Goal: Feedback & Contribution: Submit feedback/report problem

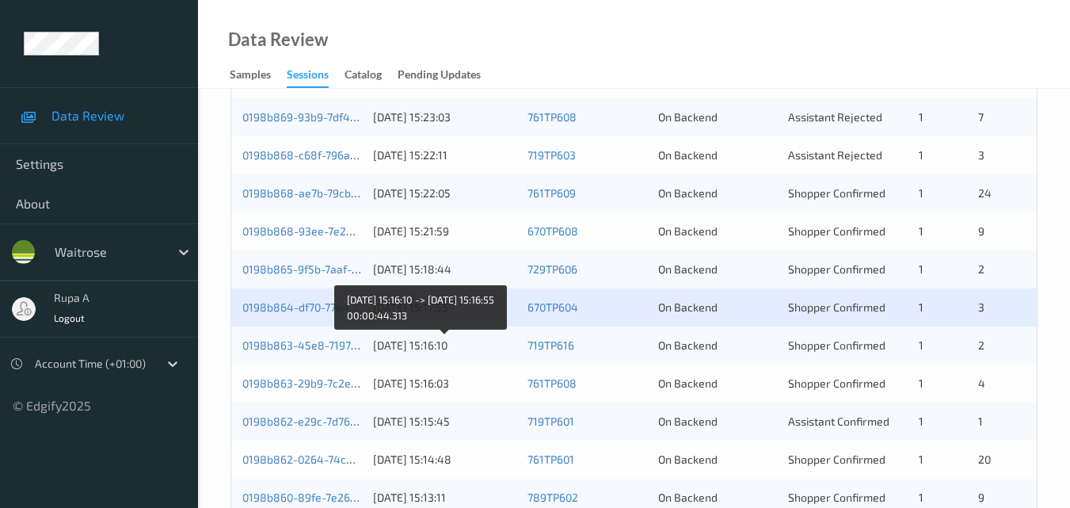
scroll to position [492, 0]
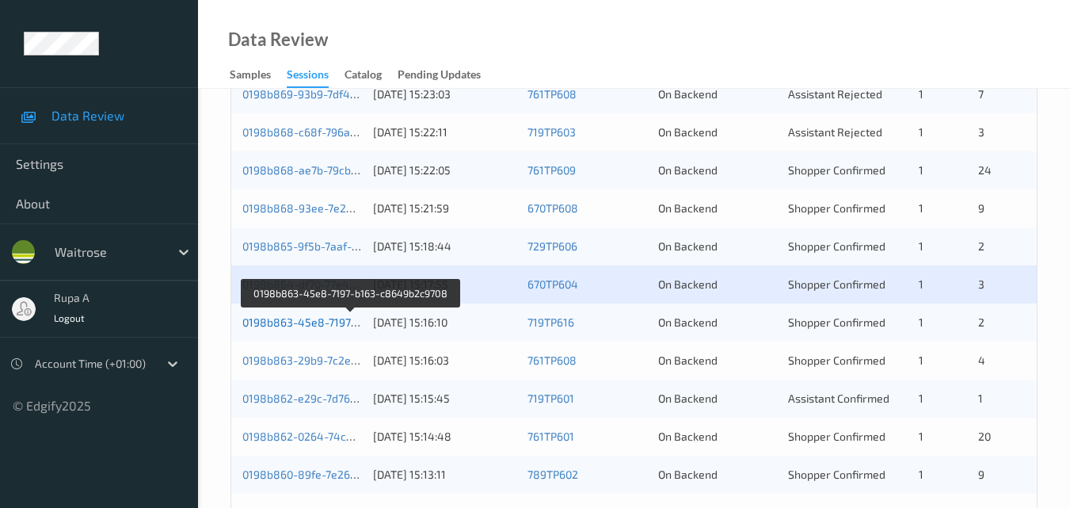
click at [308, 328] on link "0198b863-45e8-7197-b163-c8649b2c9708" at bounding box center [351, 321] width 218 height 13
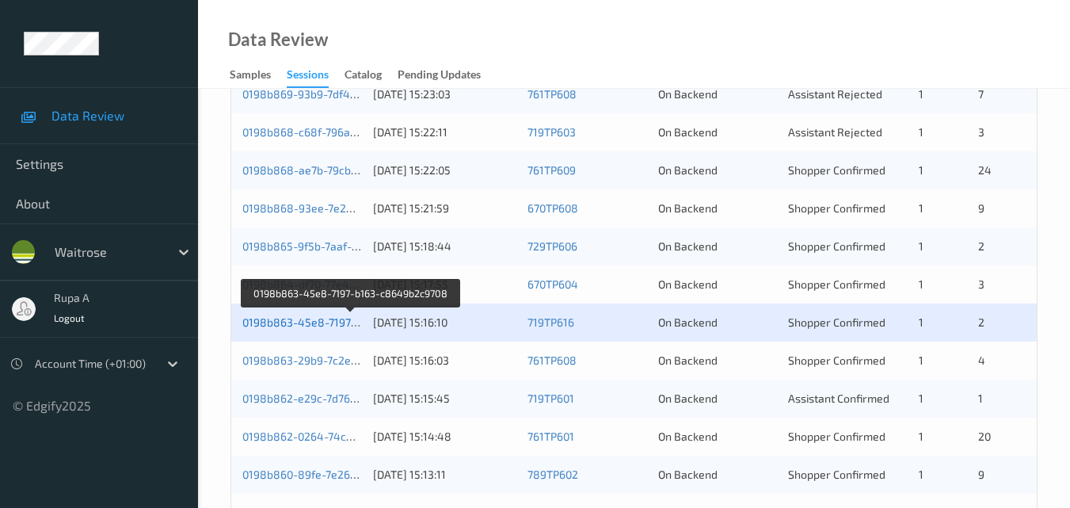
click at [323, 327] on link "0198b863-45e8-7197-b163-c8649b2c9708" at bounding box center [351, 321] width 218 height 13
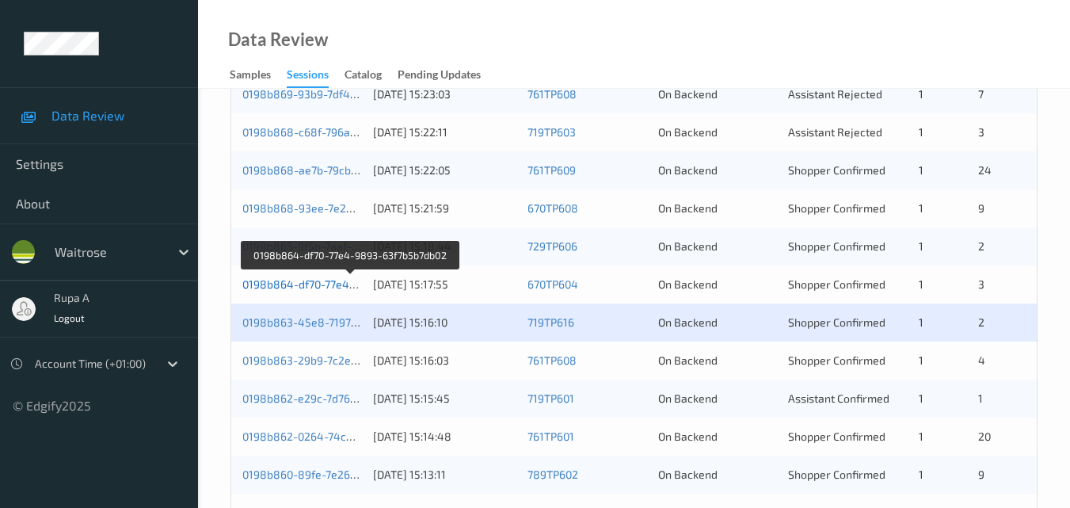
click at [299, 281] on link "0198b864-df70-77e4-9893-63f7b5b7db02" at bounding box center [349, 283] width 215 height 13
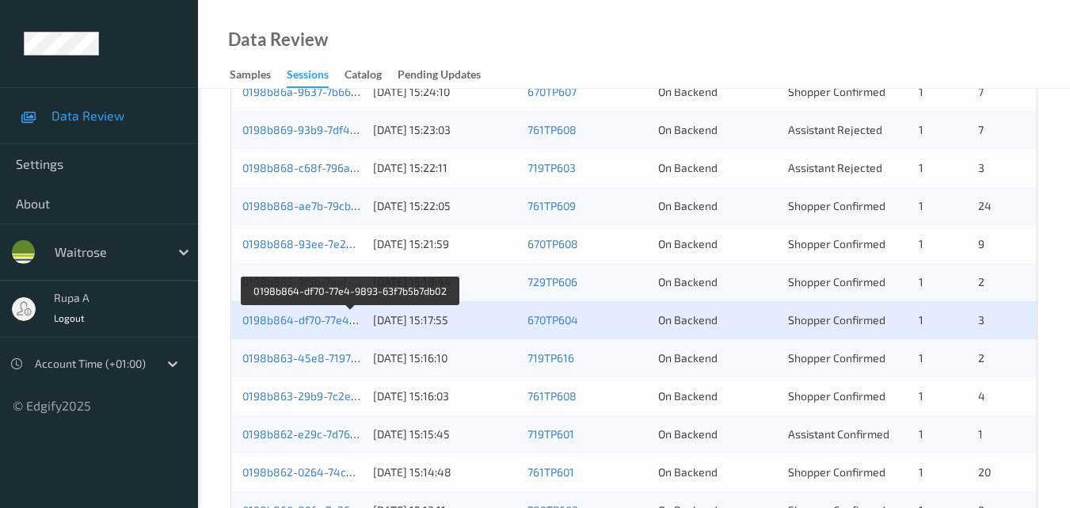
scroll to position [176, 0]
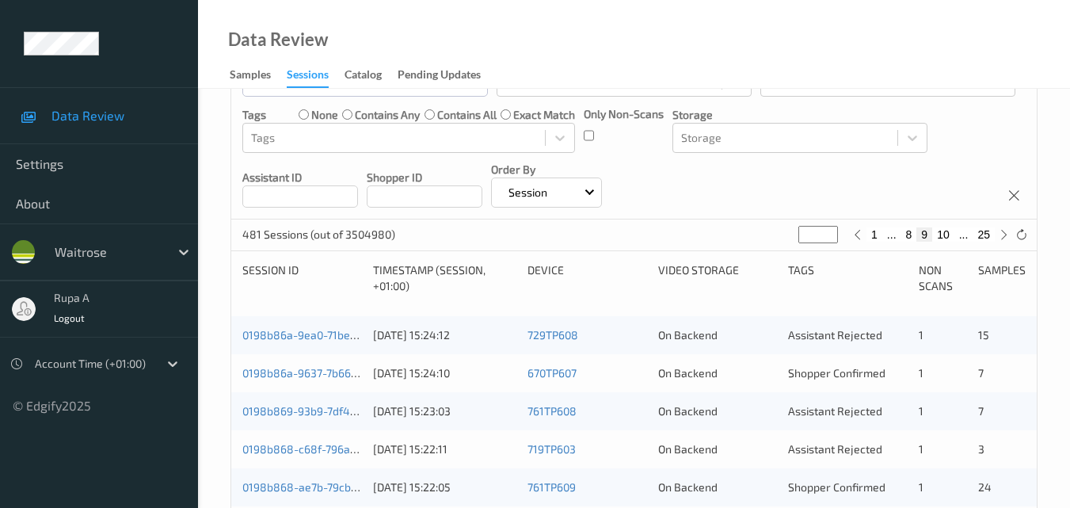
click at [321, 341] on div "0198b86a-9ea0-71be-9c64-48f49e707f5f" at bounding box center [302, 335] width 120 height 16
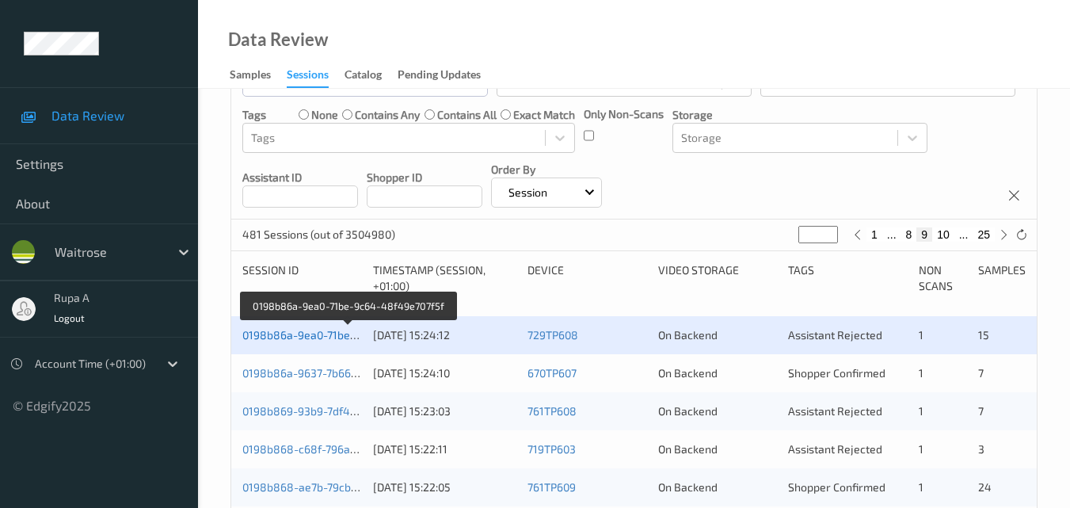
click at [279, 340] on link "0198b86a-9ea0-71be-9c64-48f49e707f5f" at bounding box center [348, 334] width 212 height 13
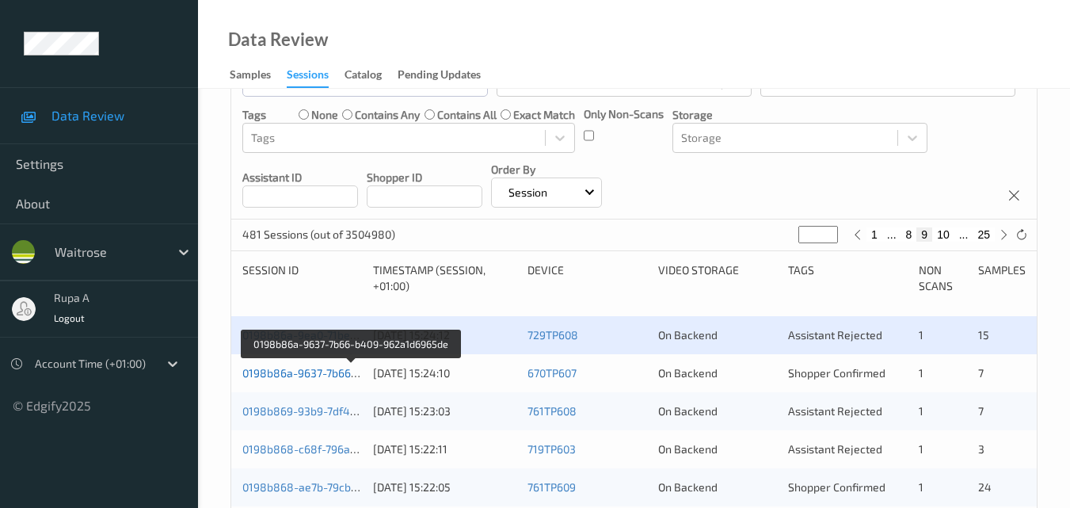
click at [292, 367] on link "0198b86a-9637-7b66-b409-962a1d6965de" at bounding box center [351, 372] width 219 height 13
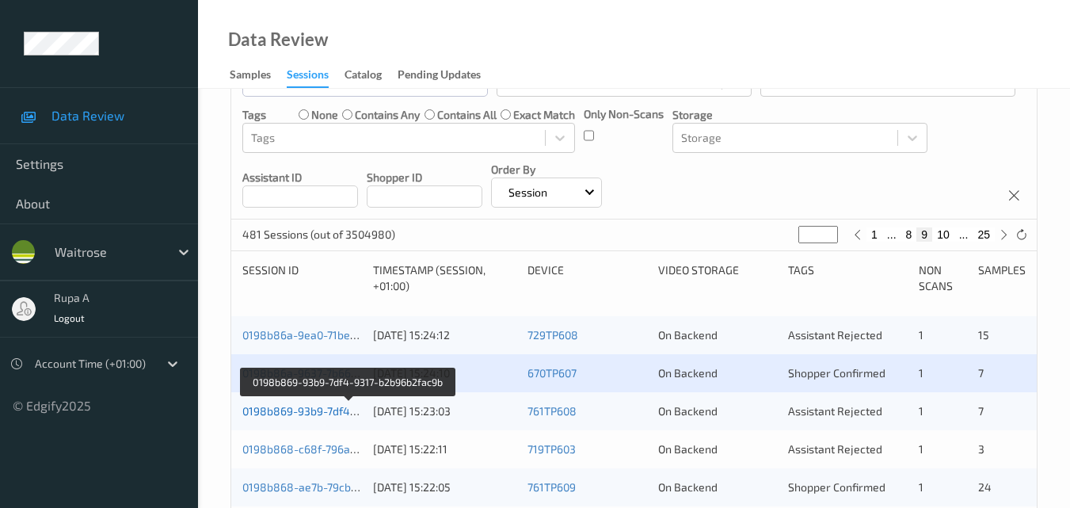
click at [302, 413] on link "0198b869-93b9-7df4-9317-b2b96b2fac9b" at bounding box center [348, 410] width 213 height 13
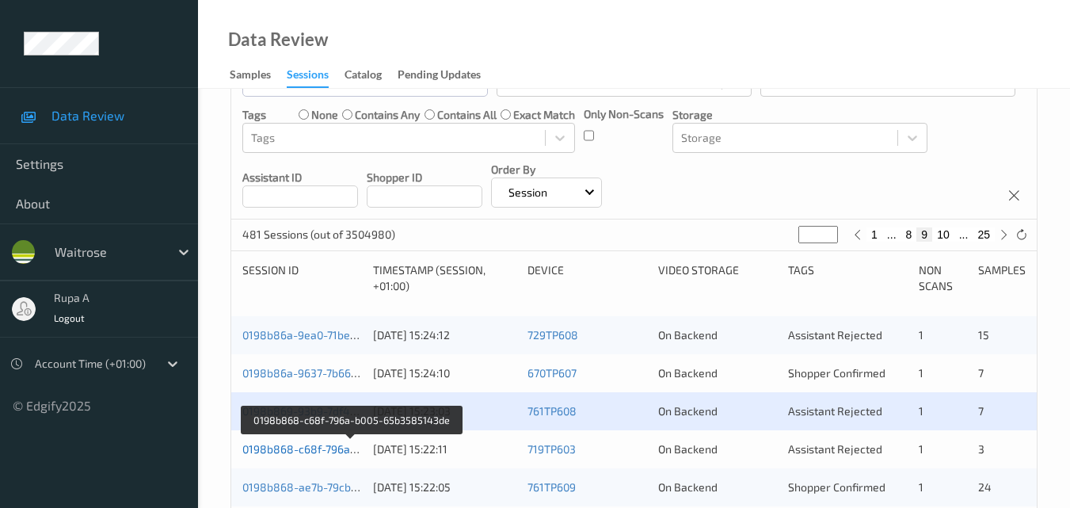
click at [315, 447] on link "0198b868-c68f-796a-b005-65b3585143de" at bounding box center [351, 448] width 219 height 13
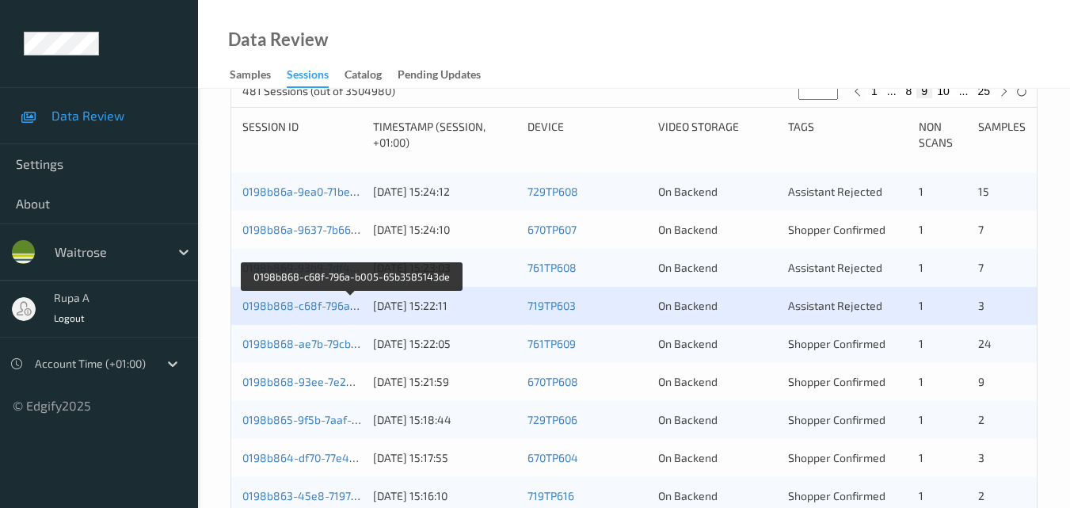
scroll to position [334, 0]
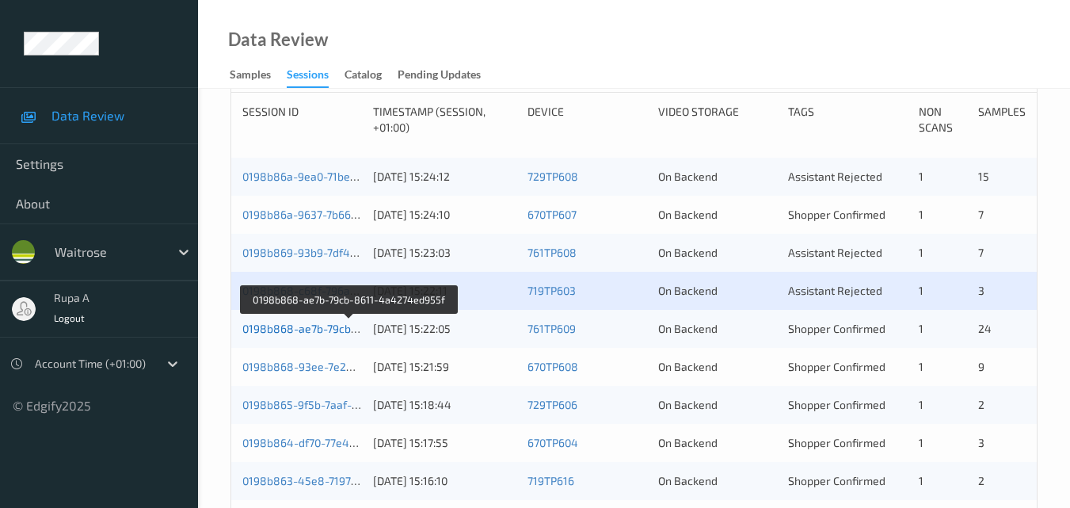
click at [322, 327] on link "0198b868-ae7b-79cb-8611-4a4274ed955f" at bounding box center [350, 327] width 216 height 13
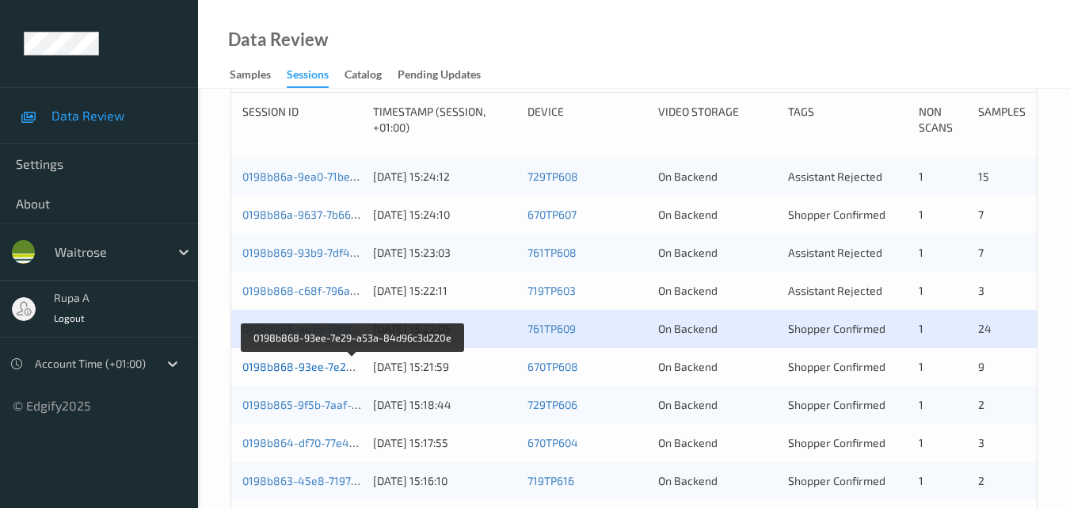
click at [326, 372] on link "0198b868-93ee-7e29-a53a-84d96c3d220e" at bounding box center [353, 365] width 222 height 13
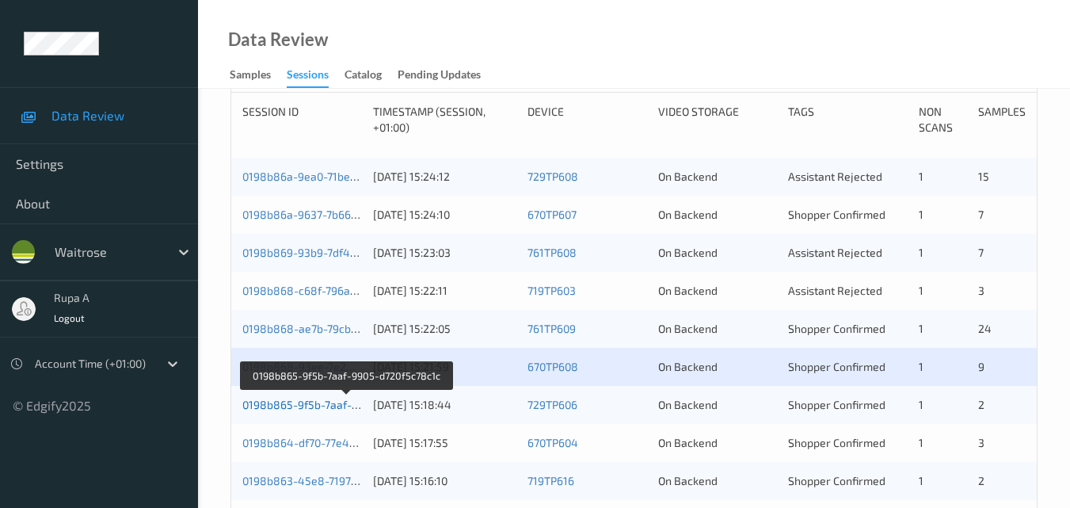
click at [314, 405] on link "0198b865-9f5b-7aaf-9905-d720f5c78c1c" at bounding box center [346, 403] width 208 height 13
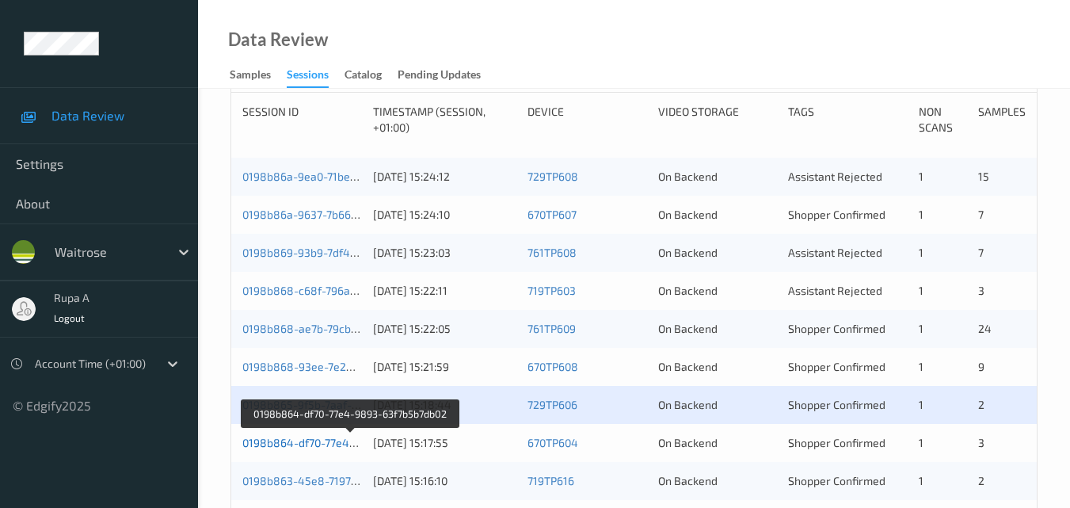
click at [317, 439] on link "0198b864-df70-77e4-9893-63f7b5b7db02" at bounding box center [349, 441] width 215 height 13
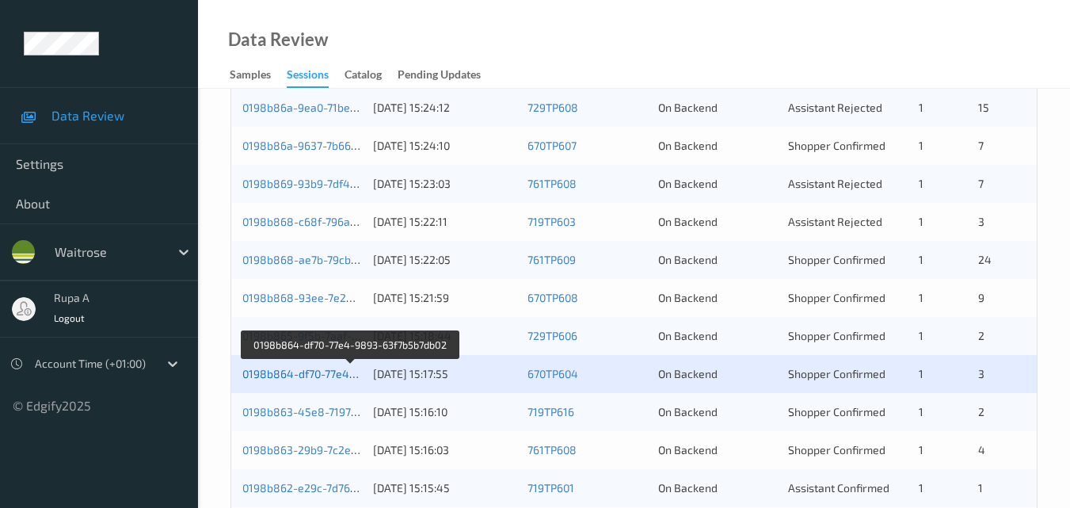
scroll to position [492, 0]
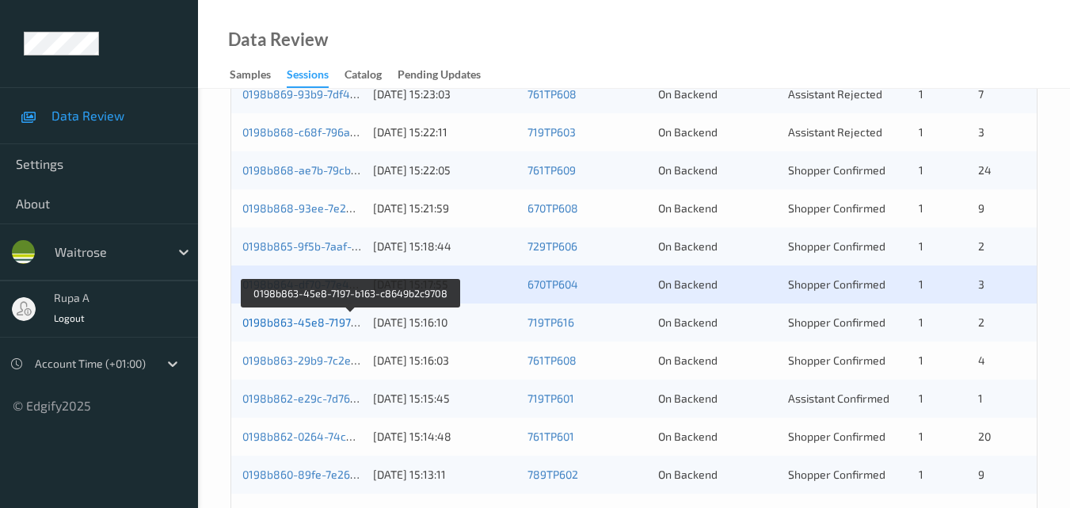
click at [340, 321] on link "0198b863-45e8-7197-b163-c8649b2c9708" at bounding box center [351, 321] width 218 height 13
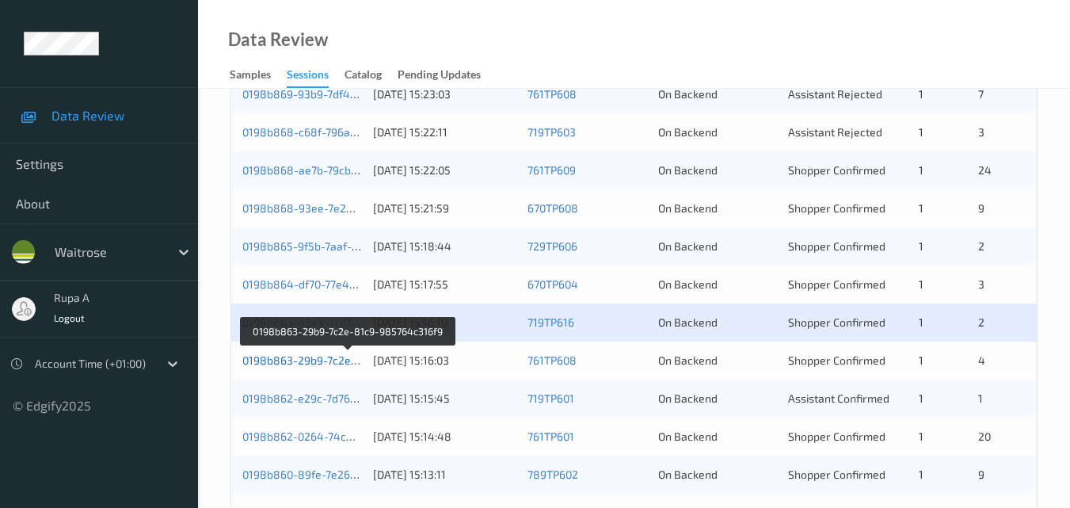
click at [322, 365] on link "0198b863-29b9-7c2e-81c9-985764c316f9" at bounding box center [349, 359] width 214 height 13
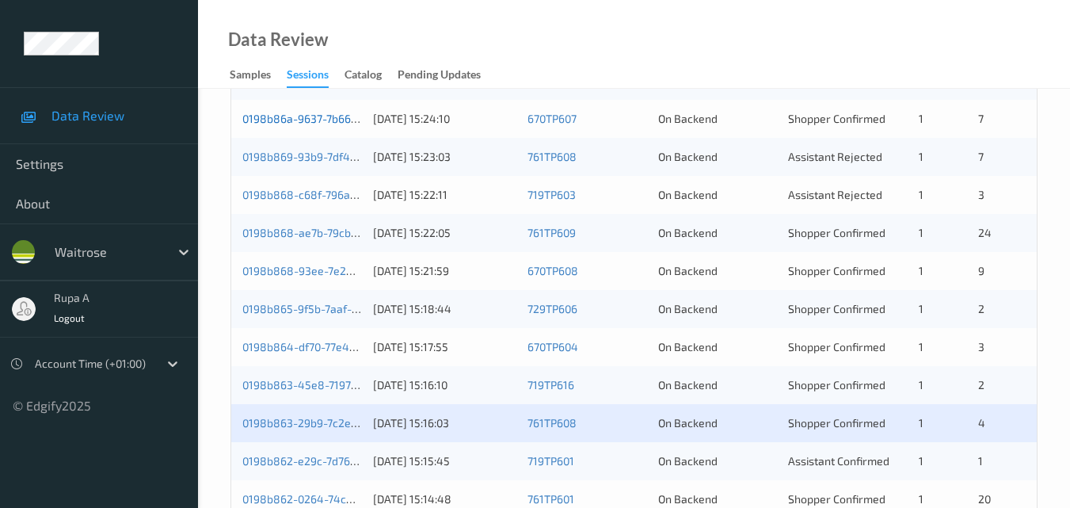
scroll to position [334, 0]
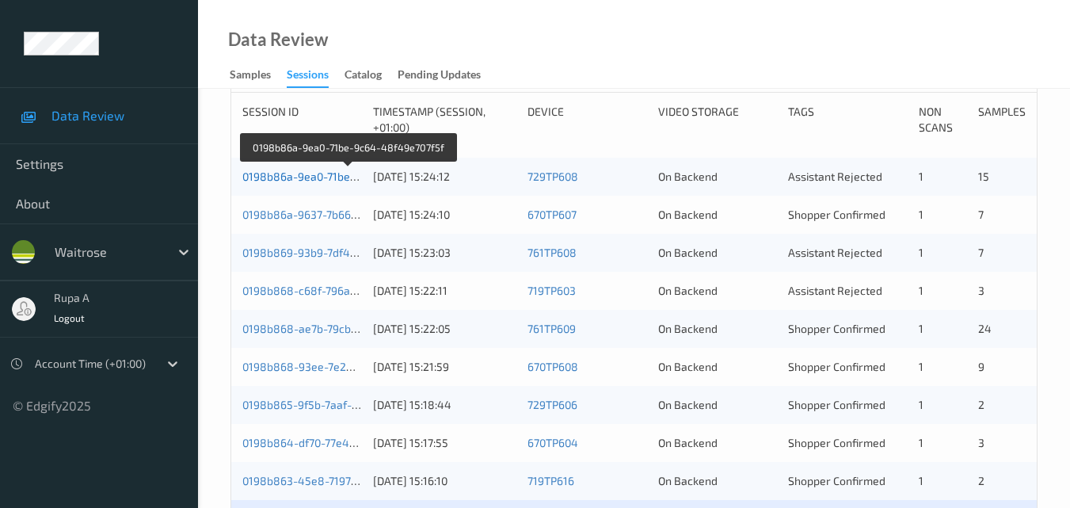
click at [325, 177] on link "0198b86a-9ea0-71be-9c64-48f49e707f5f" at bounding box center [348, 175] width 212 height 13
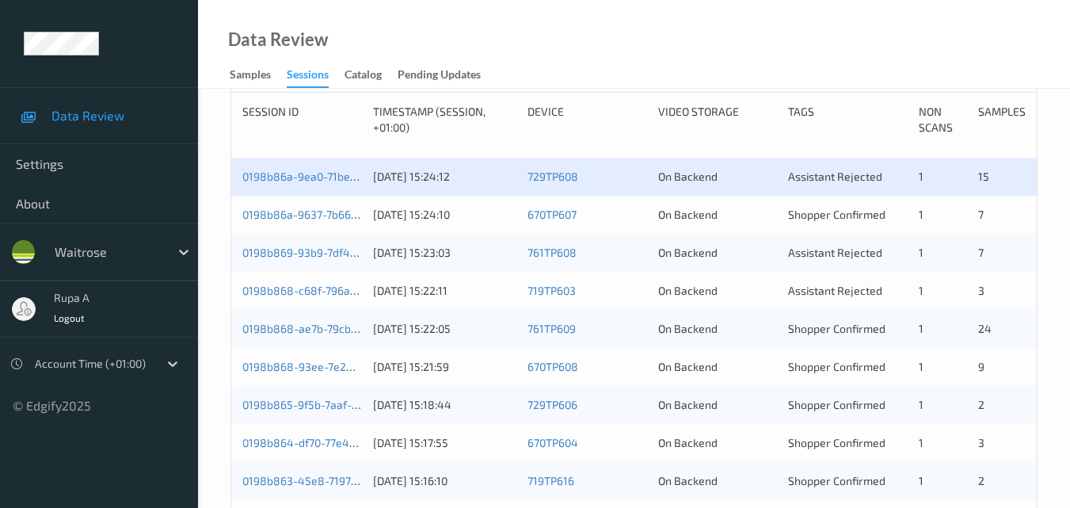
click at [274, 279] on div "0198b868-c68f-796a-b005-65b3585143de 17/08/2025 15:22:11 719TP603 On Backend As…" at bounding box center [633, 291] width 805 height 38
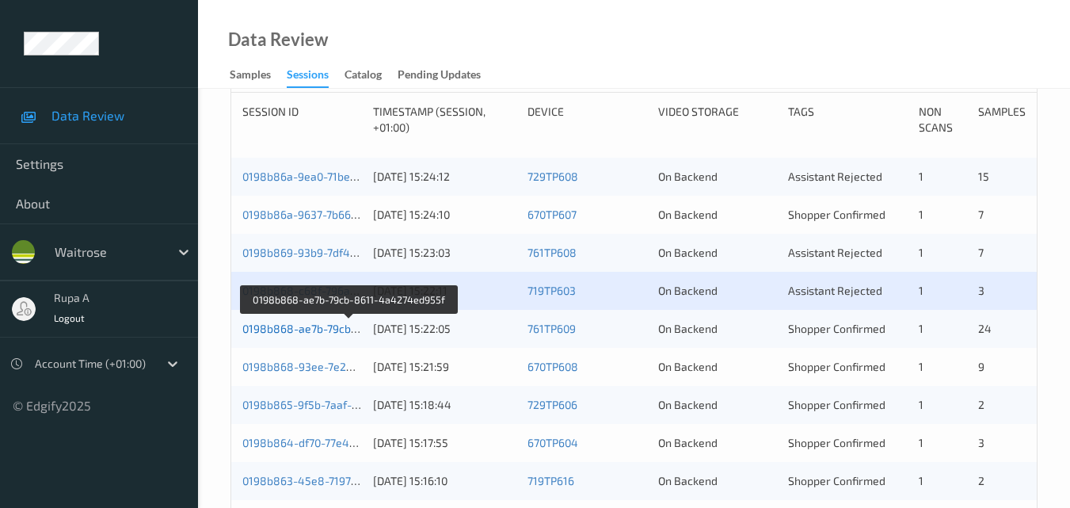
click at [271, 324] on link "0198b868-ae7b-79cb-8611-4a4274ed955f" at bounding box center [350, 327] width 216 height 13
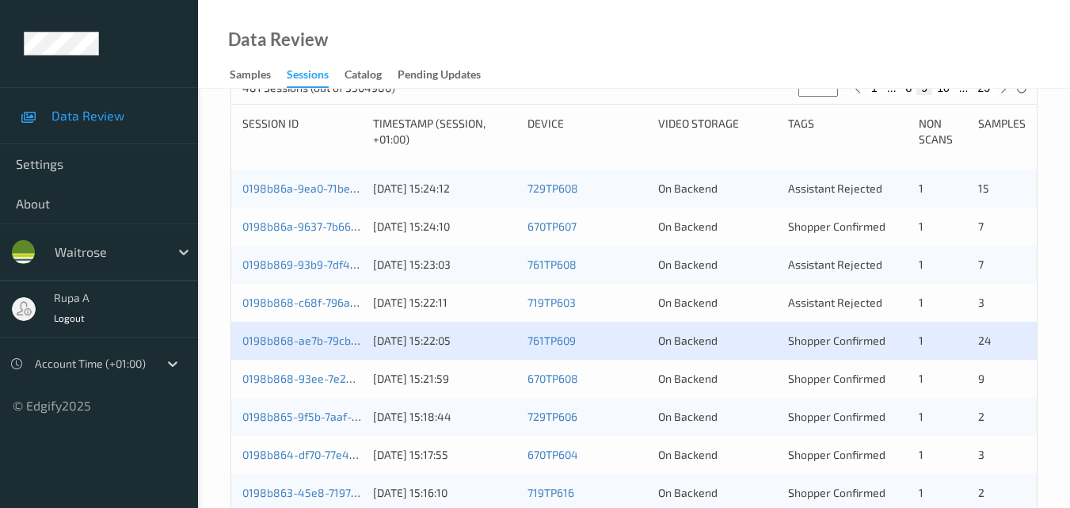
scroll to position [334, 0]
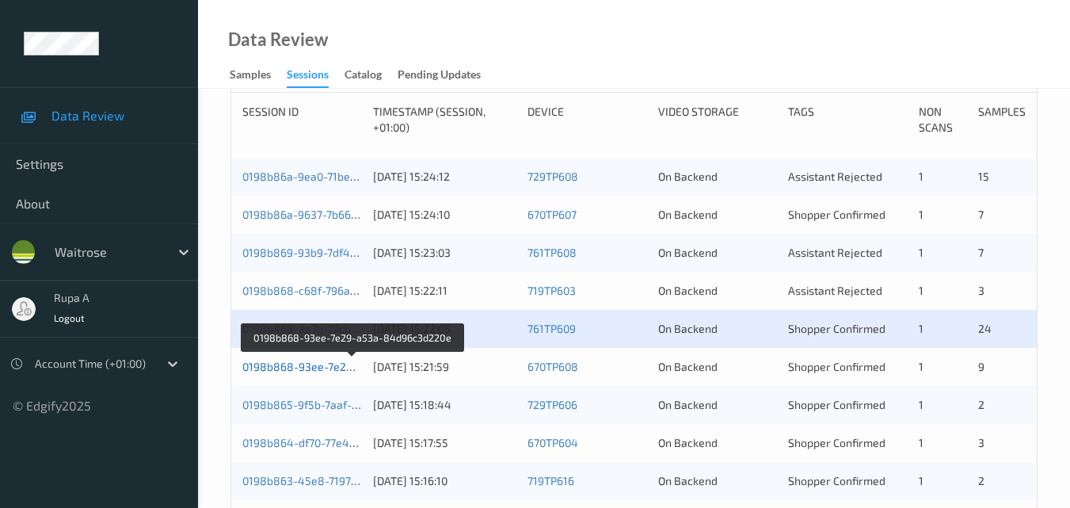
click at [270, 364] on link "0198b868-93ee-7e29-a53a-84d96c3d220e" at bounding box center [353, 365] width 222 height 13
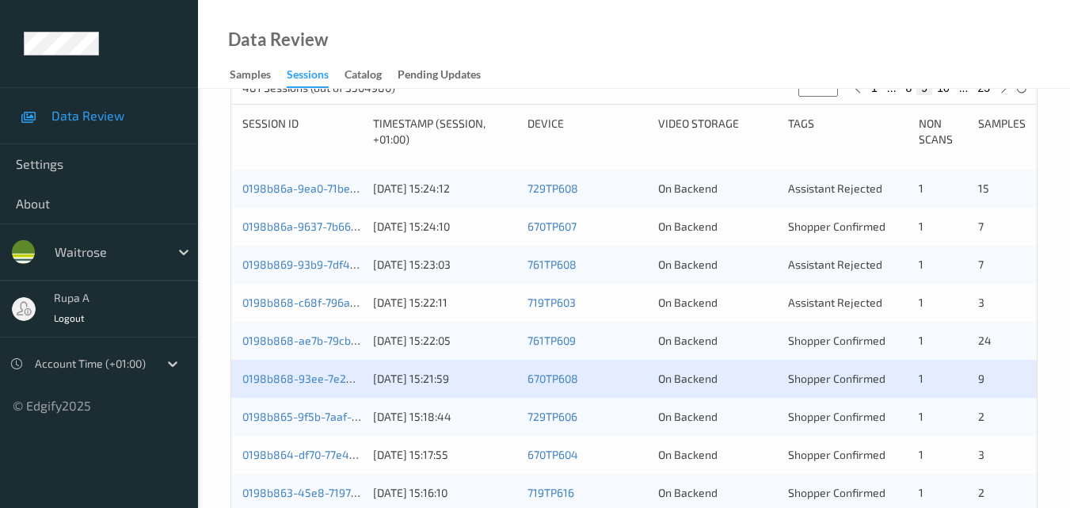
scroll to position [334, 0]
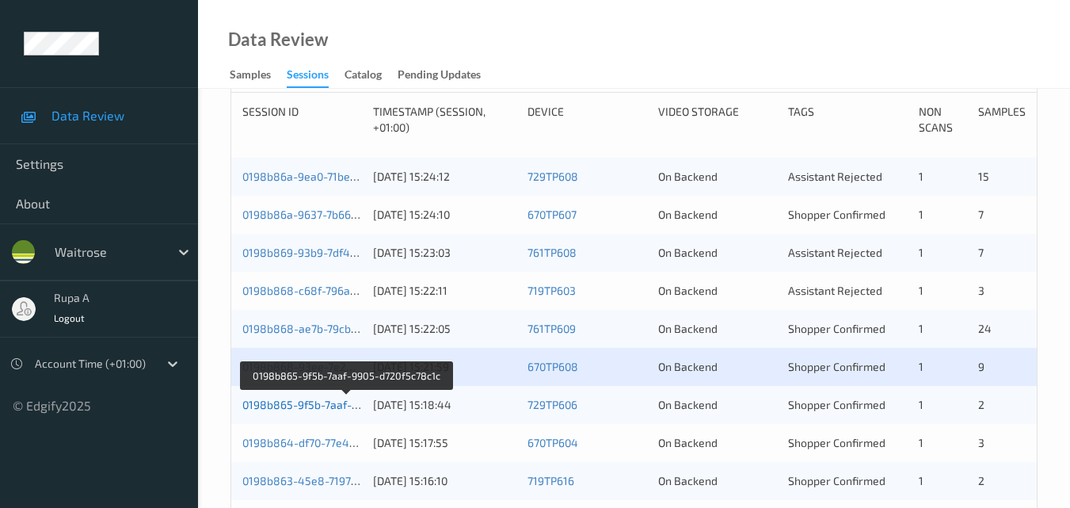
click at [304, 402] on link "0198b865-9f5b-7aaf-9905-d720f5c78c1c" at bounding box center [346, 403] width 208 height 13
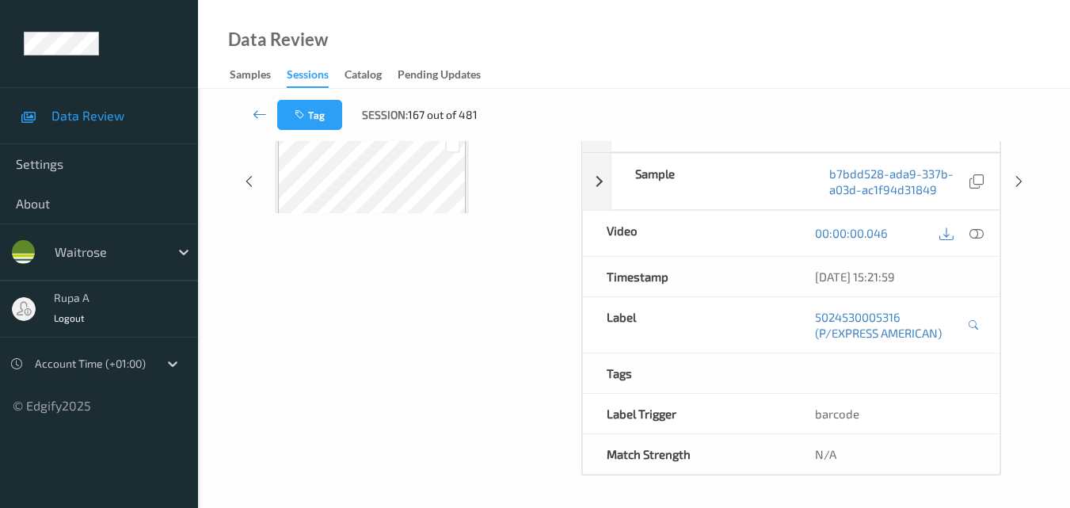
scroll to position [334, 0]
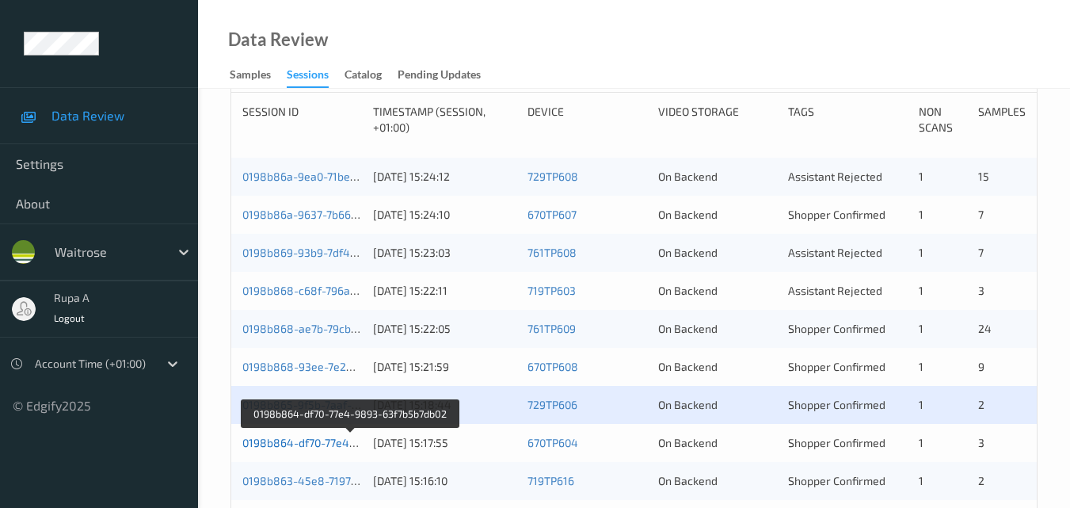
click at [306, 443] on link "0198b864-df70-77e4-9893-63f7b5b7db02" at bounding box center [349, 441] width 215 height 13
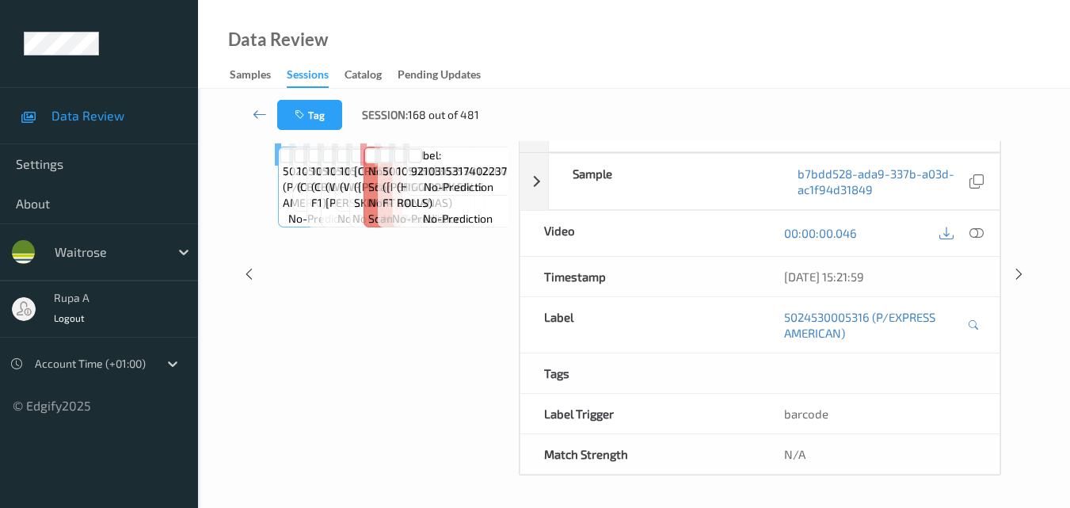
scroll to position [254, 0]
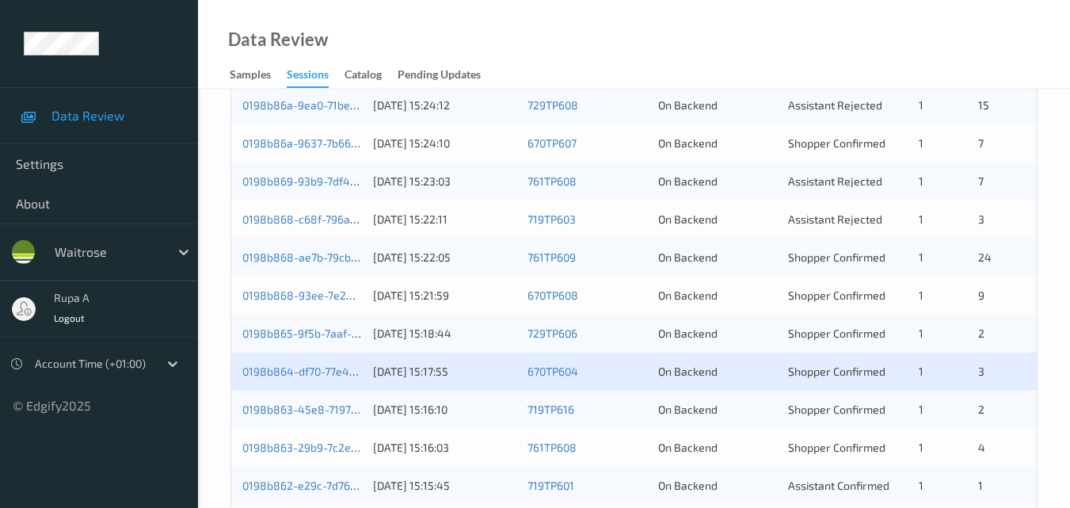
scroll to position [413, 0]
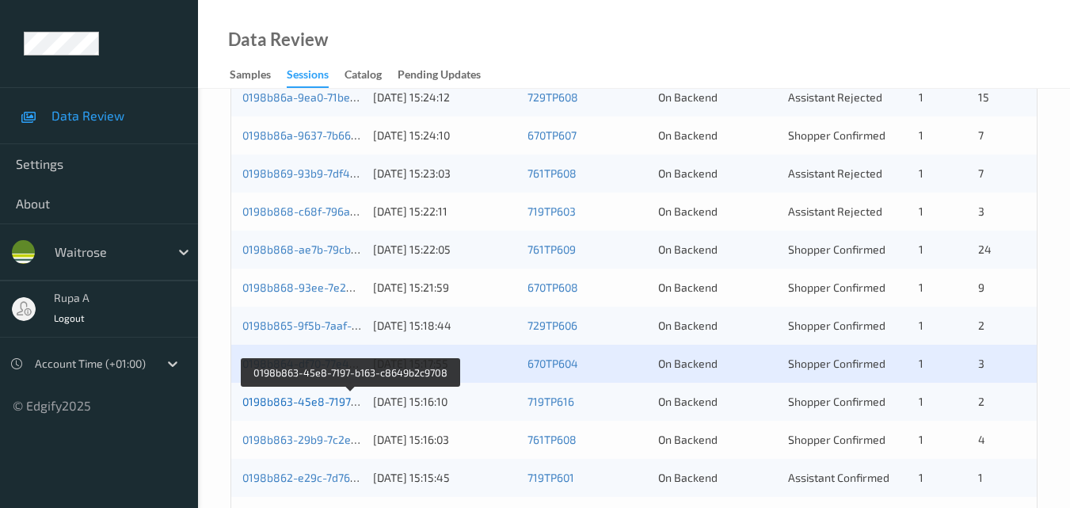
click at [258, 400] on link "0198b863-45e8-7197-b163-c8649b2c9708" at bounding box center [351, 400] width 218 height 13
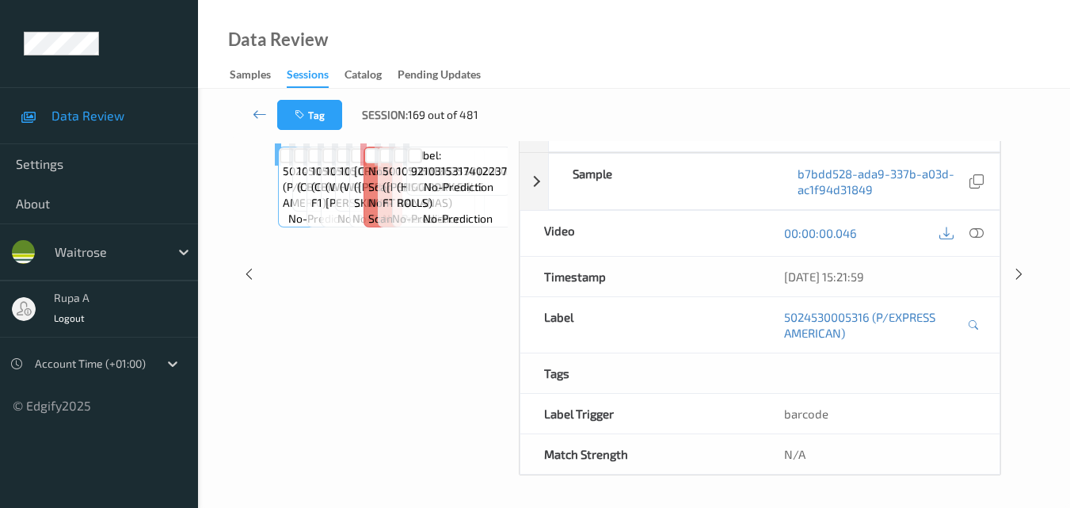
scroll to position [254, 0]
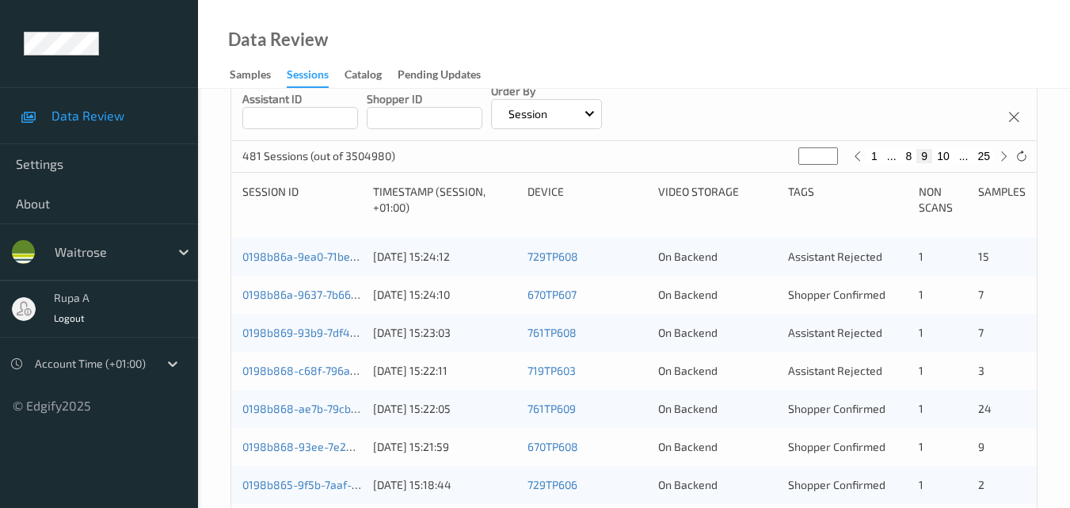
scroll to position [413, 0]
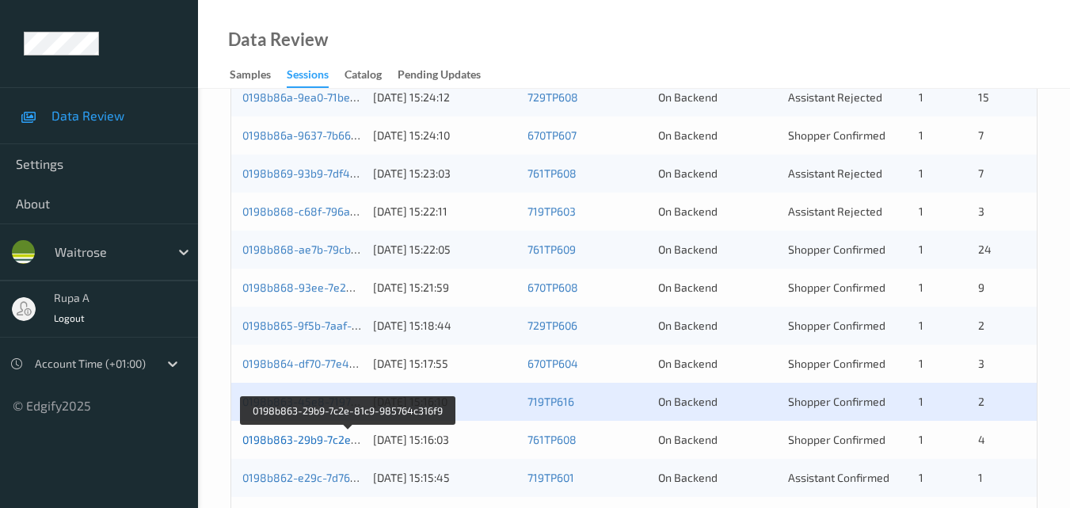
click at [271, 441] on link "0198b863-29b9-7c2e-81c9-985764c316f9" at bounding box center [349, 438] width 214 height 13
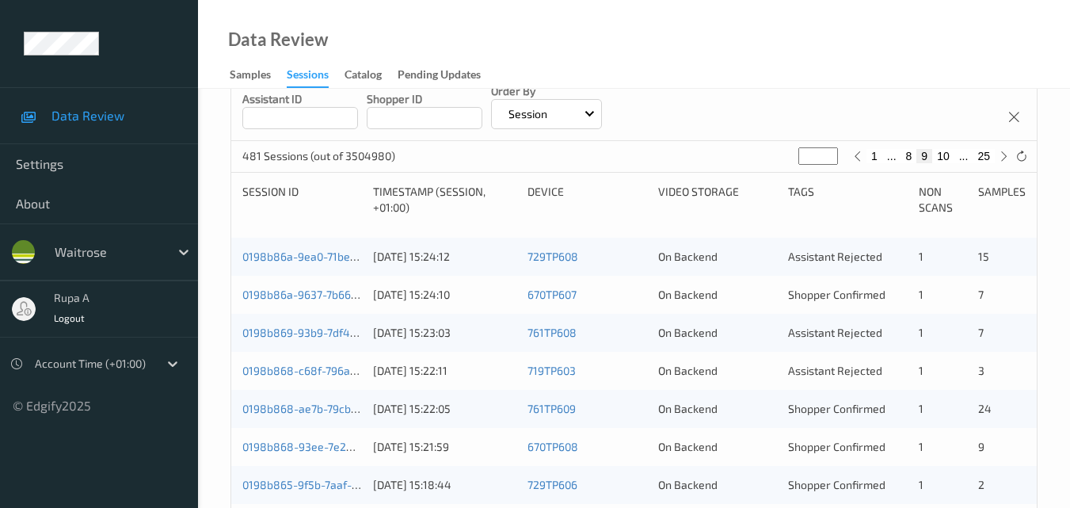
scroll to position [413, 0]
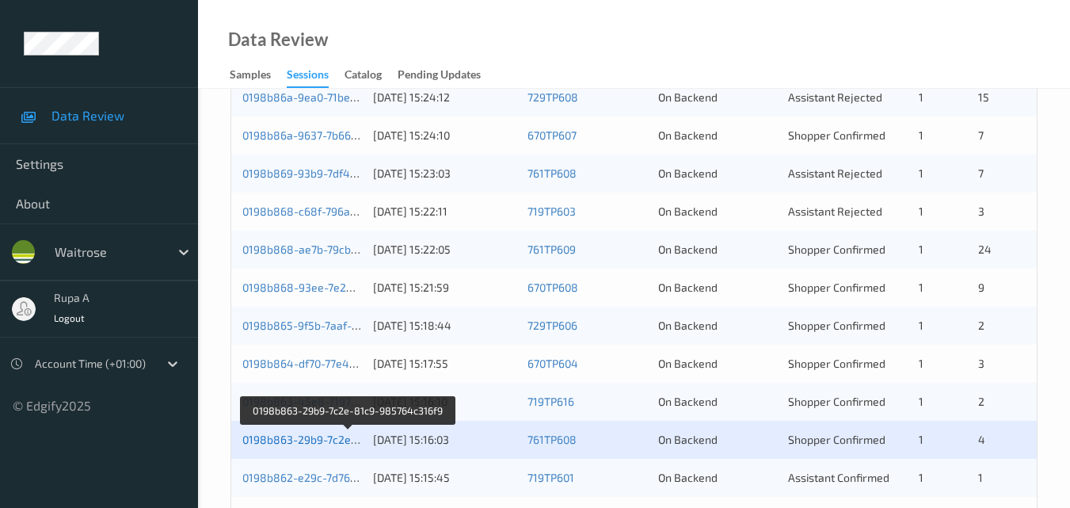
click at [349, 443] on link "0198b863-29b9-7c2e-81c9-985764c316f9" at bounding box center [349, 438] width 214 height 13
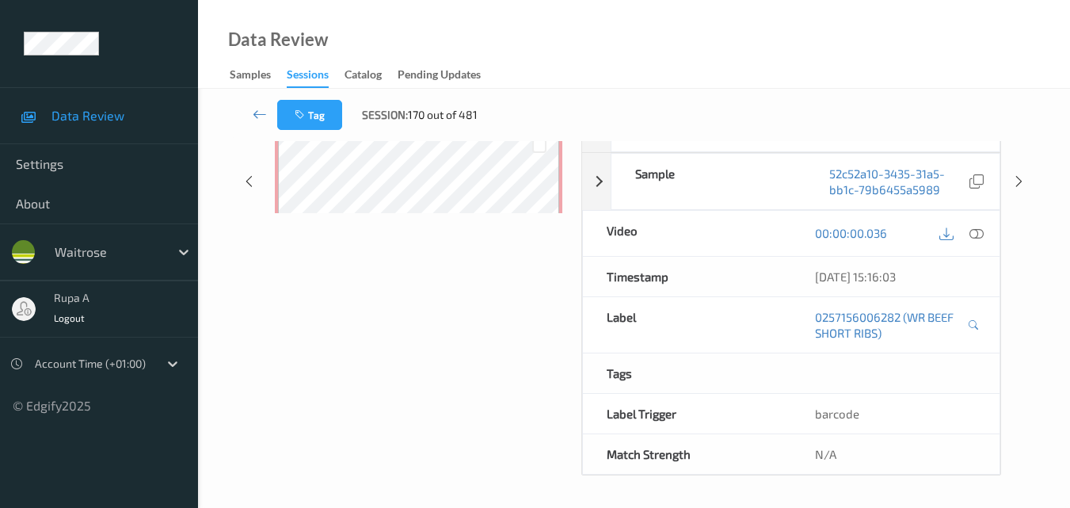
click at [405, 259] on div "Labels in shopping list: 1 out of 5 0 out of 1 Non Scans Label: 0257156006282 (…" at bounding box center [418, 181] width 303 height 588
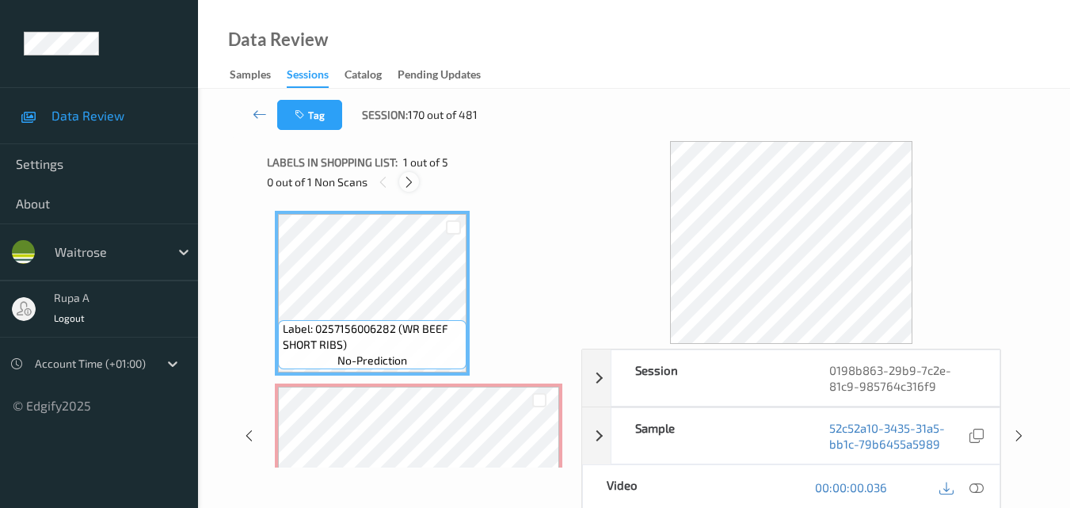
click at [414, 180] on icon at bounding box center [408, 182] width 13 height 14
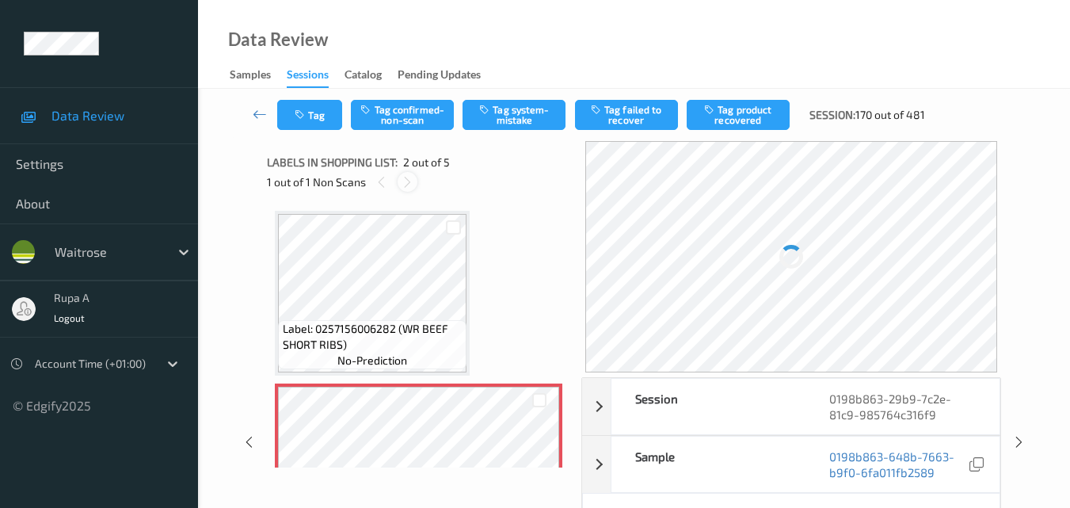
scroll to position [8, 0]
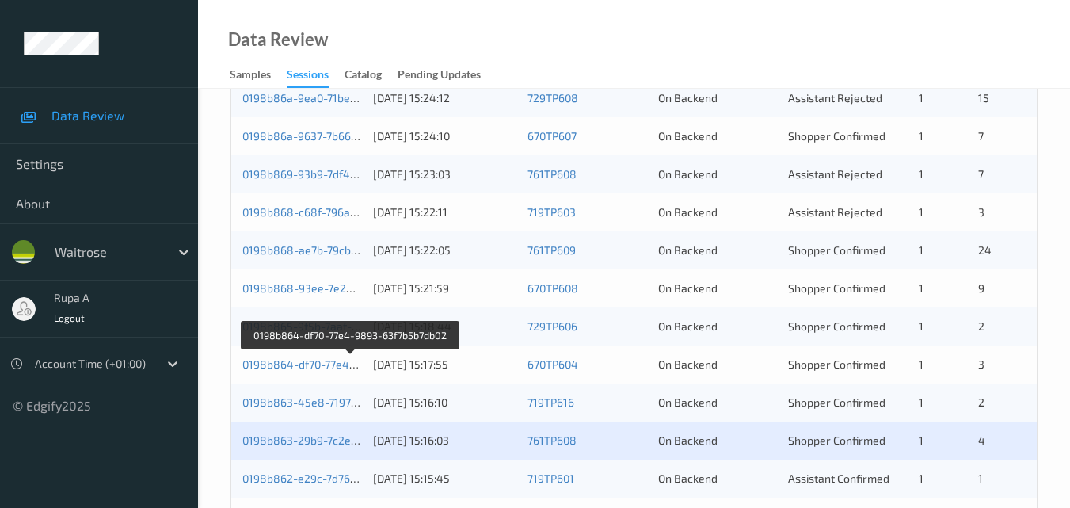
scroll to position [413, 0]
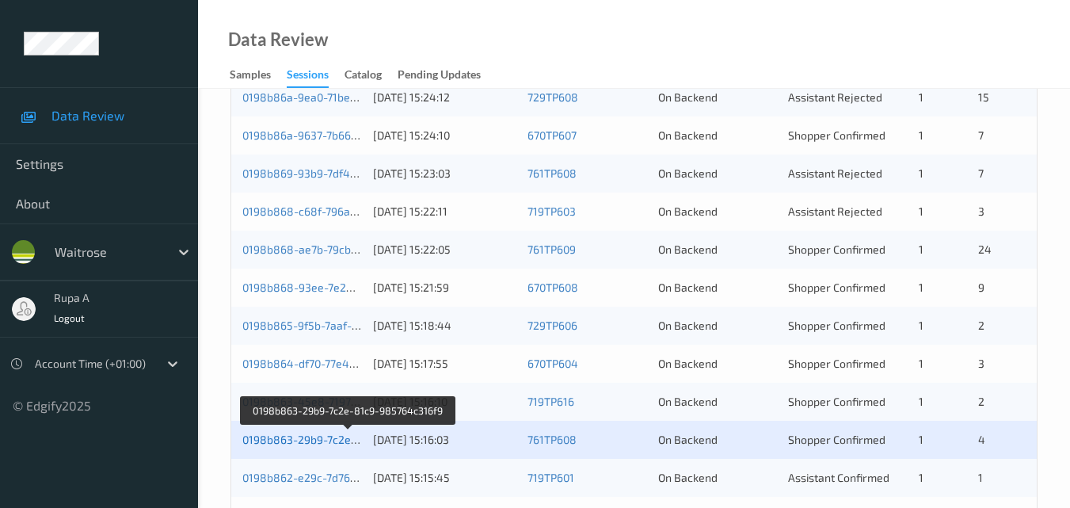
click at [310, 434] on link "0198b863-29b9-7c2e-81c9-985764c316f9" at bounding box center [349, 438] width 214 height 13
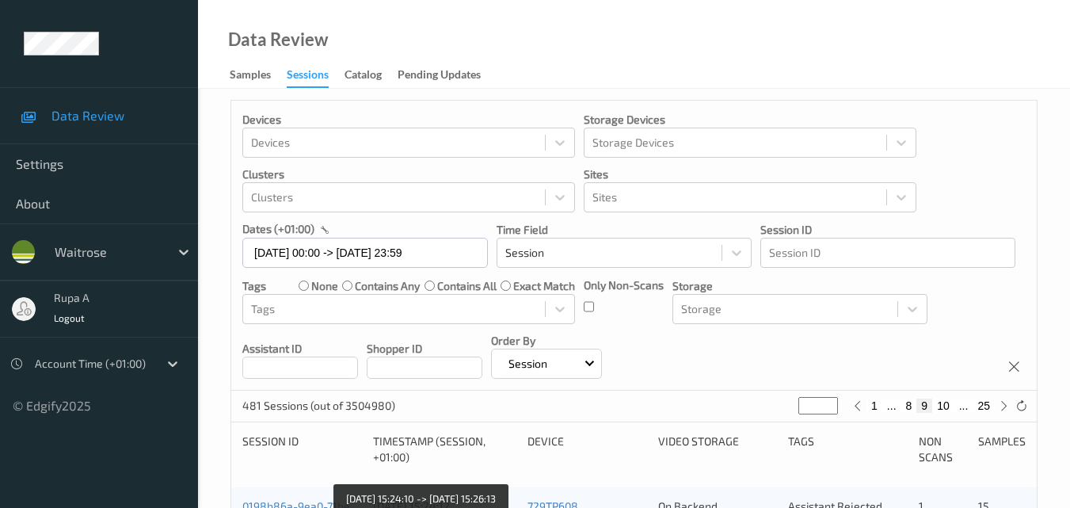
scroll to position [0, 0]
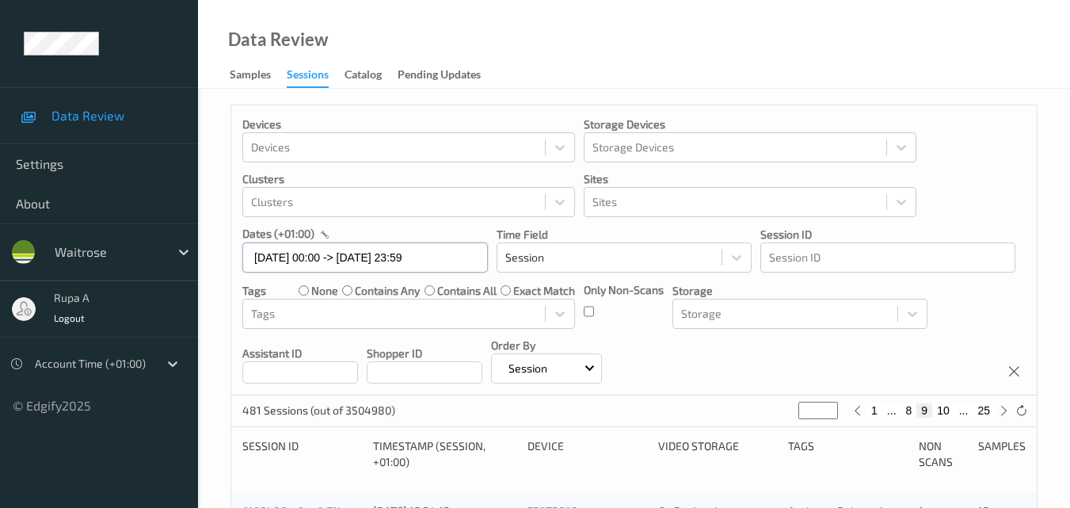
click at [408, 256] on input "17/08/2025 00:00 -> 17/08/2025 23:59" at bounding box center [364, 257] width 245 height 30
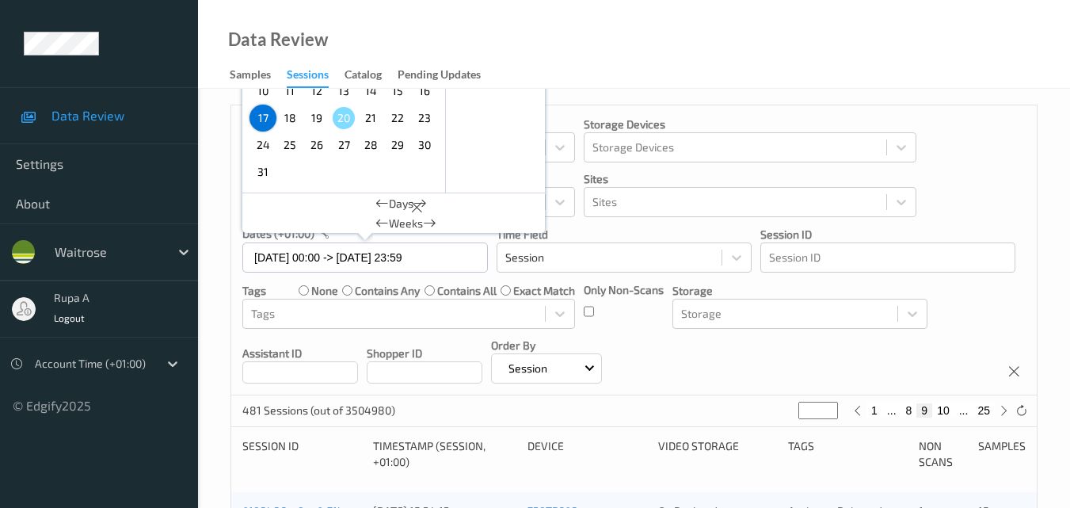
click at [288, 125] on span "18" at bounding box center [290, 118] width 22 height 22
type input "18/08/2025 00:00"
type input "*"
click at [287, 118] on span "18" at bounding box center [290, 118] width 22 height 22
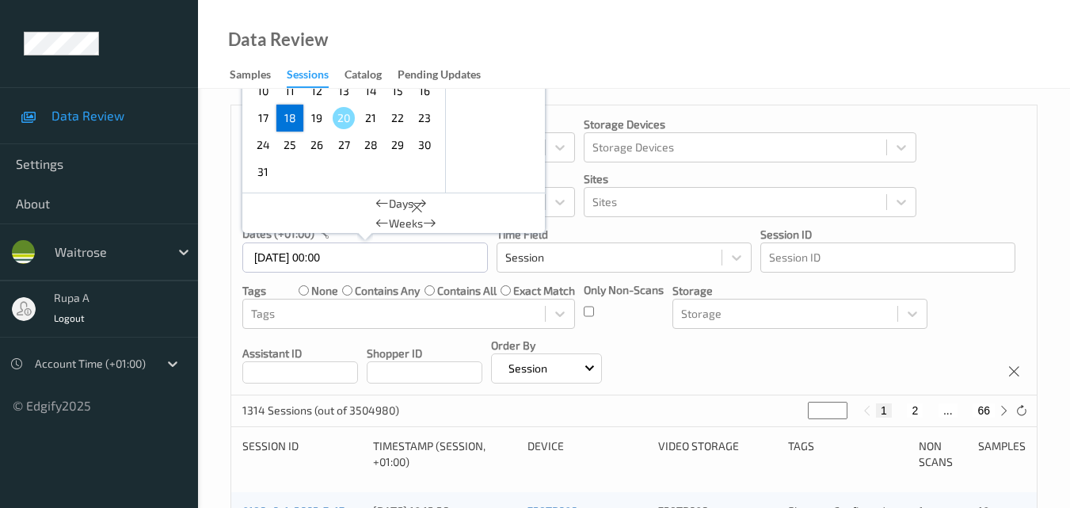
type input "18/08/2025 00:00 -> 18/08/2025 23:59"
click at [597, 231] on p "Time Field" at bounding box center [623, 234] width 255 height 16
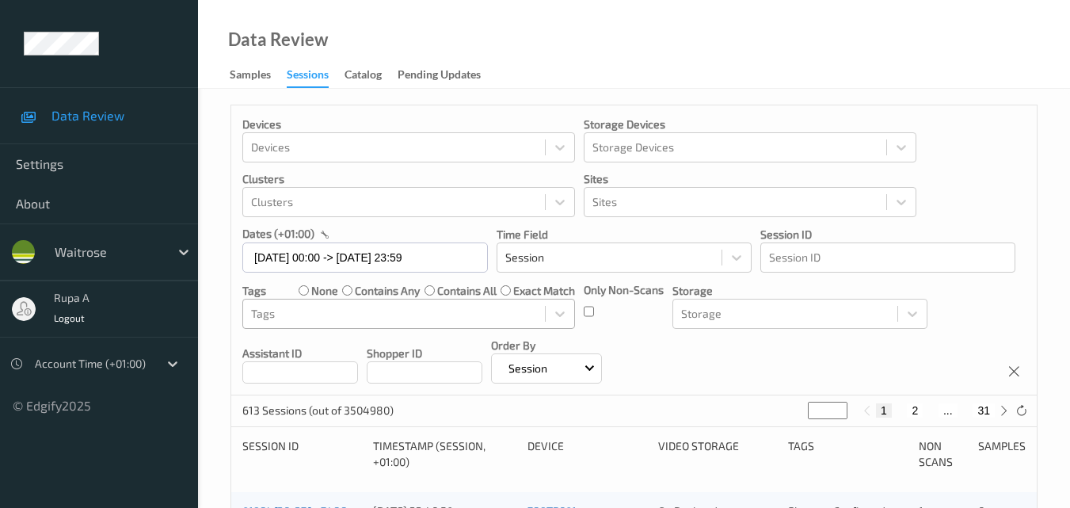
scroll to position [79, 0]
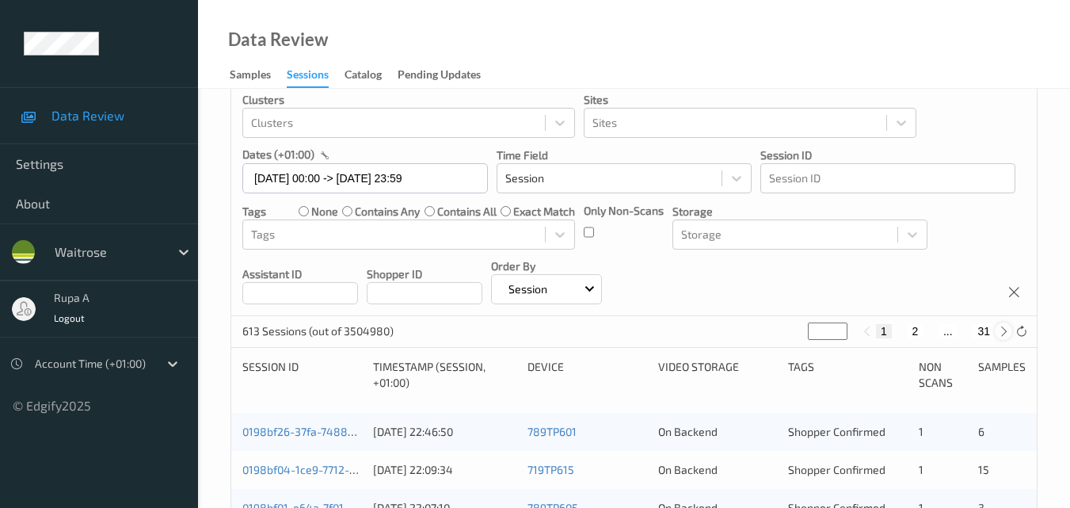
click at [1001, 334] on icon at bounding box center [1004, 331] width 12 height 12
type input "*"
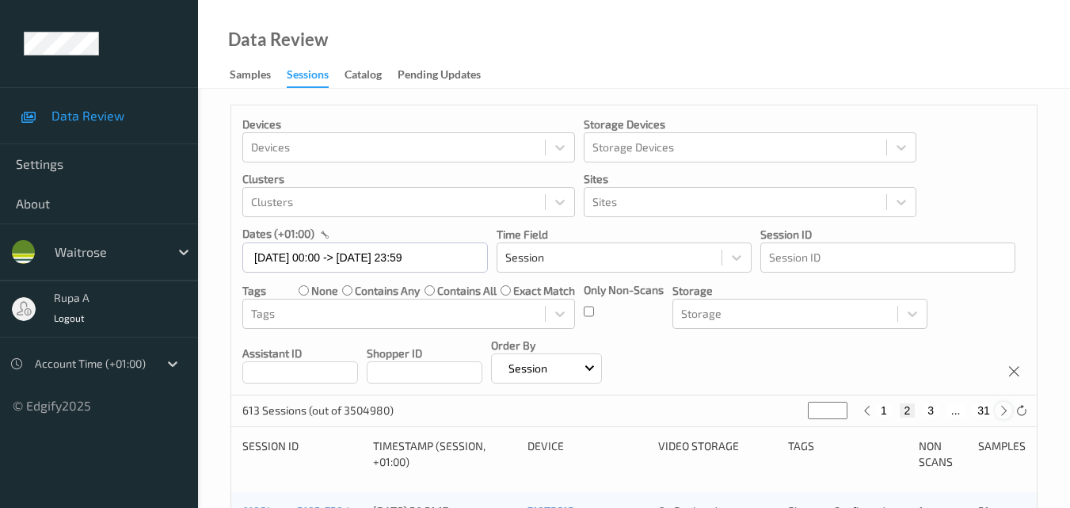
click at [1000, 413] on icon at bounding box center [1004, 411] width 12 height 12
type input "*"
click at [1000, 413] on icon at bounding box center [1004, 411] width 12 height 12
type input "*"
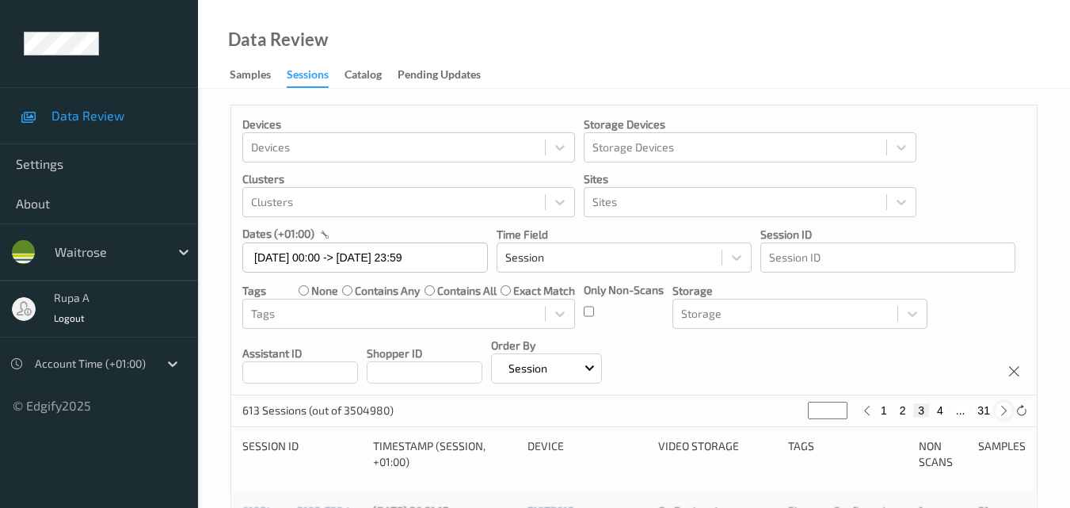
type input "*"
click at [1000, 413] on icon at bounding box center [1004, 411] width 12 height 12
type input "*"
click at [1000, 413] on icon at bounding box center [1004, 411] width 12 height 12
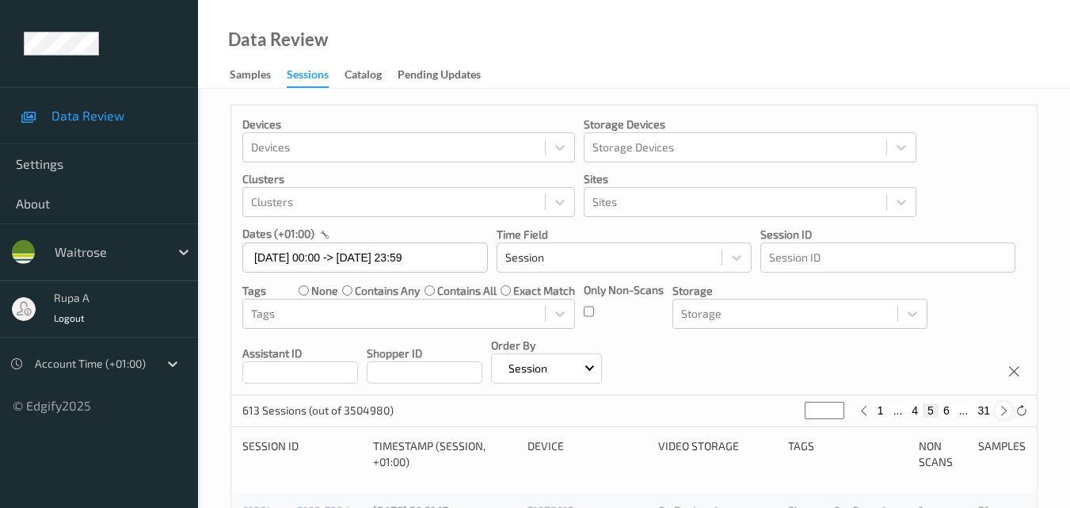
type input "*"
click at [1000, 413] on icon at bounding box center [1004, 411] width 12 height 12
type input "*"
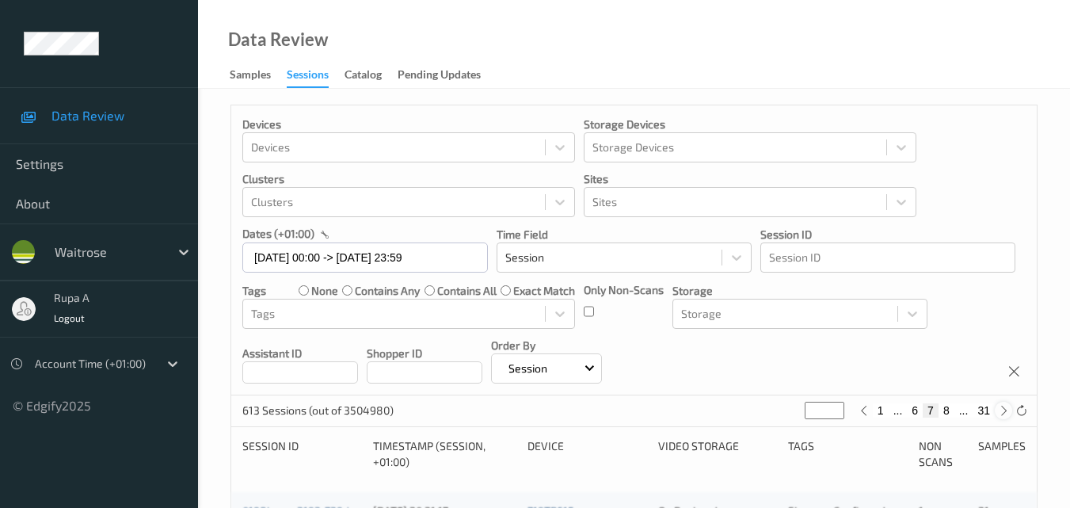
click at [1000, 413] on icon at bounding box center [1004, 411] width 12 height 12
type input "*"
click at [1000, 413] on icon at bounding box center [1004, 411] width 12 height 12
type input "*"
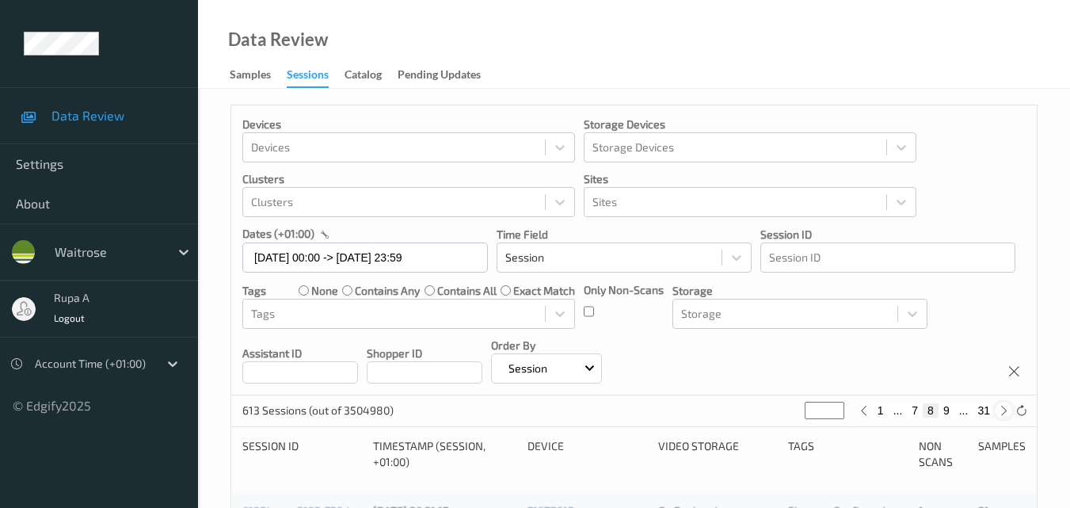
type input "*"
click at [1000, 413] on icon at bounding box center [1004, 411] width 12 height 12
type input "**"
click at [1000, 413] on icon at bounding box center [1004, 411] width 12 height 12
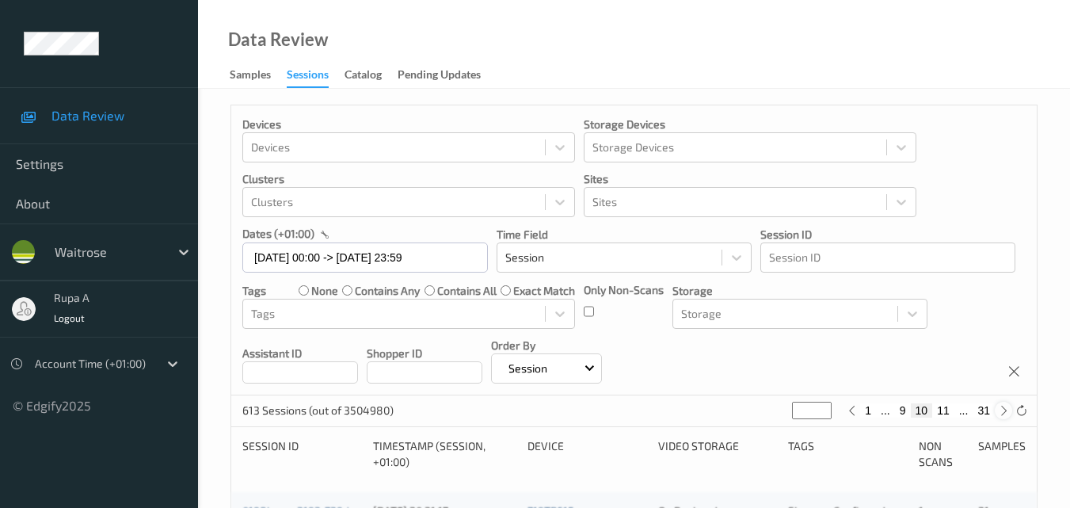
type input "**"
click at [1000, 413] on icon at bounding box center [1004, 411] width 12 height 12
type input "**"
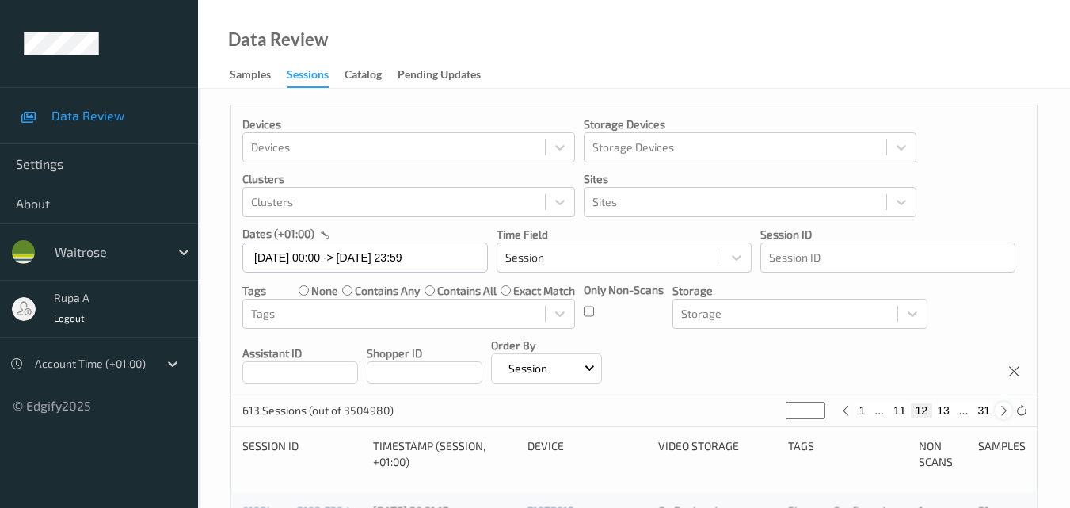
click at [1000, 413] on icon at bounding box center [1004, 411] width 12 height 12
type input "**"
click at [1000, 413] on icon at bounding box center [1004, 411] width 12 height 12
type input "**"
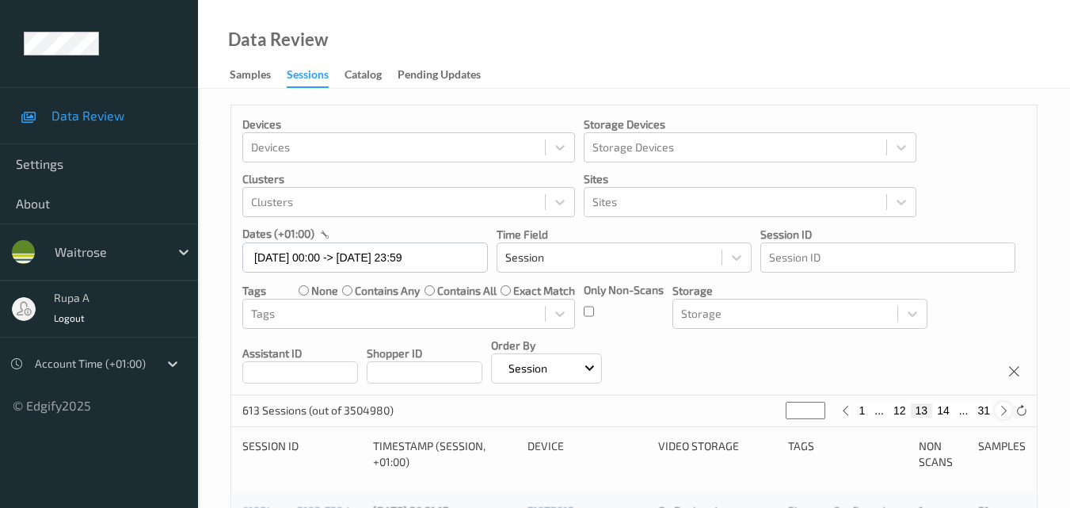
type input "**"
click at [1000, 413] on icon at bounding box center [1004, 411] width 12 height 12
type input "**"
click at [1000, 413] on icon at bounding box center [1004, 411] width 12 height 12
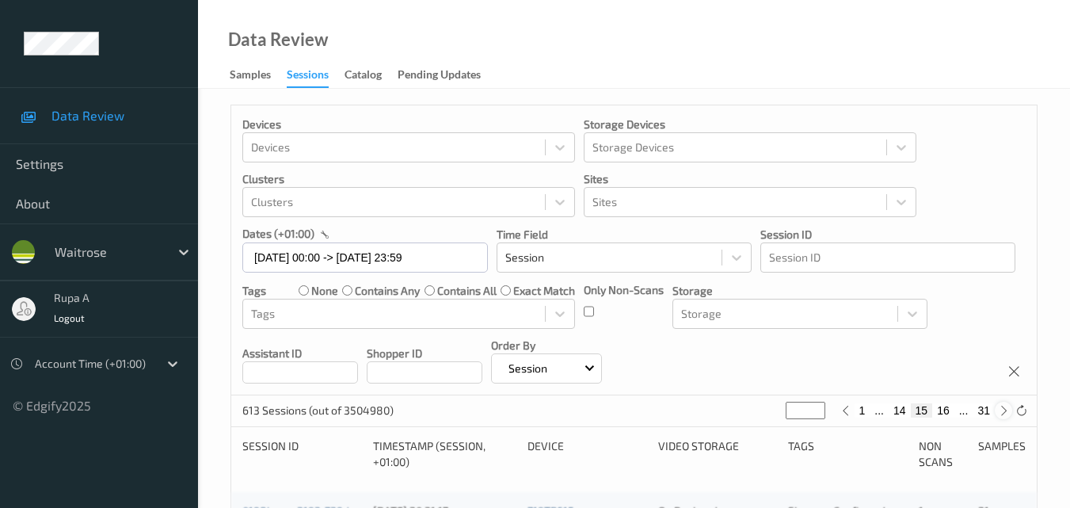
type input "**"
click at [1000, 413] on icon at bounding box center [1004, 411] width 12 height 12
type input "**"
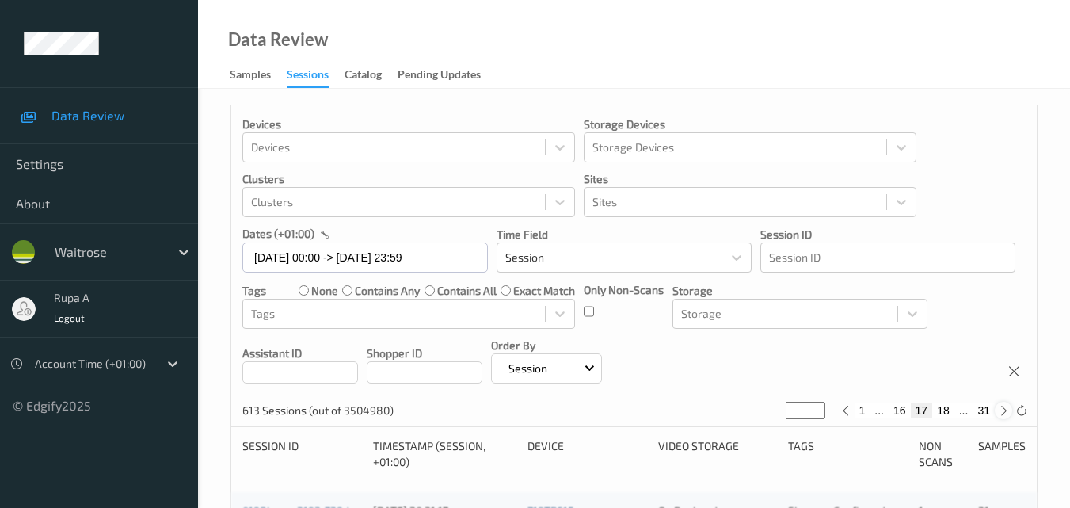
click at [1000, 413] on icon at bounding box center [1004, 411] width 12 height 12
type input "**"
click at [1000, 413] on icon at bounding box center [1004, 411] width 12 height 12
type input "**"
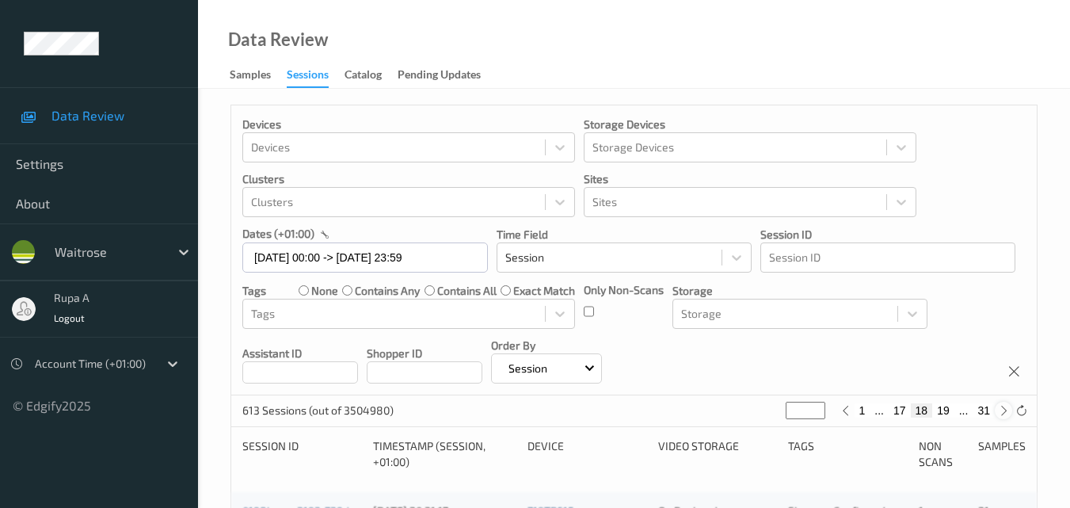
type input "**"
click at [1000, 413] on icon at bounding box center [1004, 411] width 12 height 12
type input "**"
click at [1000, 413] on icon at bounding box center [1004, 411] width 12 height 12
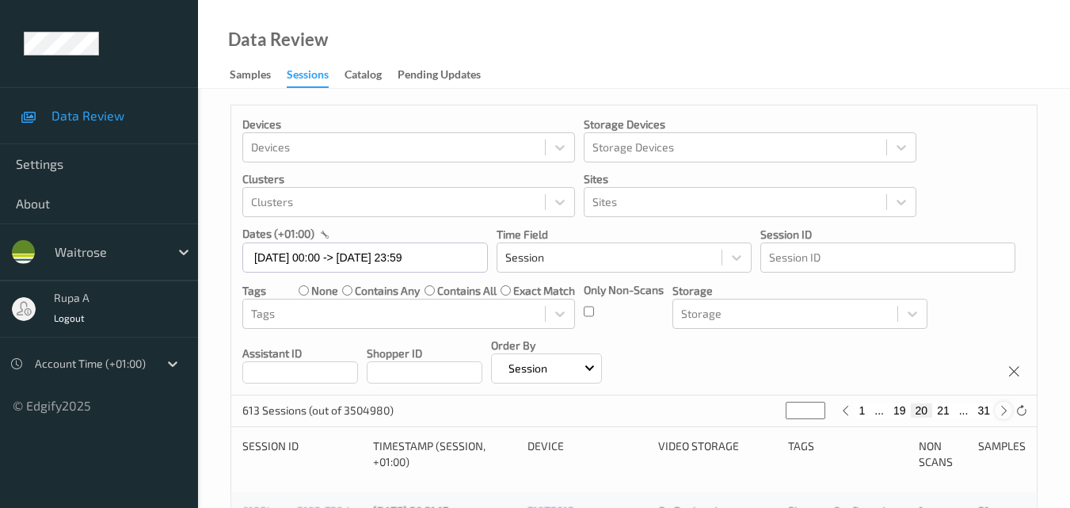
type input "**"
click at [1000, 413] on icon at bounding box center [1004, 411] width 12 height 12
type input "**"
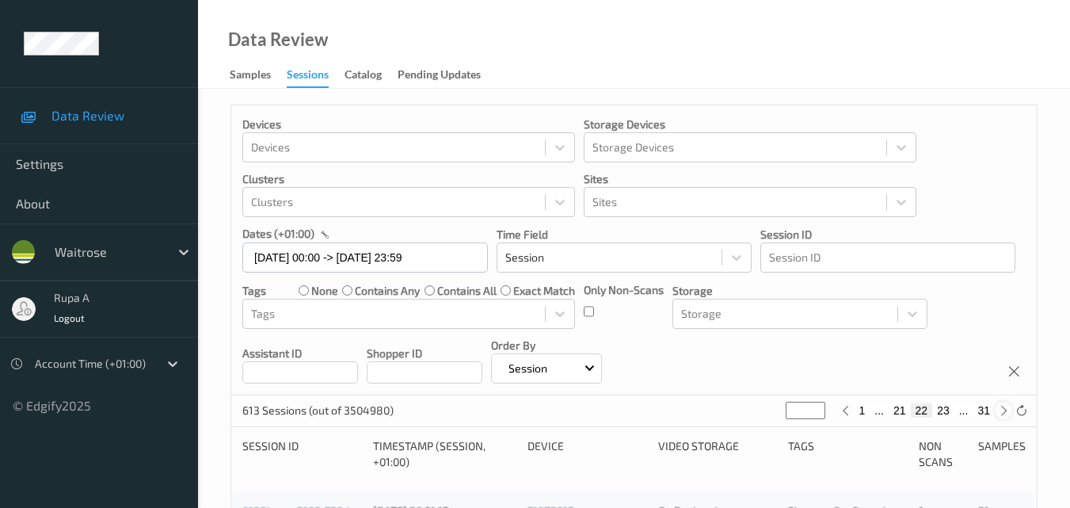
click at [1000, 413] on icon at bounding box center [1004, 411] width 12 height 12
type input "**"
click at [1000, 413] on icon at bounding box center [1004, 411] width 12 height 12
type input "**"
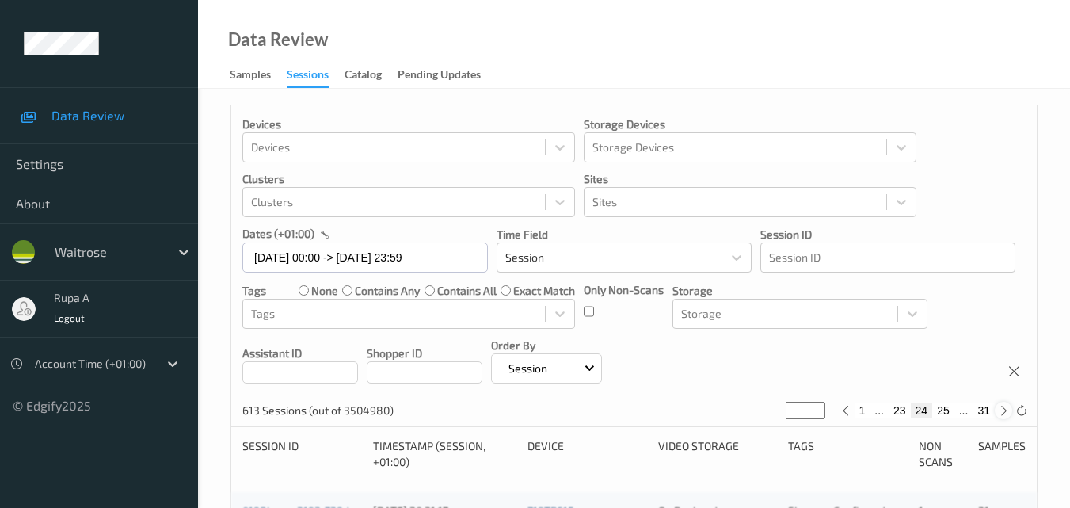
type input "**"
click at [1000, 413] on icon at bounding box center [1004, 411] width 12 height 12
type input "**"
click at [1000, 413] on icon at bounding box center [1004, 411] width 12 height 12
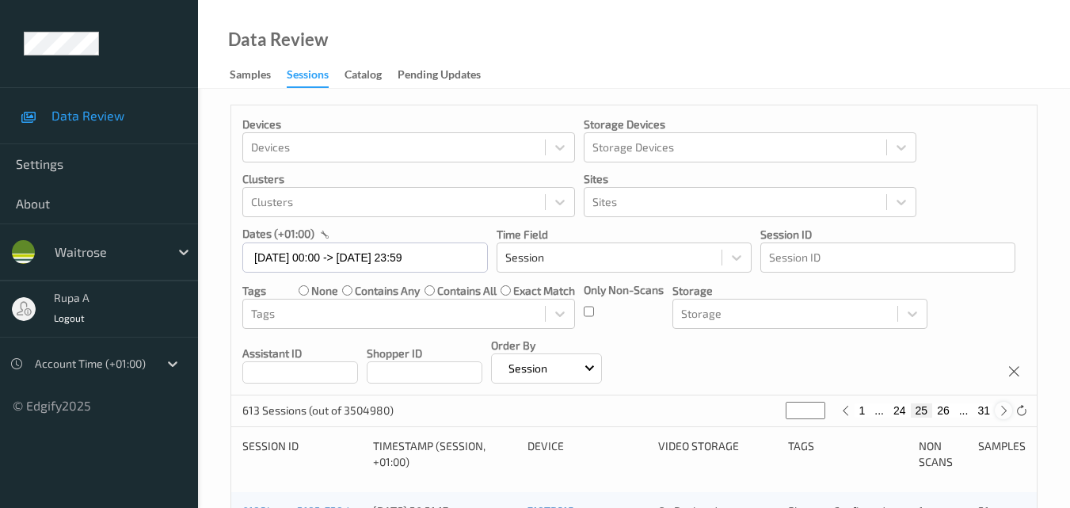
type input "**"
click at [999, 413] on icon at bounding box center [1004, 411] width 12 height 12
type input "**"
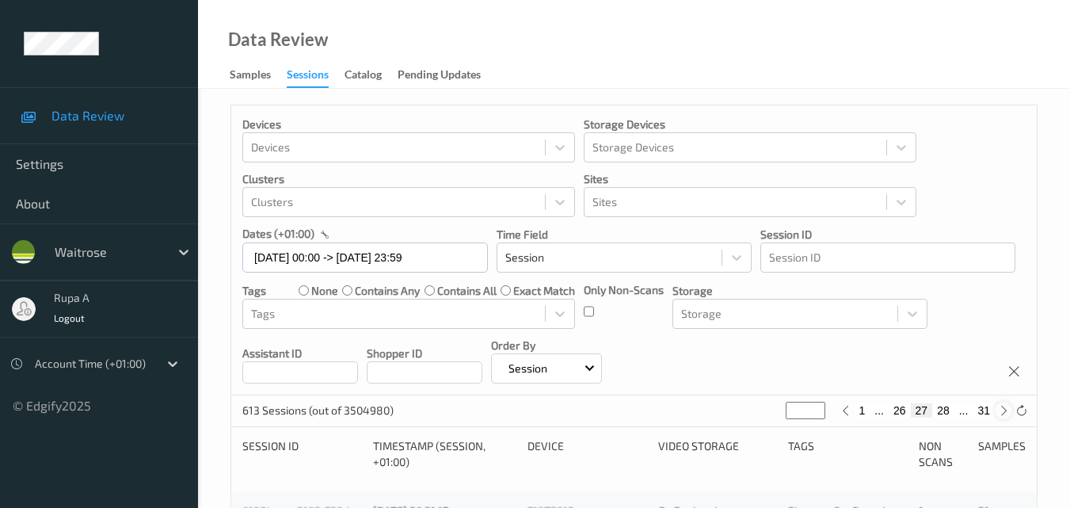
click at [999, 413] on icon at bounding box center [1004, 411] width 12 height 12
type input "**"
click at [999, 413] on icon at bounding box center [1004, 411] width 12 height 12
type input "**"
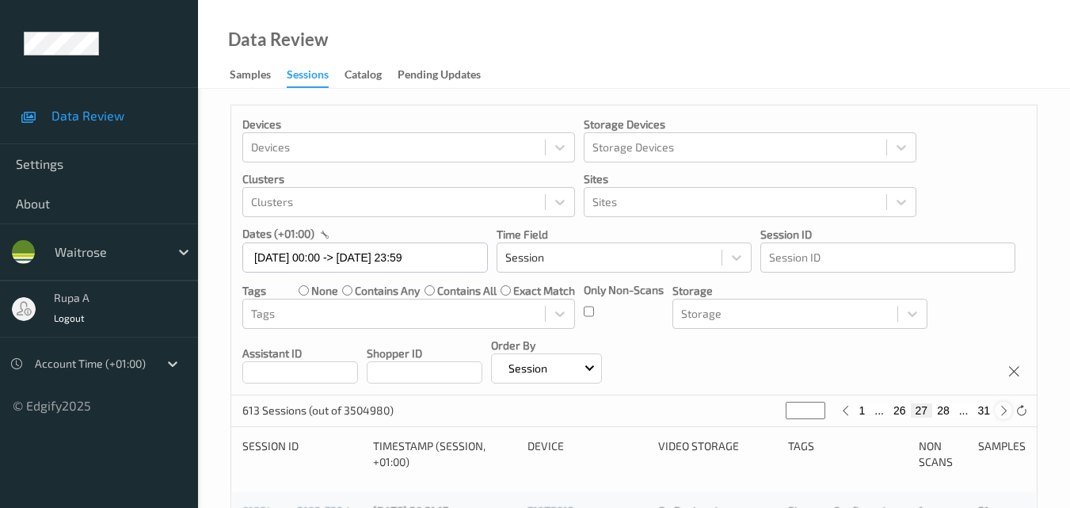
type input "**"
click at [998, 413] on icon at bounding box center [1004, 411] width 12 height 12
type input "**"
click at [998, 413] on icon at bounding box center [1004, 411] width 12 height 12
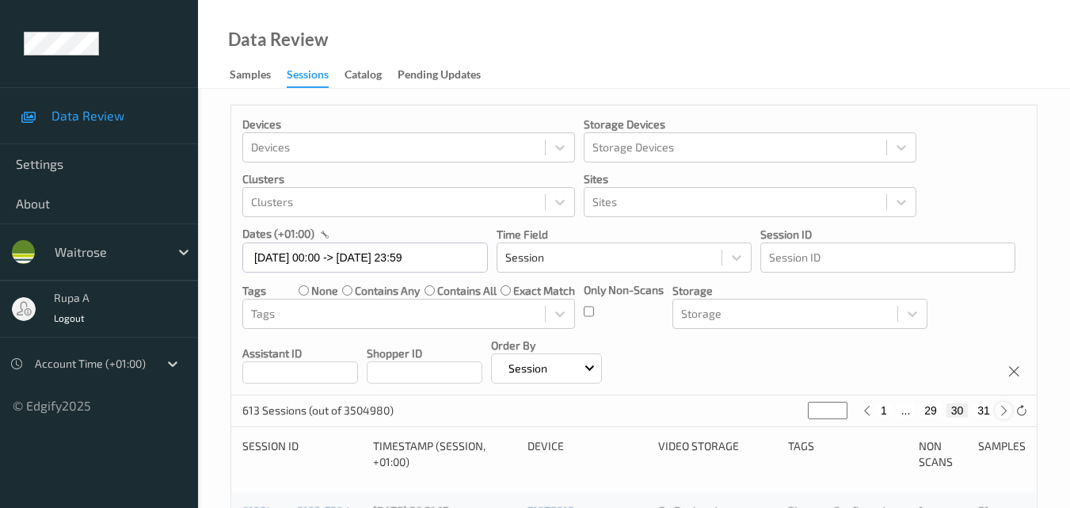
type input "**"
click at [998, 413] on icon at bounding box center [1004, 411] width 12 height 12
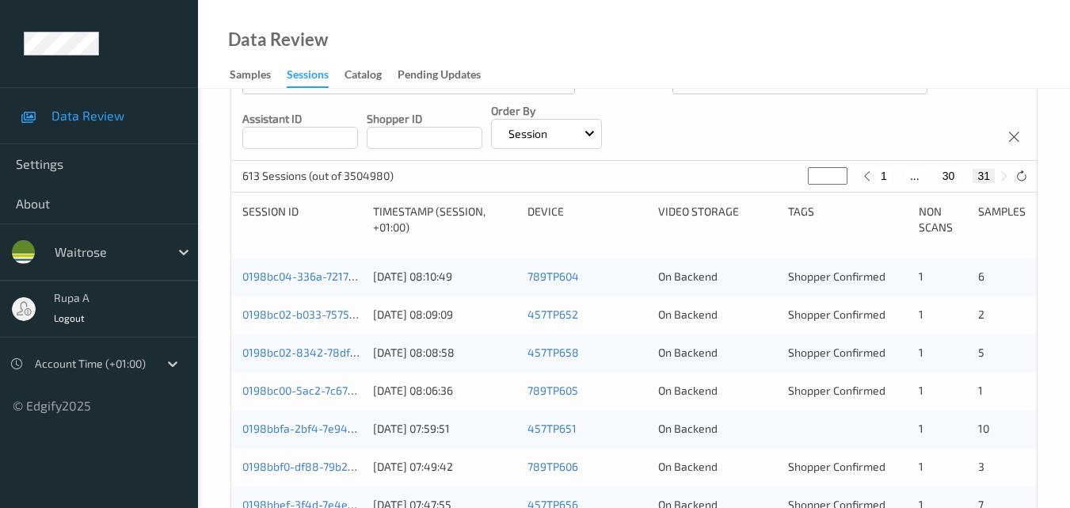
scroll to position [238, 0]
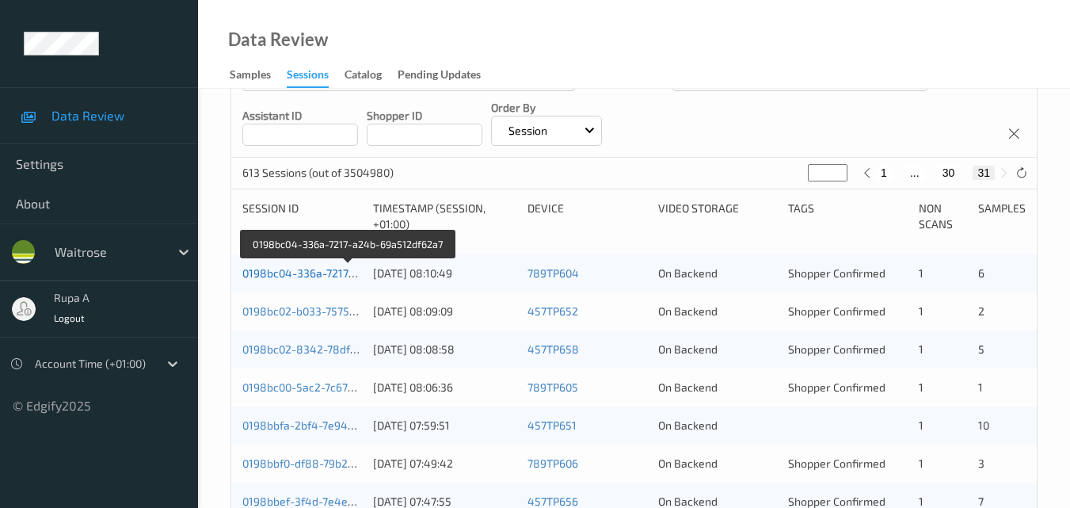
click at [300, 276] on link "0198bc04-336a-7217-a24b-69a512df62a7" at bounding box center [348, 272] width 213 height 13
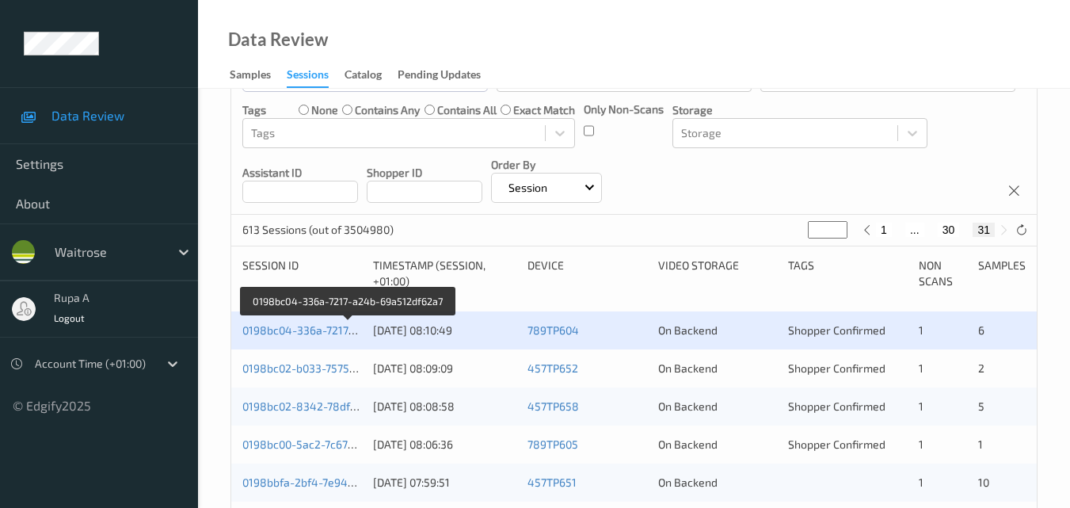
scroll to position [147, 0]
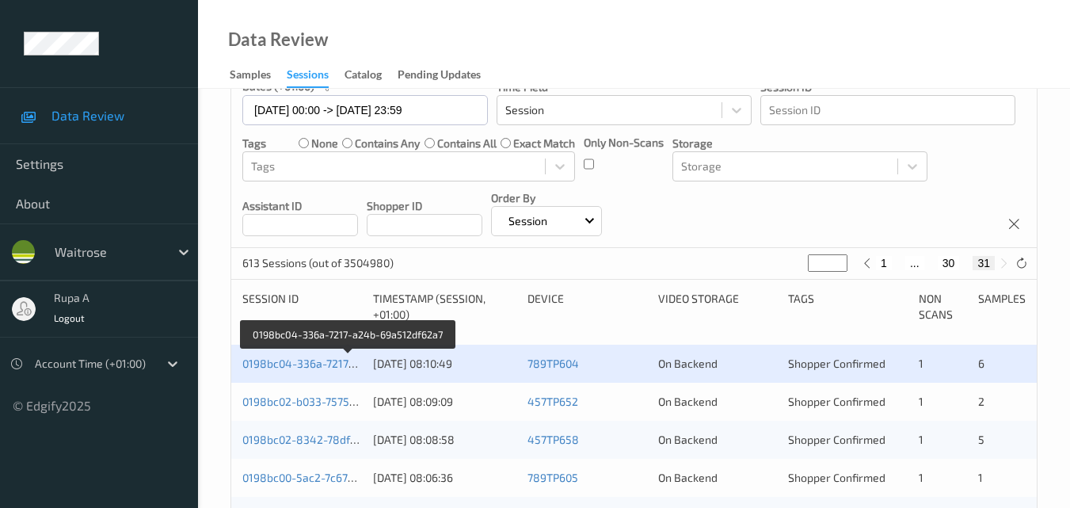
click at [885, 264] on button "1" at bounding box center [884, 263] width 16 height 14
type input "*"
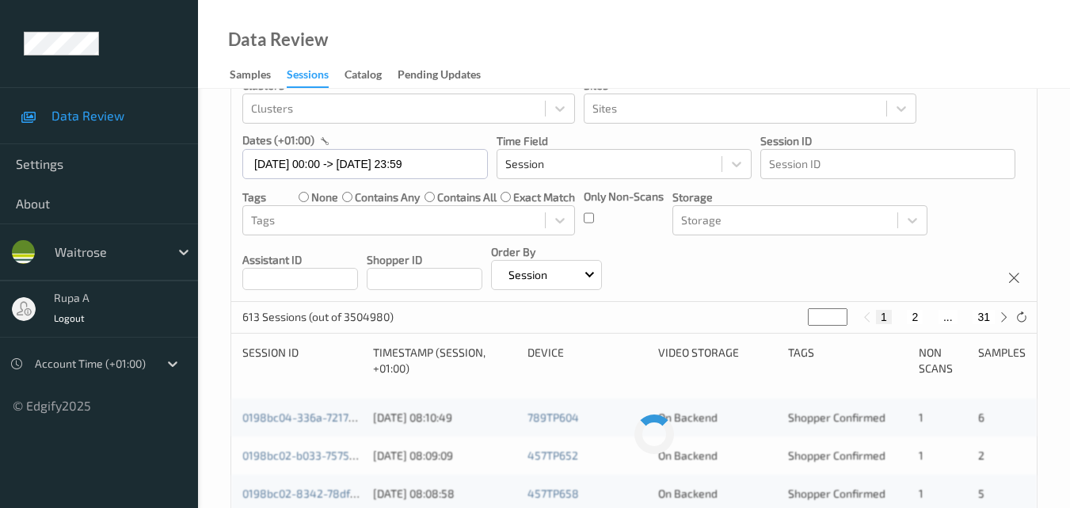
scroll to position [238, 0]
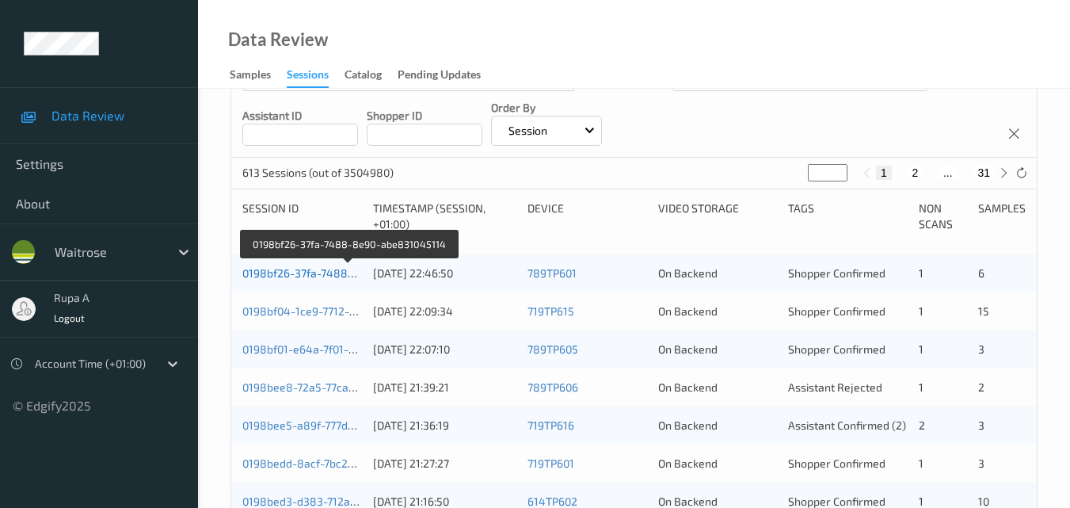
click at [298, 270] on link "0198bf26-37fa-7488-8e90-abe831045114" at bounding box center [349, 272] width 215 height 13
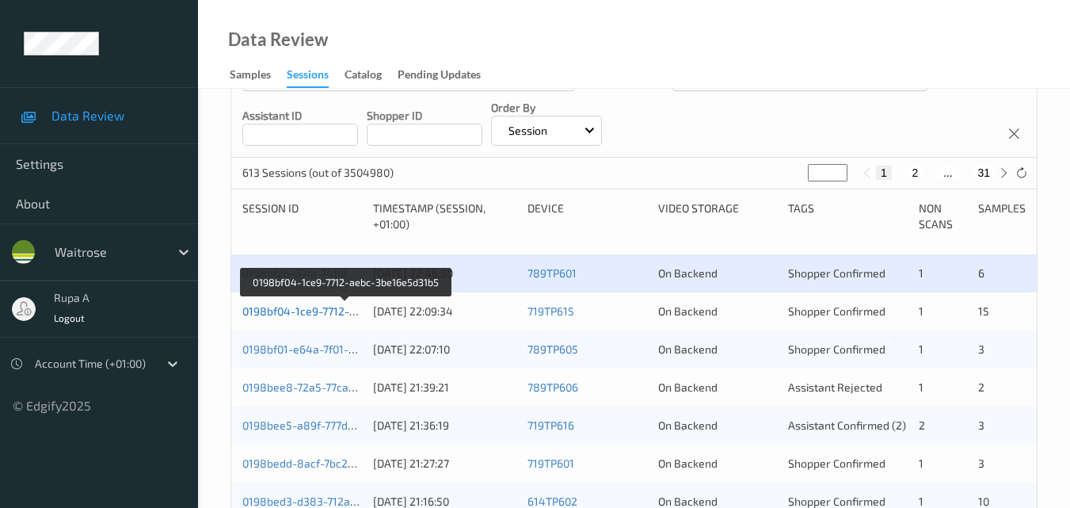
click at [290, 317] on link "0198bf04-1ce9-7712-aebc-3be16e5d31b5" at bounding box center [346, 310] width 209 height 13
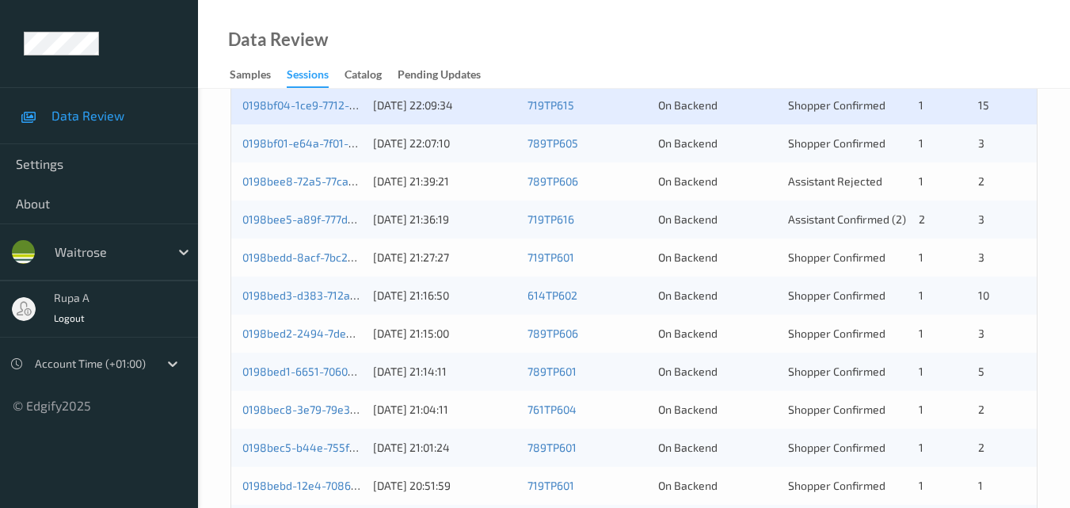
scroll to position [255, 0]
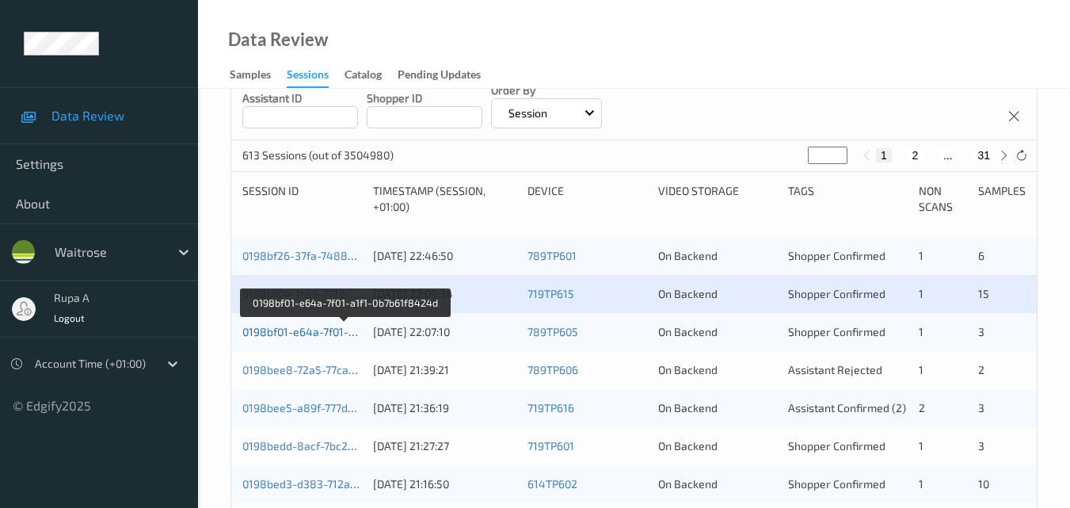
click at [312, 332] on link "0198bf01-e64a-7f01-a1f1-0b7b61f8424d" at bounding box center [344, 331] width 204 height 13
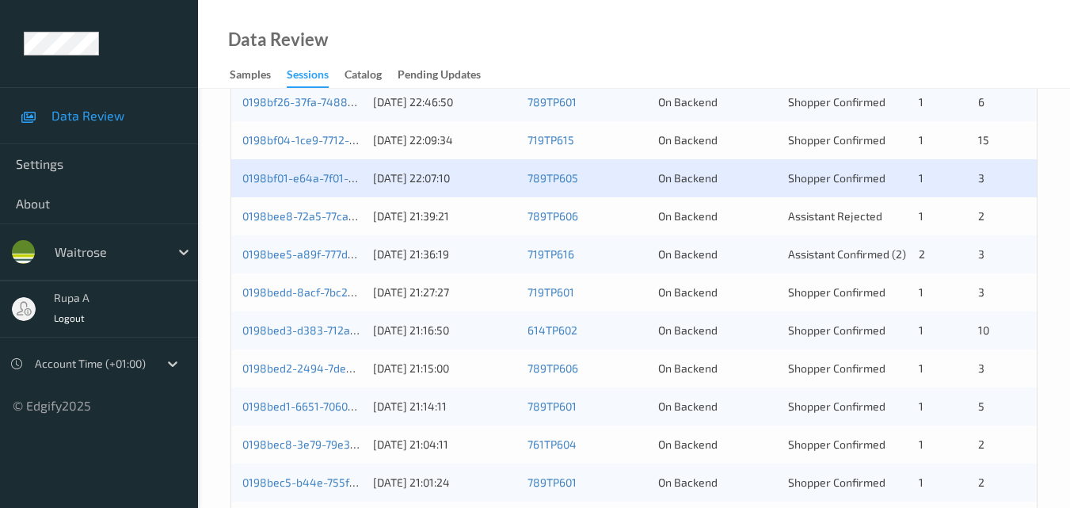
scroll to position [413, 0]
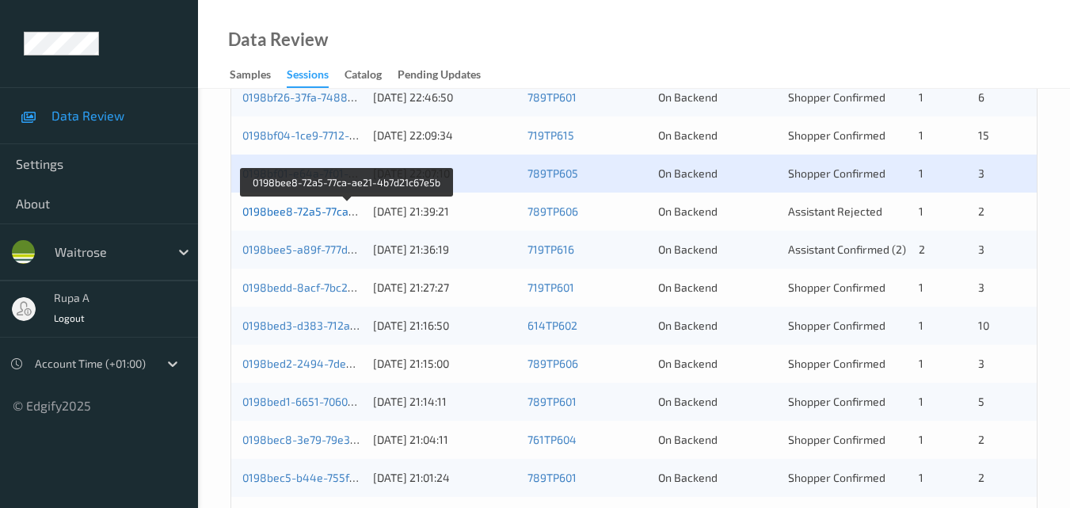
click at [311, 211] on link "0198bee8-72a5-77ca-ae21-4b7d21c67e5b" at bounding box center [348, 210] width 212 height 13
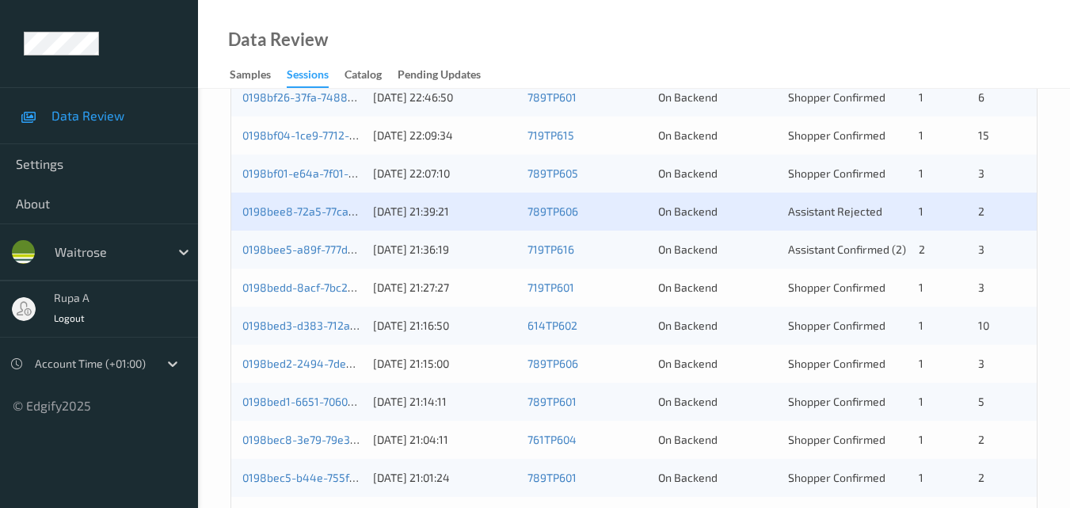
scroll to position [334, 0]
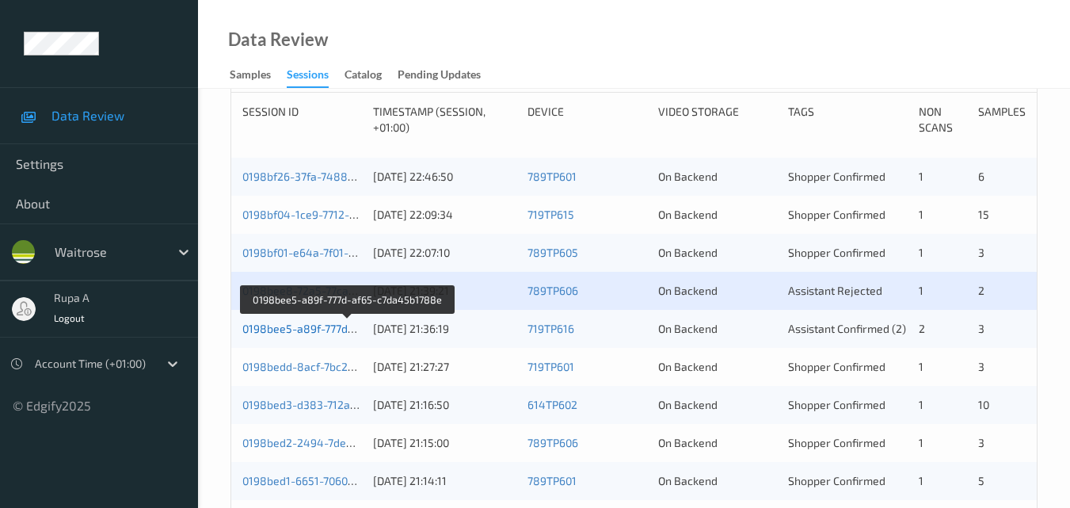
click at [319, 326] on link "0198bee5-a89f-777d-af65-c7da45b1788e" at bounding box center [348, 327] width 212 height 13
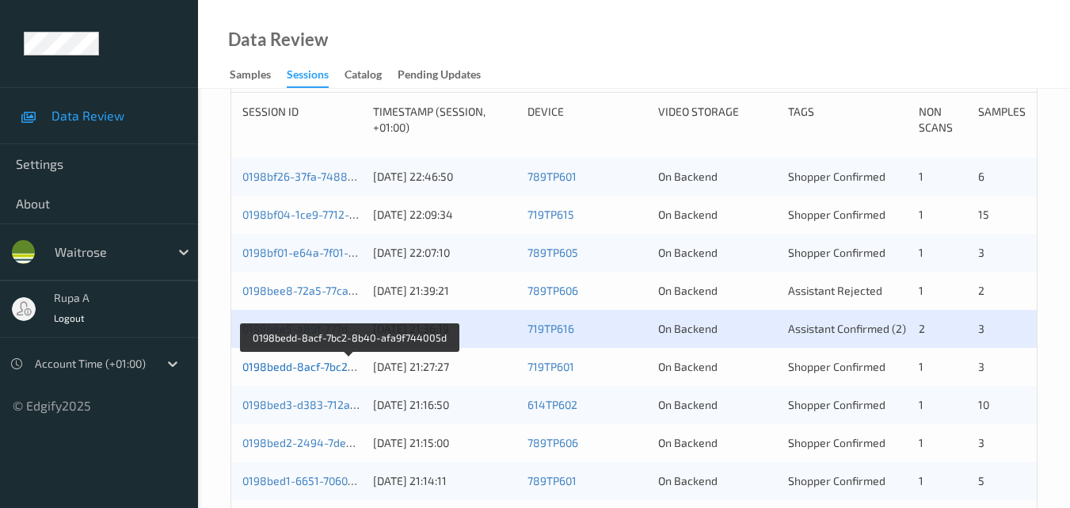
click at [298, 366] on link "0198bedd-8acf-7bc2-8b40-afa9f744005d" at bounding box center [349, 365] width 214 height 13
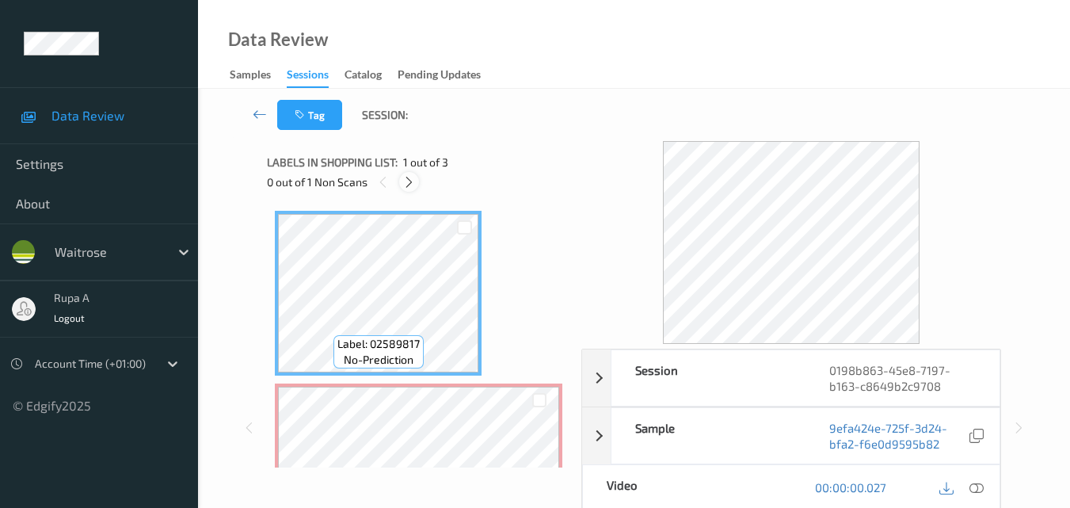
click at [399, 183] on div at bounding box center [409, 182] width 20 height 20
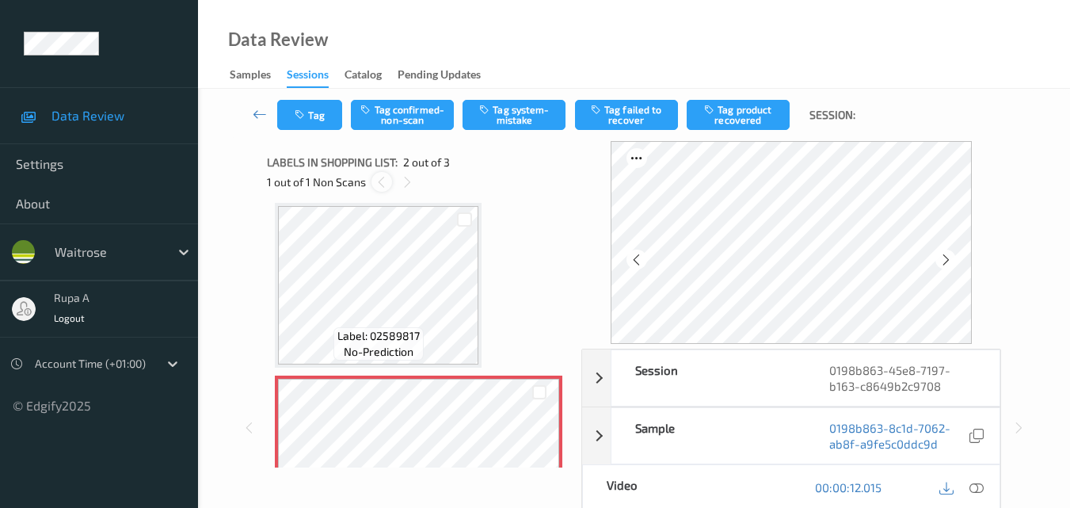
click at [383, 187] on icon at bounding box center [381, 182] width 13 height 14
click at [953, 258] on icon at bounding box center [945, 260] width 13 height 14
click at [952, 260] on icon at bounding box center [945, 260] width 13 height 14
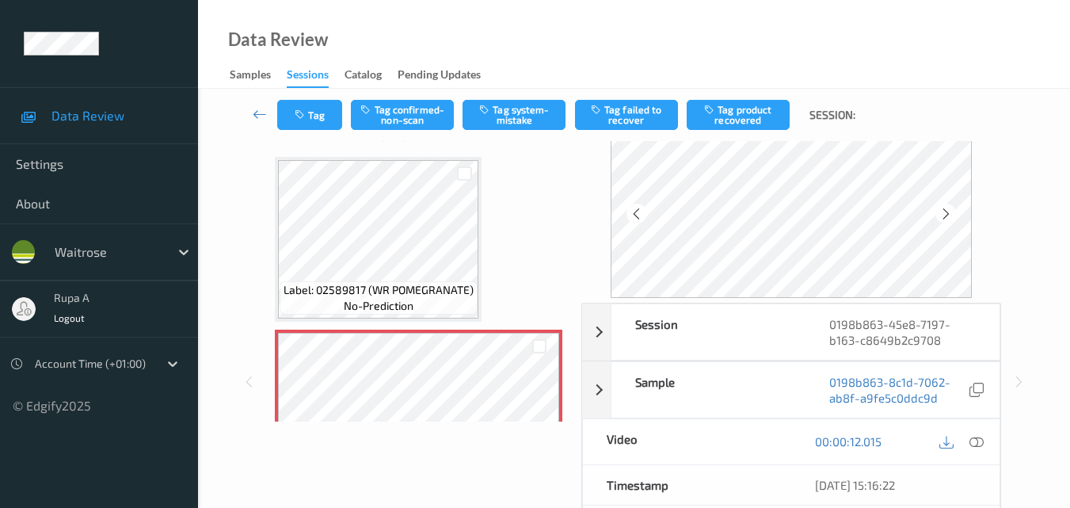
scroll to position [158, 0]
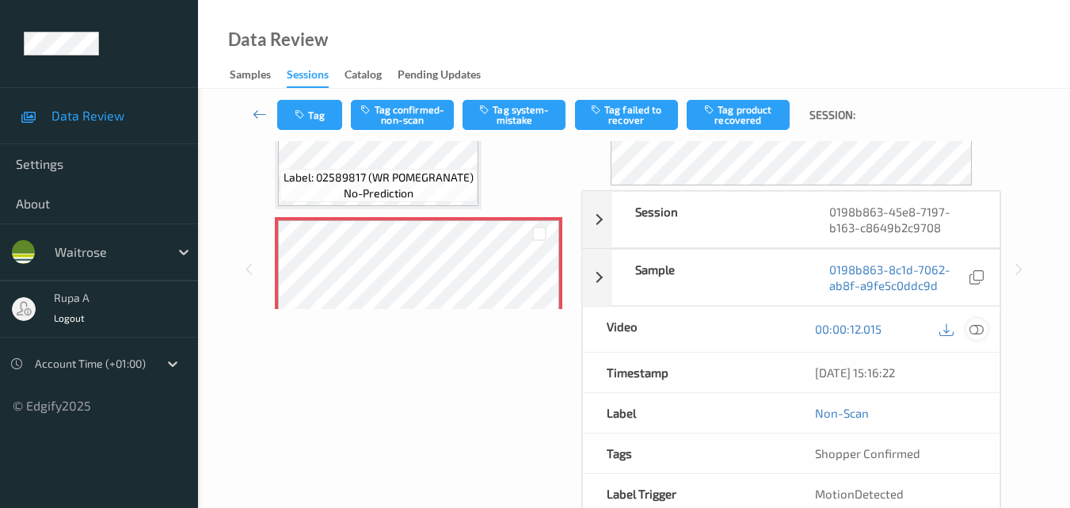
click at [980, 334] on icon at bounding box center [976, 328] width 14 height 14
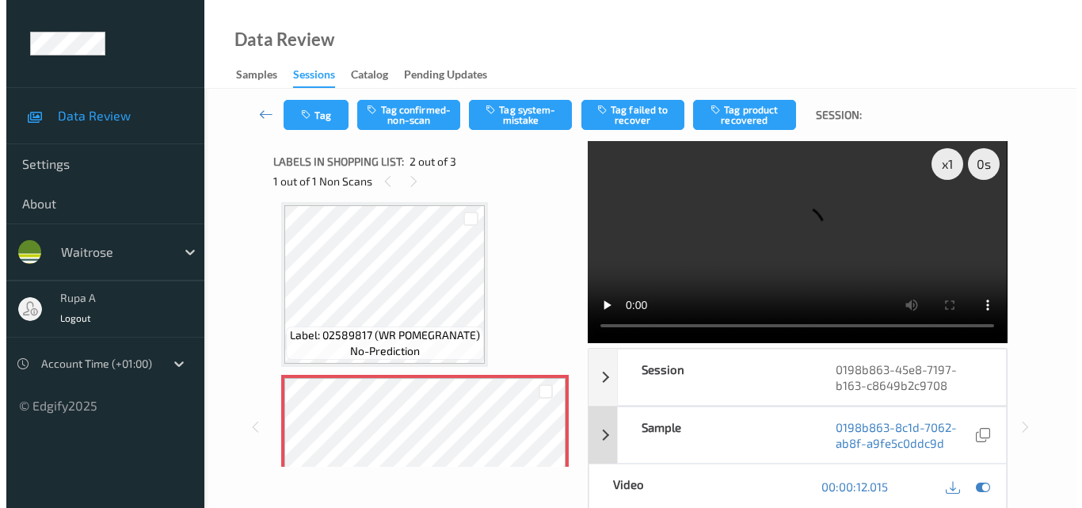
scroll to position [0, 0]
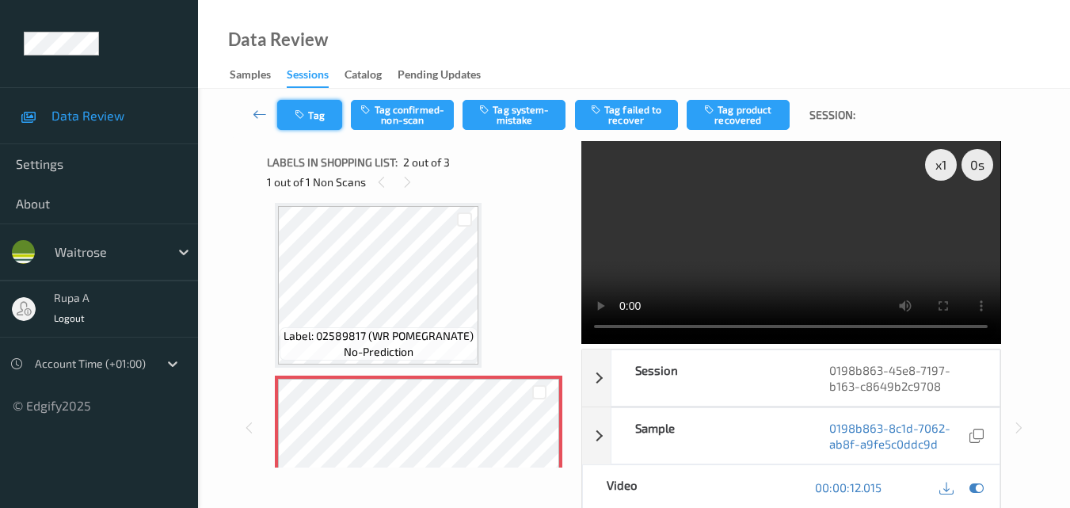
click at [282, 118] on button "Tag" at bounding box center [309, 115] width 65 height 30
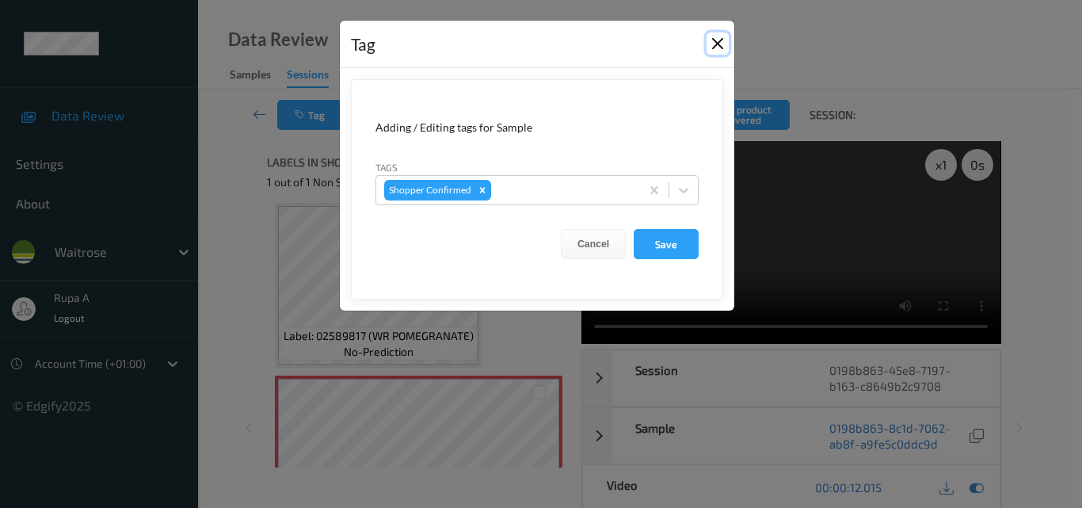
click at [713, 40] on button "Close" at bounding box center [717, 43] width 22 height 22
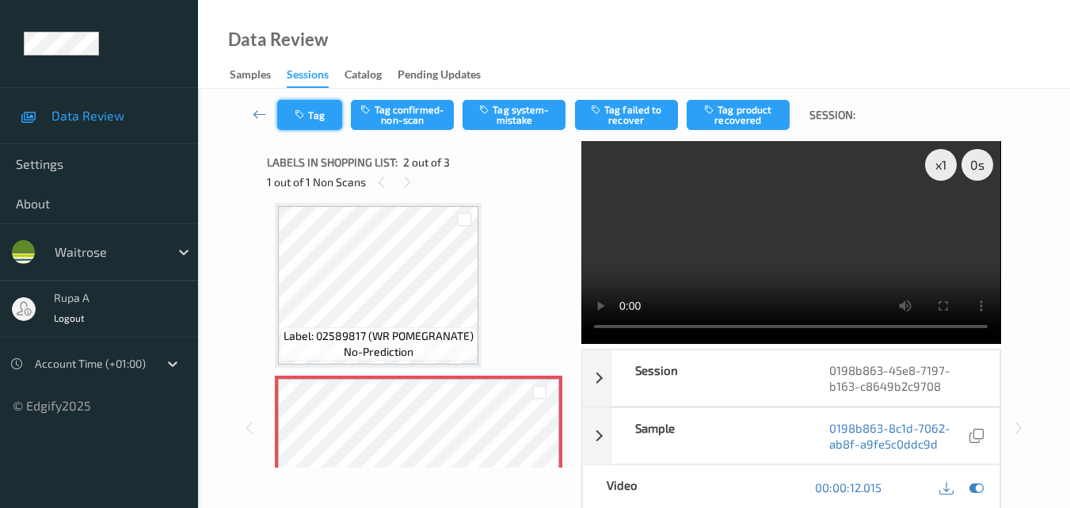
click at [299, 113] on icon "button" at bounding box center [301, 114] width 13 height 11
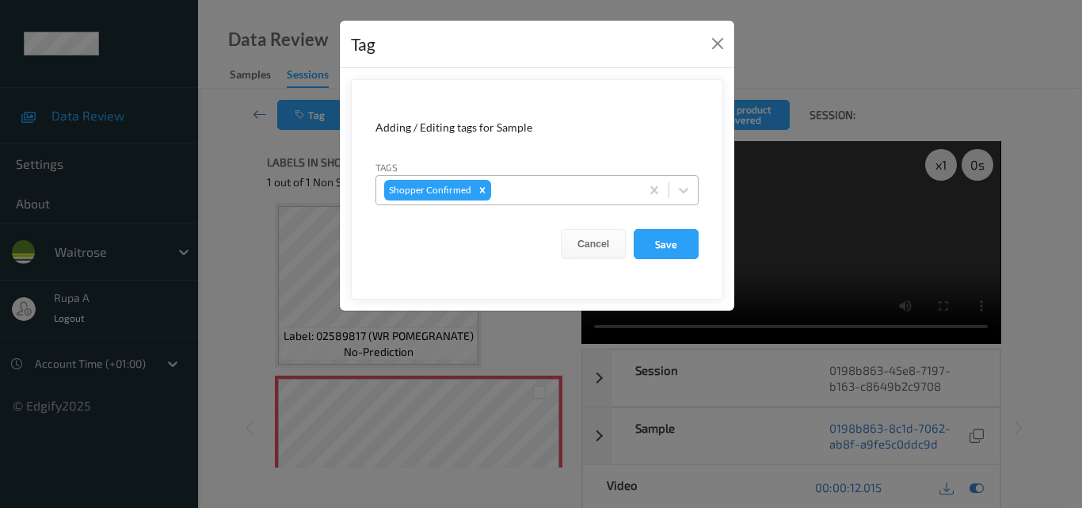
click at [572, 191] on div at bounding box center [563, 190] width 138 height 19
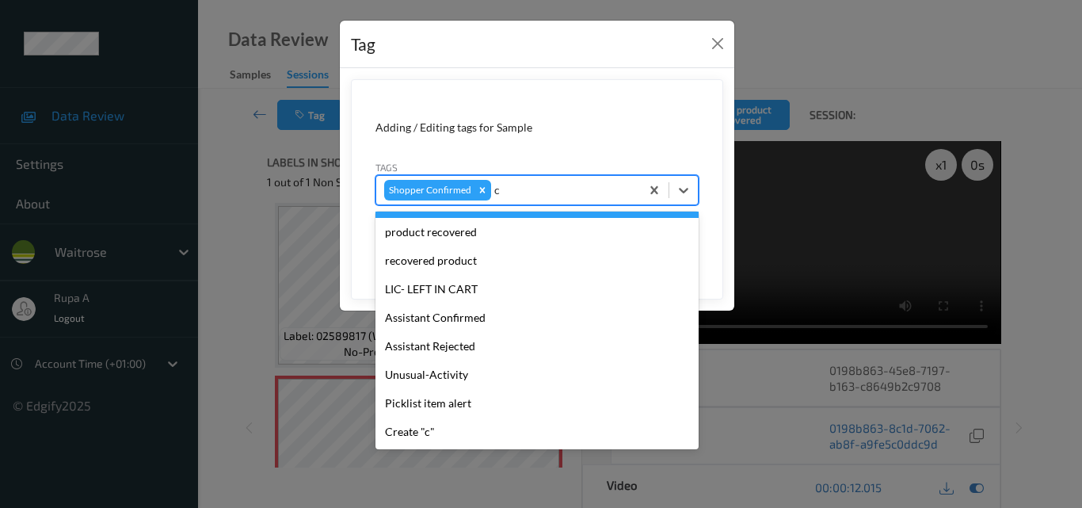
scroll to position [124, 0]
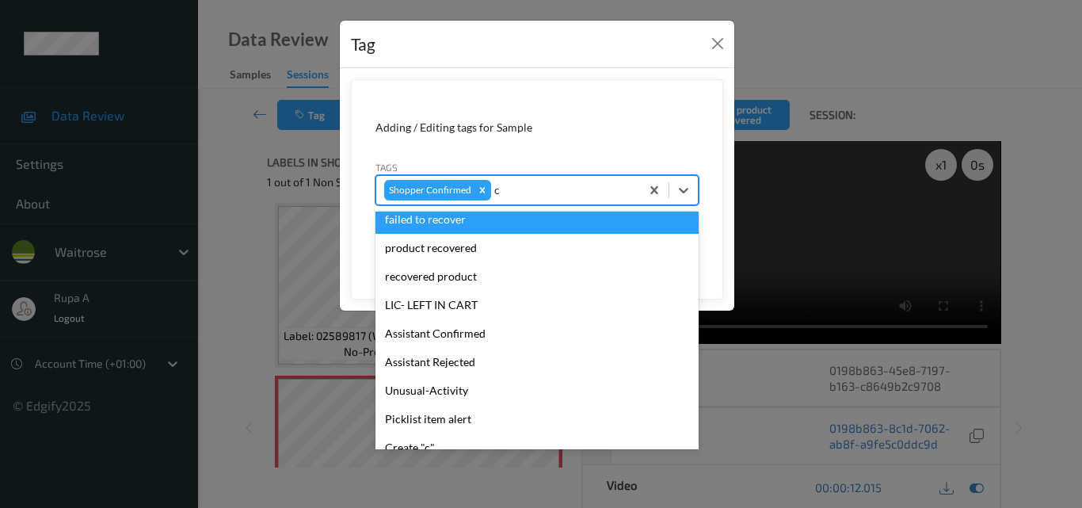
type input "co"
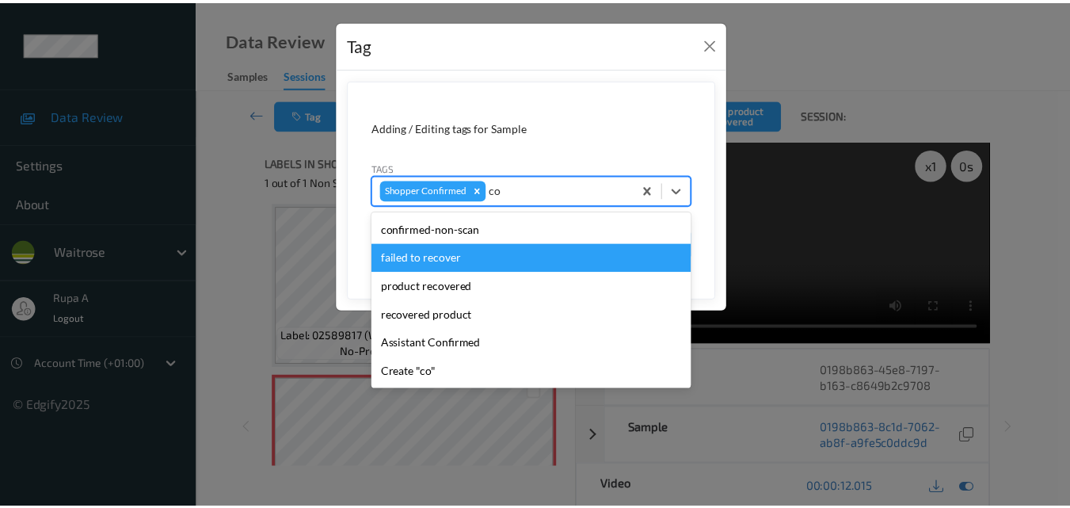
scroll to position [0, 0]
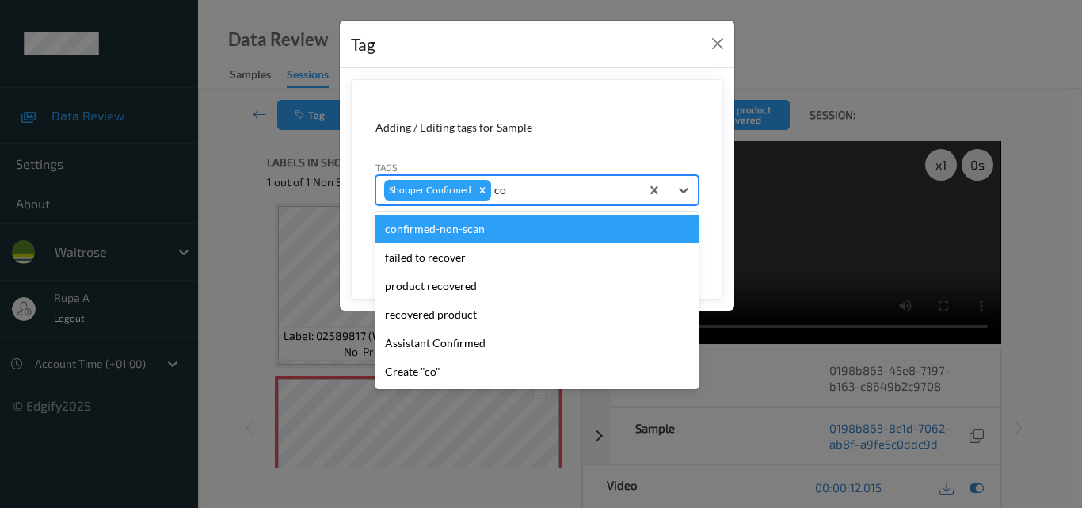
click at [500, 223] on div "confirmed-non-scan" at bounding box center [536, 229] width 323 height 29
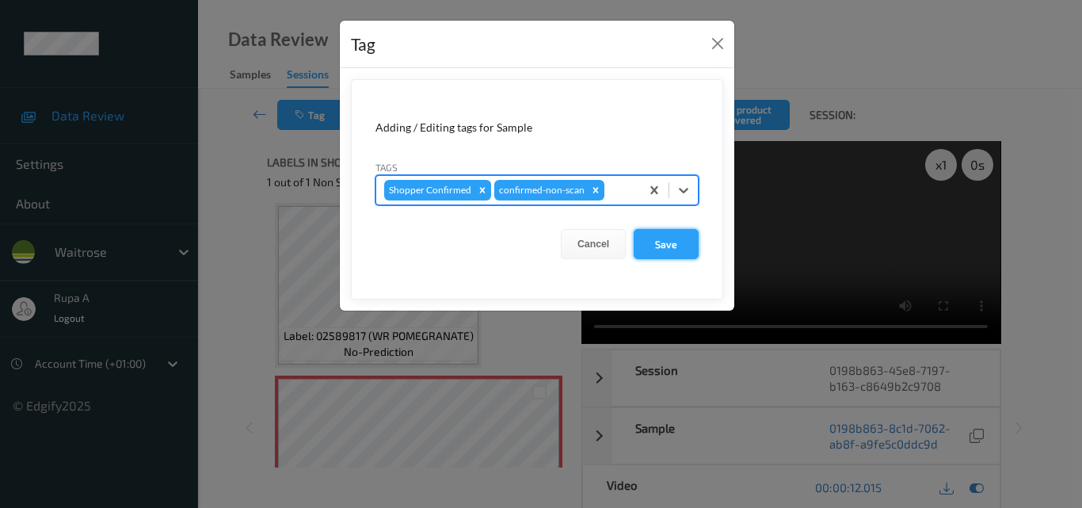
click at [690, 239] on button "Save" at bounding box center [665, 244] width 65 height 30
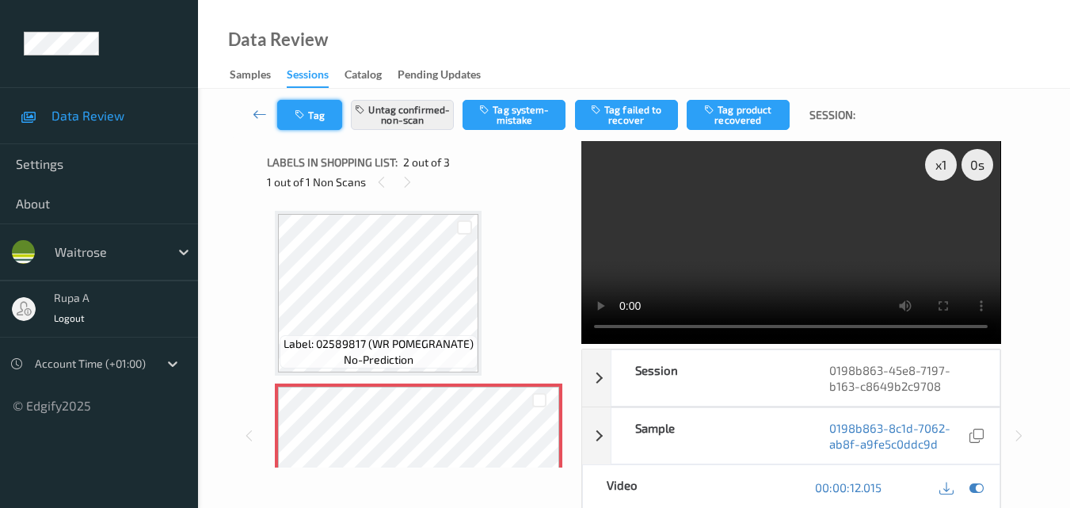
click at [305, 113] on icon "button" at bounding box center [301, 114] width 13 height 11
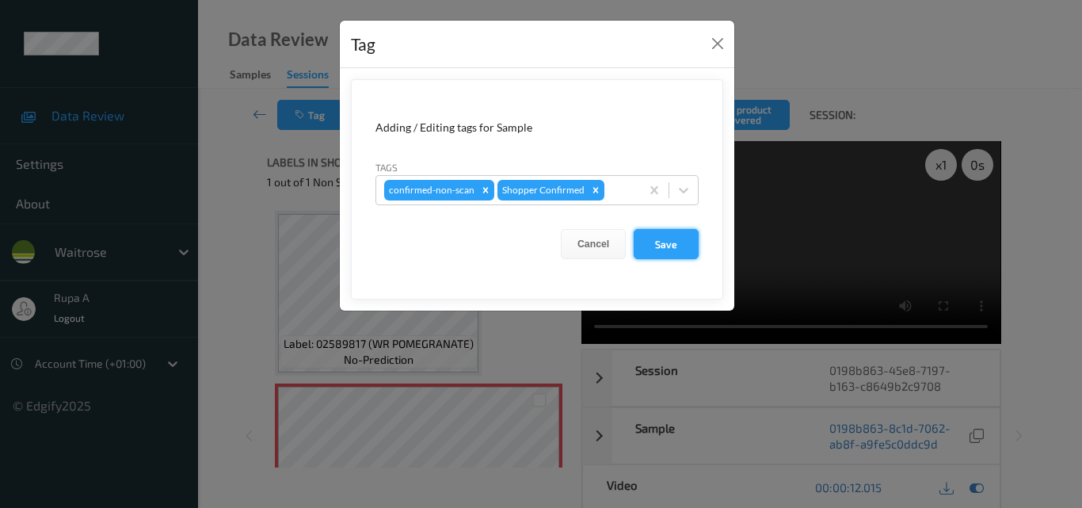
click at [672, 247] on button "Save" at bounding box center [665, 244] width 65 height 30
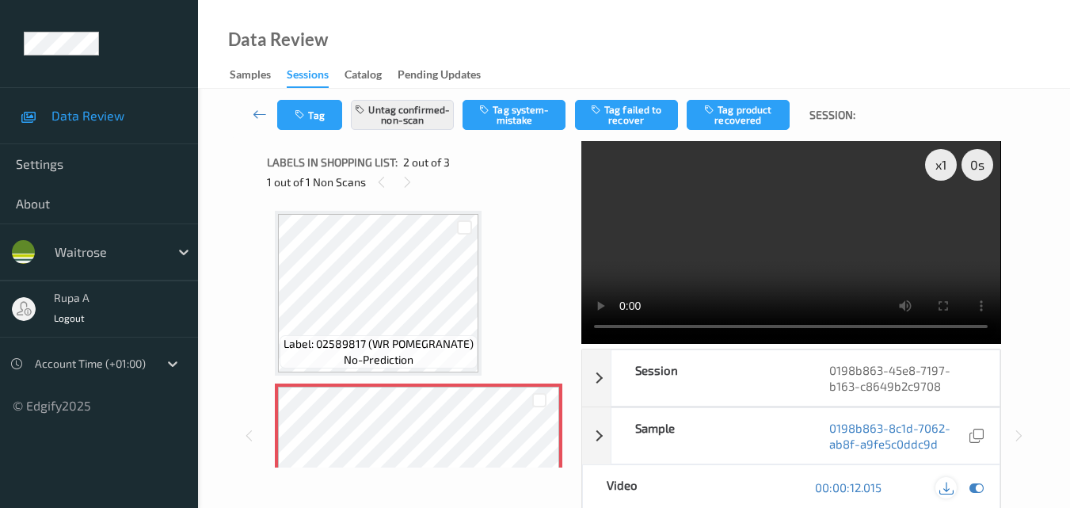
click at [953, 477] on div at bounding box center [945, 487] width 21 height 21
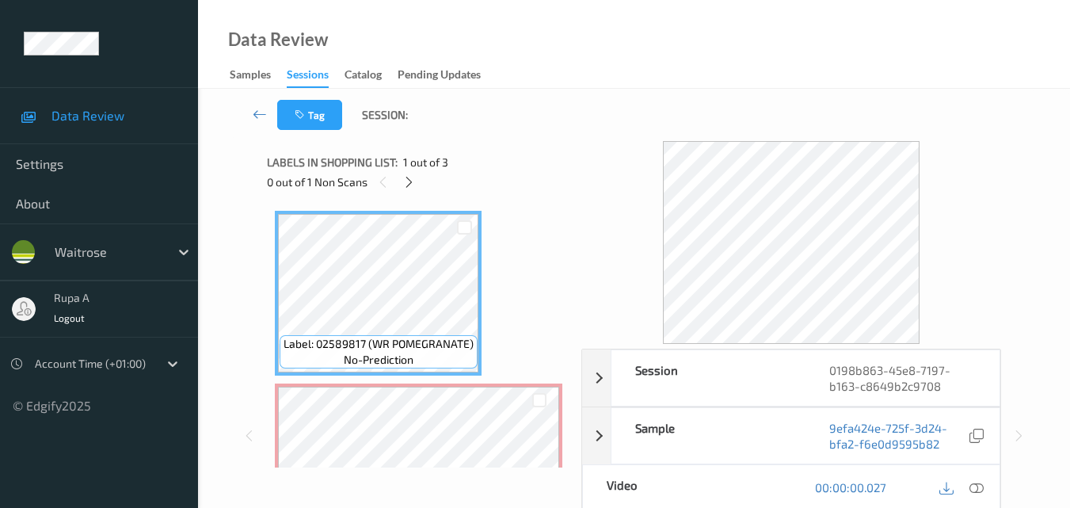
click at [546, 163] on div "Labels in shopping list: 1 out of 3" at bounding box center [418, 162] width 303 height 20
click at [982, 490] on icon at bounding box center [976, 487] width 14 height 14
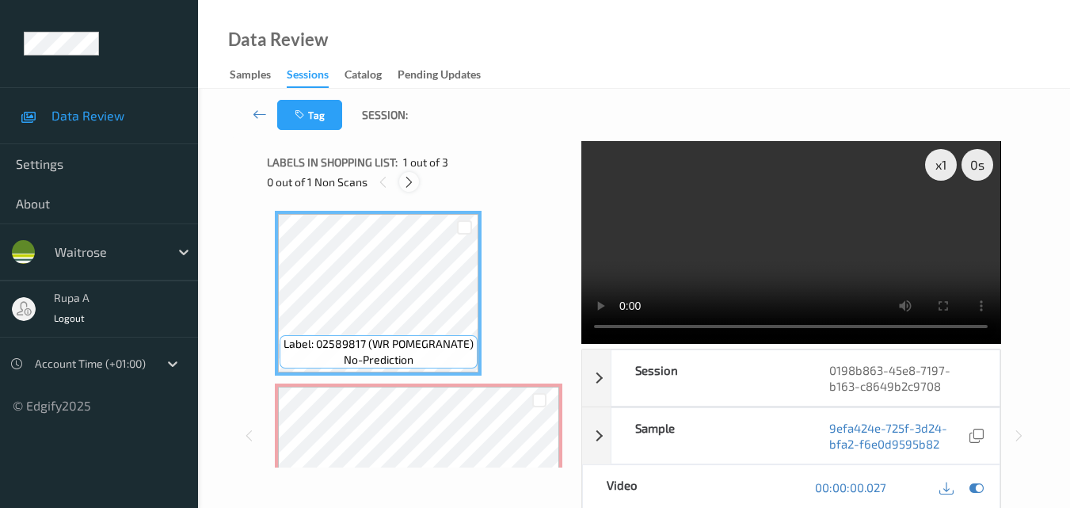
click at [405, 186] on icon at bounding box center [408, 182] width 13 height 14
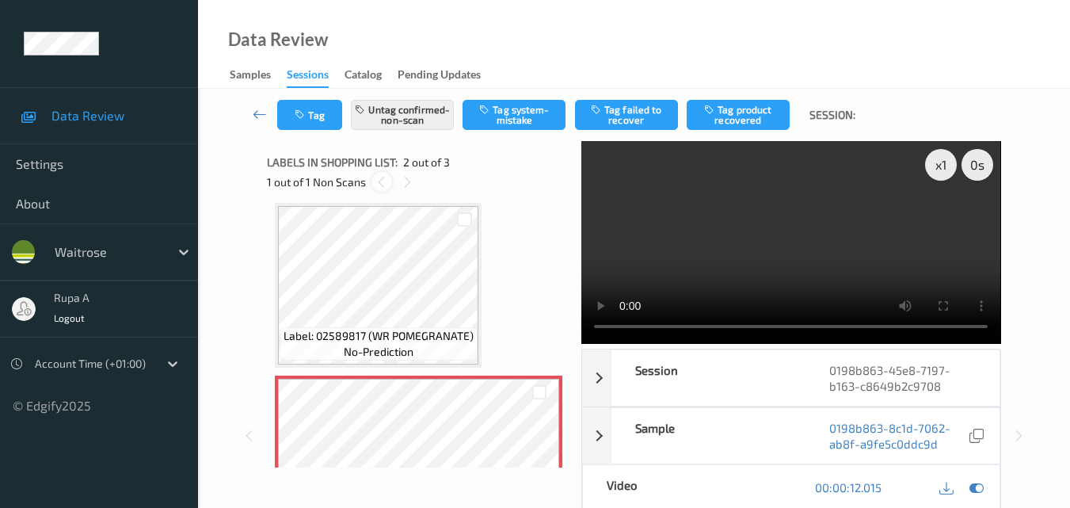
click at [377, 181] on icon at bounding box center [381, 182] width 13 height 14
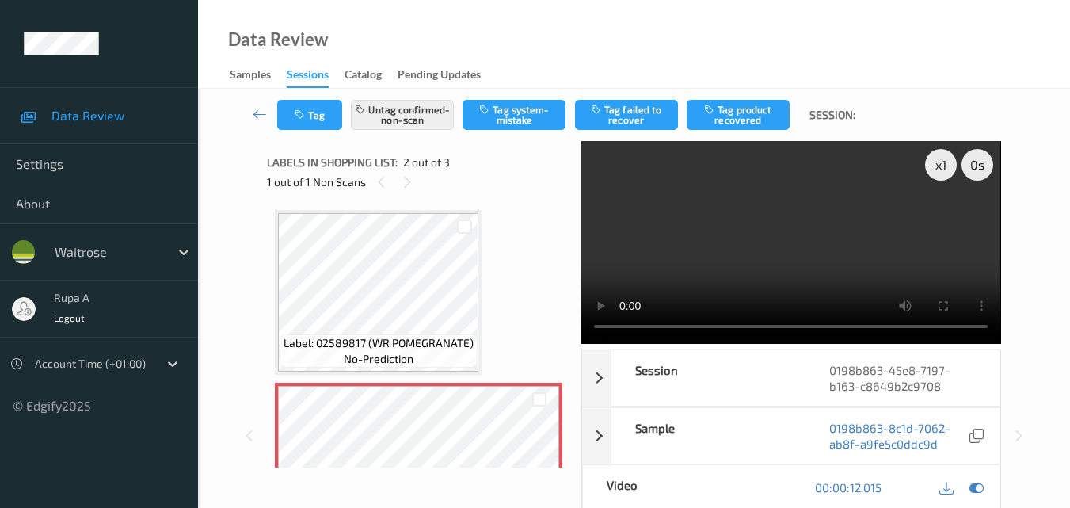
scroll to position [0, 0]
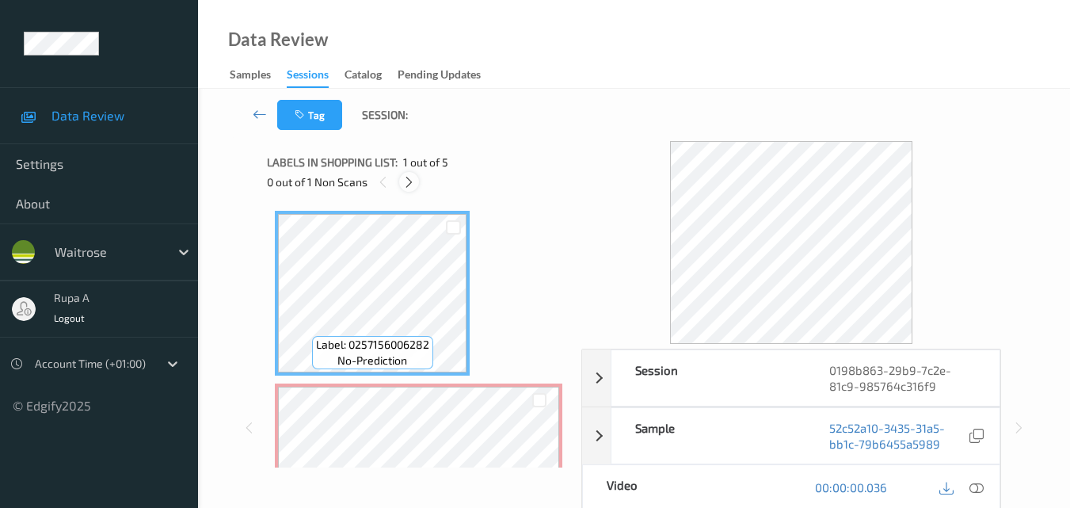
click at [414, 183] on icon at bounding box center [408, 182] width 13 height 14
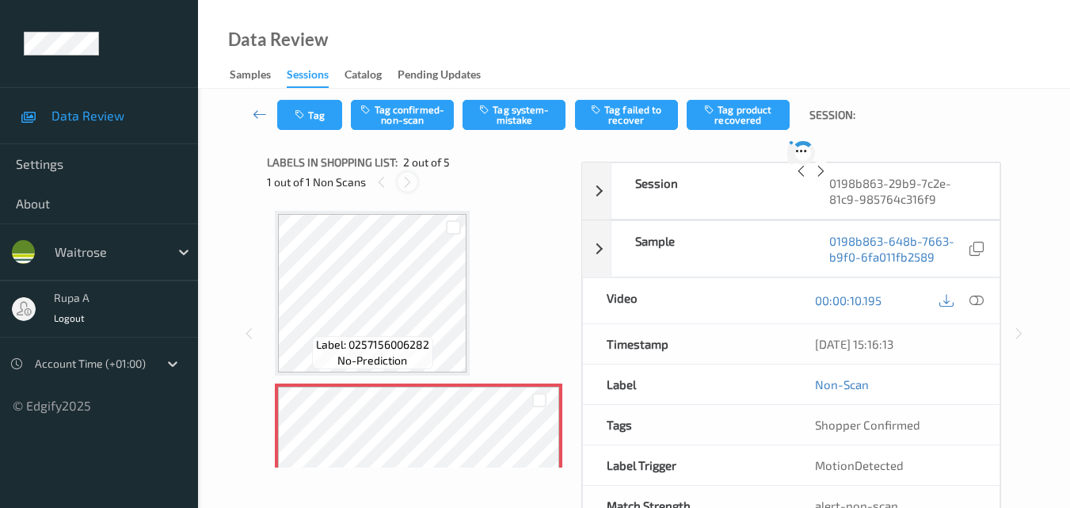
scroll to position [8, 0]
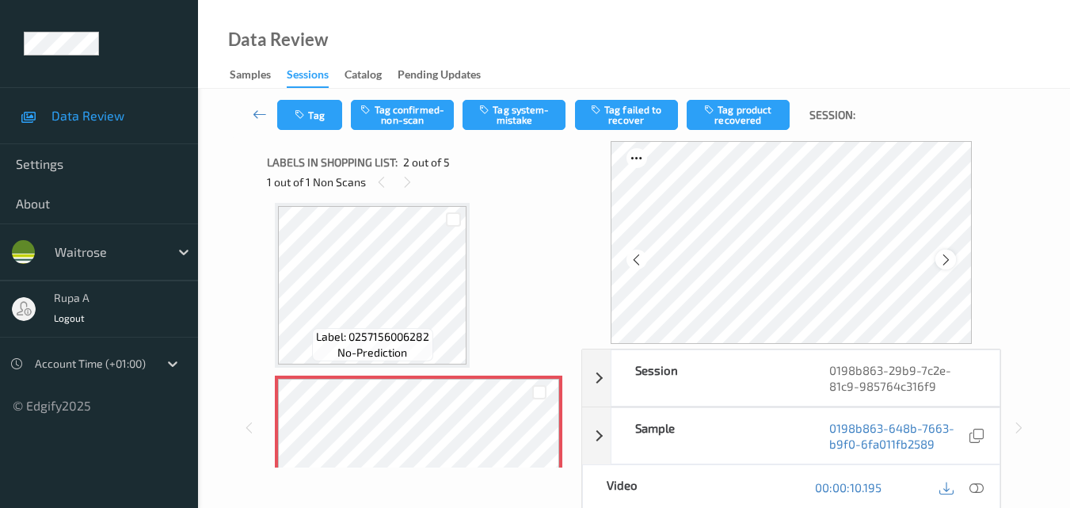
click at [949, 264] on icon at bounding box center [945, 260] width 13 height 14
click at [975, 493] on icon at bounding box center [976, 487] width 14 height 14
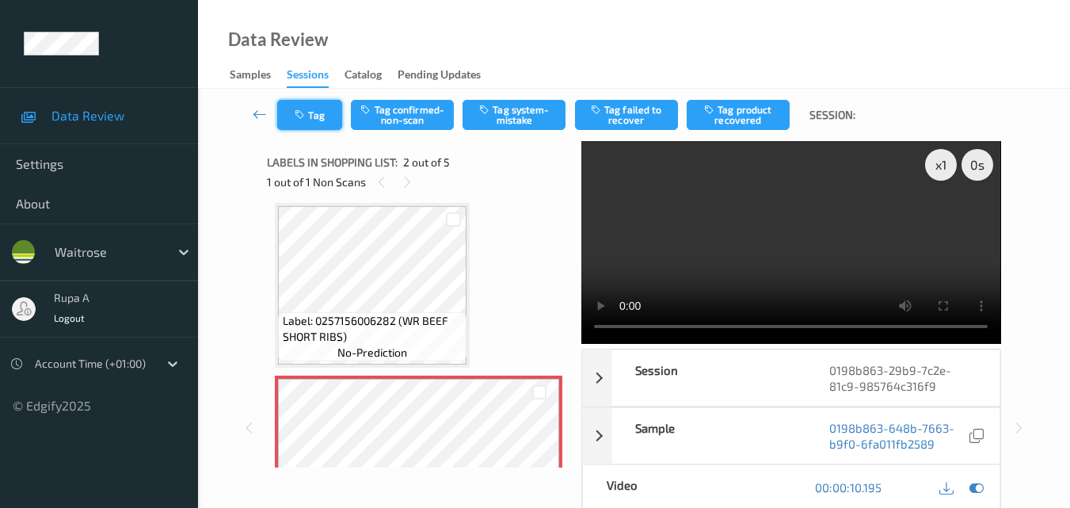
click at [303, 118] on icon "button" at bounding box center [301, 114] width 13 height 11
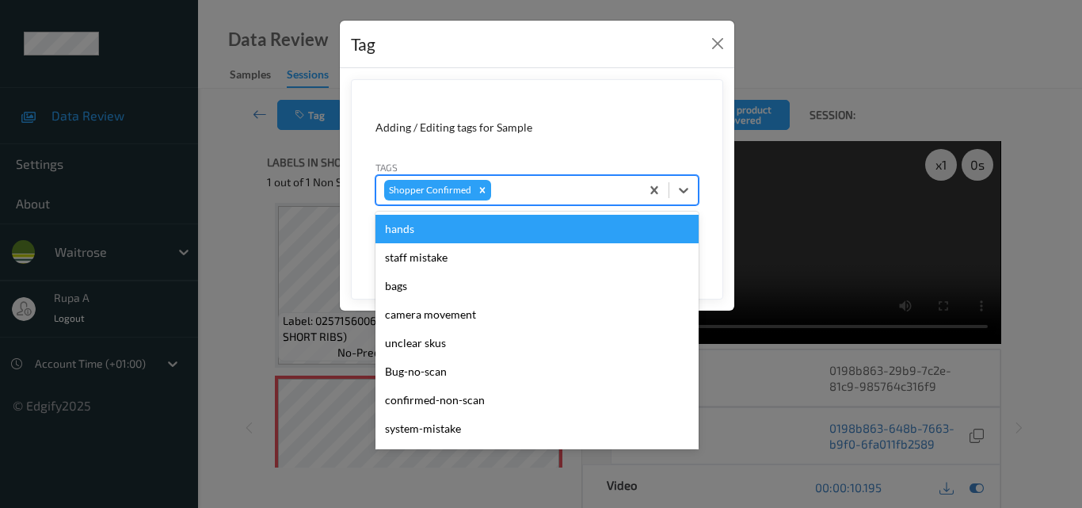
click at [588, 197] on div at bounding box center [563, 190] width 138 height 19
type input "co"
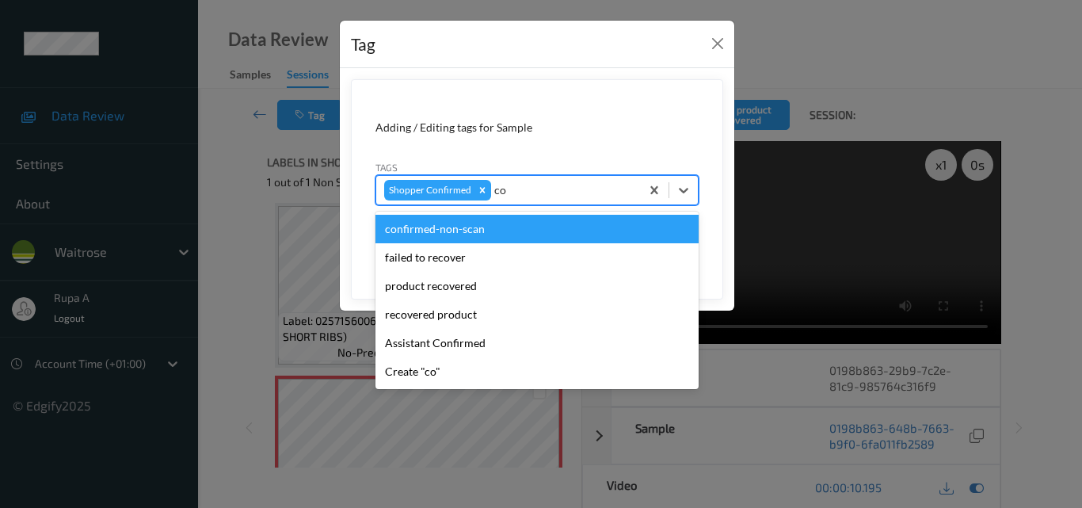
click at [481, 226] on div "confirmed-non-scan" at bounding box center [536, 229] width 323 height 29
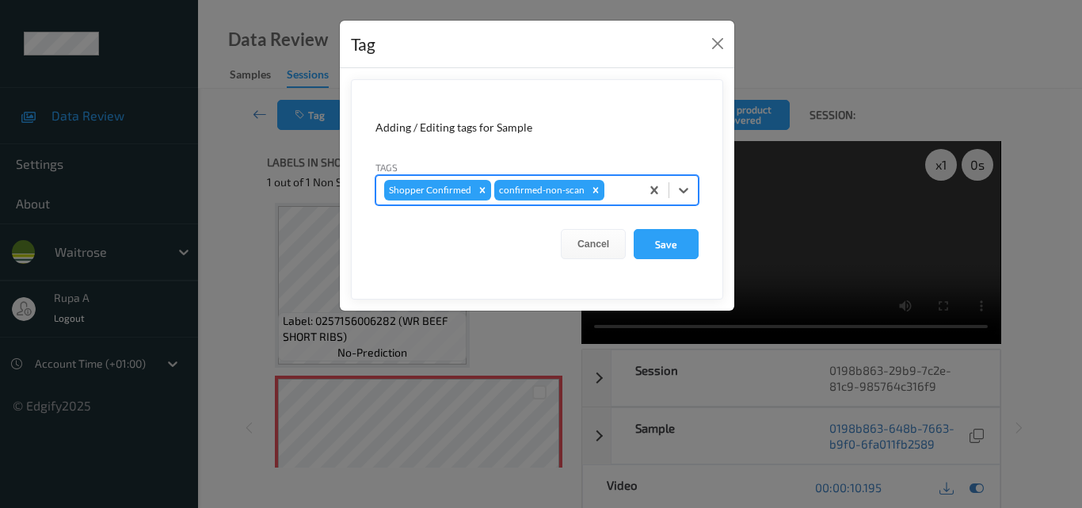
type input "p"
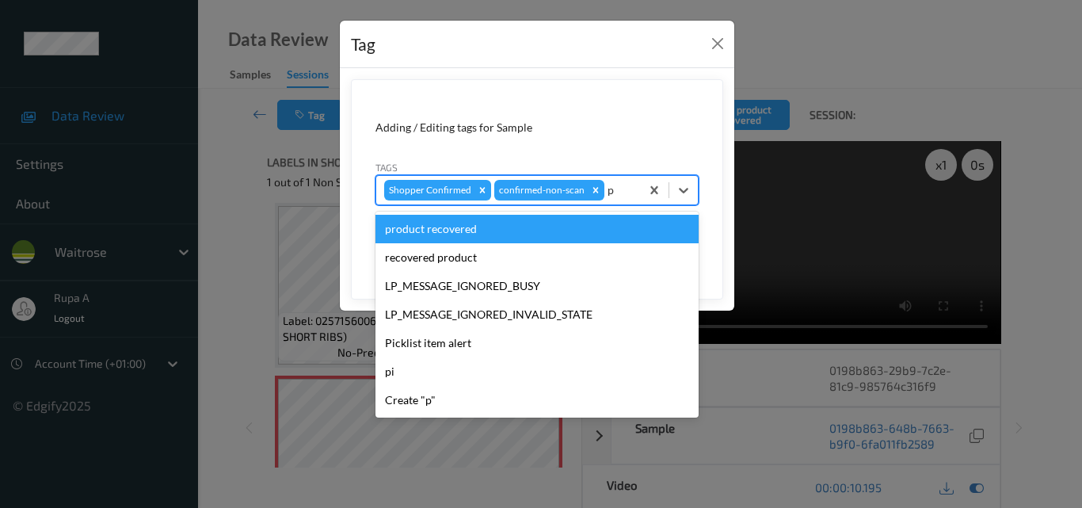
click at [477, 226] on div "product recovered" at bounding box center [536, 229] width 323 height 29
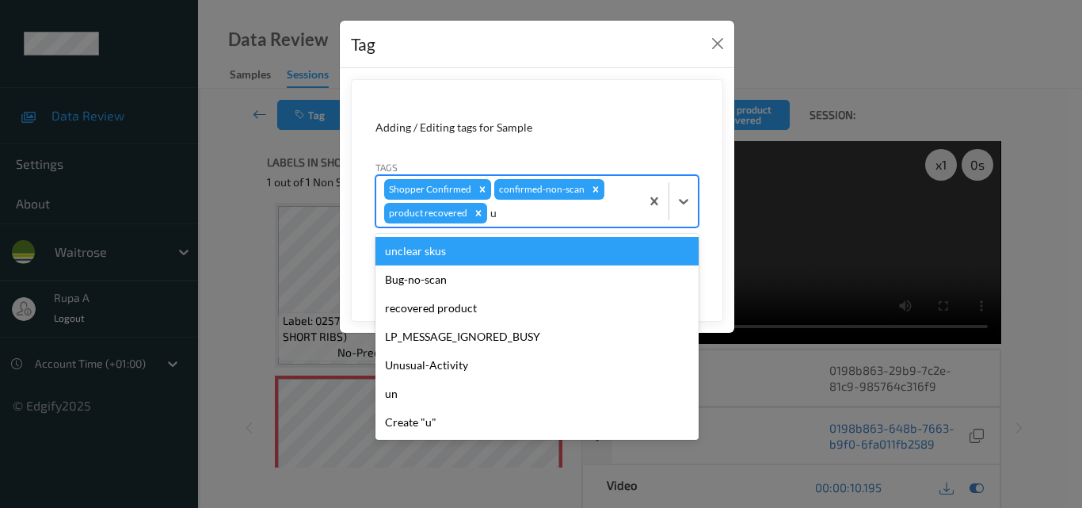
type input "un"
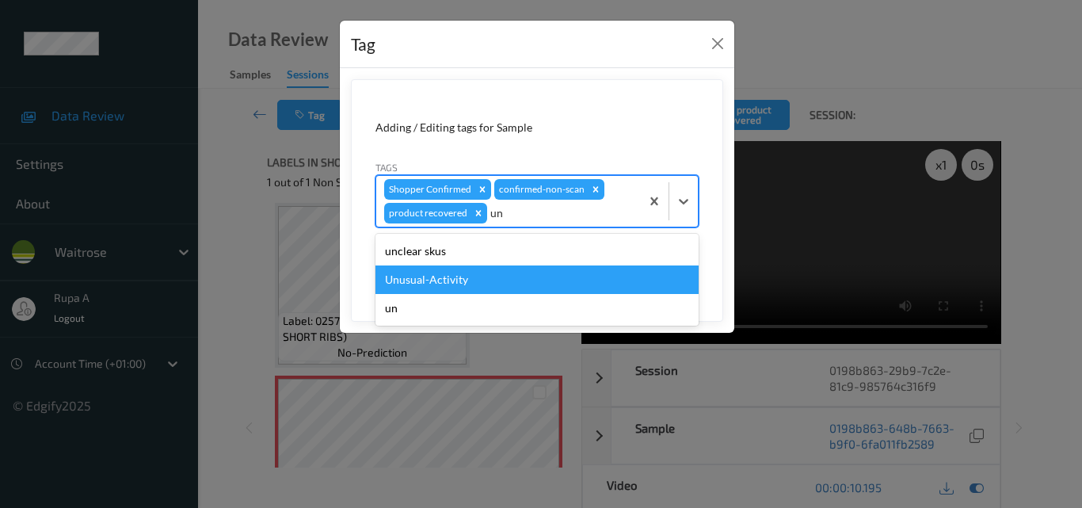
click at [440, 283] on div "Unusual-Activity" at bounding box center [536, 279] width 323 height 29
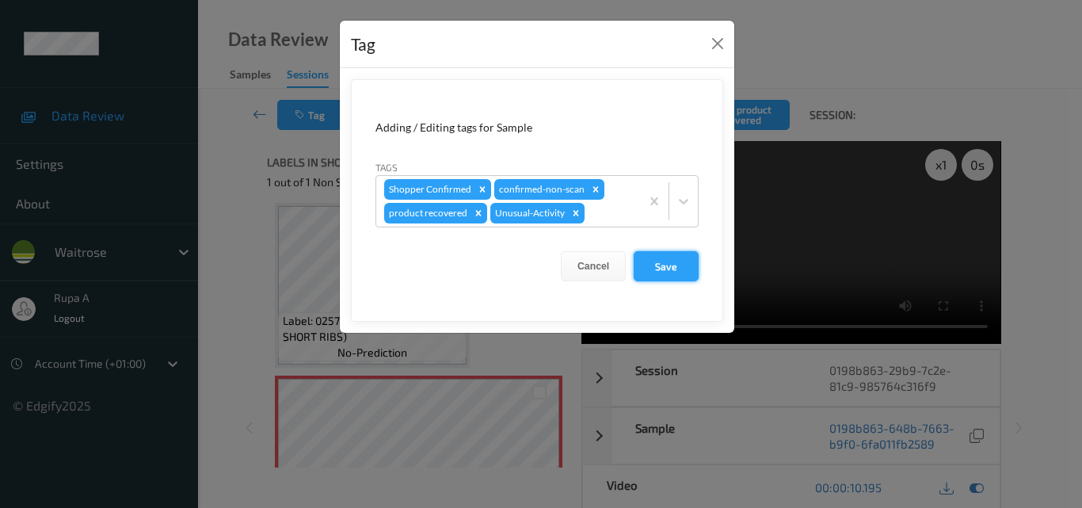
click at [679, 274] on button "Save" at bounding box center [665, 266] width 65 height 30
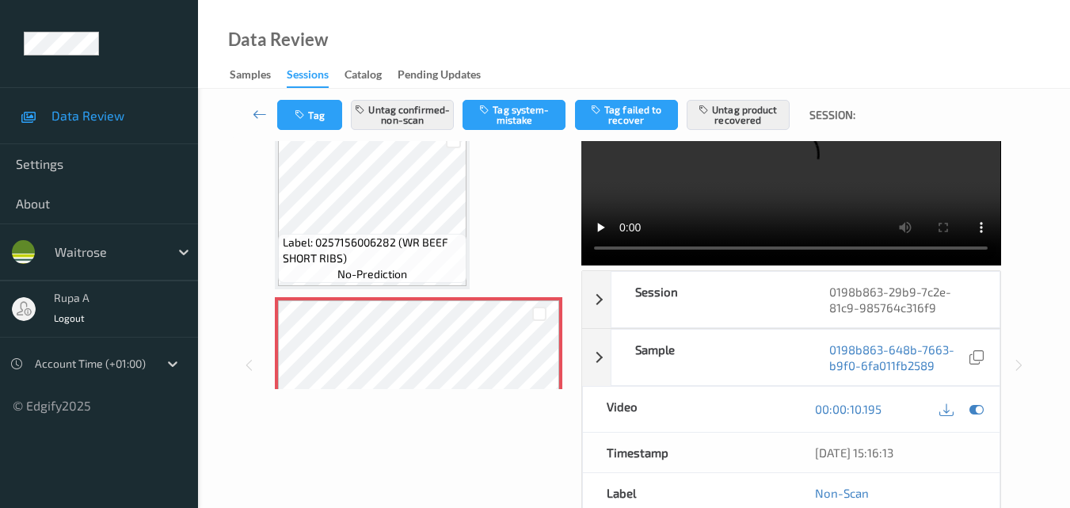
scroll to position [79, 0]
click at [948, 401] on icon at bounding box center [946, 408] width 14 height 14
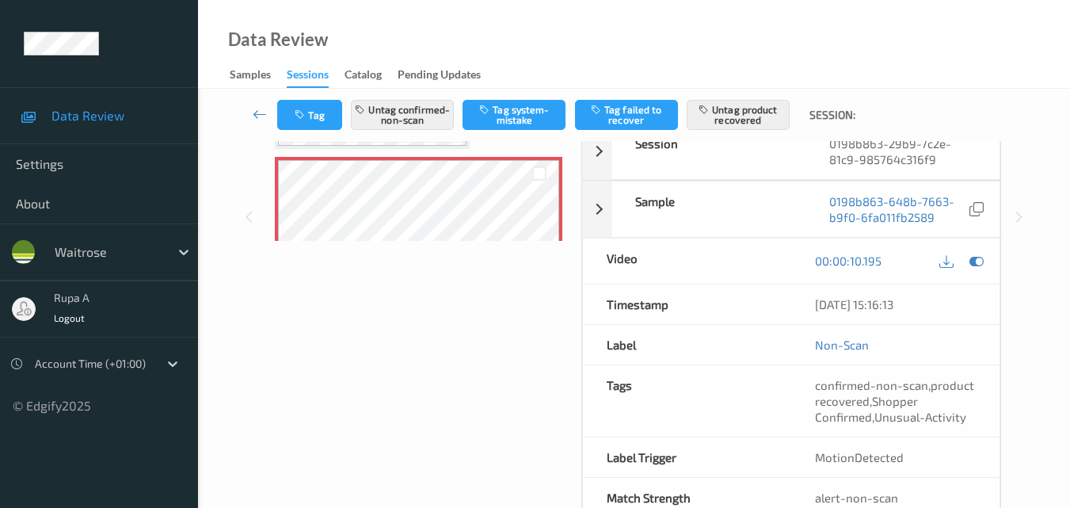
scroll to position [238, 0]
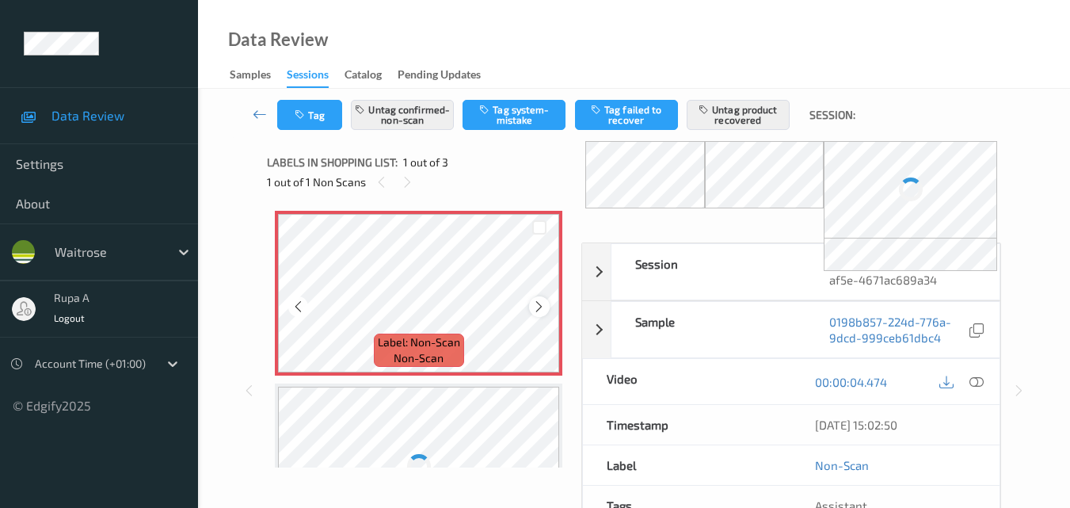
click at [542, 298] on div at bounding box center [539, 306] width 20 height 20
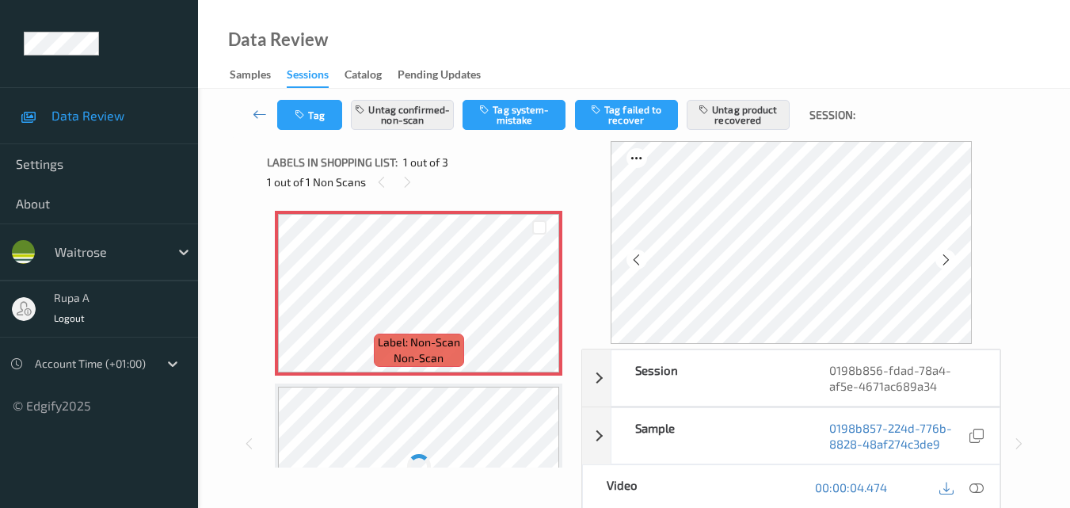
click at [946, 258] on icon at bounding box center [945, 260] width 13 height 14
click at [542, 314] on div at bounding box center [539, 306] width 20 height 20
click at [542, 312] on icon at bounding box center [538, 306] width 13 height 14
click at [979, 491] on icon at bounding box center [976, 487] width 14 height 14
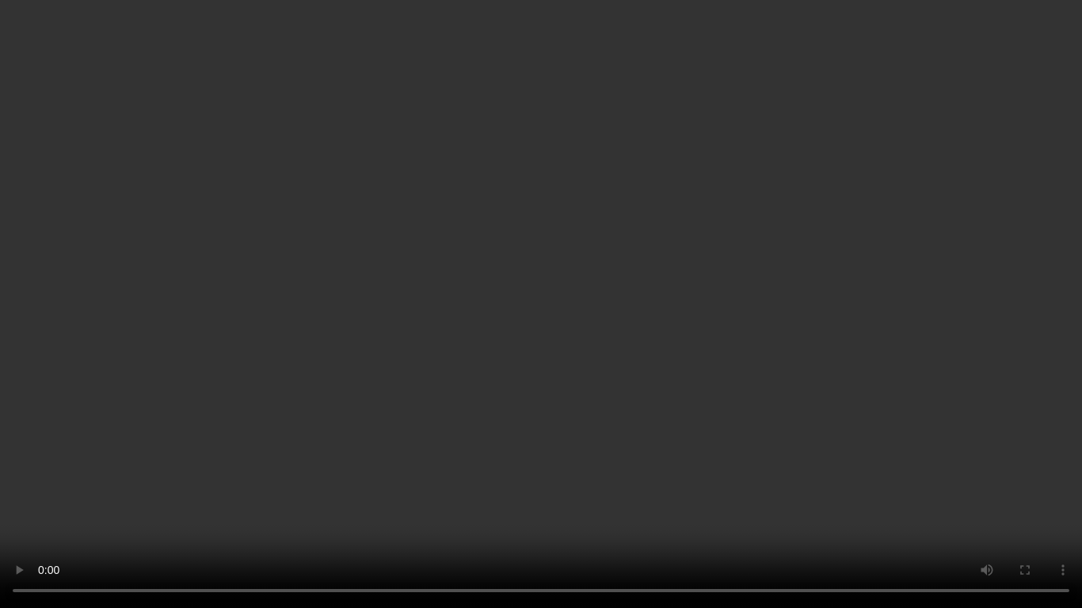
click at [0, 507] on video at bounding box center [541, 304] width 1082 height 608
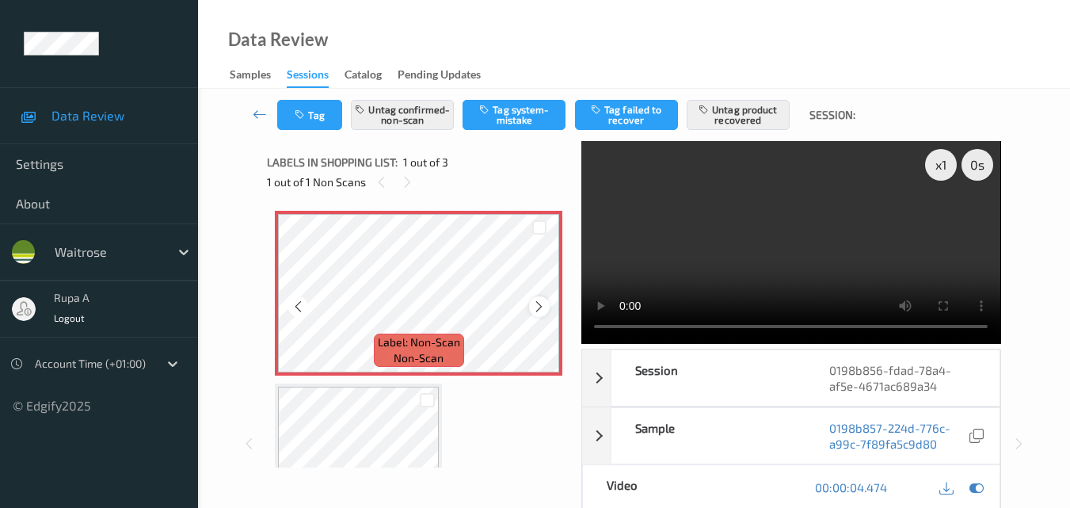
click at [537, 302] on icon at bounding box center [538, 306] width 13 height 14
click at [542, 302] on icon at bounding box center [538, 306] width 13 height 14
click at [979, 487] on icon at bounding box center [976, 487] width 14 height 14
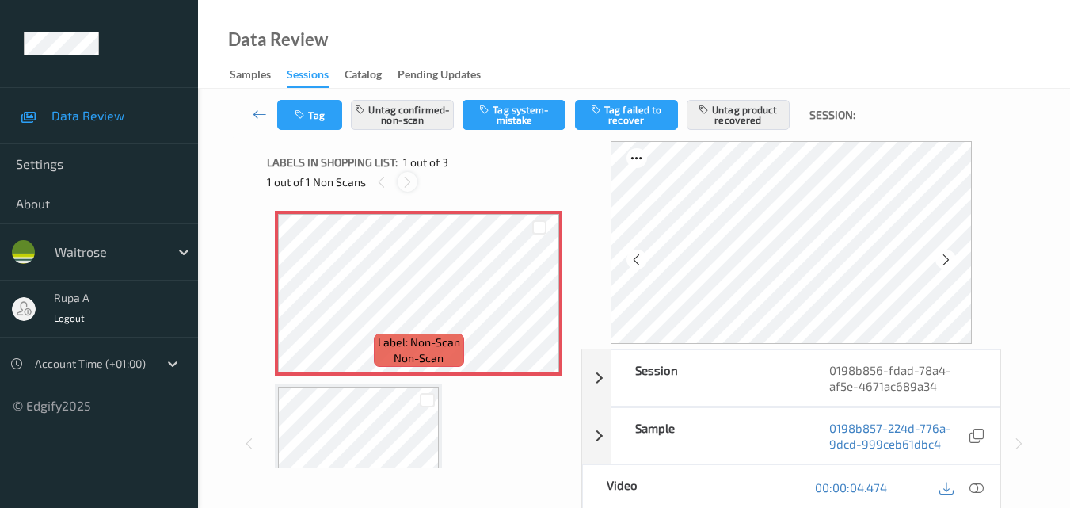
click at [407, 179] on icon at bounding box center [407, 182] width 13 height 14
click at [538, 306] on icon at bounding box center [538, 306] width 13 height 14
click at [977, 489] on icon at bounding box center [976, 487] width 14 height 14
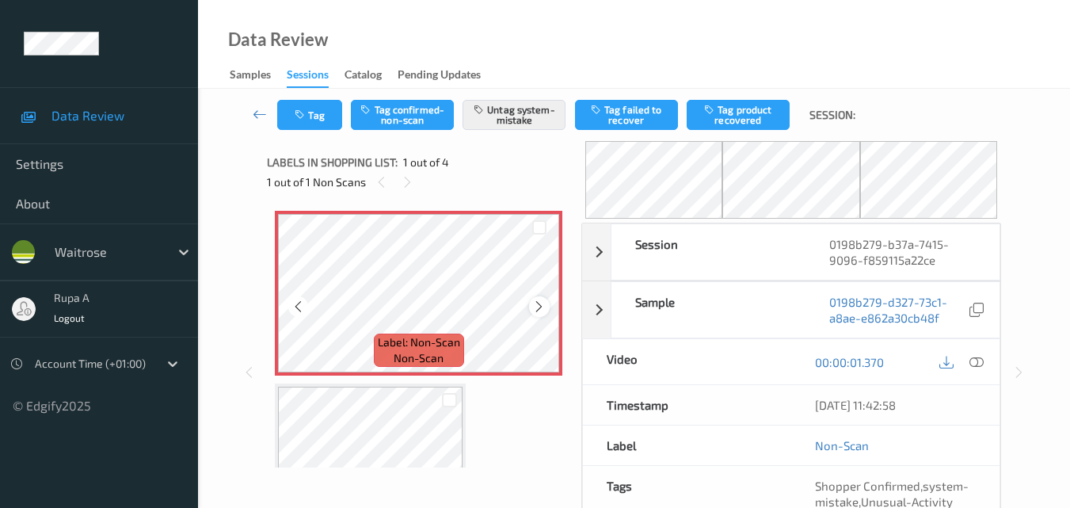
click at [546, 298] on div at bounding box center [539, 306] width 20 height 20
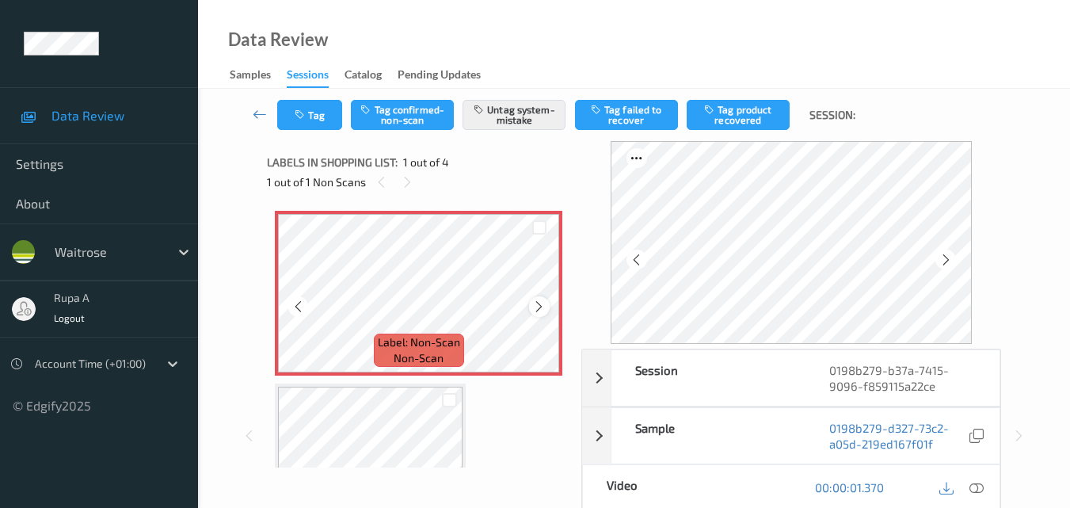
click at [546, 298] on div at bounding box center [539, 306] width 20 height 20
click at [330, 123] on button "Tag" at bounding box center [309, 115] width 65 height 30
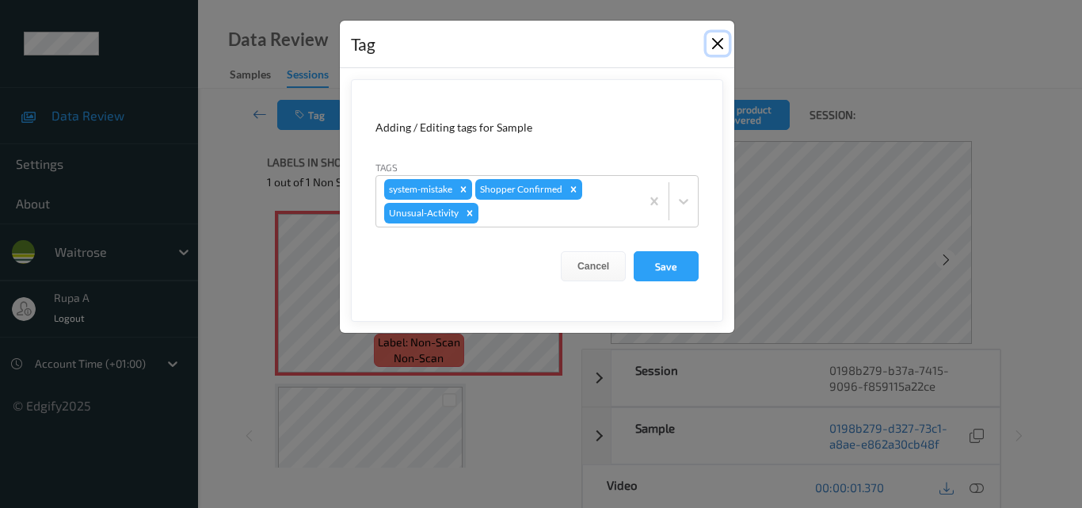
click at [720, 40] on button "Close" at bounding box center [717, 43] width 22 height 22
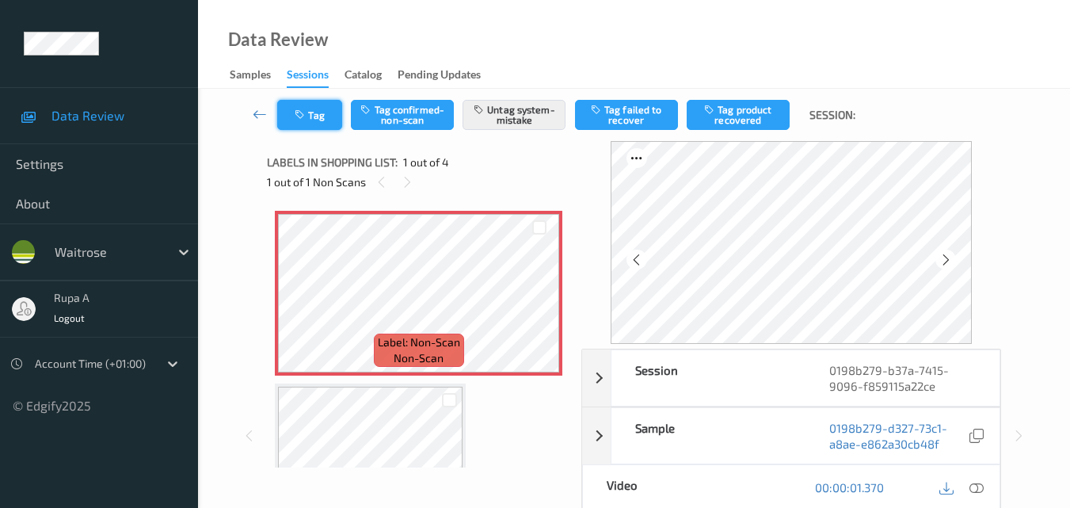
click at [313, 119] on button "Tag" at bounding box center [309, 115] width 65 height 30
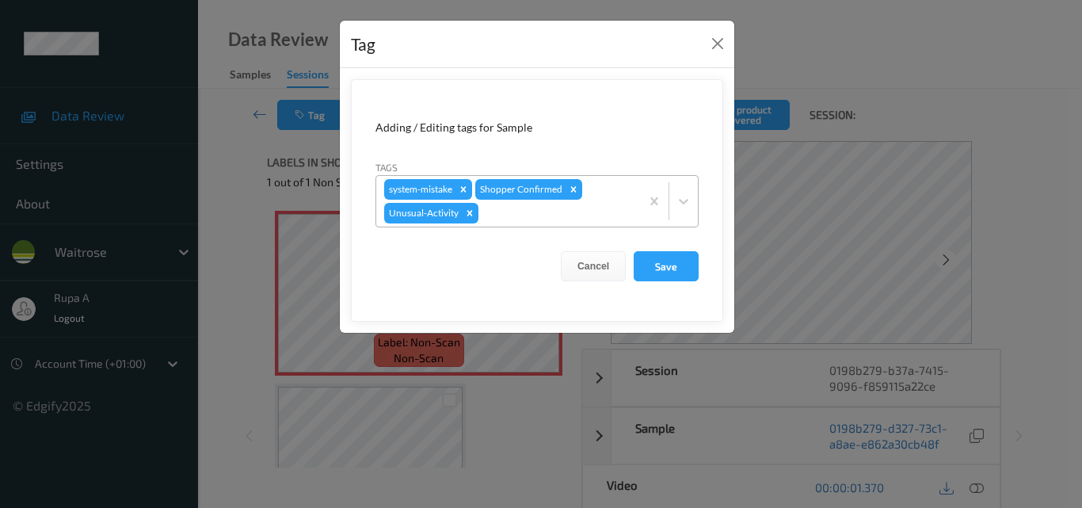
click at [567, 226] on div "system-mistake Shopper Confirmed Unusual-Activity" at bounding box center [536, 201] width 323 height 52
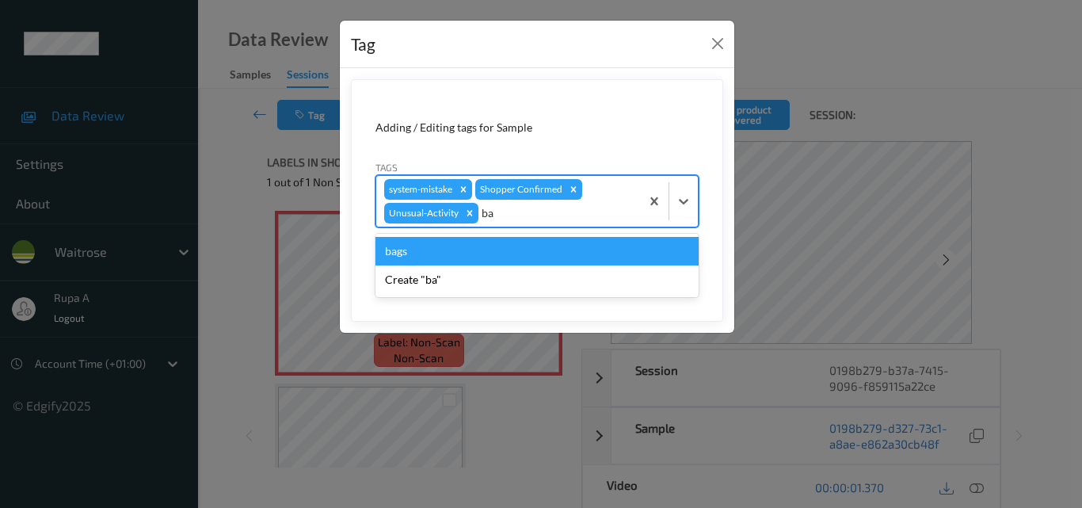
type input "b"
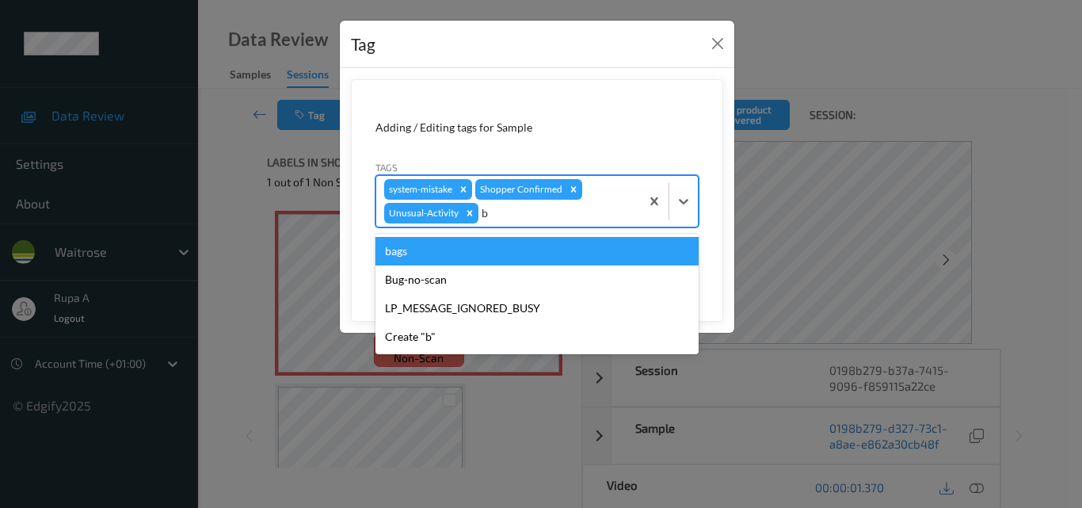
click at [420, 250] on div "bags" at bounding box center [536, 251] width 323 height 29
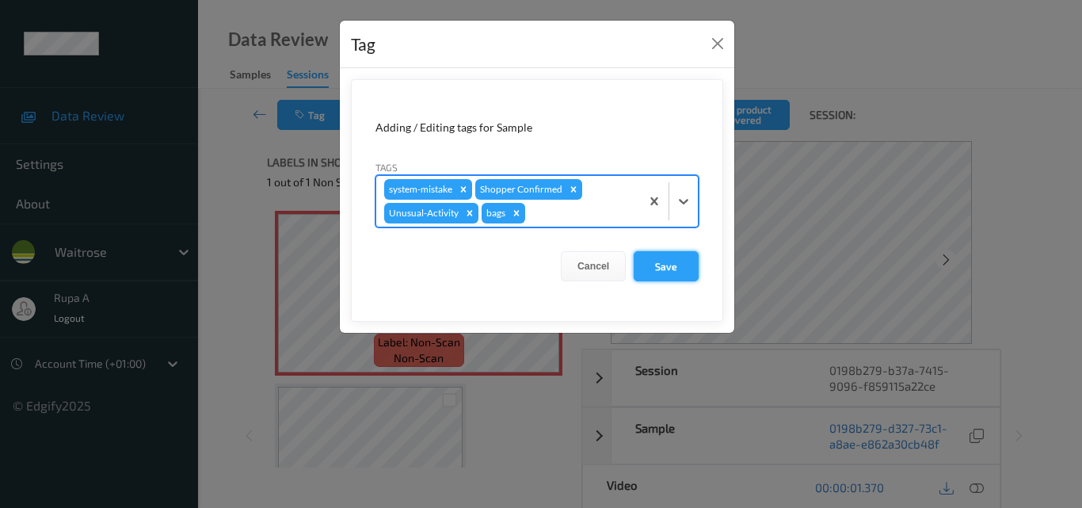
click at [671, 268] on button "Save" at bounding box center [665, 266] width 65 height 30
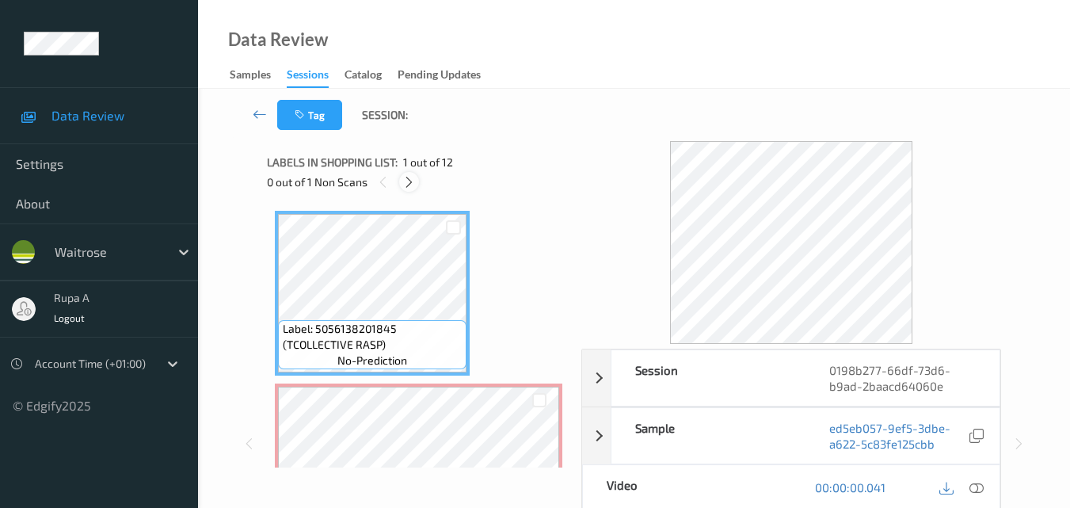
click at [409, 177] on icon at bounding box center [408, 182] width 13 height 14
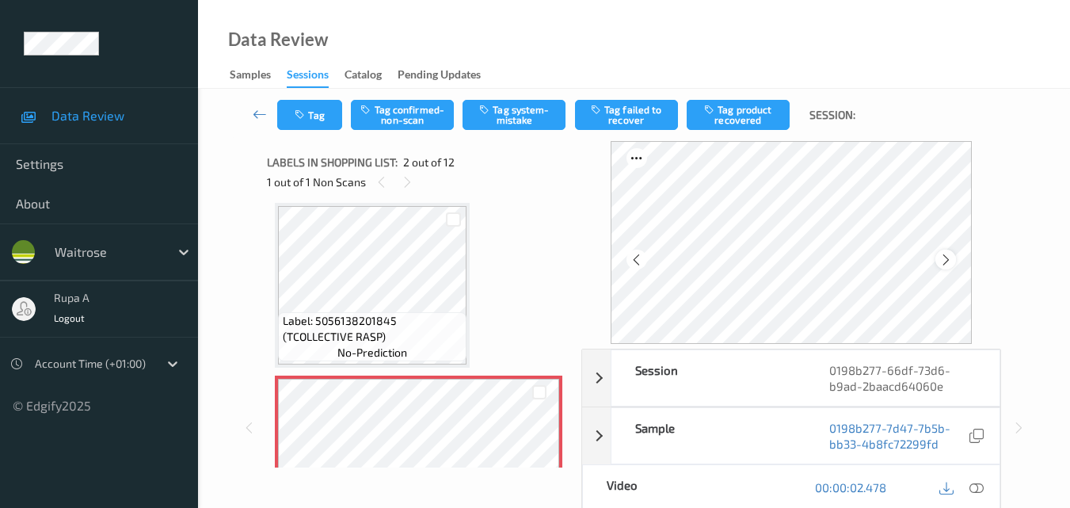
click at [946, 261] on icon at bounding box center [945, 260] width 13 height 14
click at [313, 116] on button "Tag" at bounding box center [309, 115] width 65 height 30
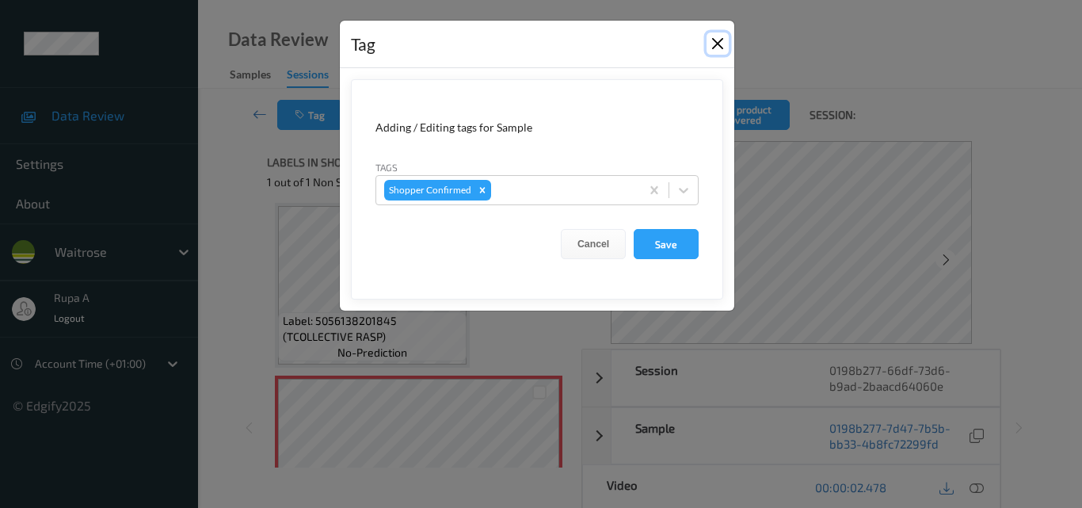
click at [718, 44] on button "Close" at bounding box center [717, 43] width 22 height 22
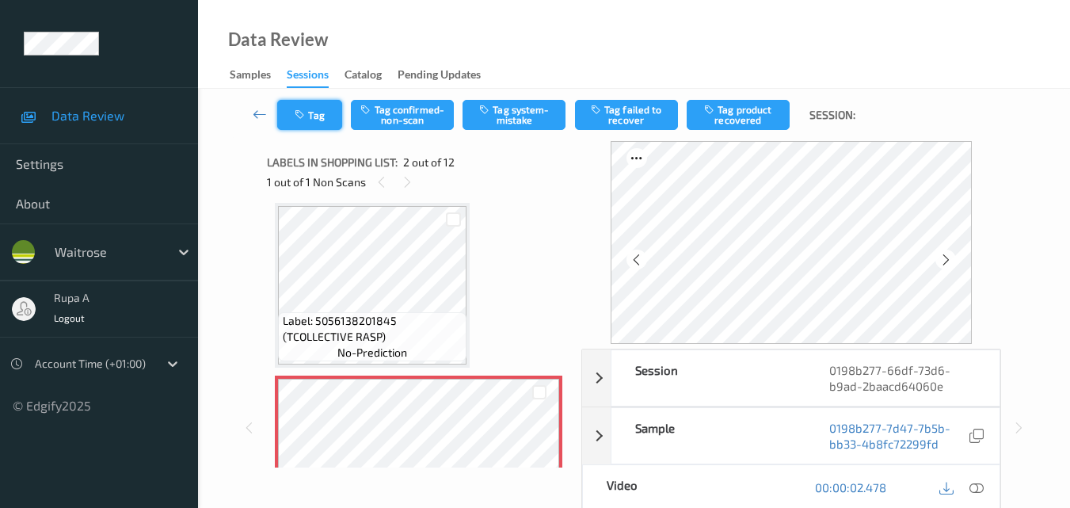
click at [318, 118] on button "Tag" at bounding box center [309, 115] width 65 height 30
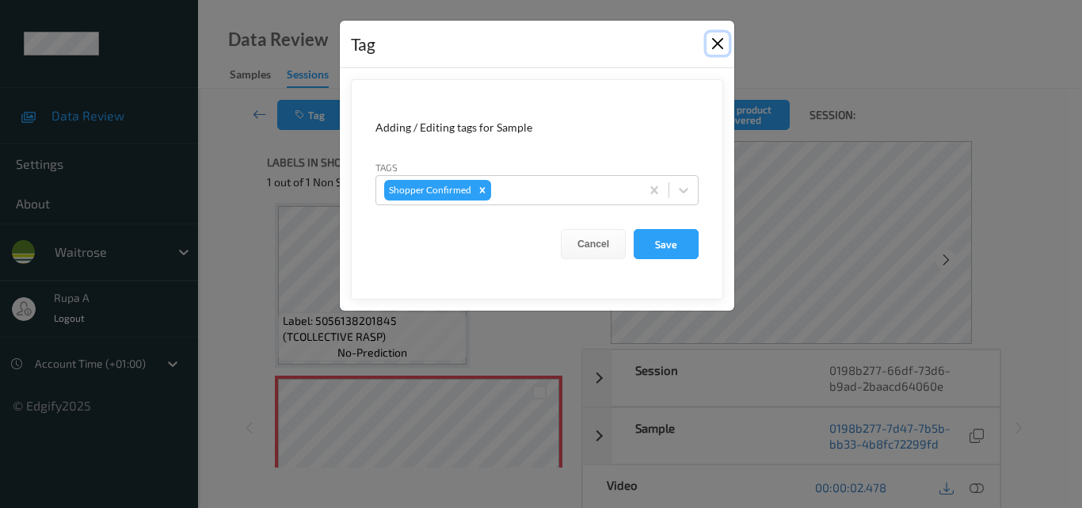
click at [726, 45] on button "Close" at bounding box center [717, 43] width 22 height 22
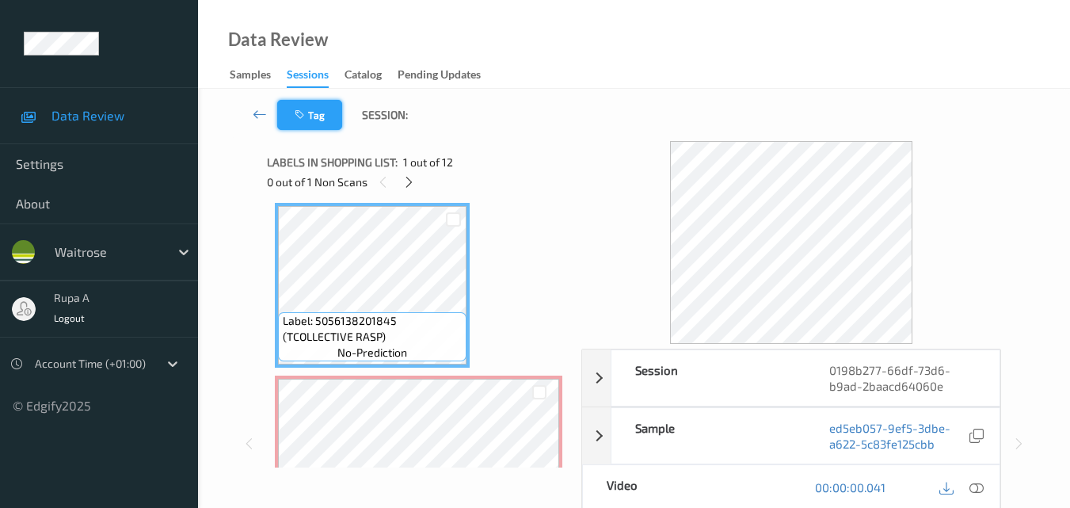
click at [323, 124] on button "Tag" at bounding box center [309, 115] width 65 height 30
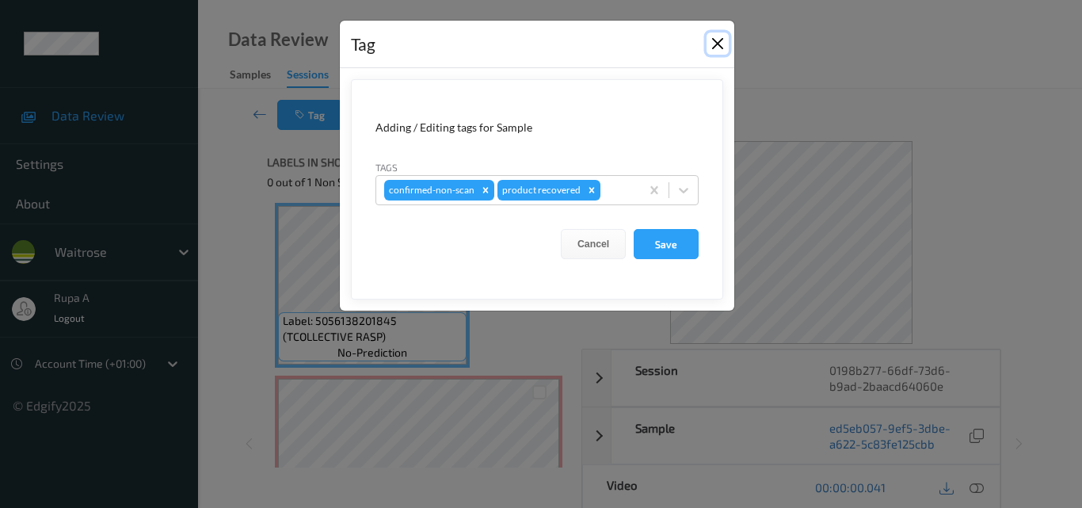
click at [717, 44] on button "Close" at bounding box center [717, 43] width 22 height 22
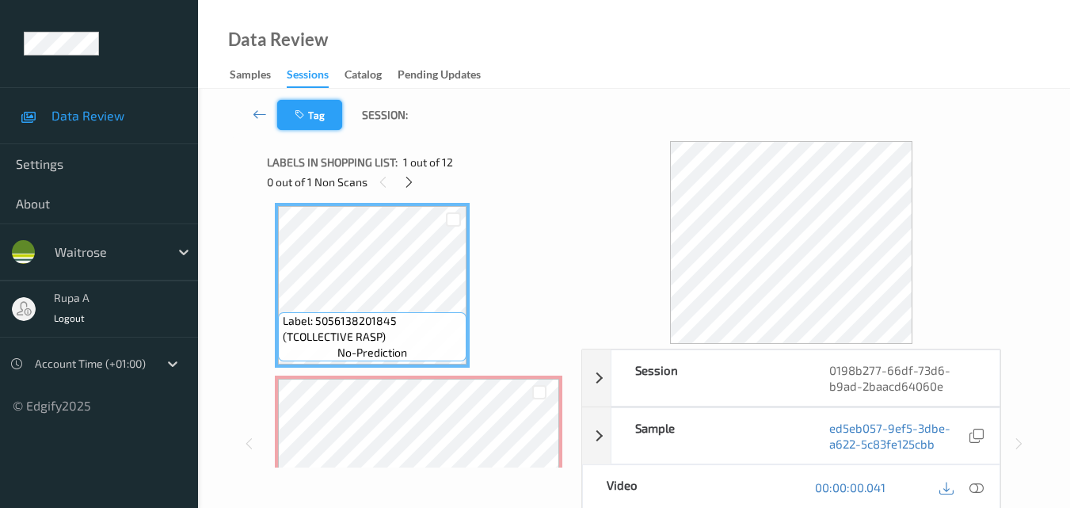
click at [302, 122] on button "Tag" at bounding box center [309, 115] width 65 height 30
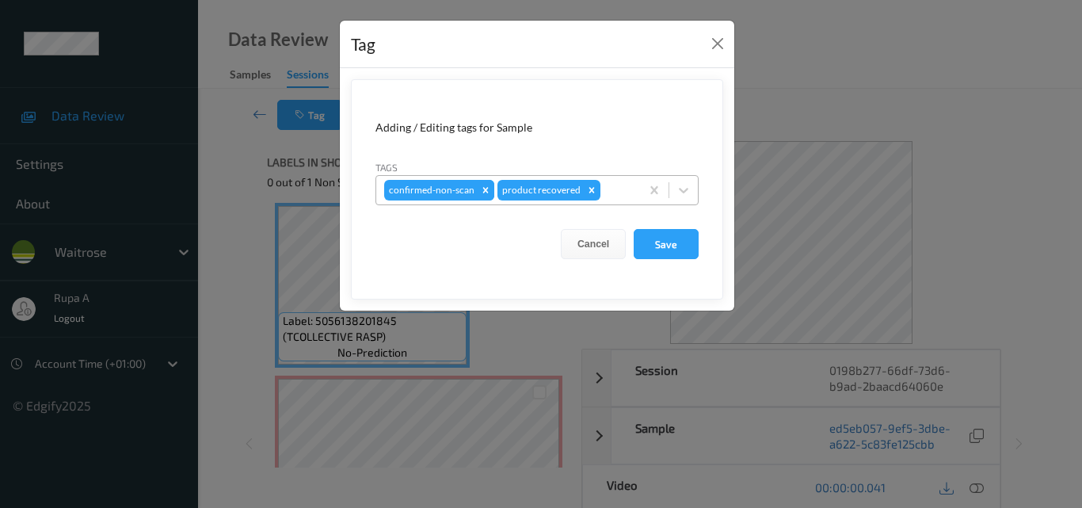
click at [485, 188] on icon "Remove confirmed-non-scan" at bounding box center [486, 190] width 6 height 6
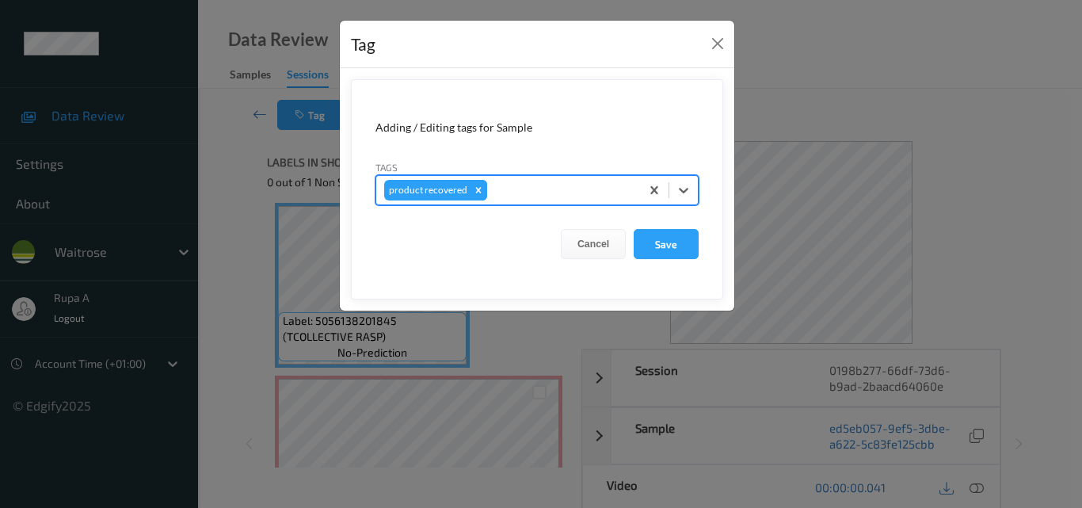
click at [478, 190] on icon "Remove product recovered" at bounding box center [478, 189] width 11 height 11
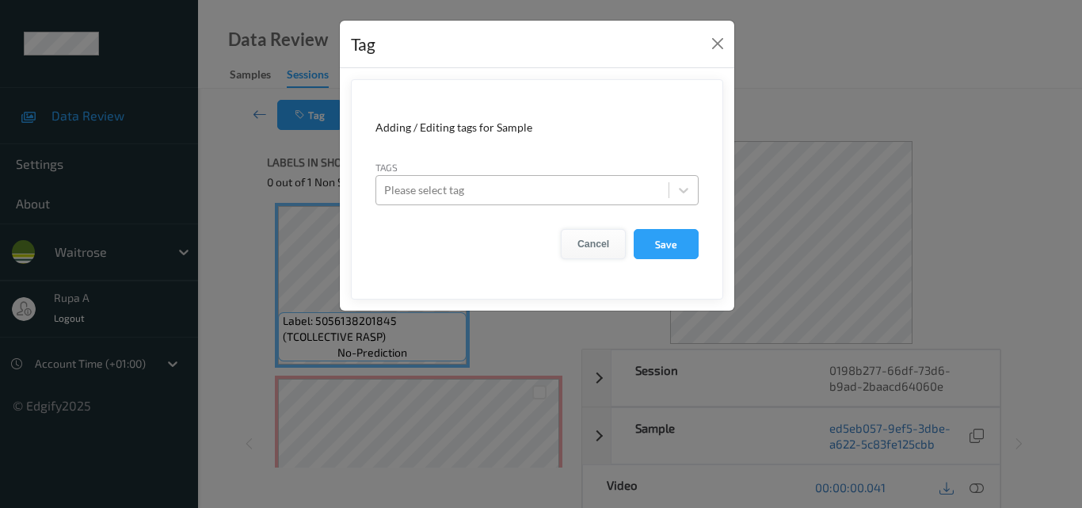
click at [602, 241] on button "Cancel" at bounding box center [593, 244] width 65 height 30
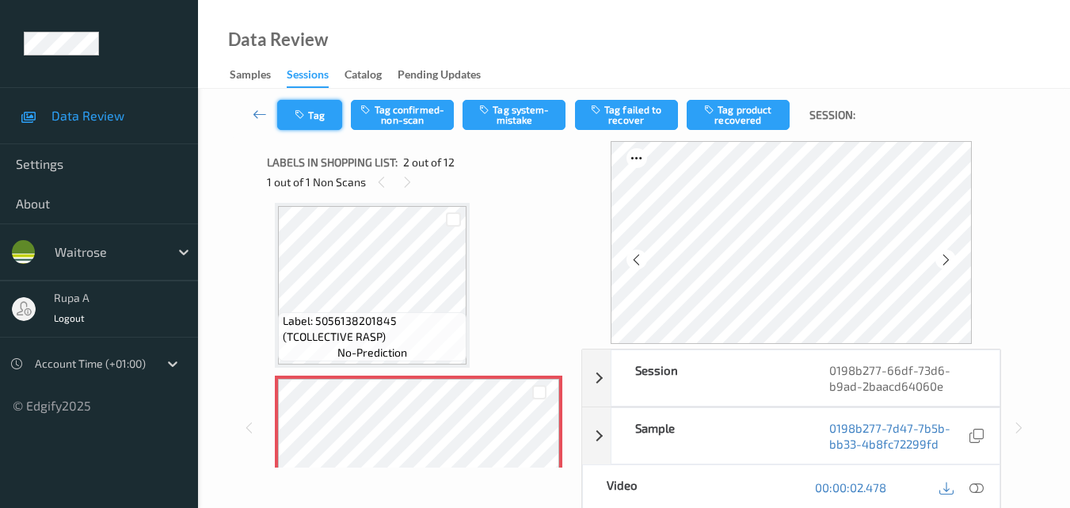
click at [315, 117] on button "Tag" at bounding box center [309, 115] width 65 height 30
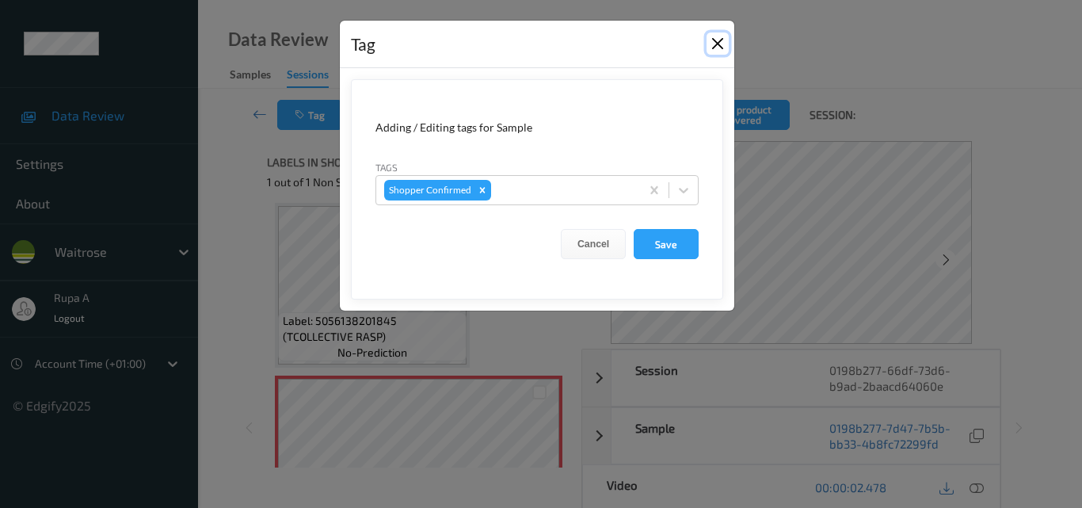
click at [722, 44] on button "Close" at bounding box center [717, 43] width 22 height 22
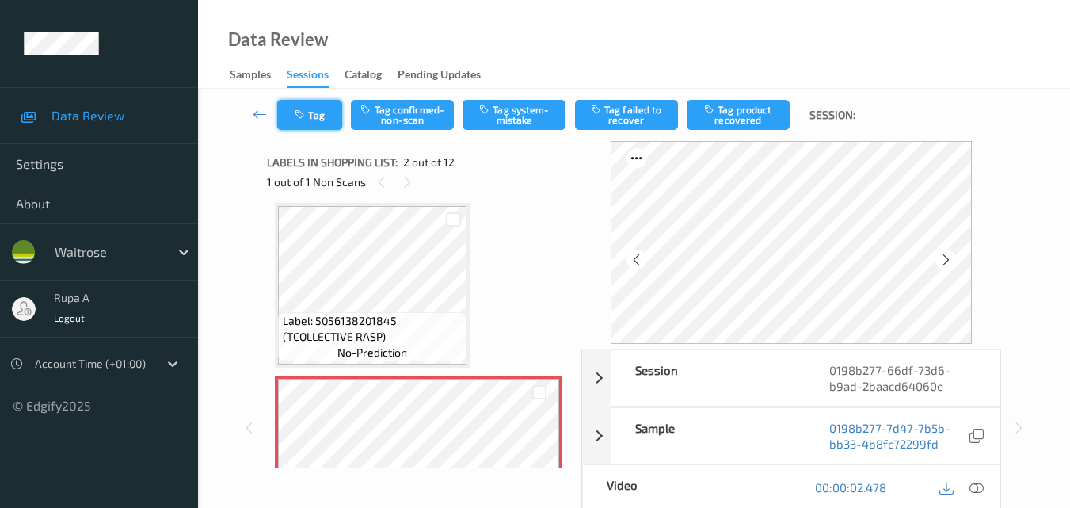
click at [311, 104] on button "Tag" at bounding box center [309, 115] width 65 height 30
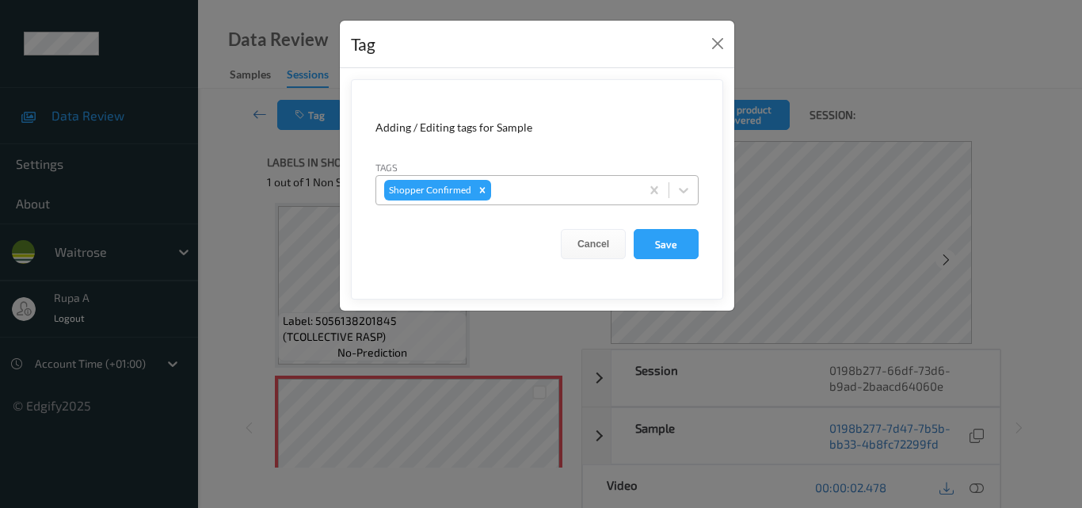
click at [538, 191] on div at bounding box center [563, 190] width 138 height 19
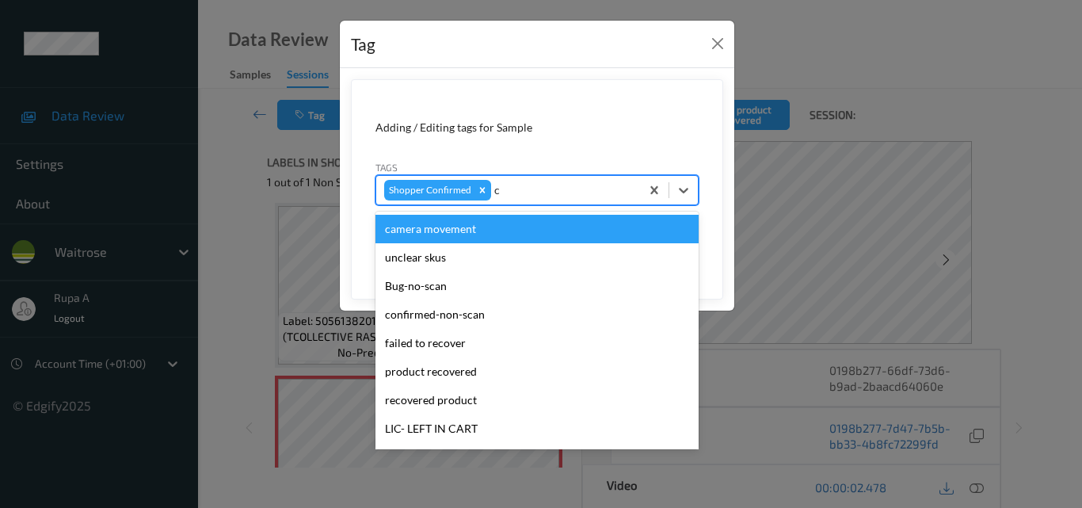
type input "co"
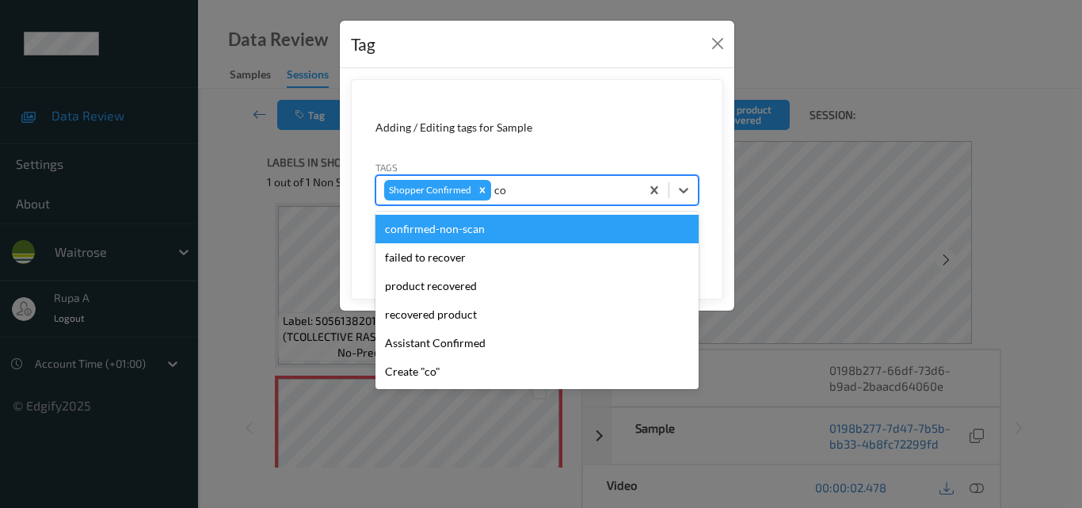
click at [508, 230] on div "confirmed-non-scan" at bounding box center [536, 229] width 323 height 29
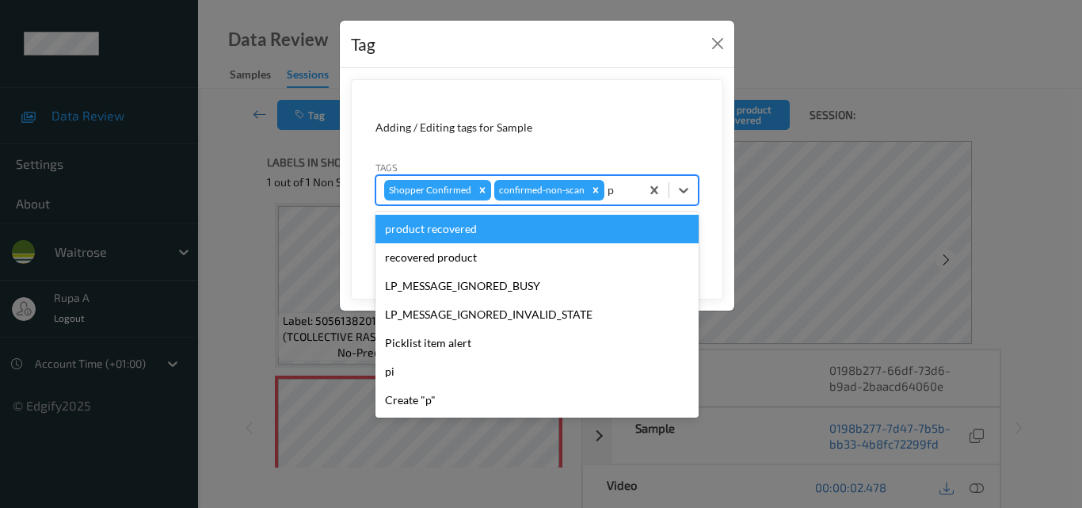
type input "pr"
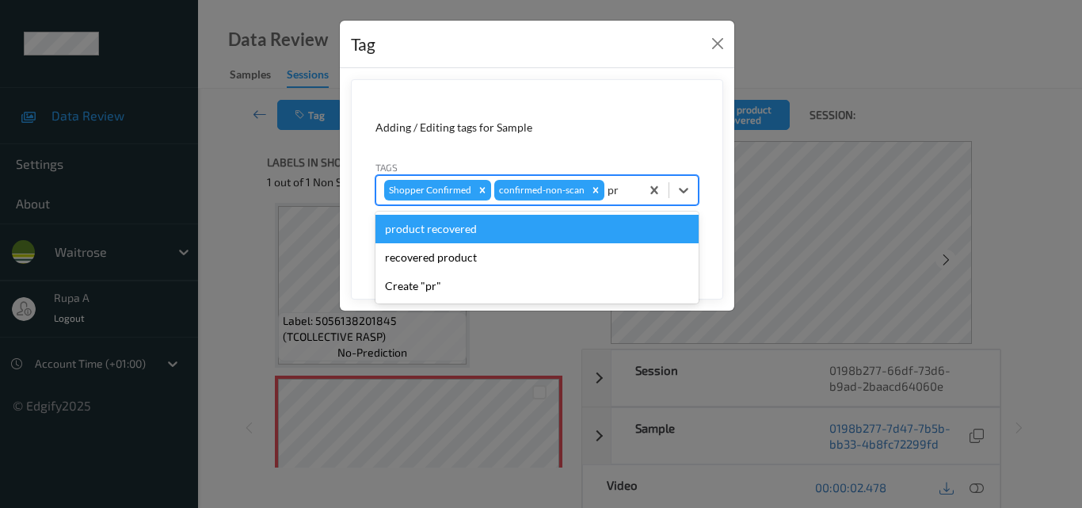
click at [508, 230] on div "product recovered" at bounding box center [536, 229] width 323 height 29
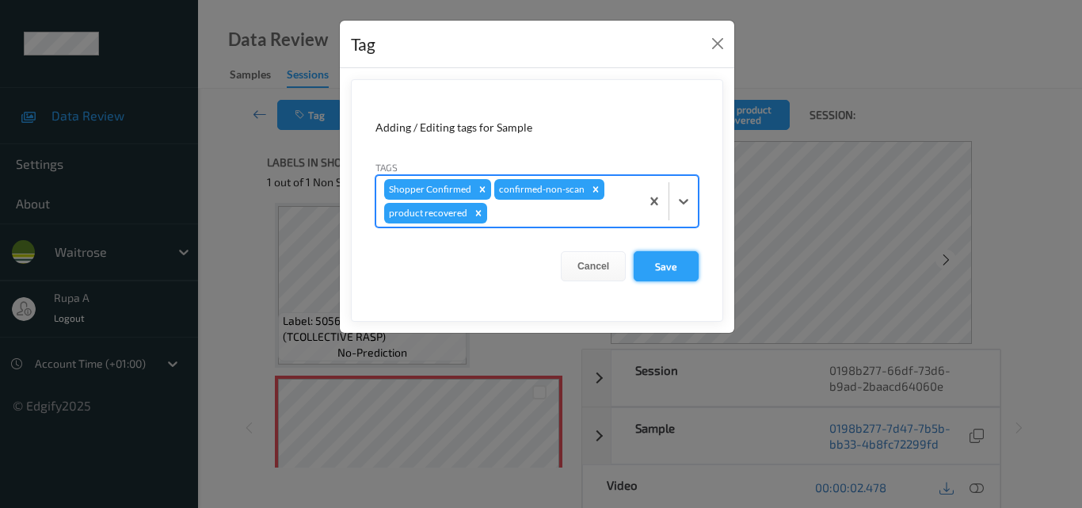
click at [641, 265] on button "Save" at bounding box center [665, 266] width 65 height 30
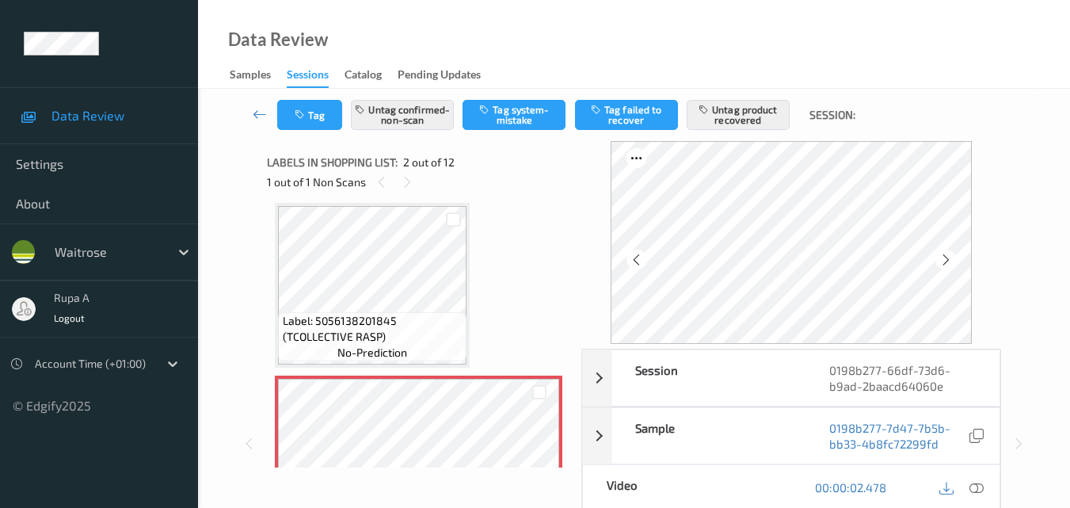
click at [516, 193] on div "Labels in shopping list: 2 out of 12 1 out of 1 Non Scans" at bounding box center [418, 172] width 303 height 62
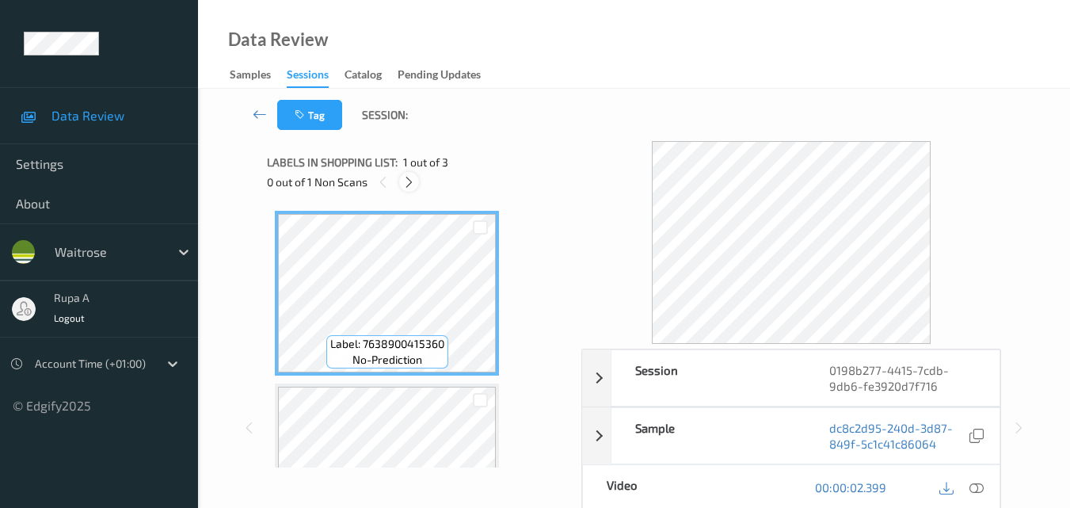
click at [411, 185] on icon at bounding box center [408, 182] width 13 height 14
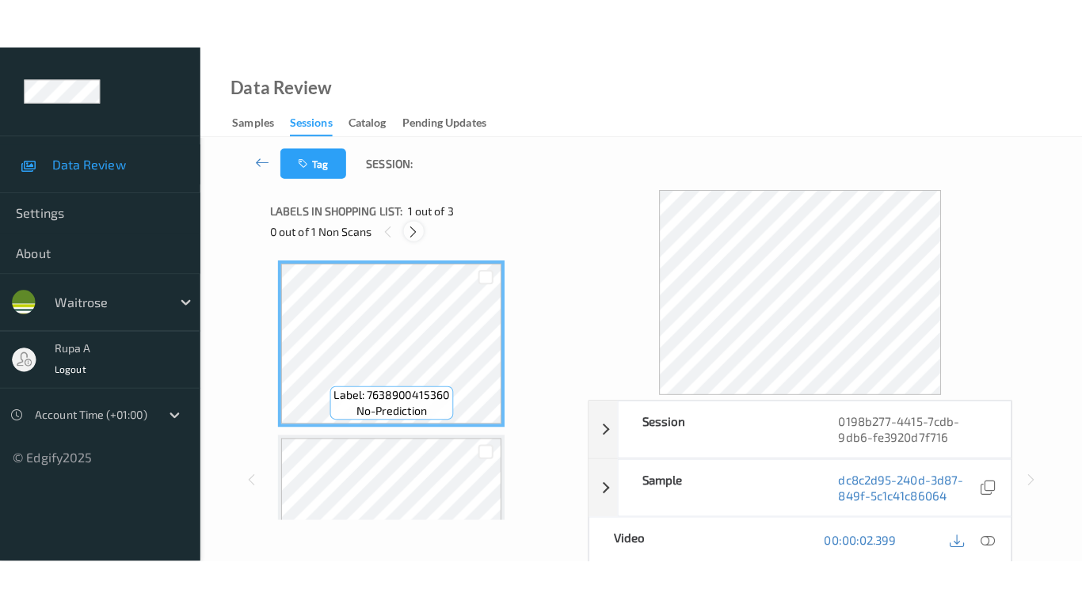
scroll to position [181, 0]
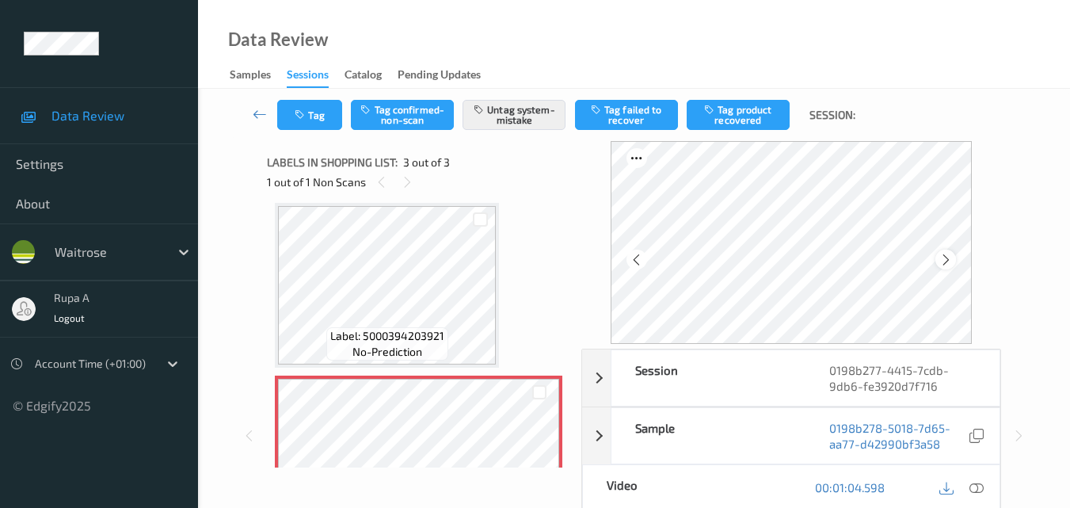
click at [953, 257] on icon at bounding box center [945, 260] width 13 height 14
click at [975, 486] on icon at bounding box center [976, 487] width 14 height 14
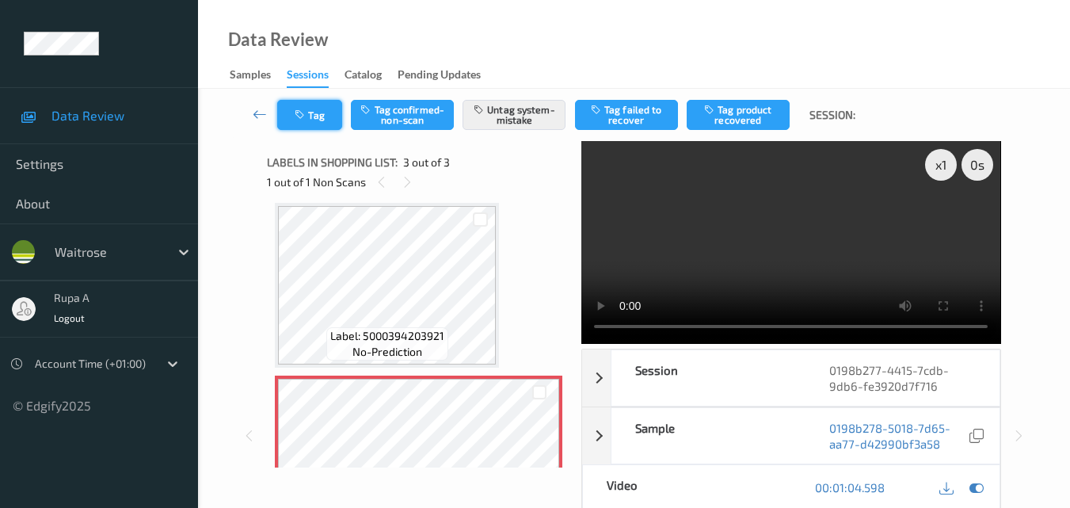
click at [291, 110] on button "Tag" at bounding box center [309, 115] width 65 height 30
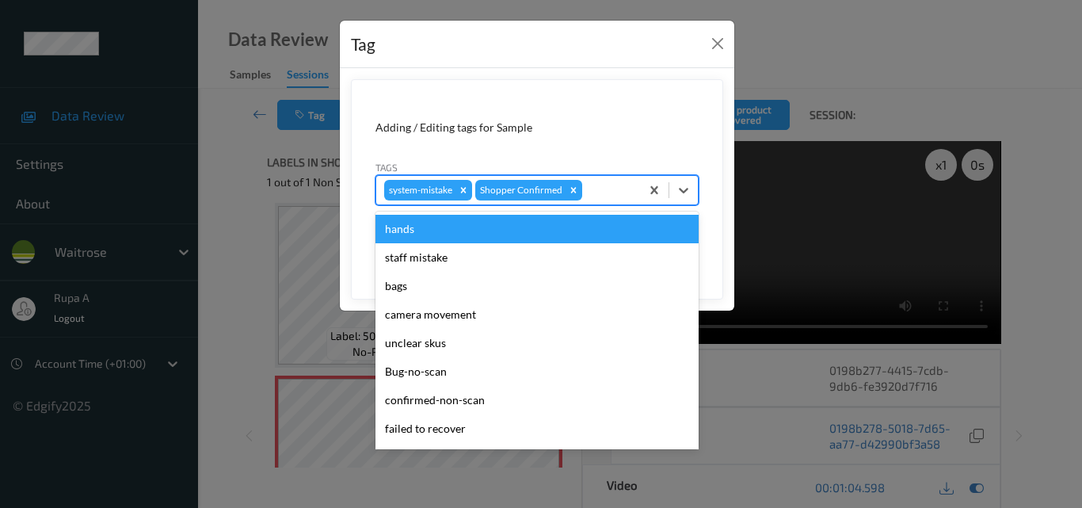
click at [591, 184] on div at bounding box center [608, 190] width 47 height 19
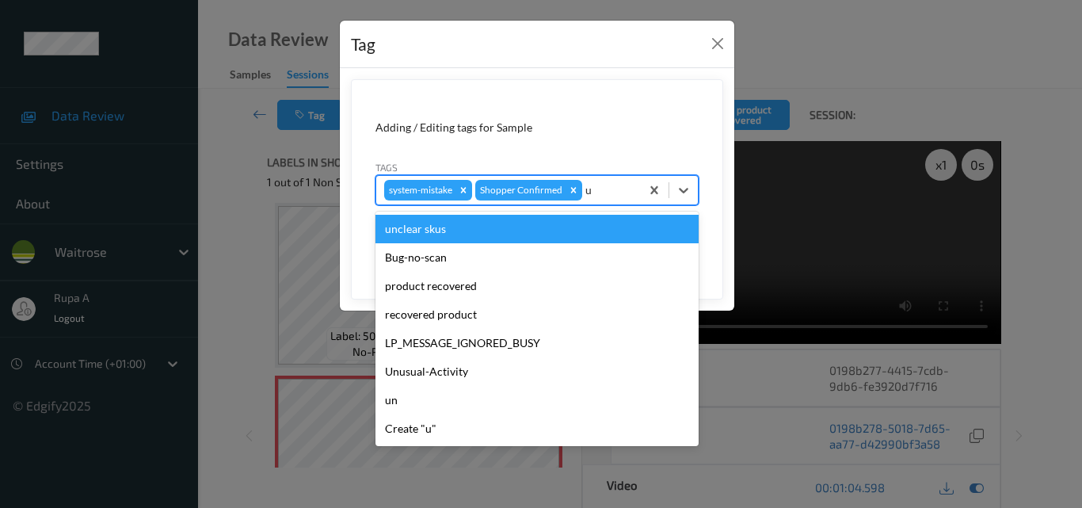
type input "un"
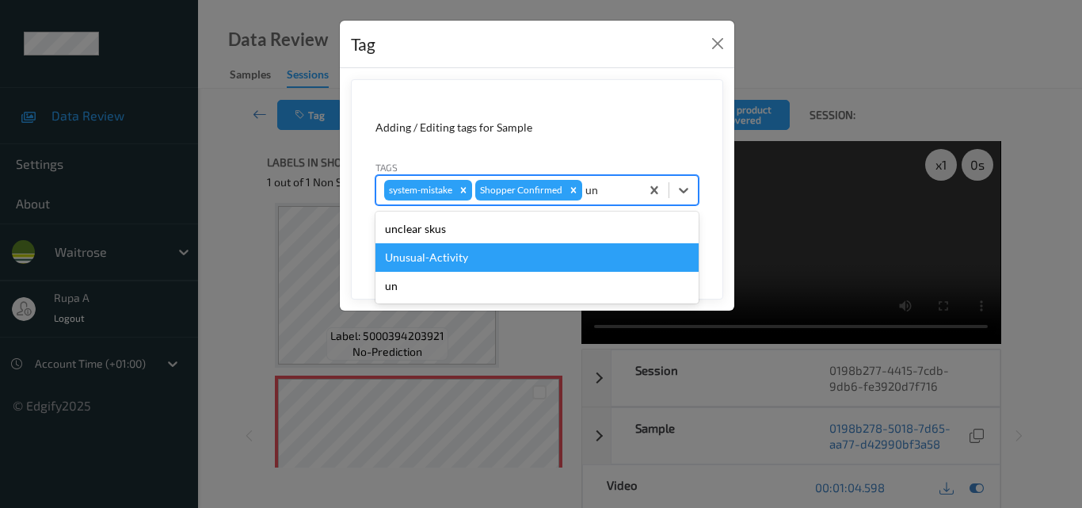
click at [472, 252] on div "Unusual-Activity" at bounding box center [536, 257] width 323 height 29
click at [471, 259] on div "Cancel Save" at bounding box center [536, 244] width 323 height 30
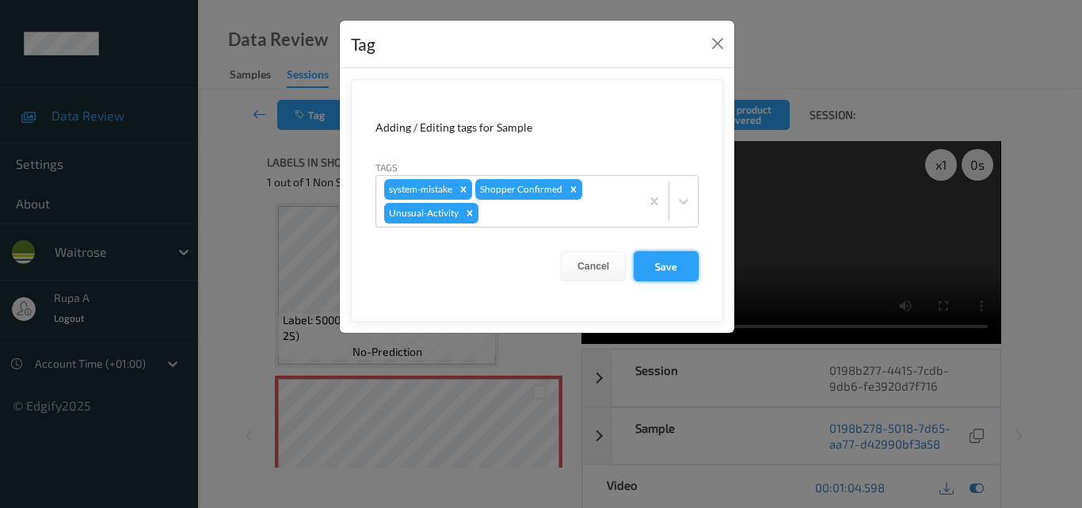
click at [664, 264] on button "Save" at bounding box center [665, 266] width 65 height 30
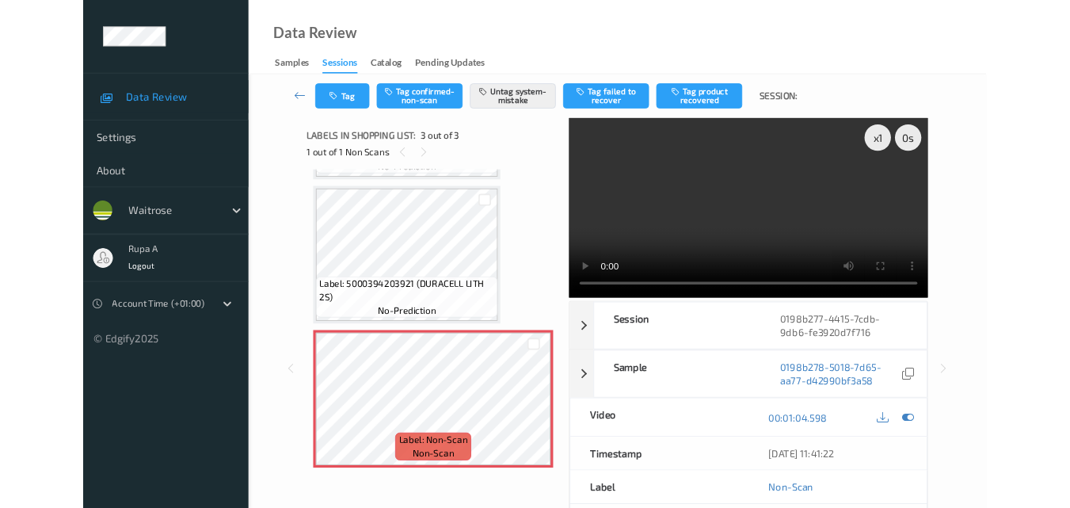
scroll to position [161, 0]
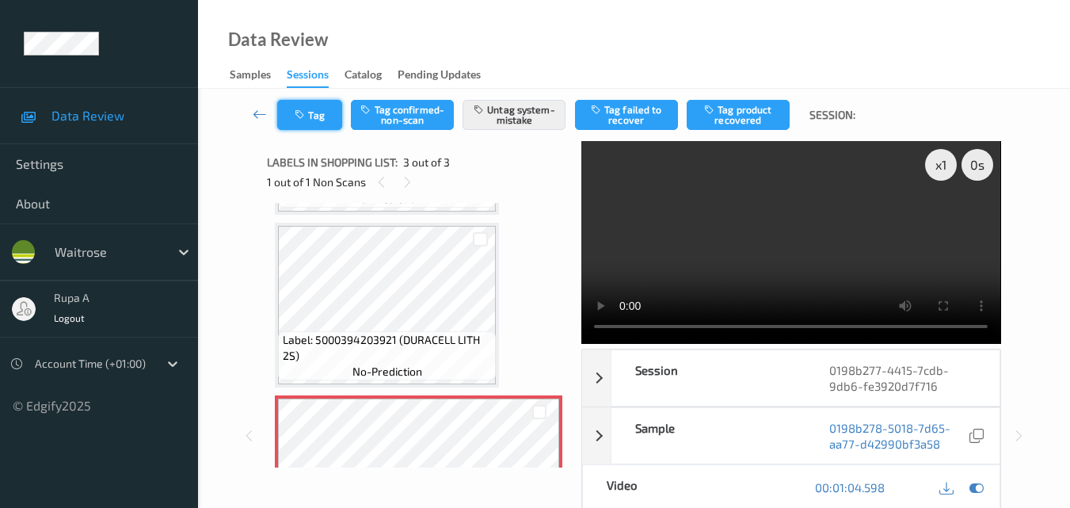
click at [315, 116] on button "Tag" at bounding box center [309, 115] width 65 height 30
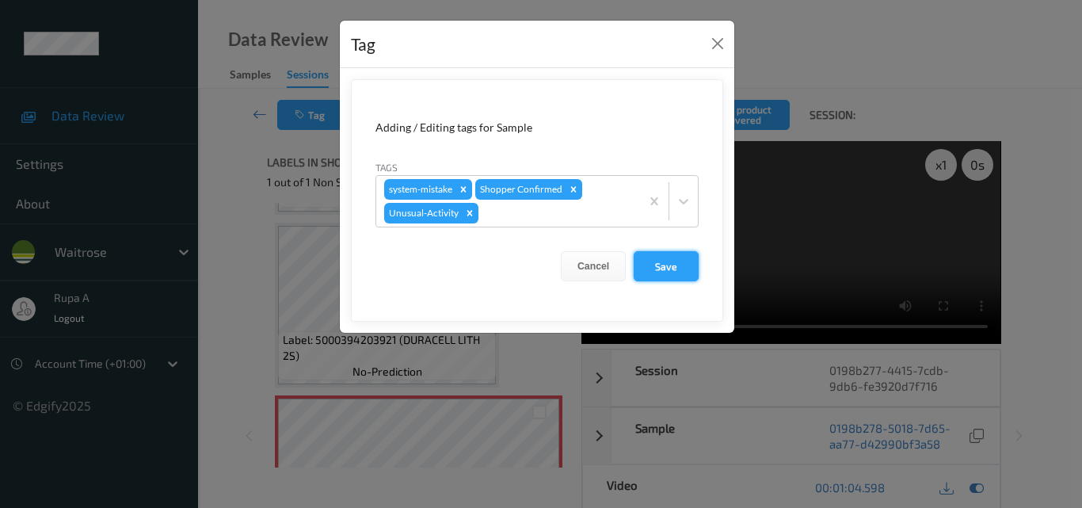
click at [671, 259] on button "Save" at bounding box center [665, 266] width 65 height 30
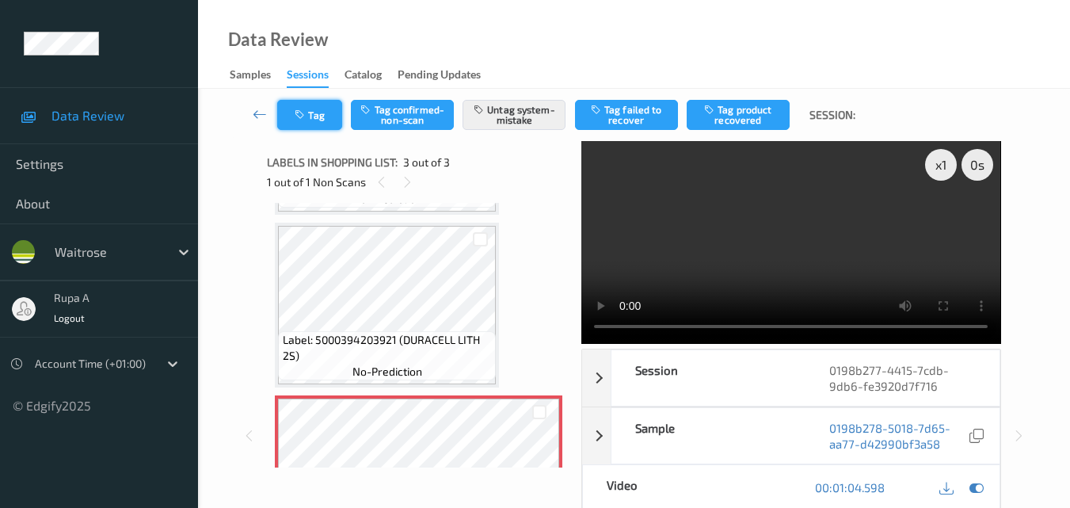
click at [313, 113] on button "Tag" at bounding box center [309, 115] width 65 height 30
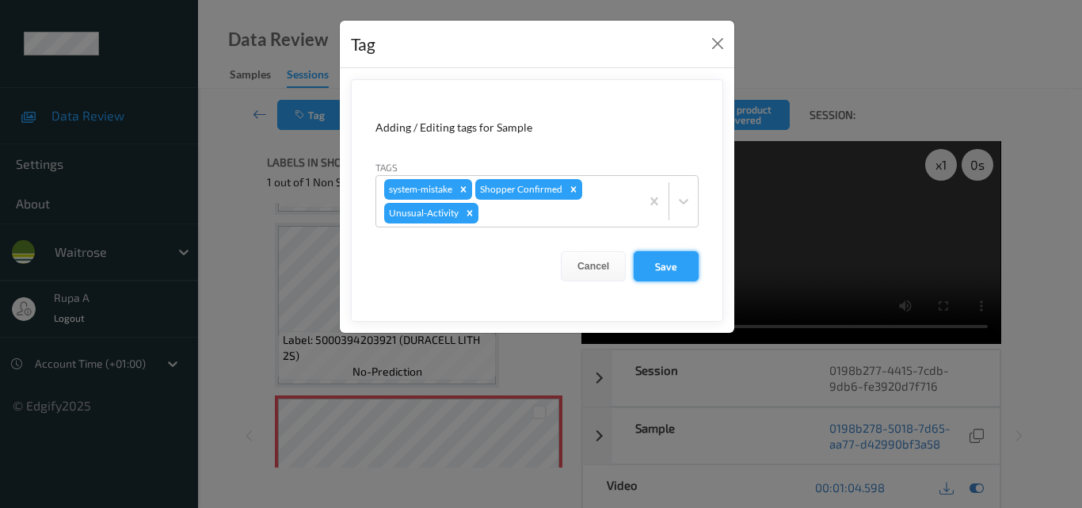
click at [667, 266] on button "Save" at bounding box center [665, 266] width 65 height 30
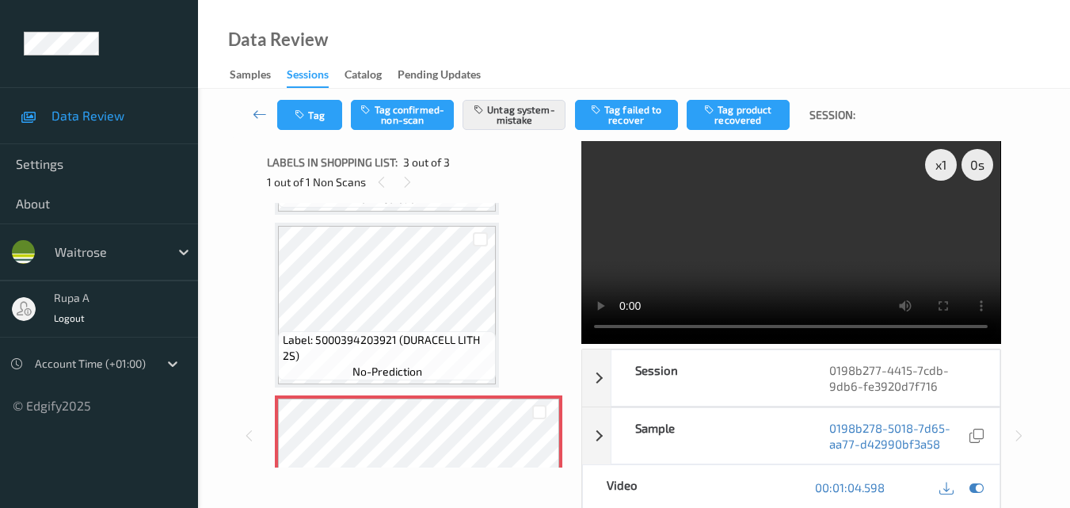
click at [648, 2] on div "Data Review Samples Sessions Catalog Pending Updates" at bounding box center [634, 44] width 872 height 89
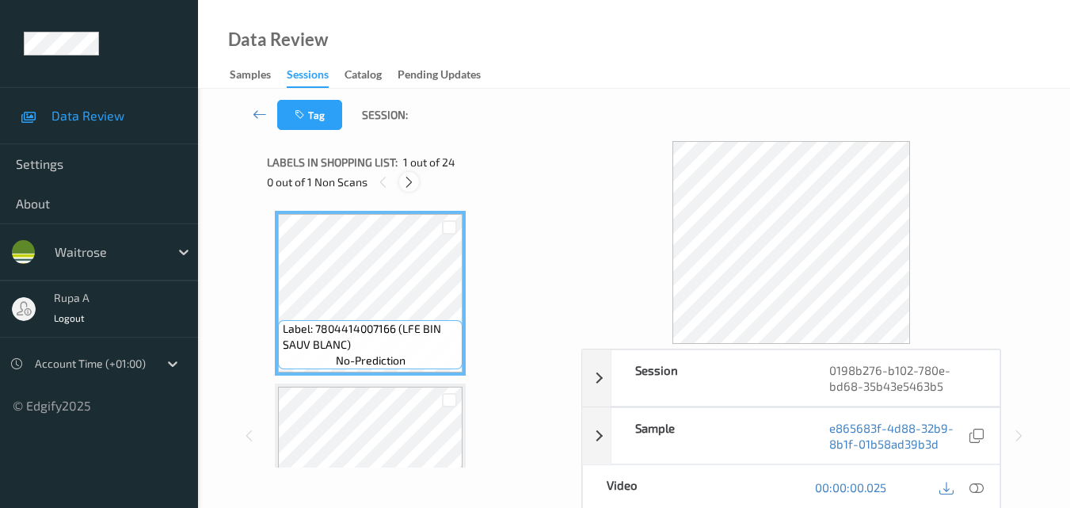
click at [405, 188] on icon at bounding box center [408, 182] width 13 height 14
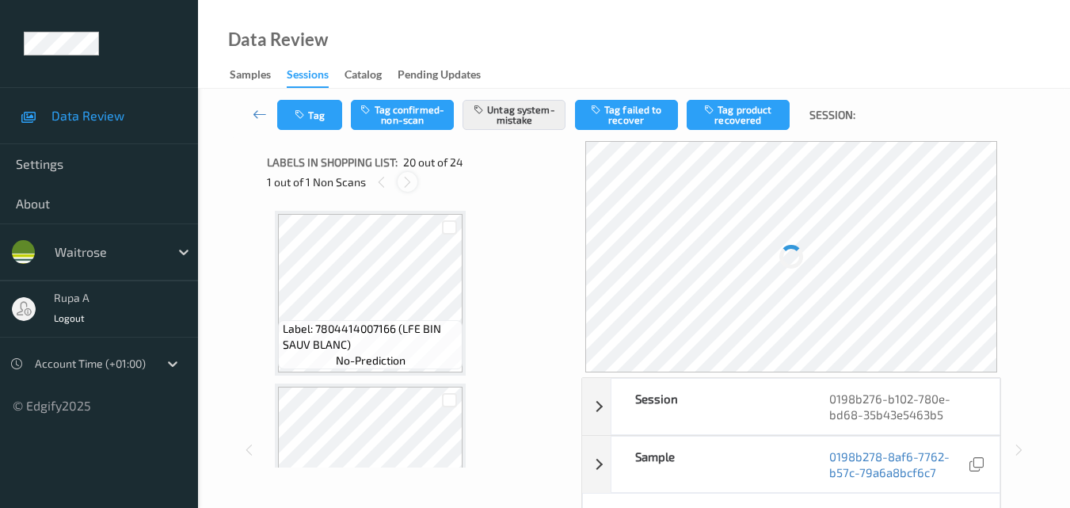
scroll to position [3115, 0]
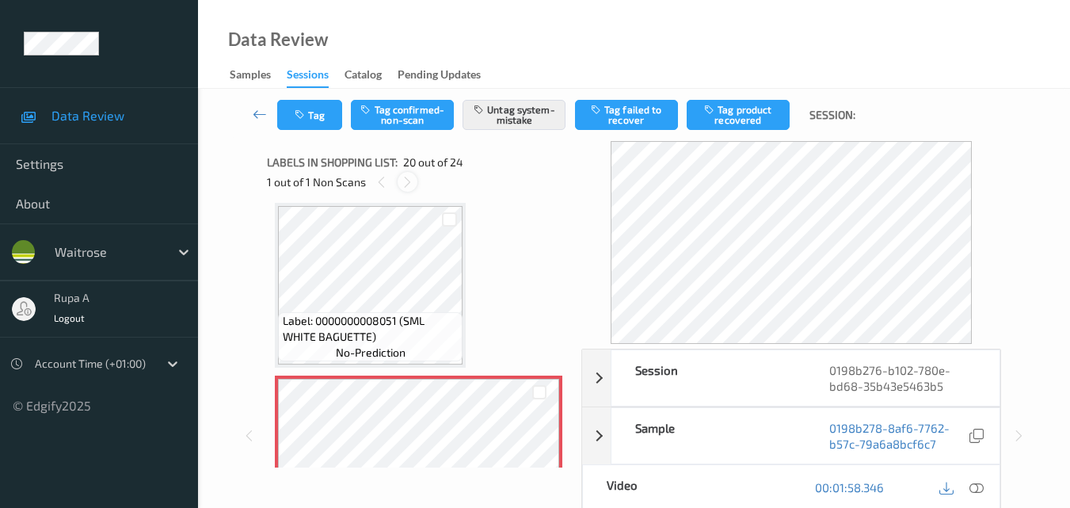
click at [405, 188] on icon at bounding box center [407, 182] width 13 height 14
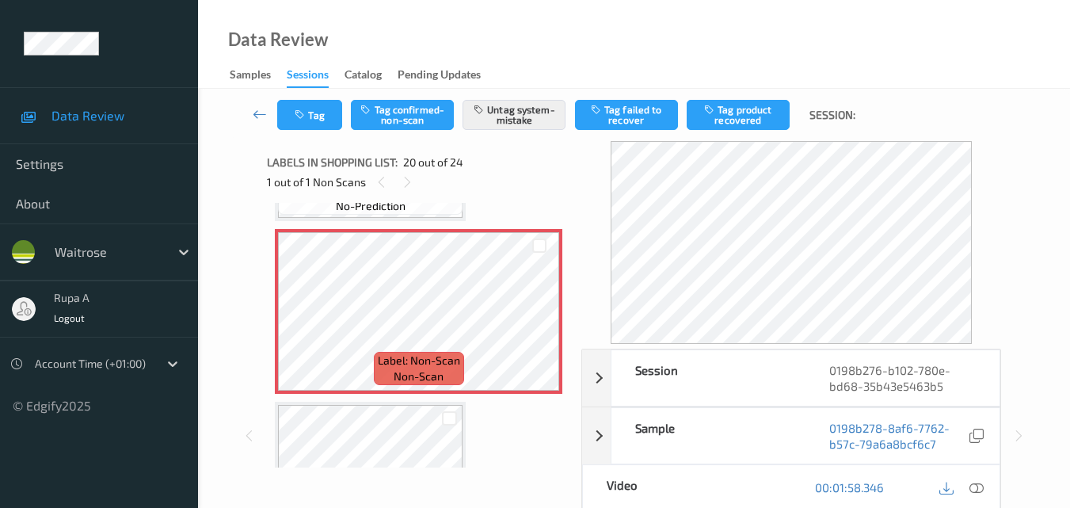
scroll to position [3273, 0]
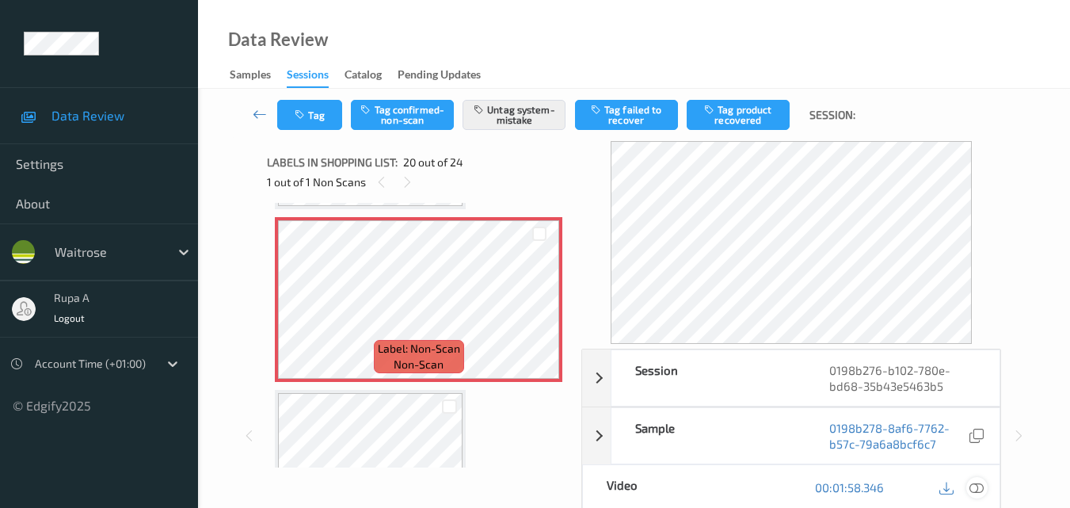
click at [983, 487] on icon at bounding box center [976, 487] width 14 height 14
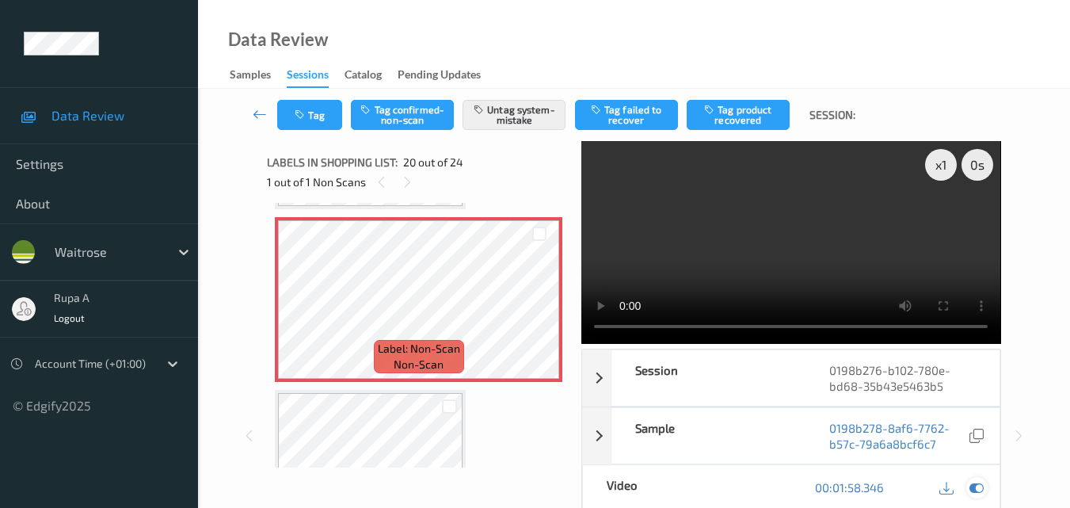
click at [975, 494] on icon at bounding box center [976, 487] width 14 height 14
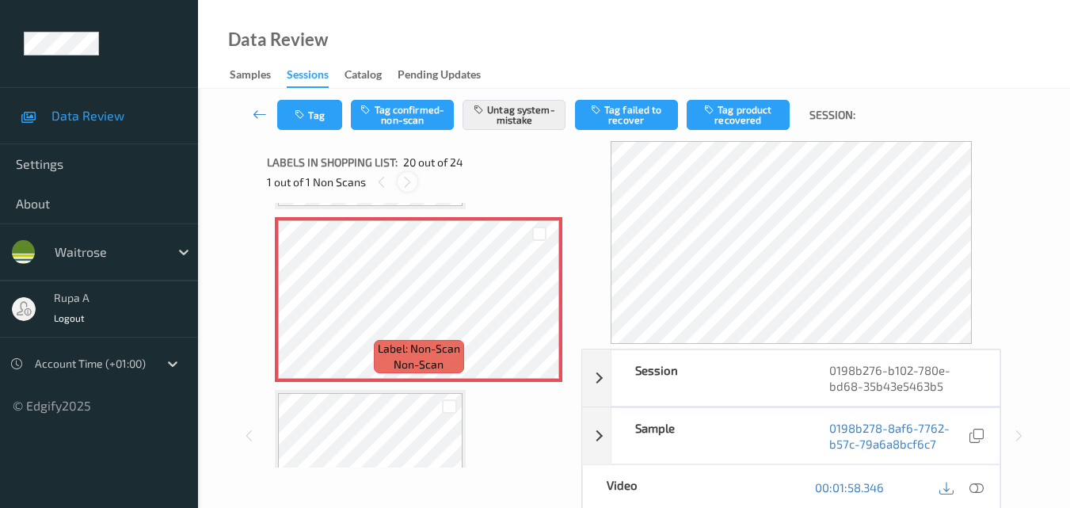
click at [401, 183] on icon at bounding box center [407, 182] width 13 height 14
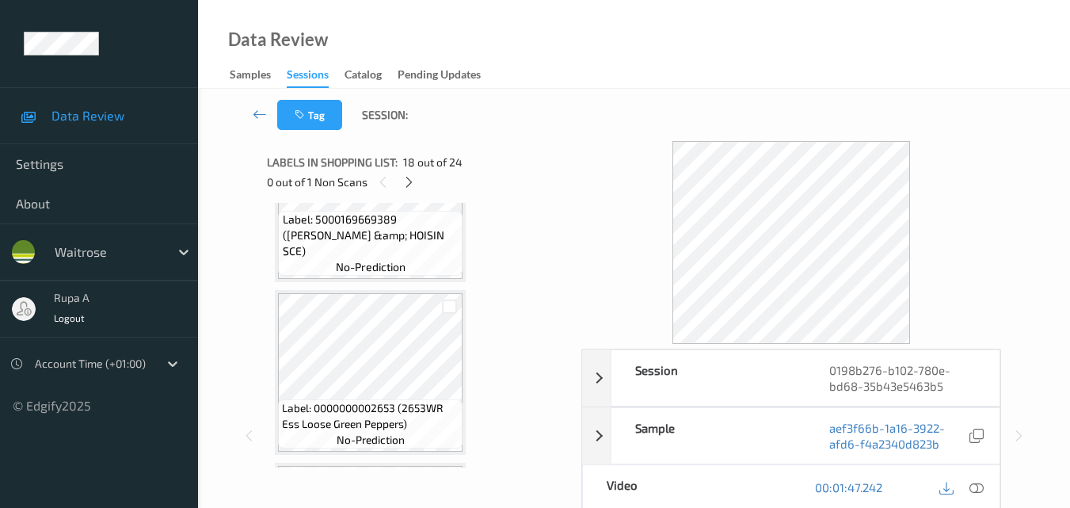
click at [402, 275] on div "Label: 5000169669389 ([PERSON_NAME] &amp; HOISIN SCE) no-prediction" at bounding box center [370, 243] width 184 height 65
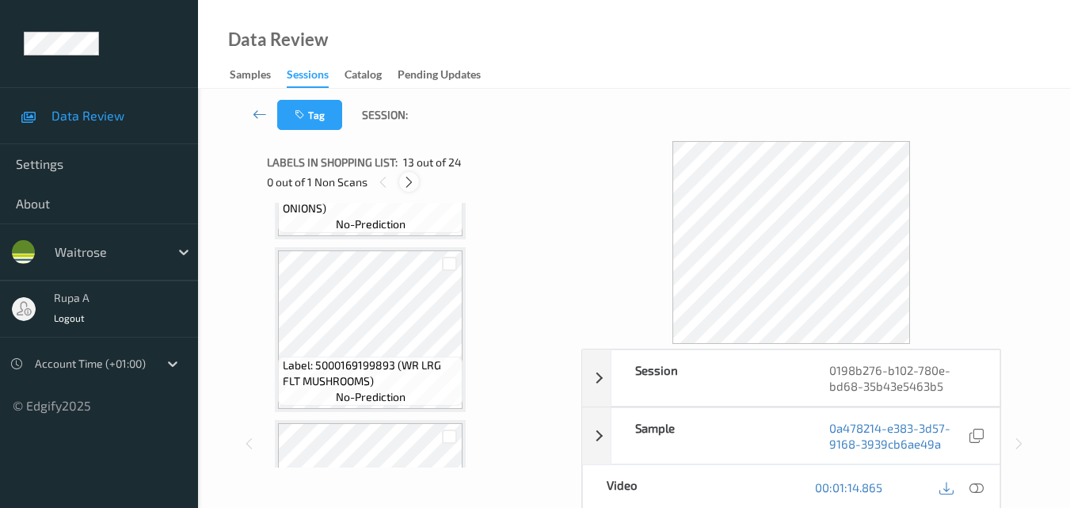
click at [405, 184] on icon at bounding box center [408, 182] width 13 height 14
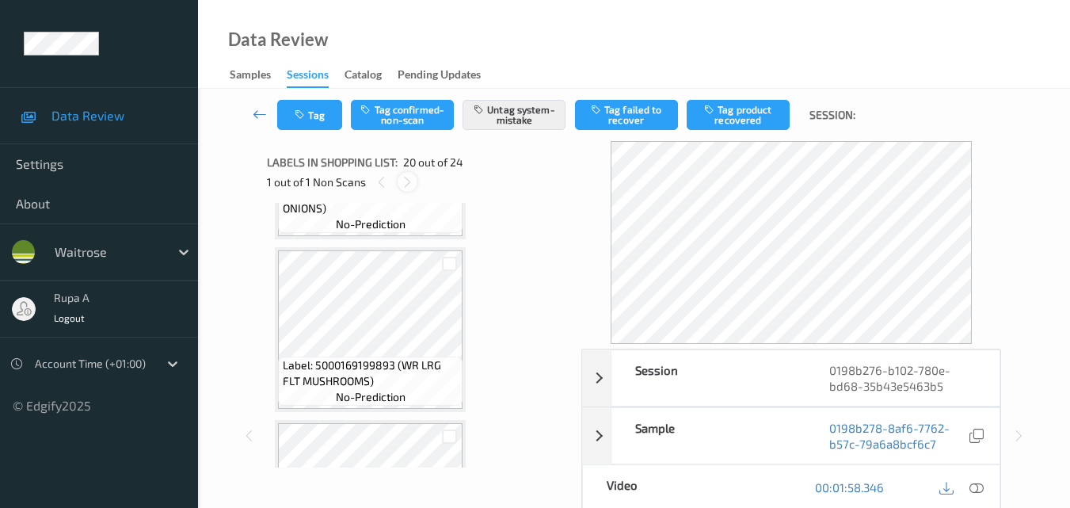
scroll to position [3115, 0]
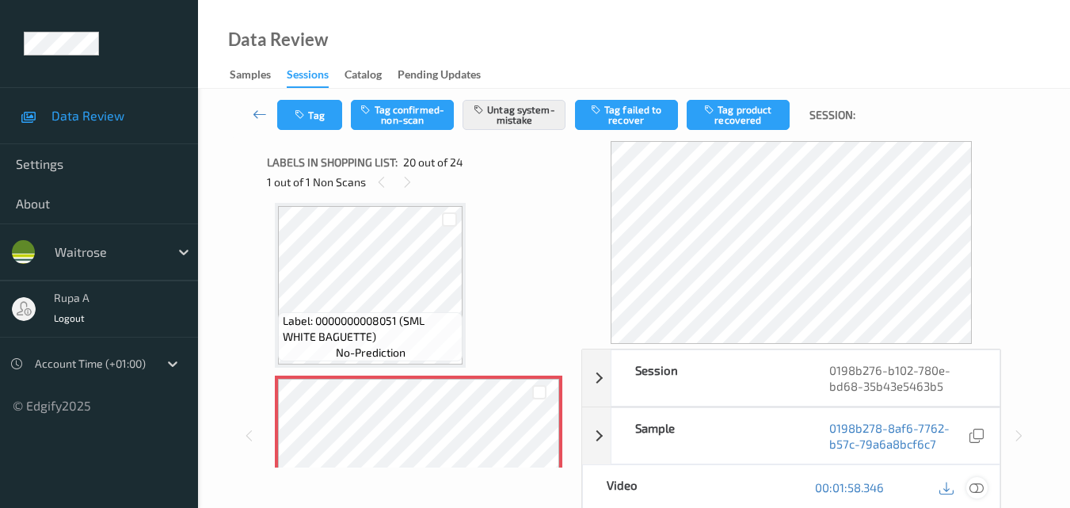
click at [979, 491] on icon at bounding box center [976, 487] width 14 height 14
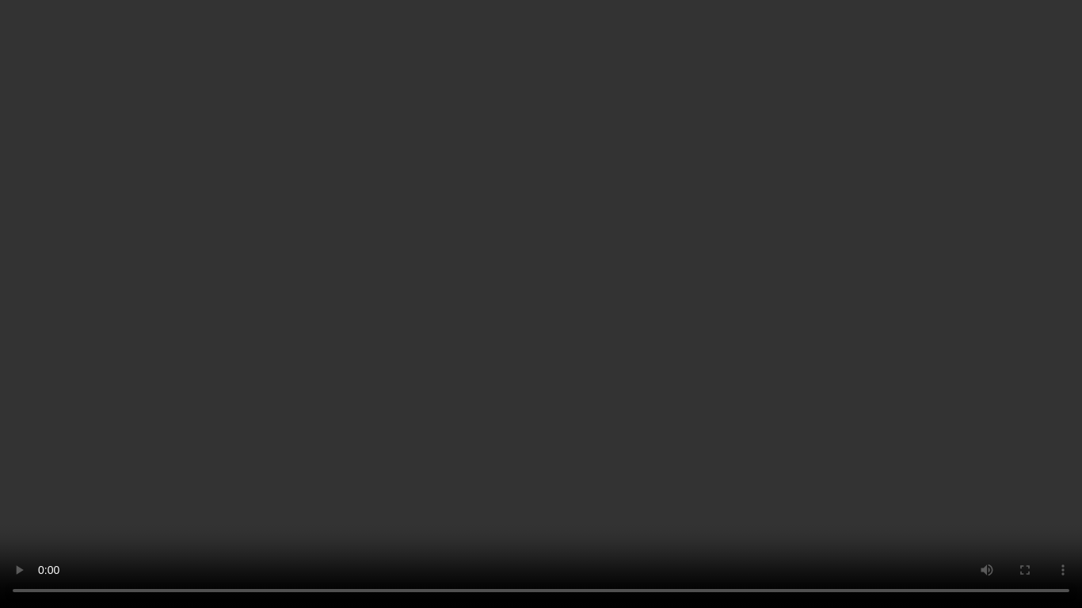
click at [180, 362] on video at bounding box center [541, 304] width 1082 height 608
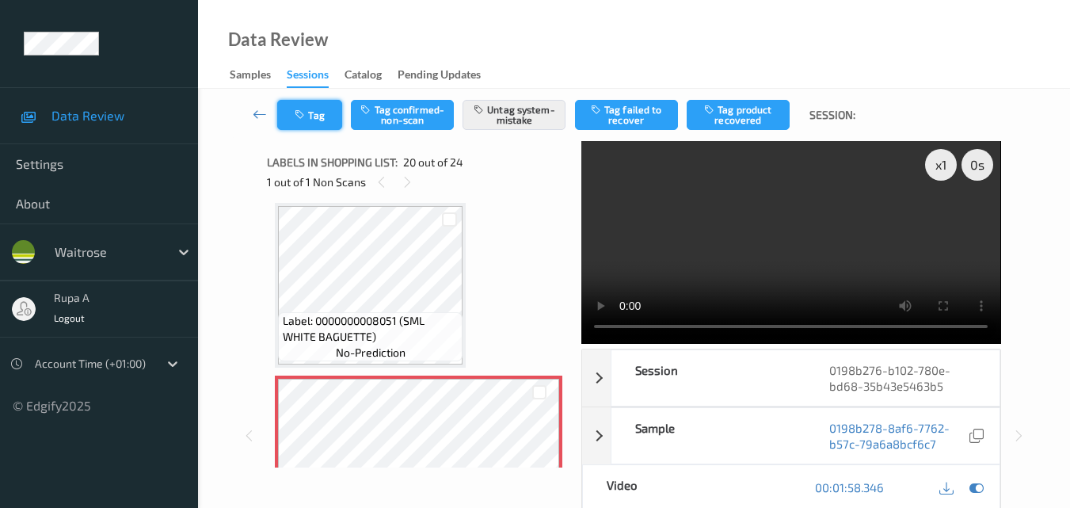
click at [328, 115] on button "Tag" at bounding box center [309, 115] width 65 height 30
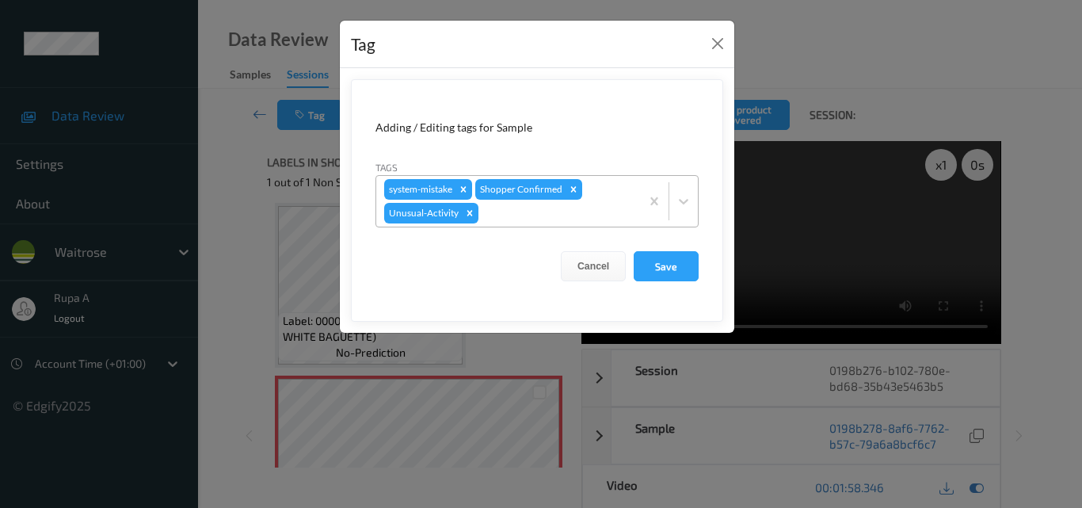
click at [558, 221] on div at bounding box center [556, 212] width 150 height 19
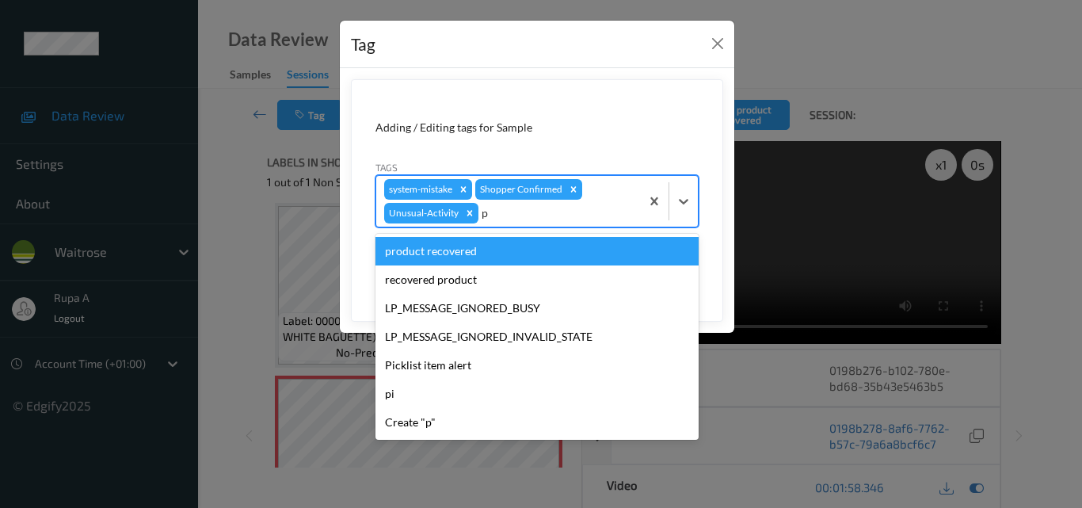
type input "pi"
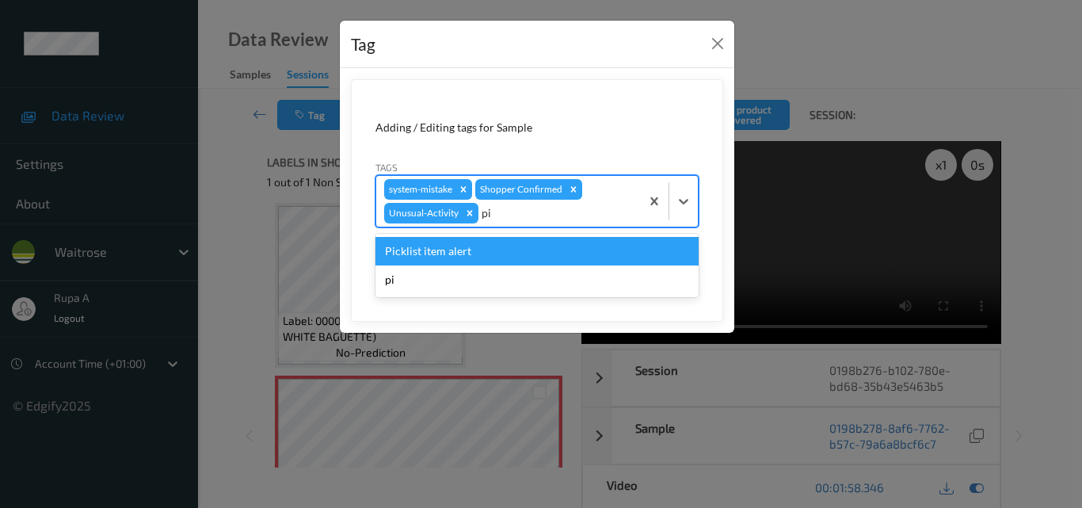
click at [512, 243] on div "Picklist item alert" at bounding box center [536, 251] width 323 height 29
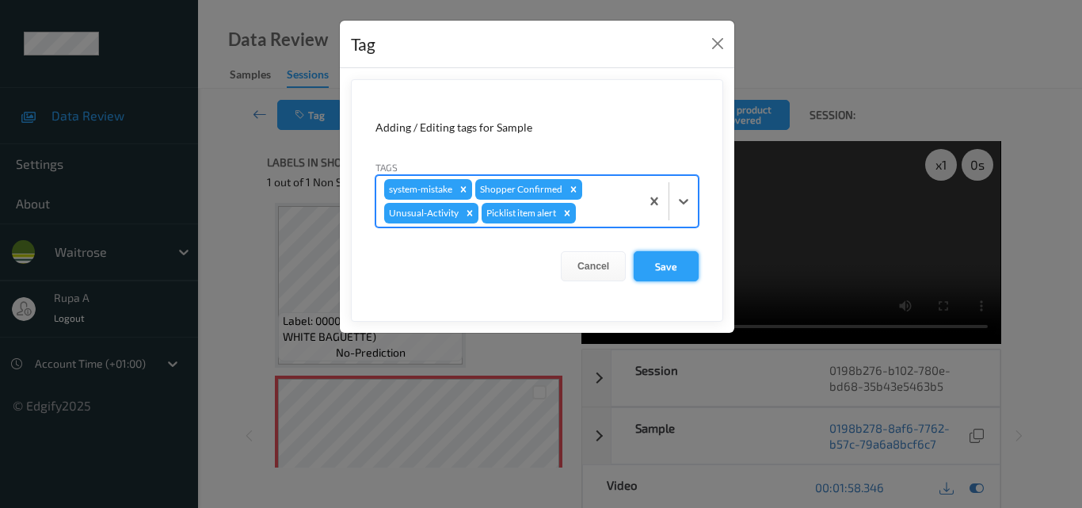
click at [651, 265] on button "Save" at bounding box center [665, 266] width 65 height 30
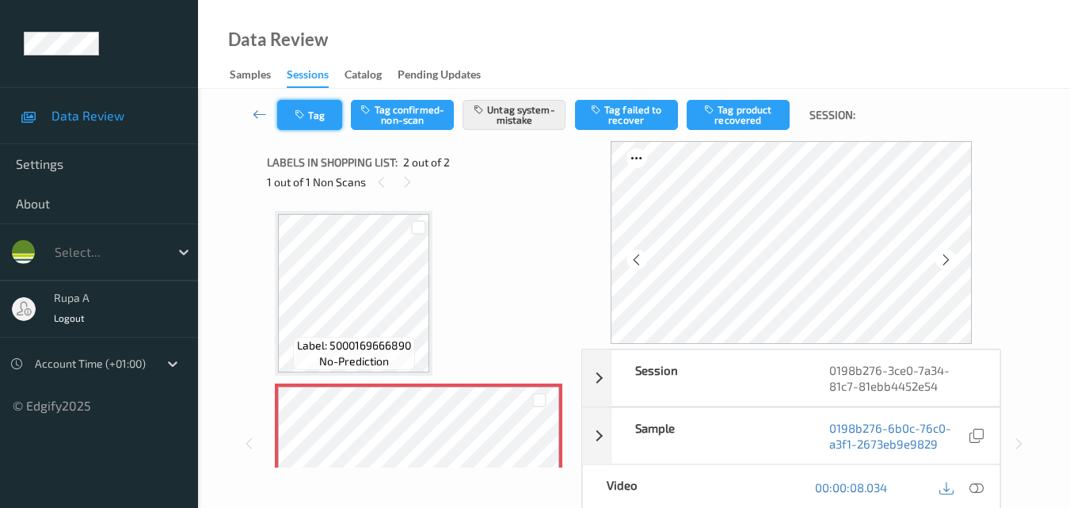
click at [321, 120] on button "Tag" at bounding box center [309, 115] width 65 height 30
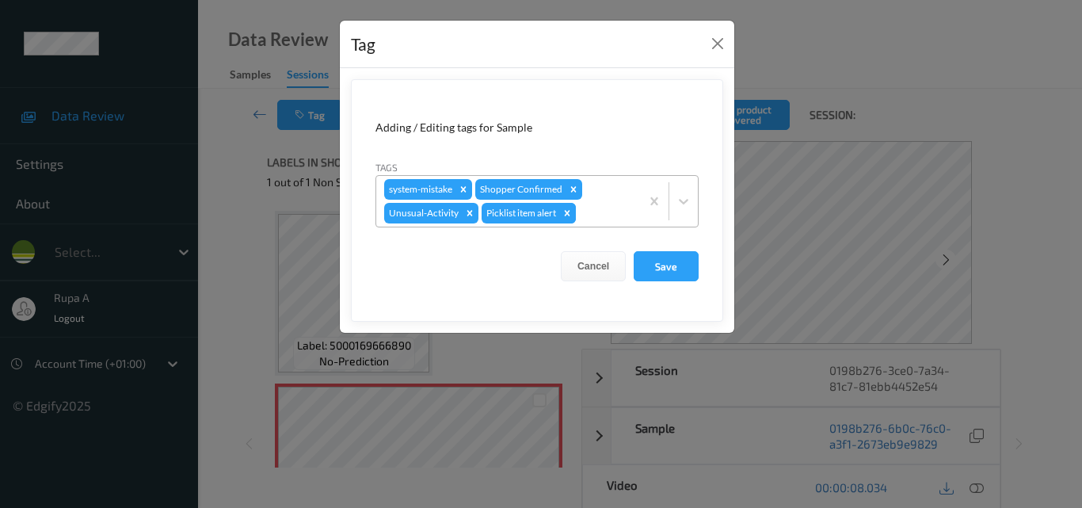
click at [569, 209] on icon "Remove Picklist item alert" at bounding box center [566, 212] width 11 height 11
click at [650, 268] on button "Save" at bounding box center [665, 266] width 65 height 30
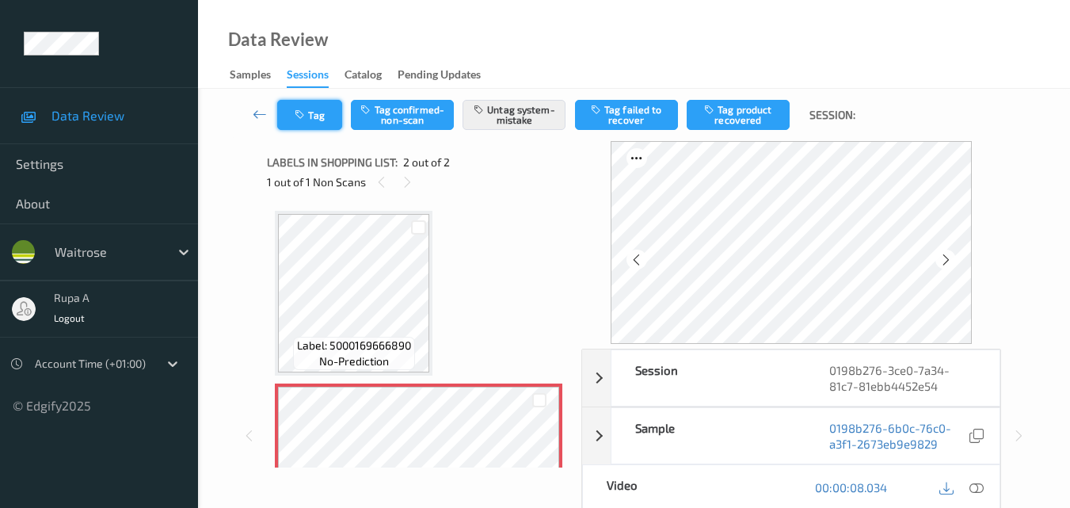
click at [301, 103] on button "Tag" at bounding box center [309, 115] width 65 height 30
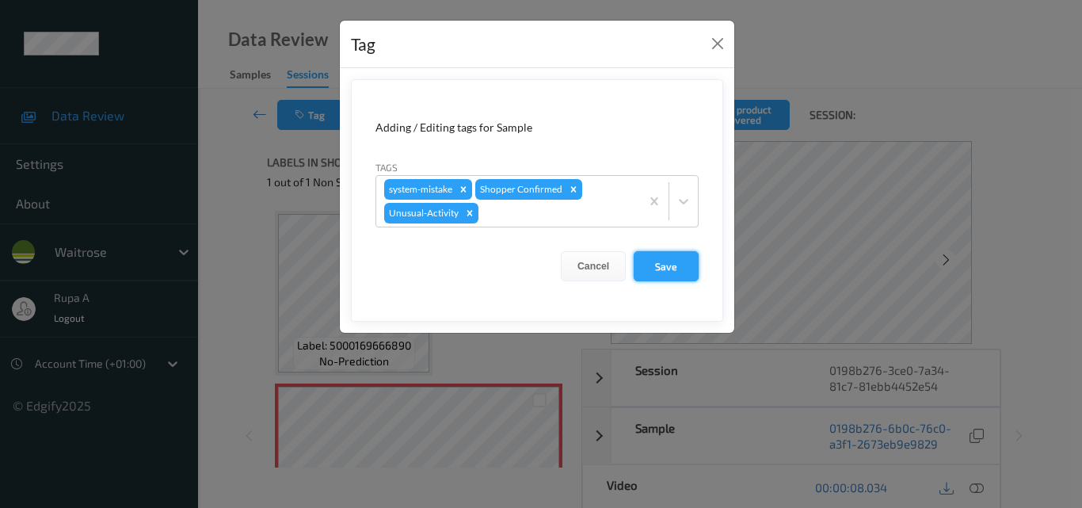
click at [677, 275] on button "Save" at bounding box center [665, 266] width 65 height 30
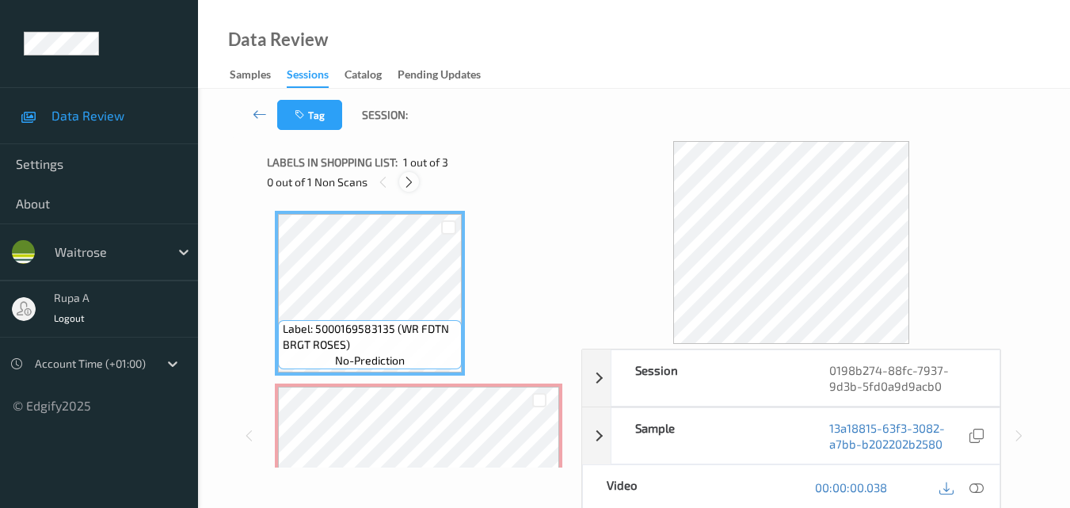
click at [405, 185] on icon at bounding box center [408, 182] width 13 height 14
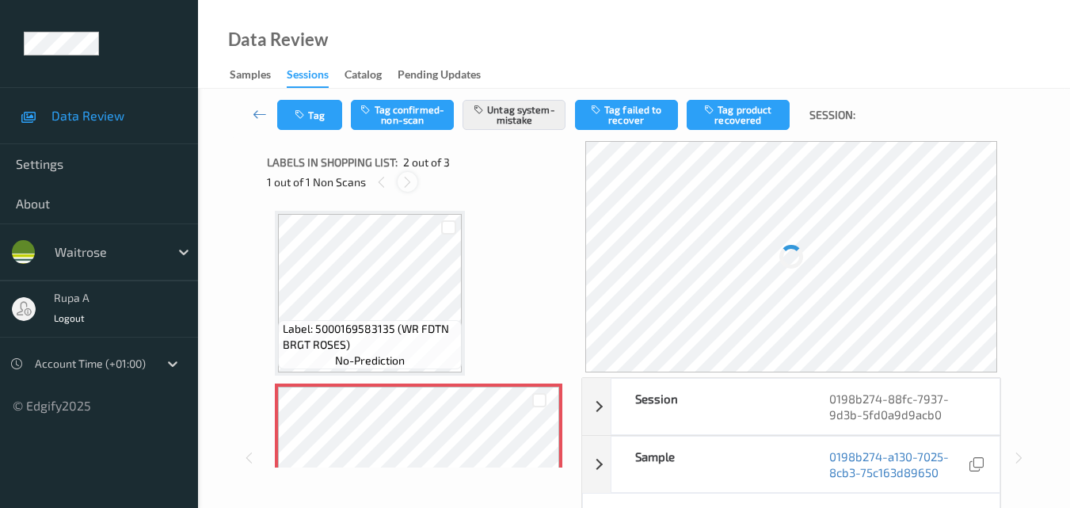
scroll to position [8, 0]
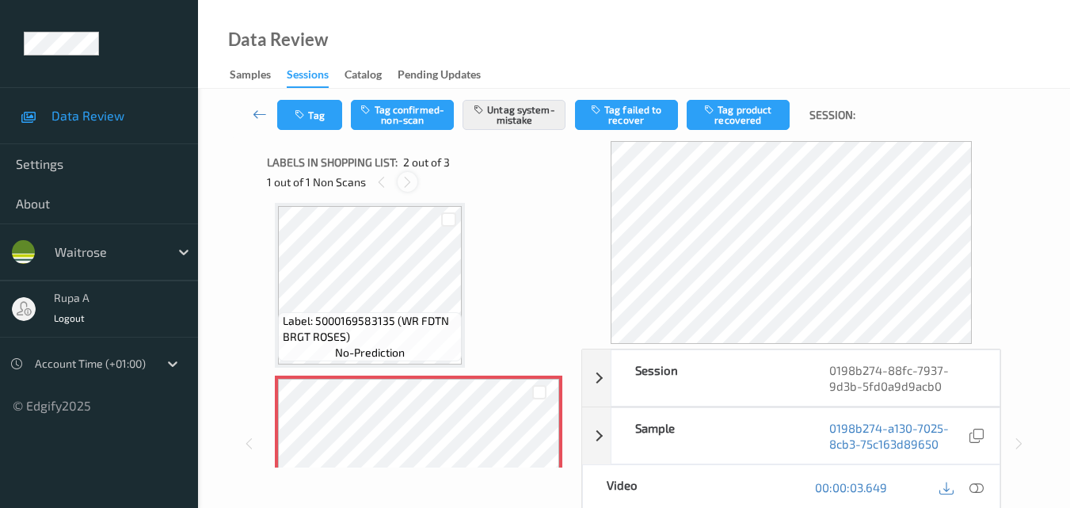
click at [405, 184] on icon at bounding box center [407, 182] width 13 height 14
click at [972, 488] on icon at bounding box center [976, 487] width 14 height 14
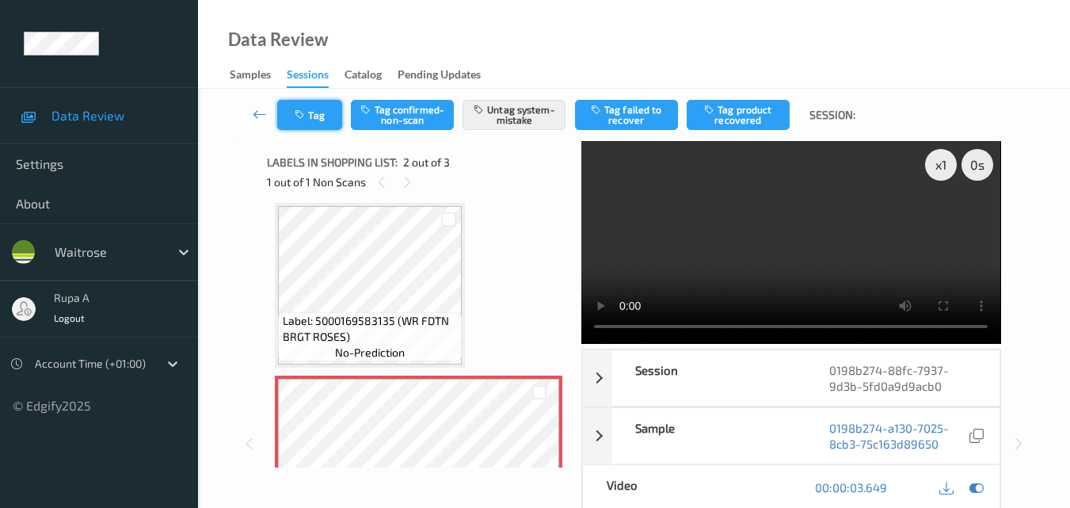
click at [325, 120] on button "Tag" at bounding box center [309, 115] width 65 height 30
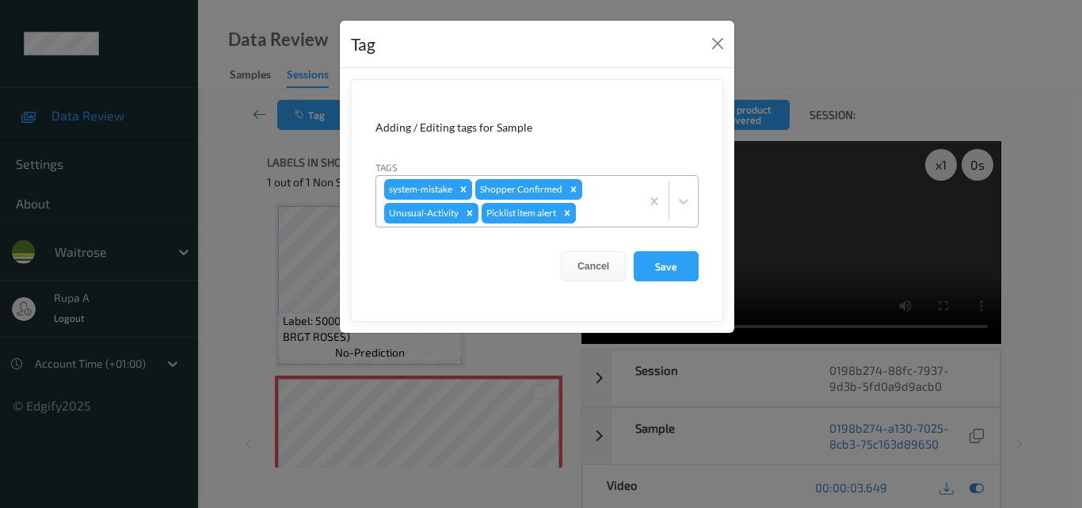
click at [565, 214] on icon "Remove Picklist item alert" at bounding box center [566, 212] width 11 height 11
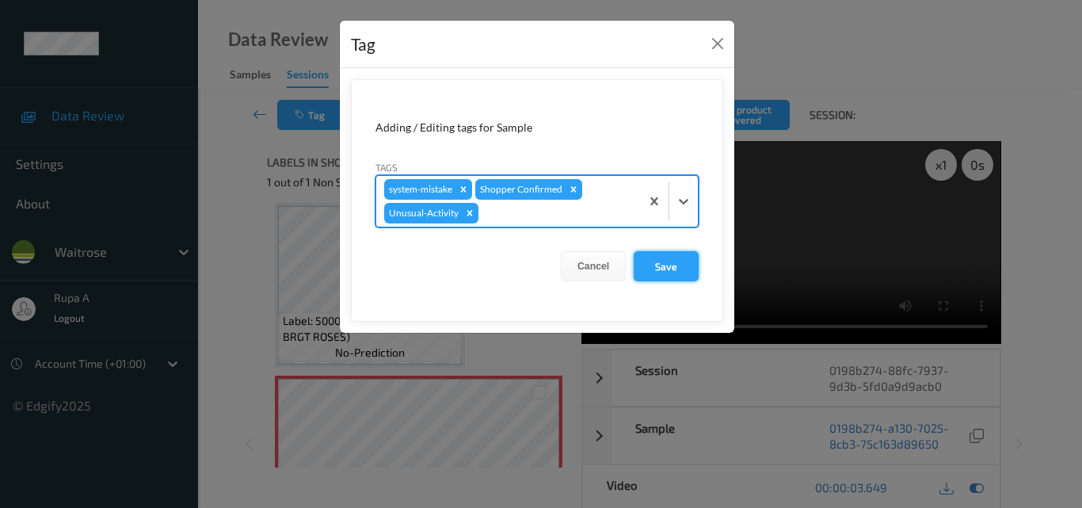
click at [645, 264] on button "Save" at bounding box center [665, 266] width 65 height 30
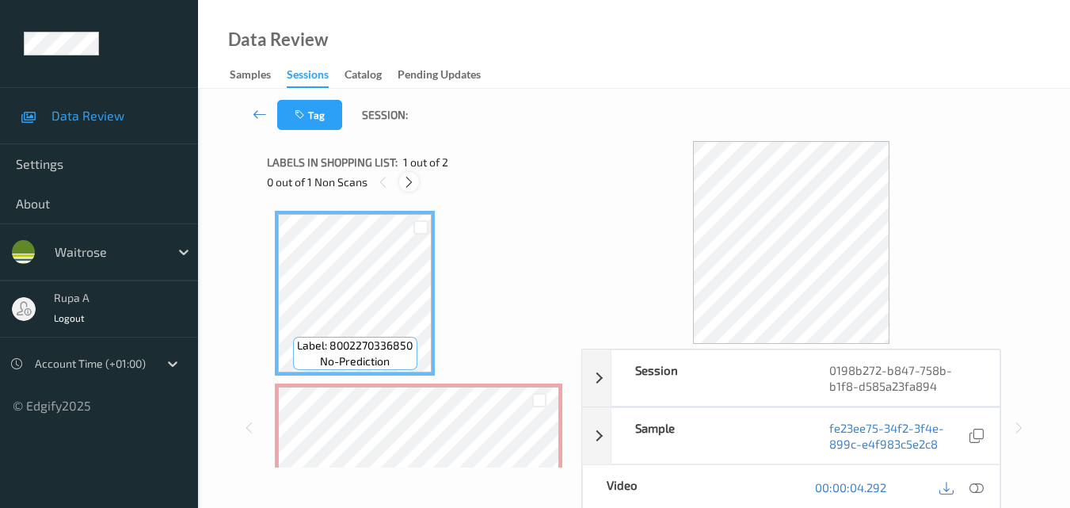
click at [405, 184] on icon at bounding box center [408, 182] width 13 height 14
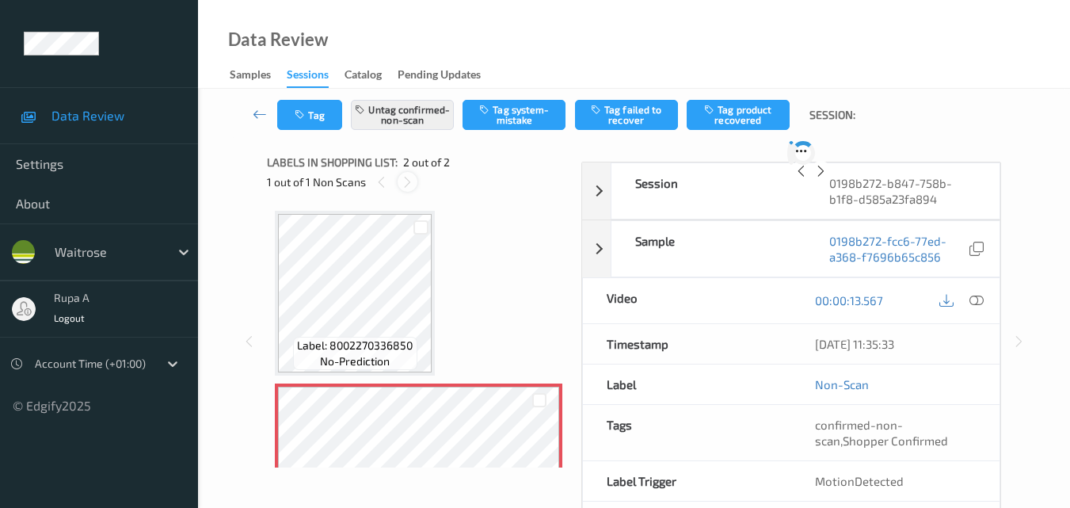
scroll to position [8, 0]
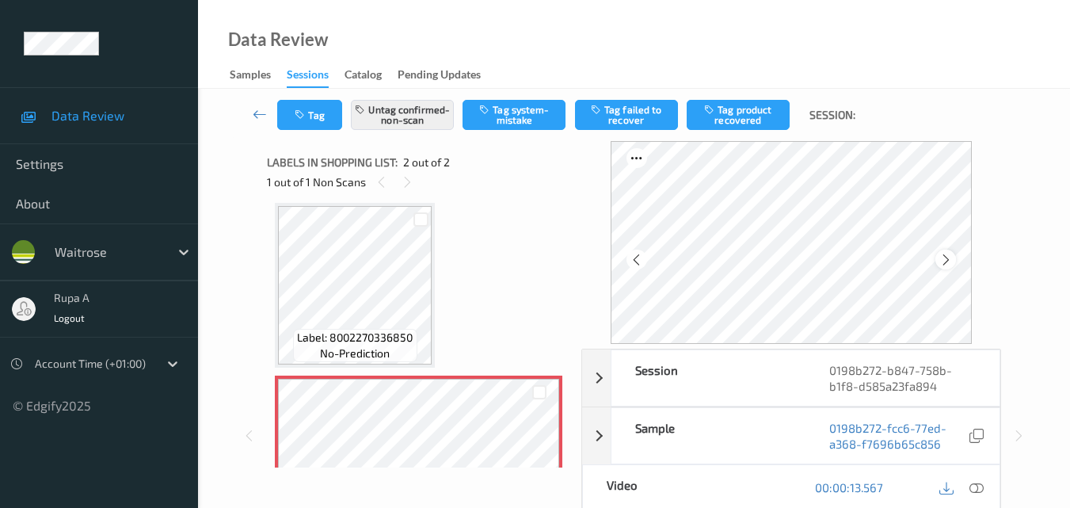
click at [948, 260] on icon at bounding box center [945, 260] width 13 height 14
click at [306, 112] on icon "button" at bounding box center [301, 114] width 13 height 11
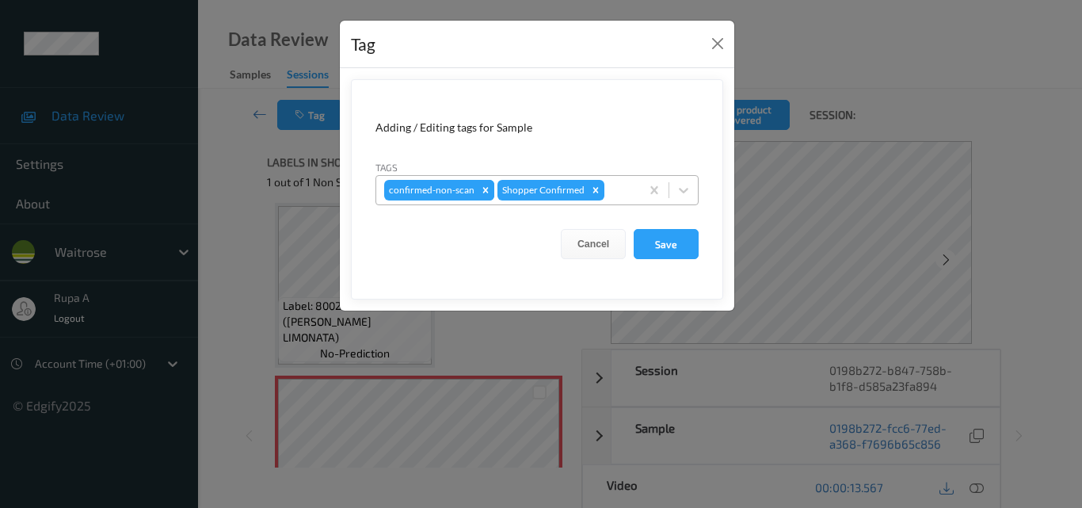
click at [480, 188] on icon "Remove confirmed-non-scan" at bounding box center [485, 189] width 11 height 11
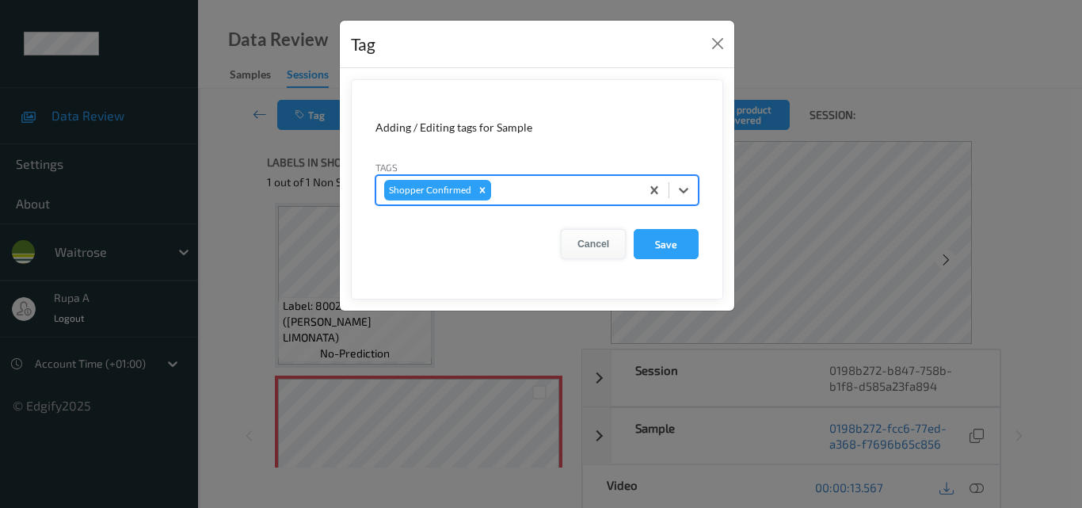
click at [584, 249] on button "Cancel" at bounding box center [593, 244] width 65 height 30
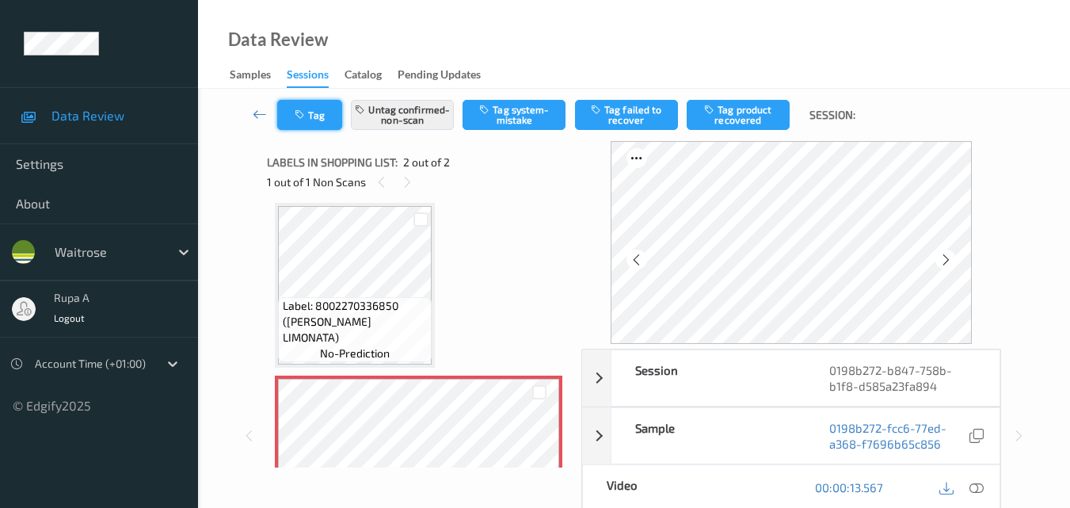
click at [308, 121] on button "Tag" at bounding box center [309, 115] width 65 height 30
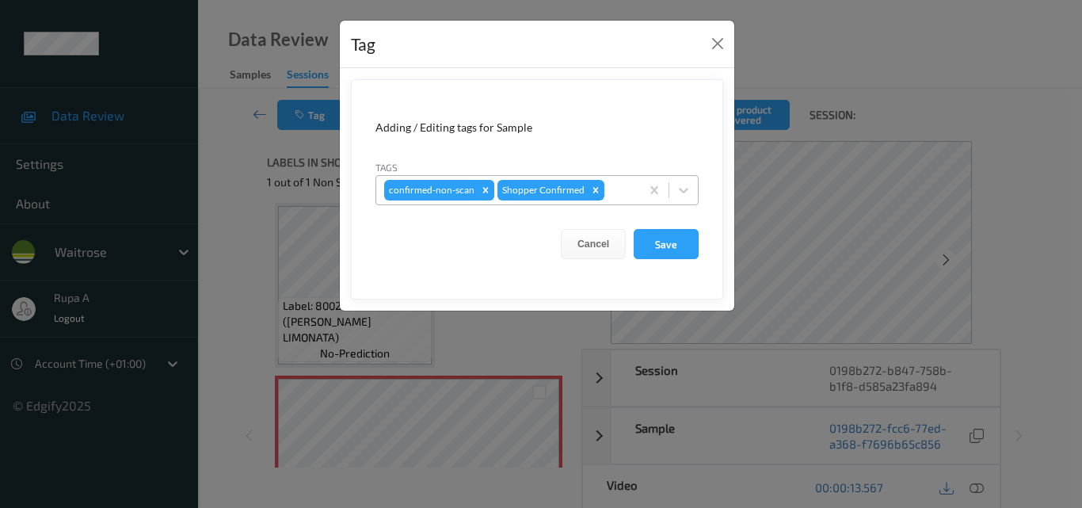
click at [480, 190] on icon "Remove confirmed-non-scan" at bounding box center [485, 189] width 11 height 11
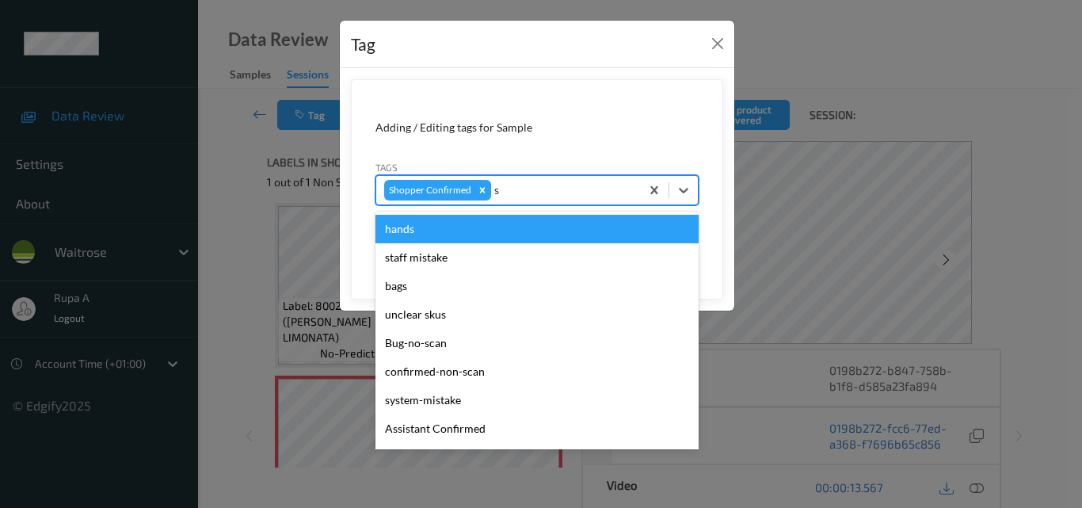
type input "sy"
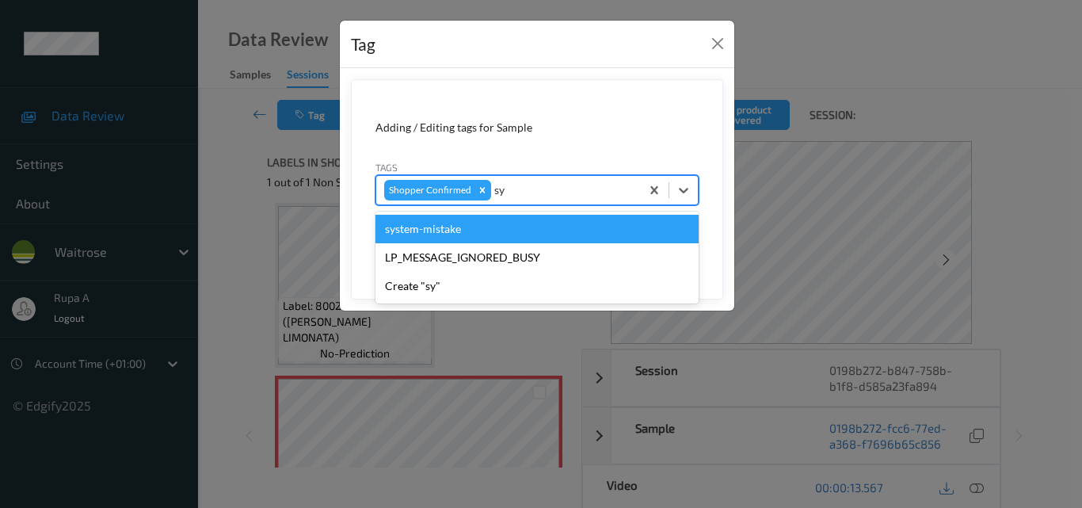
click at [526, 233] on div "system-mistake" at bounding box center [536, 229] width 323 height 29
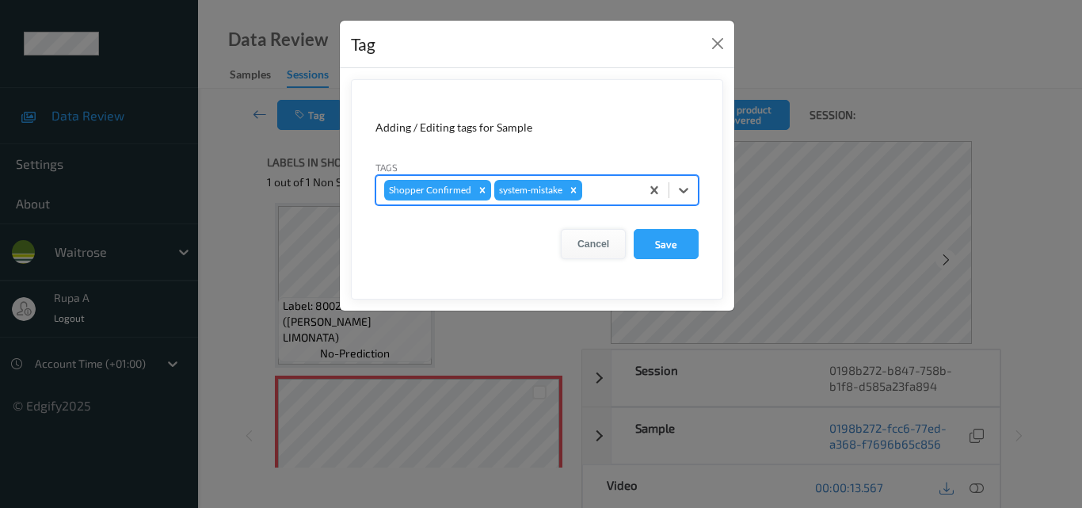
click at [605, 241] on button "Cancel" at bounding box center [593, 244] width 65 height 30
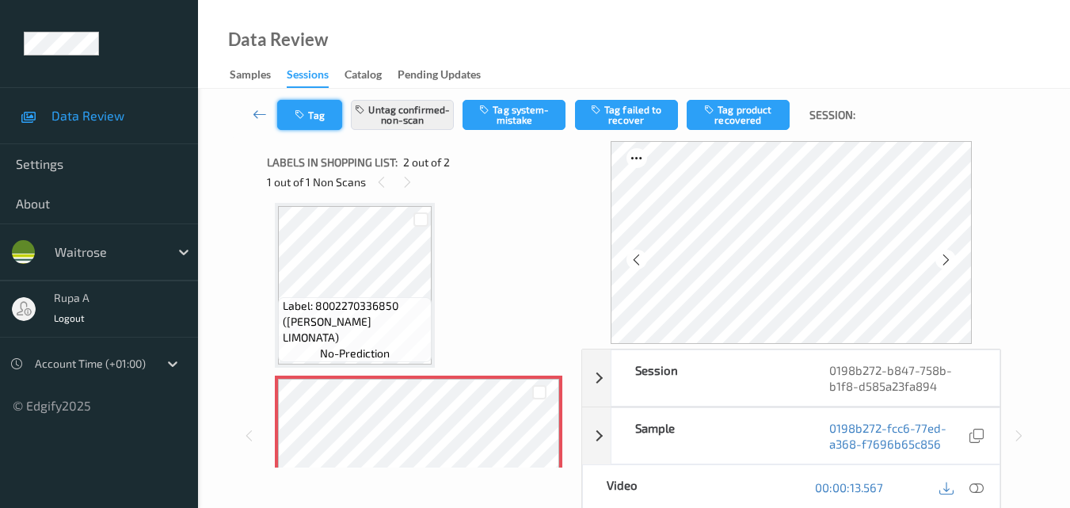
click at [306, 121] on button "Tag" at bounding box center [309, 115] width 65 height 30
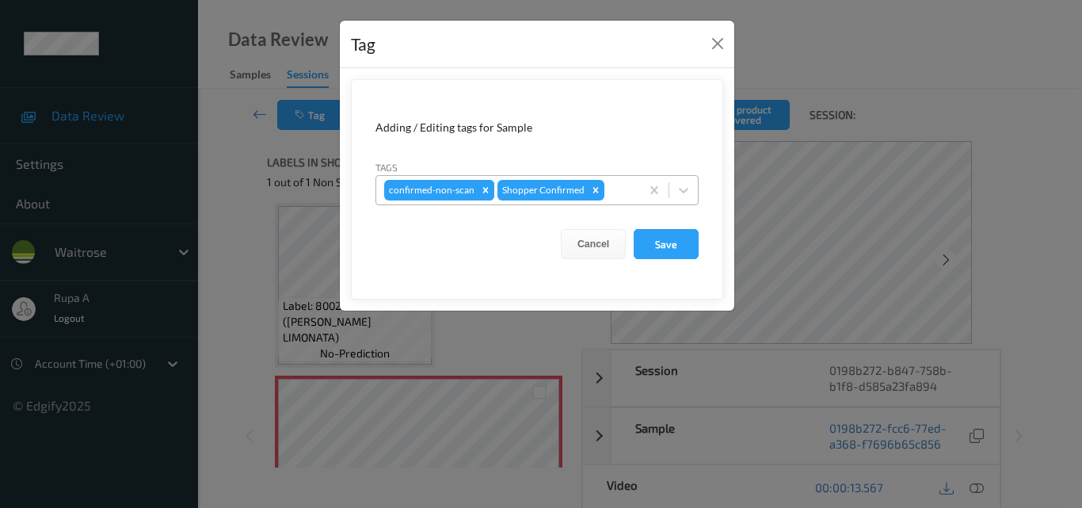
click at [480, 193] on icon "Remove confirmed-non-scan" at bounding box center [485, 189] width 11 height 11
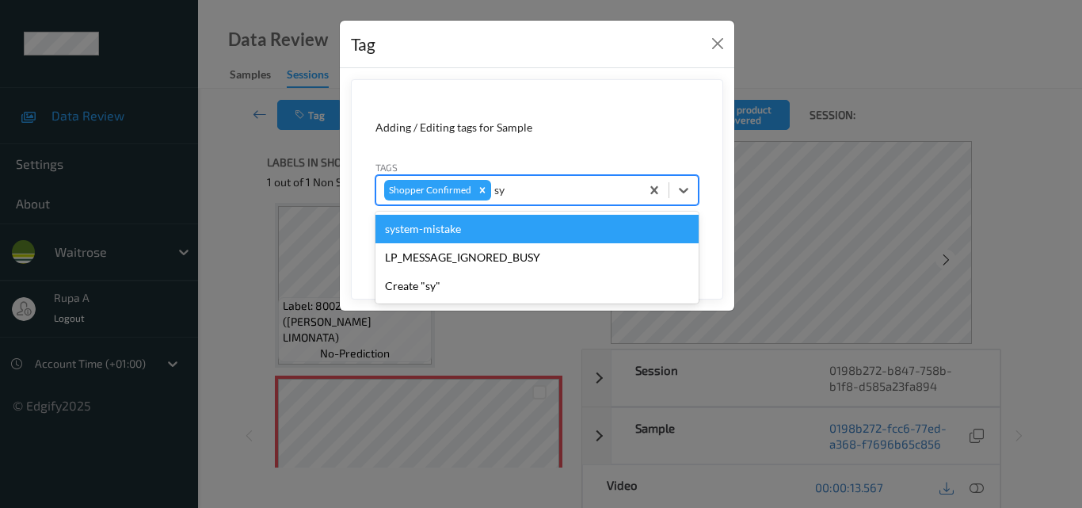
type input "sys"
click at [458, 232] on div "system-mistake" at bounding box center [536, 229] width 323 height 29
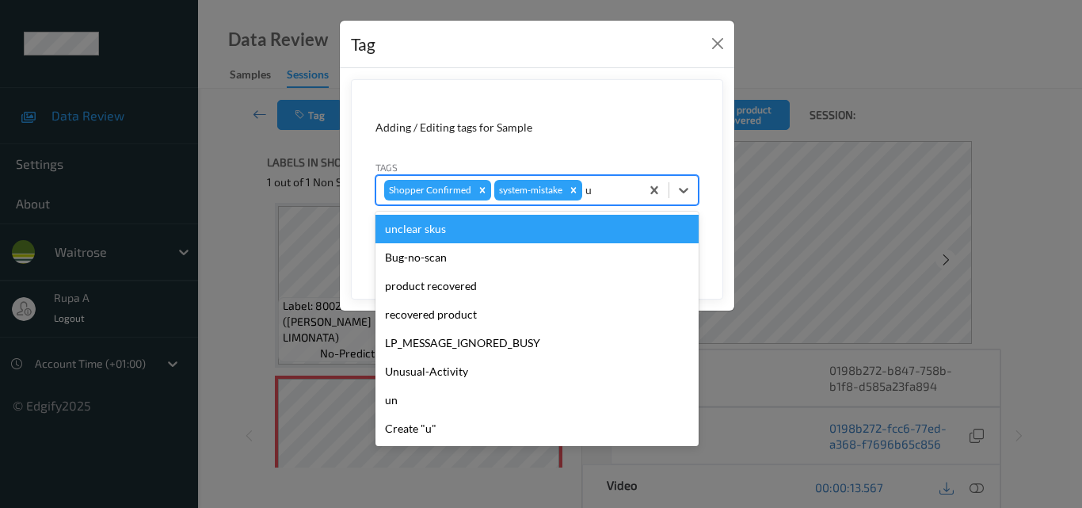
type input "un"
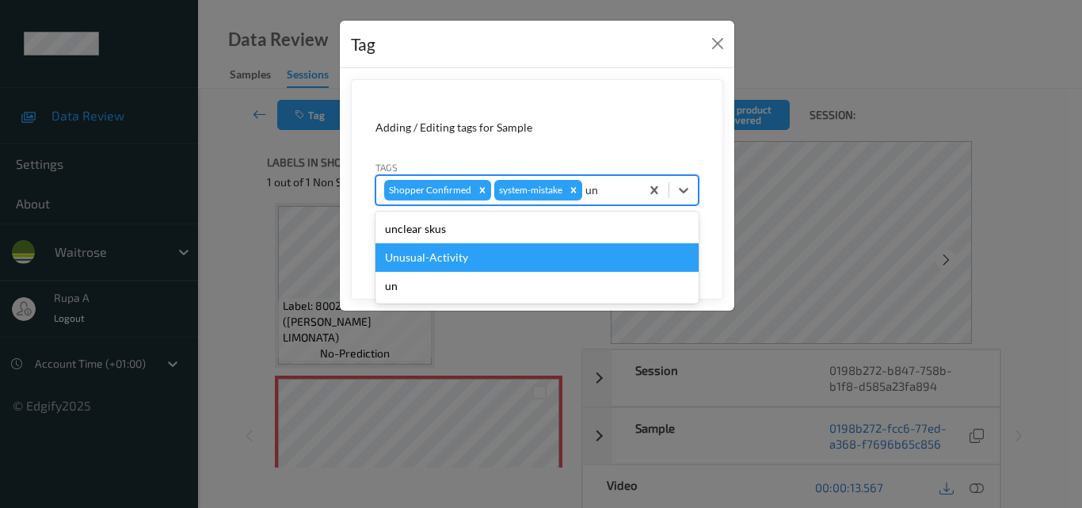
click at [454, 255] on div "Unusual-Activity" at bounding box center [536, 257] width 323 height 29
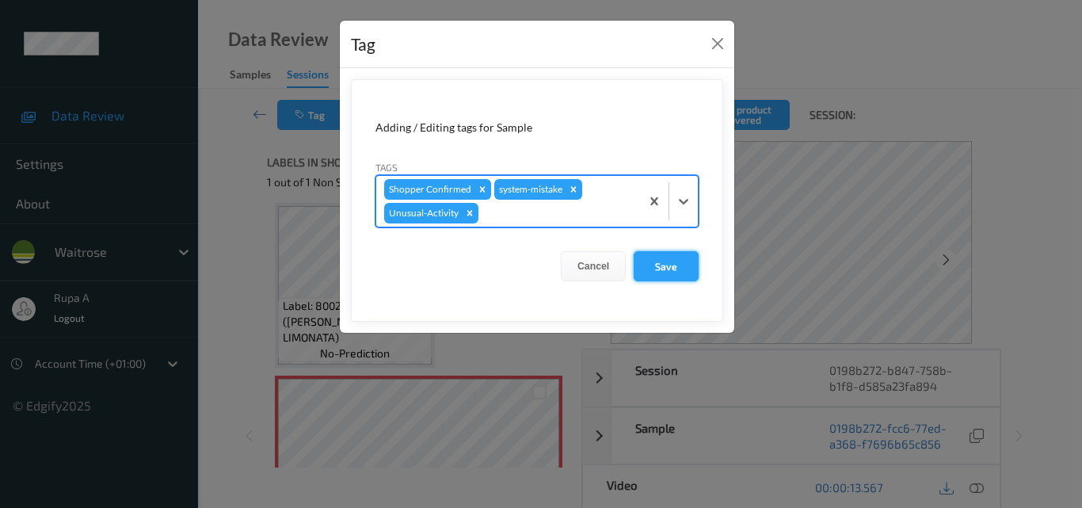
click at [660, 262] on button "Save" at bounding box center [665, 266] width 65 height 30
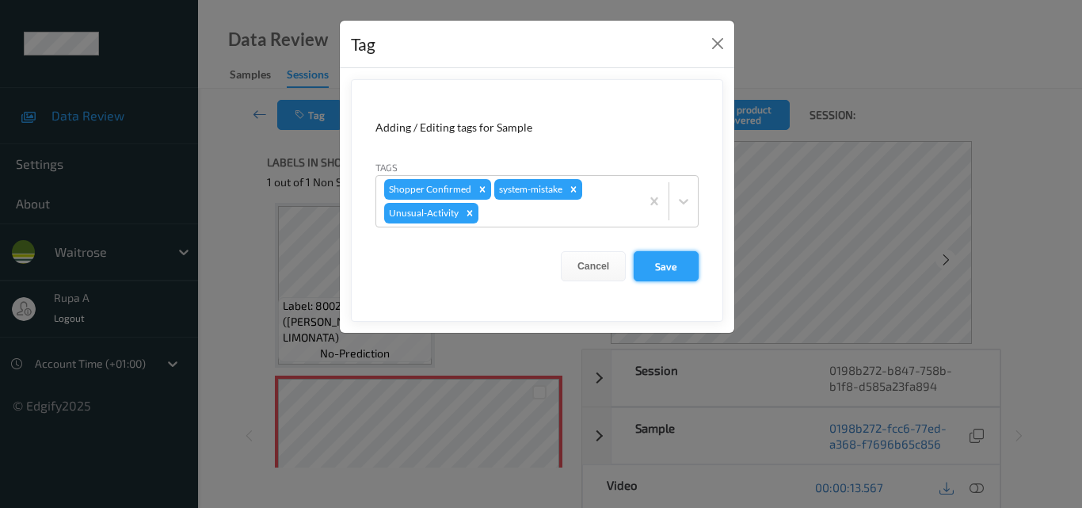
click at [664, 270] on button "Save" at bounding box center [665, 266] width 65 height 30
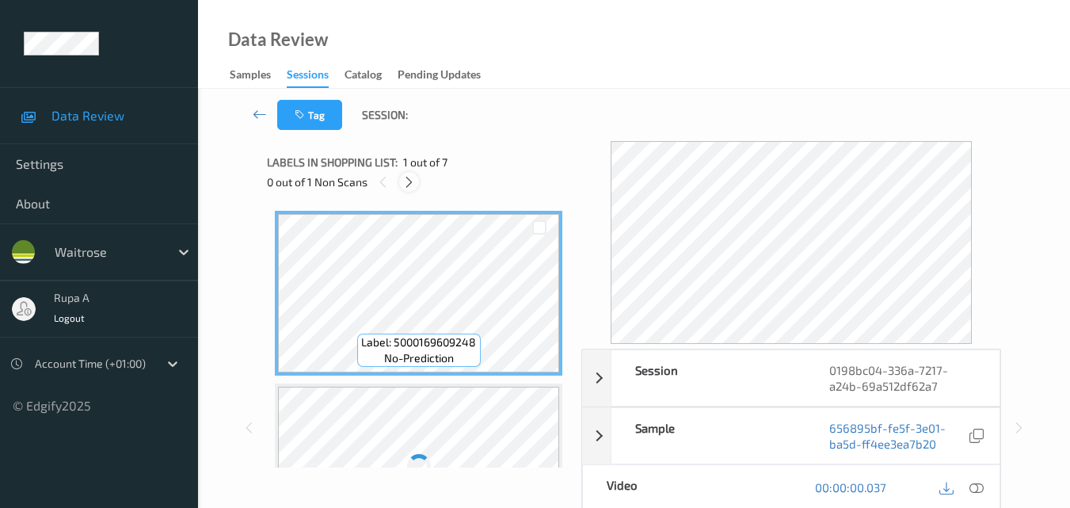
click at [409, 179] on icon at bounding box center [408, 182] width 13 height 14
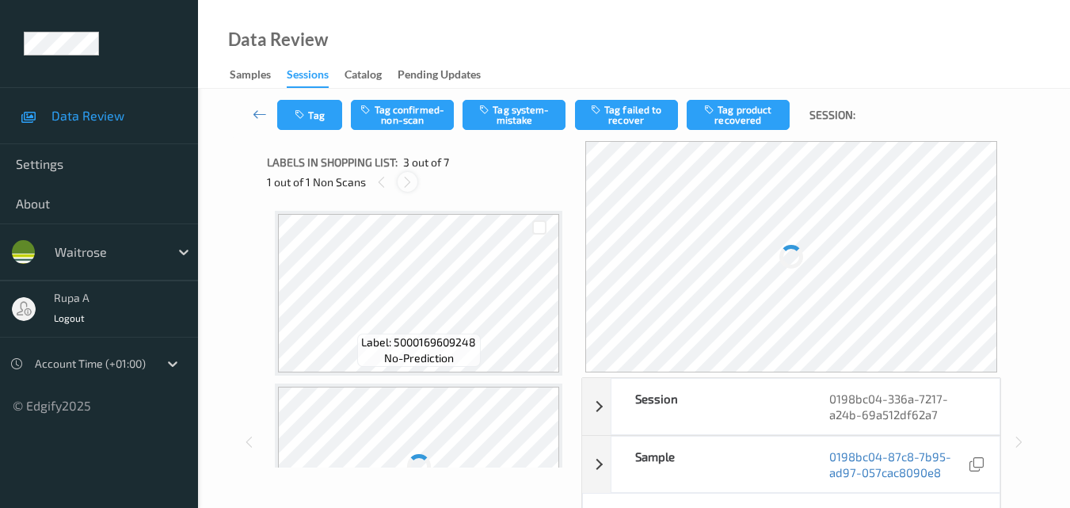
scroll to position [181, 0]
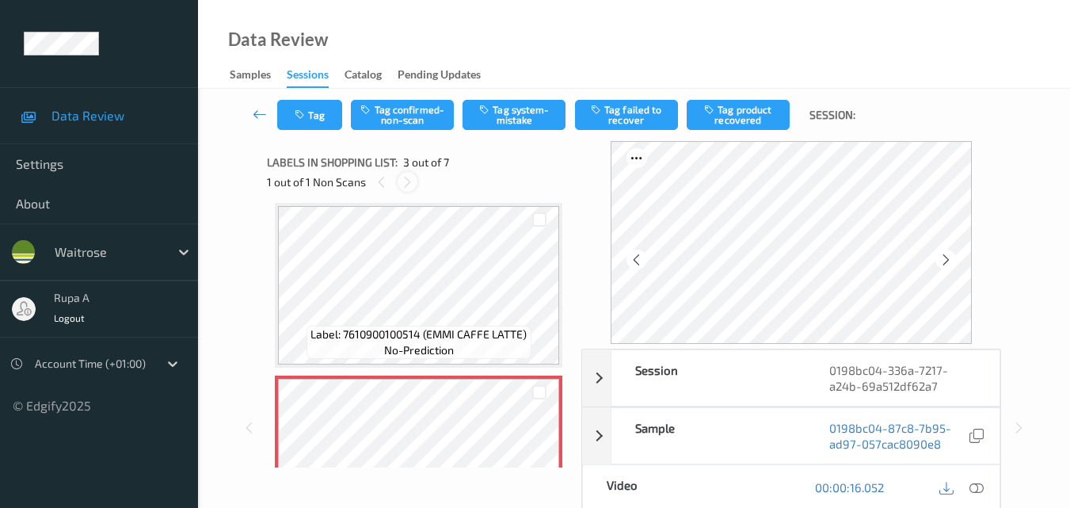
click at [407, 185] on icon at bounding box center [407, 182] width 13 height 14
click at [953, 259] on icon at bounding box center [945, 260] width 13 height 14
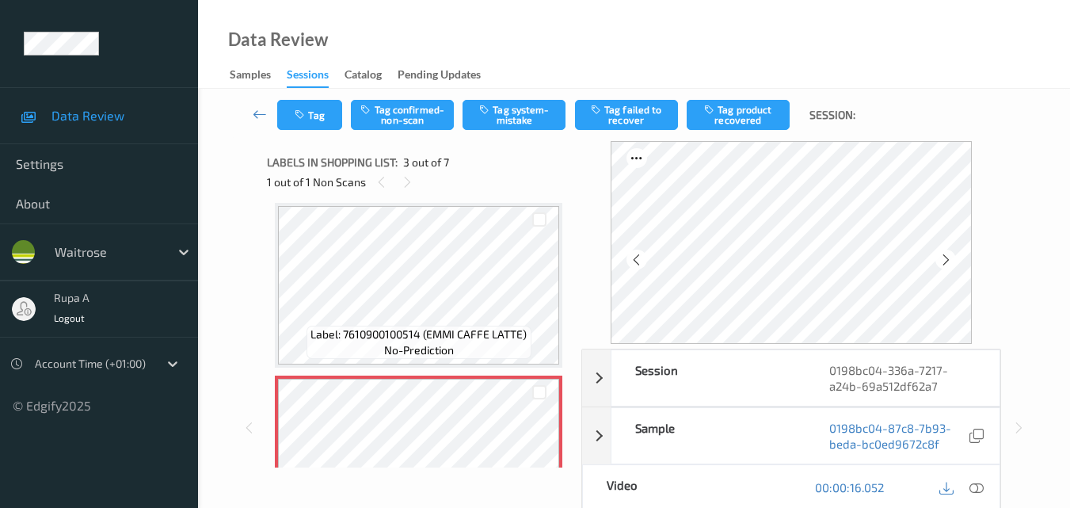
click at [953, 259] on icon at bounding box center [945, 260] width 13 height 14
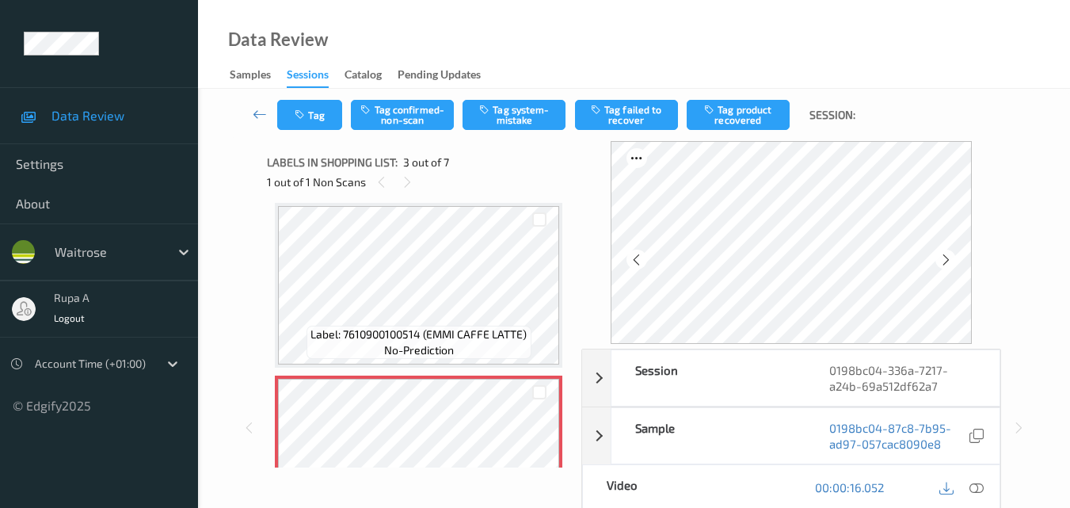
click at [953, 259] on icon at bounding box center [945, 260] width 13 height 14
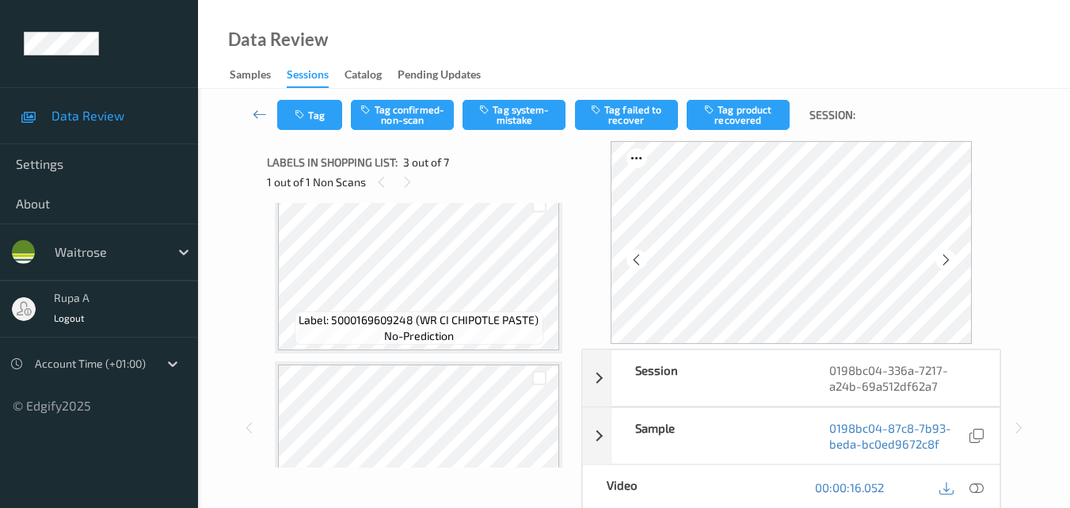
scroll to position [0, 0]
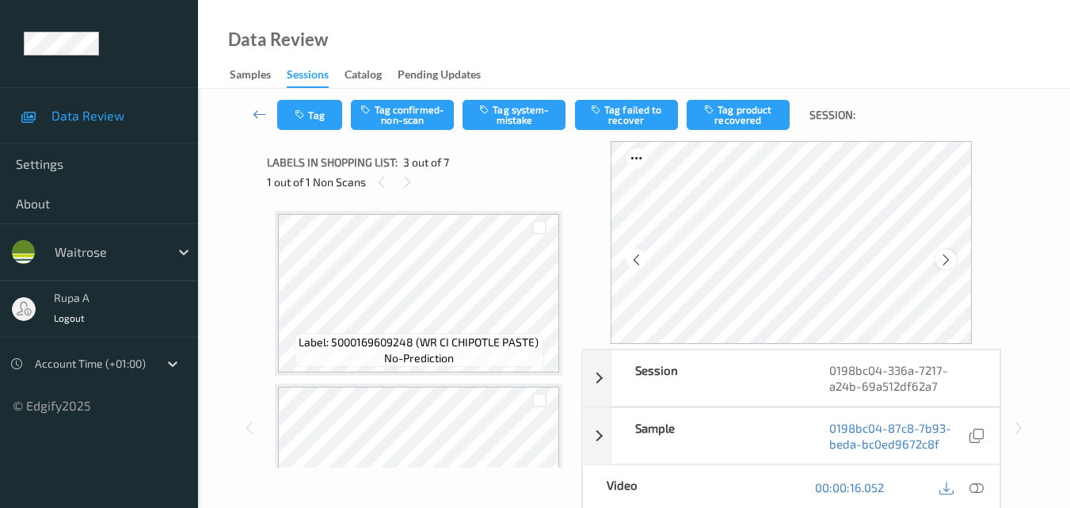
click at [939, 258] on div at bounding box center [945, 259] width 20 height 20
click at [985, 485] on div at bounding box center [976, 487] width 21 height 21
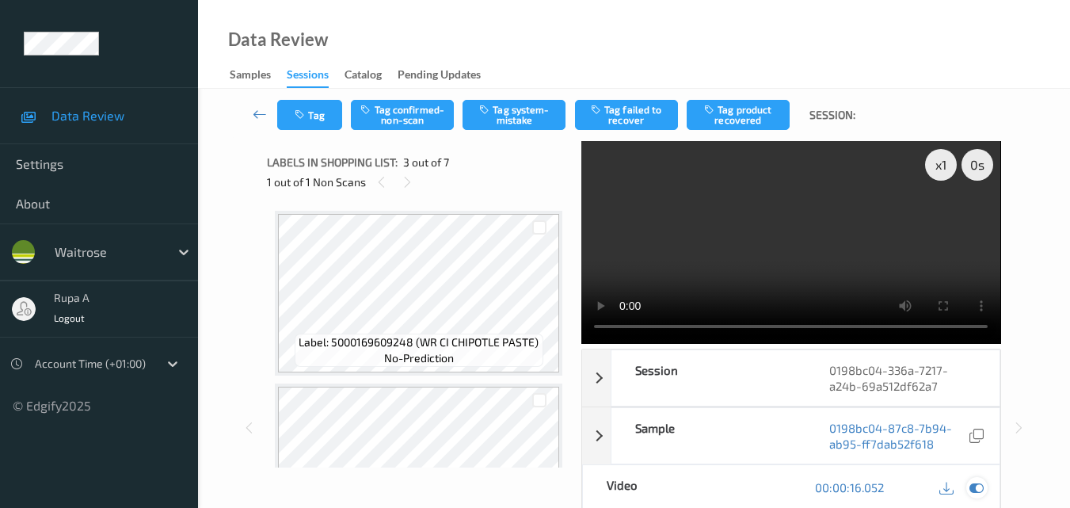
drag, startPoint x: 979, startPoint y: 490, endPoint x: 812, endPoint y: 445, distance: 172.3
click at [982, 490] on icon at bounding box center [976, 487] width 14 height 14
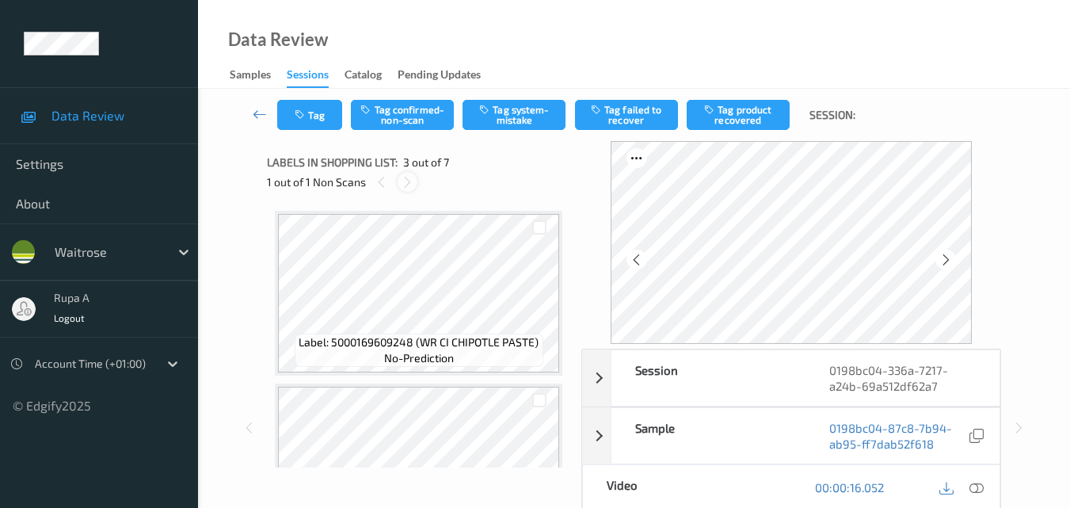
click at [397, 183] on div at bounding box center [407, 182] width 20 height 20
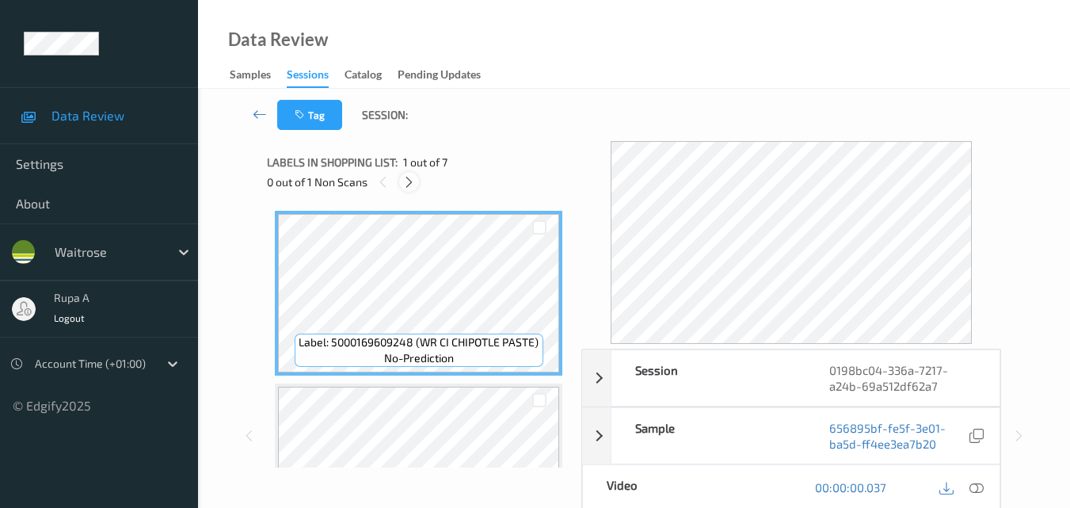
click at [409, 181] on icon at bounding box center [408, 182] width 13 height 14
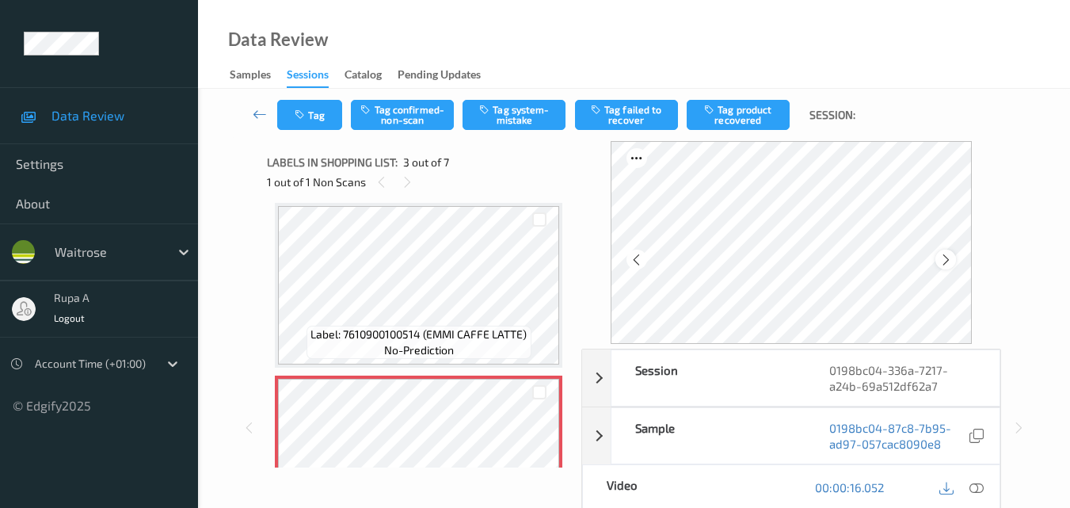
click at [942, 257] on icon at bounding box center [945, 260] width 13 height 14
click at [943, 257] on icon at bounding box center [945, 260] width 13 height 14
click at [975, 489] on icon at bounding box center [976, 487] width 14 height 14
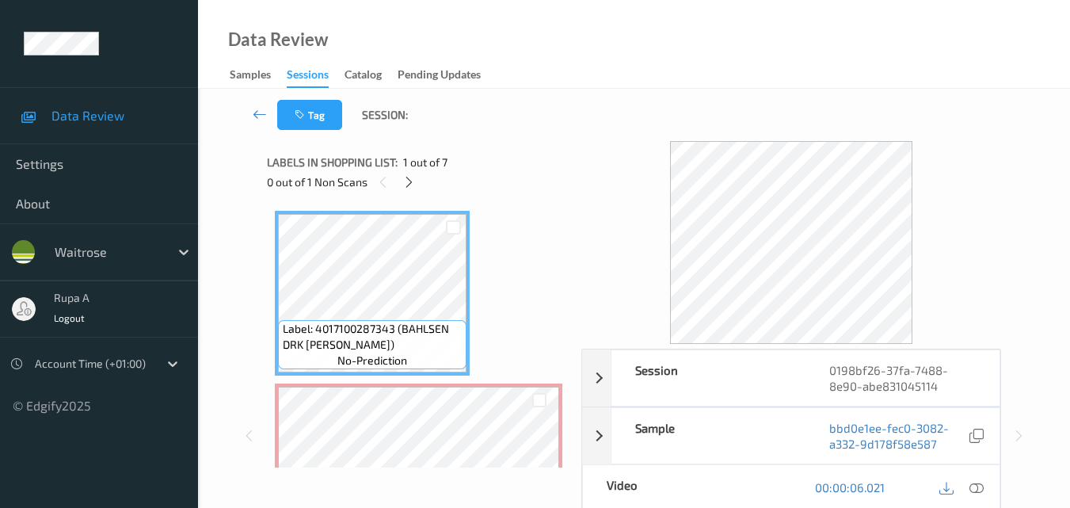
click at [584, 161] on div "Session 0198bf26-37fa-7488-8e90-abe831045114 Session ID 0198bf26-37fa-7488-8e90…" at bounding box center [633, 435] width 733 height 588
click at [414, 182] on icon at bounding box center [408, 182] width 13 height 14
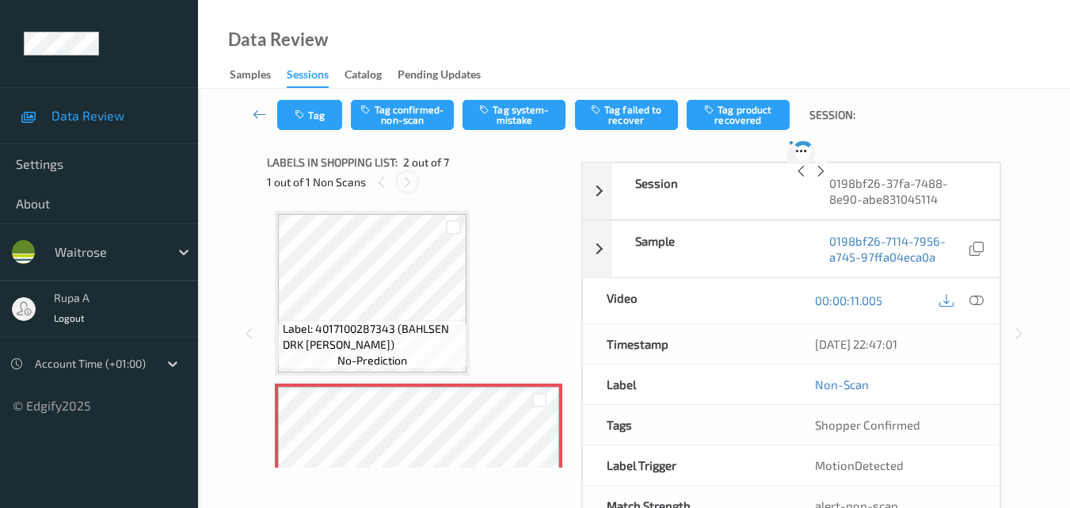
scroll to position [8, 0]
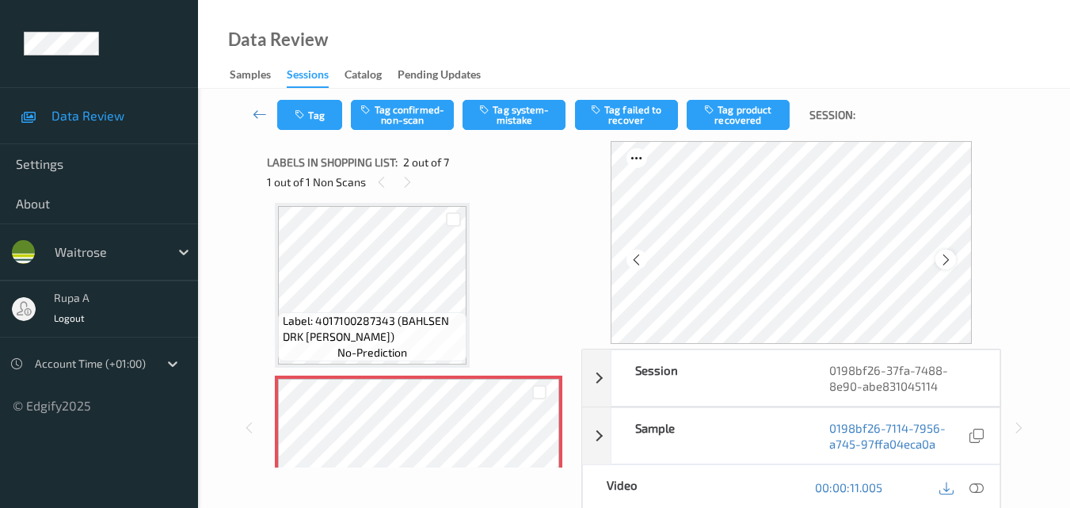
click at [953, 253] on icon at bounding box center [945, 260] width 13 height 14
click at [977, 490] on icon at bounding box center [976, 487] width 14 height 14
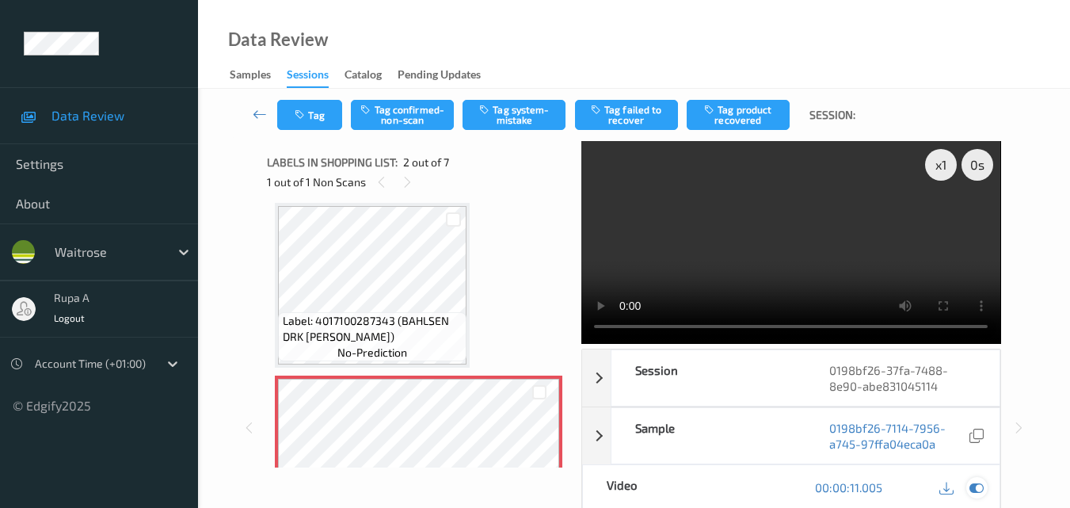
click at [977, 494] on icon at bounding box center [976, 487] width 14 height 14
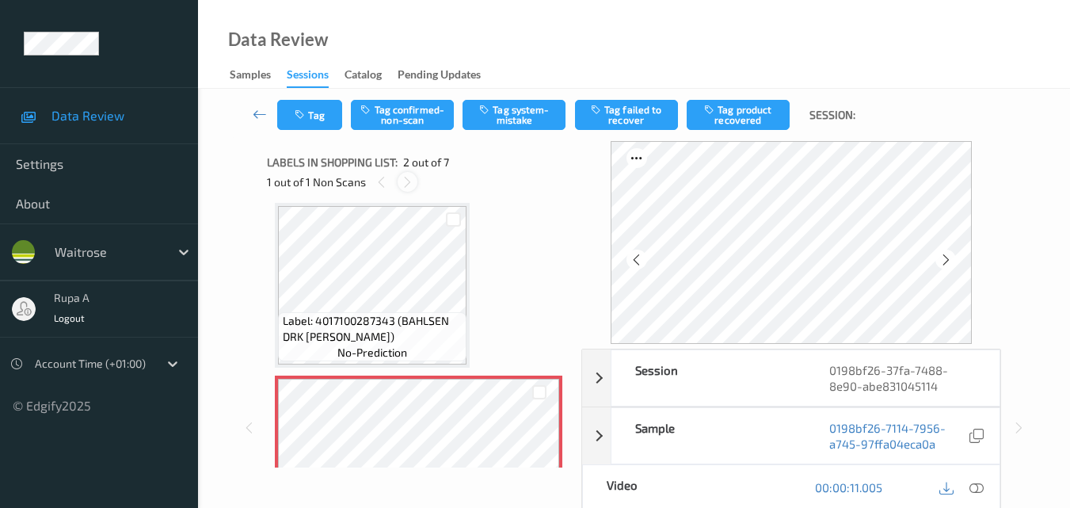
click at [410, 181] on icon at bounding box center [407, 182] width 13 height 14
click at [953, 254] on icon at bounding box center [945, 260] width 13 height 14
click at [978, 489] on icon at bounding box center [976, 487] width 14 height 14
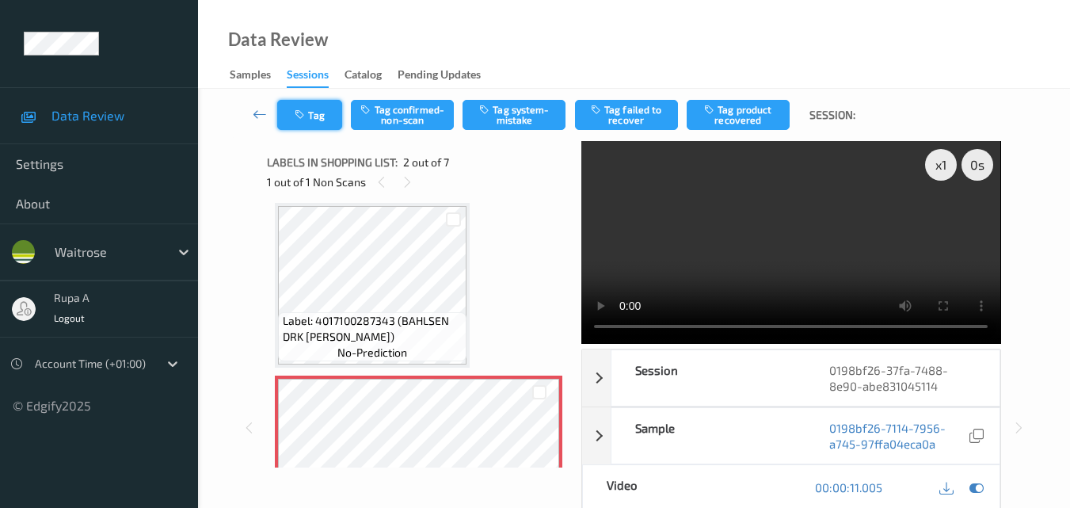
click at [319, 109] on button "Tag" at bounding box center [309, 115] width 65 height 30
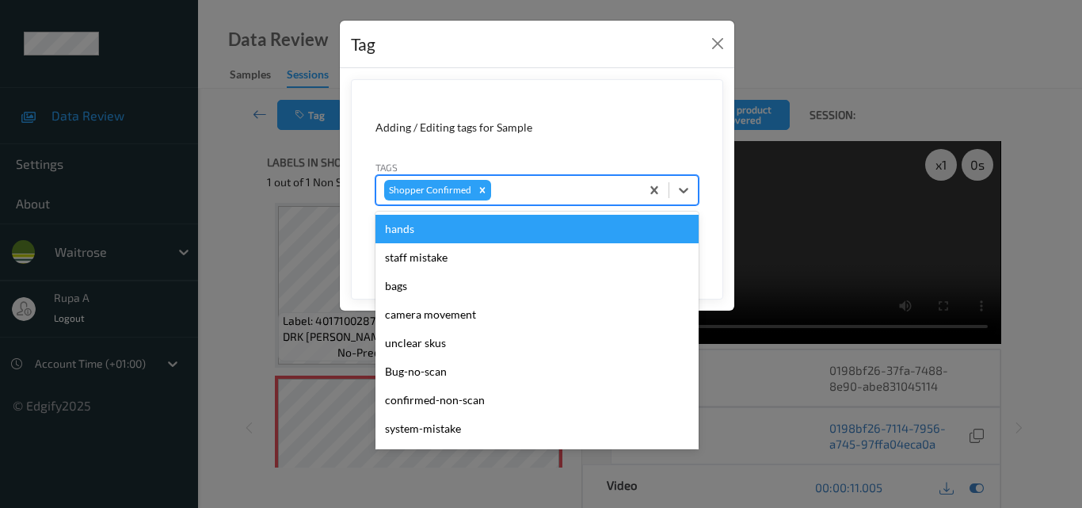
click at [527, 196] on div at bounding box center [563, 190] width 138 height 19
type input "sy"
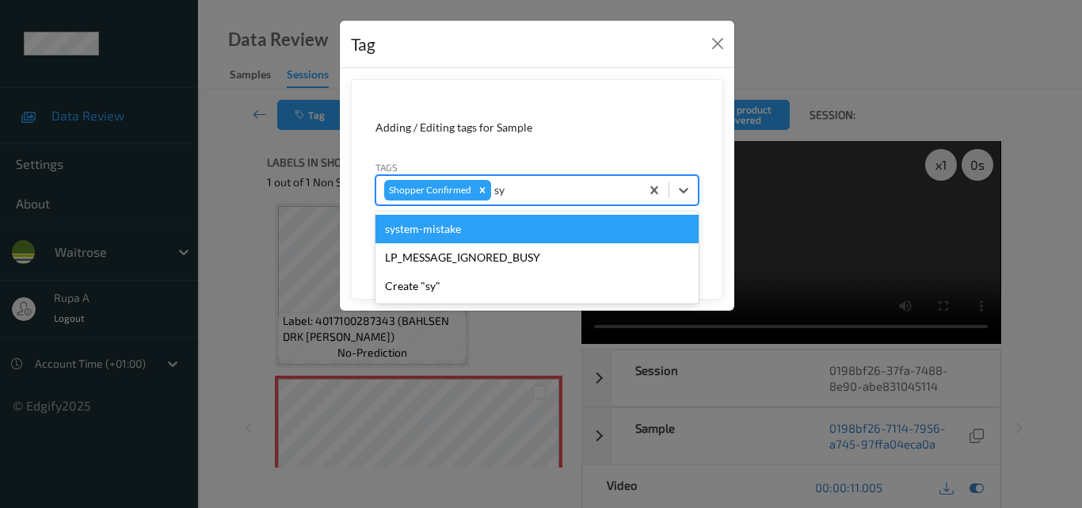
click at [481, 221] on div "system-mistake" at bounding box center [536, 229] width 323 height 29
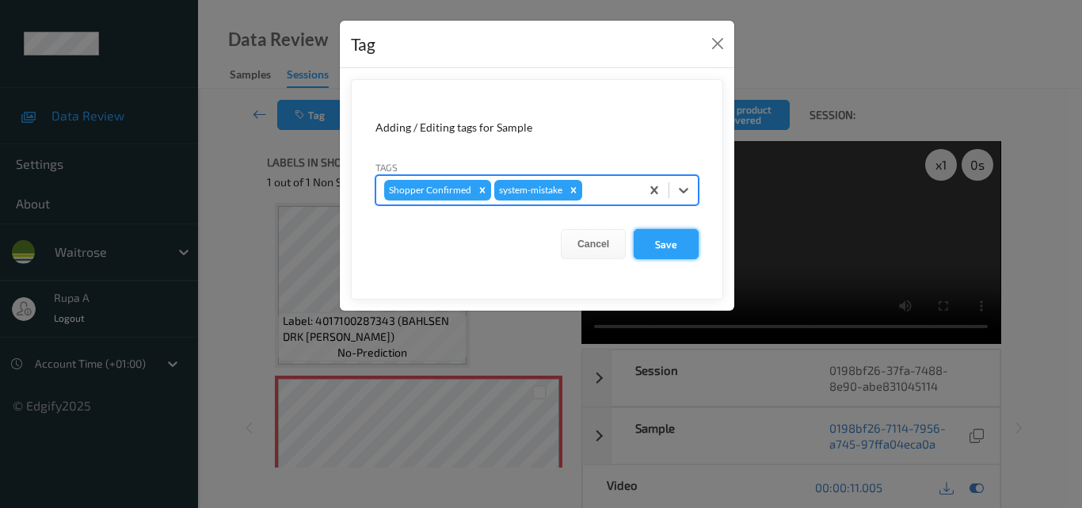
click at [649, 244] on button "Save" at bounding box center [665, 244] width 65 height 30
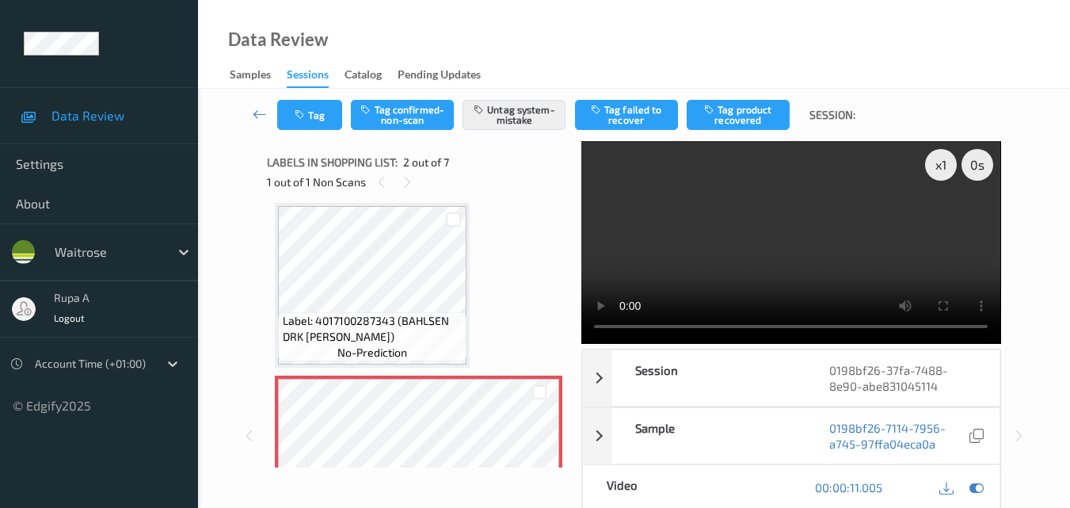
click at [311, 116] on button "Tag" at bounding box center [309, 115] width 65 height 30
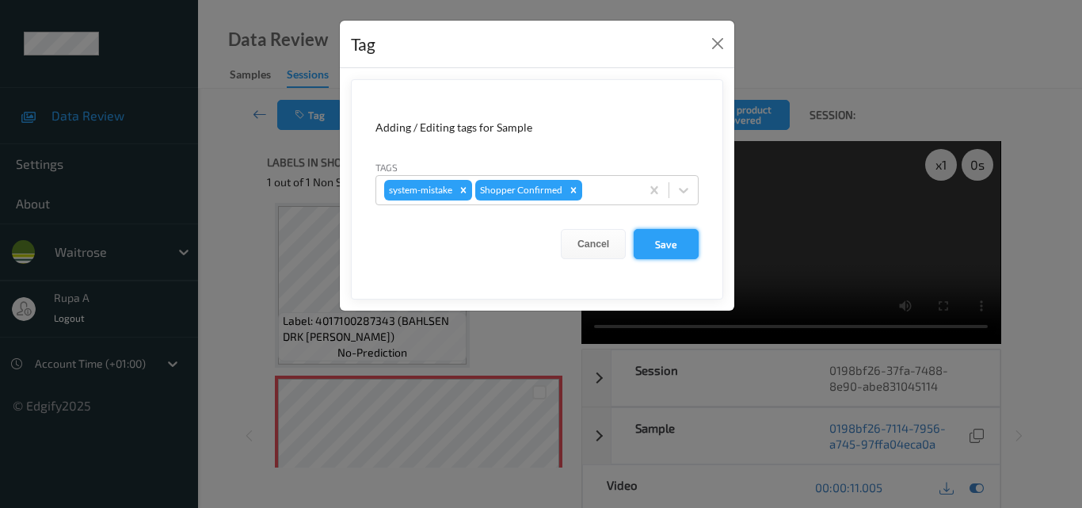
click at [663, 233] on button "Save" at bounding box center [665, 244] width 65 height 30
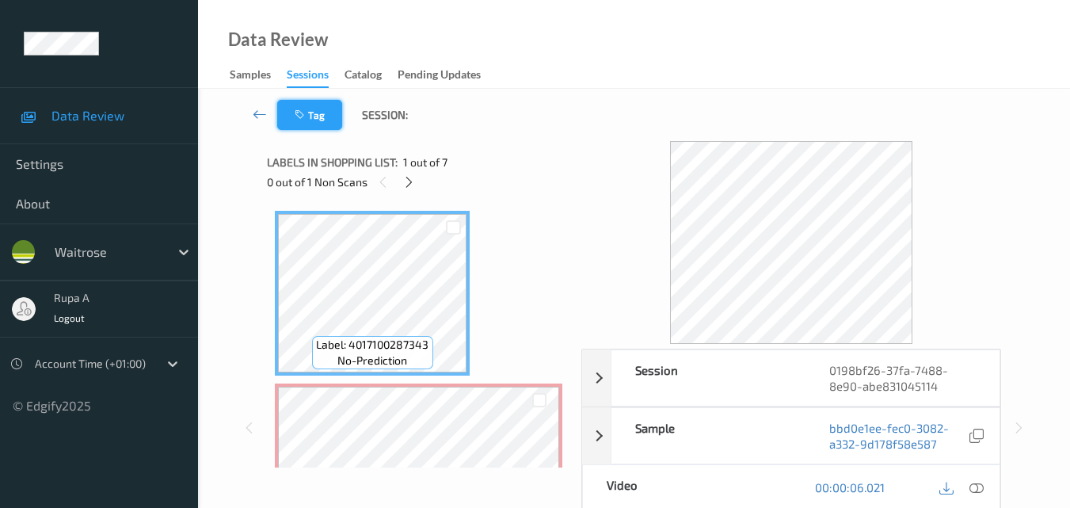
click at [309, 124] on button "Tag" at bounding box center [309, 115] width 65 height 30
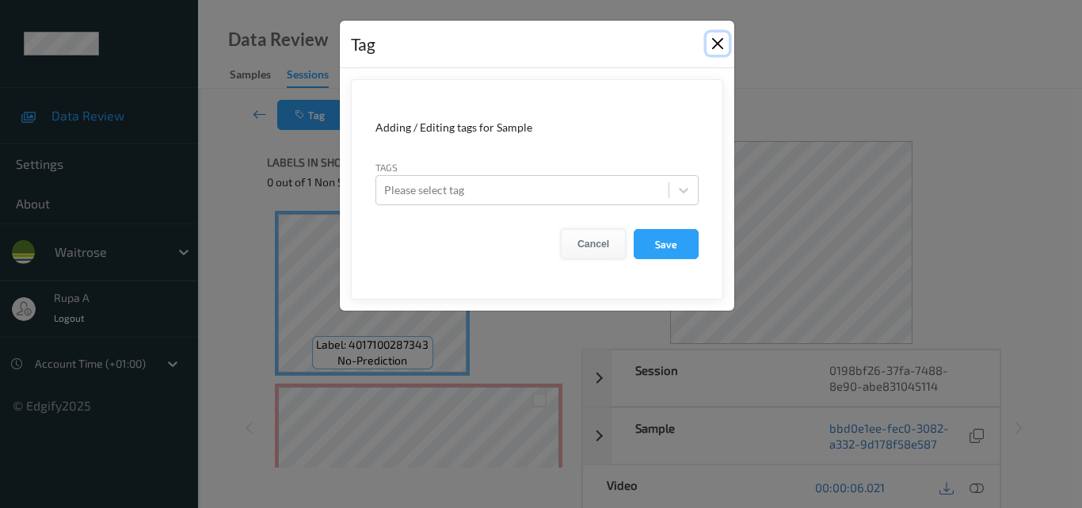
drag, startPoint x: 723, startPoint y: 37, endPoint x: 572, endPoint y: 222, distance: 238.5
click at [723, 38] on button "Close" at bounding box center [717, 43] width 22 height 22
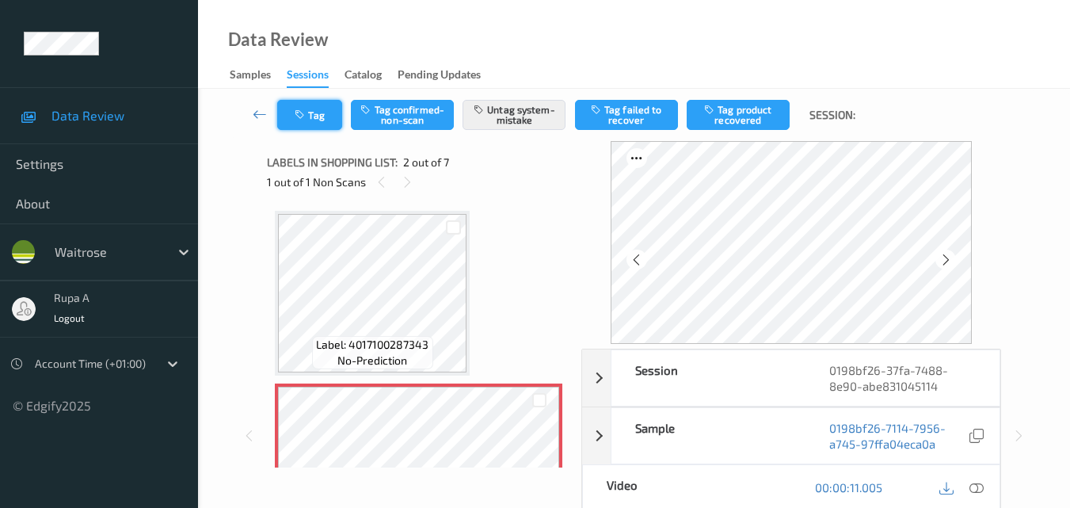
click at [314, 116] on button "Tag" at bounding box center [309, 115] width 65 height 30
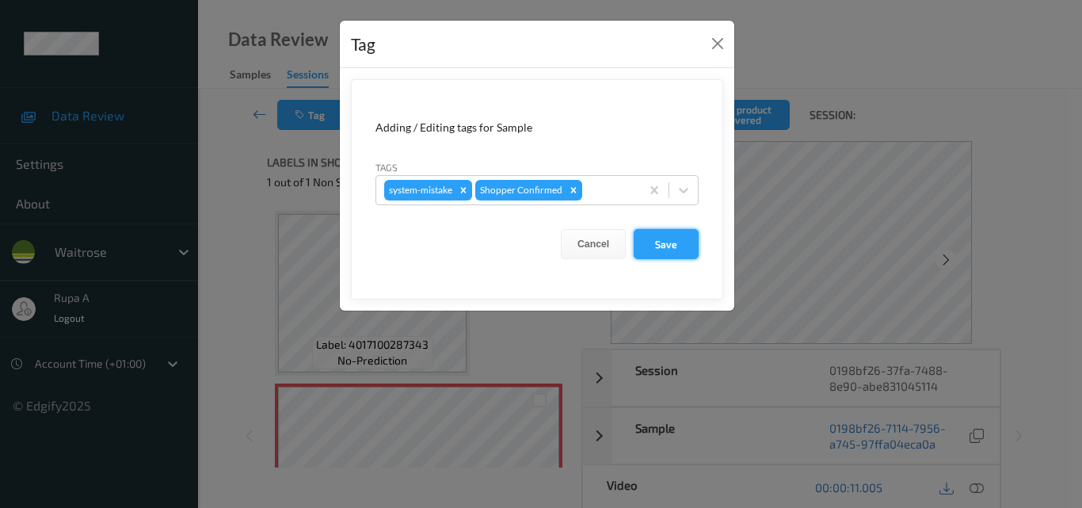
click at [664, 243] on button "Save" at bounding box center [665, 244] width 65 height 30
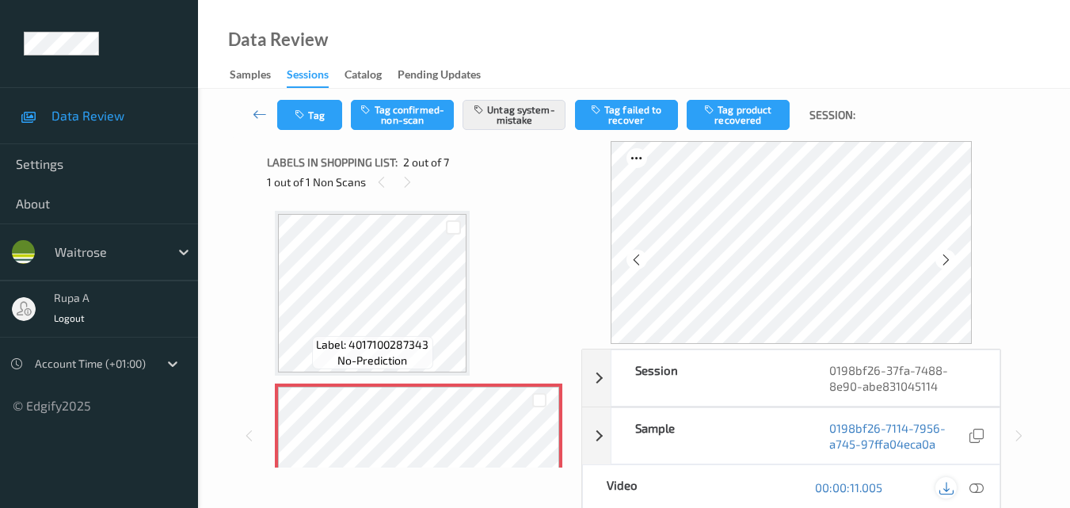
click at [953, 486] on div at bounding box center [945, 487] width 21 height 21
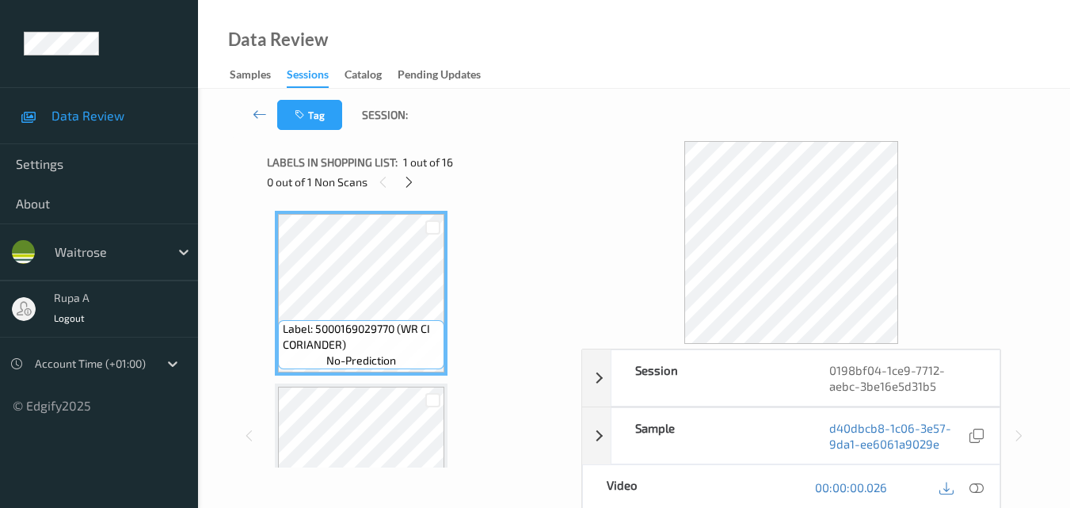
click at [554, 48] on div "Data Review Samples Sessions Catalog Pending Updates" at bounding box center [634, 44] width 872 height 89
click at [409, 187] on icon at bounding box center [408, 182] width 13 height 14
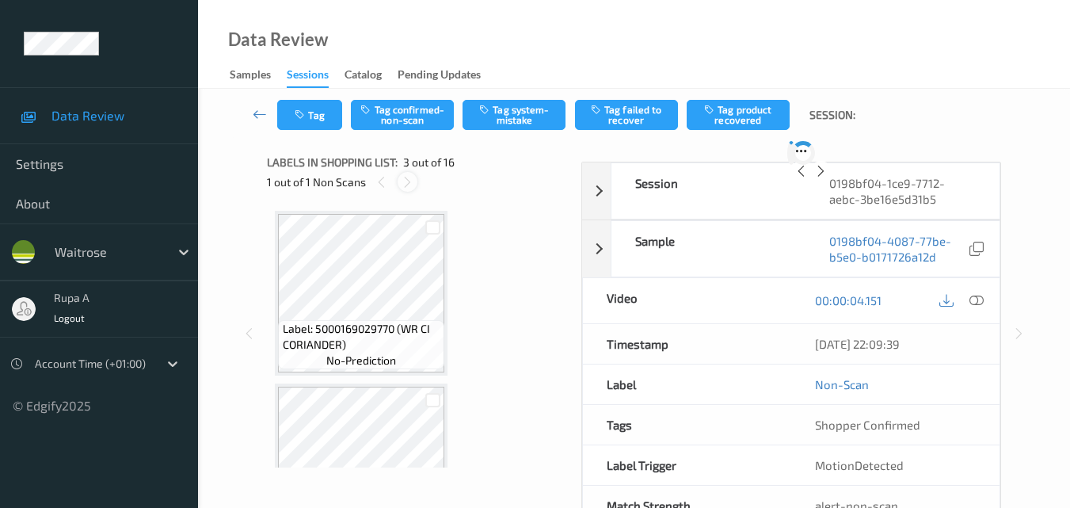
scroll to position [181, 0]
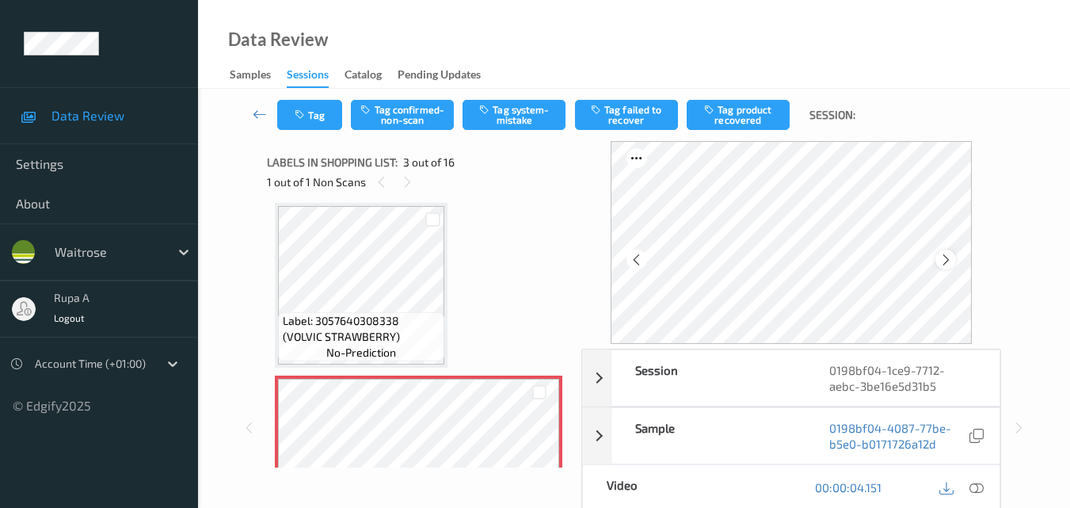
click at [947, 254] on icon at bounding box center [945, 260] width 13 height 14
click at [978, 486] on icon at bounding box center [976, 487] width 14 height 14
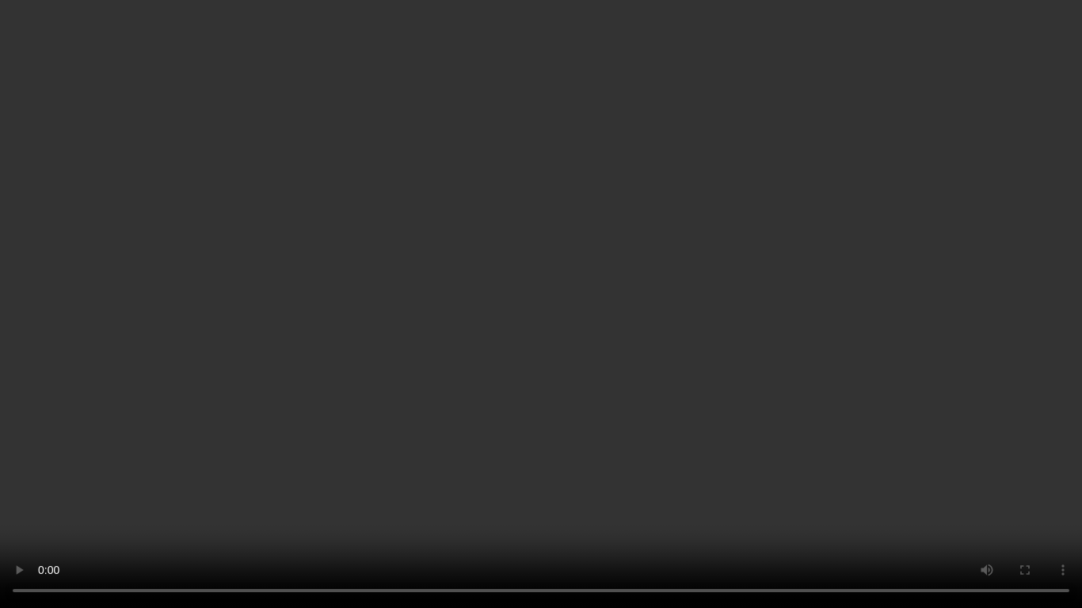
click at [0, 507] on video at bounding box center [541, 304] width 1082 height 608
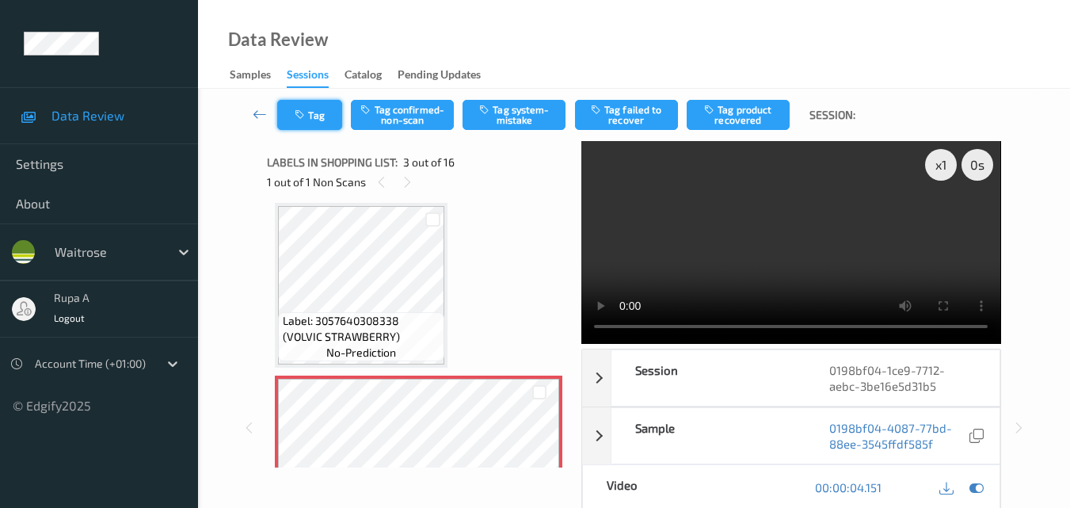
click at [320, 123] on button "Tag" at bounding box center [309, 115] width 65 height 30
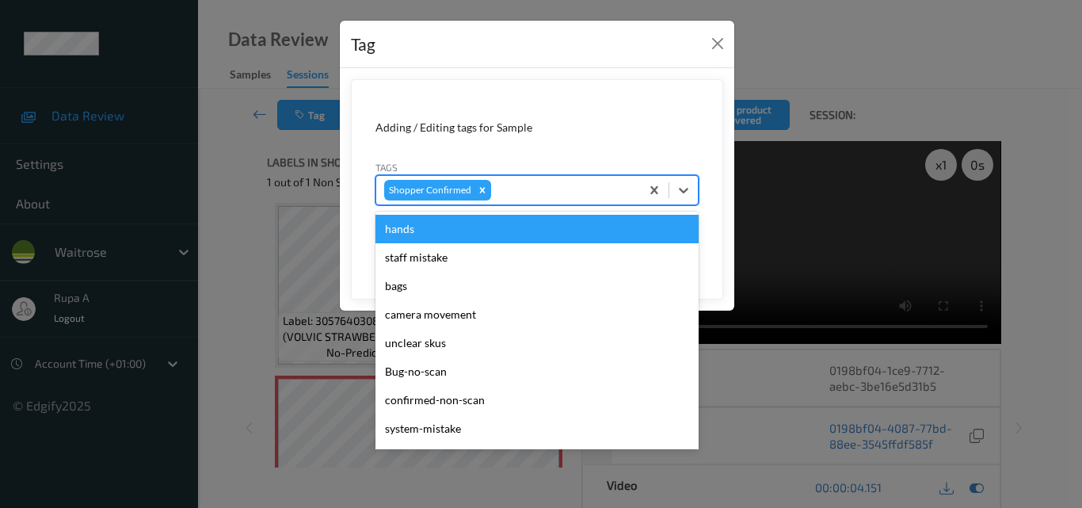
click at [528, 189] on div at bounding box center [563, 190] width 138 height 19
type input "sy"
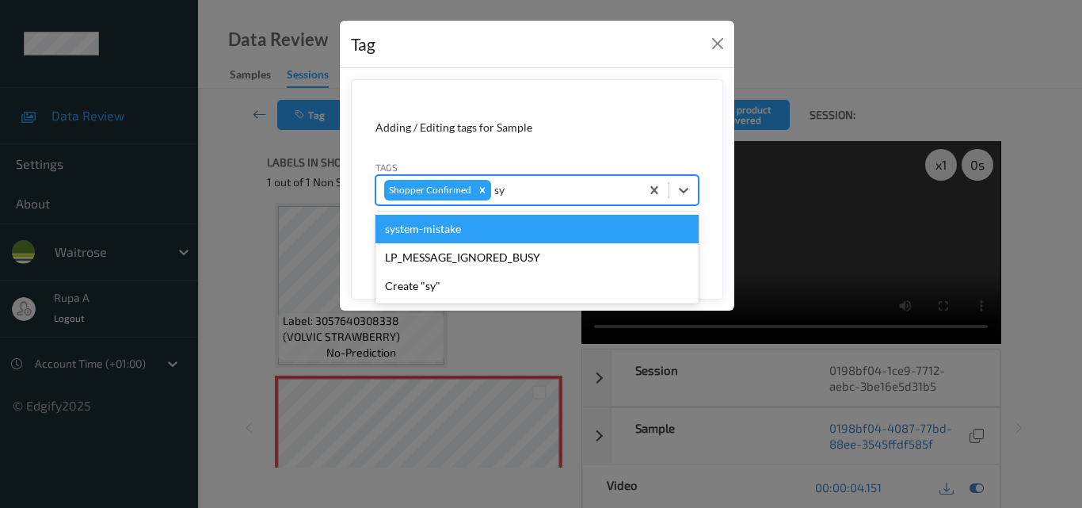
click at [479, 230] on div "system-mistake" at bounding box center [536, 229] width 323 height 29
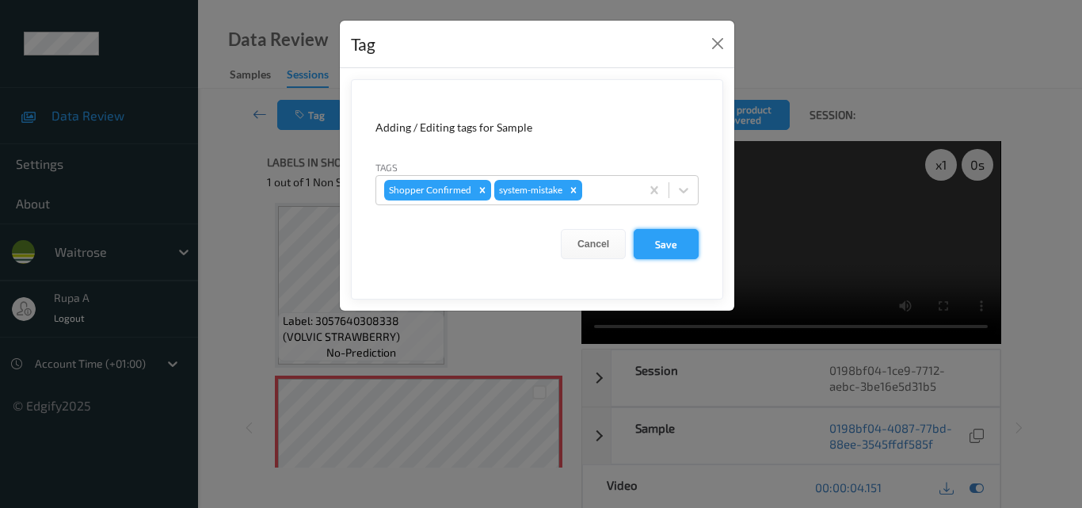
click at [675, 248] on button "Save" at bounding box center [665, 244] width 65 height 30
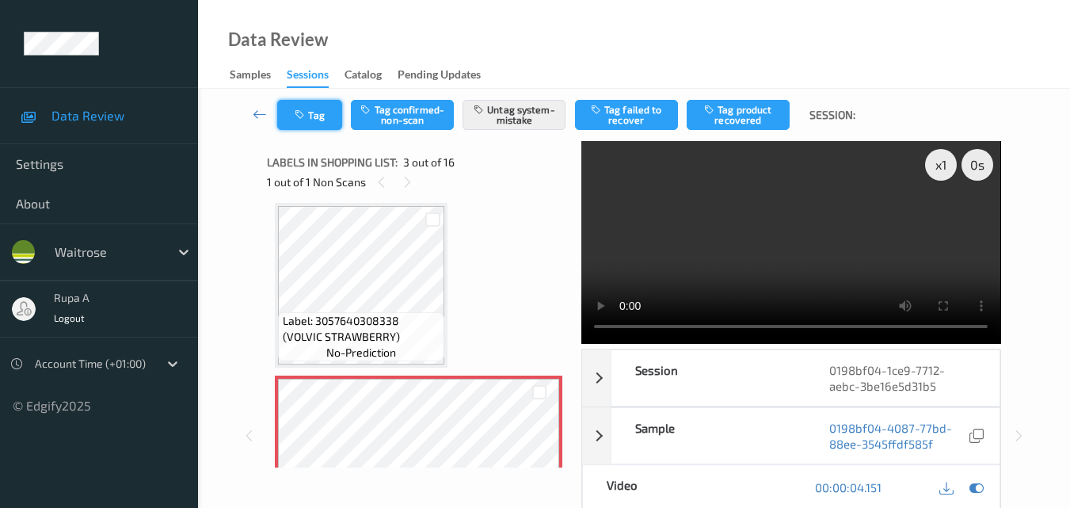
click at [312, 121] on button "Tag" at bounding box center [309, 115] width 65 height 30
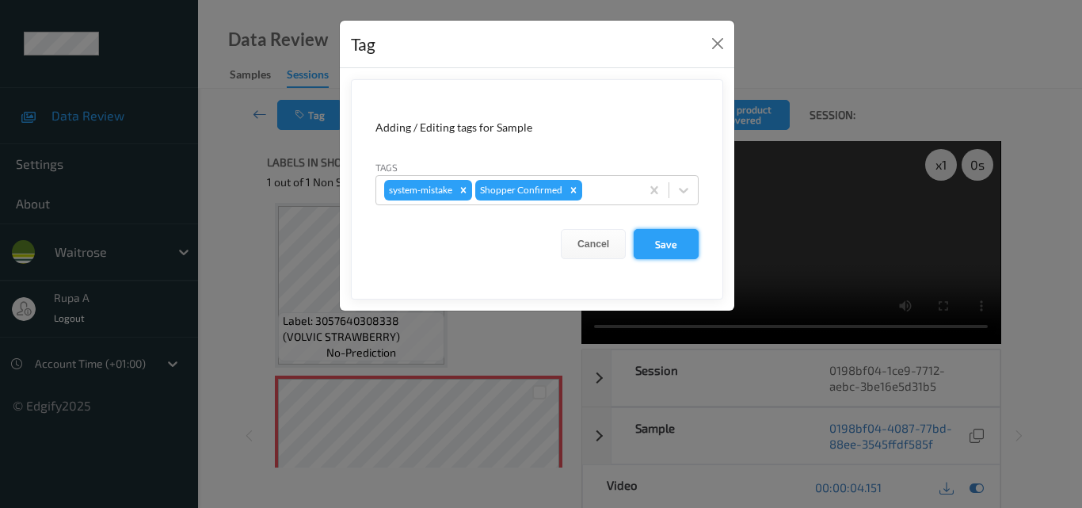
click at [649, 238] on button "Save" at bounding box center [665, 244] width 65 height 30
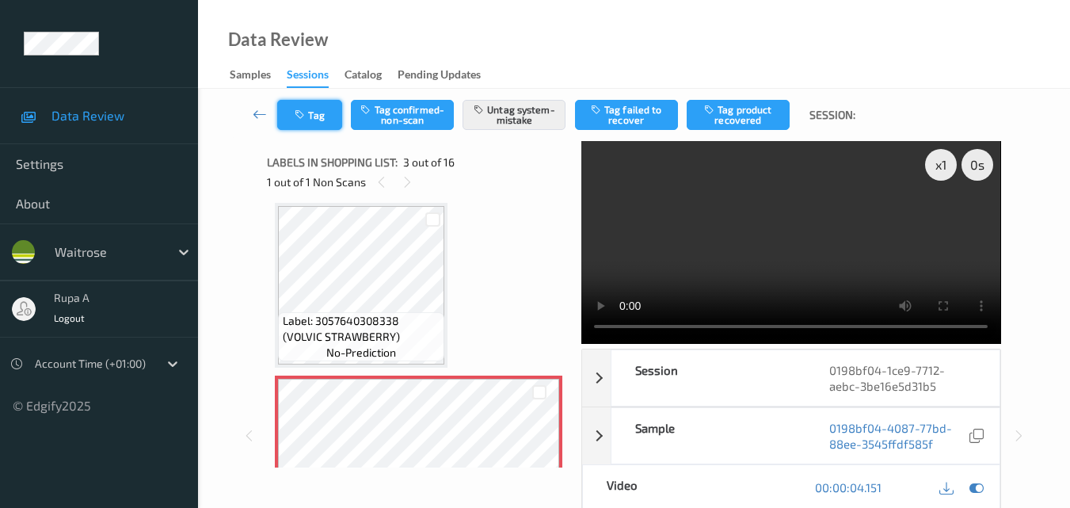
click at [321, 128] on button "Tag" at bounding box center [309, 115] width 65 height 30
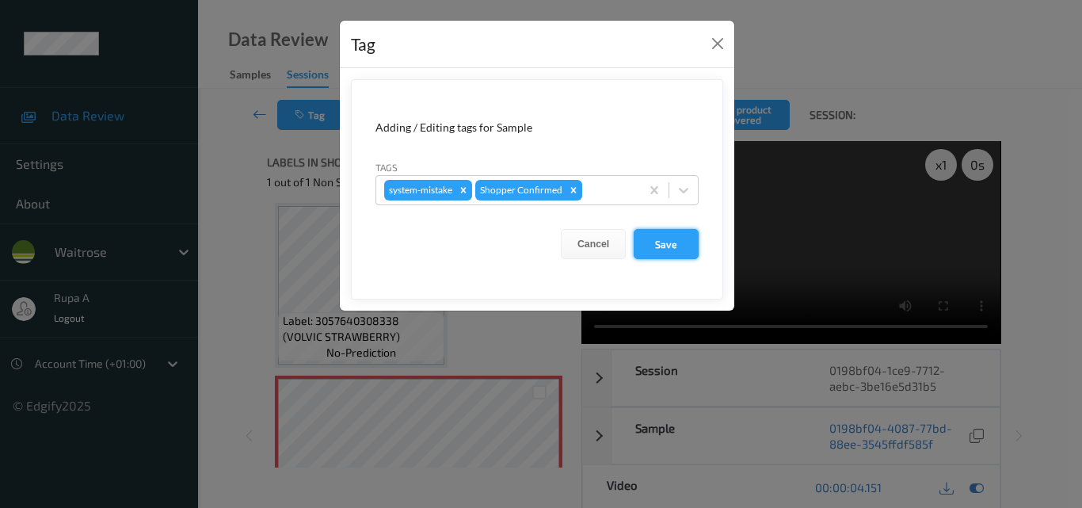
click at [666, 250] on button "Save" at bounding box center [665, 244] width 65 height 30
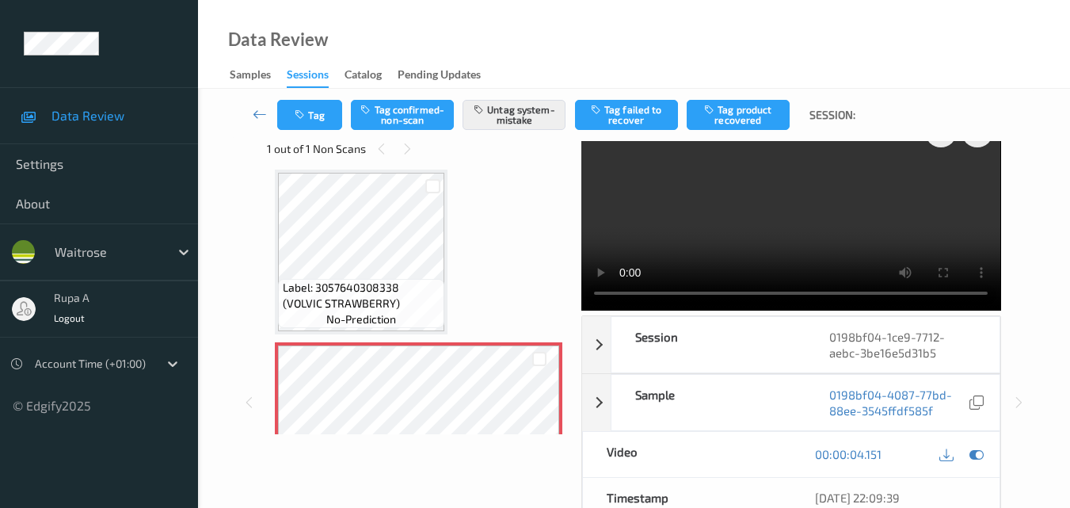
scroll to position [0, 0]
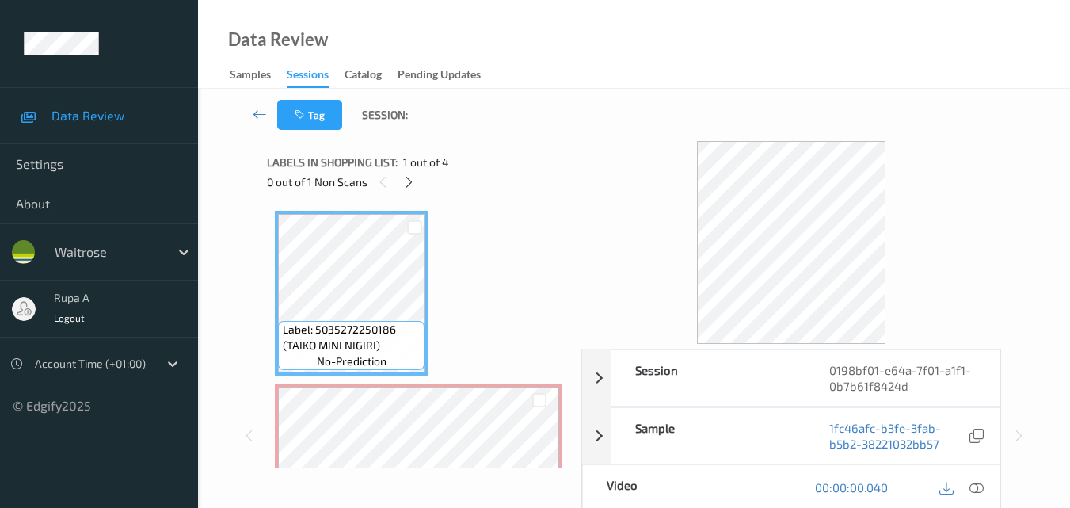
click at [617, 107] on div "Tag Session:" at bounding box center [633, 115] width 807 height 52
click at [405, 184] on icon at bounding box center [408, 182] width 13 height 14
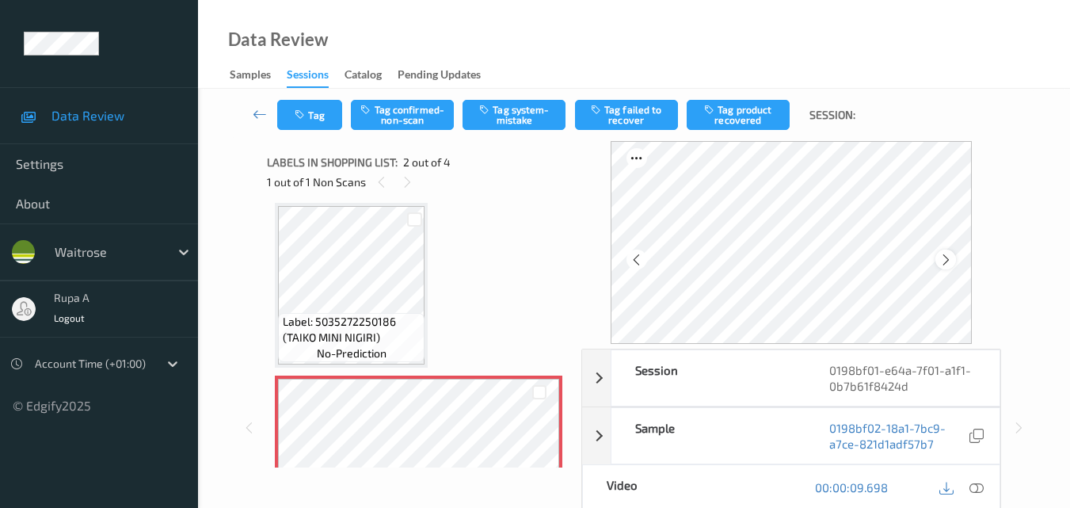
click at [945, 253] on icon at bounding box center [945, 260] width 13 height 14
click at [948, 255] on icon at bounding box center [945, 260] width 13 height 14
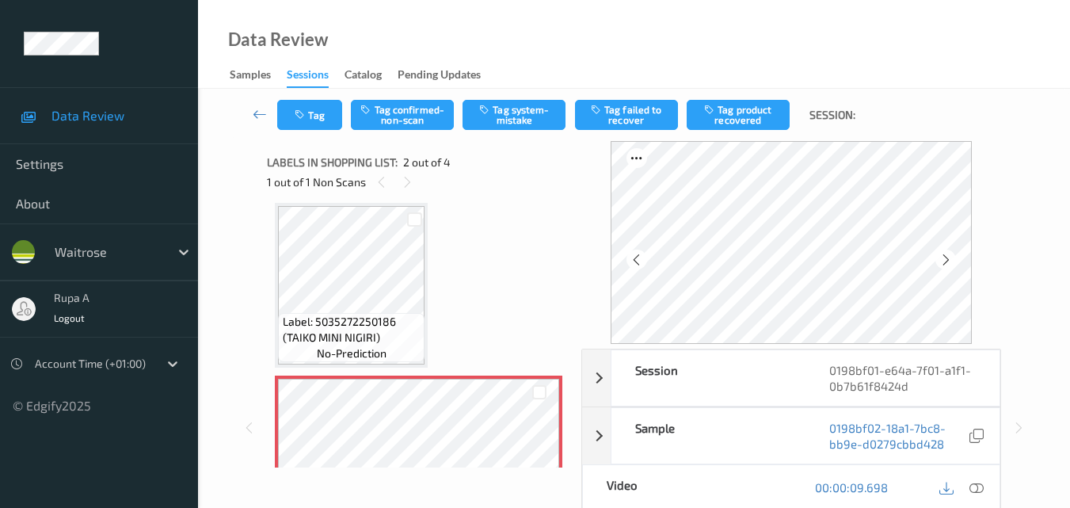
click at [948, 255] on icon at bounding box center [945, 260] width 13 height 14
click at [976, 489] on icon at bounding box center [976, 487] width 14 height 14
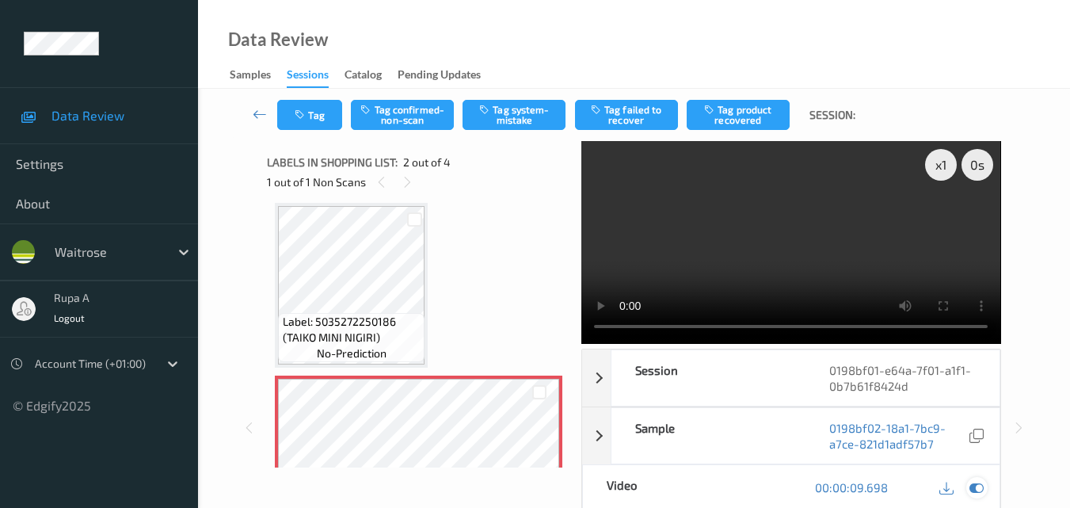
click at [977, 497] on div at bounding box center [976, 487] width 21 height 21
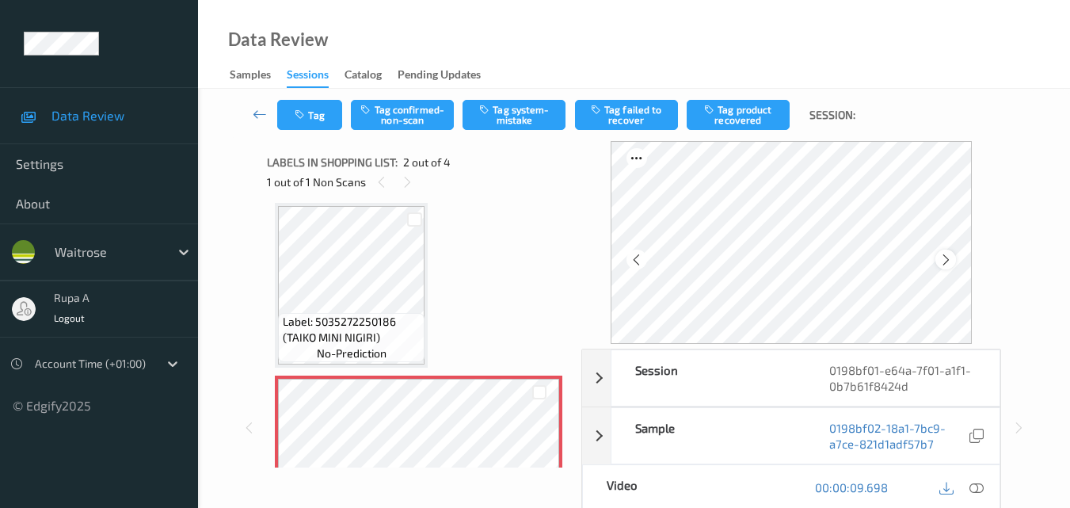
click at [942, 260] on icon at bounding box center [945, 260] width 13 height 14
click at [968, 492] on div at bounding box center [976, 487] width 21 height 21
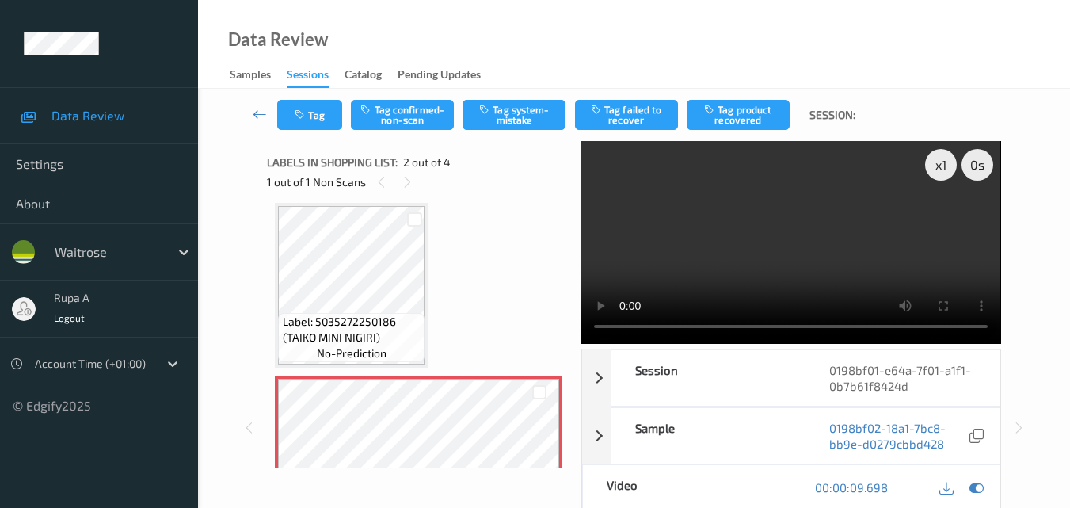
click at [939, 285] on video at bounding box center [790, 242] width 419 height 203
click at [317, 128] on button "Tag" at bounding box center [309, 115] width 65 height 30
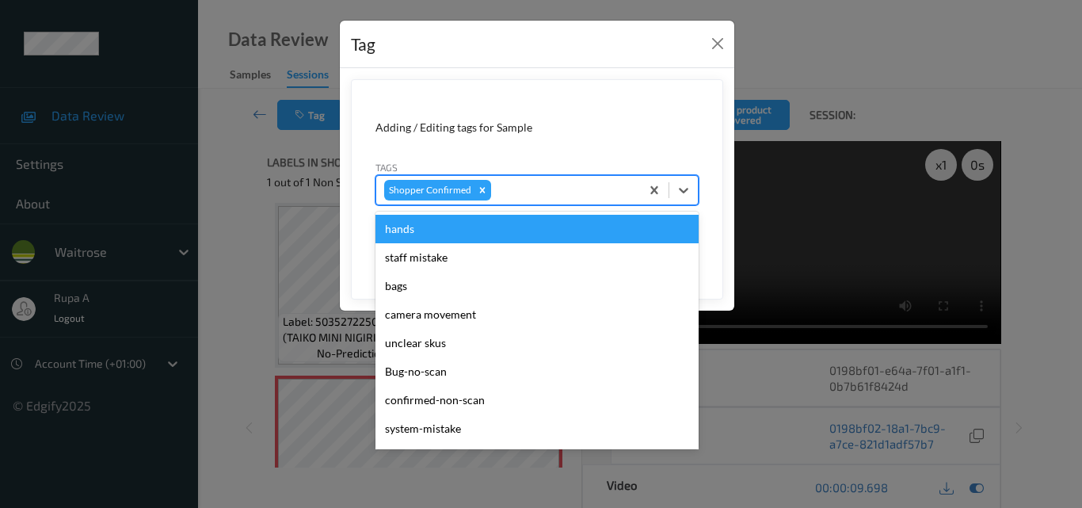
click at [511, 192] on div at bounding box center [563, 190] width 138 height 19
type input "sy"
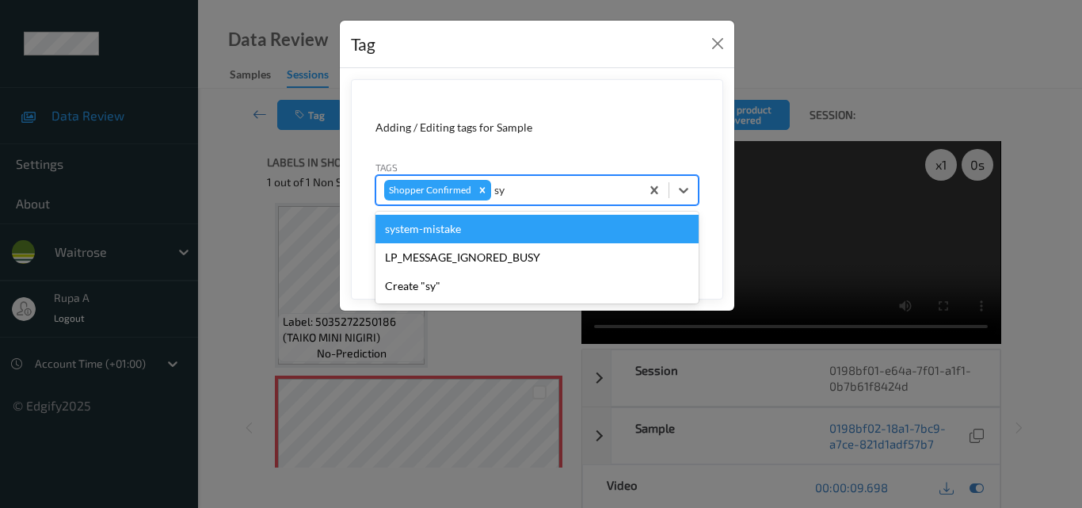
click at [487, 232] on div "system-mistake" at bounding box center [536, 229] width 323 height 29
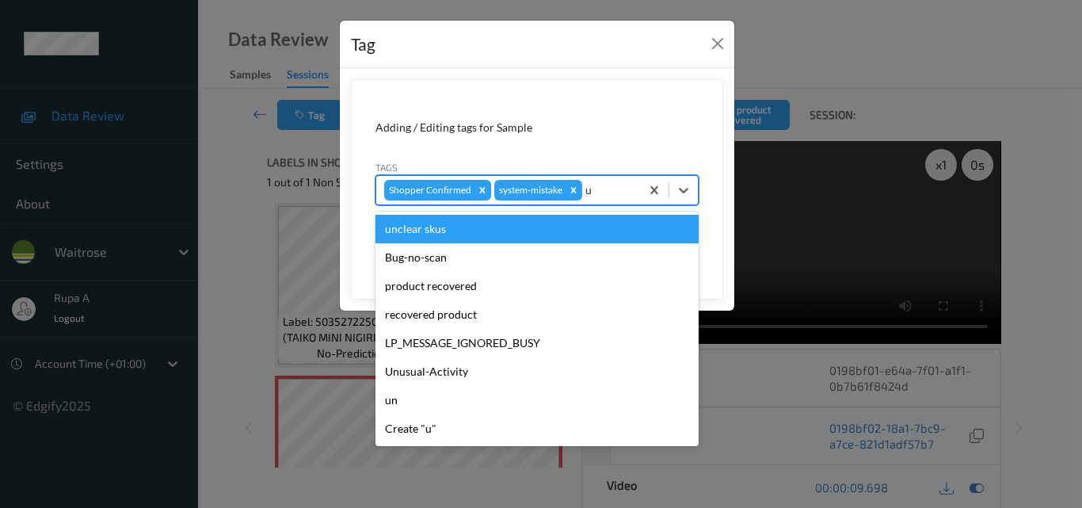
type input "un"
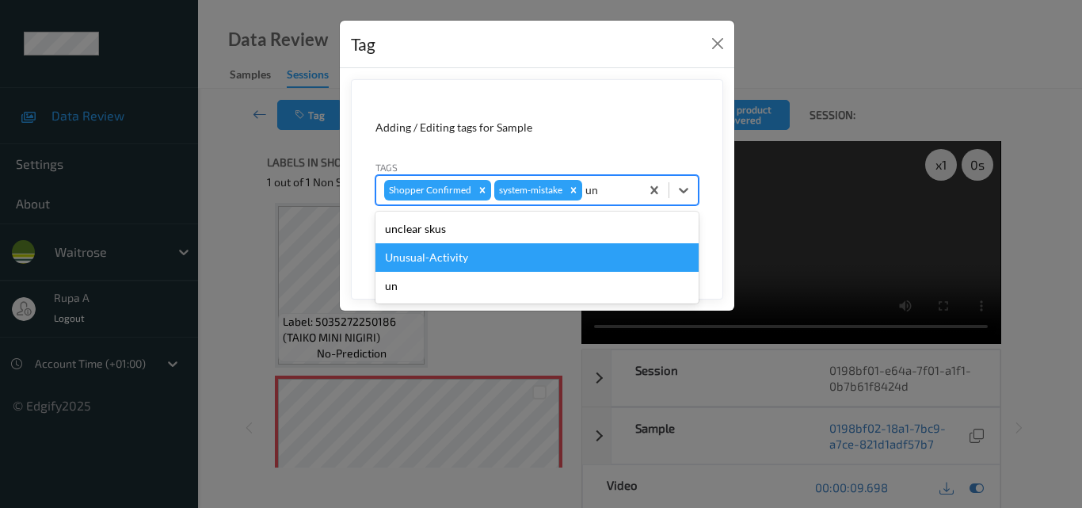
click at [467, 257] on div "Unusual-Activity" at bounding box center [536, 257] width 323 height 29
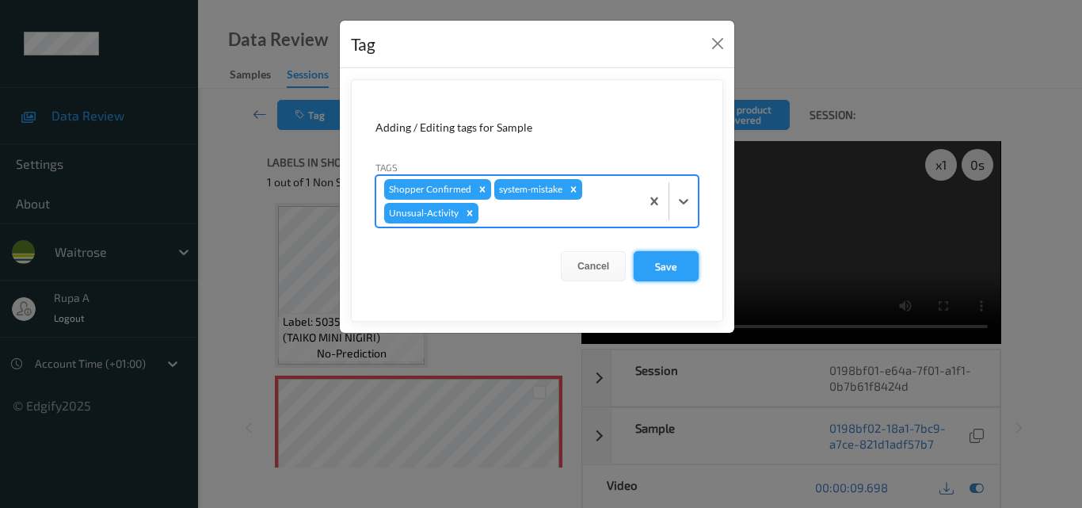
click at [670, 269] on button "Save" at bounding box center [665, 266] width 65 height 30
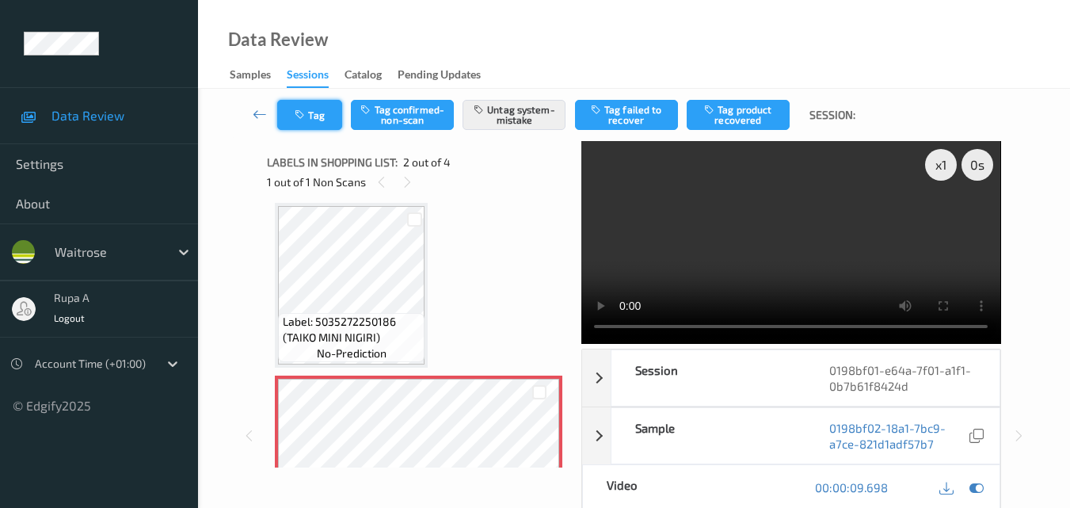
click at [283, 120] on button "Tag" at bounding box center [309, 115] width 65 height 30
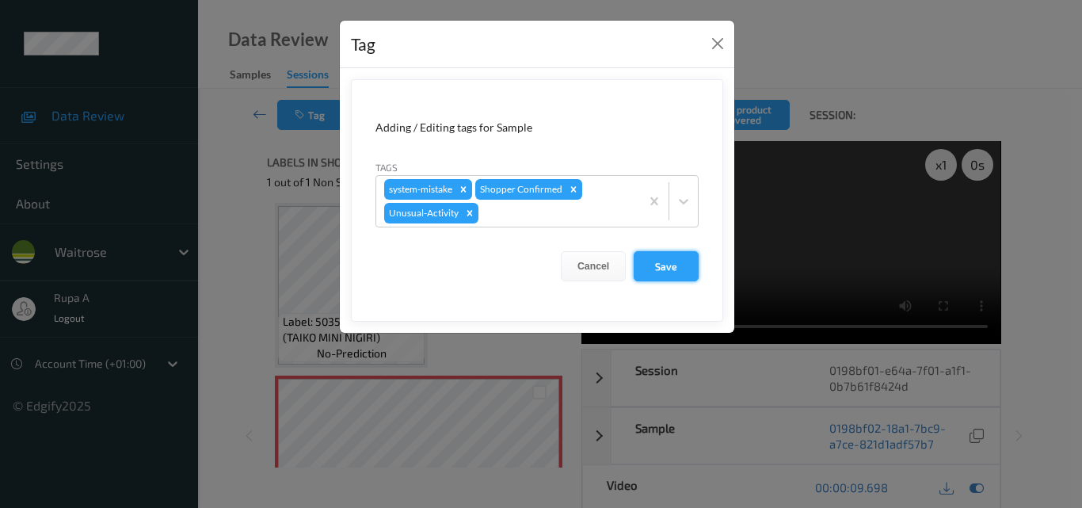
click at [667, 269] on button "Save" at bounding box center [665, 266] width 65 height 30
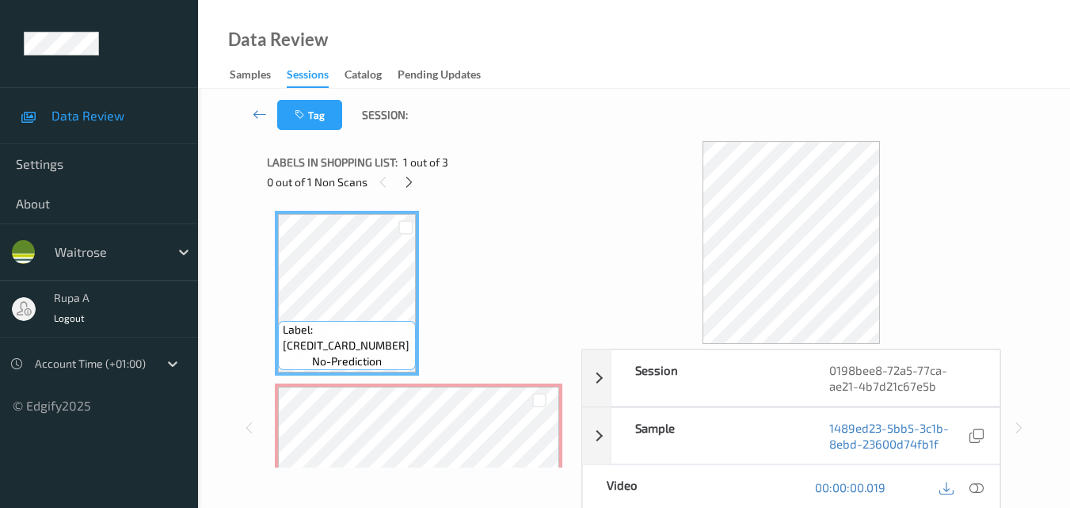
click at [603, 106] on div "Tag Session:" at bounding box center [633, 115] width 807 height 52
click at [409, 181] on icon at bounding box center [408, 182] width 13 height 14
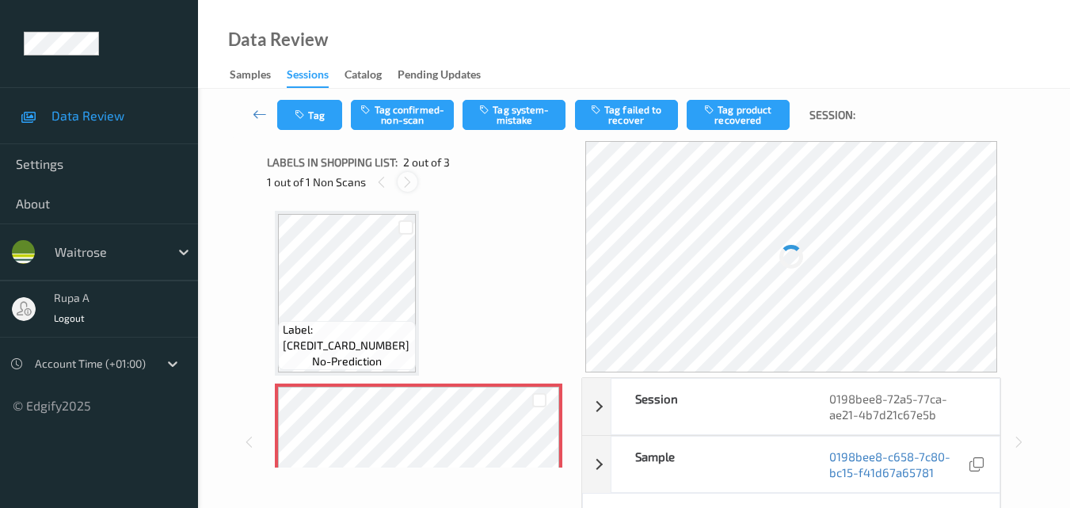
scroll to position [8, 0]
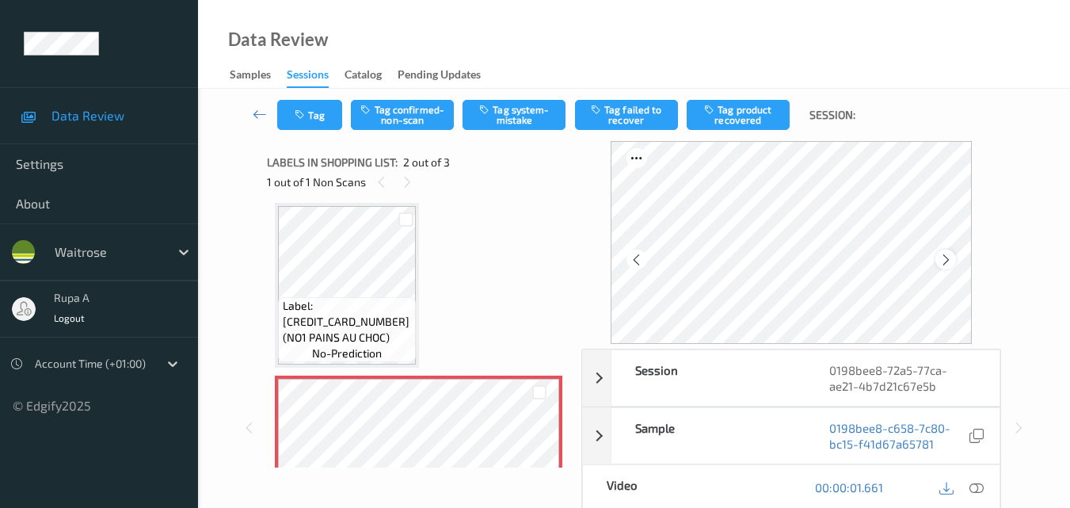
click at [953, 255] on icon at bounding box center [945, 260] width 13 height 14
click at [953, 254] on icon at bounding box center [945, 260] width 13 height 14
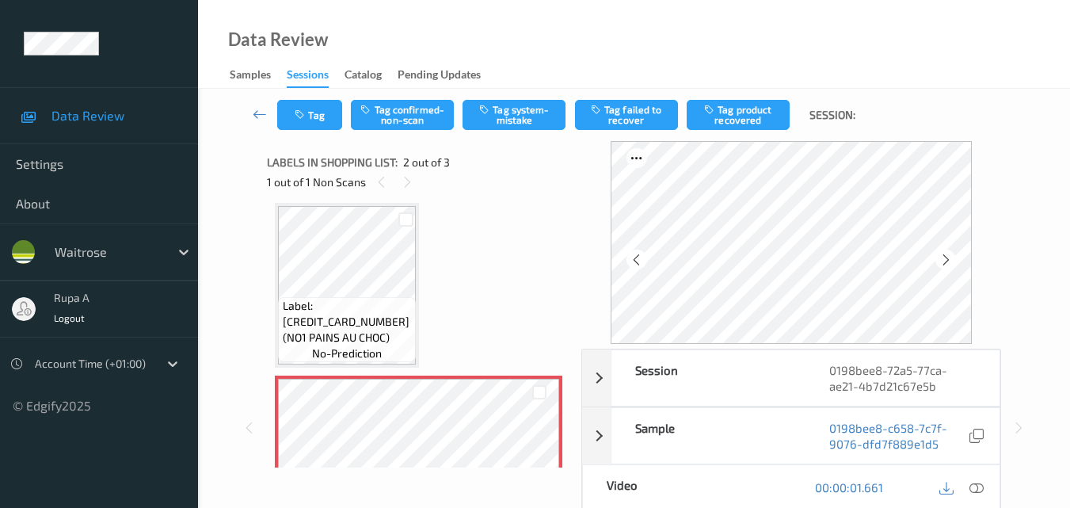
click at [953, 254] on icon at bounding box center [945, 260] width 13 height 14
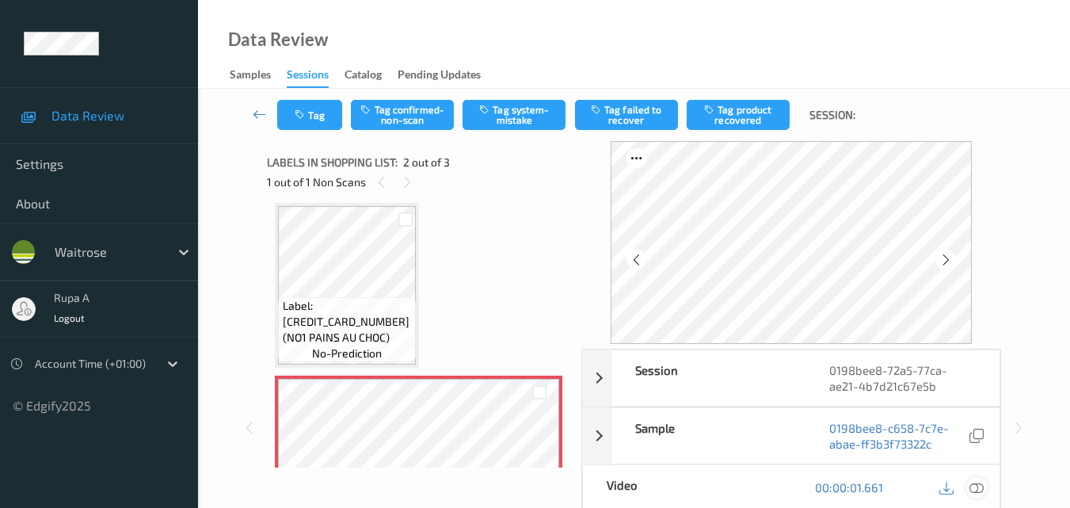
click at [978, 485] on icon at bounding box center [976, 487] width 14 height 14
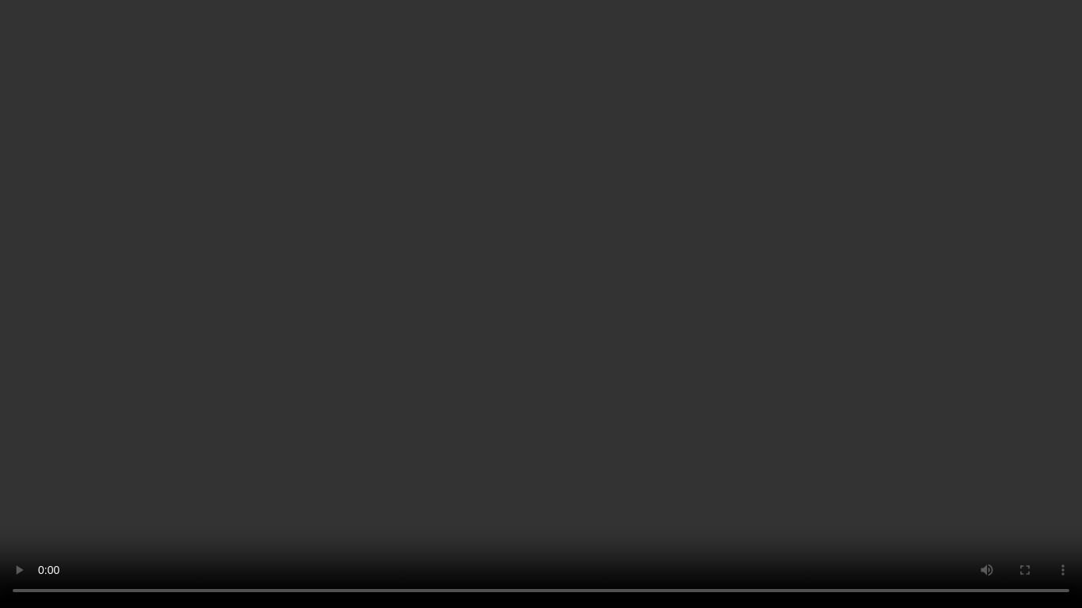
click at [0, 507] on video at bounding box center [541, 304] width 1082 height 608
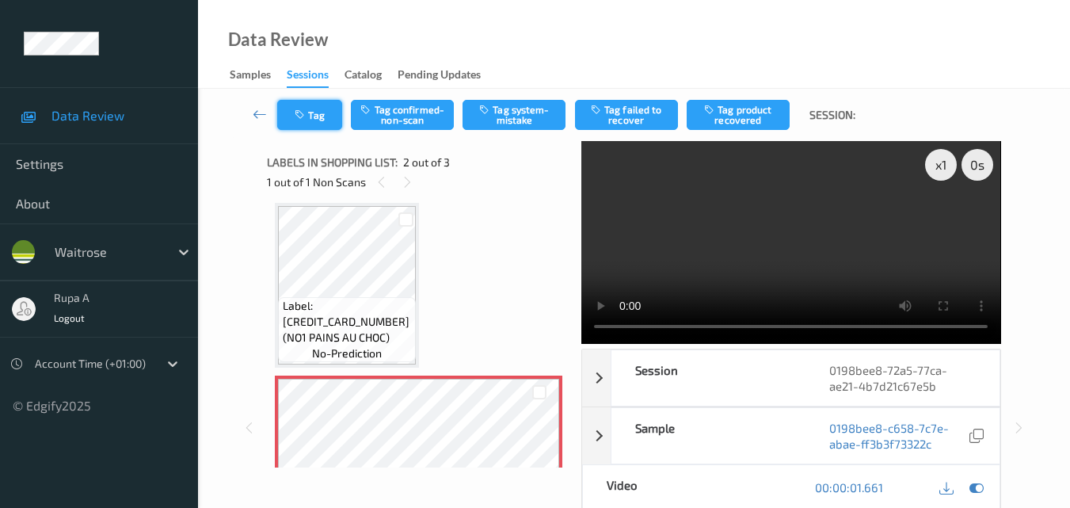
click at [310, 113] on button "Tag" at bounding box center [309, 115] width 65 height 30
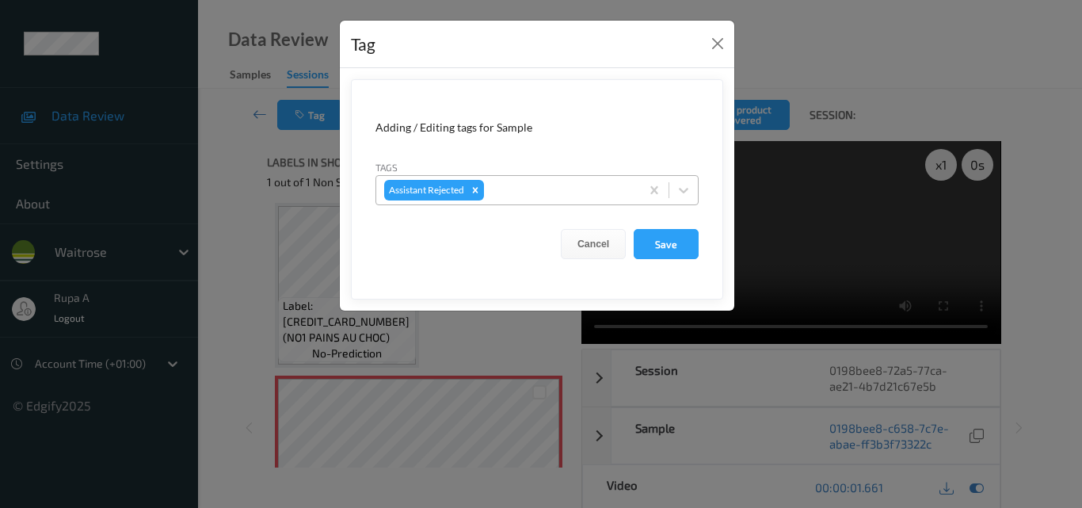
click at [511, 186] on div at bounding box center [559, 190] width 145 height 19
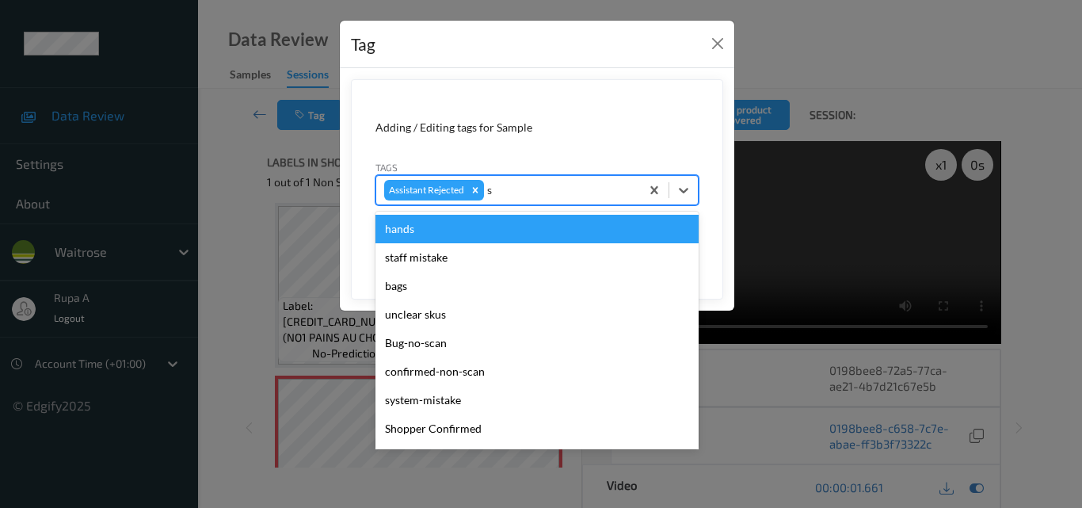
type input "sy"
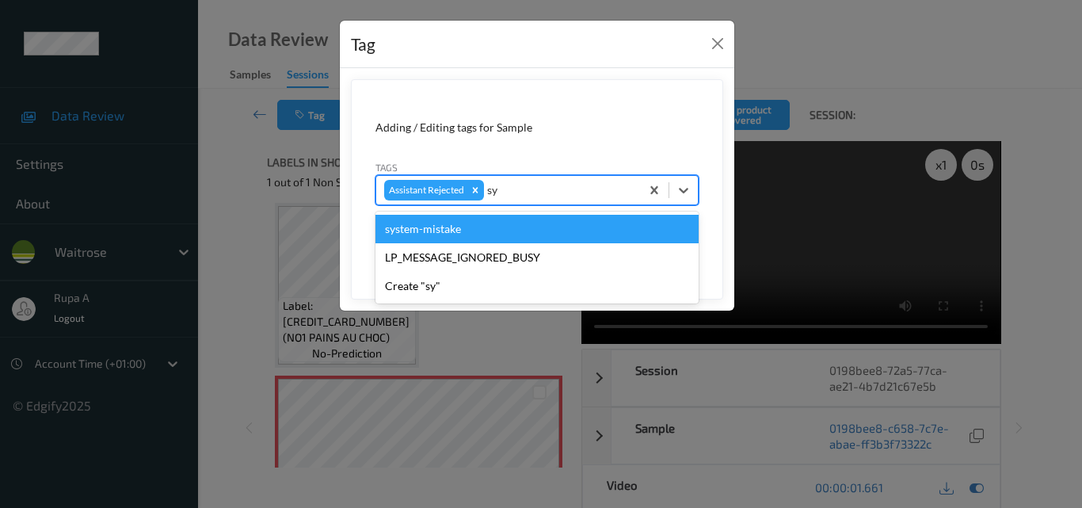
click at [488, 233] on div "system-mistake" at bounding box center [536, 229] width 323 height 29
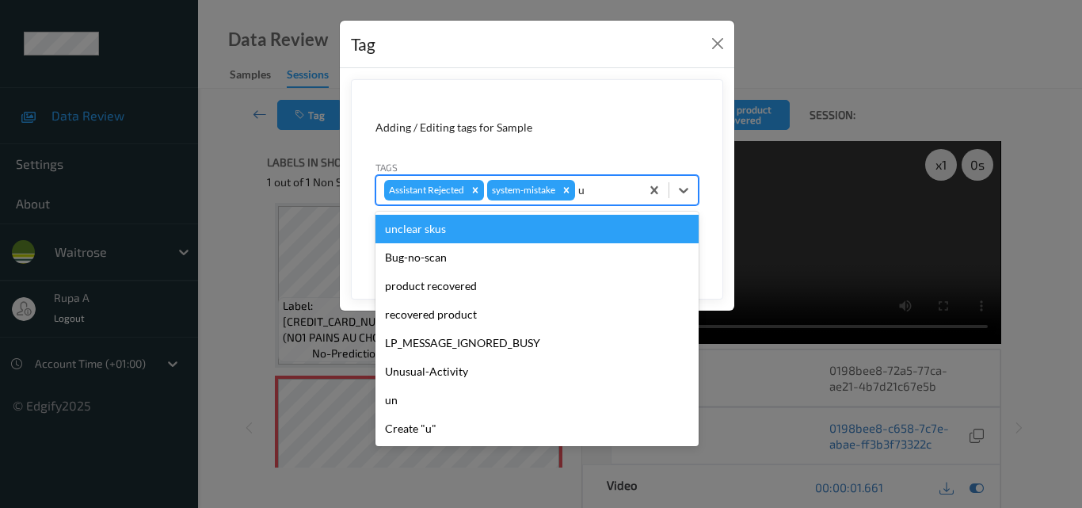
type input "un"
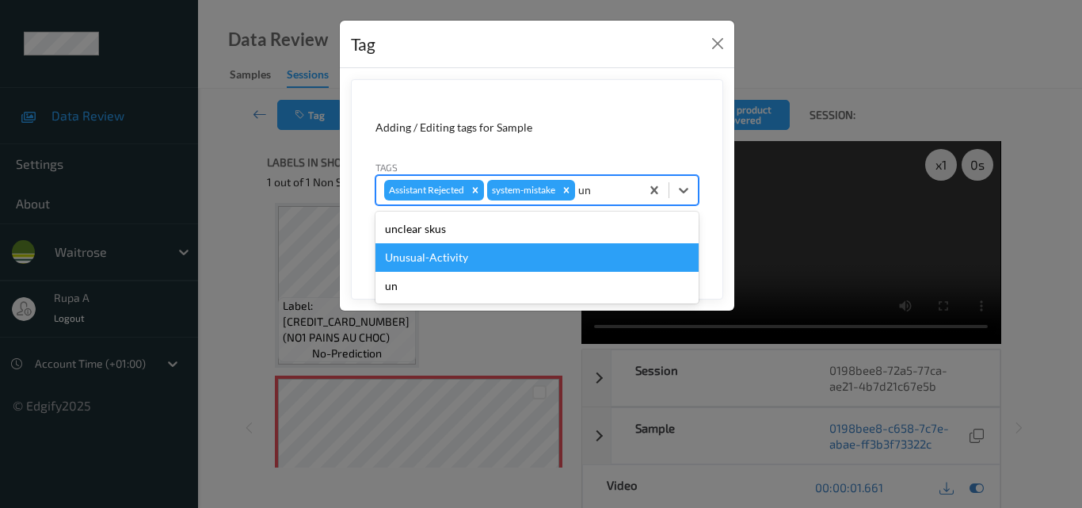
click at [466, 257] on div "Unusual-Activity" at bounding box center [536, 257] width 323 height 29
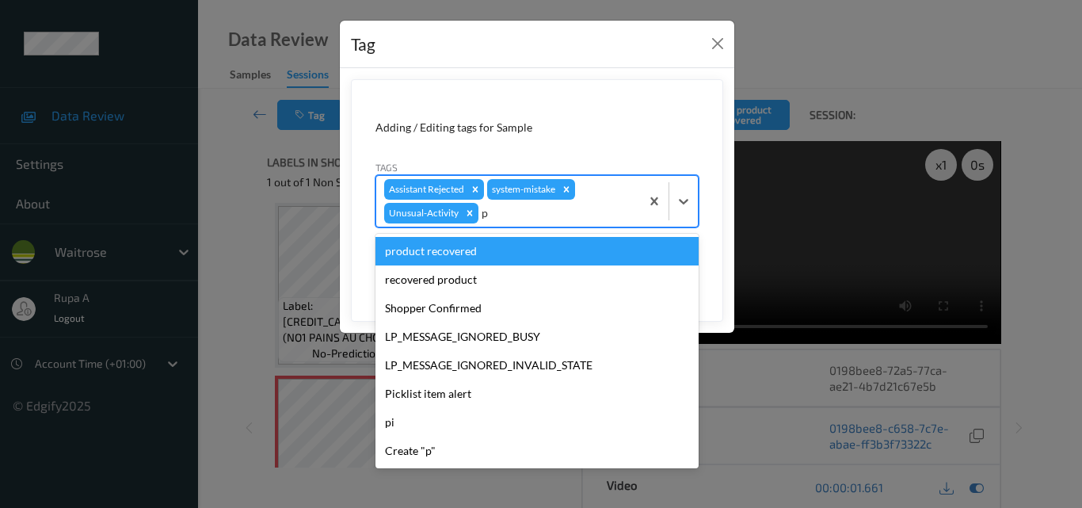
type input "pi"
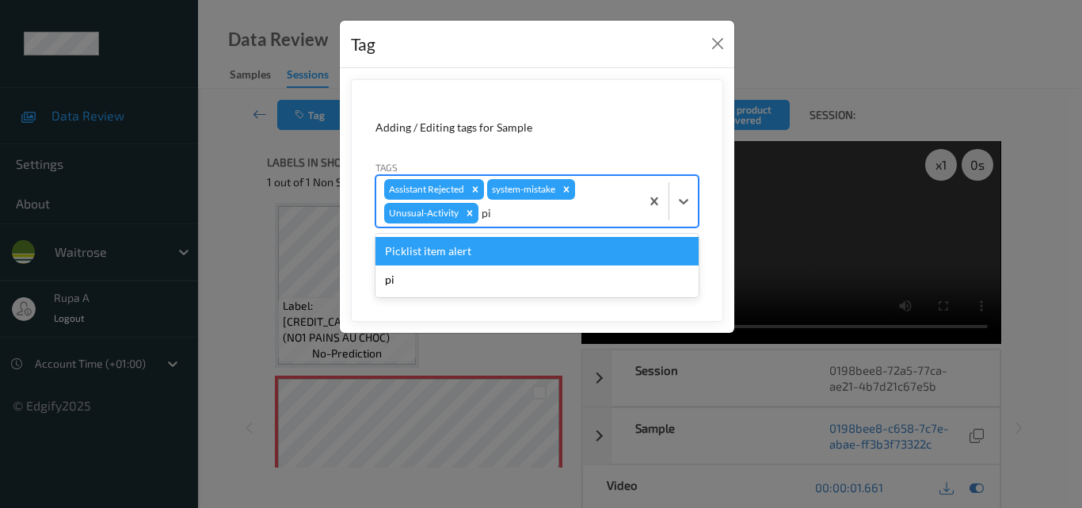
click at [459, 257] on div "Picklist item alert" at bounding box center [536, 251] width 323 height 29
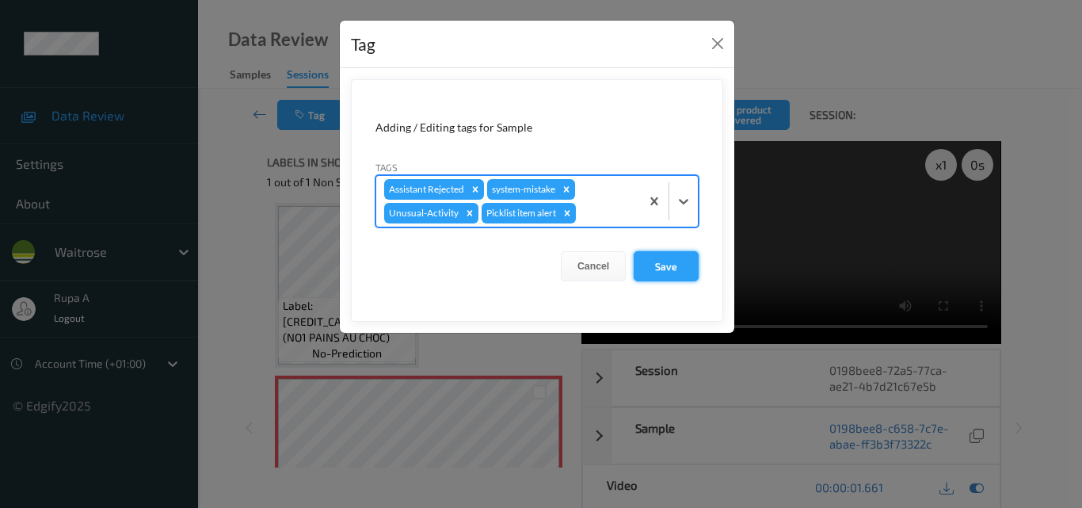
click at [646, 262] on button "Save" at bounding box center [665, 266] width 65 height 30
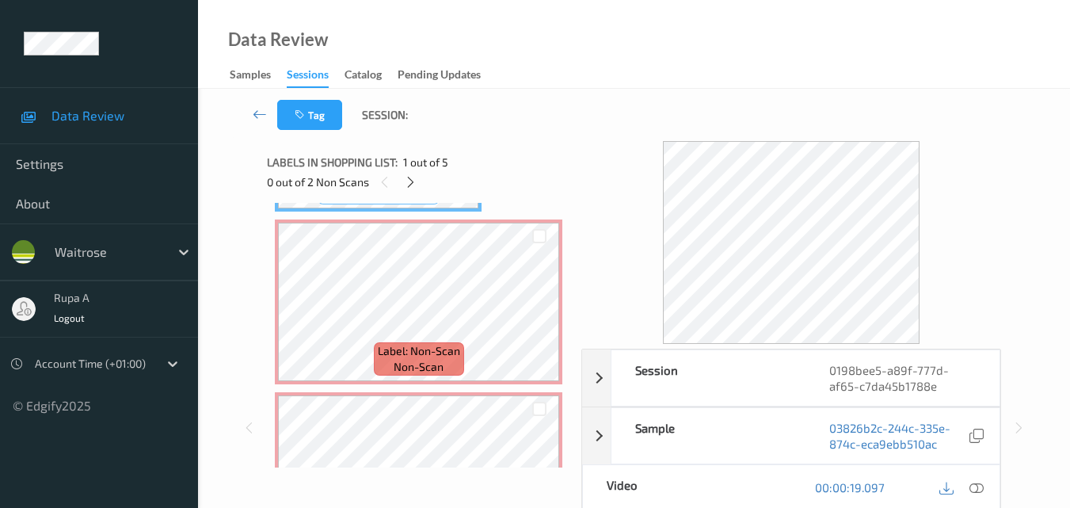
scroll to position [79, 0]
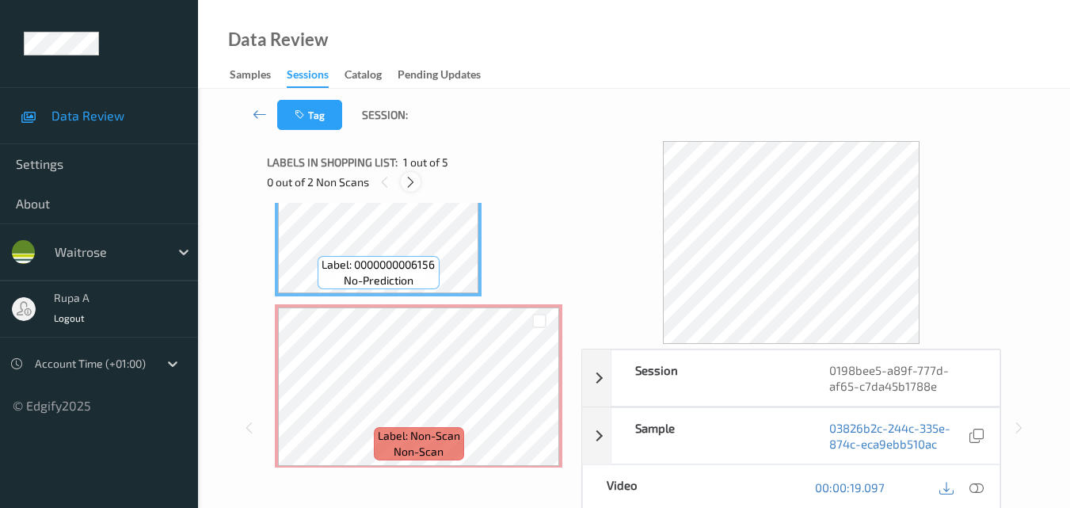
click at [409, 184] on icon at bounding box center [410, 182] width 13 height 14
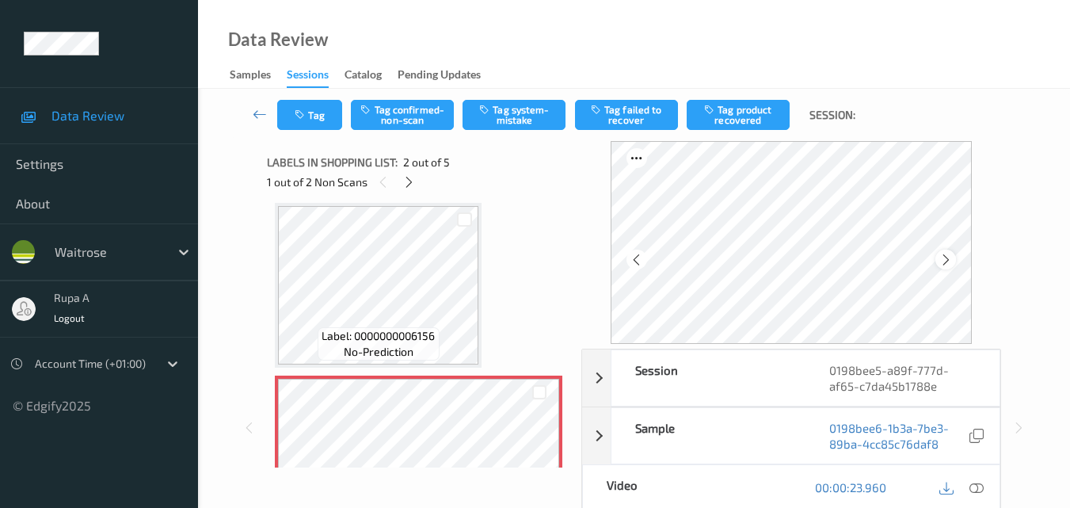
click at [955, 259] on div at bounding box center [945, 259] width 20 height 20
click at [949, 260] on icon at bounding box center [945, 260] width 13 height 14
click at [412, 180] on icon at bounding box center [408, 182] width 13 height 14
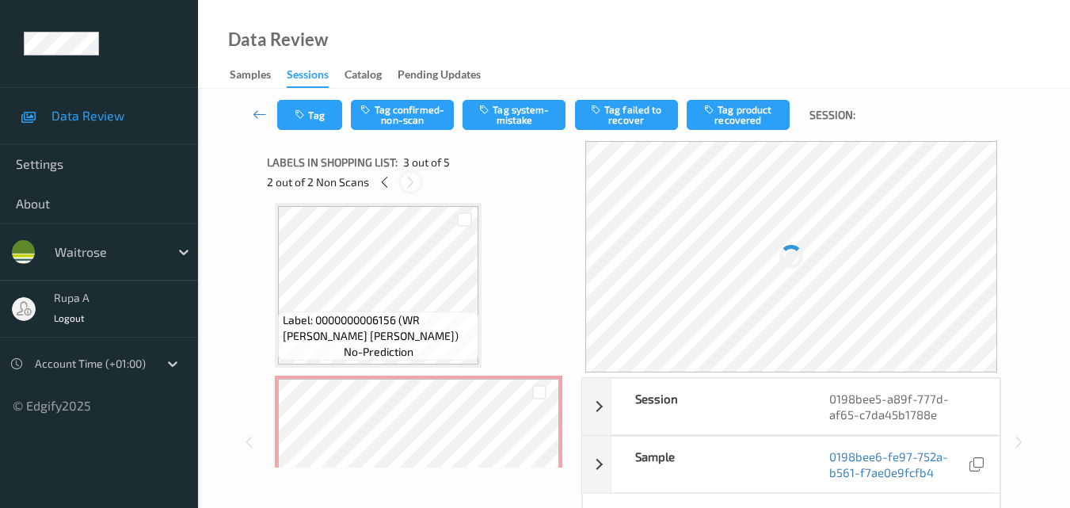
scroll to position [181, 0]
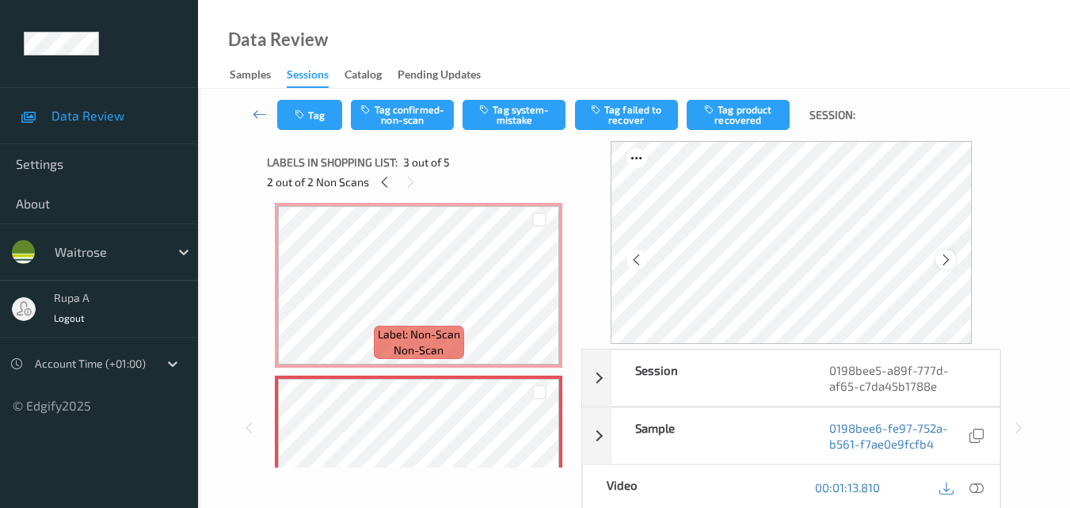
click at [946, 260] on icon at bounding box center [945, 260] width 13 height 14
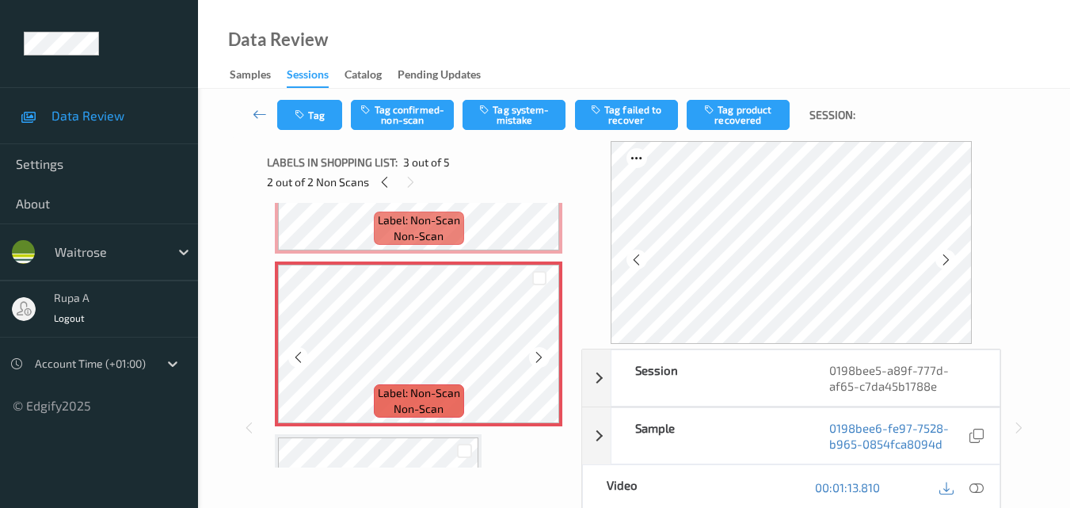
scroll to position [396, 0]
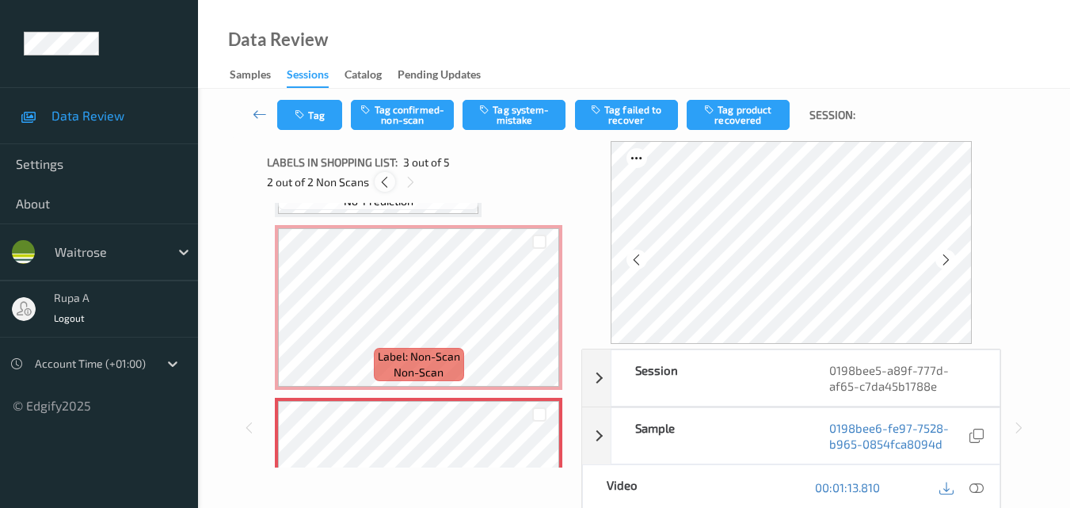
click at [389, 185] on icon at bounding box center [384, 182] width 13 height 14
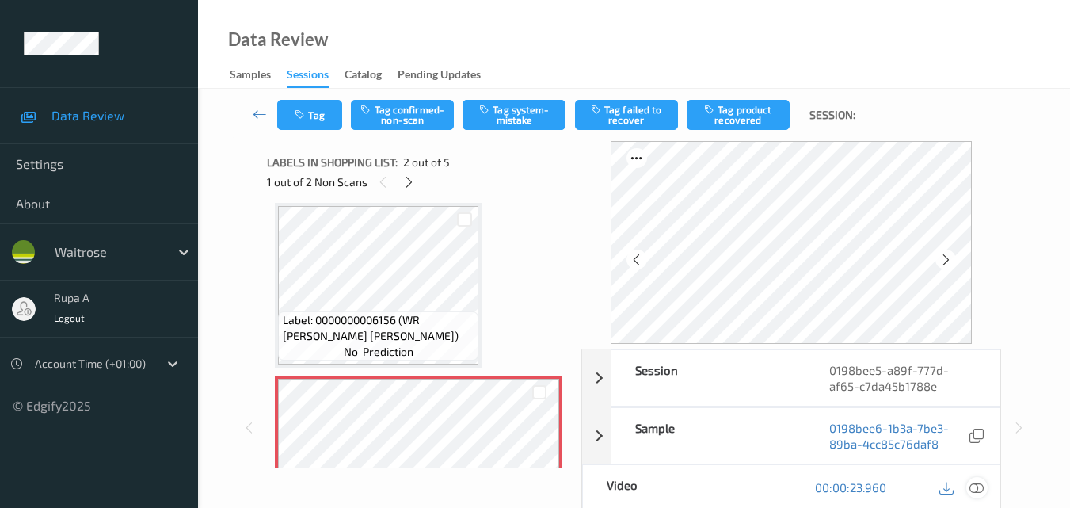
click at [975, 485] on icon at bounding box center [976, 487] width 14 height 14
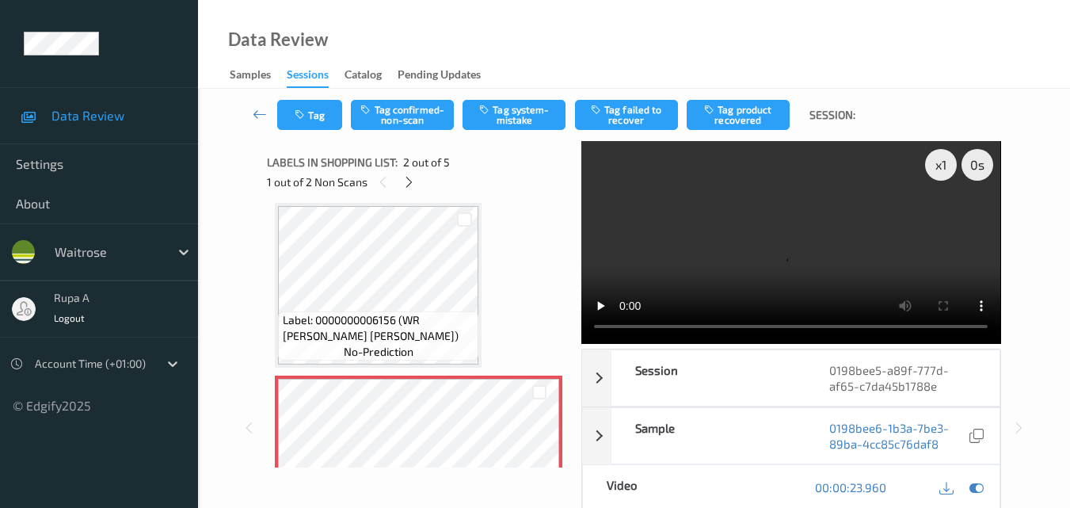
click at [549, 196] on div "Labels in shopping list: 2 out of 5 1 out of 2 Non Scans" at bounding box center [418, 172] width 303 height 62
click at [308, 109] on icon "button" at bounding box center [301, 114] width 13 height 11
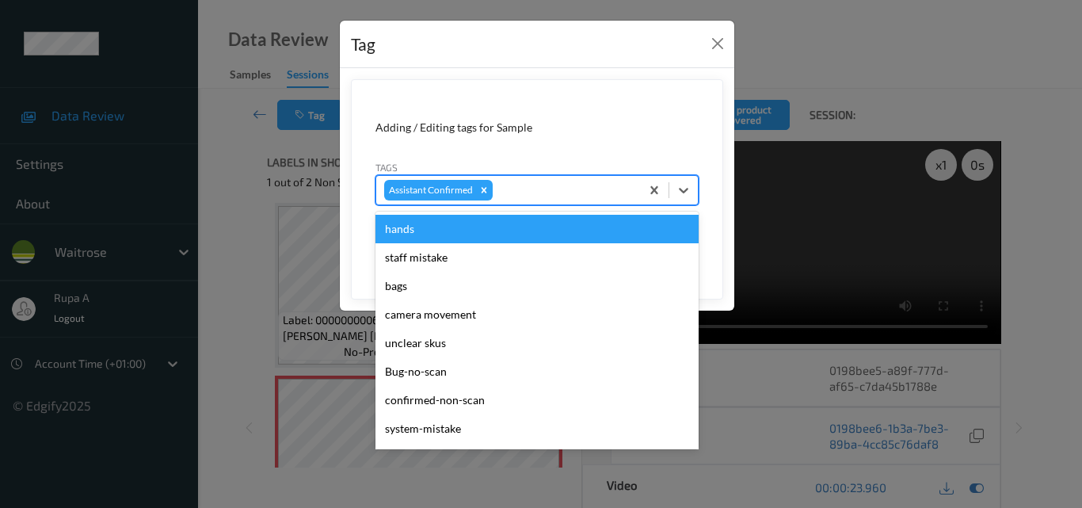
click at [586, 194] on div at bounding box center [564, 190] width 136 height 19
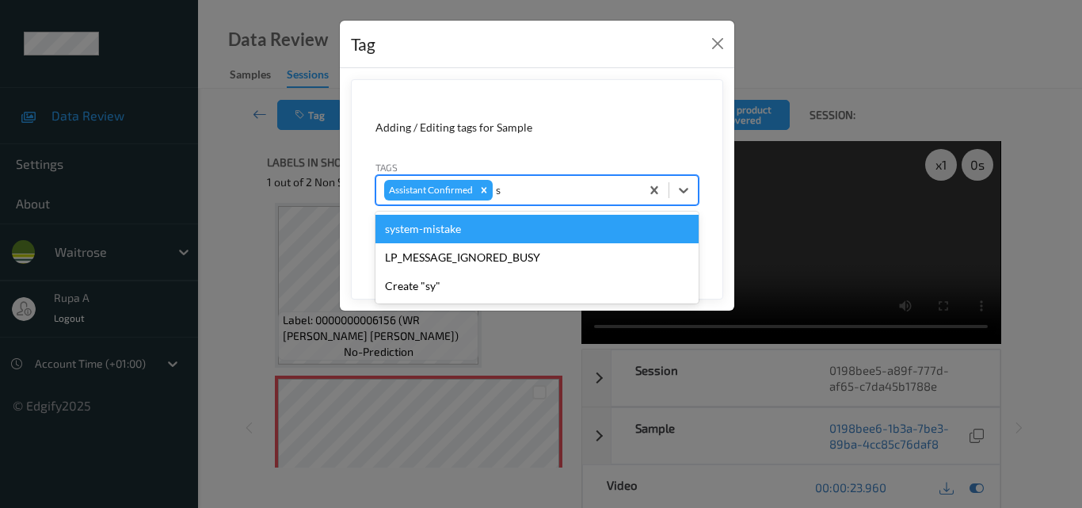
type input "sy"
click at [440, 232] on div "system-mistake" at bounding box center [536, 229] width 323 height 29
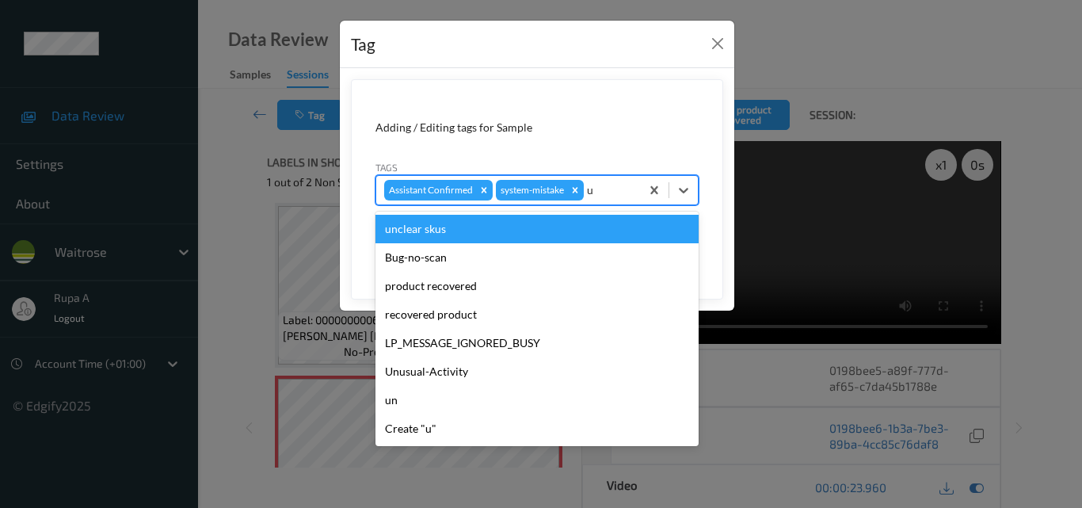
type input "un"
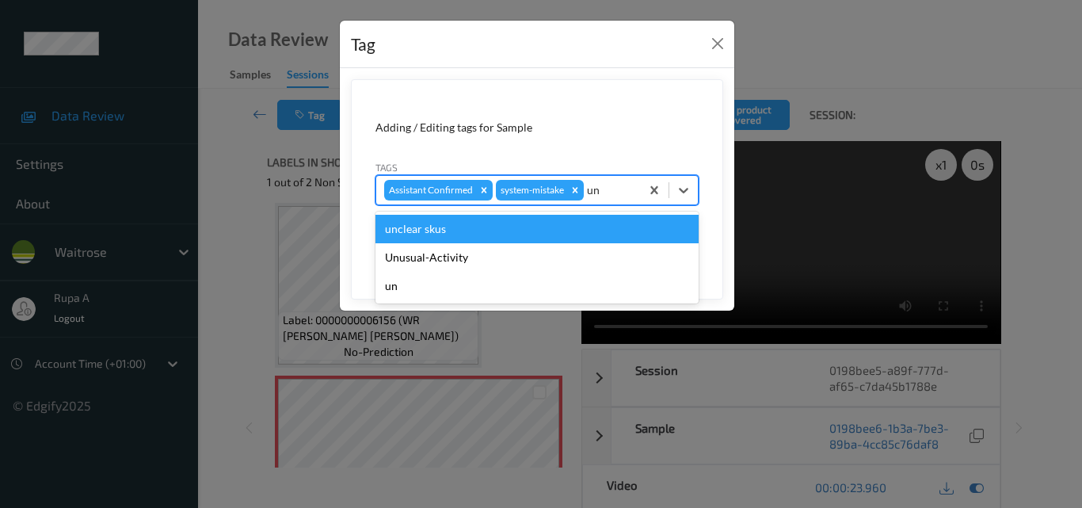
click at [433, 233] on div "unclear skus" at bounding box center [536, 229] width 323 height 29
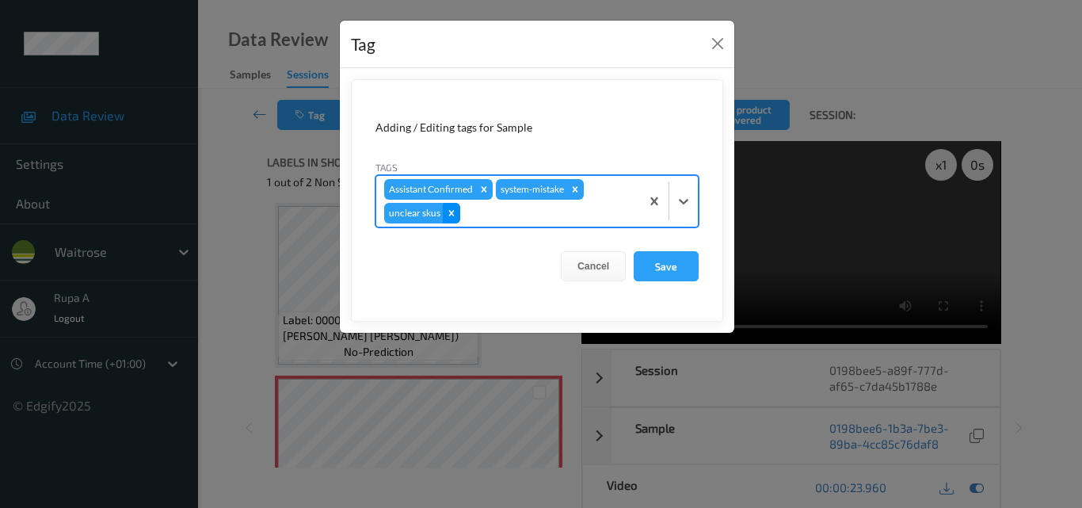
click at [453, 213] on icon "Remove unclear skus" at bounding box center [451, 212] width 11 height 11
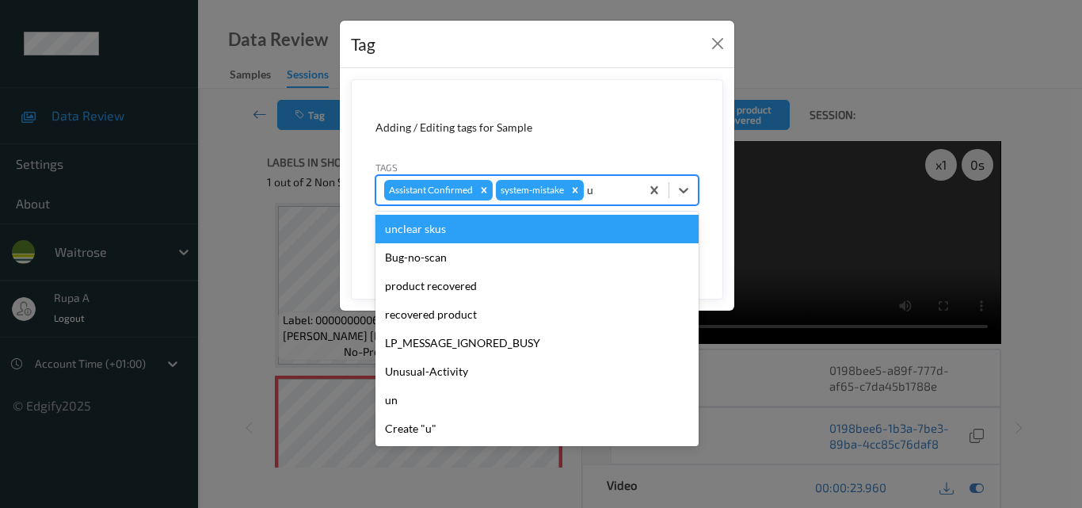
type input "un"
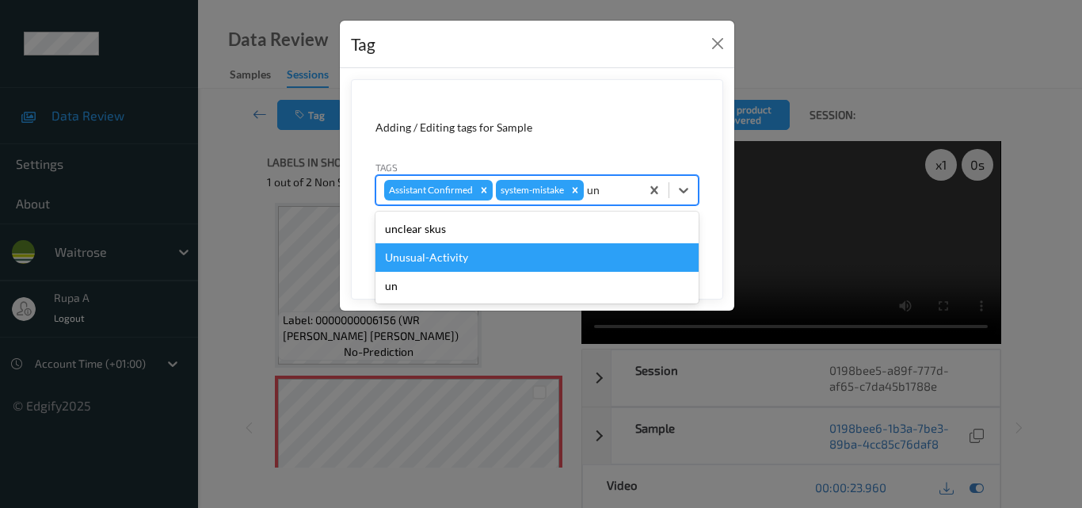
click at [435, 257] on div "Unusual-Activity" at bounding box center [536, 257] width 323 height 29
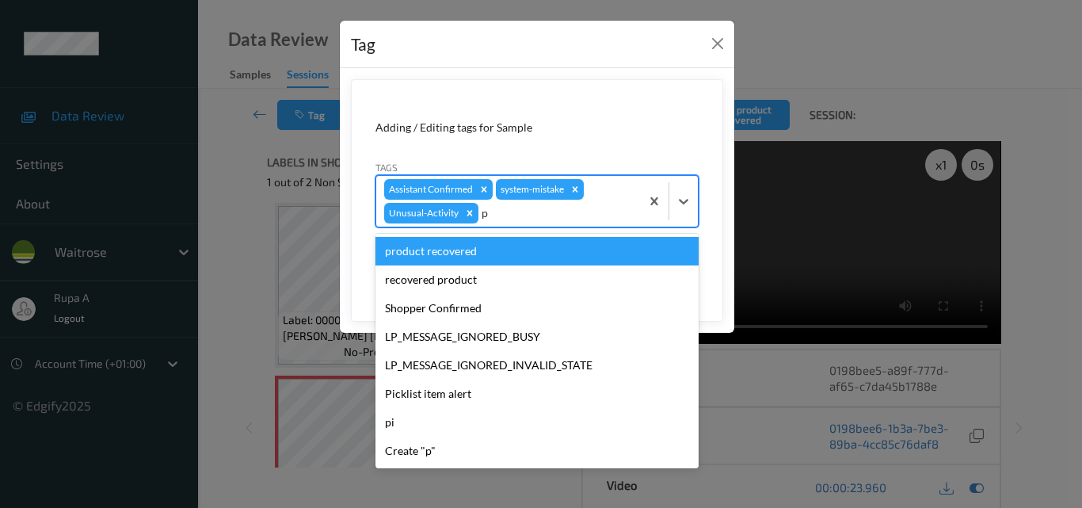
type input "pi"
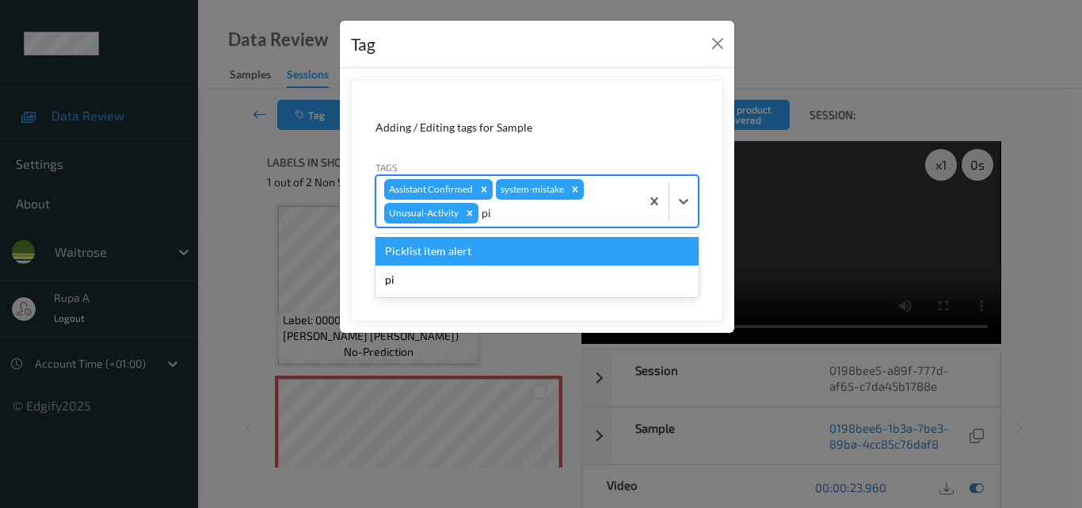
click at [431, 254] on div "Picklist item alert" at bounding box center [536, 251] width 323 height 29
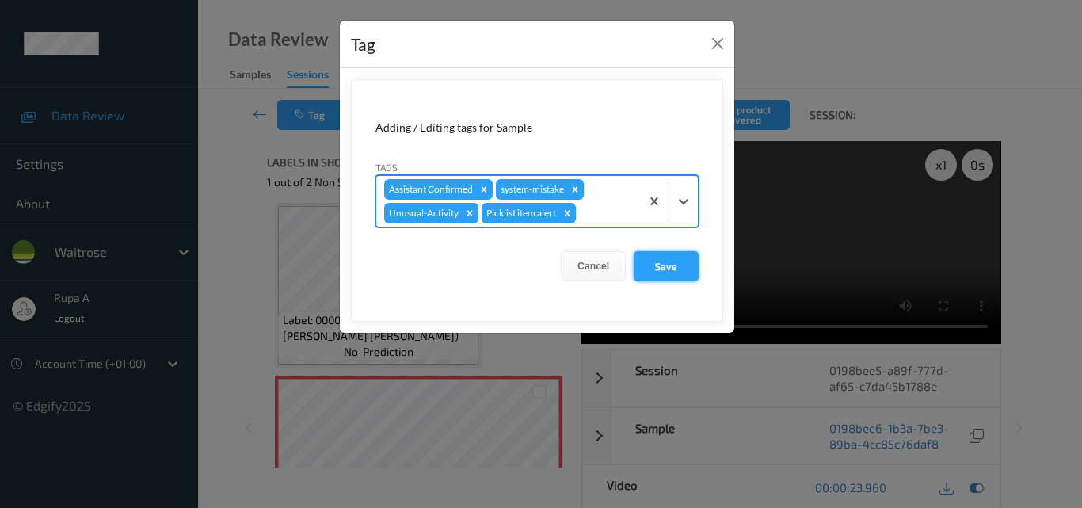
click at [678, 268] on button "Save" at bounding box center [665, 266] width 65 height 30
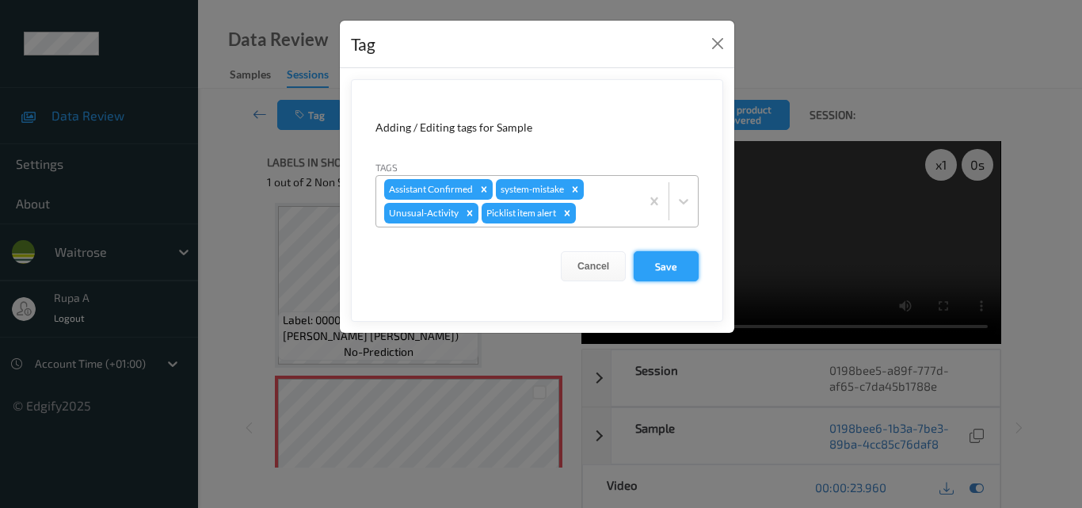
click at [669, 273] on button "Save" at bounding box center [665, 266] width 65 height 30
click at [659, 265] on button "Save" at bounding box center [665, 266] width 65 height 30
click at [657, 264] on button "Save" at bounding box center [665, 266] width 65 height 30
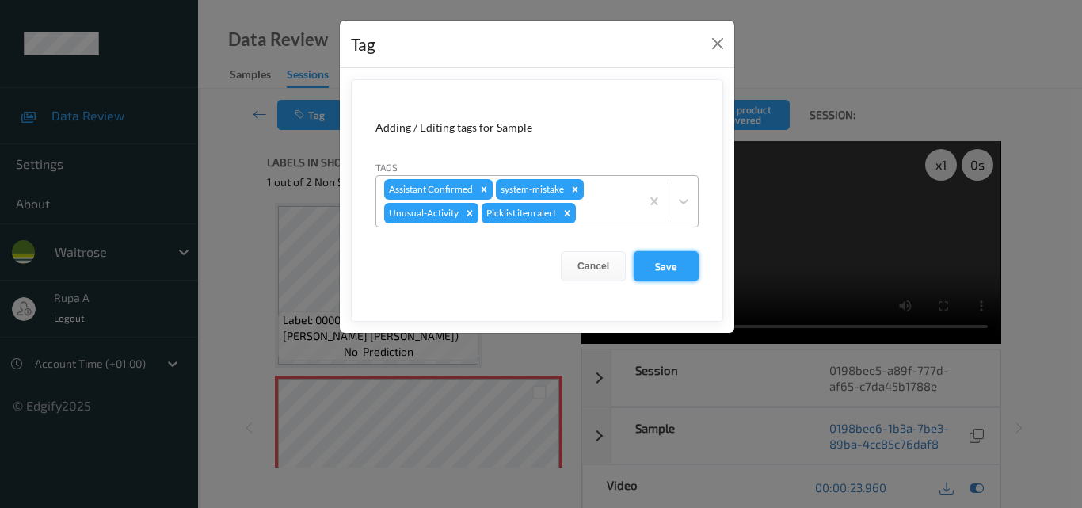
click at [657, 264] on button "Save" at bounding box center [665, 266] width 65 height 30
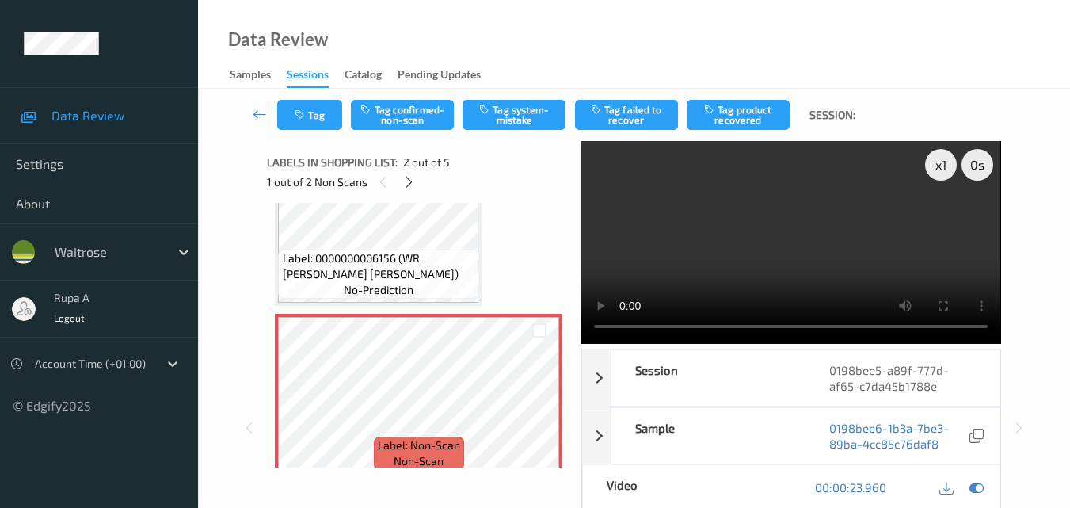
scroll to position [245, 0]
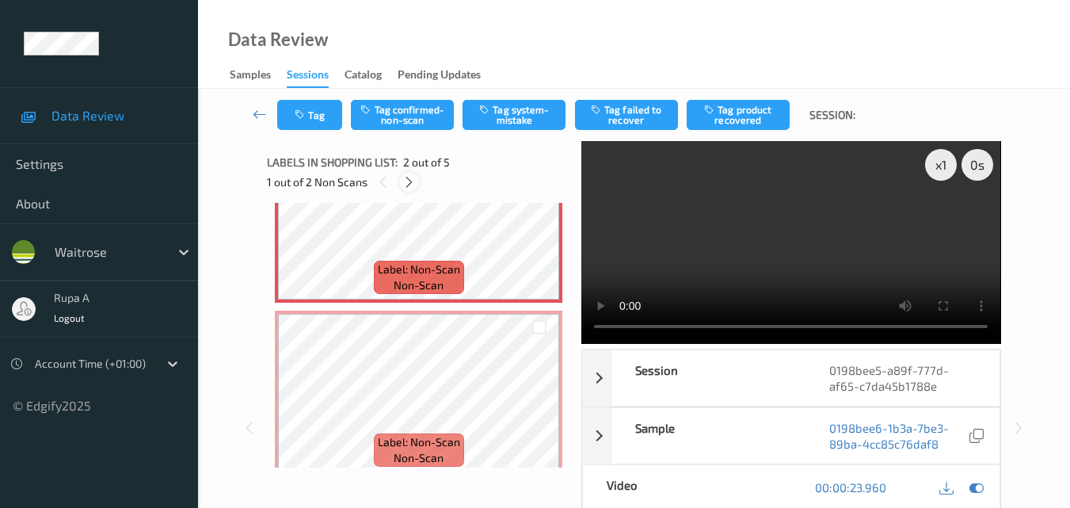
click at [410, 185] on icon at bounding box center [408, 182] width 13 height 14
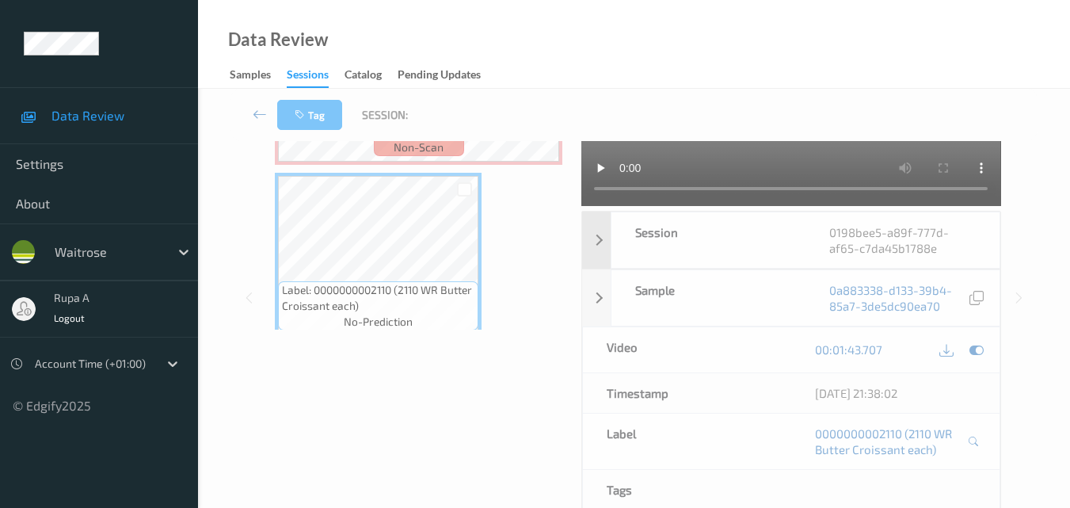
scroll to position [120, 0]
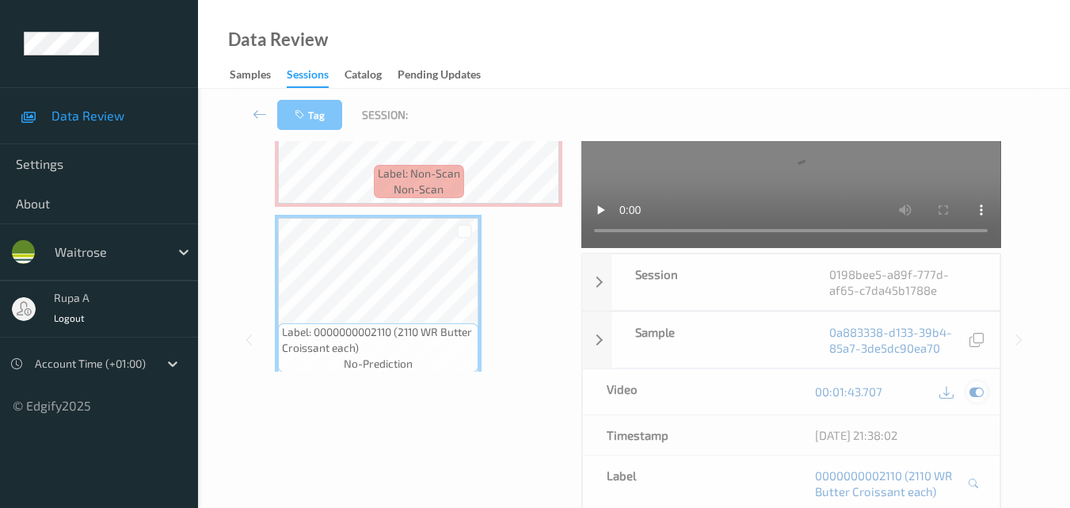
click at [975, 394] on icon at bounding box center [976, 391] width 14 height 14
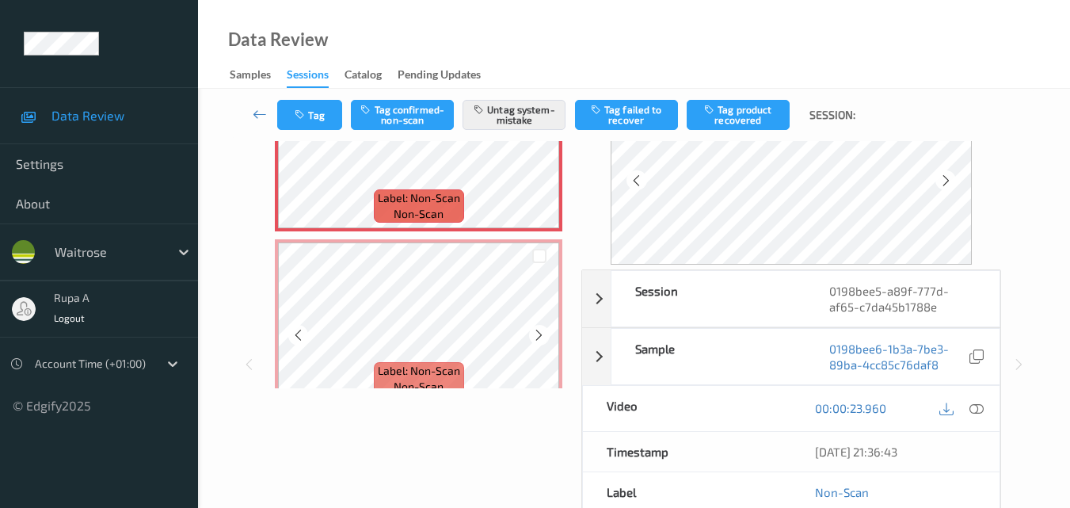
scroll to position [317, 0]
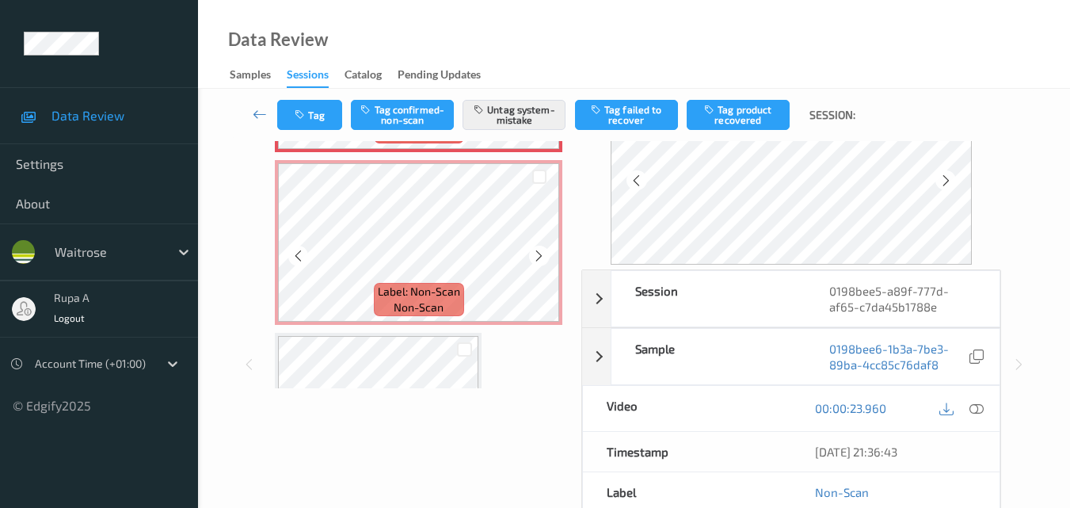
click at [447, 291] on div "Label: Non-Scan non-scan" at bounding box center [418, 242] width 287 height 165
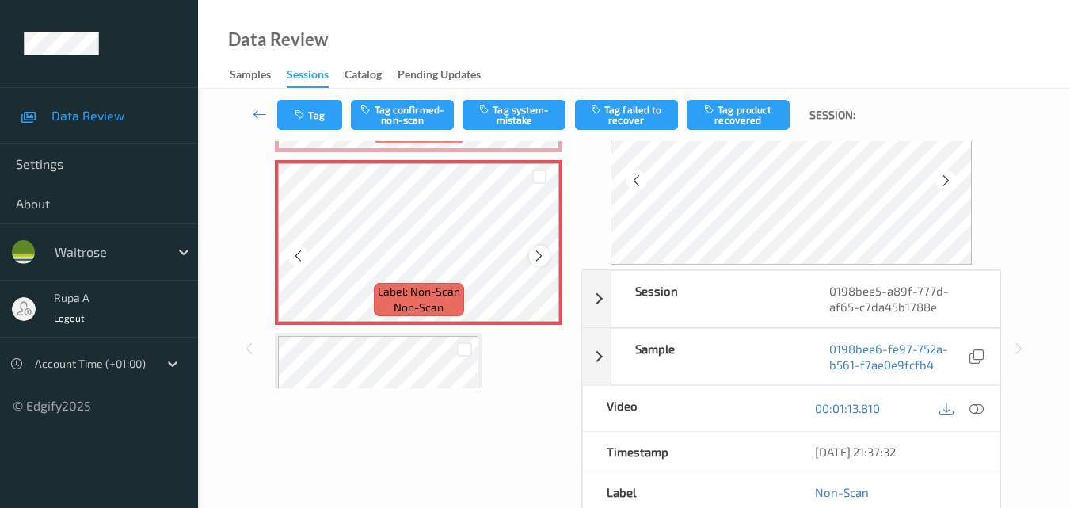
click at [542, 253] on icon at bounding box center [538, 256] width 13 height 14
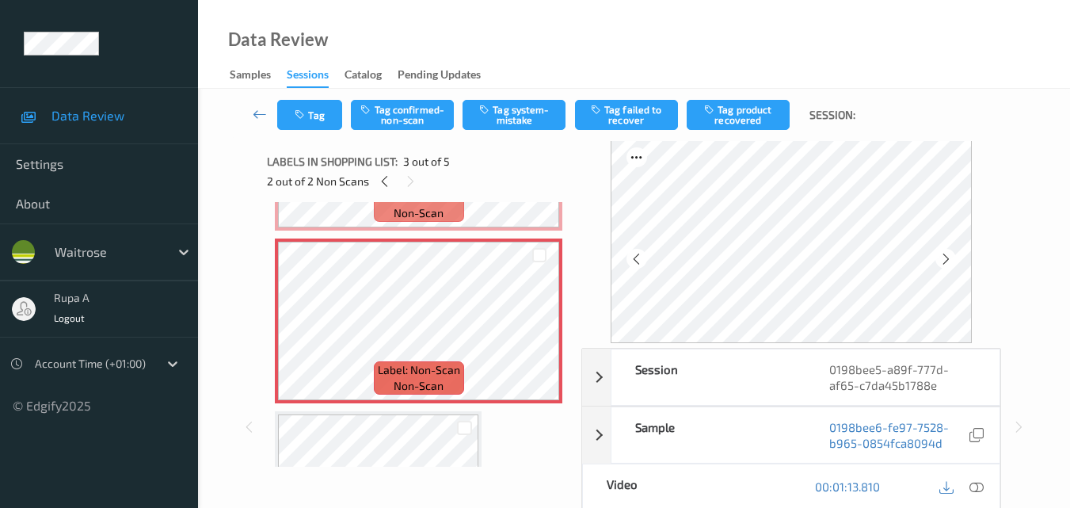
scroll to position [0, 0]
click at [955, 259] on div at bounding box center [945, 259] width 20 height 20
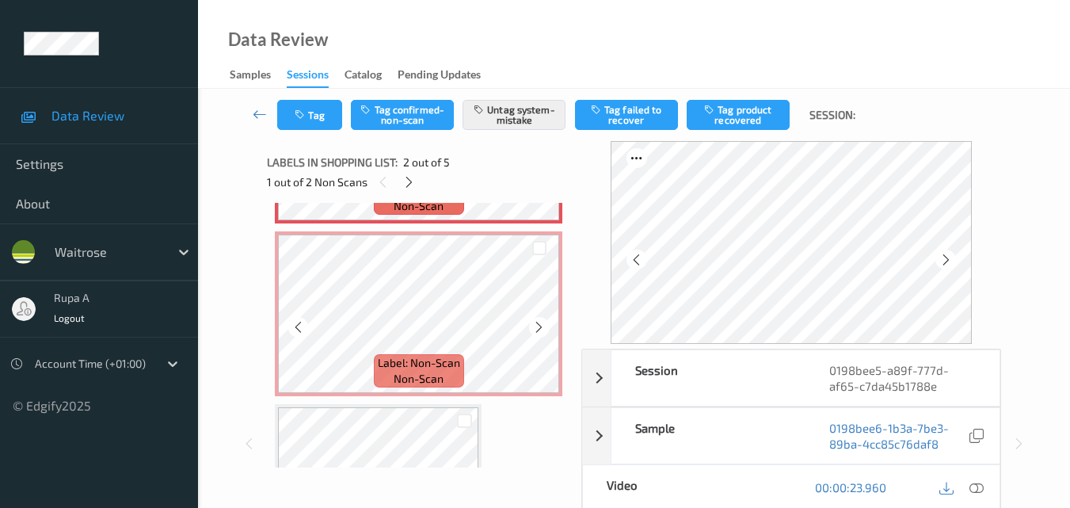
scroll to position [369, 0]
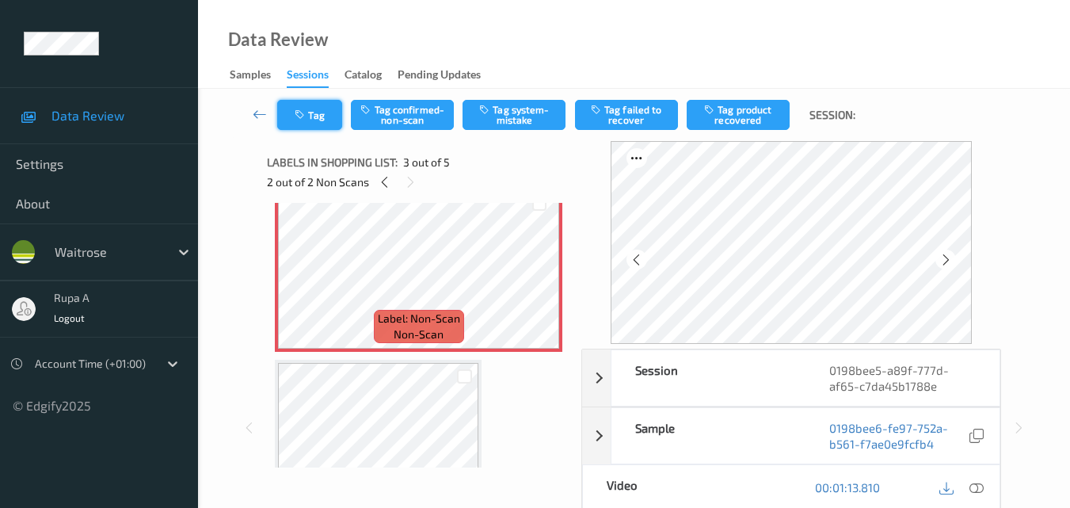
click at [310, 112] on button "Tag" at bounding box center [309, 115] width 65 height 30
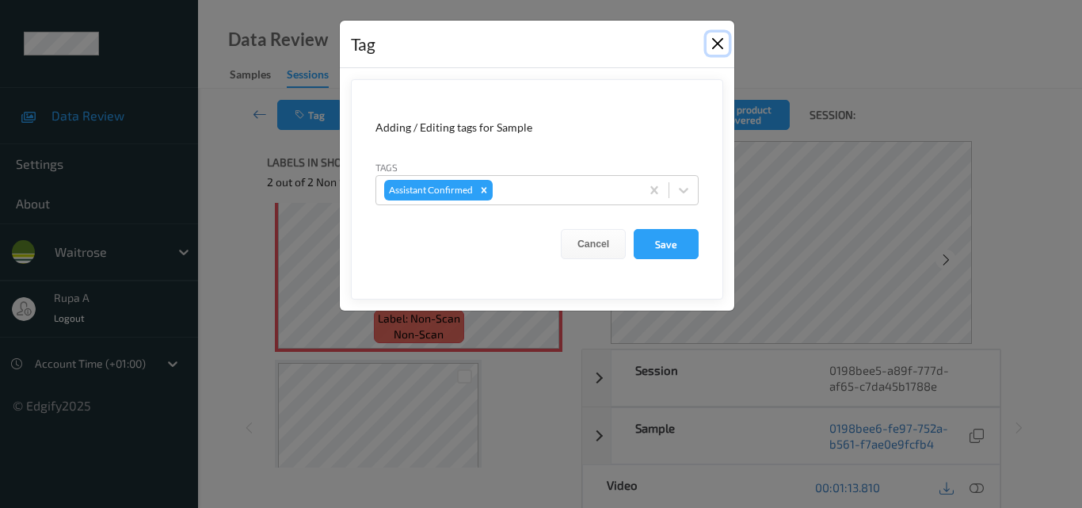
click at [721, 41] on button "Close" at bounding box center [717, 43] width 22 height 22
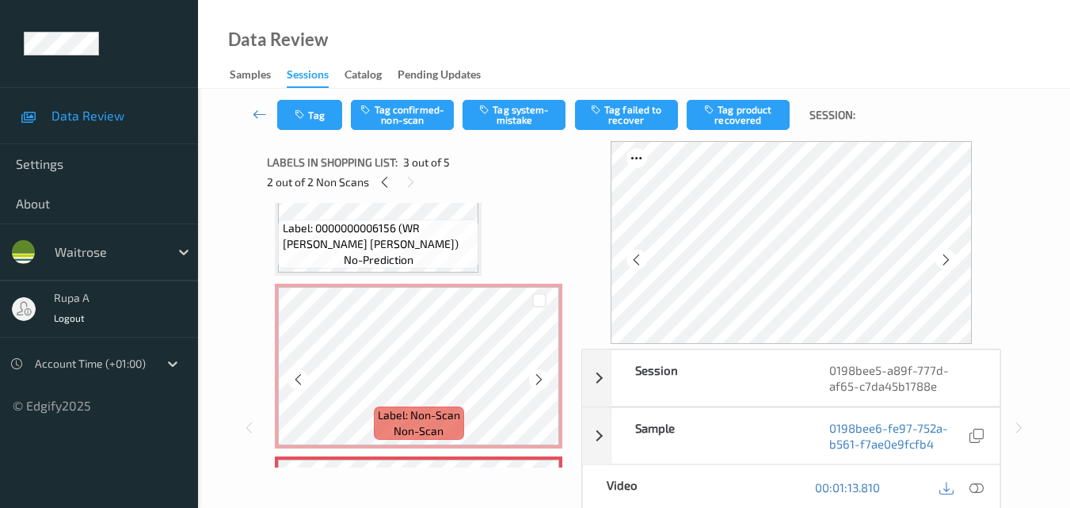
scroll to position [131, 0]
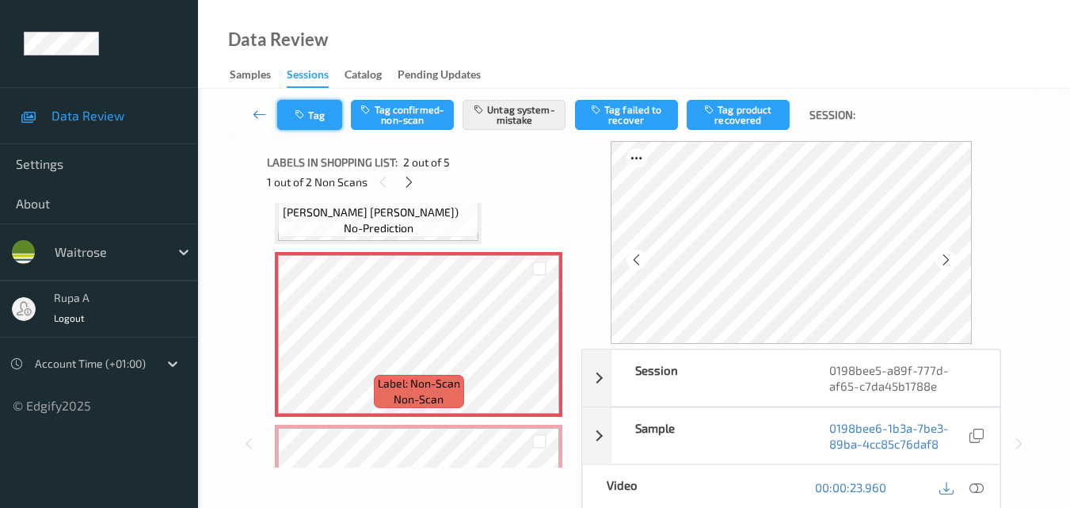
click at [304, 119] on icon "button" at bounding box center [301, 114] width 13 height 11
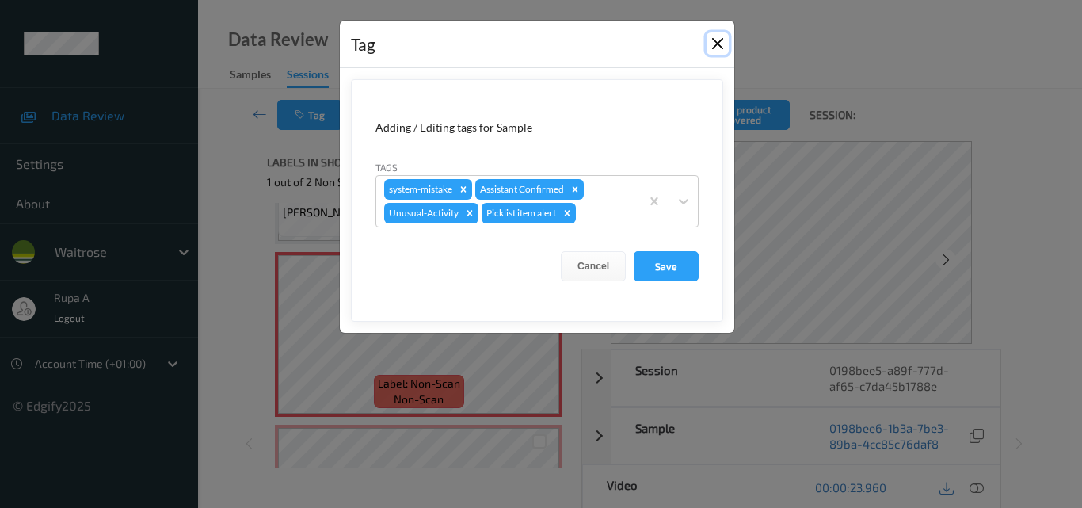
click at [716, 47] on button "Close" at bounding box center [717, 43] width 22 height 22
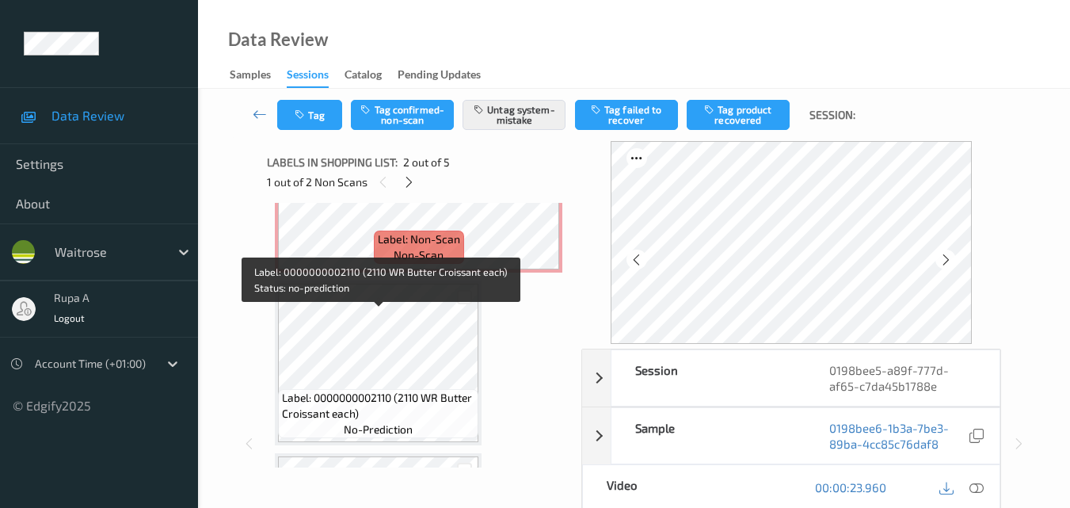
scroll to position [369, 0]
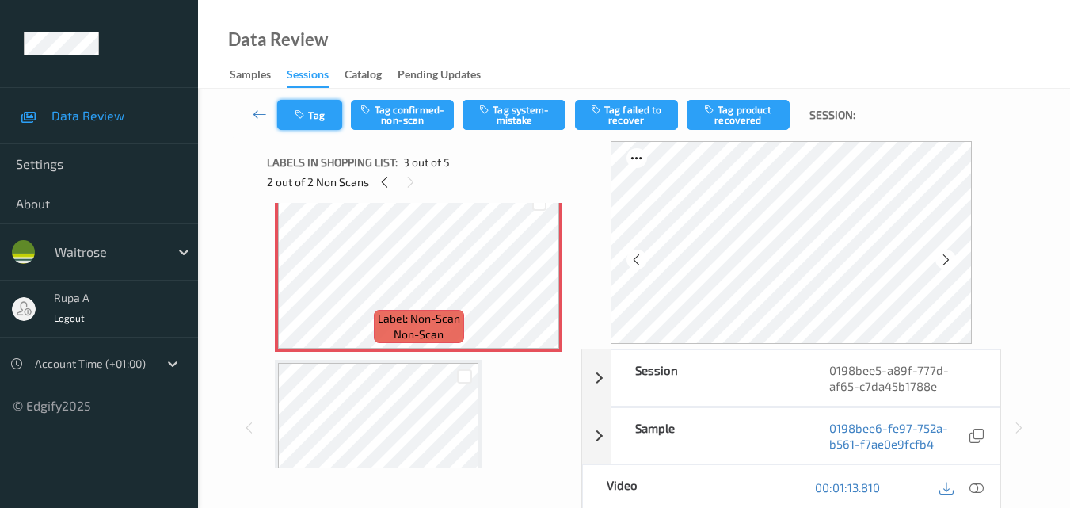
click at [302, 116] on icon "button" at bounding box center [301, 114] width 13 height 11
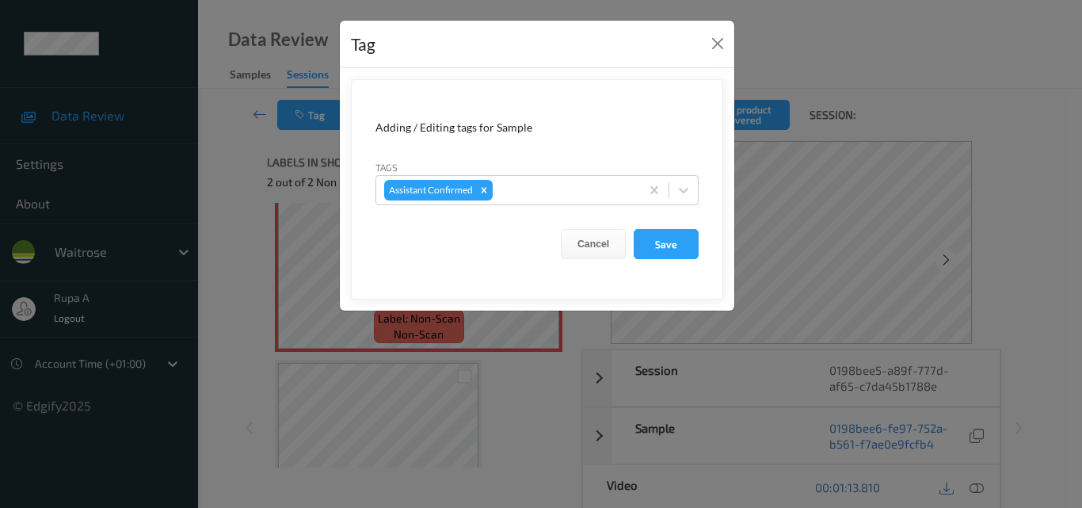
click at [698, 44] on div "Tag" at bounding box center [537, 45] width 394 height 48
click at [710, 45] on button "Close" at bounding box center [717, 43] width 22 height 22
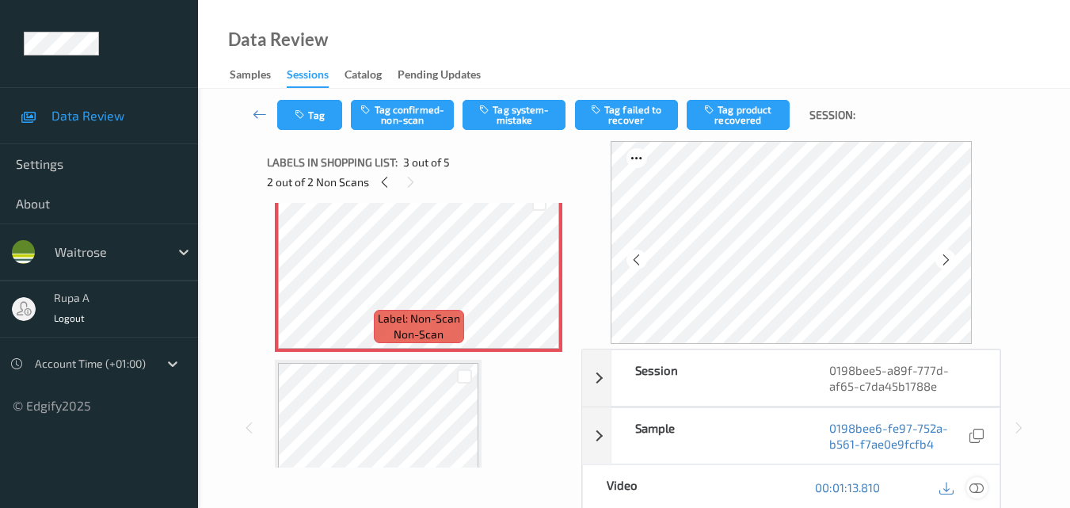
click at [975, 485] on icon at bounding box center [976, 487] width 14 height 14
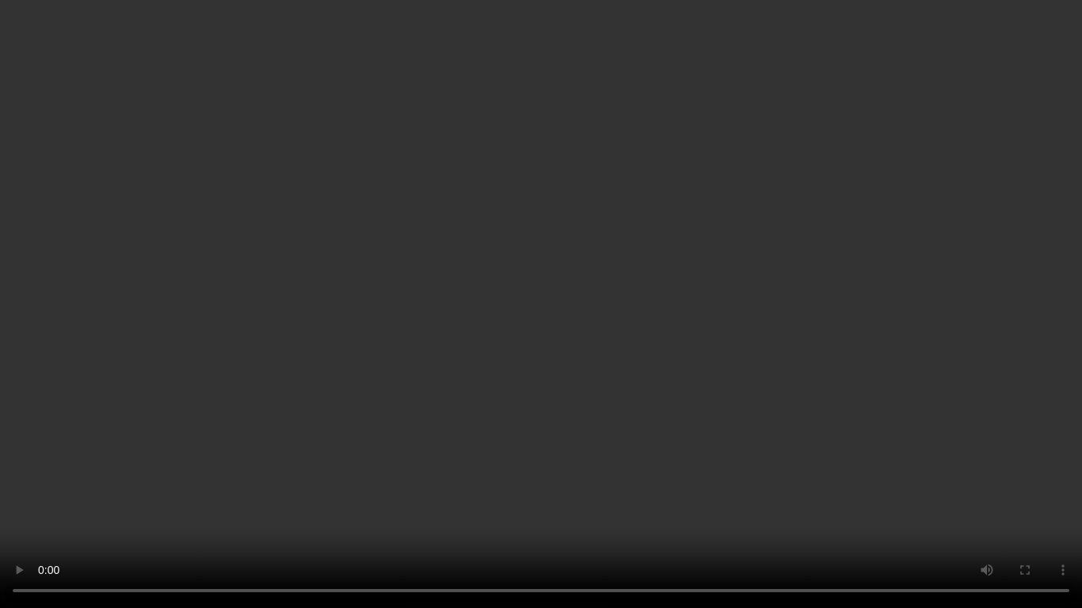
click at [0, 507] on video at bounding box center [541, 304] width 1082 height 608
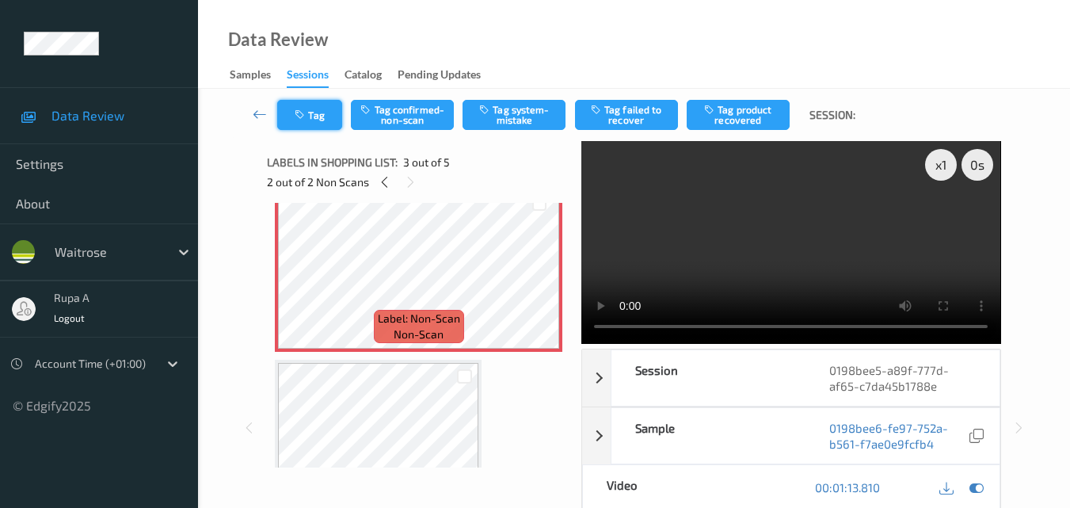
click at [310, 123] on button "Tag" at bounding box center [309, 115] width 65 height 30
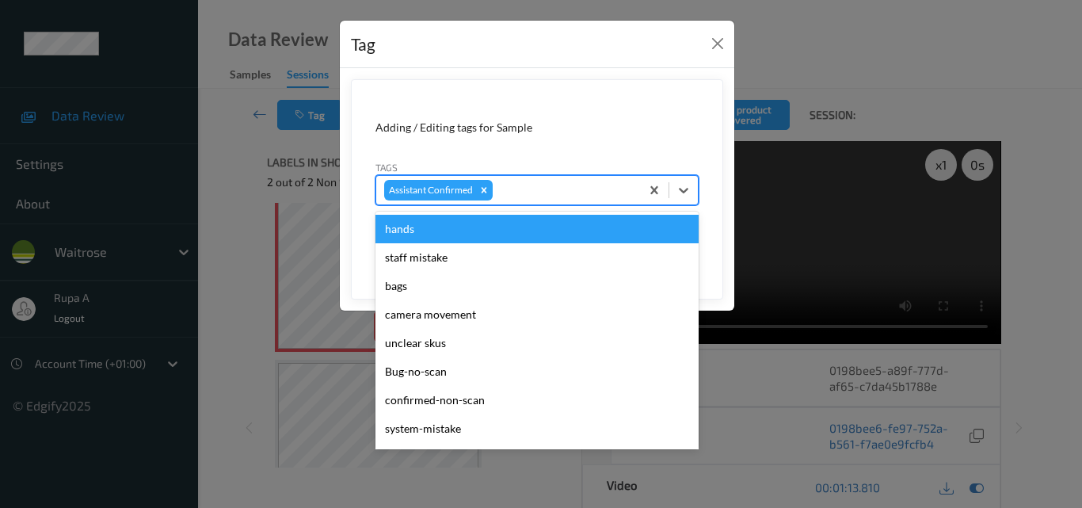
click at [523, 190] on div at bounding box center [564, 190] width 136 height 19
type input "sy"
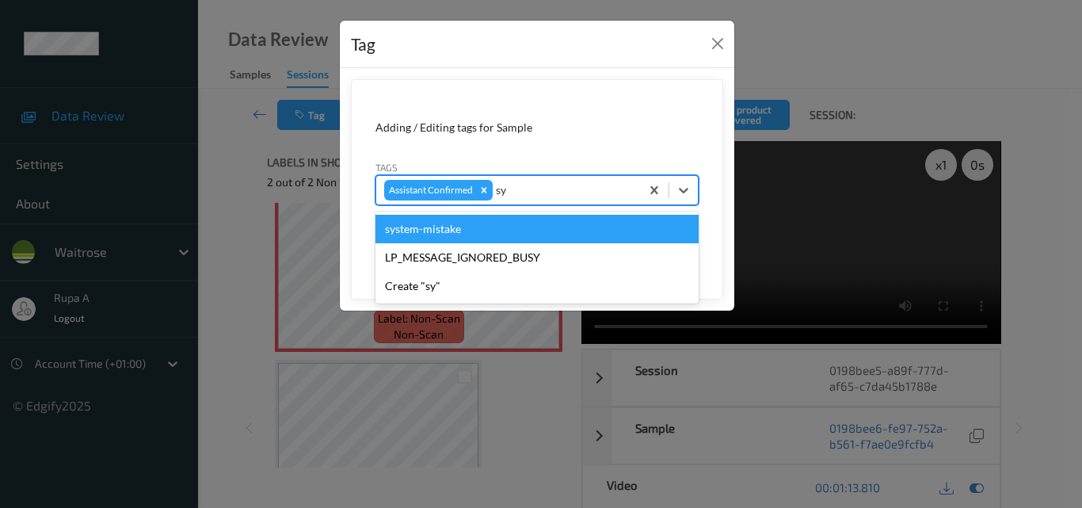
click at [491, 235] on div "system-mistake" at bounding box center [536, 229] width 323 height 29
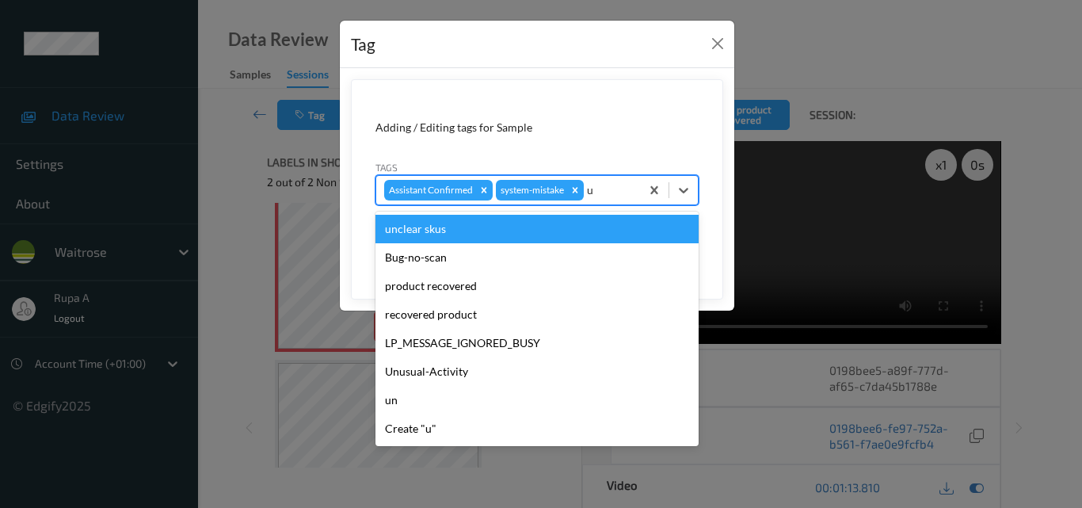
type input "un"
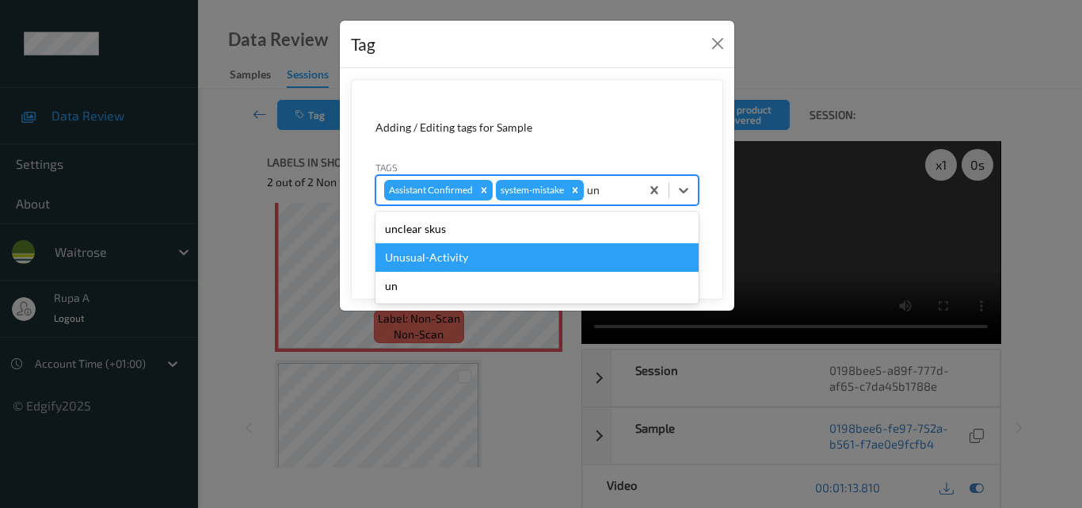
click at [483, 249] on div "Unusual-Activity" at bounding box center [536, 257] width 323 height 29
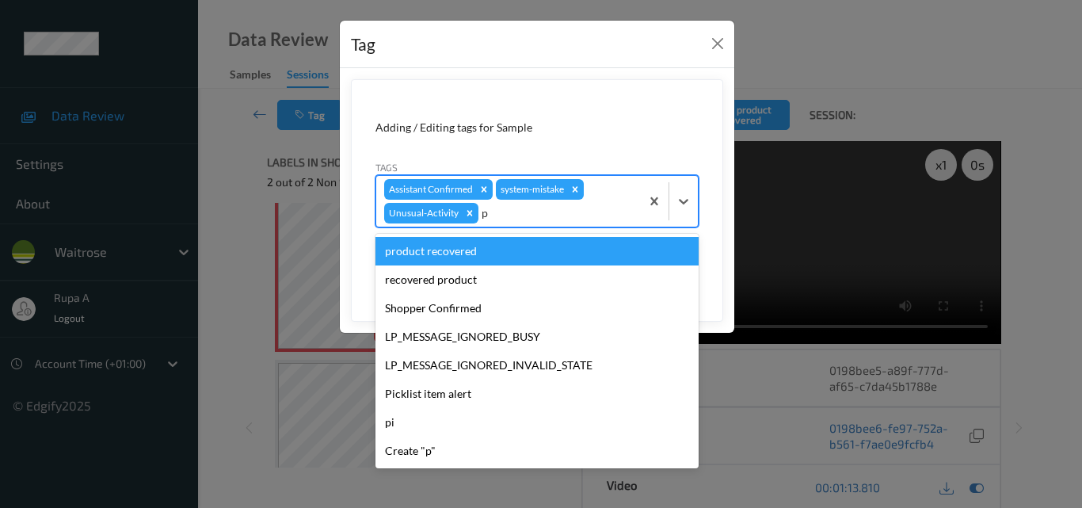
type input "pi"
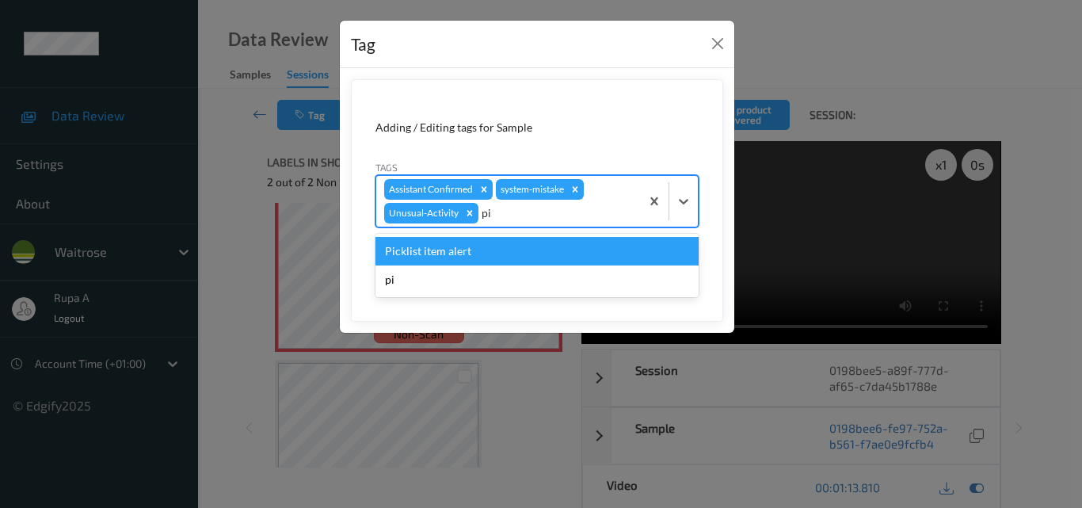
click at [483, 249] on div "Picklist item alert" at bounding box center [536, 251] width 323 height 29
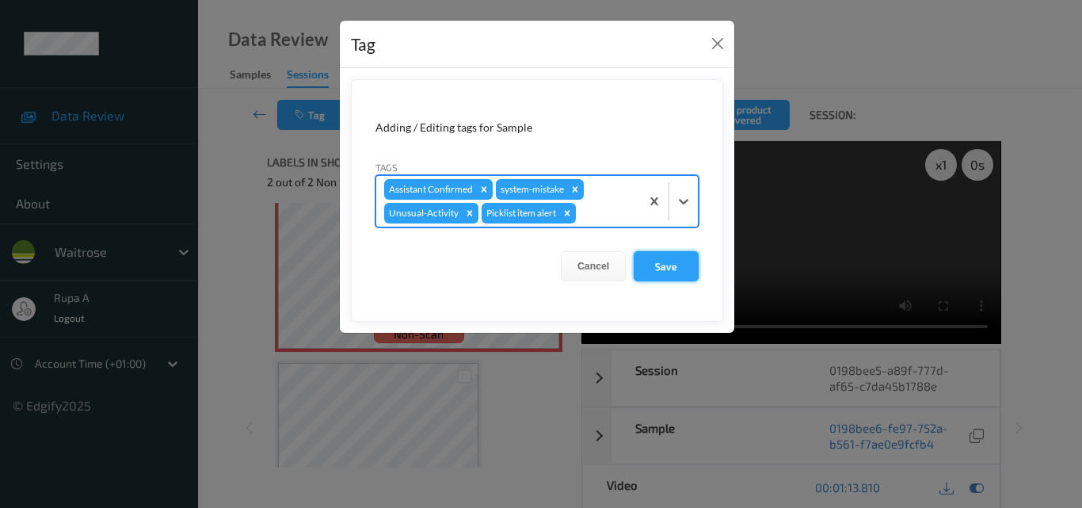
click at [653, 264] on button "Save" at bounding box center [665, 266] width 65 height 30
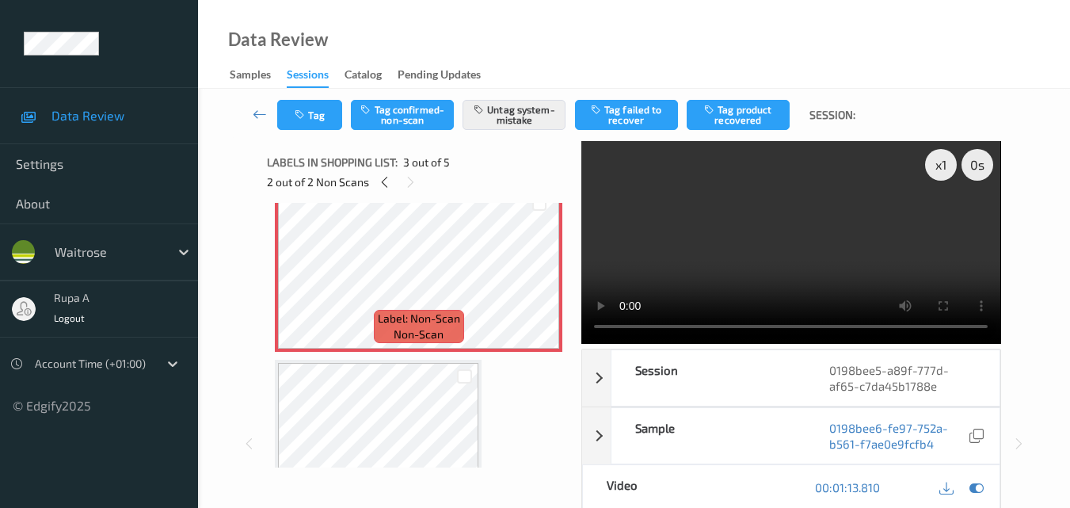
click at [530, 25] on div "Data Review Samples Sessions Catalog Pending Updates" at bounding box center [634, 44] width 872 height 89
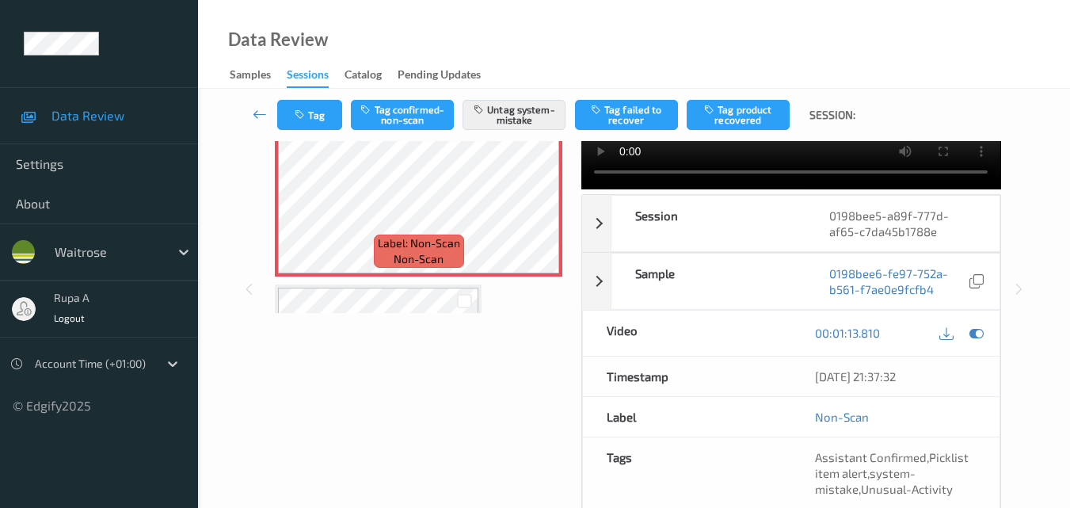
scroll to position [0, 0]
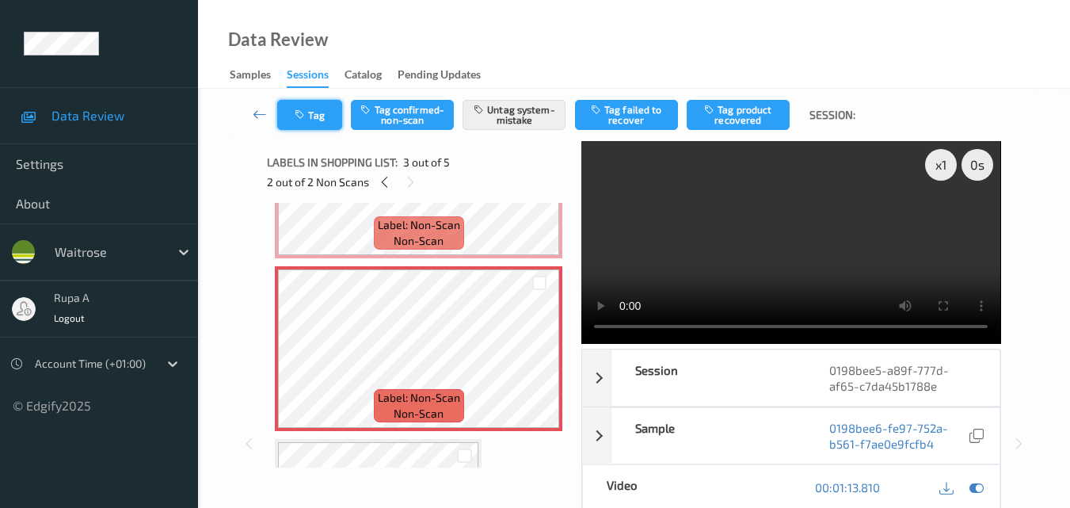
click at [305, 112] on icon "button" at bounding box center [301, 114] width 13 height 11
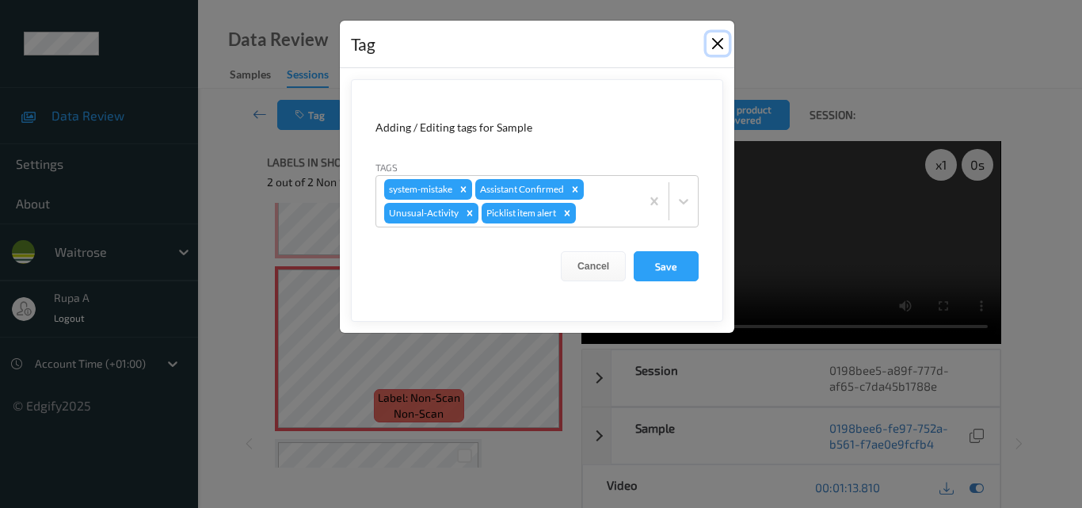
click at [711, 42] on button "Close" at bounding box center [717, 43] width 22 height 22
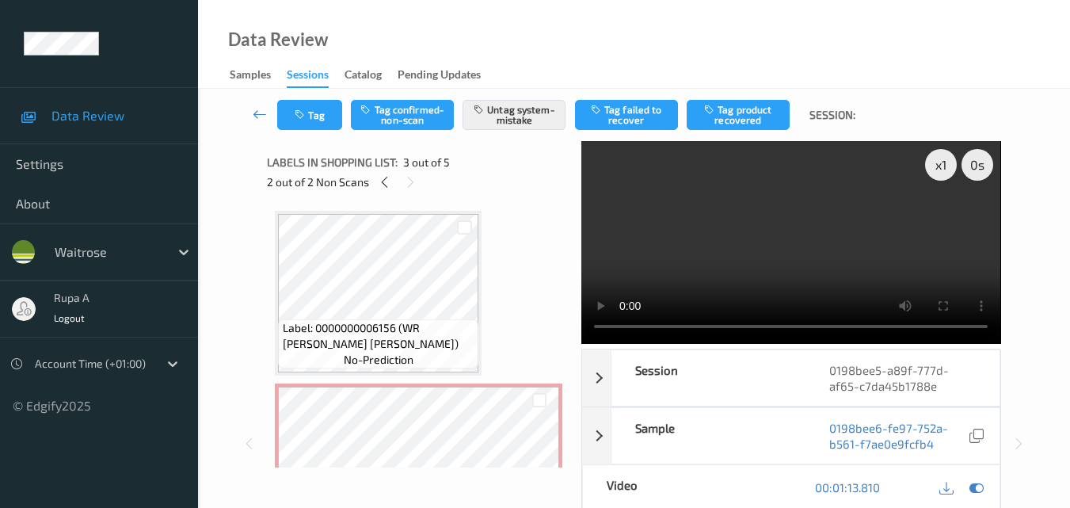
scroll to position [158, 0]
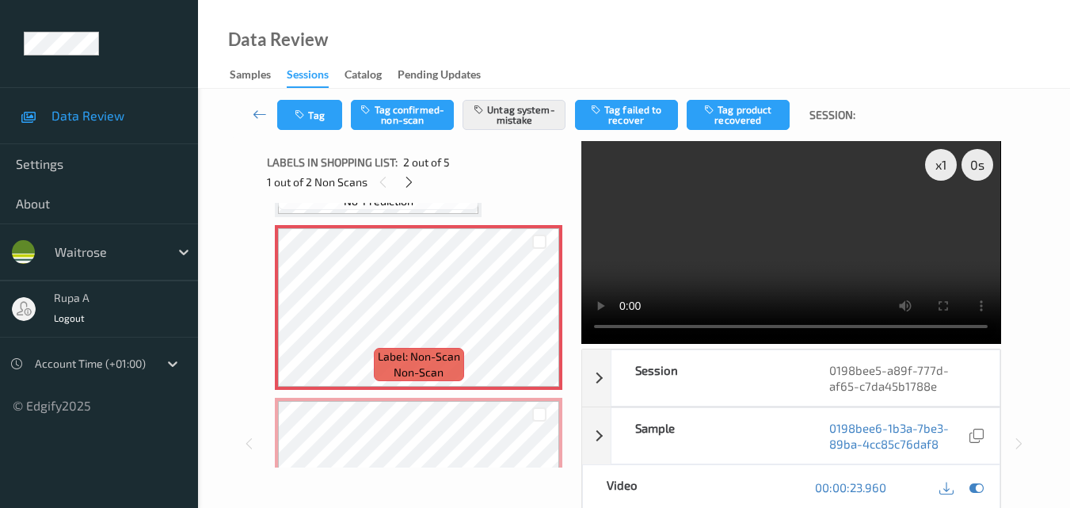
click at [291, 142] on div "Labels in shopping list: 2 out of 5 1 out of 2 Non Scans" at bounding box center [418, 172] width 303 height 62
click at [296, 118] on icon "button" at bounding box center [301, 114] width 13 height 11
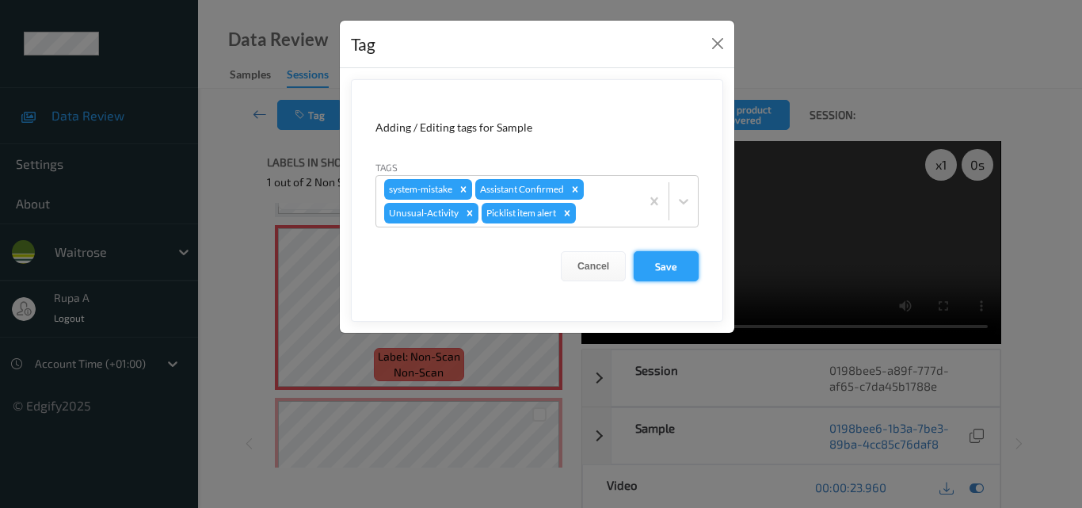
click at [685, 265] on button "Save" at bounding box center [665, 266] width 65 height 30
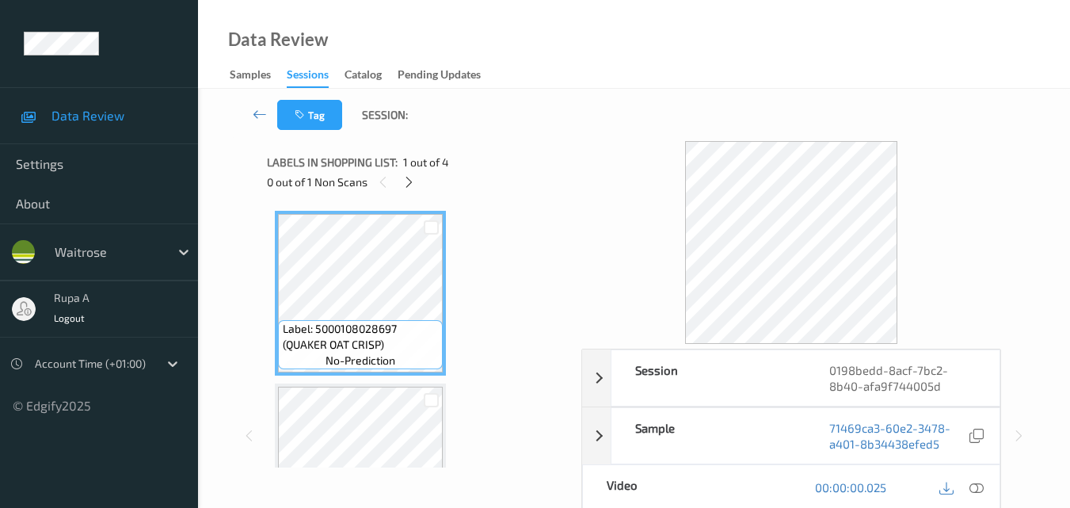
click at [594, 58] on div "Data Review Samples Sessions Catalog Pending Updates" at bounding box center [634, 44] width 872 height 89
click at [409, 190] on div at bounding box center [409, 182] width 20 height 20
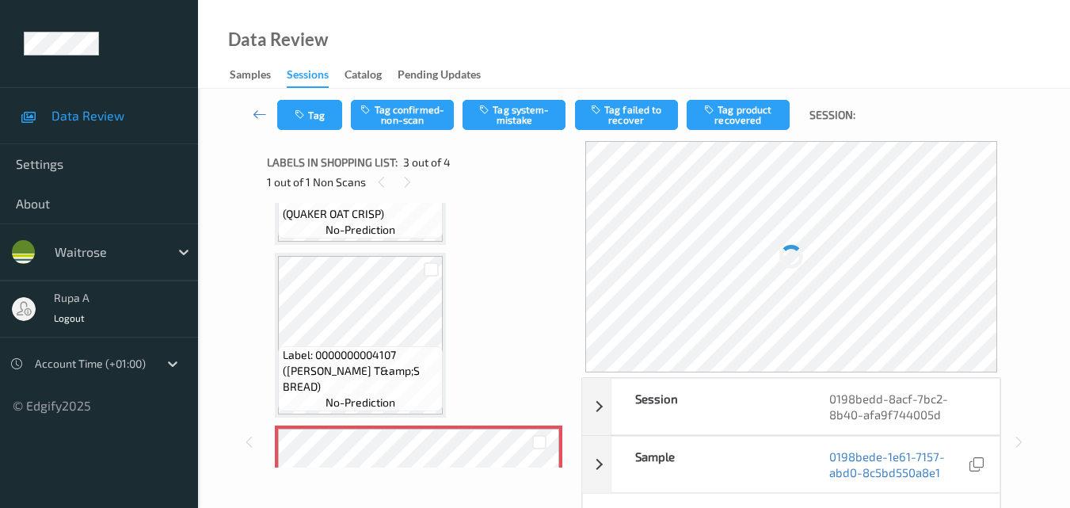
scroll to position [101, 0]
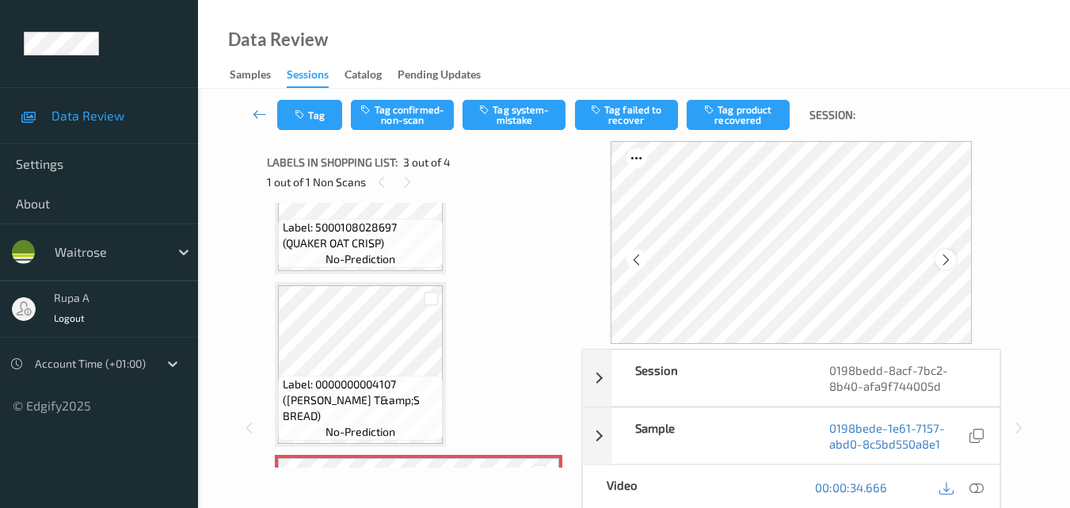
click at [945, 254] on icon at bounding box center [945, 260] width 13 height 14
click at [984, 485] on div at bounding box center [976, 487] width 21 height 21
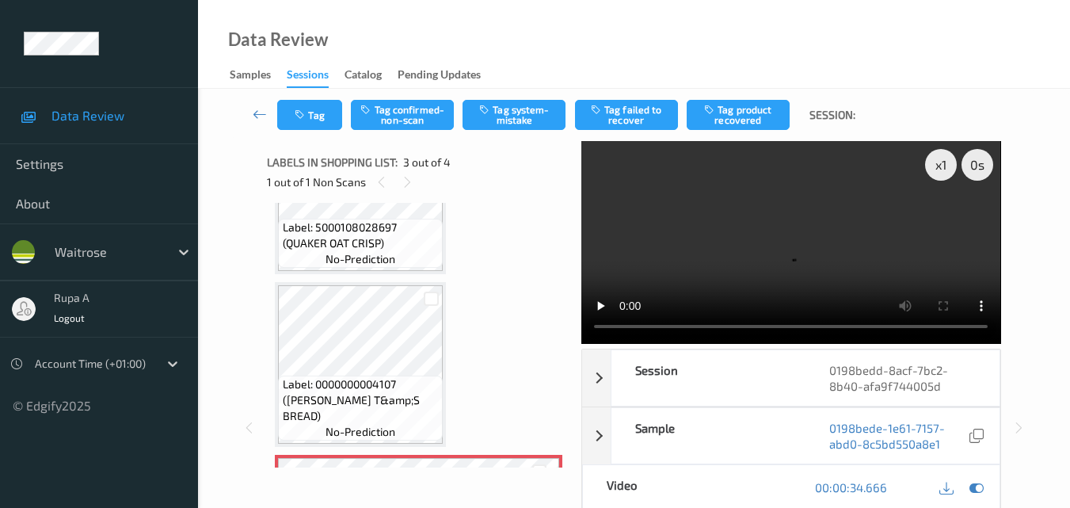
click at [533, 207] on div "Label: 5000108028697 (QUAKER OAT CRISP) no-prediction Label: 0000000004107 ([PE…" at bounding box center [418, 450] width 287 height 683
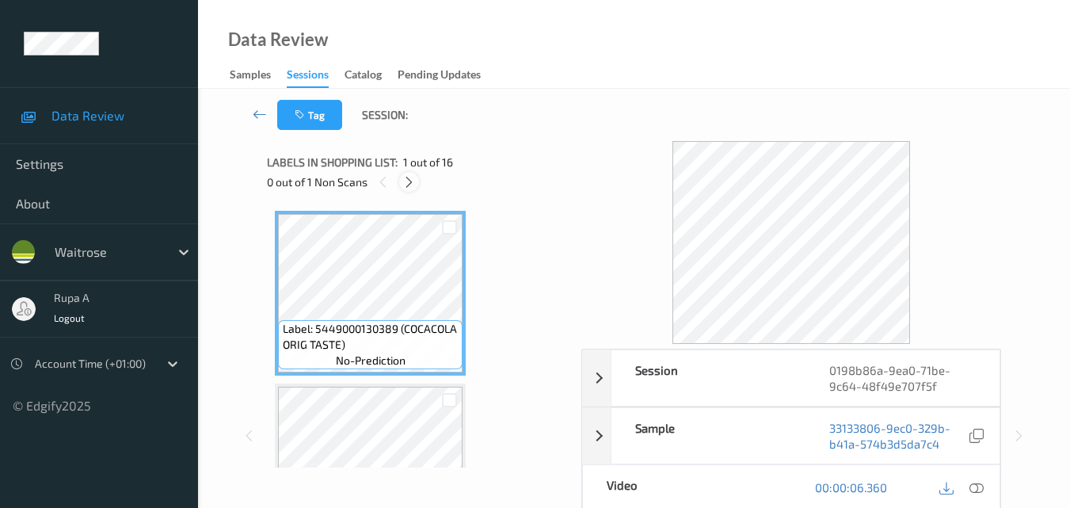
click at [409, 188] on icon at bounding box center [408, 182] width 13 height 14
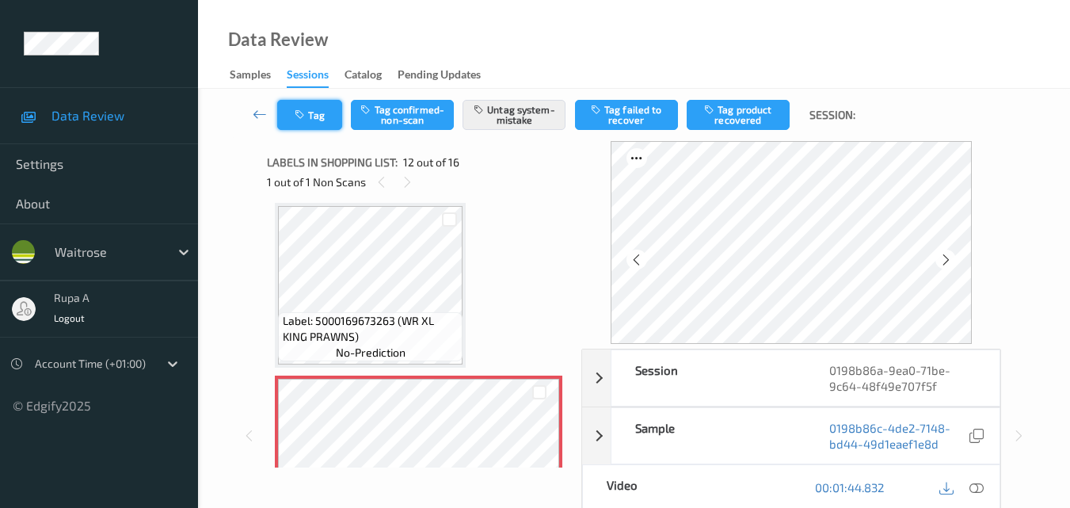
click at [301, 116] on icon "button" at bounding box center [301, 114] width 13 height 11
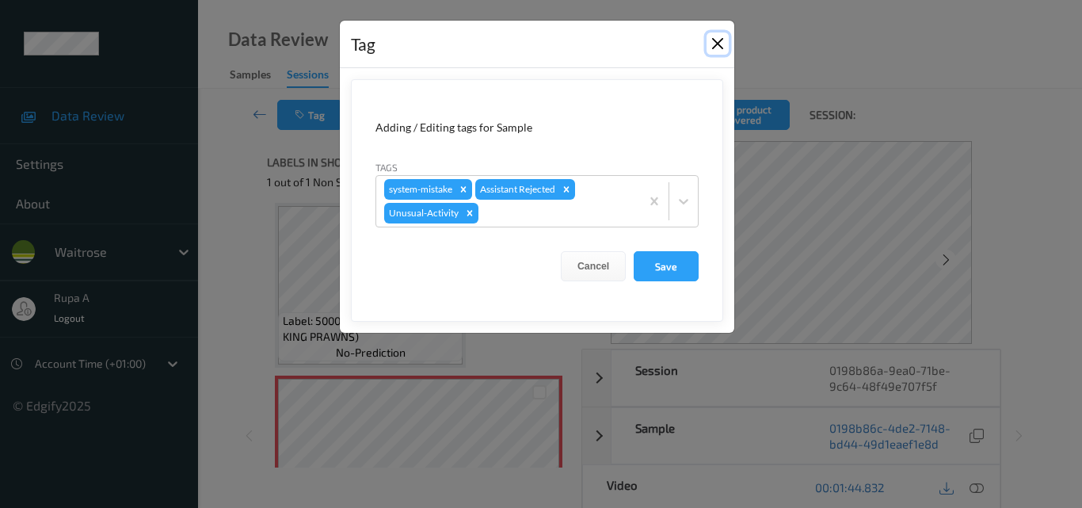
click at [712, 40] on button "Close" at bounding box center [717, 43] width 22 height 22
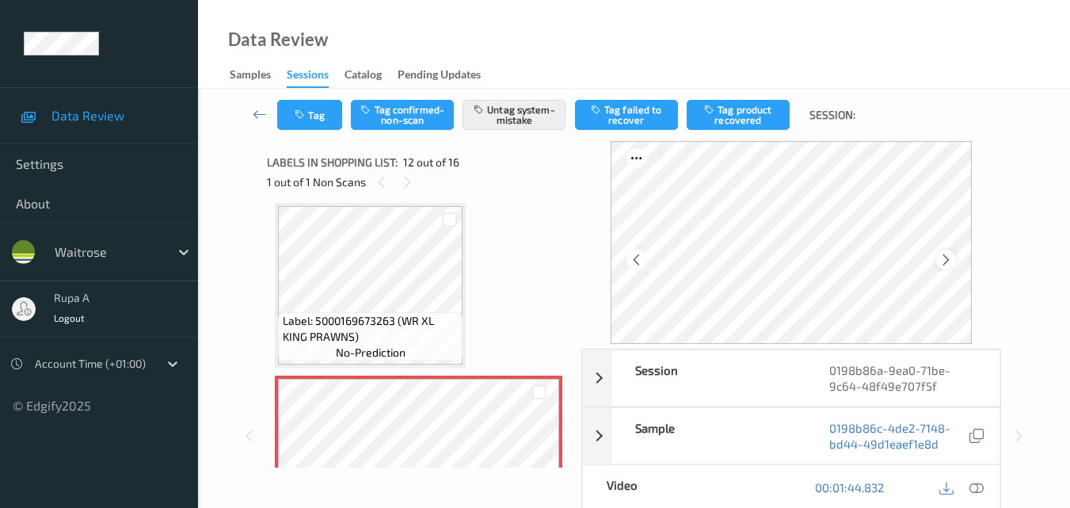
click at [949, 254] on icon at bounding box center [945, 260] width 13 height 14
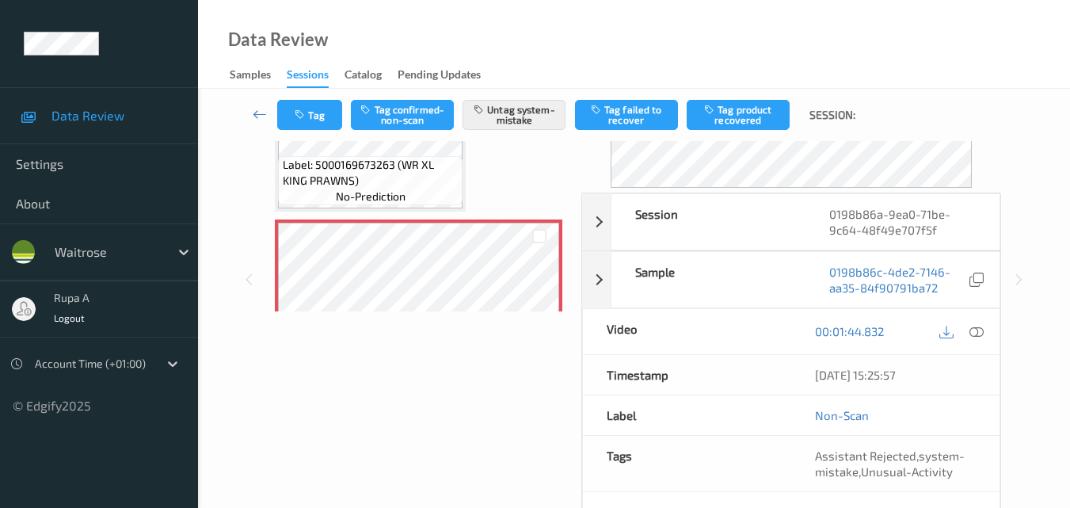
scroll to position [158, 0]
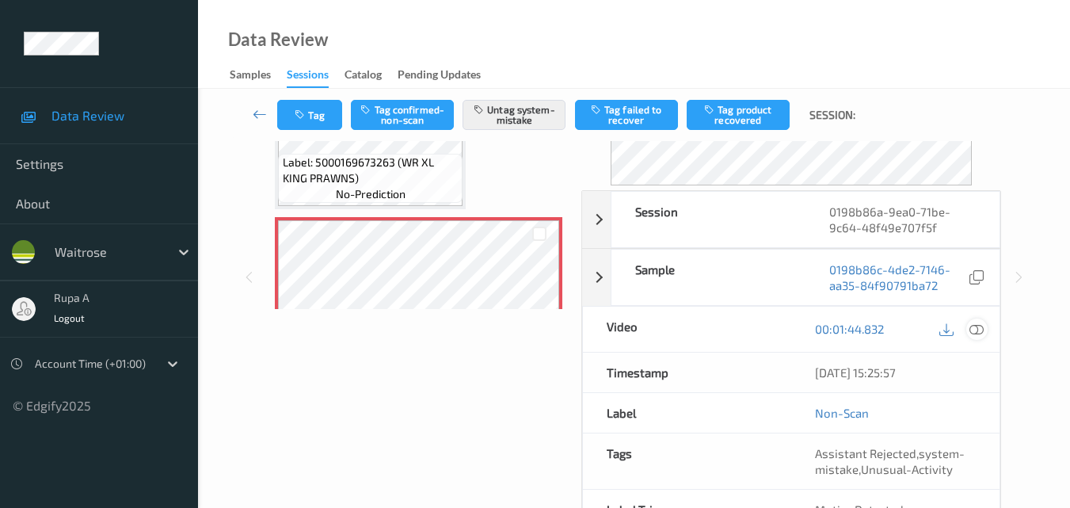
click at [979, 329] on icon at bounding box center [976, 328] width 14 height 14
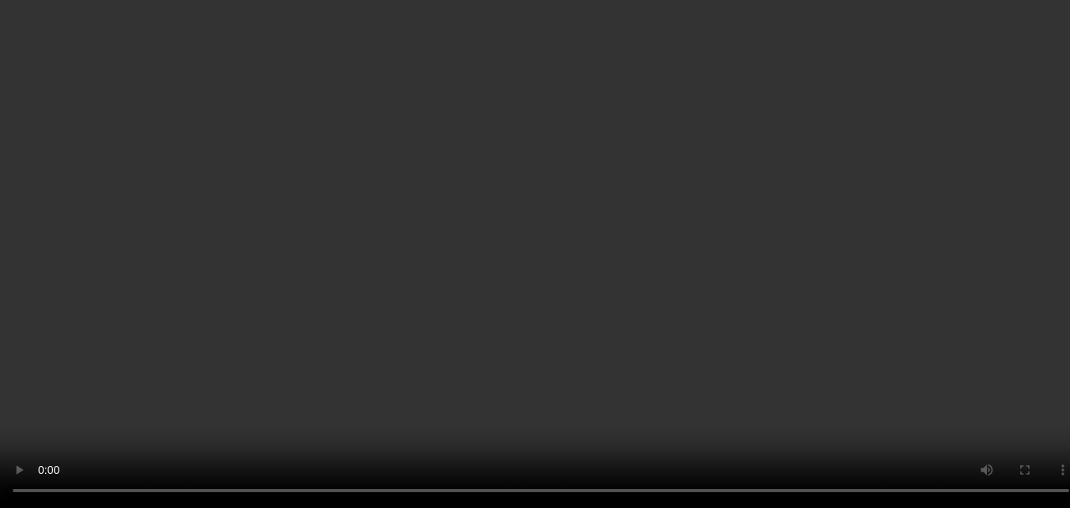
scroll to position [1101, 0]
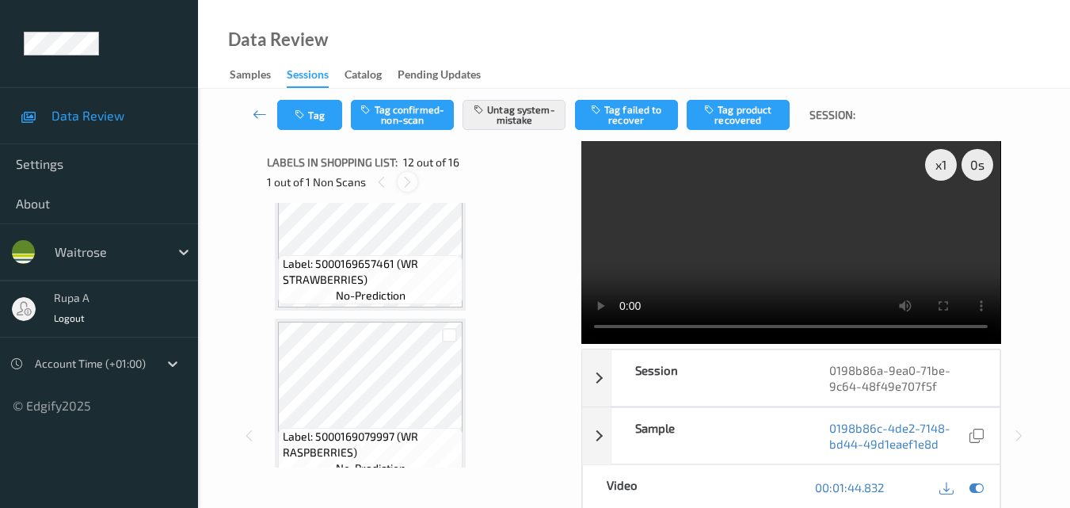
click at [410, 178] on icon at bounding box center [407, 182] width 13 height 14
click at [382, 183] on icon at bounding box center [381, 182] width 13 height 14
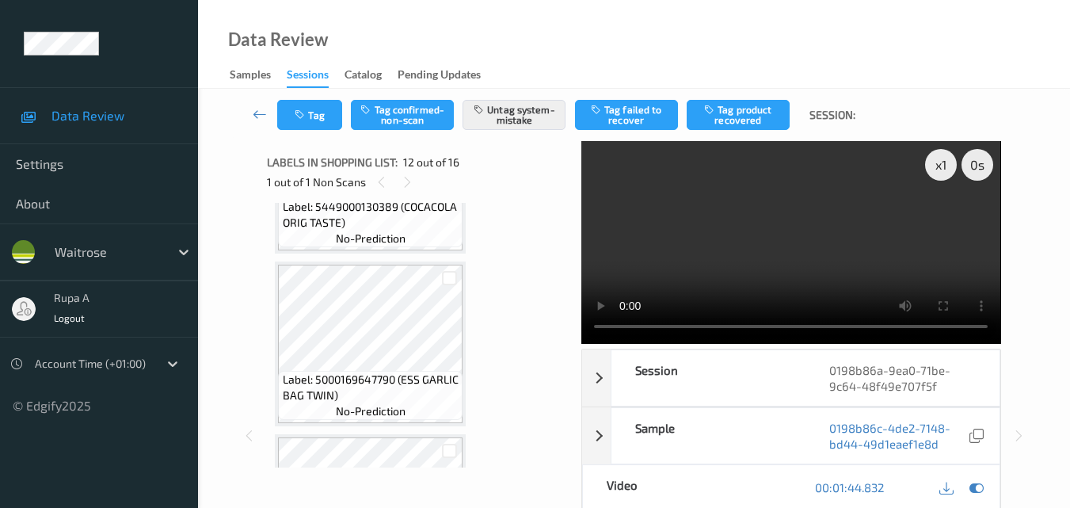
scroll to position [0, 0]
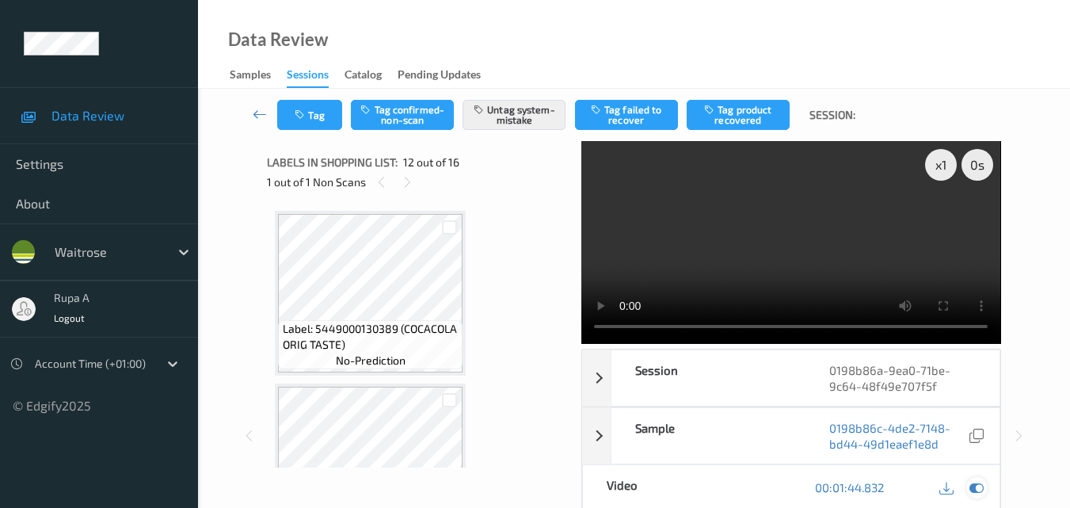
click at [978, 487] on icon at bounding box center [976, 487] width 14 height 14
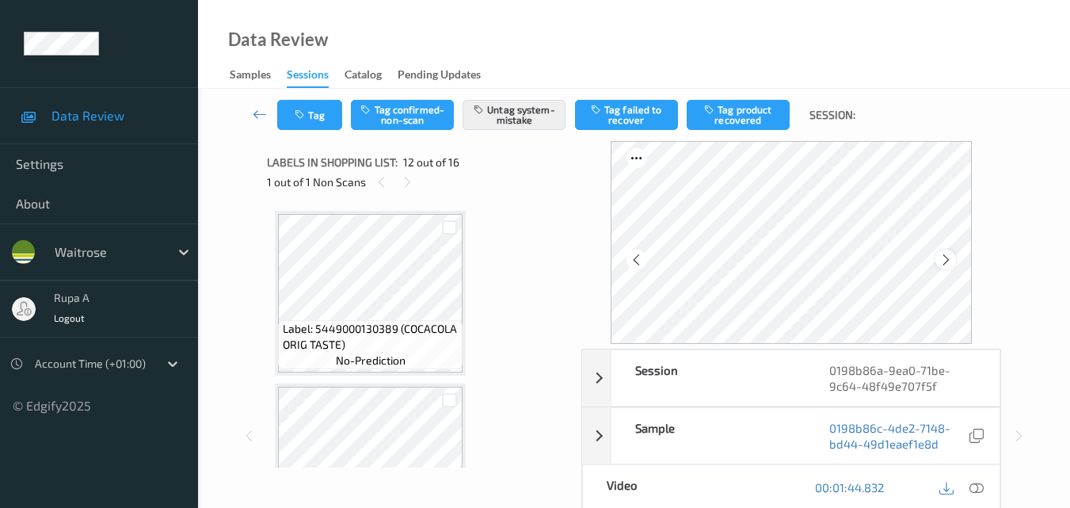
click at [951, 258] on icon at bounding box center [945, 260] width 13 height 14
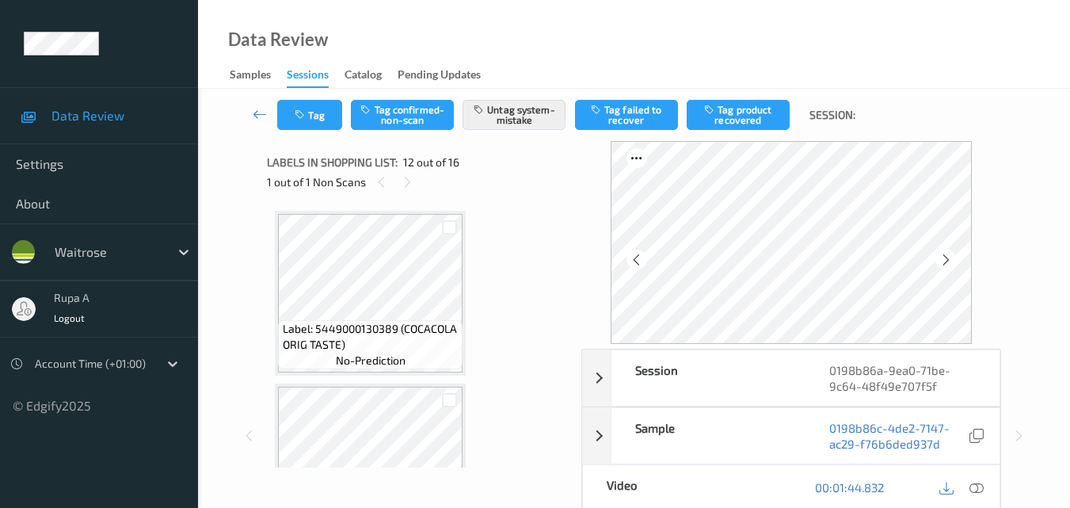
click at [951, 258] on icon at bounding box center [945, 260] width 13 height 14
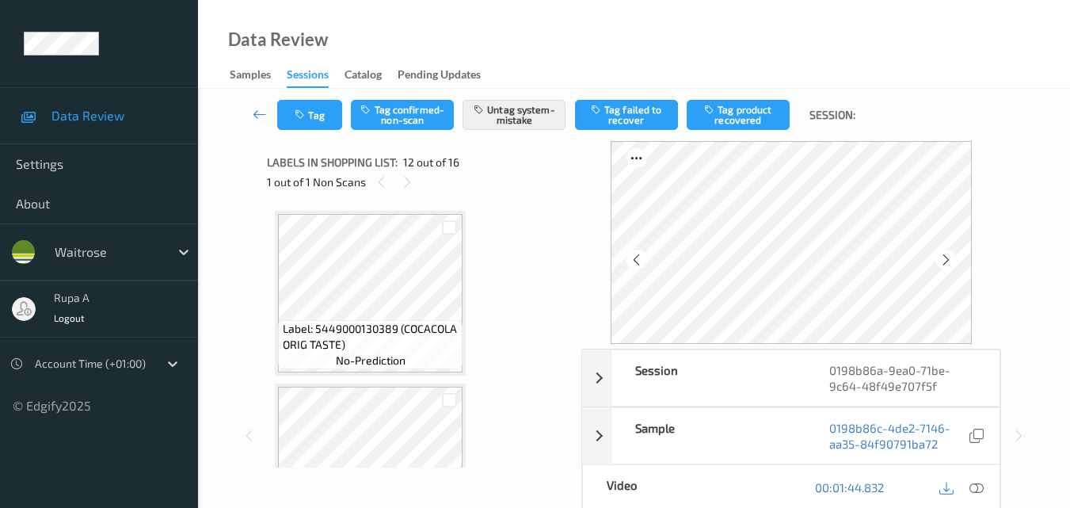
click at [951, 258] on icon at bounding box center [945, 260] width 13 height 14
click at [975, 496] on div at bounding box center [976, 487] width 21 height 21
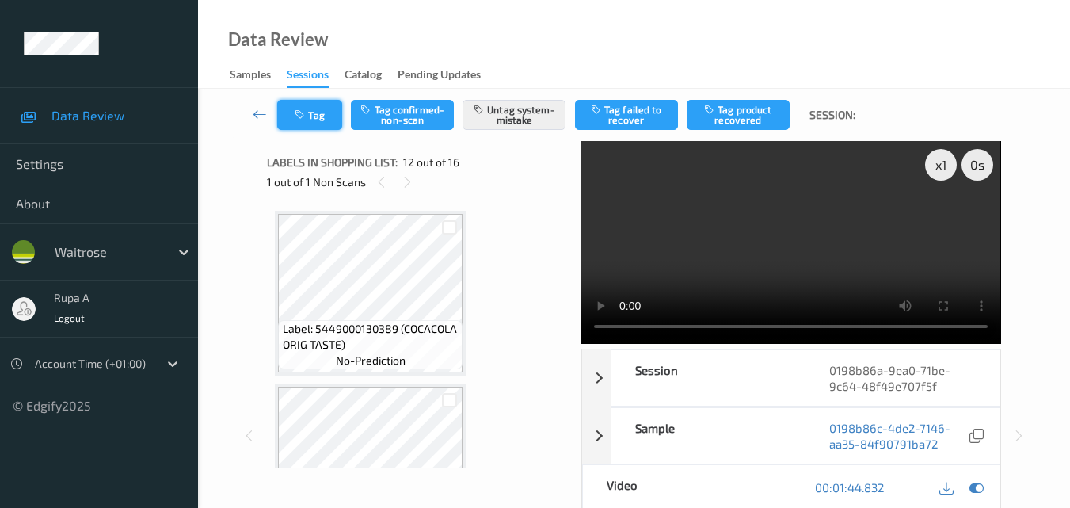
click at [329, 118] on button "Tag" at bounding box center [309, 115] width 65 height 30
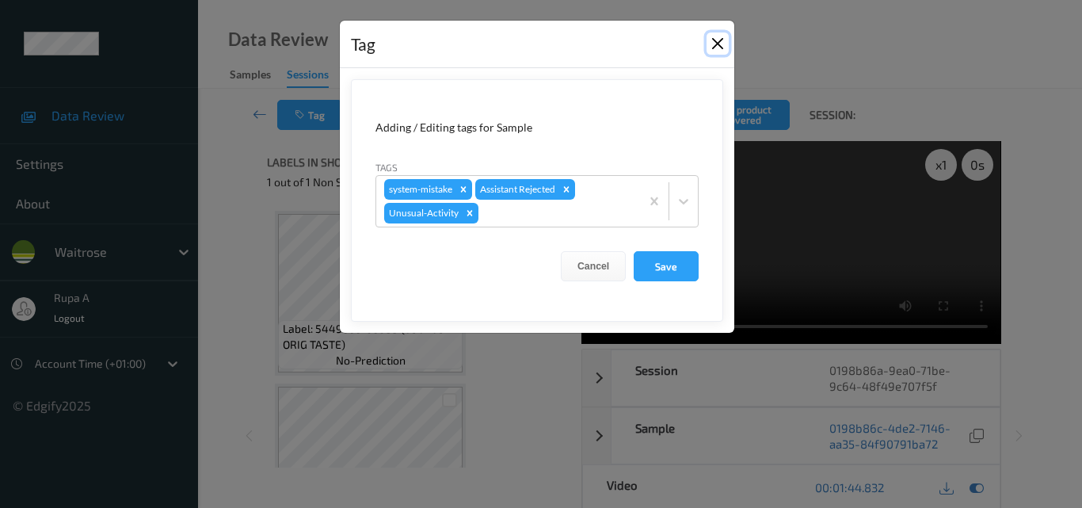
click at [712, 49] on button "Close" at bounding box center [717, 43] width 22 height 22
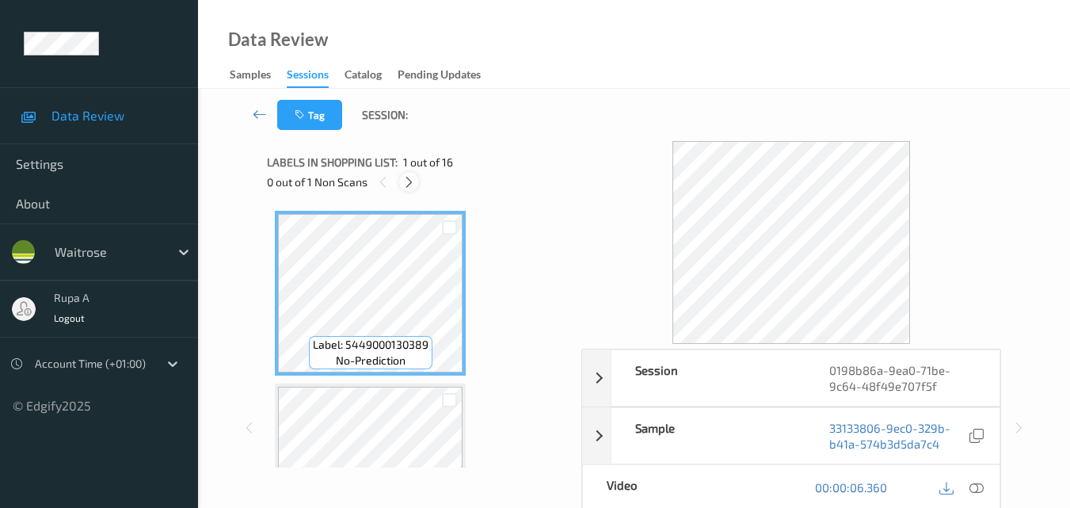
click at [405, 183] on icon at bounding box center [408, 182] width 13 height 14
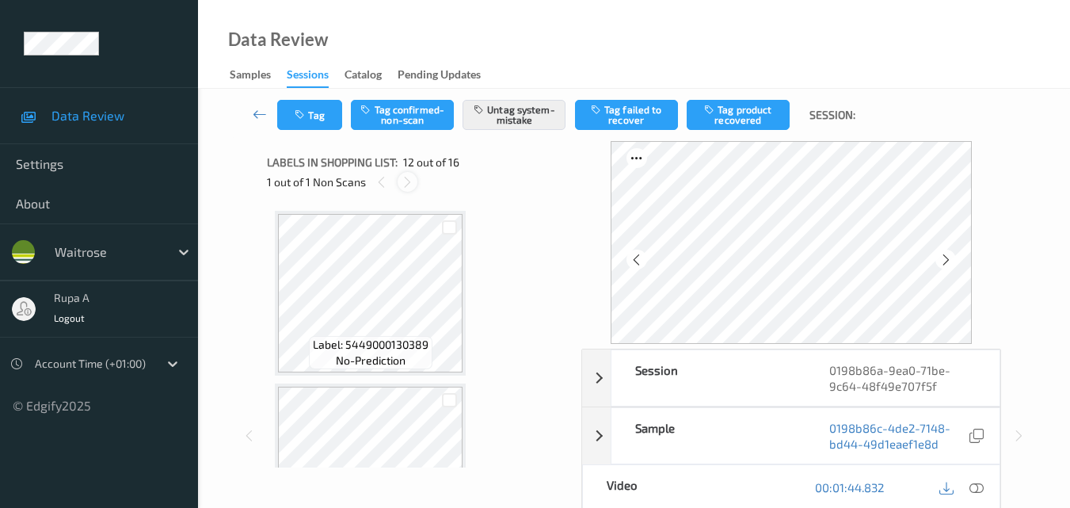
scroll to position [1734, 0]
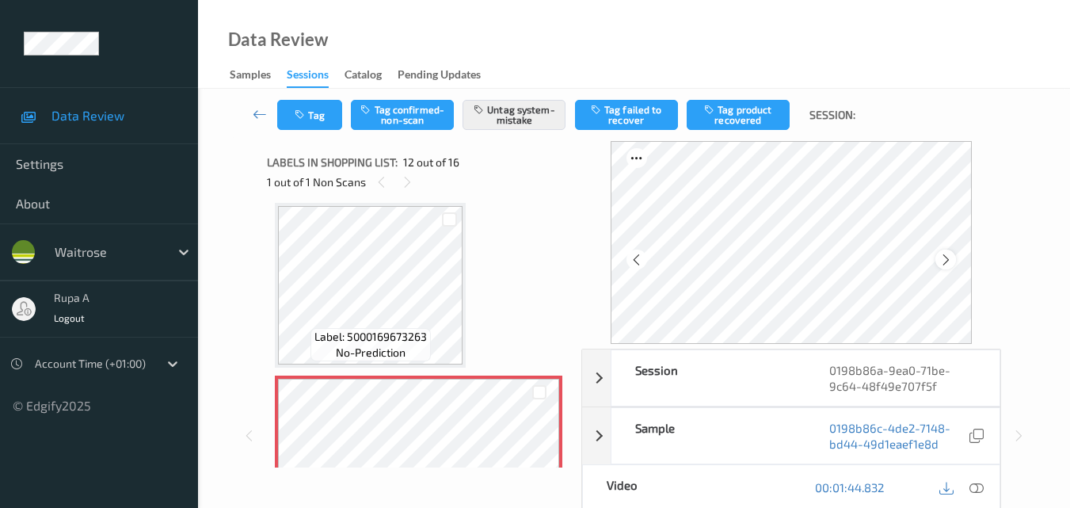
click at [949, 261] on icon at bounding box center [945, 260] width 13 height 14
click at [947, 253] on icon at bounding box center [945, 260] width 13 height 14
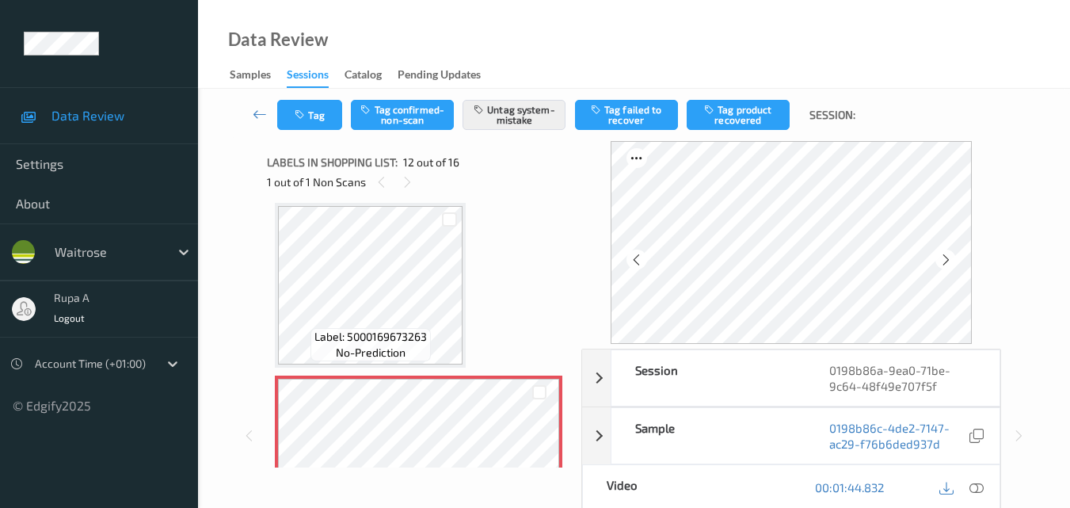
click at [947, 253] on icon at bounding box center [945, 260] width 13 height 14
click at [312, 113] on button "Tag" at bounding box center [309, 115] width 65 height 30
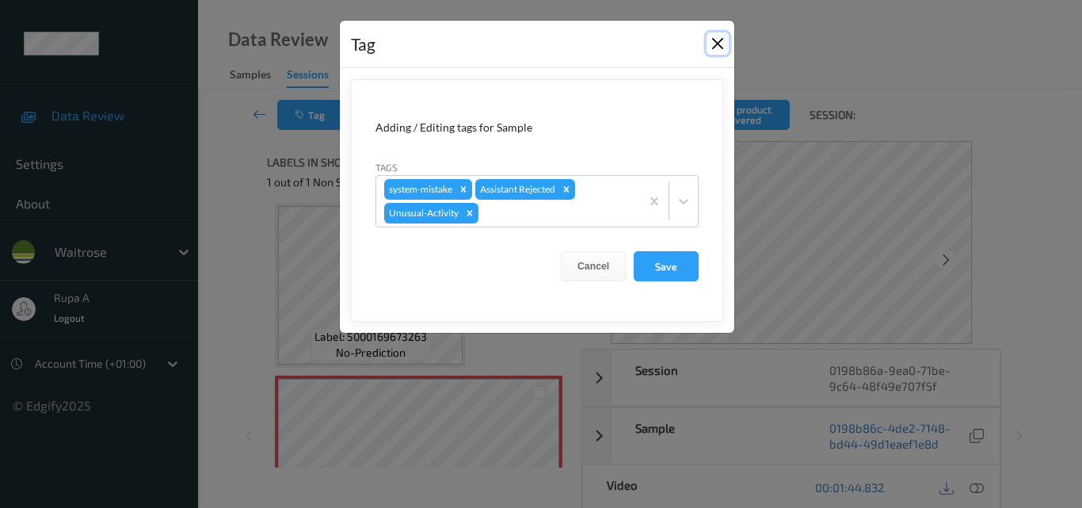
click at [714, 45] on button "Close" at bounding box center [717, 43] width 22 height 22
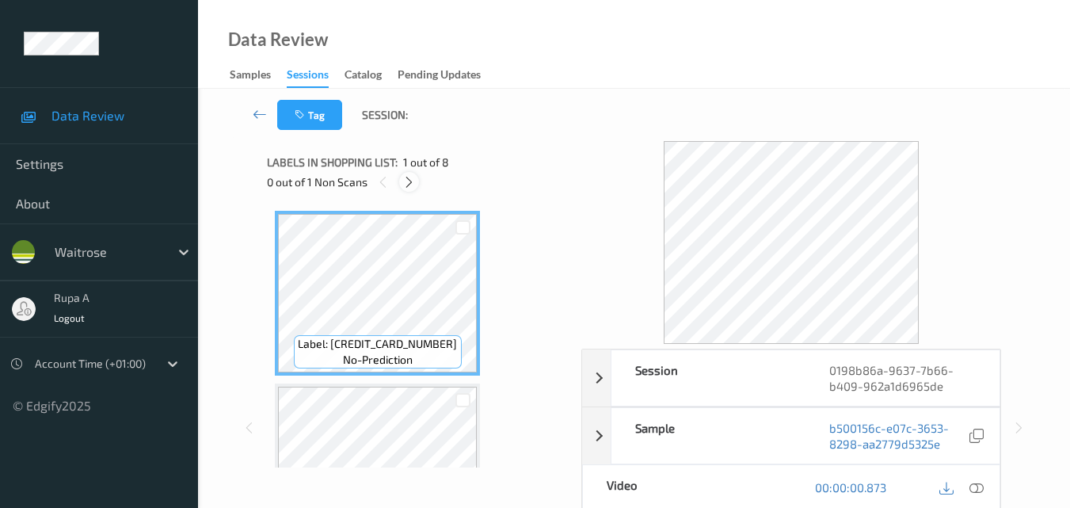
click at [416, 182] on div at bounding box center [409, 182] width 20 height 20
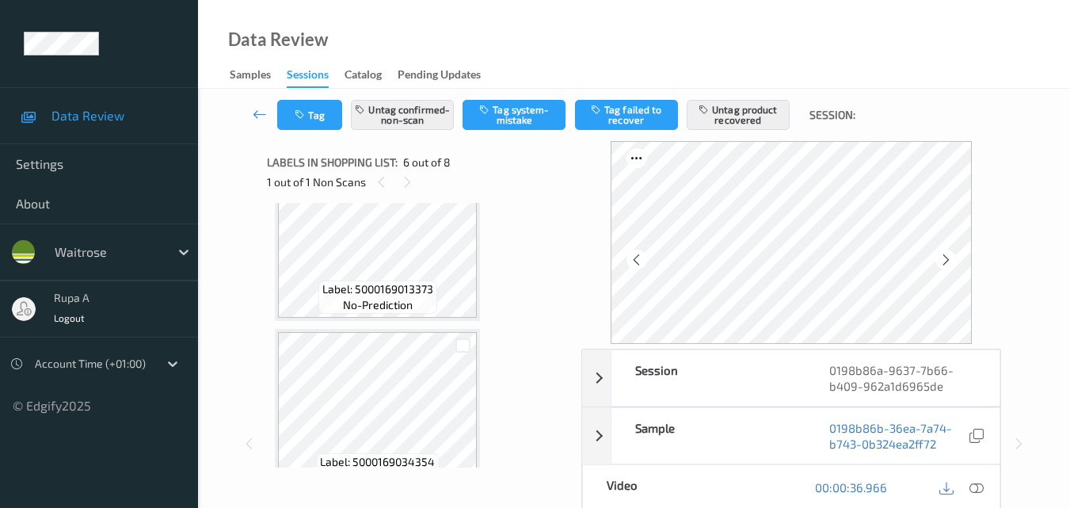
scroll to position [223, 0]
click at [952, 258] on icon at bounding box center [945, 260] width 13 height 14
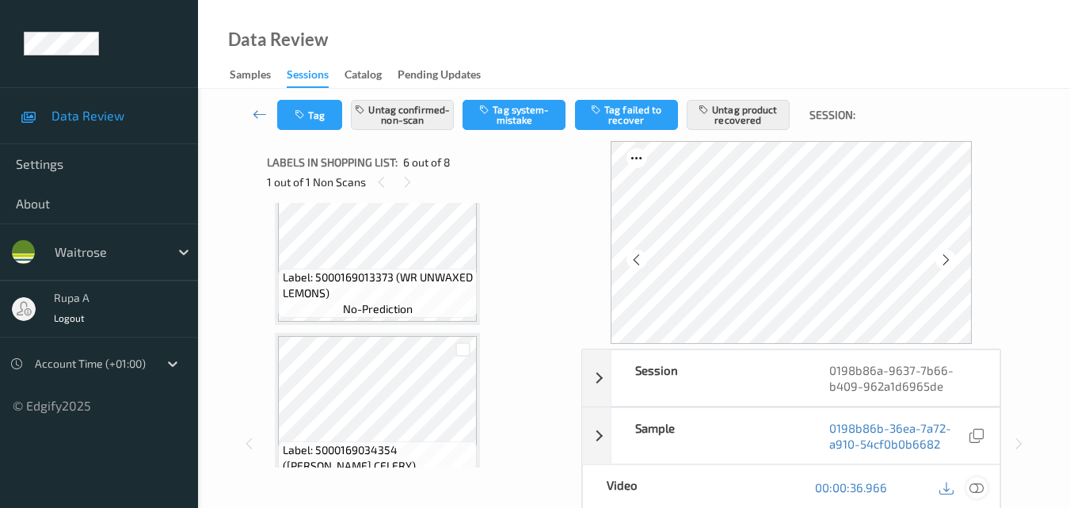
scroll to position [207, 0]
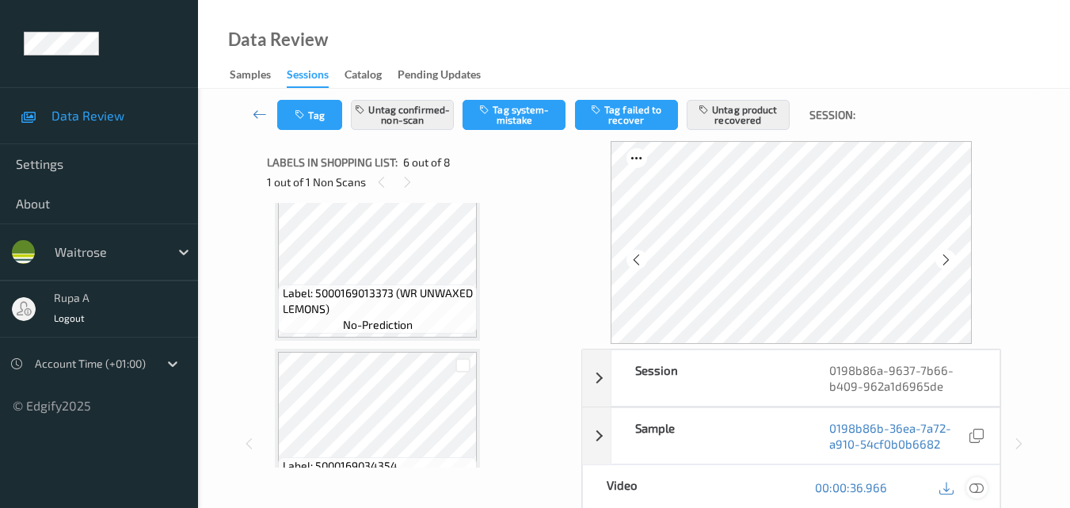
click at [982, 489] on icon at bounding box center [976, 487] width 14 height 14
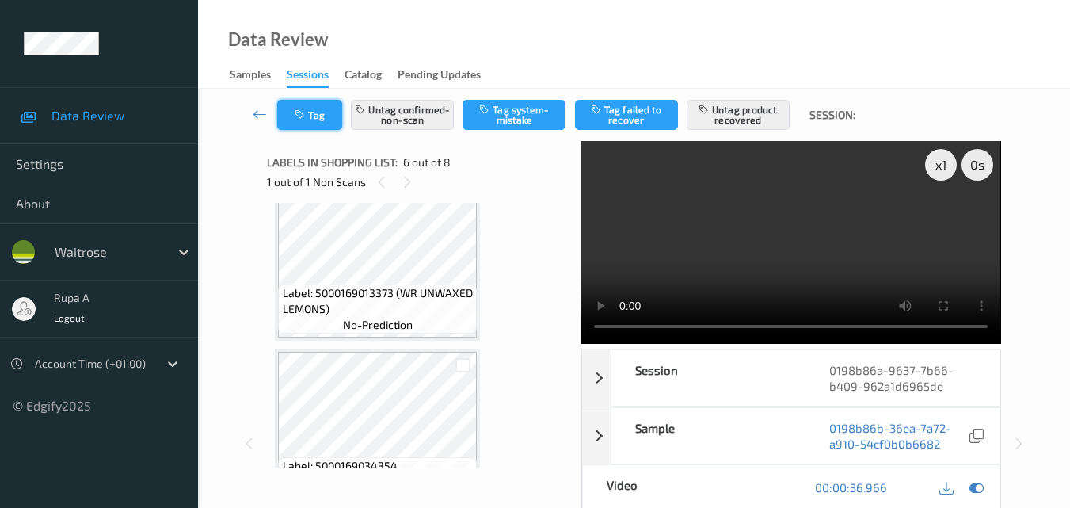
click at [321, 121] on button "Tag" at bounding box center [309, 115] width 65 height 30
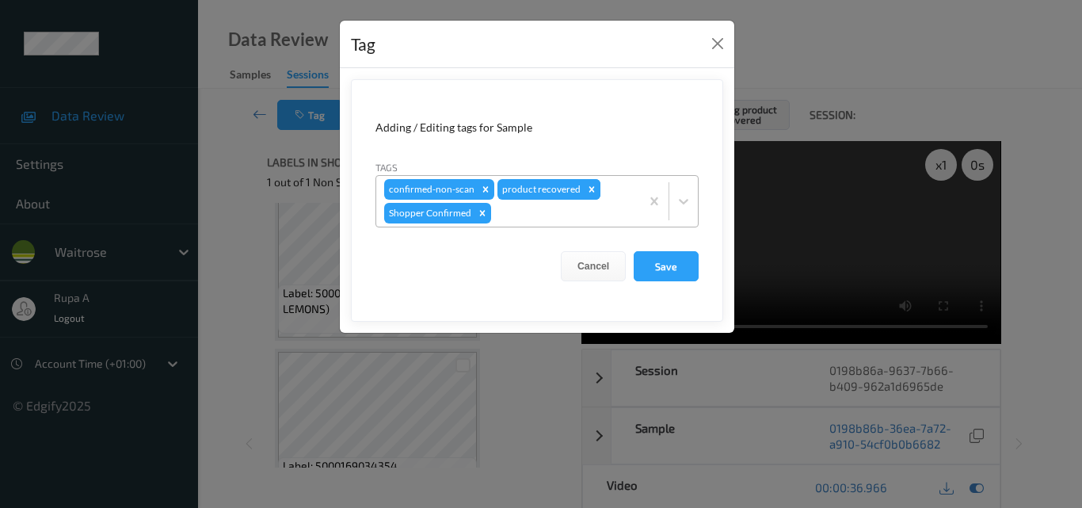
click at [589, 191] on icon "Remove product recovered" at bounding box center [592, 189] width 6 height 6
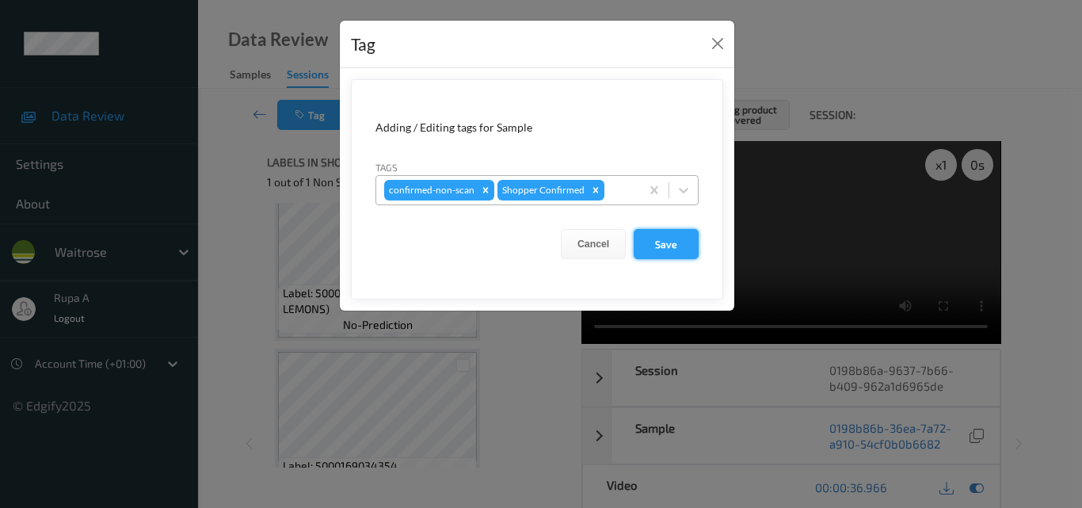
click at [664, 241] on button "Save" at bounding box center [665, 244] width 65 height 30
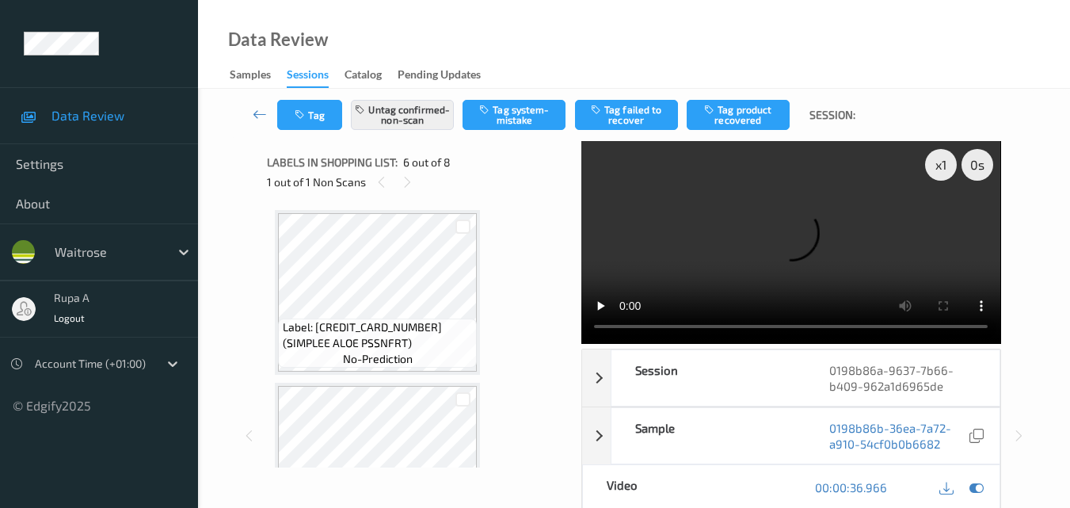
scroll to position [0, 0]
click at [975, 485] on icon at bounding box center [976, 487] width 14 height 14
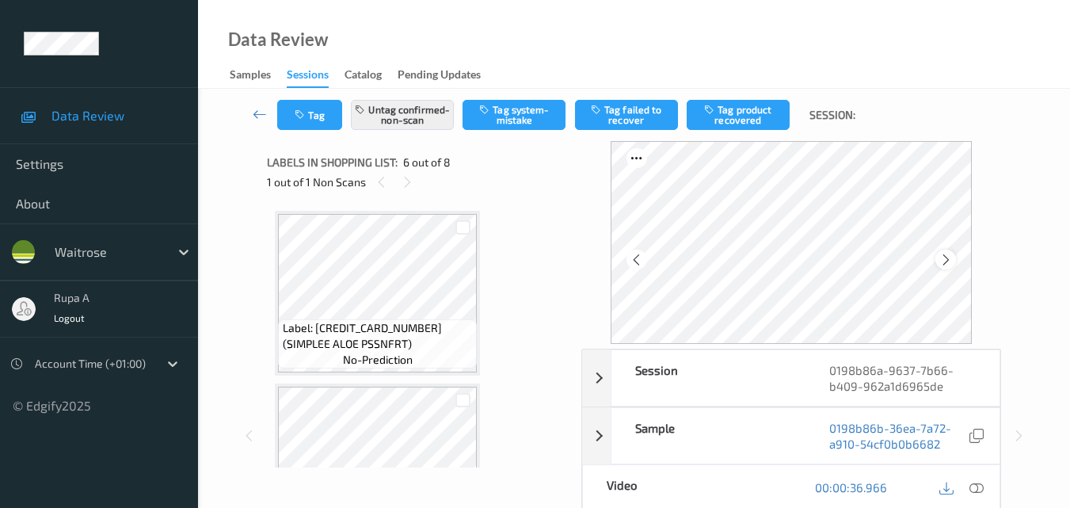
click at [948, 263] on icon at bounding box center [945, 260] width 13 height 14
click at [968, 485] on div at bounding box center [976, 487] width 21 height 21
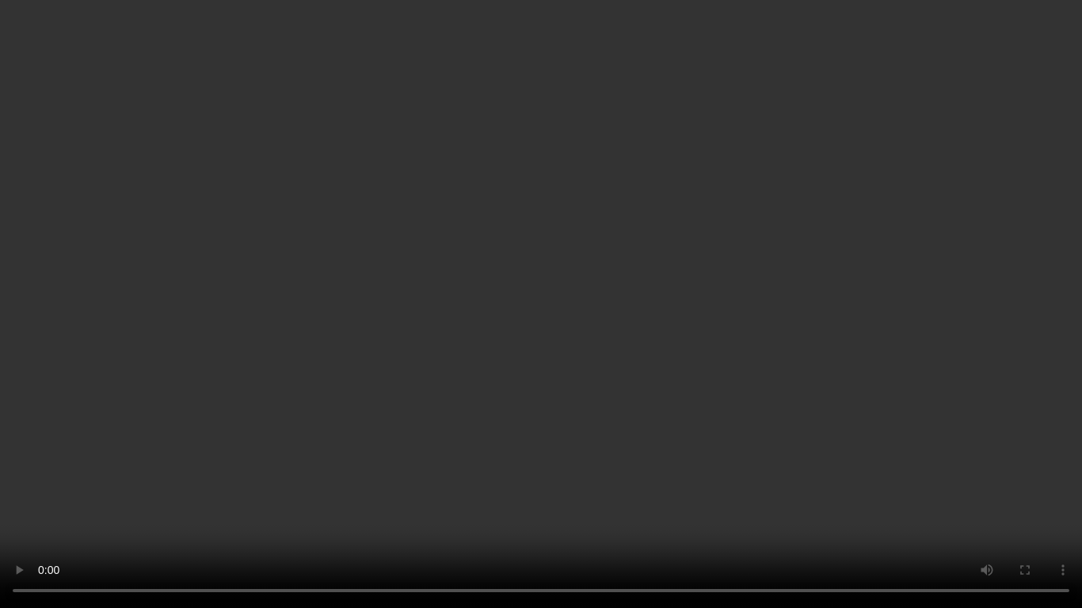
click at [614, 249] on video at bounding box center [541, 304] width 1082 height 608
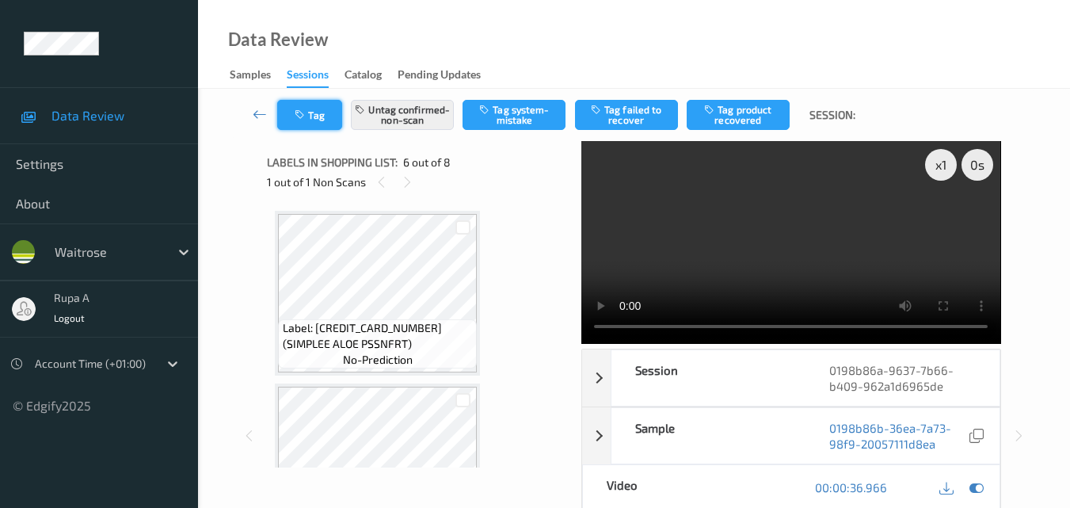
click at [314, 116] on button "Tag" at bounding box center [309, 115] width 65 height 30
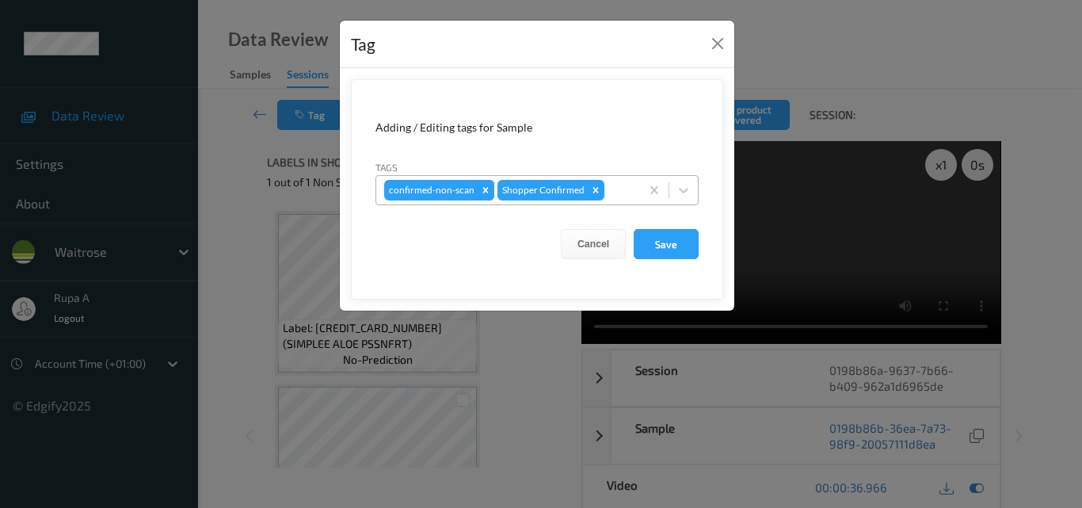
click at [481, 189] on icon "Remove confirmed-non-scan" at bounding box center [485, 189] width 11 height 11
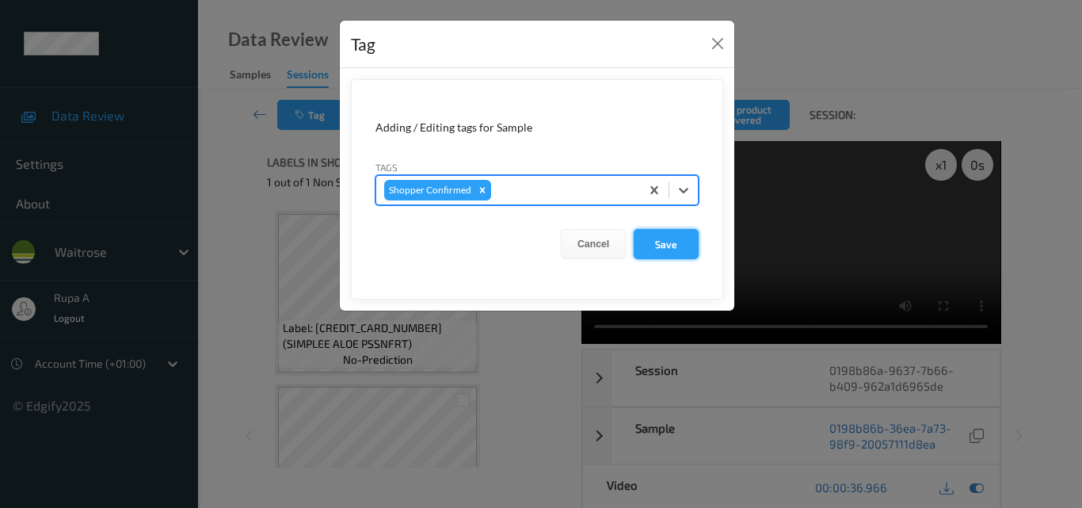
click at [683, 244] on button "Save" at bounding box center [665, 244] width 65 height 30
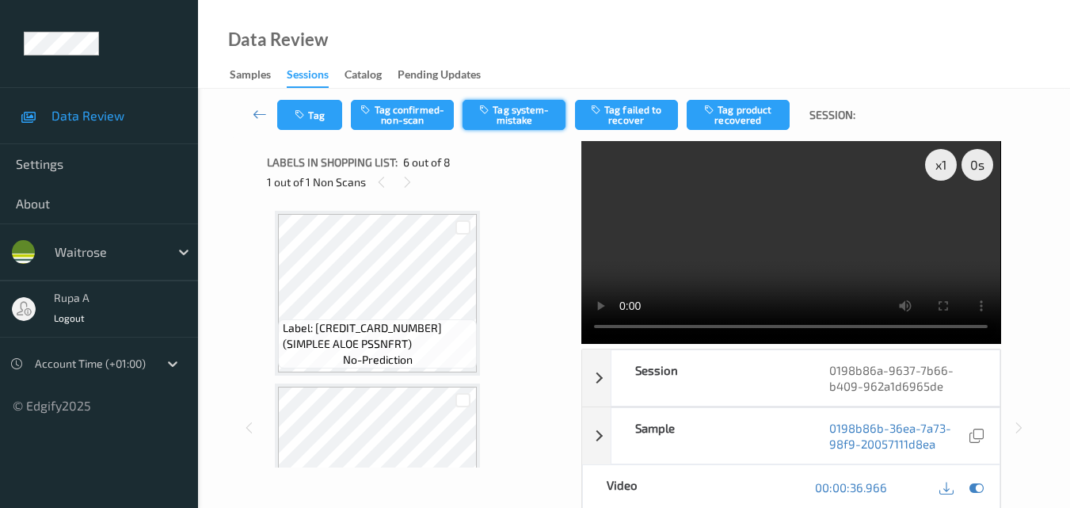
click at [481, 121] on button "Tag system-mistake" at bounding box center [513, 115] width 103 height 30
click at [299, 125] on button "Tag" at bounding box center [309, 115] width 65 height 30
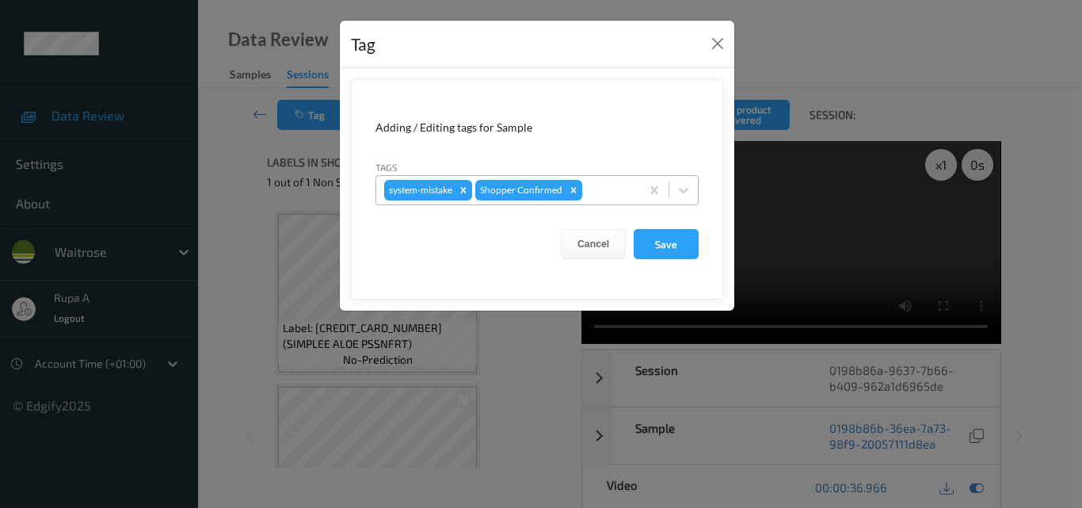
click at [613, 191] on div at bounding box center [608, 190] width 47 height 19
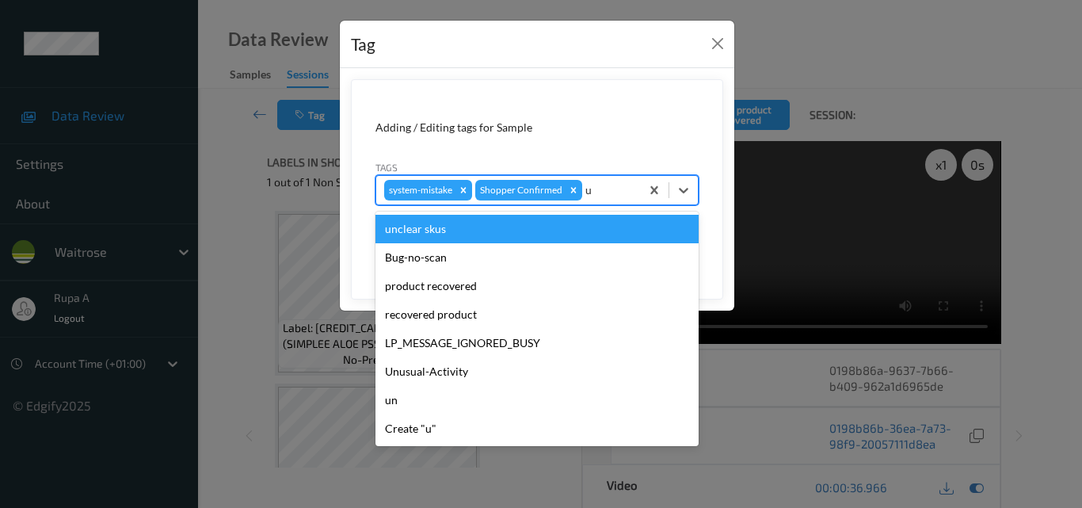
type input "un"
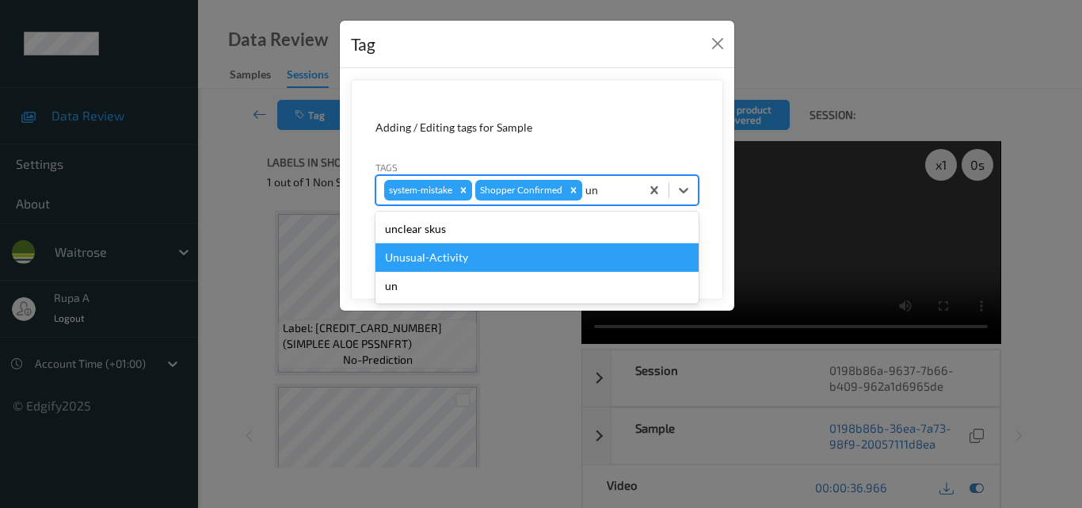
click at [454, 252] on div "Unusual-Activity" at bounding box center [536, 257] width 323 height 29
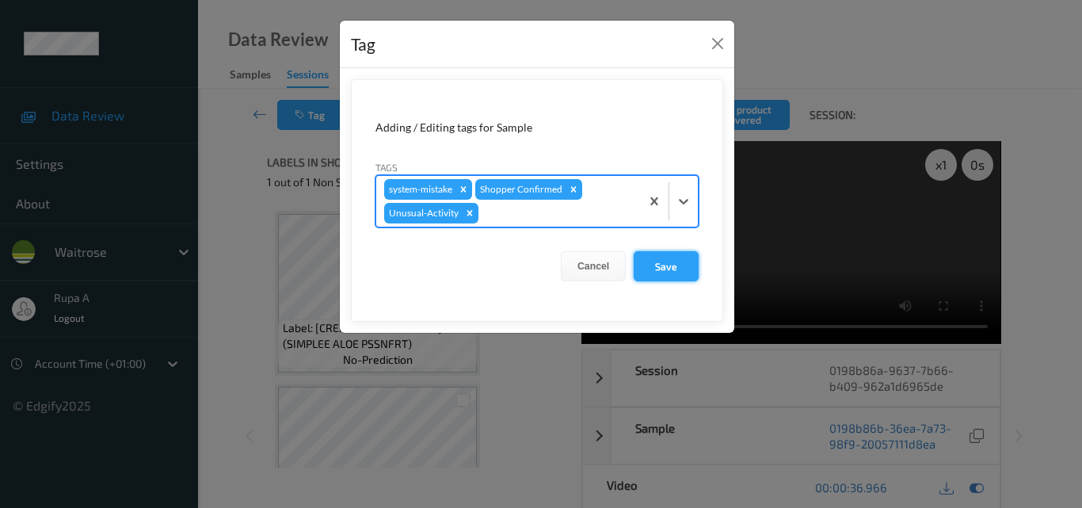
click at [686, 259] on button "Save" at bounding box center [665, 266] width 65 height 30
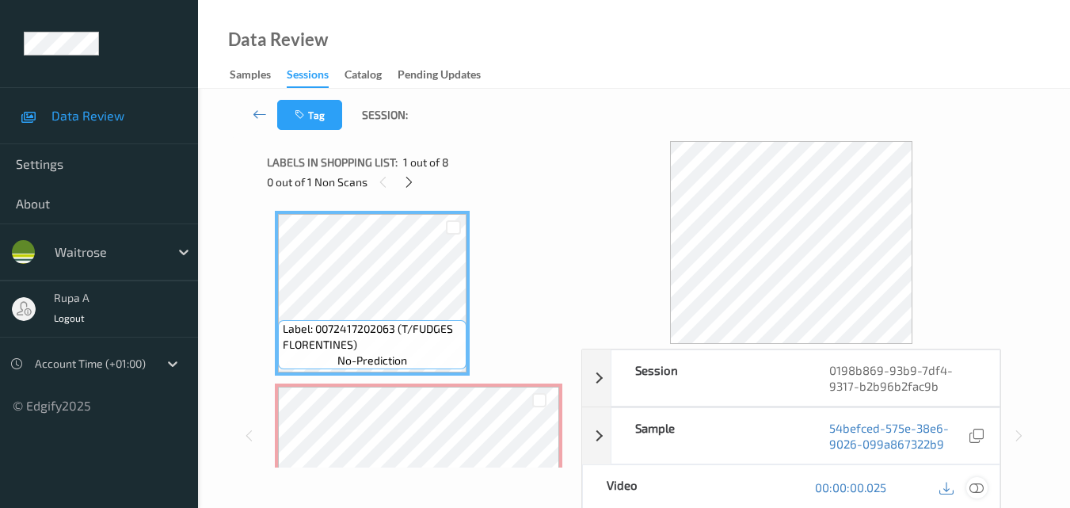
click at [978, 489] on icon at bounding box center [976, 487] width 14 height 14
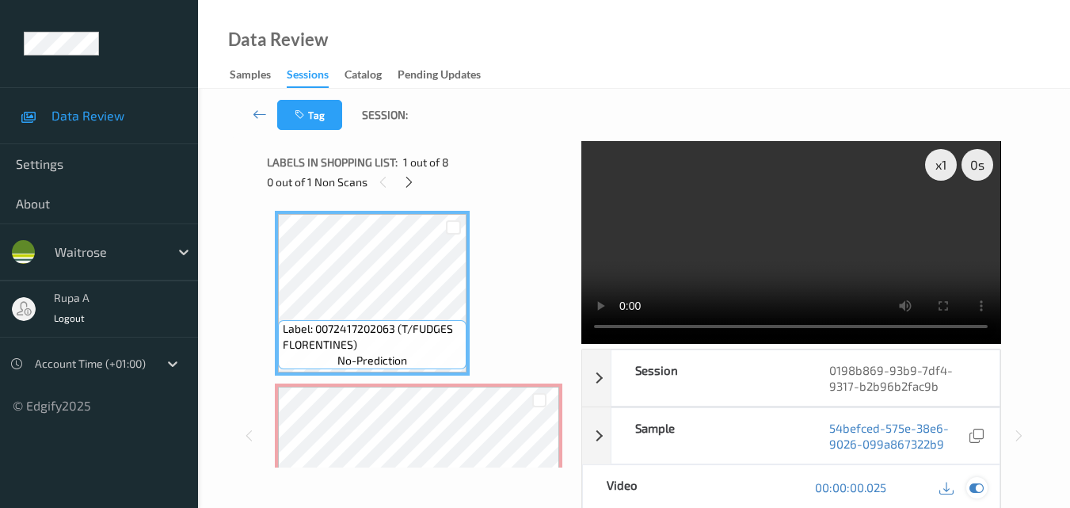
click at [982, 492] on icon at bounding box center [976, 487] width 14 height 14
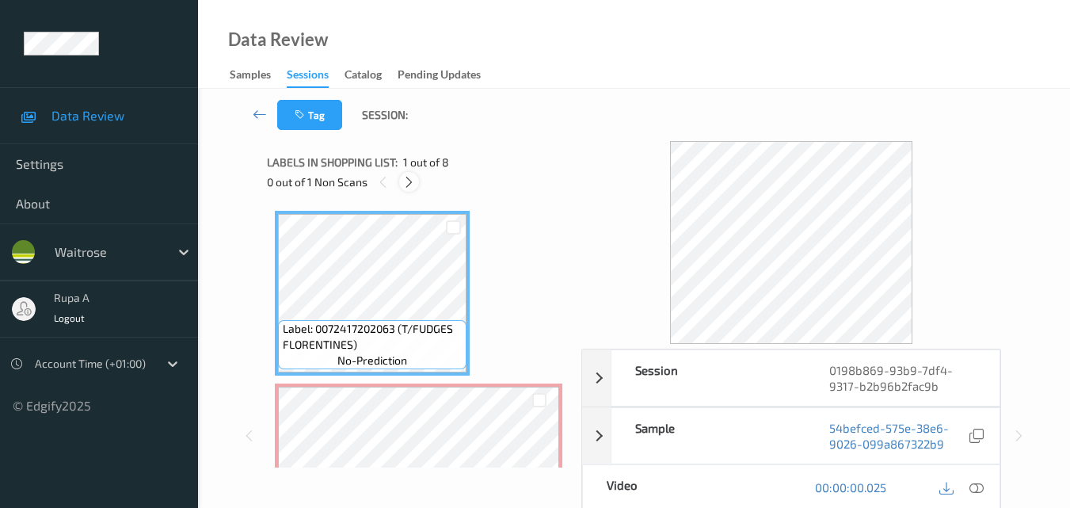
click at [412, 184] on icon at bounding box center [408, 182] width 13 height 14
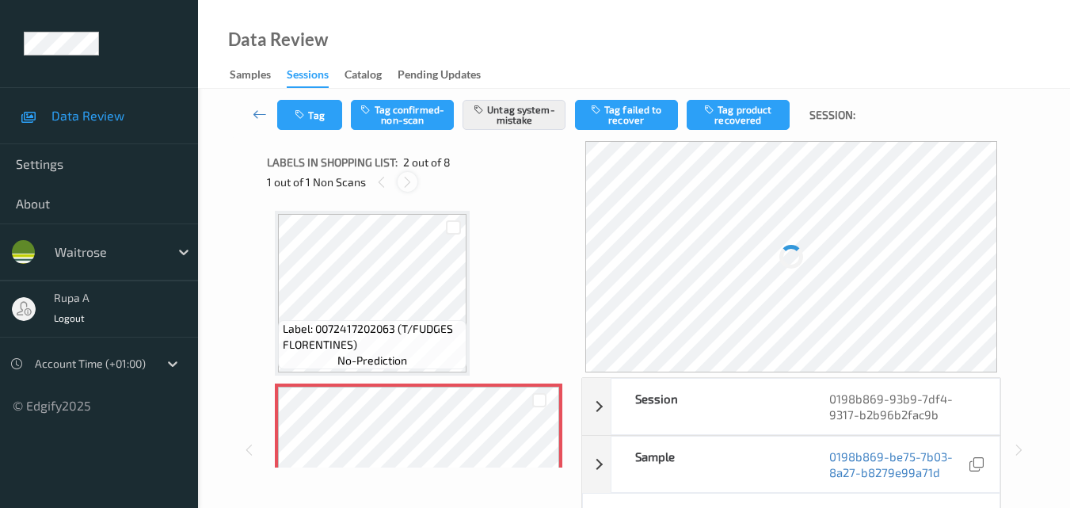
scroll to position [8, 0]
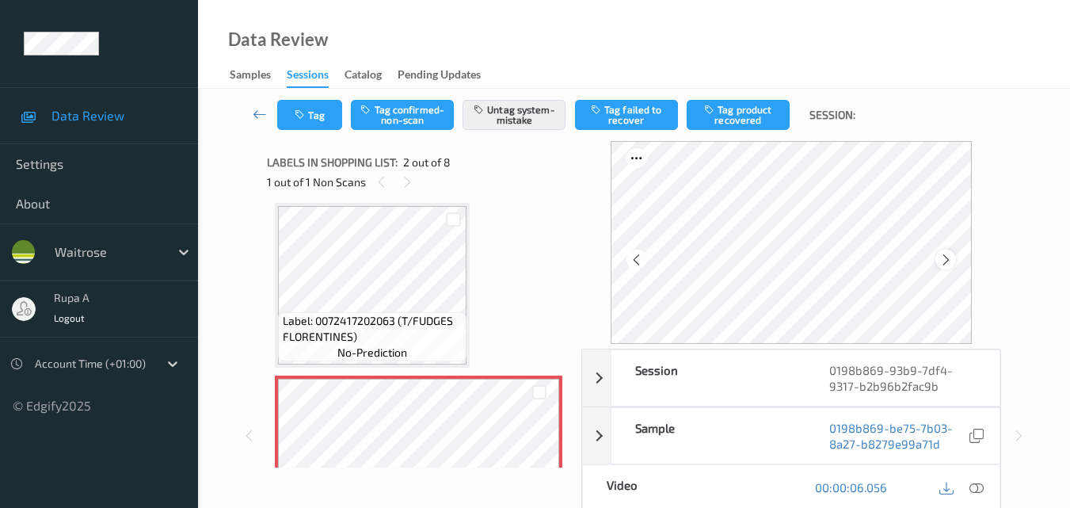
click at [947, 251] on div at bounding box center [945, 259] width 20 height 20
click at [975, 488] on icon at bounding box center [976, 487] width 14 height 14
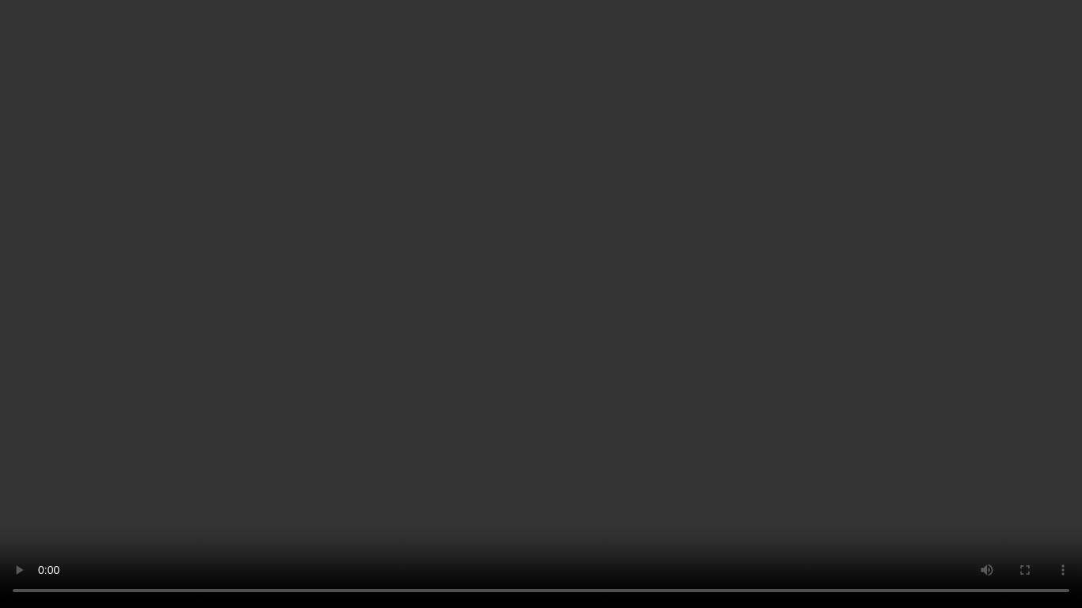
click at [1017, 276] on video at bounding box center [541, 304] width 1082 height 608
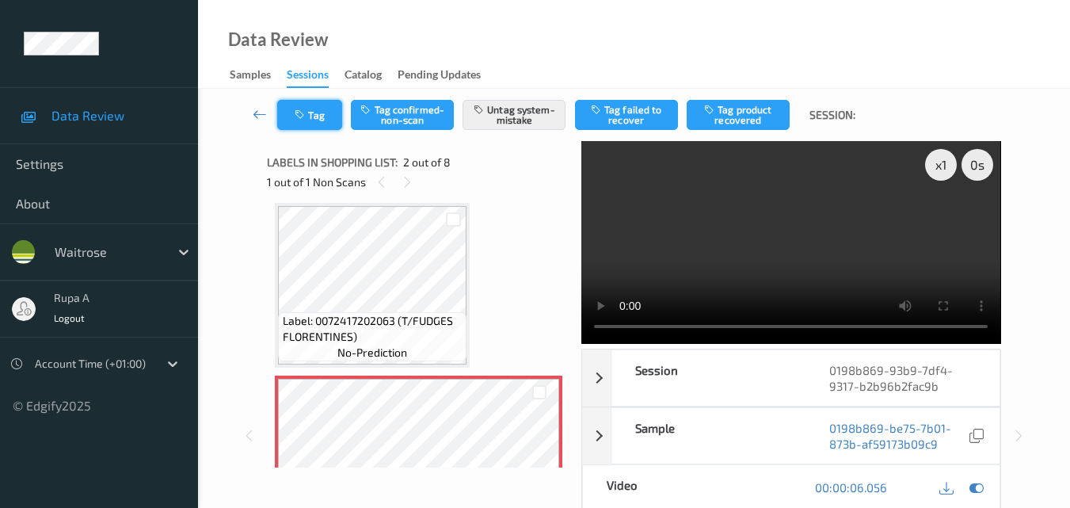
click at [324, 127] on button "Tag" at bounding box center [309, 115] width 65 height 30
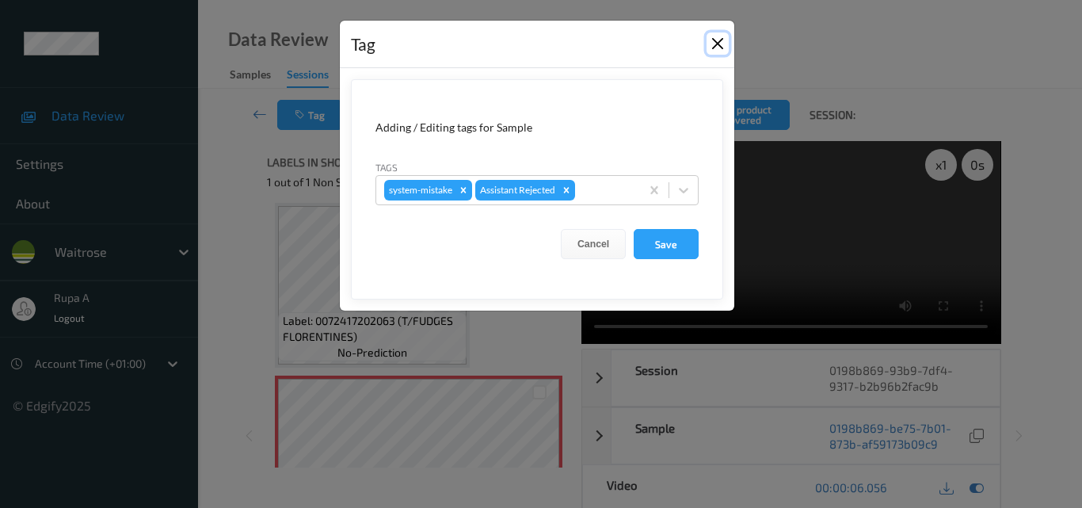
click at [717, 43] on button "Close" at bounding box center [717, 43] width 22 height 22
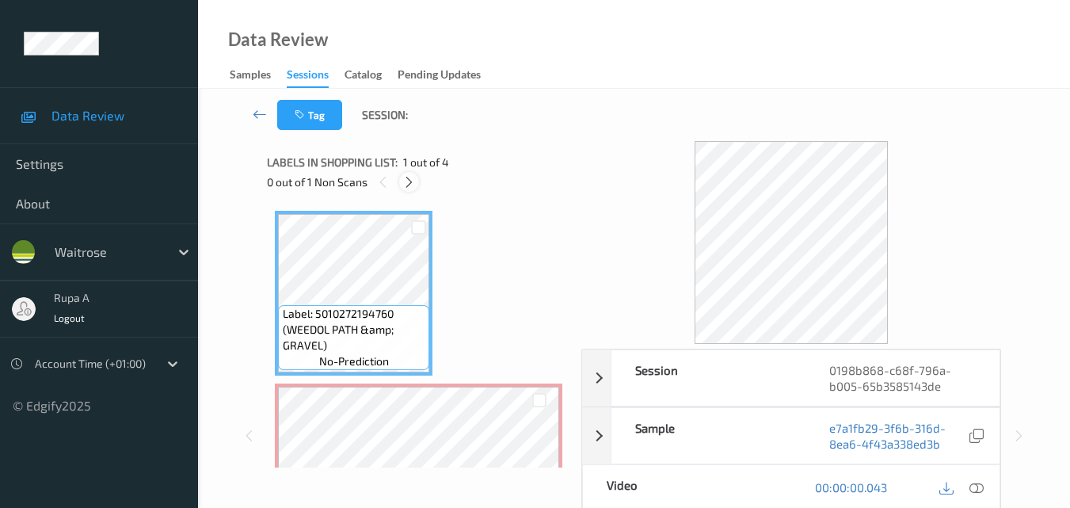
click at [413, 189] on div at bounding box center [409, 182] width 20 height 20
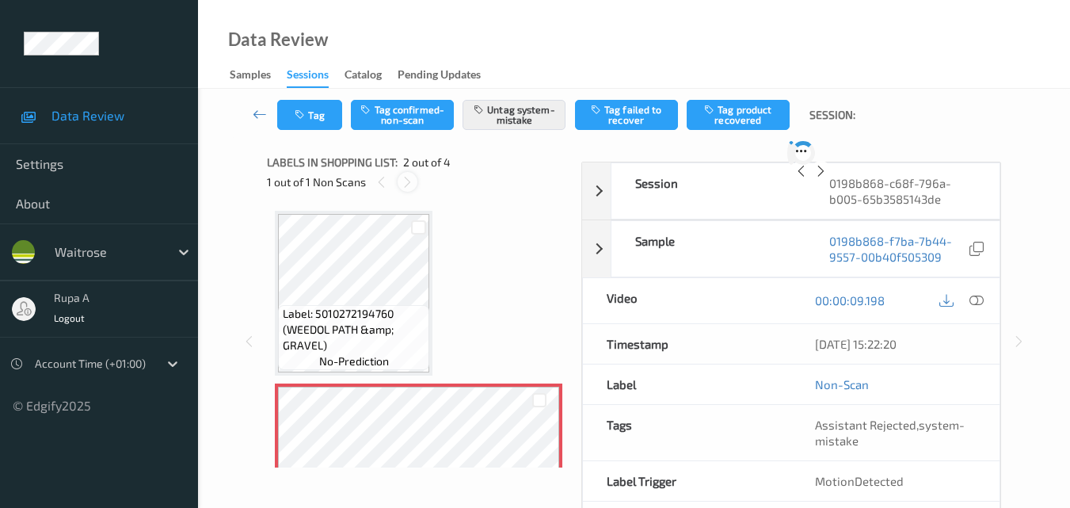
scroll to position [8, 0]
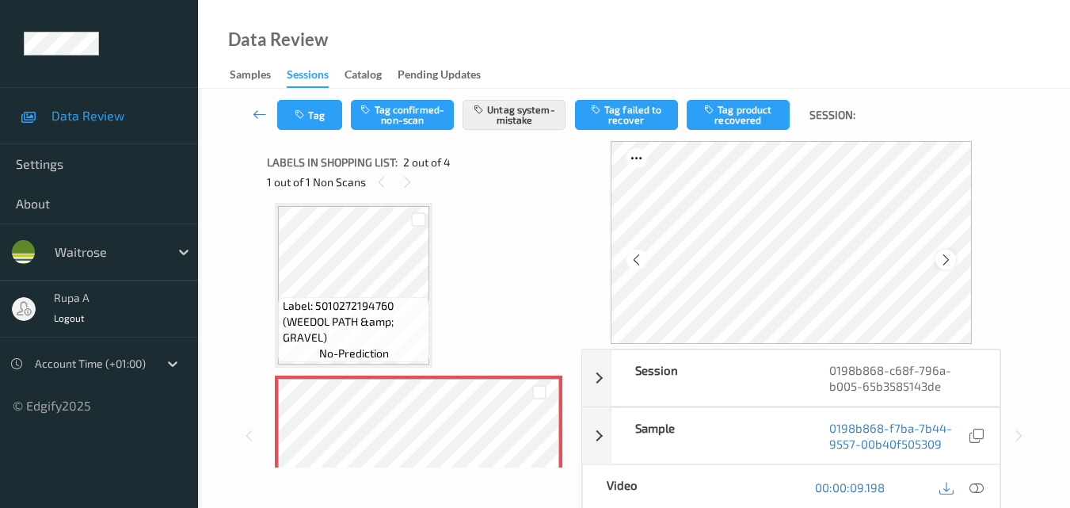
click at [953, 264] on icon at bounding box center [945, 260] width 13 height 14
click at [979, 489] on icon at bounding box center [976, 487] width 14 height 14
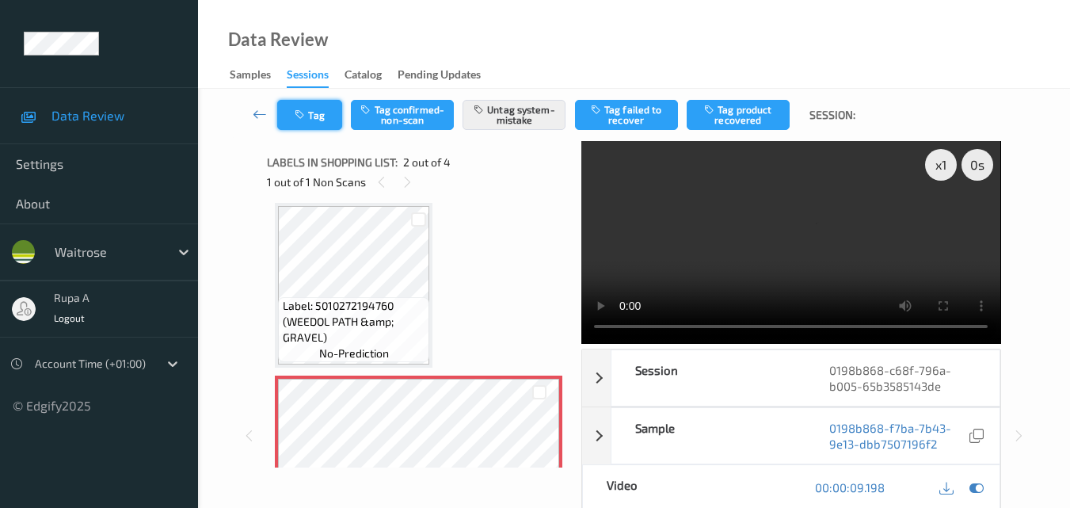
click at [282, 116] on button "Tag" at bounding box center [309, 115] width 65 height 30
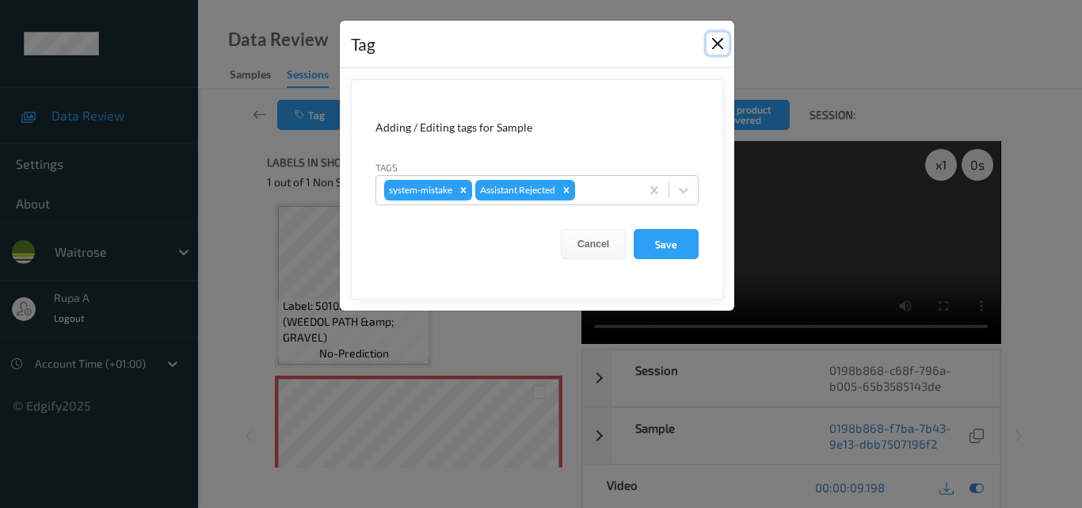
click at [717, 41] on button "Close" at bounding box center [717, 43] width 22 height 22
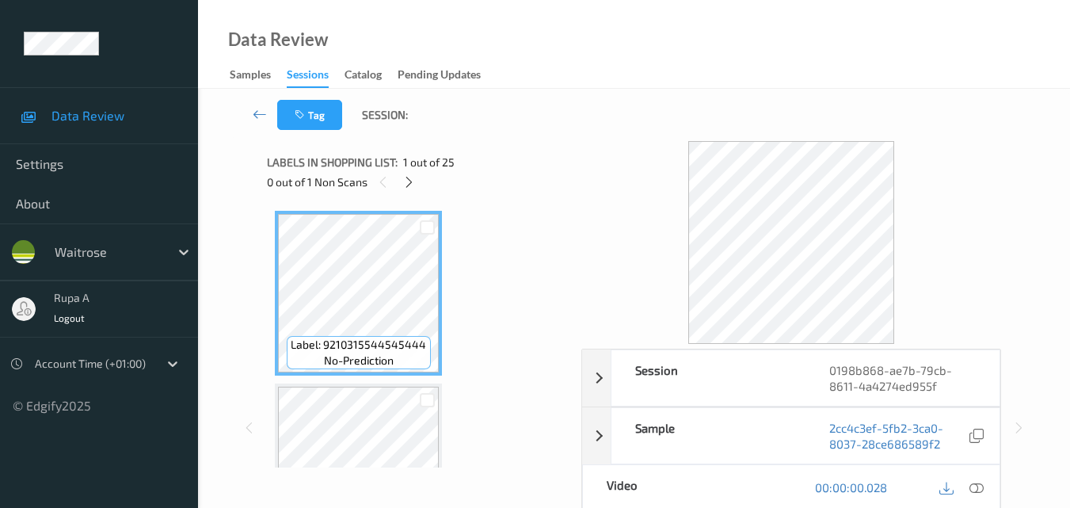
click at [534, 153] on div "Labels in shopping list: 1 out of 25" at bounding box center [418, 162] width 303 height 20
click at [405, 184] on icon at bounding box center [408, 182] width 13 height 14
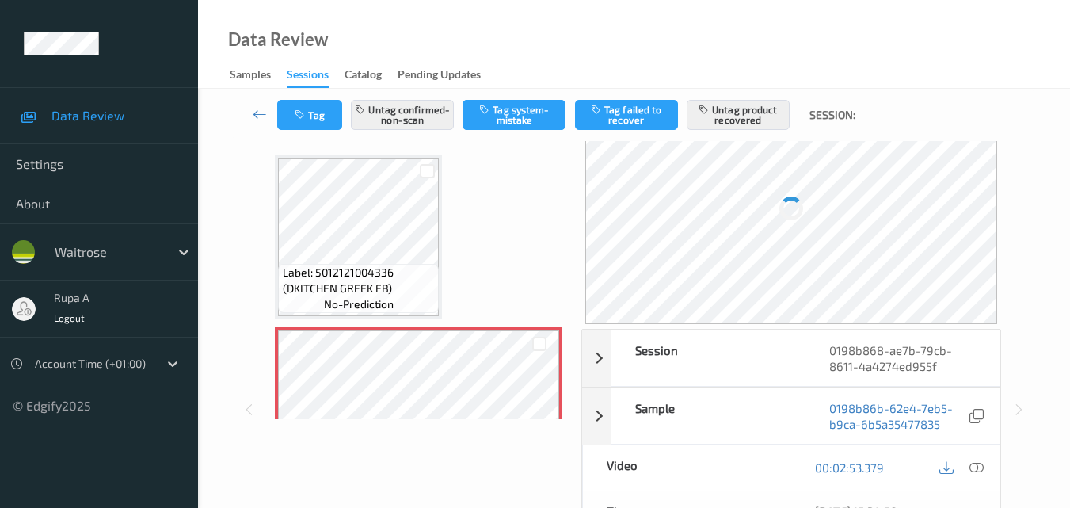
scroll to position [158, 0]
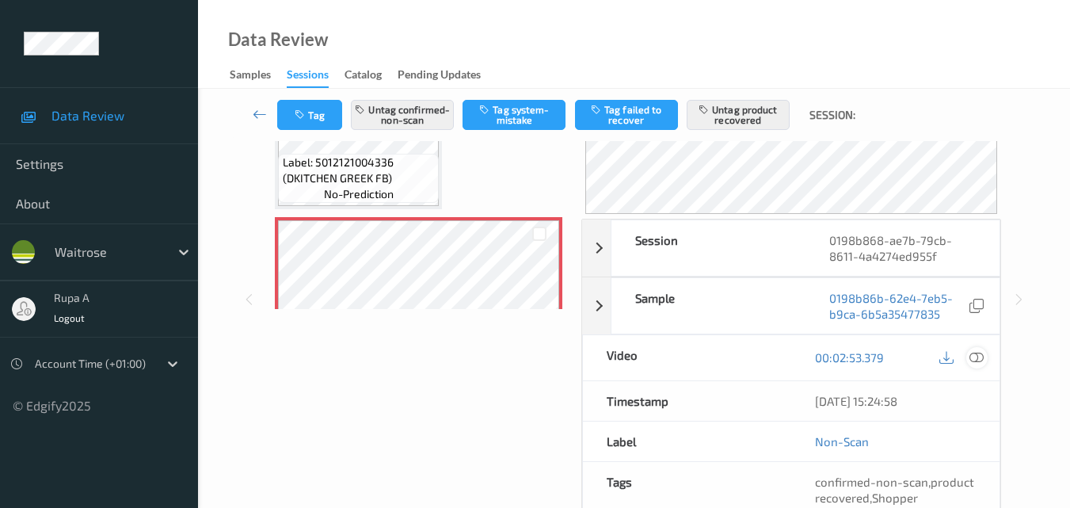
click at [973, 360] on icon at bounding box center [976, 357] width 14 height 14
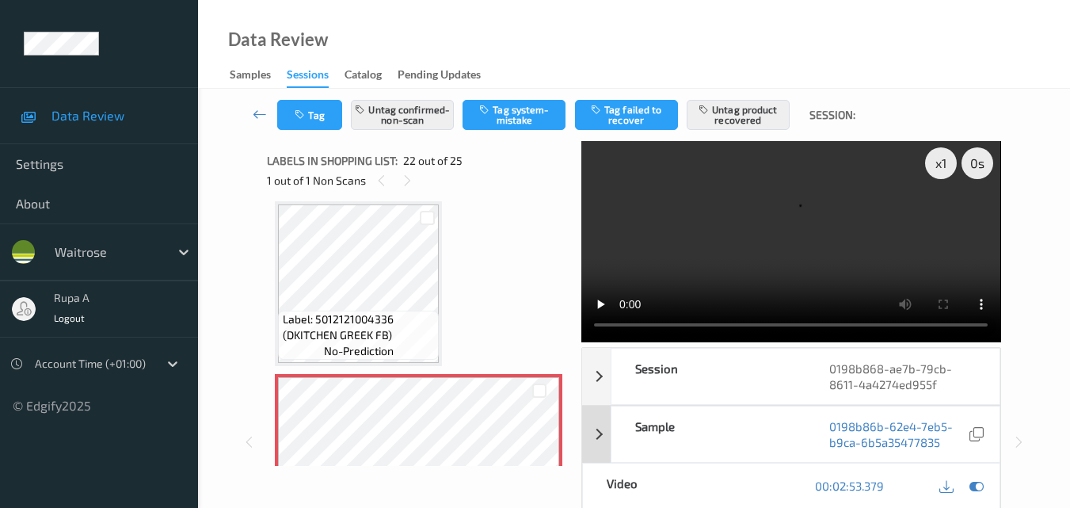
scroll to position [0, 0]
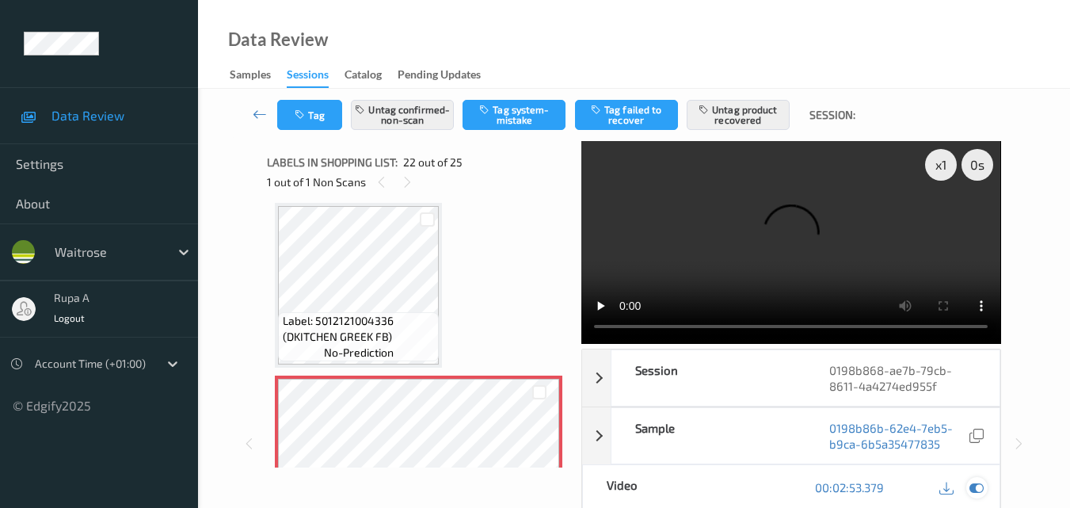
click at [974, 480] on icon at bounding box center [976, 487] width 14 height 14
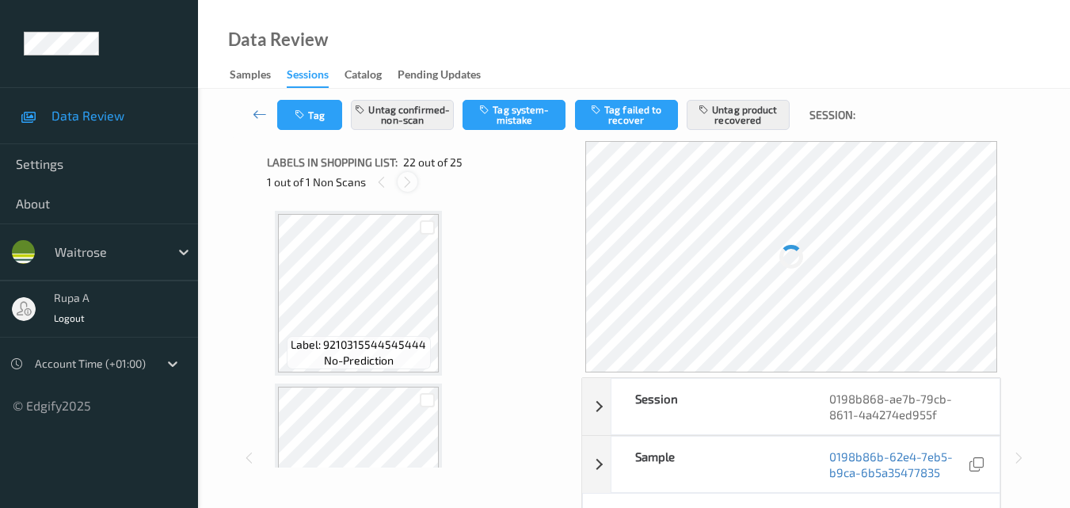
click at [408, 182] on icon at bounding box center [407, 182] width 13 height 14
click at [387, 183] on icon at bounding box center [381, 182] width 13 height 14
click at [386, 181] on icon at bounding box center [381, 182] width 13 height 14
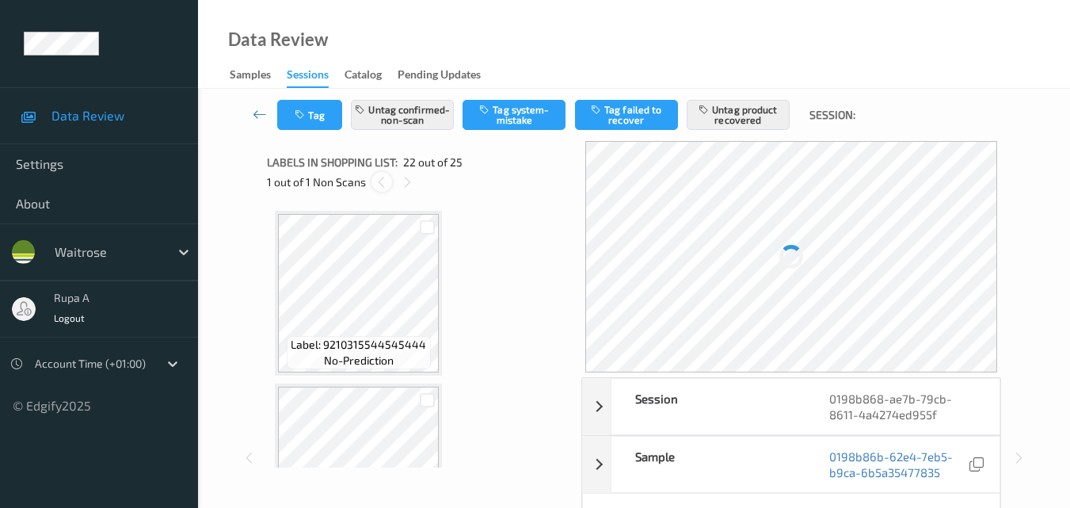
click at [386, 181] on icon at bounding box center [381, 182] width 13 height 14
click at [394, 184] on div "1 out of 1 Non Scans" at bounding box center [418, 182] width 303 height 20
click at [393, 184] on div "1 out of 1 Non Scans" at bounding box center [418, 182] width 303 height 20
click at [400, 184] on div at bounding box center [407, 182] width 20 height 20
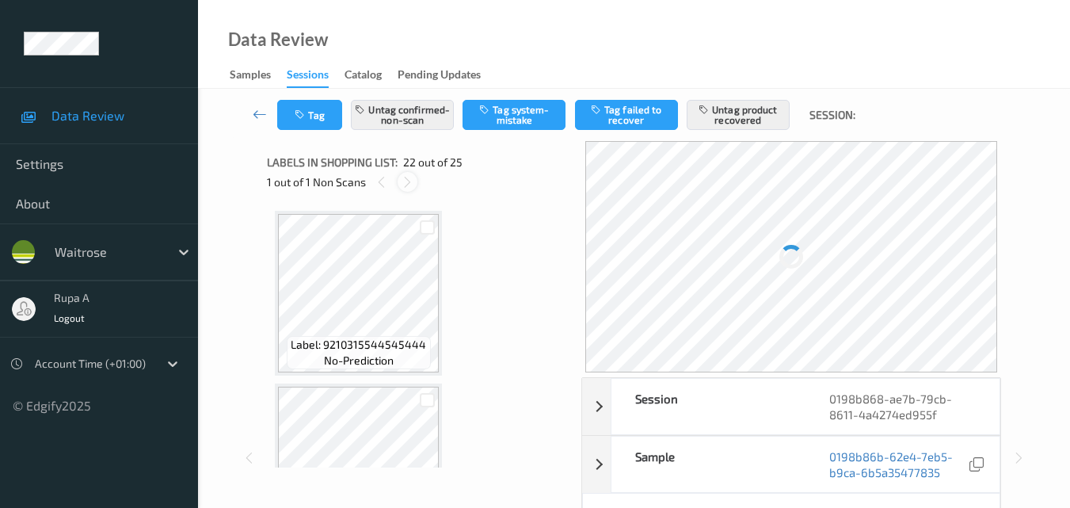
click at [401, 185] on icon at bounding box center [407, 182] width 13 height 14
click at [401, 186] on icon at bounding box center [407, 182] width 13 height 14
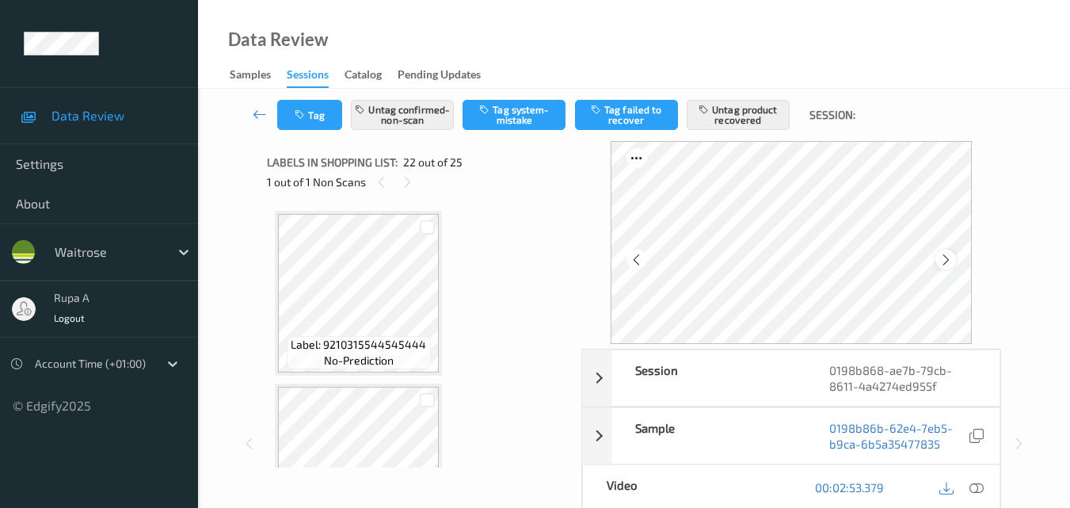
click at [941, 256] on div at bounding box center [945, 259] width 20 height 20
click at [981, 484] on icon at bounding box center [976, 487] width 14 height 14
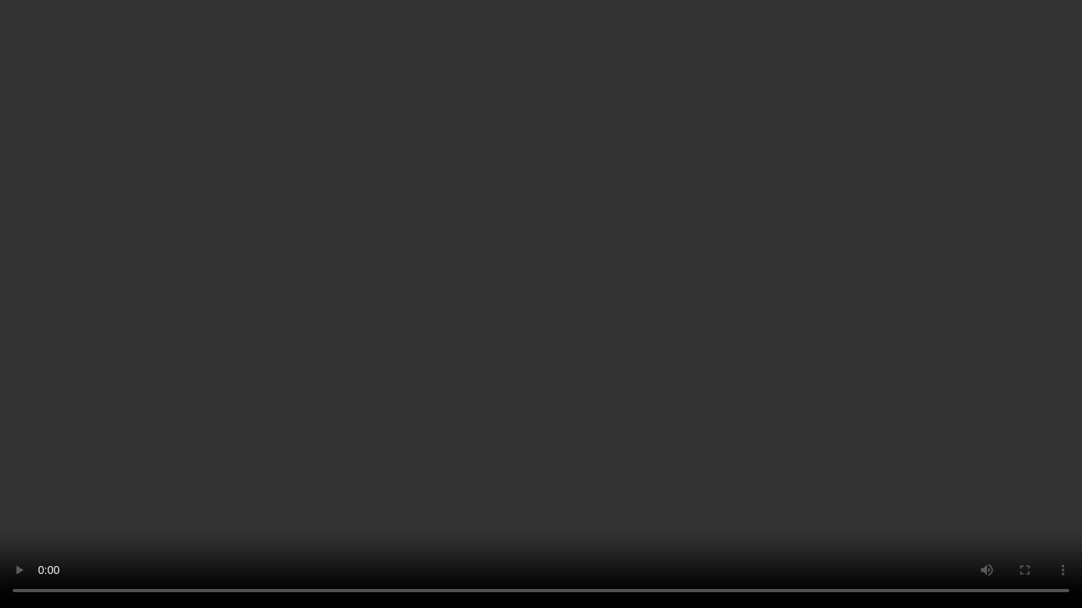
click at [1022, 507] on video at bounding box center [541, 304] width 1082 height 608
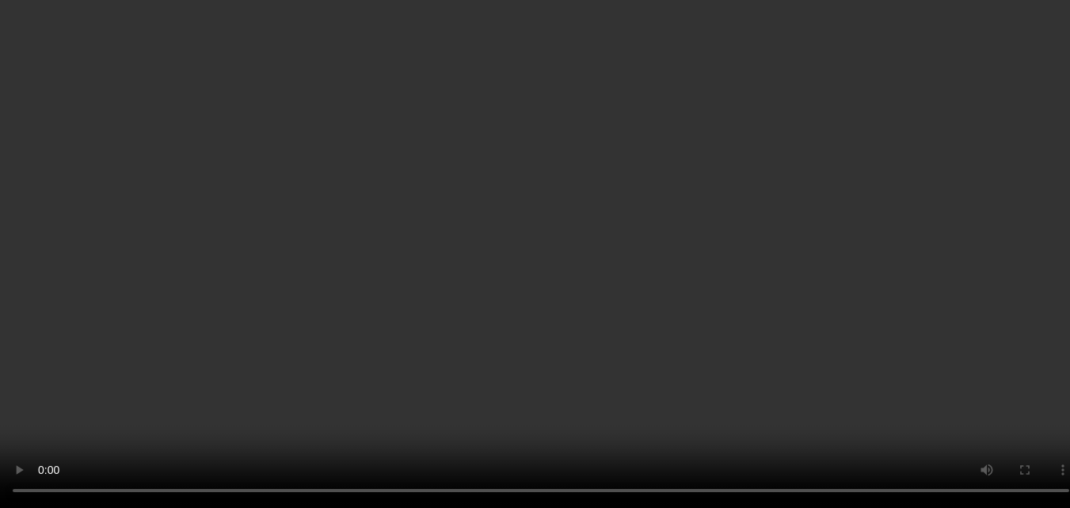
scroll to position [158, 0]
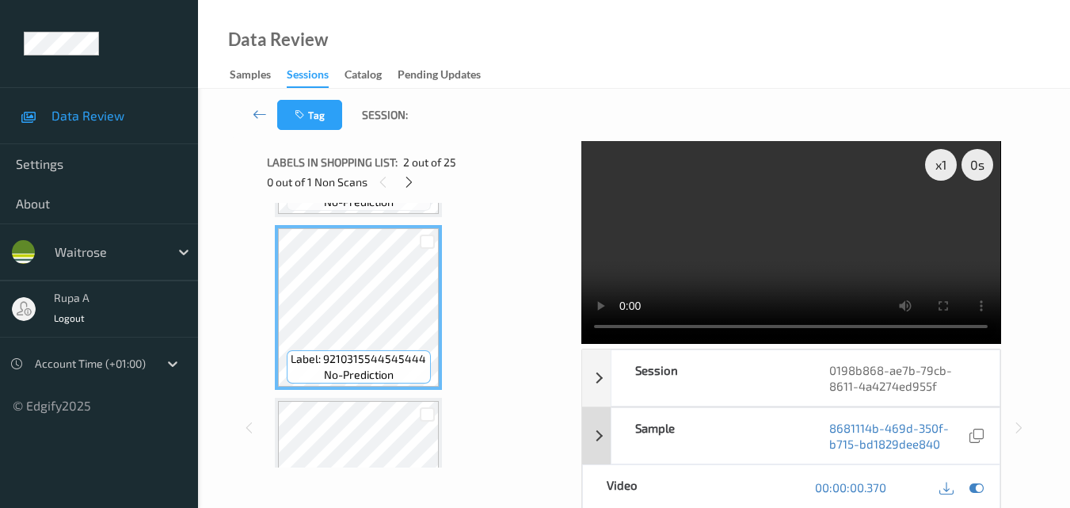
click at [971, 489] on icon at bounding box center [976, 487] width 14 height 14
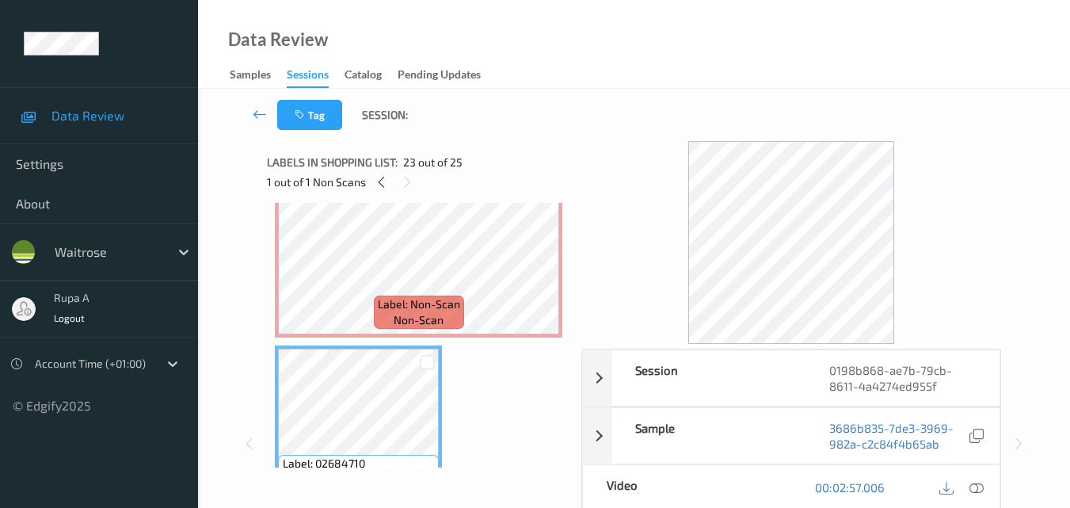
scroll to position [3742, 0]
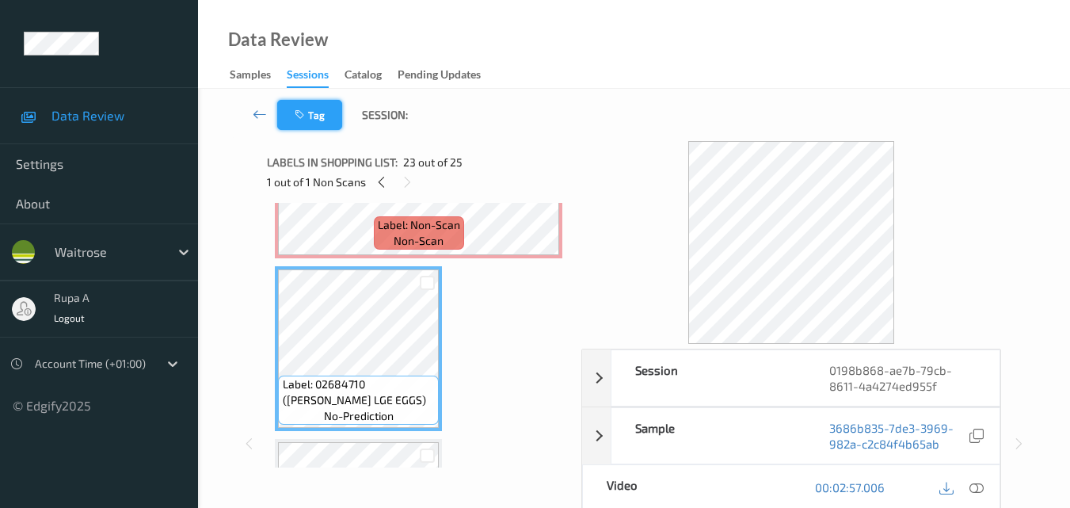
click at [317, 119] on button "Tag" at bounding box center [309, 115] width 65 height 30
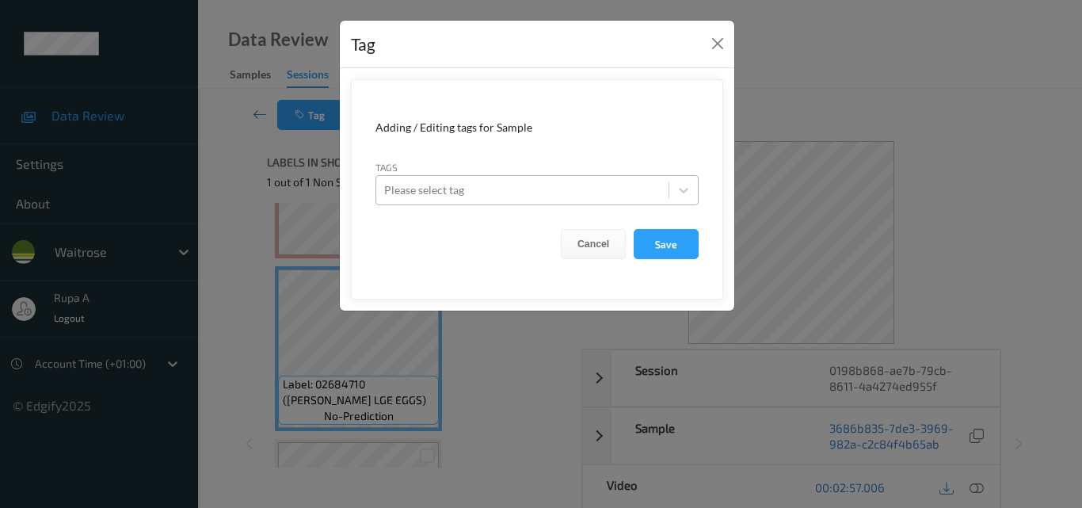
click at [458, 190] on div at bounding box center [522, 190] width 276 height 19
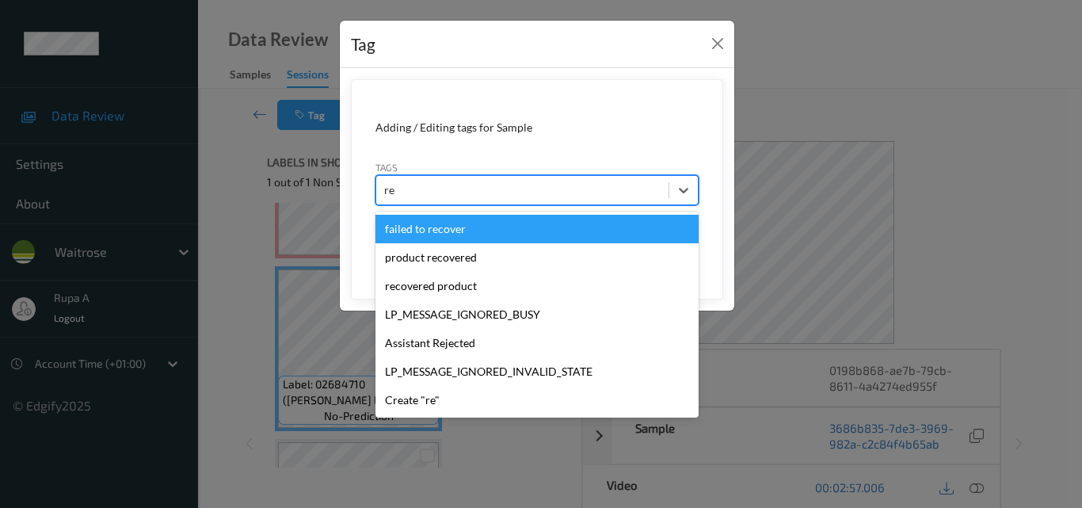
type input "rec"
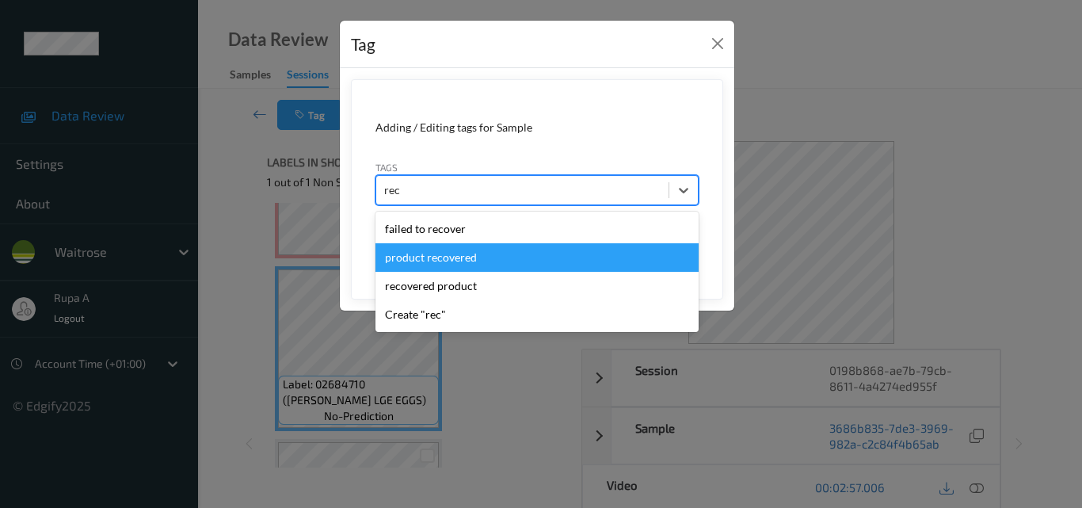
click at [446, 262] on div "product recovered" at bounding box center [536, 257] width 323 height 29
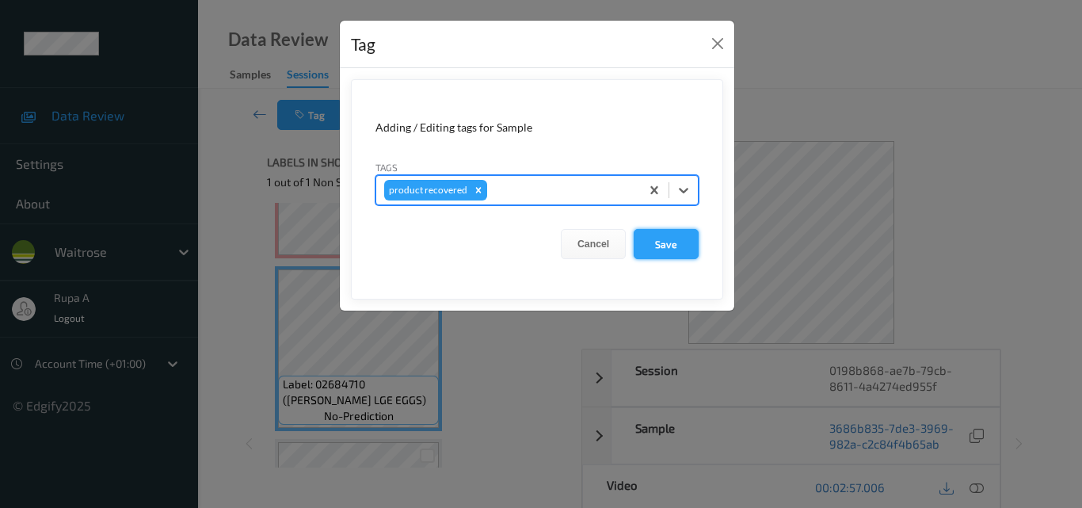
click at [653, 248] on button "Save" at bounding box center [665, 244] width 65 height 30
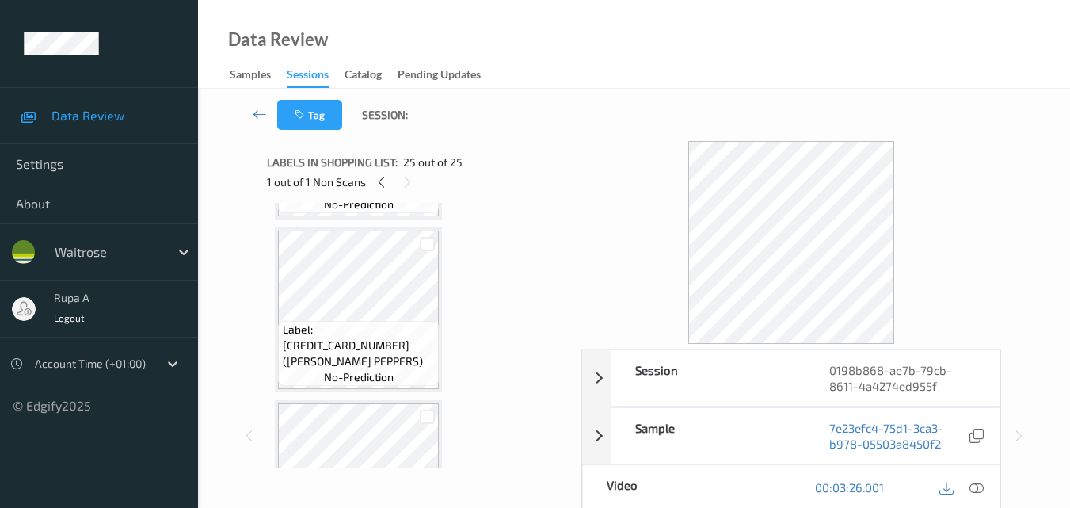
scroll to position [3109, 0]
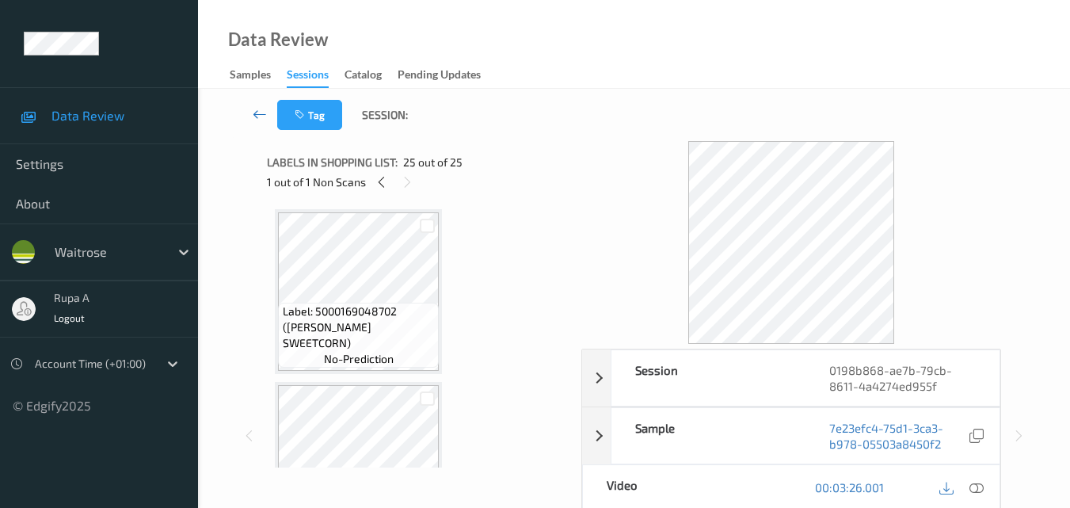
click at [263, 116] on icon at bounding box center [260, 114] width 14 height 16
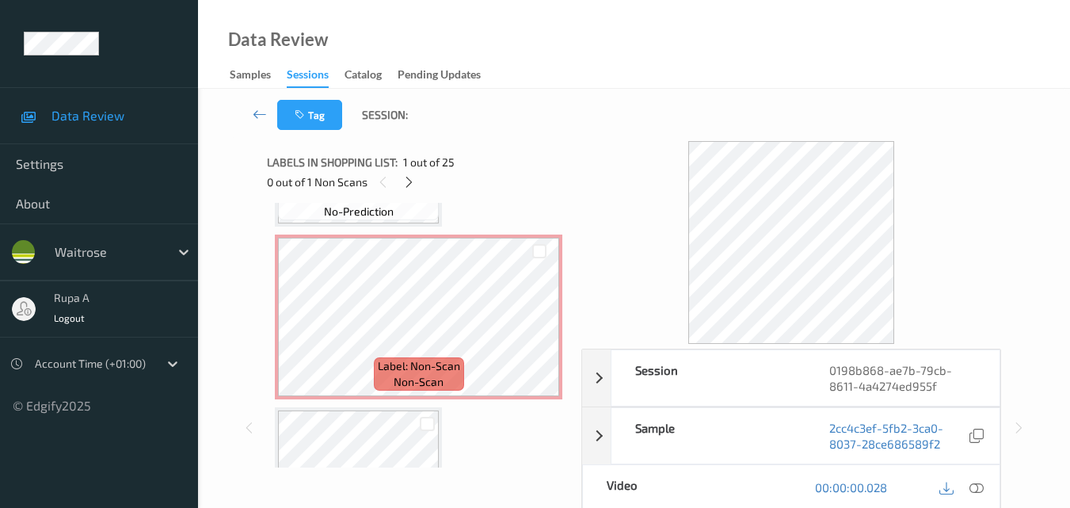
scroll to position [3721, 0]
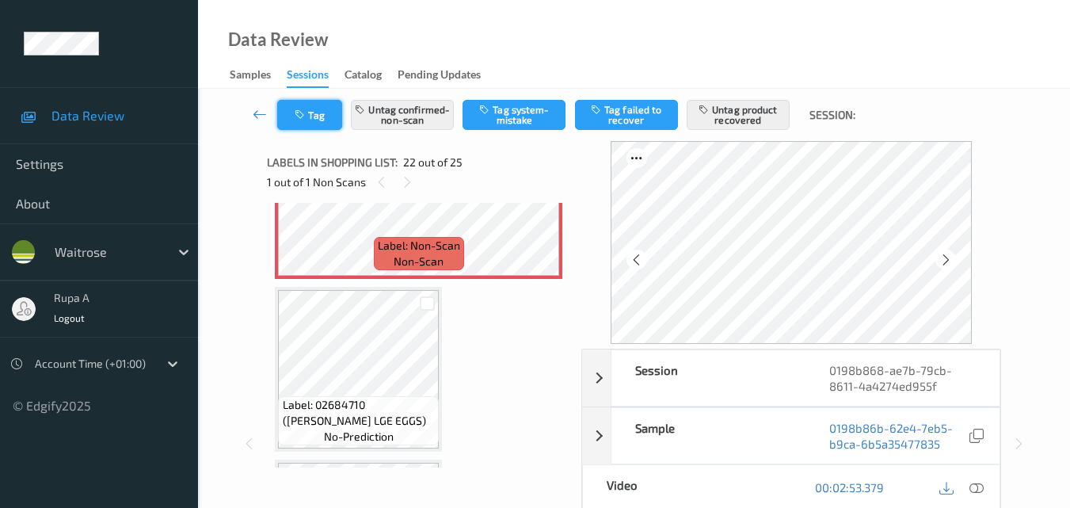
click at [314, 109] on button "Tag" at bounding box center [309, 115] width 65 height 30
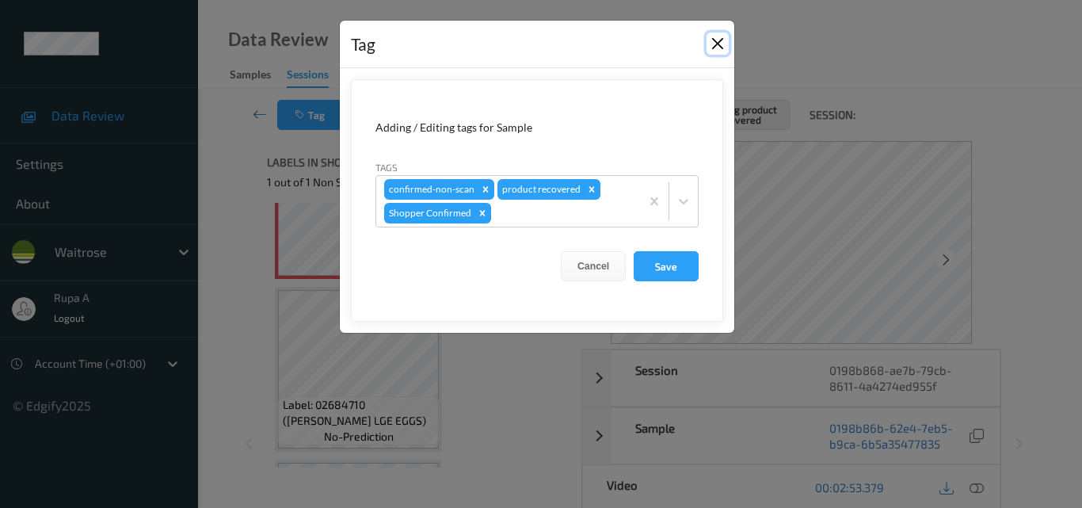
click at [722, 55] on button "Close" at bounding box center [717, 43] width 22 height 22
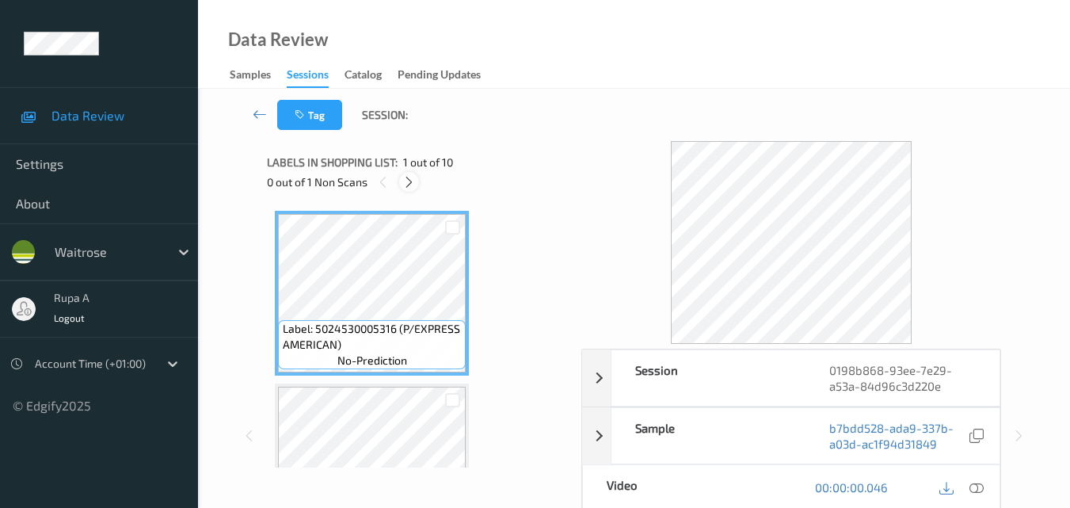
click at [409, 185] on icon at bounding box center [408, 182] width 13 height 14
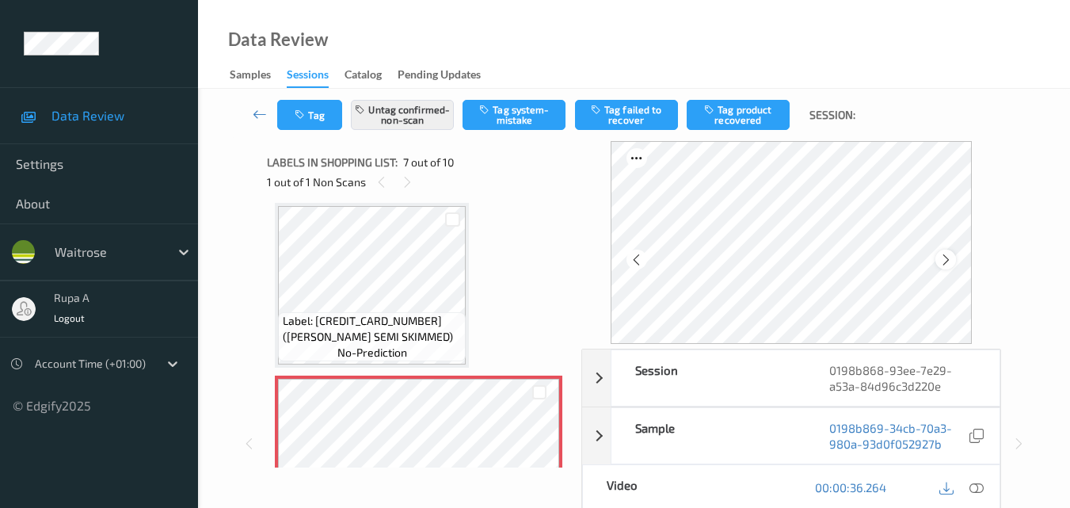
click at [949, 265] on icon at bounding box center [945, 260] width 13 height 14
click at [975, 493] on icon at bounding box center [976, 487] width 14 height 14
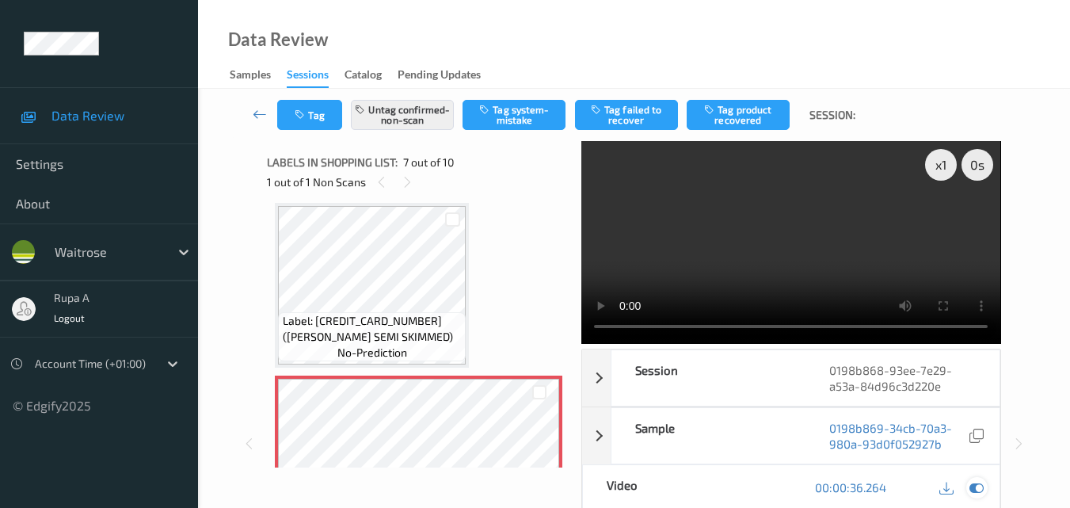
click at [972, 489] on icon at bounding box center [976, 487] width 14 height 14
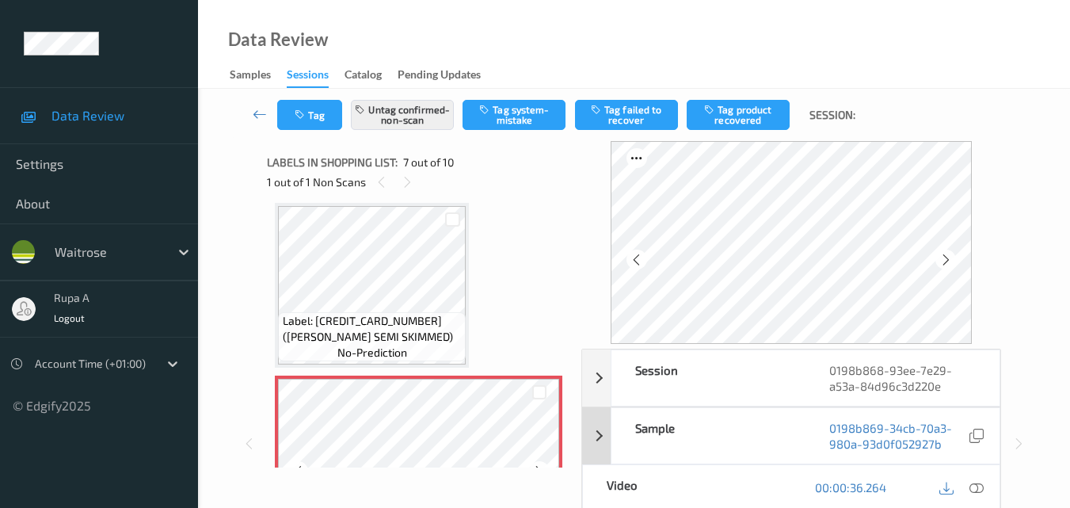
scroll to position [950, 0]
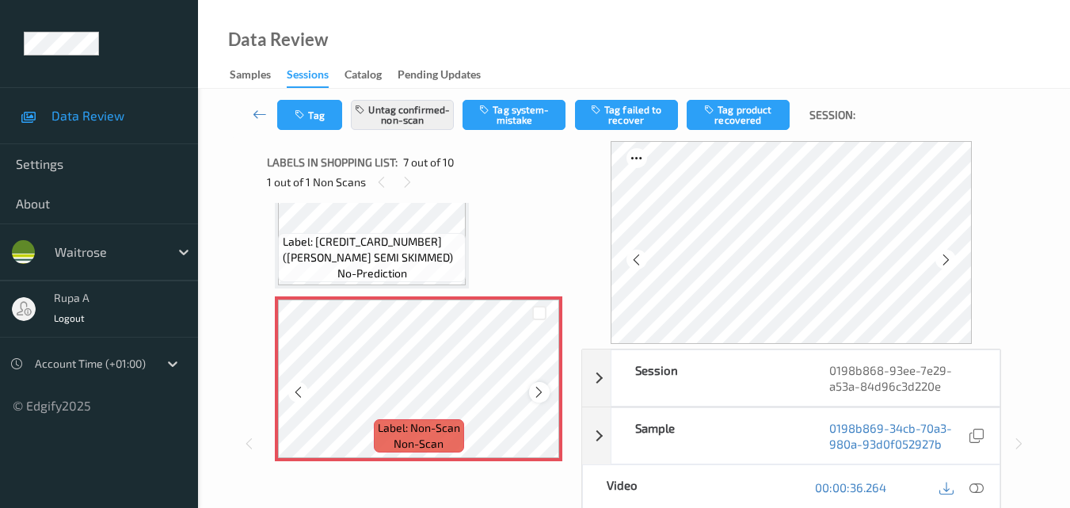
click at [534, 397] on icon at bounding box center [538, 392] width 13 height 14
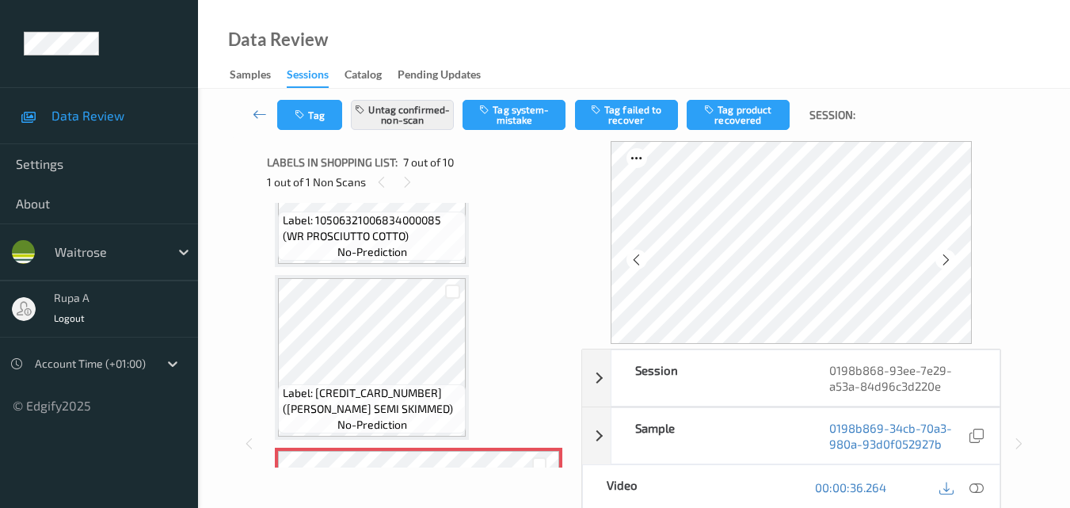
scroll to position [792, 0]
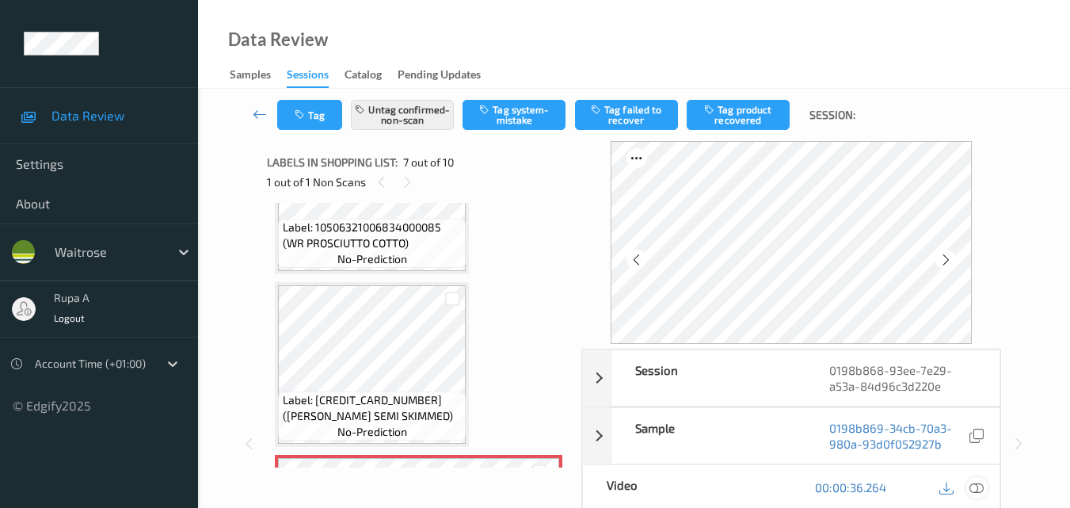
click at [983, 487] on icon at bounding box center [976, 487] width 14 height 14
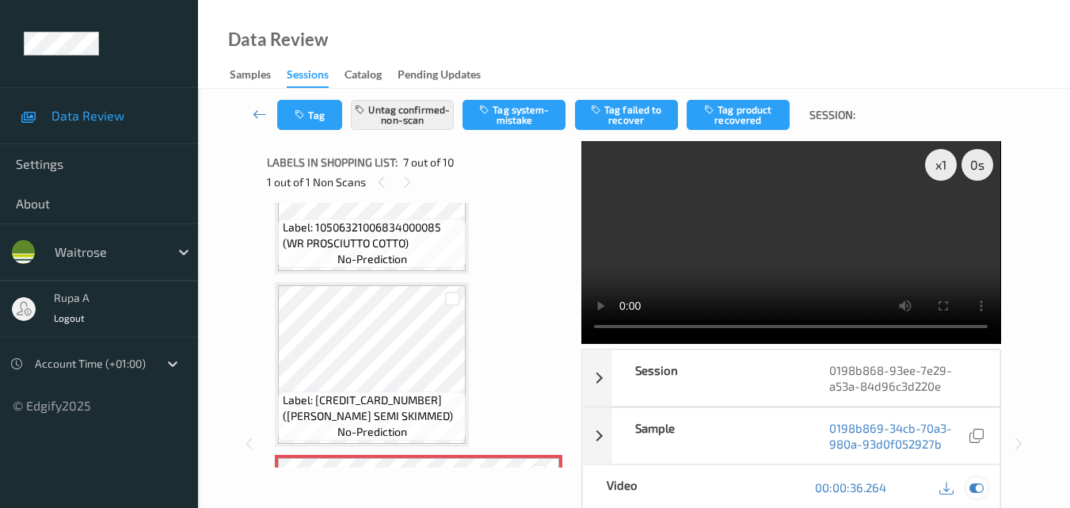
click at [980, 480] on icon at bounding box center [976, 487] width 14 height 14
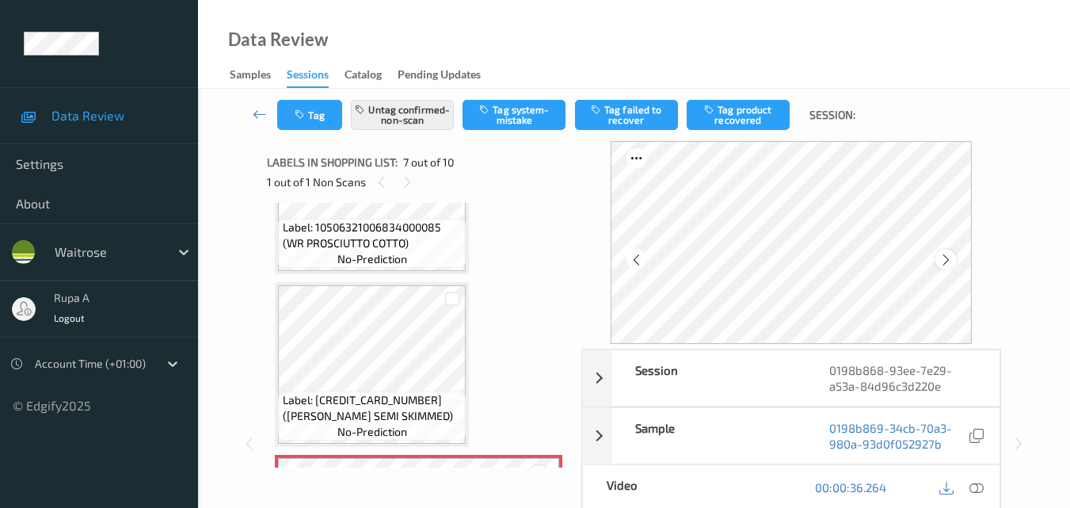
click at [950, 265] on icon at bounding box center [945, 260] width 13 height 14
click at [972, 487] on icon at bounding box center [976, 487] width 14 height 14
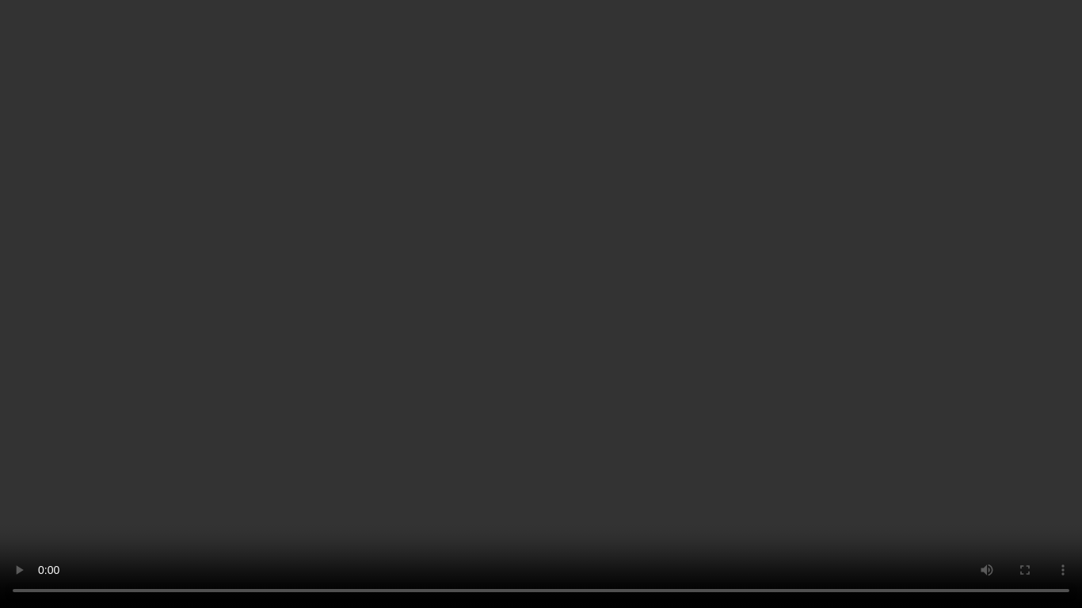
click at [0, 507] on video at bounding box center [541, 304] width 1082 height 608
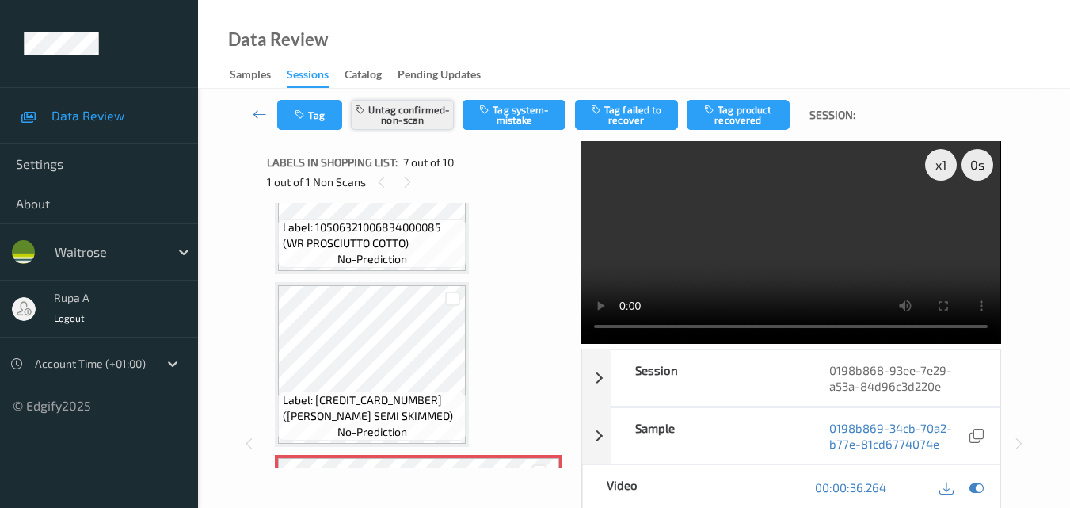
click at [401, 121] on button "Untag confirmed-non-scan" at bounding box center [402, 115] width 103 height 30
click at [419, 121] on button "Untag confirmed-non-scan" at bounding box center [402, 115] width 103 height 30
click at [486, 116] on button "Tag system-mistake" at bounding box center [513, 115] width 103 height 30
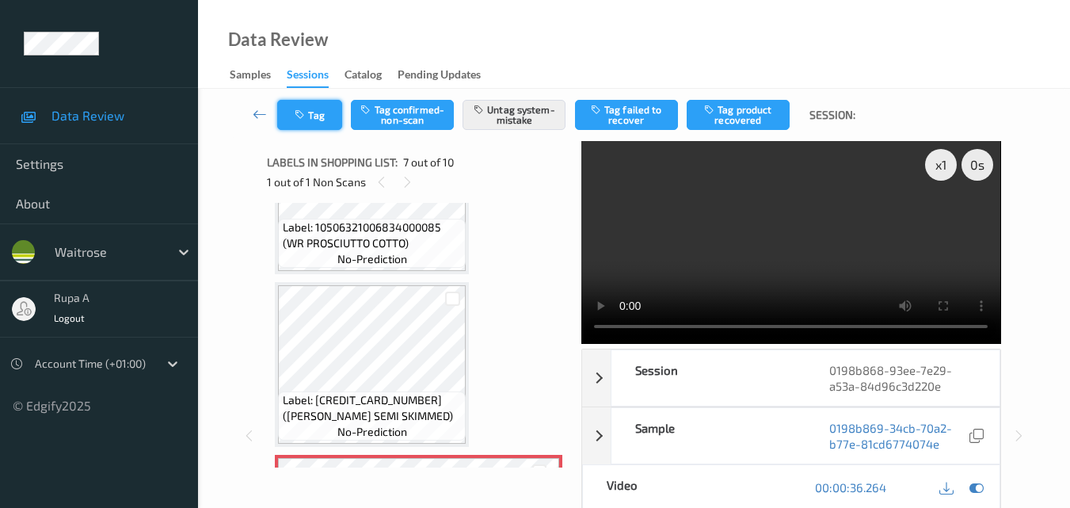
click at [324, 113] on button "Tag" at bounding box center [309, 115] width 65 height 30
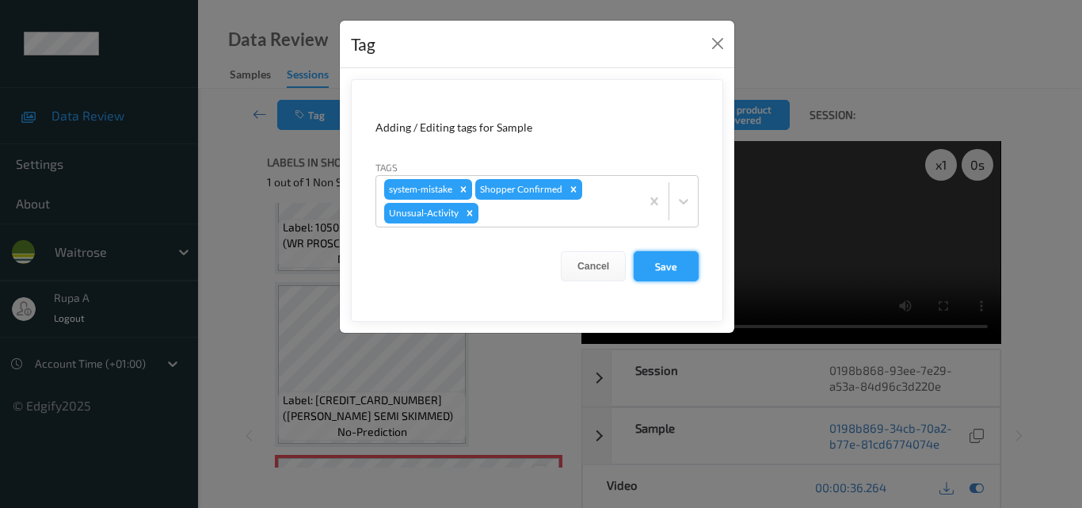
click at [645, 268] on button "Save" at bounding box center [665, 266] width 65 height 30
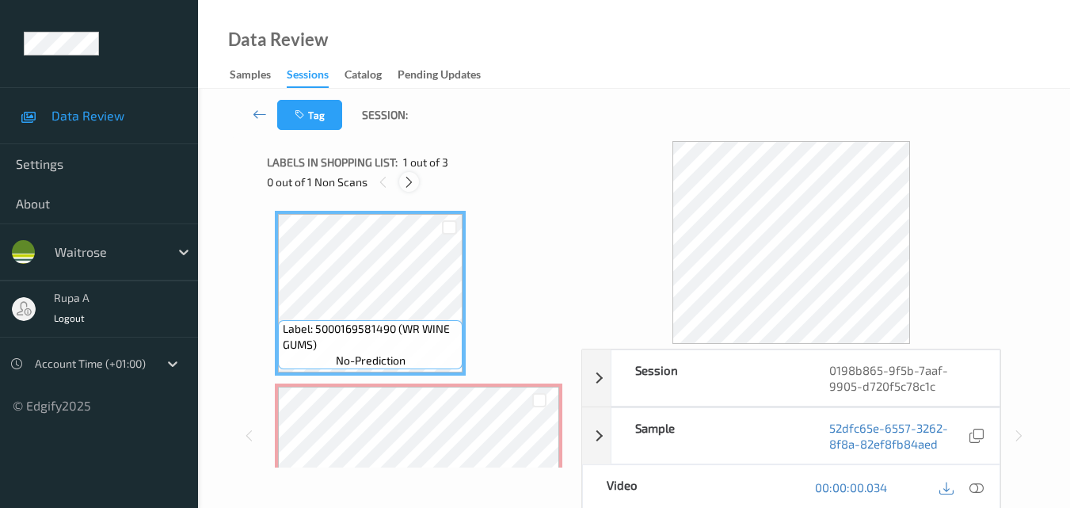
click at [409, 189] on div at bounding box center [409, 182] width 20 height 20
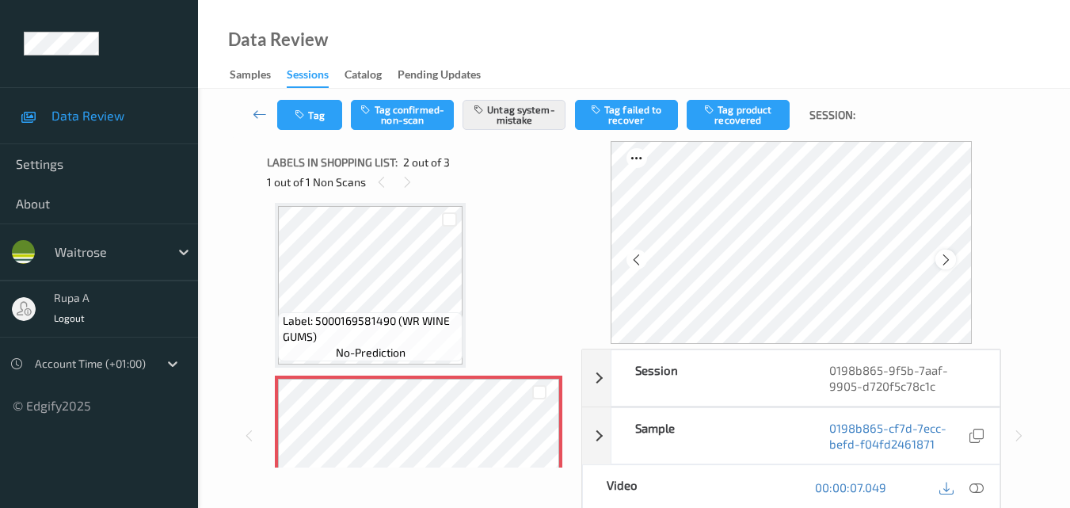
click at [947, 262] on icon at bounding box center [945, 260] width 13 height 14
click at [980, 489] on icon at bounding box center [976, 487] width 14 height 14
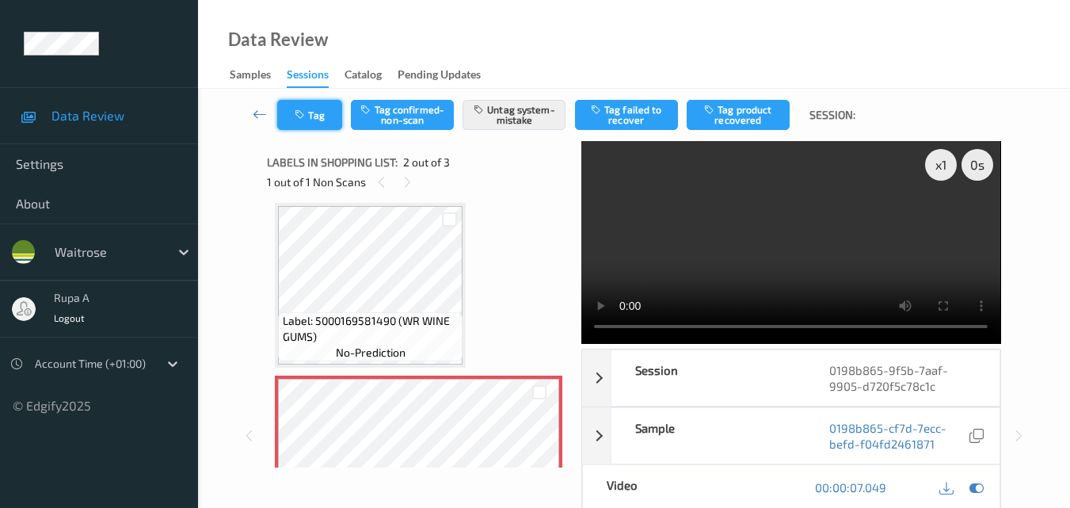
click at [313, 111] on button "Tag" at bounding box center [309, 115] width 65 height 30
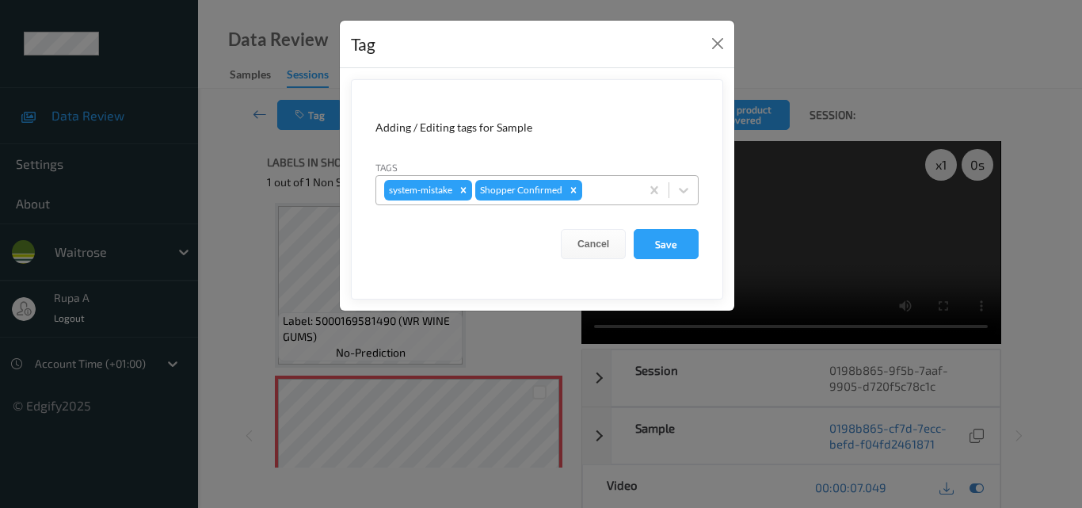
click at [617, 194] on div at bounding box center [608, 190] width 47 height 19
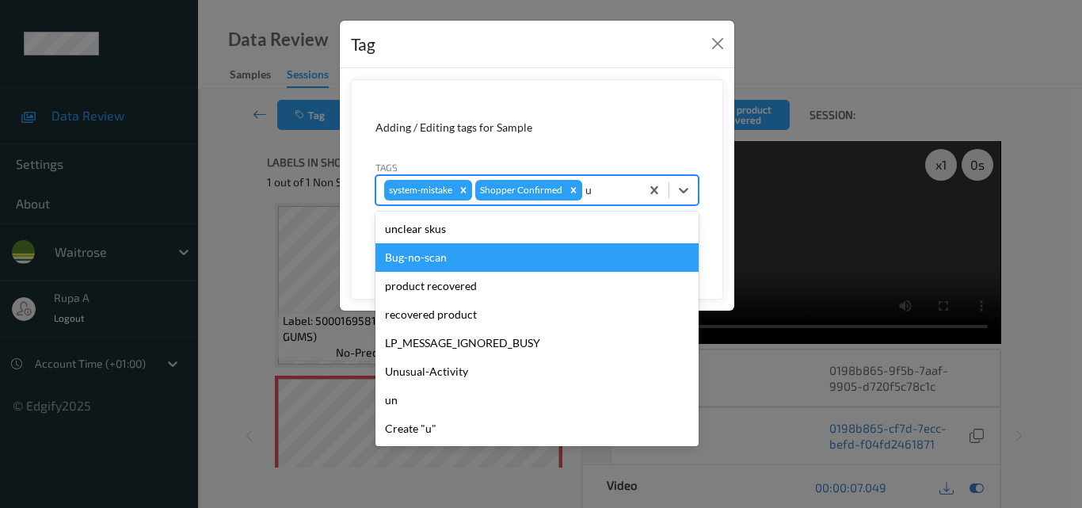
type input "un"
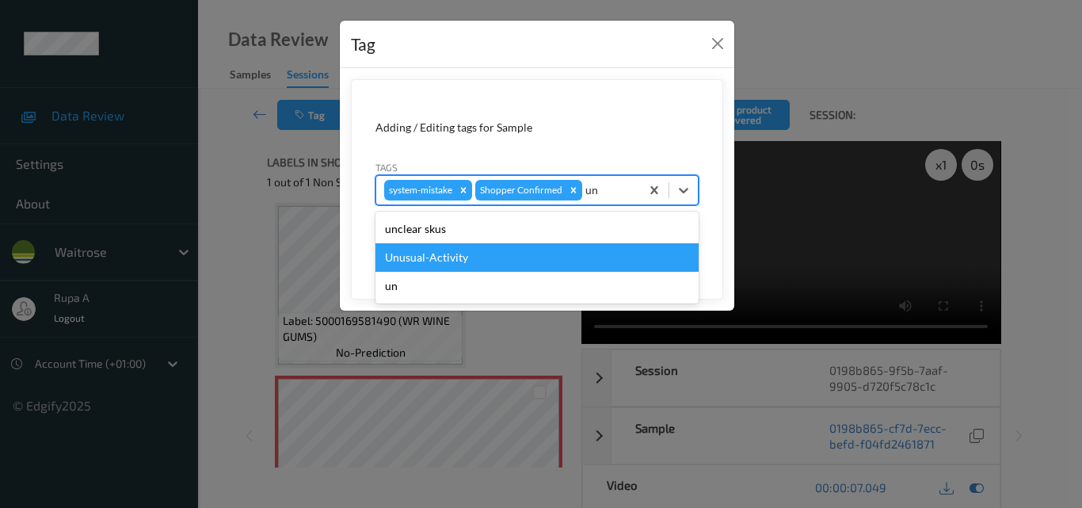
click at [443, 258] on div "Unusual-Activity" at bounding box center [536, 257] width 323 height 29
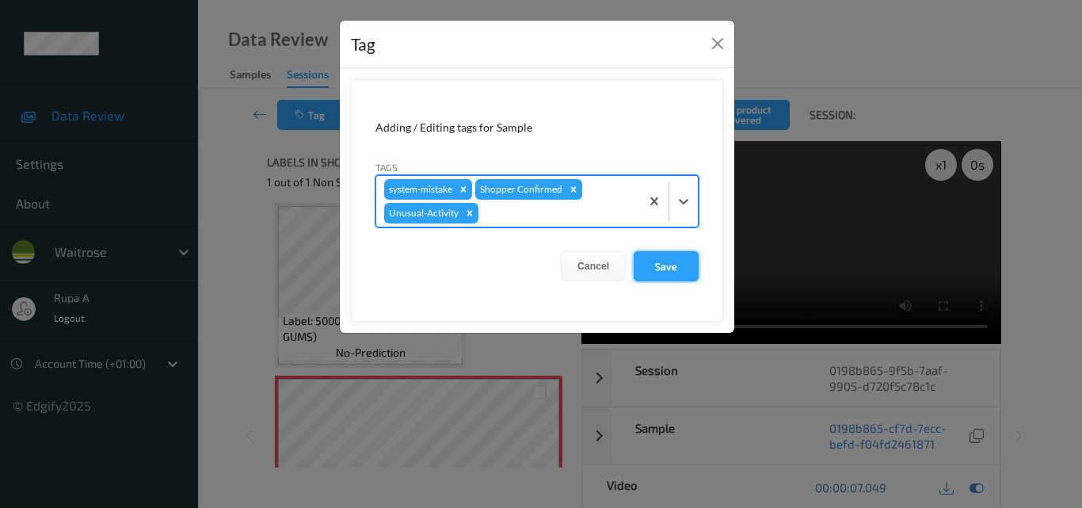
click at [659, 268] on button "Save" at bounding box center [665, 266] width 65 height 30
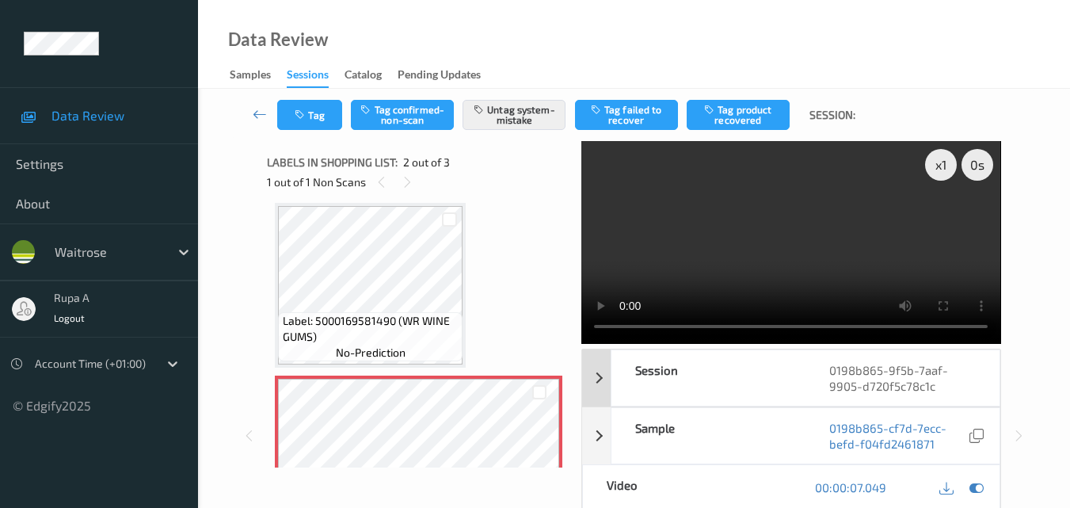
click at [972, 480] on icon at bounding box center [976, 487] width 14 height 14
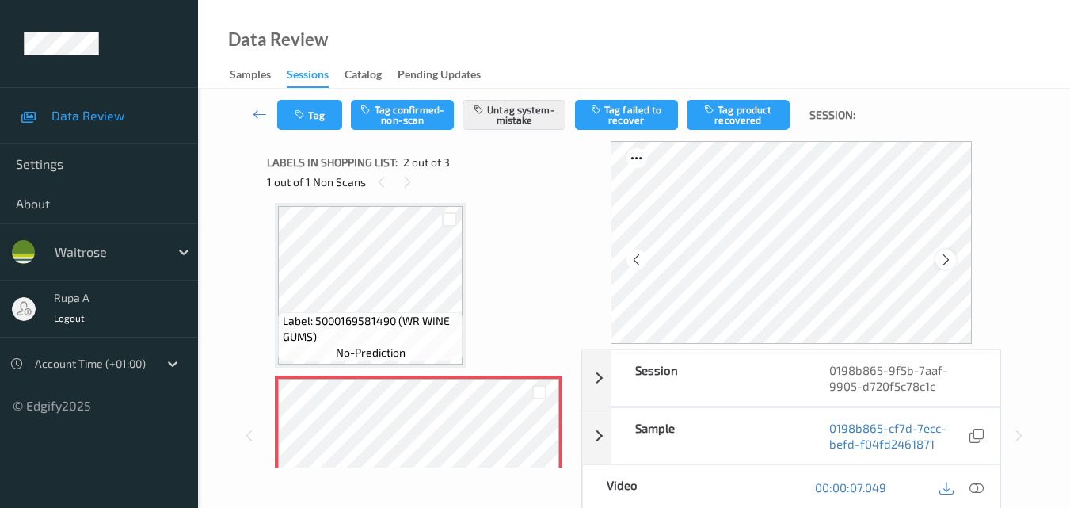
click at [950, 262] on icon at bounding box center [945, 260] width 13 height 14
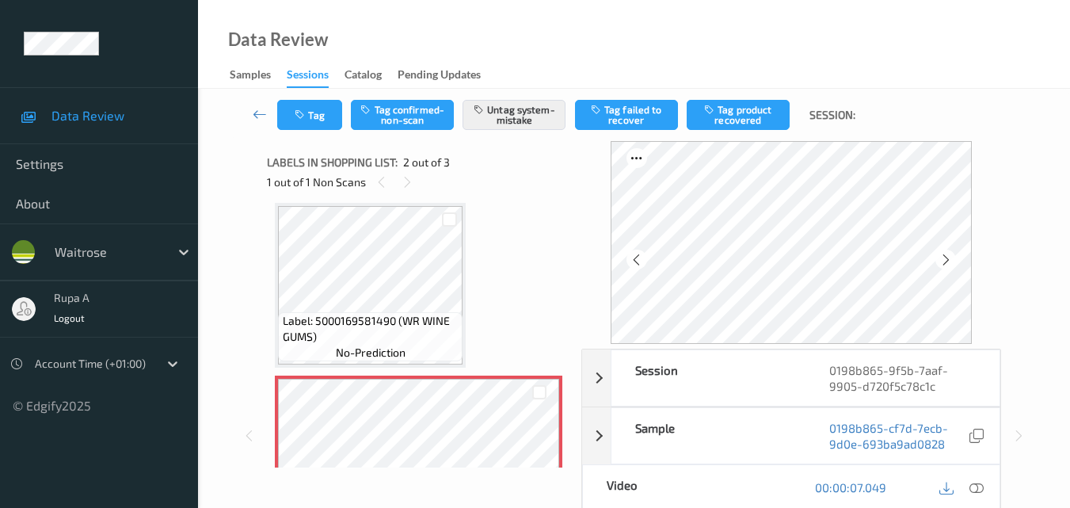
click at [950, 262] on icon at bounding box center [945, 260] width 13 height 14
click at [972, 491] on icon at bounding box center [976, 487] width 14 height 14
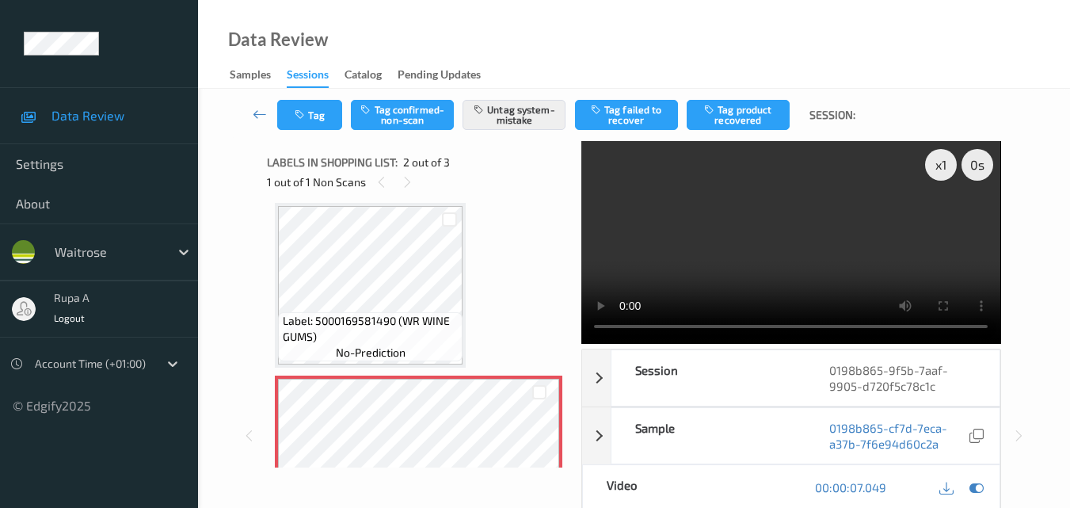
click at [587, 328] on div "x 1 0 s Session 0198b865-9f5b-7aaf-9905-d720f5c78c1c Session ID 0198b865-9f5b-7…" at bounding box center [633, 435] width 733 height 588
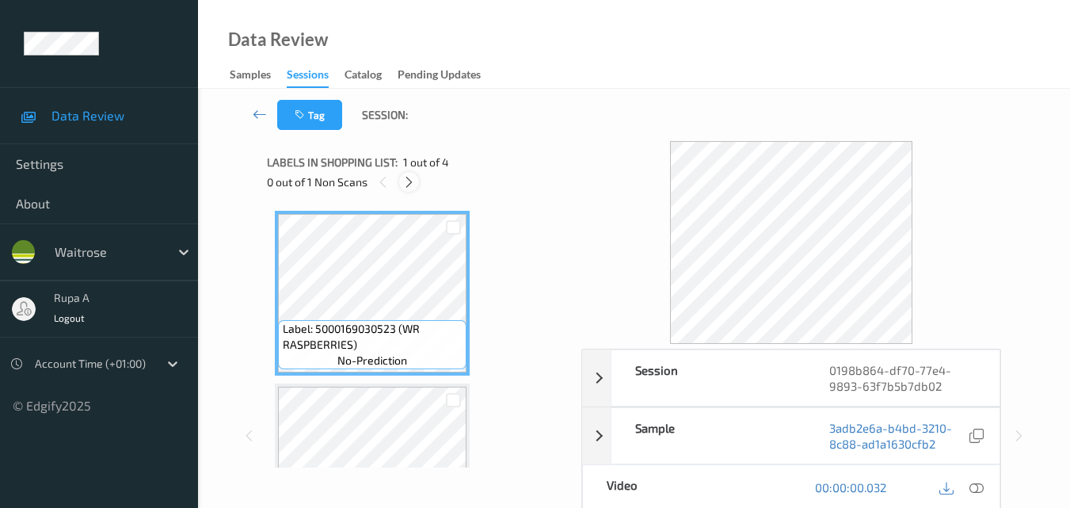
click at [405, 176] on icon at bounding box center [408, 182] width 13 height 14
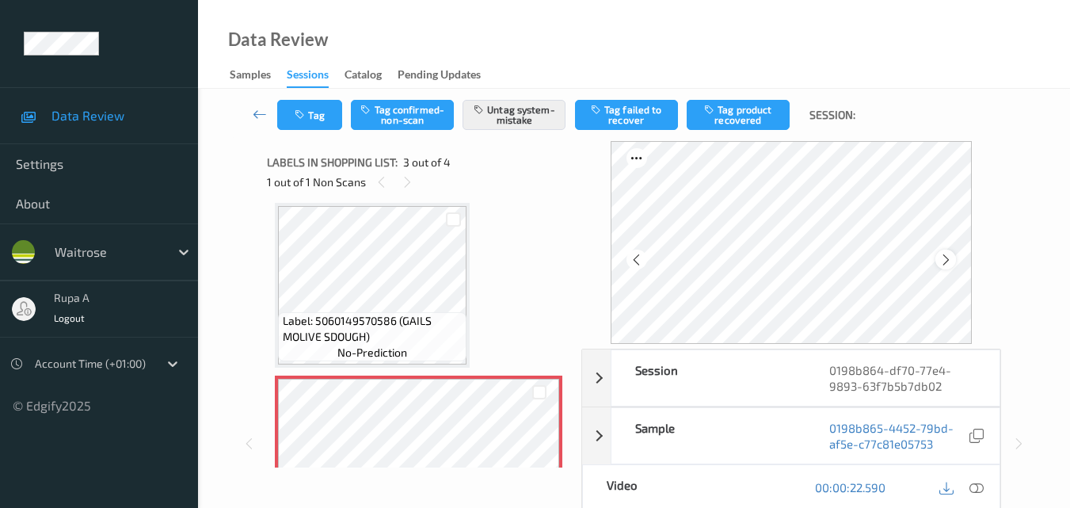
click at [950, 260] on icon at bounding box center [945, 260] width 13 height 14
click at [952, 260] on icon at bounding box center [945, 260] width 13 height 14
click at [976, 486] on icon at bounding box center [976, 487] width 14 height 14
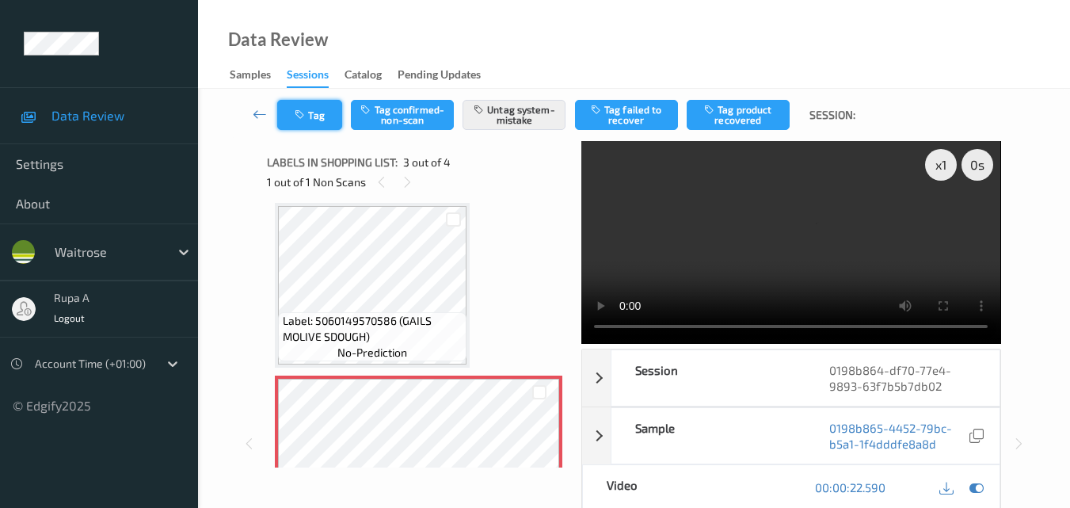
click at [313, 122] on button "Tag" at bounding box center [309, 115] width 65 height 30
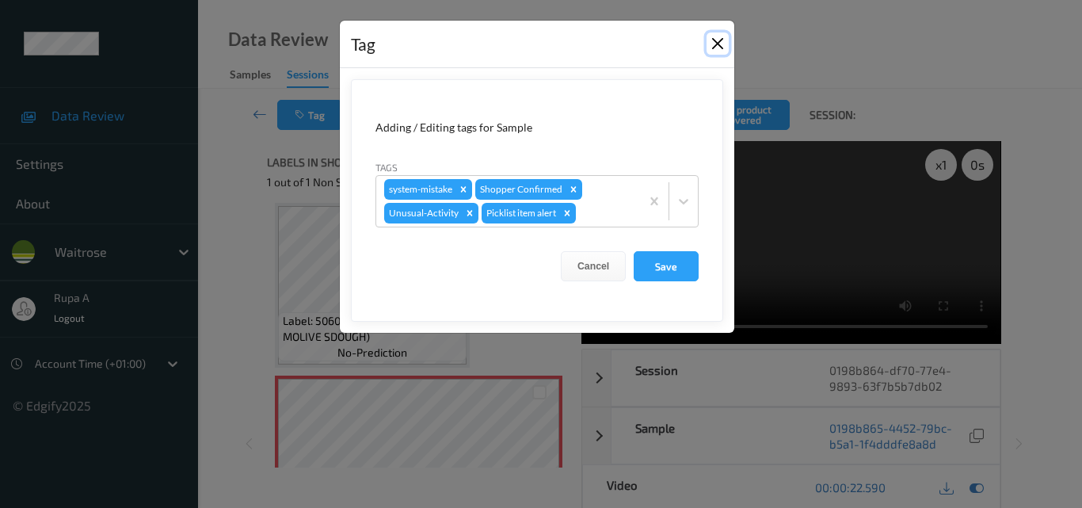
click at [721, 46] on button "Close" at bounding box center [717, 43] width 22 height 22
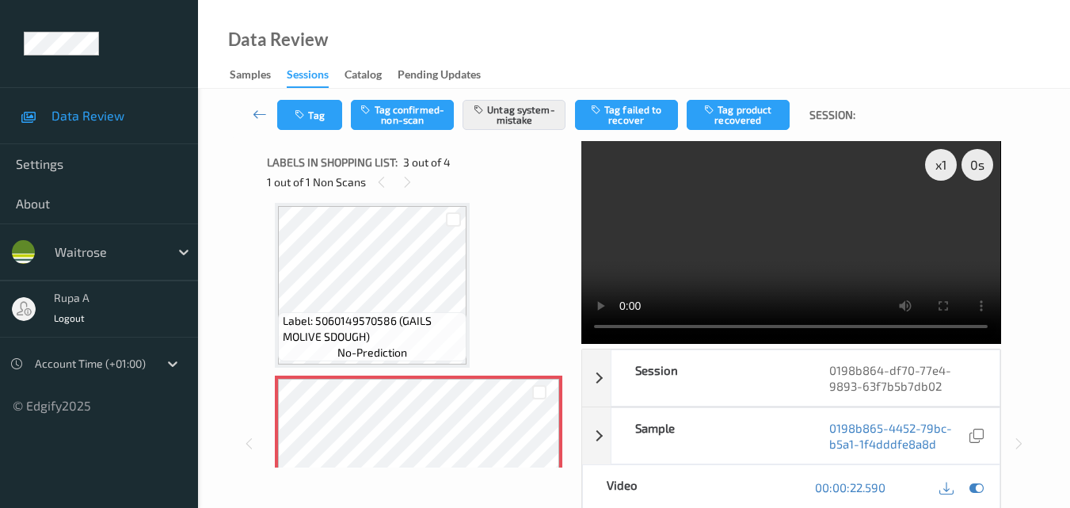
click at [944, 224] on video at bounding box center [790, 242] width 419 height 203
click at [319, 112] on button "Tag" at bounding box center [309, 115] width 65 height 30
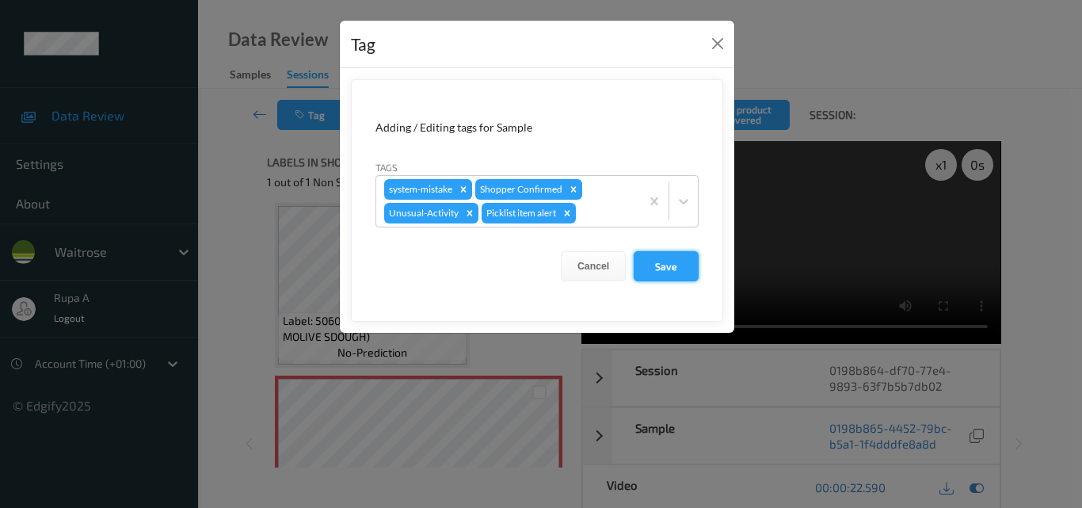
click at [667, 270] on button "Save" at bounding box center [665, 266] width 65 height 30
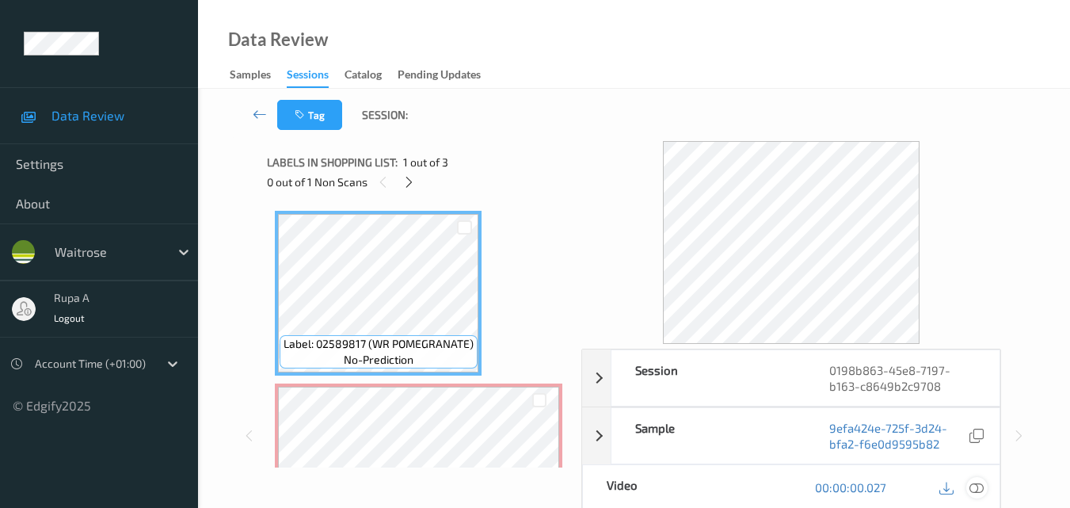
click at [976, 484] on icon at bounding box center [976, 487] width 14 height 14
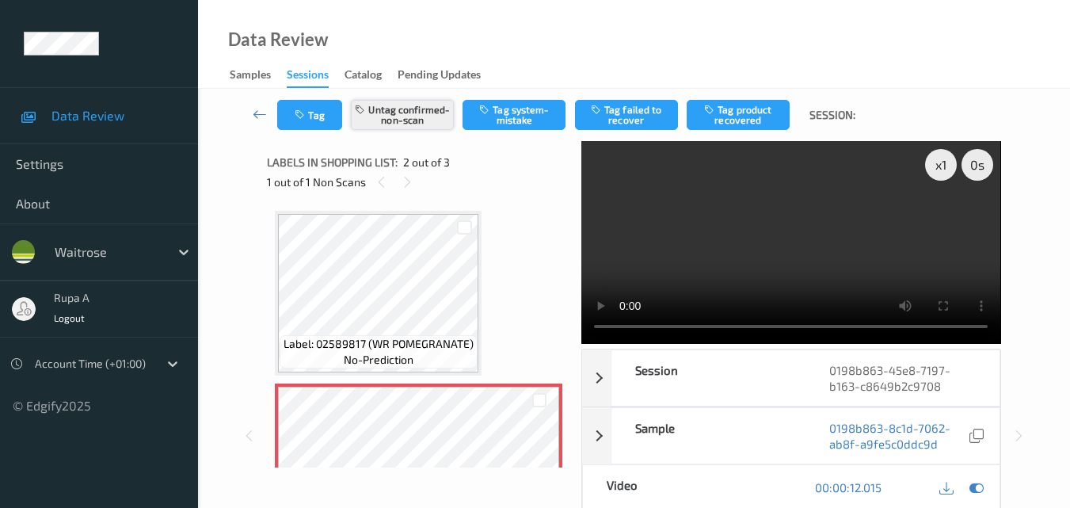
click at [387, 120] on button "Untag confirmed-non-scan" at bounding box center [402, 115] width 103 height 30
click at [319, 119] on button "Tag" at bounding box center [309, 115] width 65 height 30
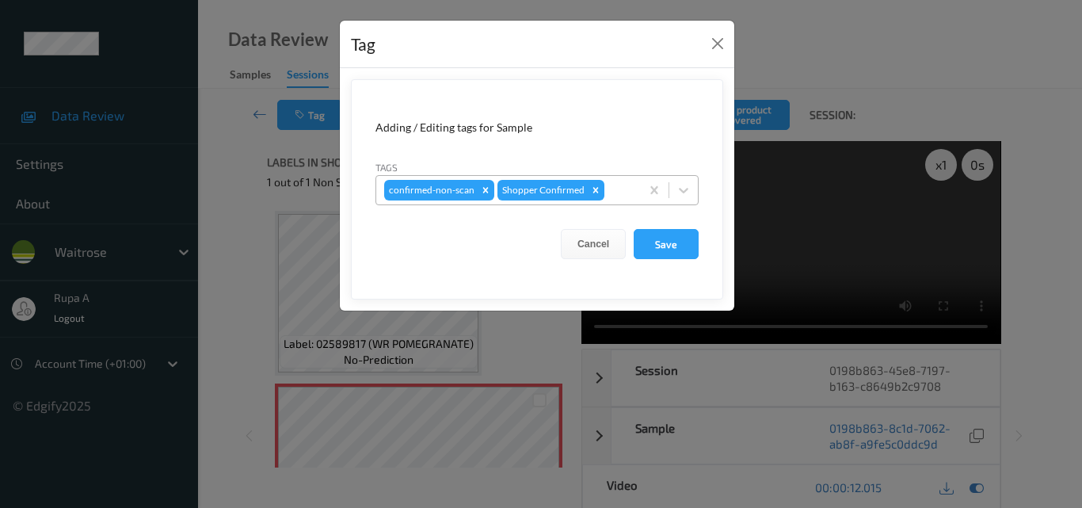
click at [483, 189] on icon "Remove confirmed-non-scan" at bounding box center [486, 190] width 6 height 6
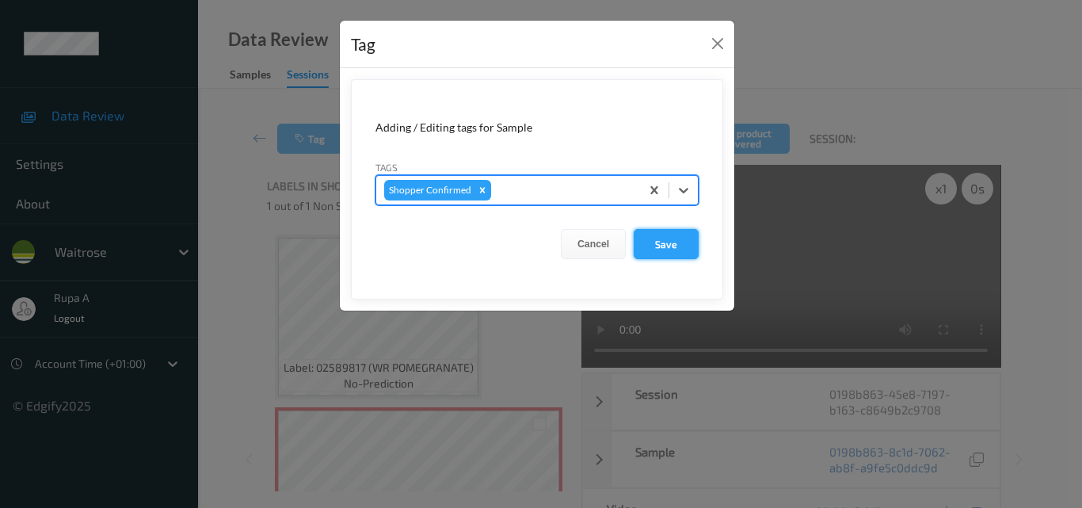
click at [675, 249] on button "Save" at bounding box center [665, 244] width 65 height 30
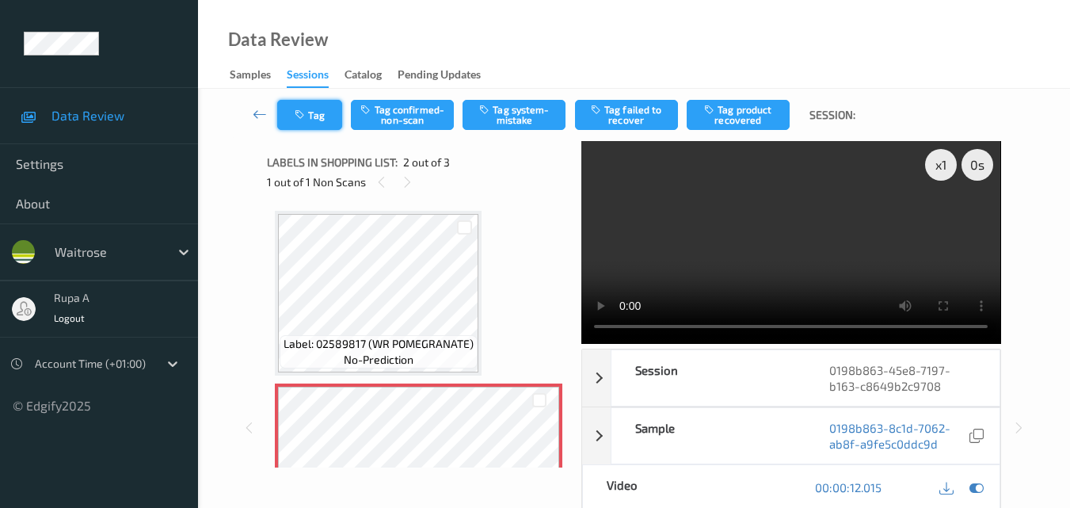
click at [332, 126] on button "Tag" at bounding box center [309, 115] width 65 height 30
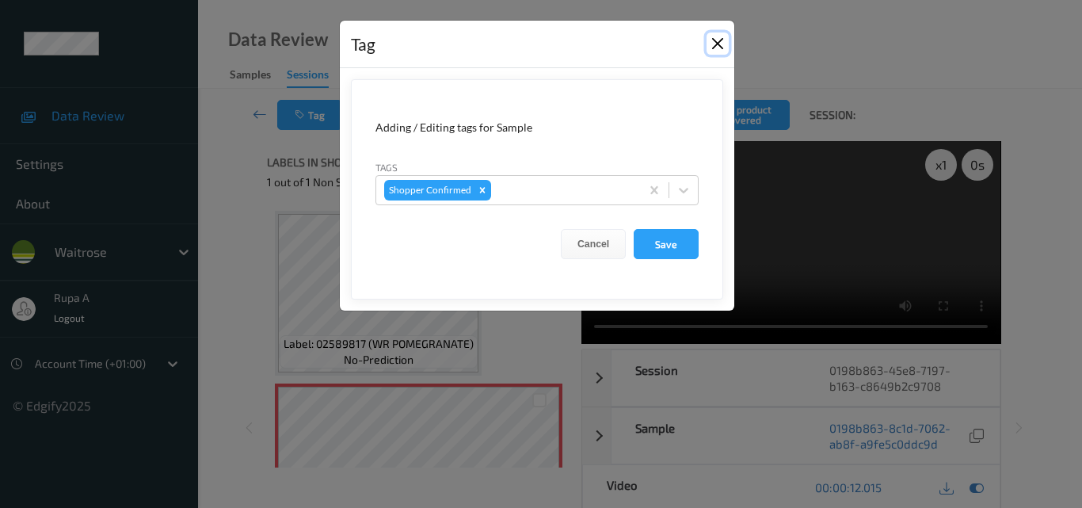
click at [723, 44] on button "Close" at bounding box center [717, 43] width 22 height 22
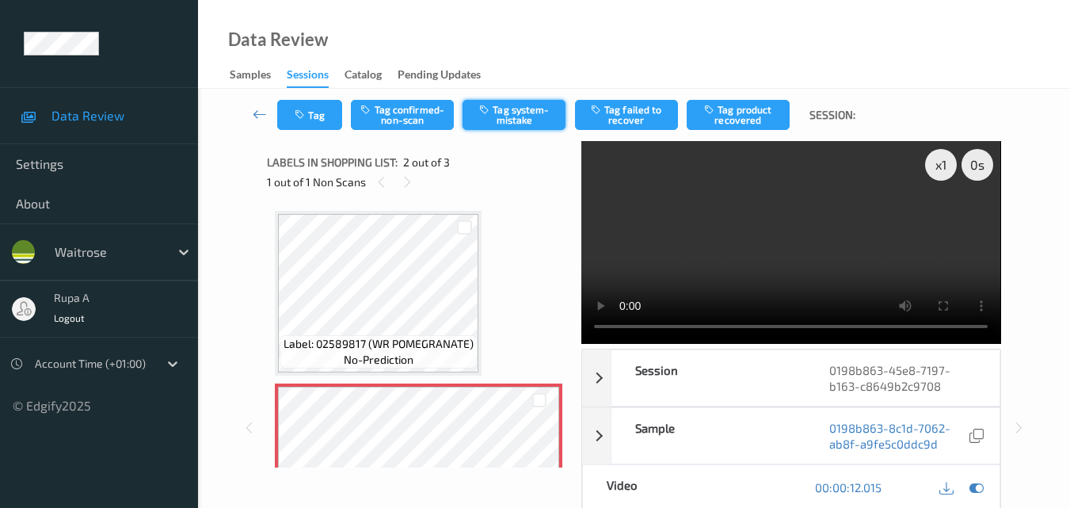
click at [508, 117] on button "Tag system-mistake" at bounding box center [513, 115] width 103 height 30
click at [504, 263] on div "Label: 02589817 (WR POMEGRANATE) no-prediction Label: Non-Scan non-scan Label: …" at bounding box center [418, 466] width 287 height 510
click at [511, 115] on button "Tag system-mistake" at bounding box center [513, 115] width 103 height 30
click at [284, 111] on button "Tag" at bounding box center [309, 115] width 65 height 30
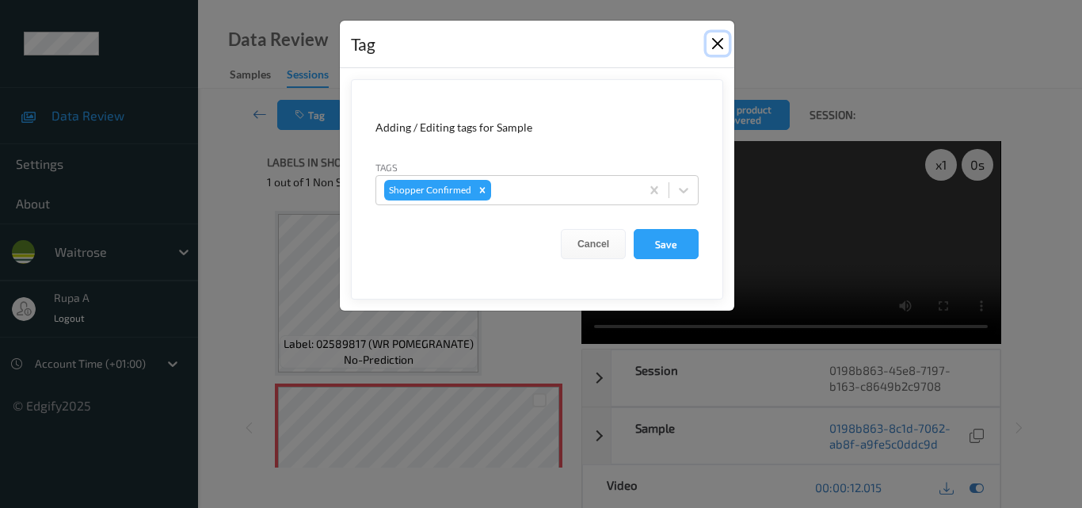
click at [713, 45] on button "Close" at bounding box center [717, 43] width 22 height 22
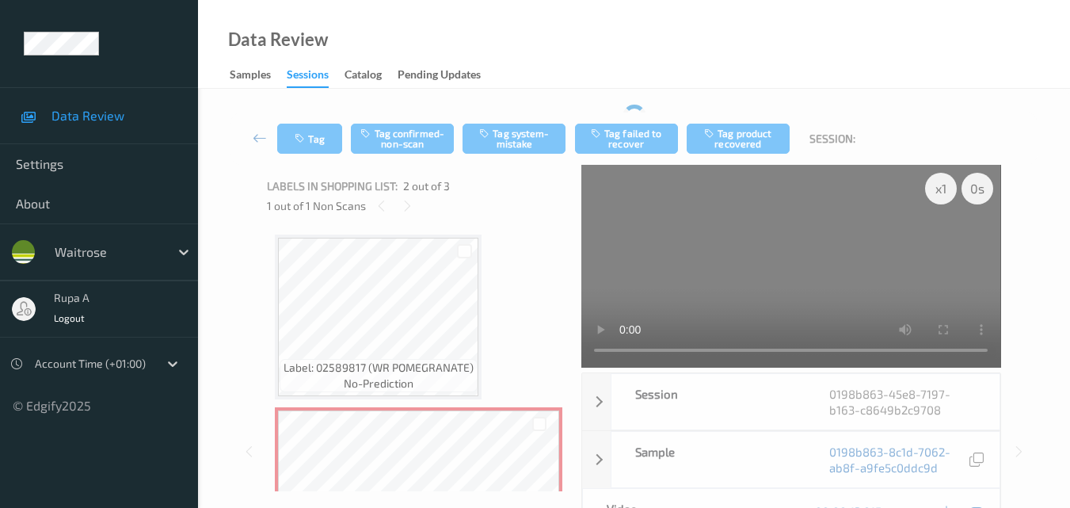
click at [542, 112] on div "Tag Tag confirmed-non-scan Tag system-mistake Tag failed to recover Tag product…" at bounding box center [633, 421] width 807 height 633
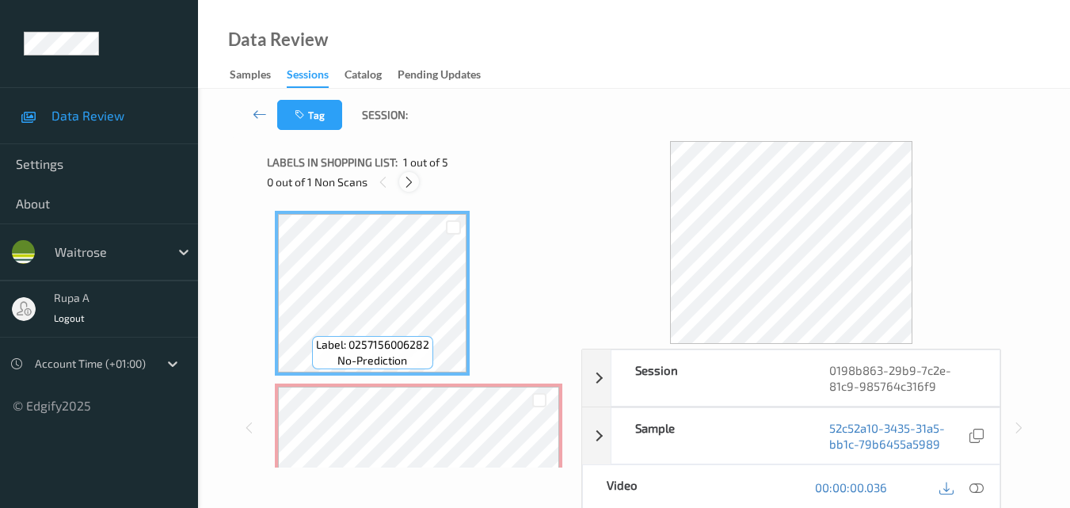
click at [408, 181] on icon at bounding box center [408, 182] width 13 height 14
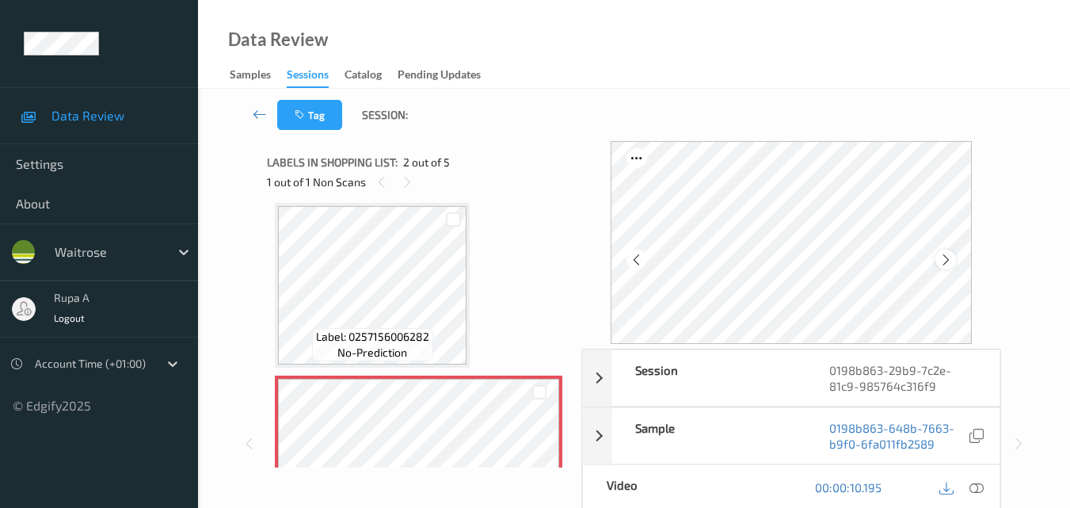
click at [949, 260] on icon at bounding box center [945, 260] width 13 height 14
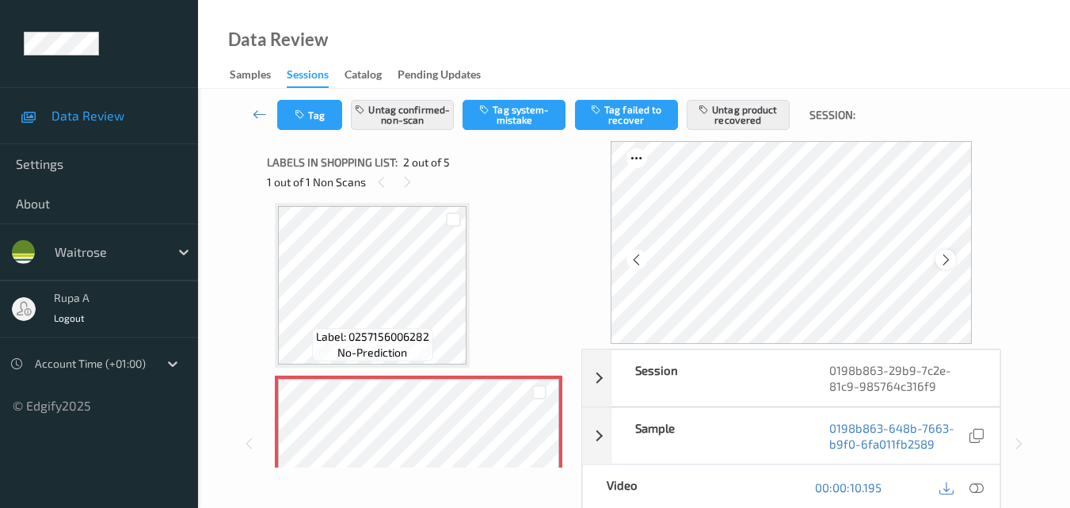
click at [948, 263] on icon at bounding box center [945, 260] width 13 height 14
click at [977, 491] on icon at bounding box center [976, 487] width 14 height 14
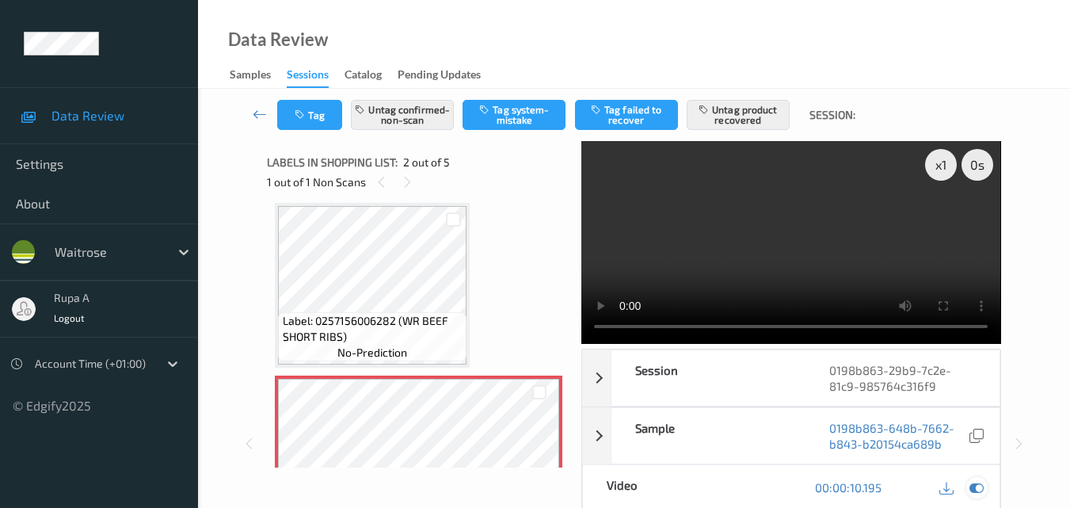
click at [978, 492] on icon at bounding box center [976, 487] width 14 height 14
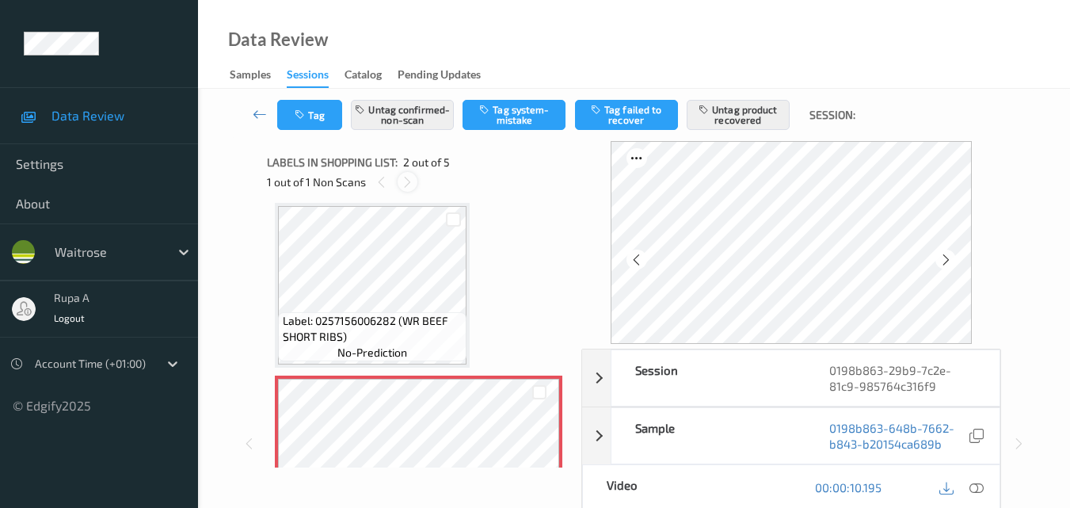
click at [402, 185] on icon at bounding box center [407, 182] width 13 height 14
click at [955, 258] on div at bounding box center [945, 259] width 20 height 20
click at [952, 258] on icon at bounding box center [945, 260] width 13 height 14
click at [974, 489] on icon at bounding box center [976, 487] width 14 height 14
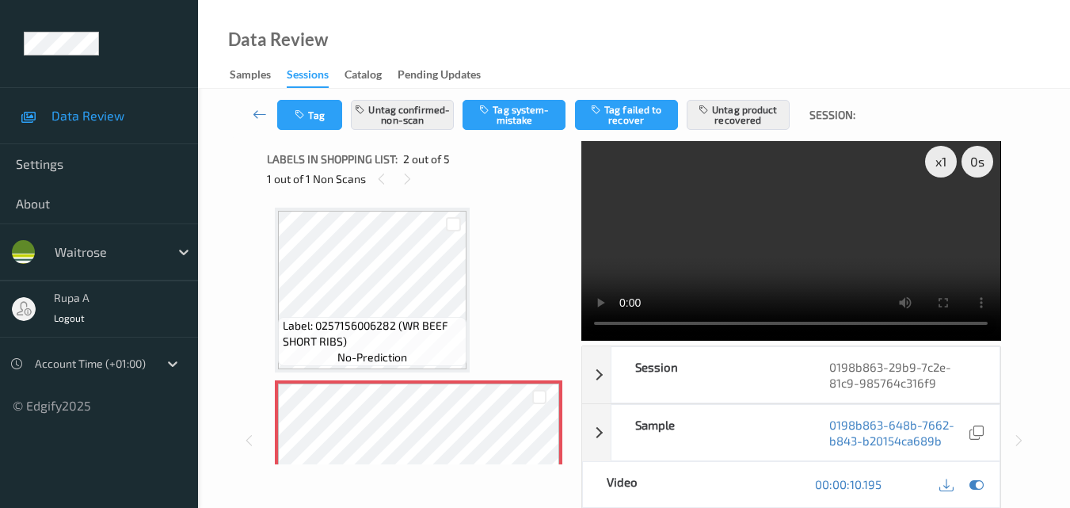
scroll to position [0, 0]
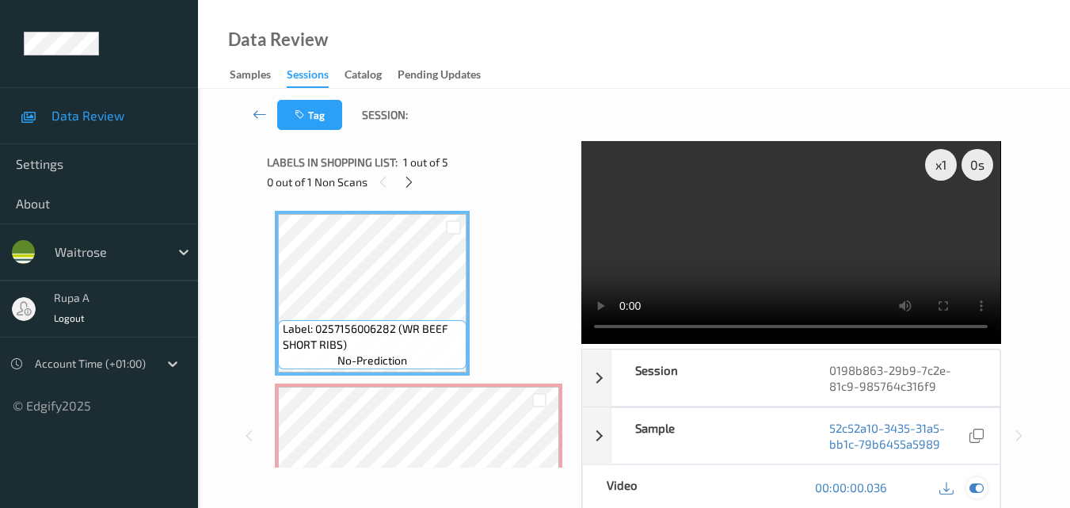
click at [975, 494] on icon at bounding box center [976, 487] width 14 height 14
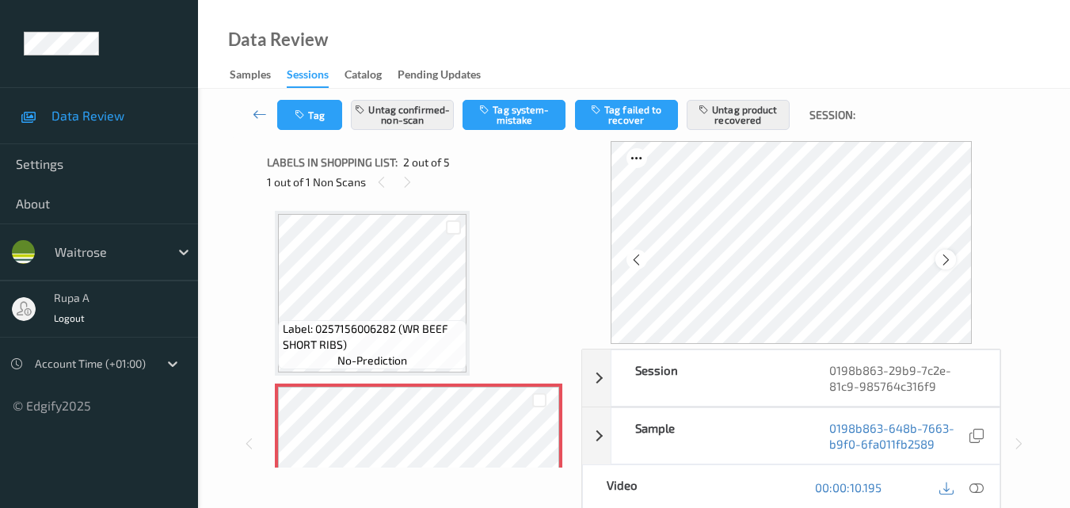
click at [955, 255] on div at bounding box center [945, 259] width 20 height 20
click at [947, 255] on icon at bounding box center [945, 260] width 13 height 14
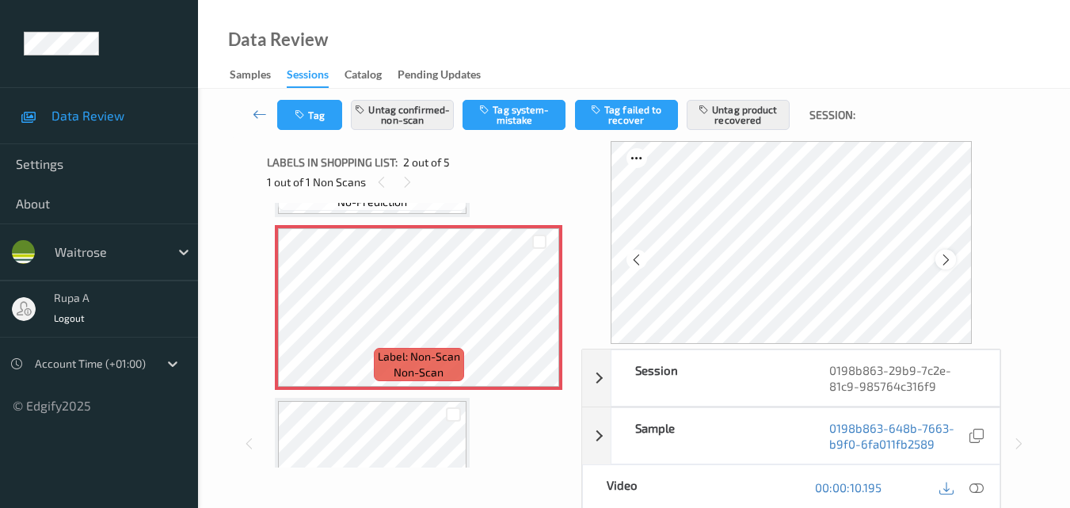
click at [945, 257] on icon at bounding box center [945, 260] width 13 height 14
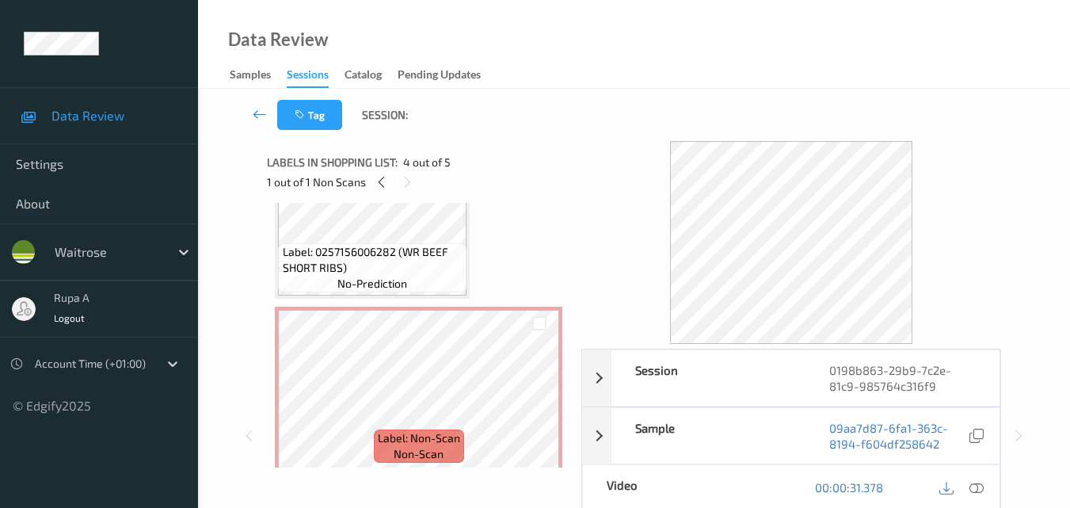
scroll to position [79, 0]
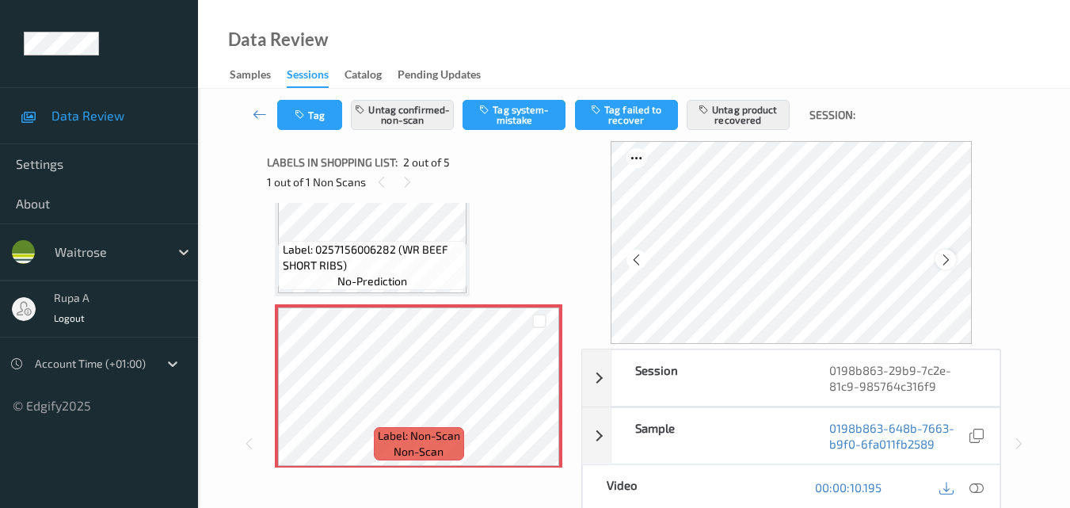
click at [947, 265] on icon at bounding box center [945, 260] width 13 height 14
click at [949, 268] on div at bounding box center [945, 259] width 20 height 20
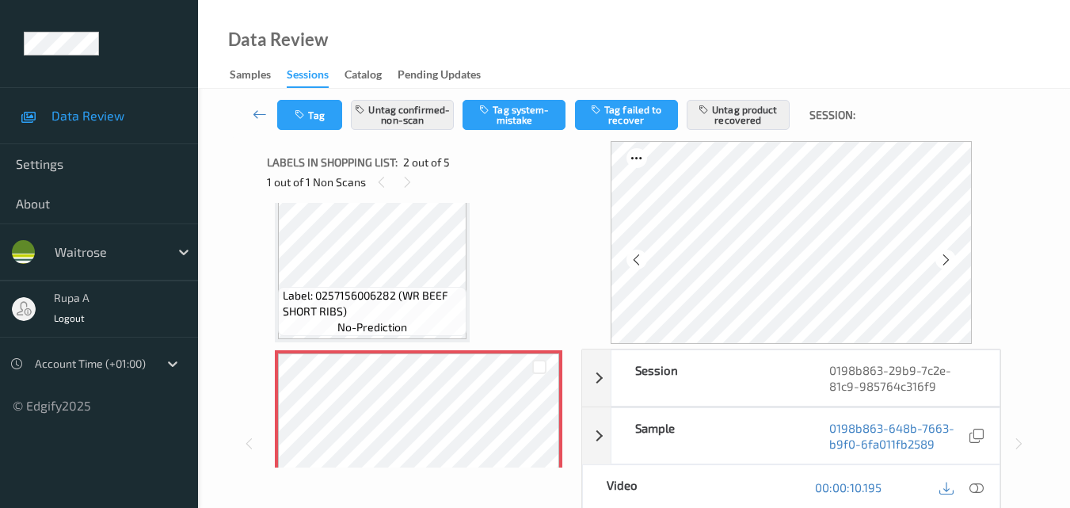
scroll to position [0, 0]
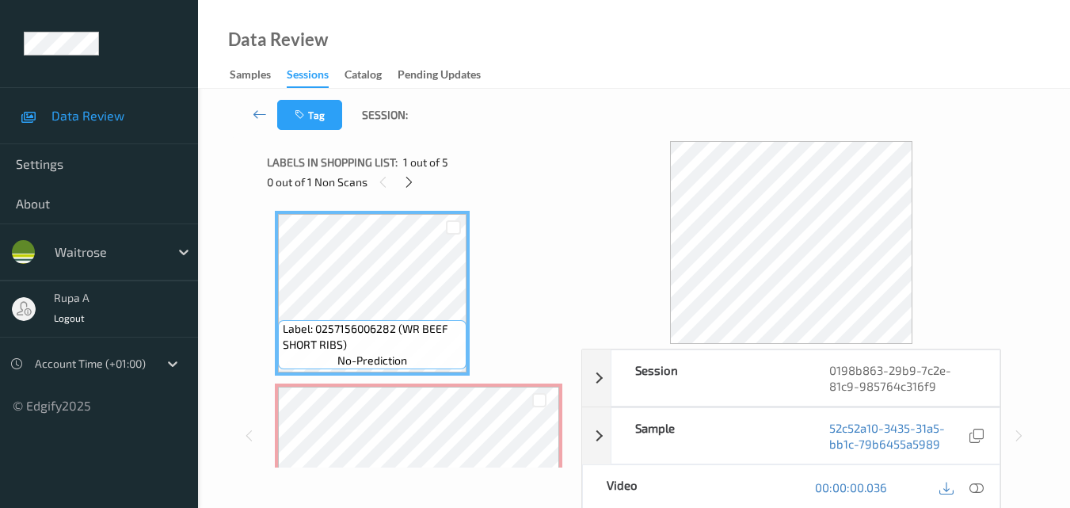
click at [981, 484] on icon at bounding box center [976, 487] width 14 height 14
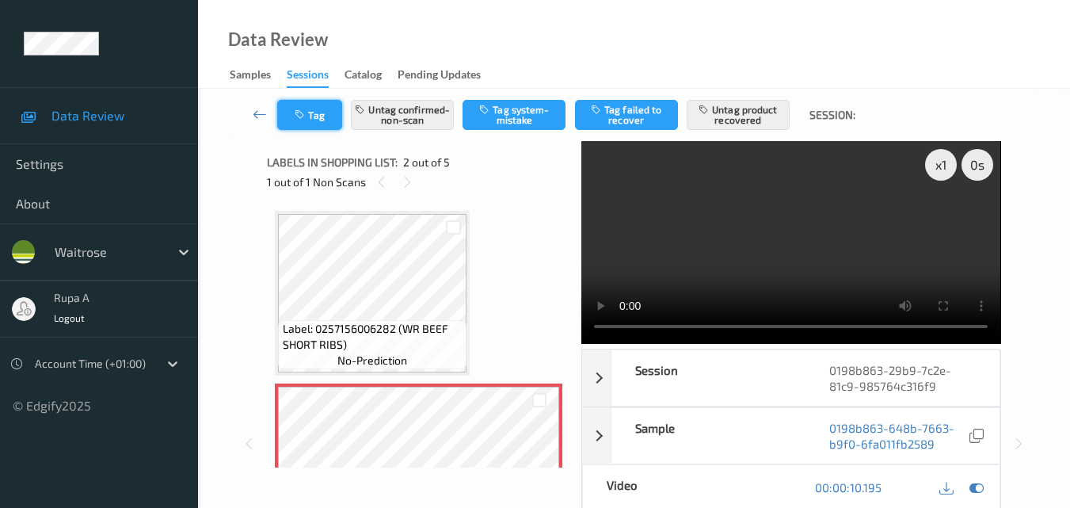
click at [307, 124] on button "Tag" at bounding box center [309, 115] width 65 height 30
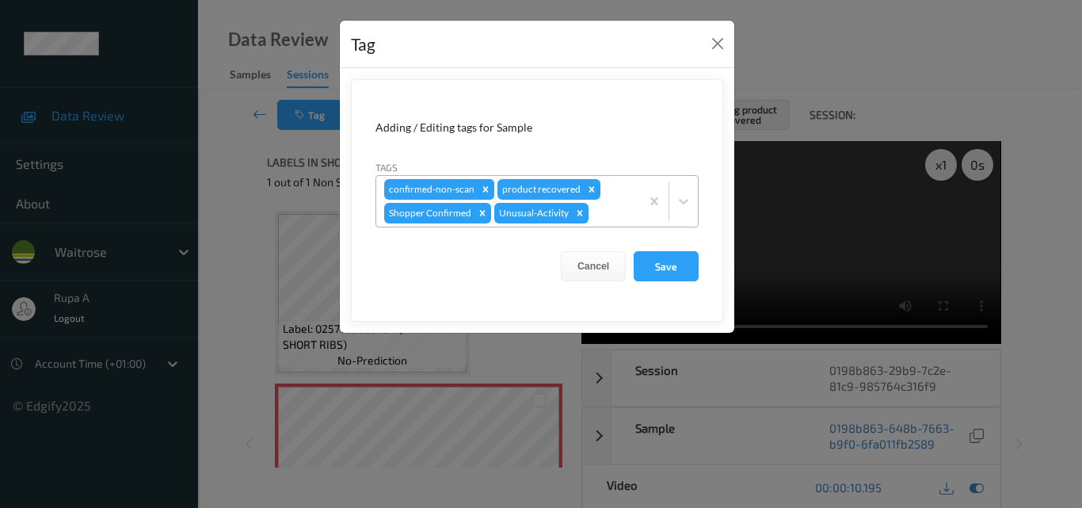
click at [482, 188] on icon "Remove confirmed-non-scan" at bounding box center [485, 189] width 11 height 11
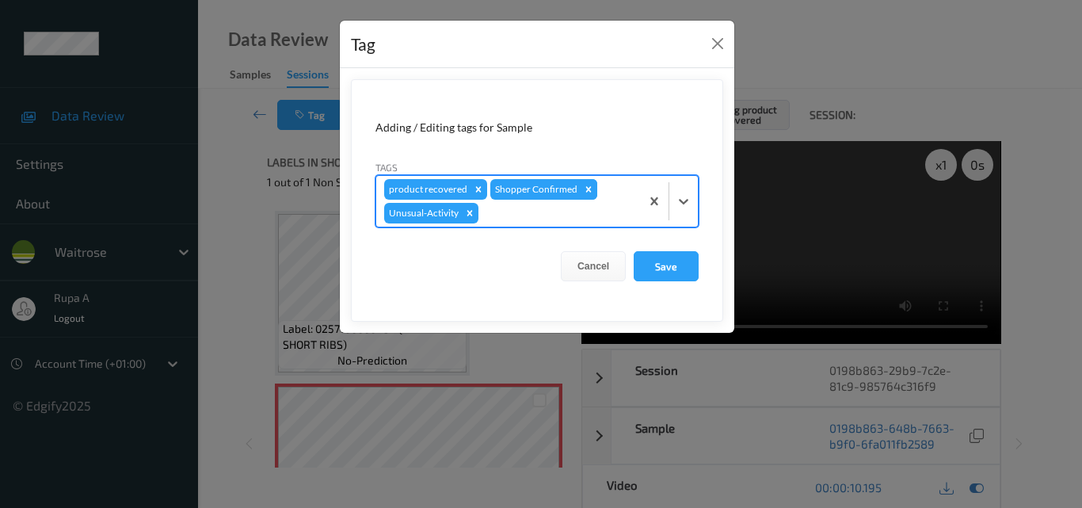
click at [583, 190] on icon "Remove Shopper Confirmed" at bounding box center [588, 189] width 11 height 11
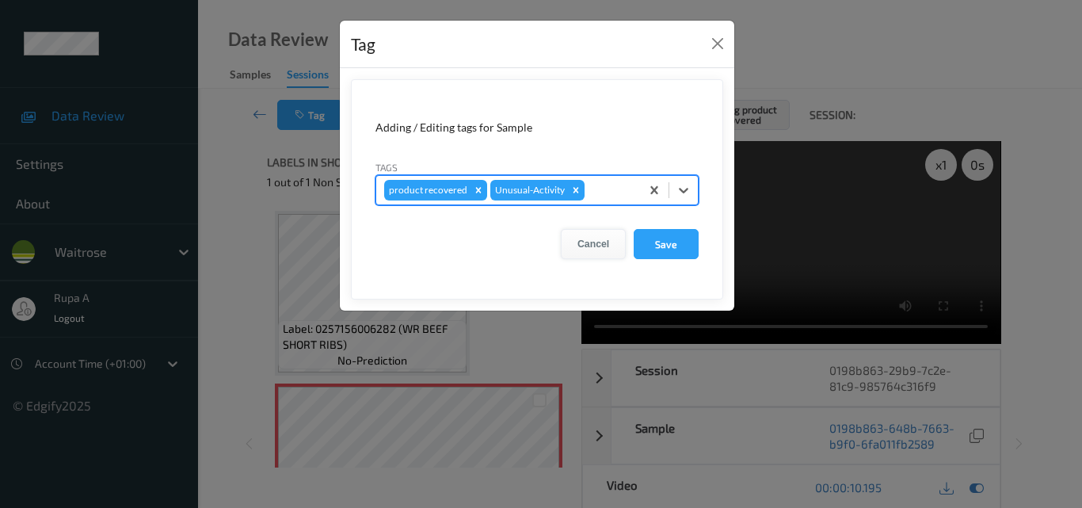
click at [577, 241] on button "Cancel" at bounding box center [593, 244] width 65 height 30
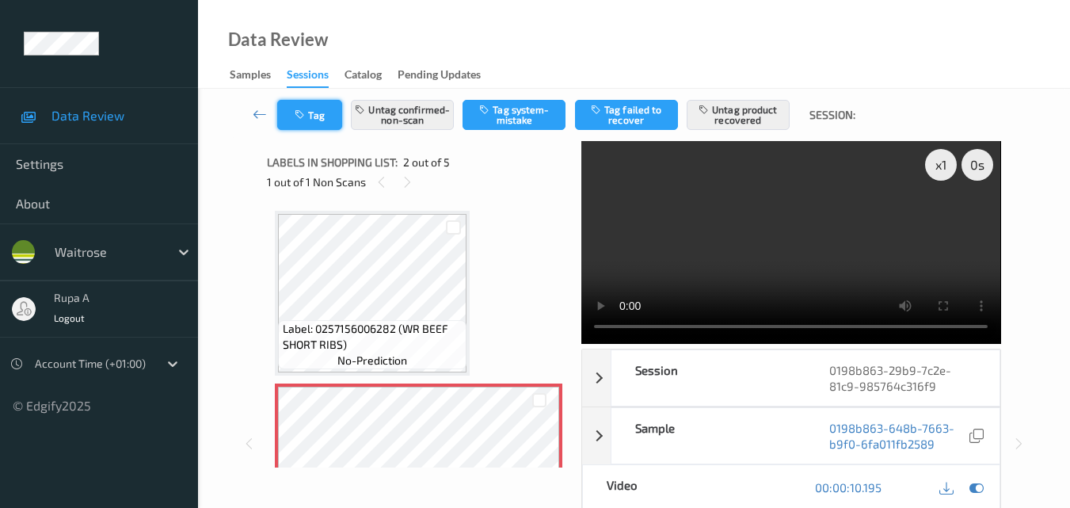
click at [325, 120] on button "Tag" at bounding box center [309, 115] width 65 height 30
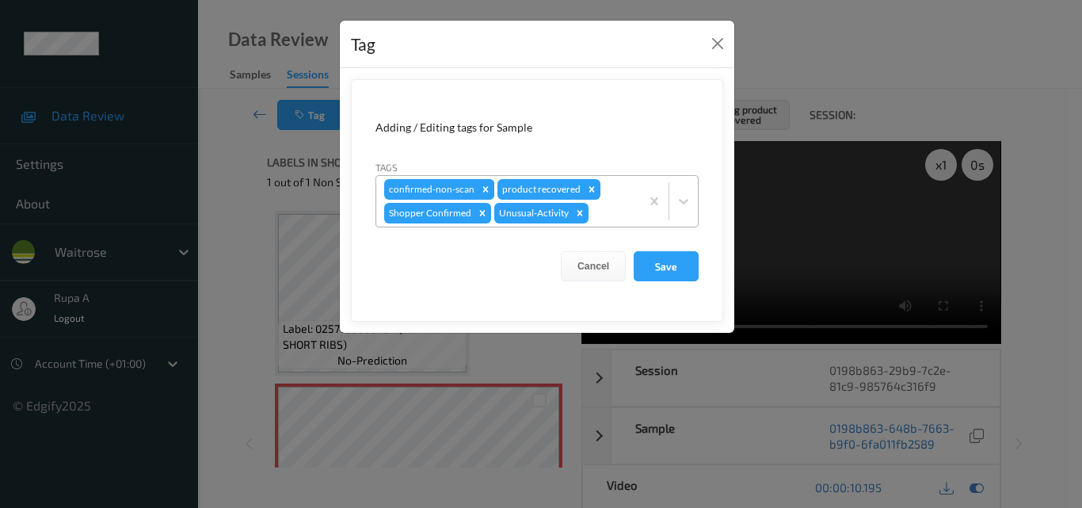
click at [481, 188] on icon "Remove confirmed-non-scan" at bounding box center [485, 189] width 11 height 11
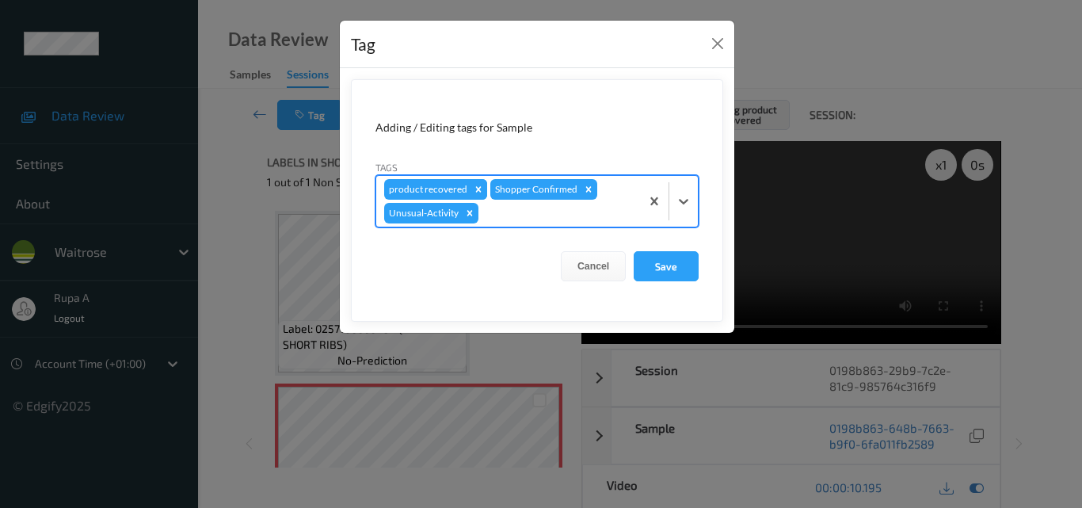
click at [473, 188] on icon "Remove product recovered" at bounding box center [478, 189] width 11 height 11
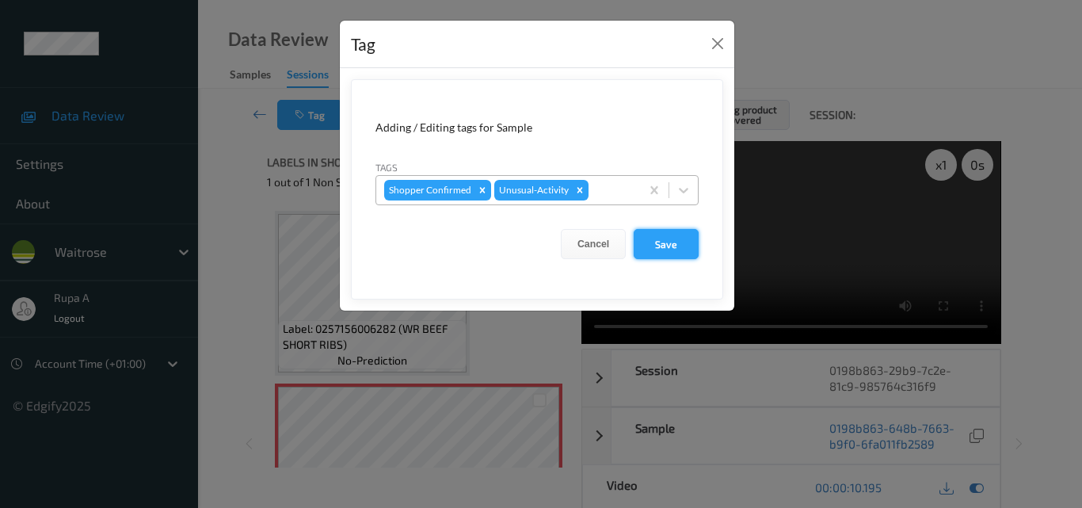
click at [670, 238] on button "Save" at bounding box center [665, 244] width 65 height 30
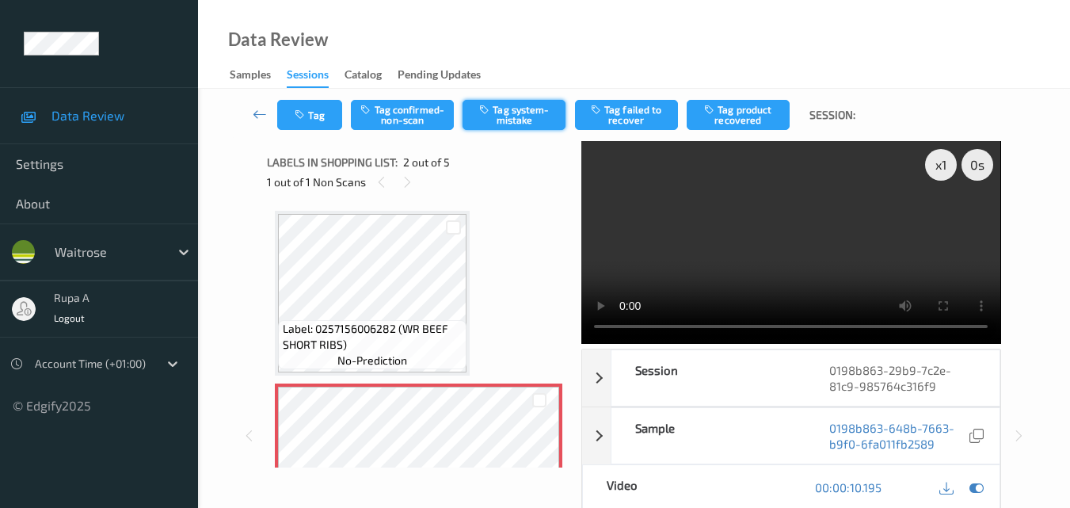
click at [502, 125] on button "Tag system-mistake" at bounding box center [513, 115] width 103 height 30
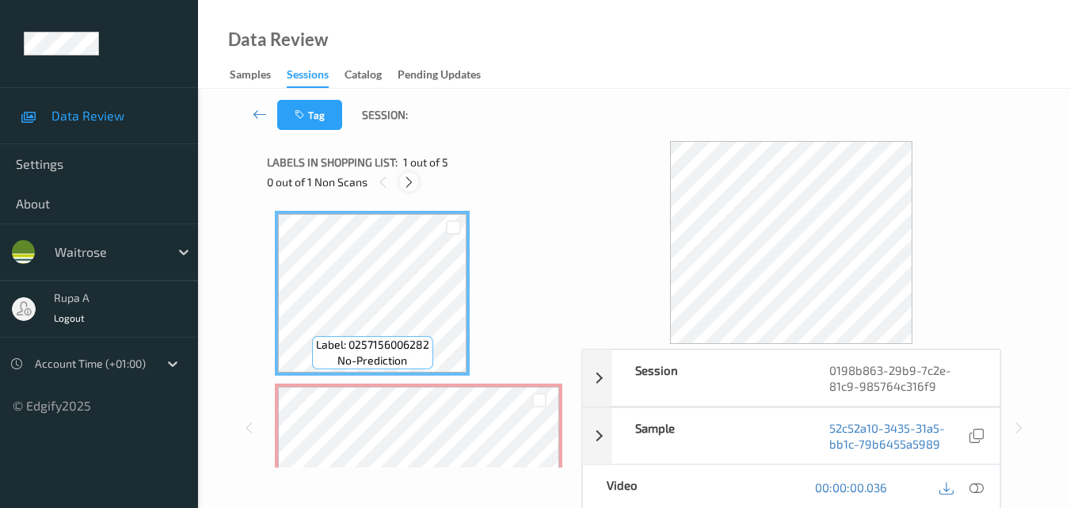
click at [413, 185] on icon at bounding box center [408, 182] width 13 height 14
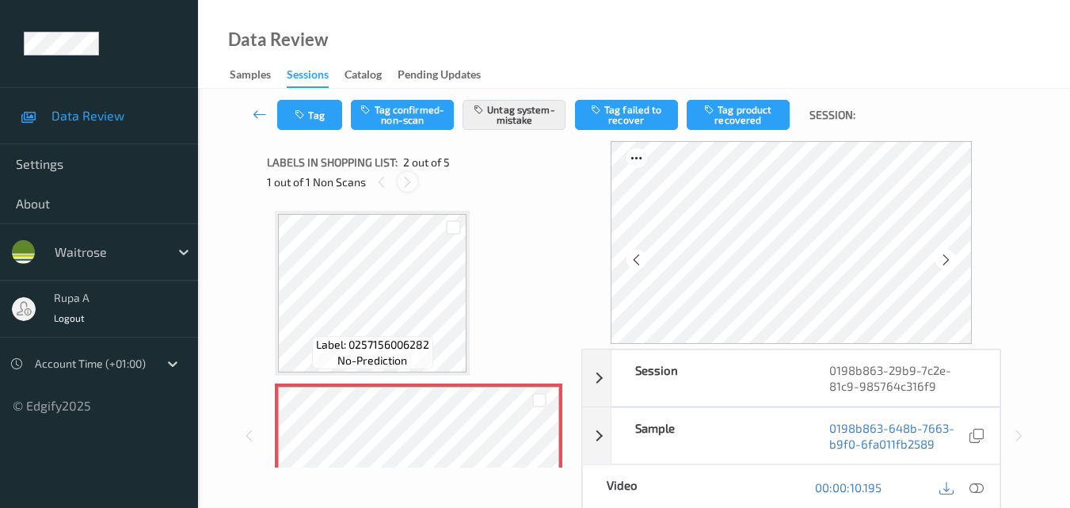
scroll to position [8, 0]
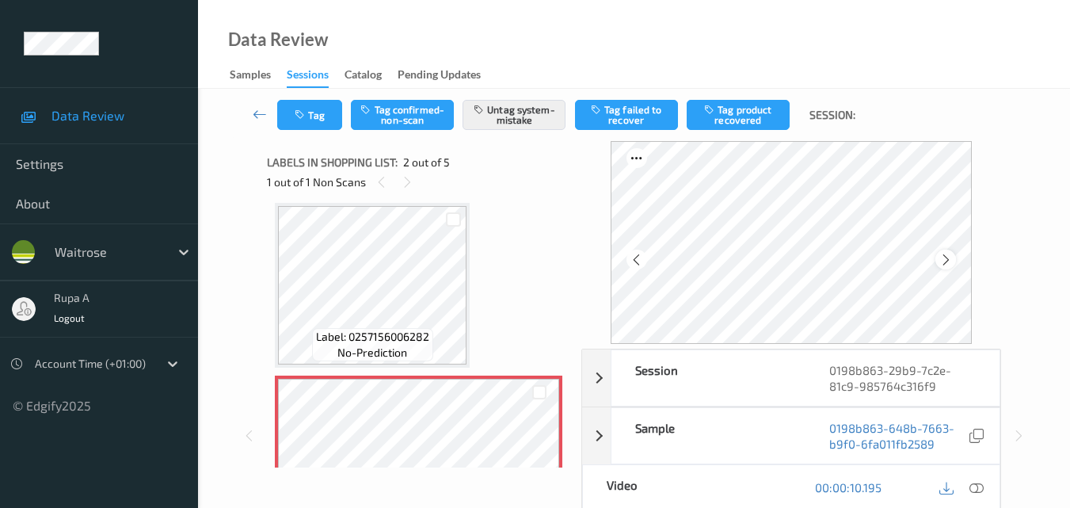
click at [945, 263] on icon at bounding box center [945, 260] width 13 height 14
click at [321, 120] on button "Tag" at bounding box center [309, 115] width 65 height 30
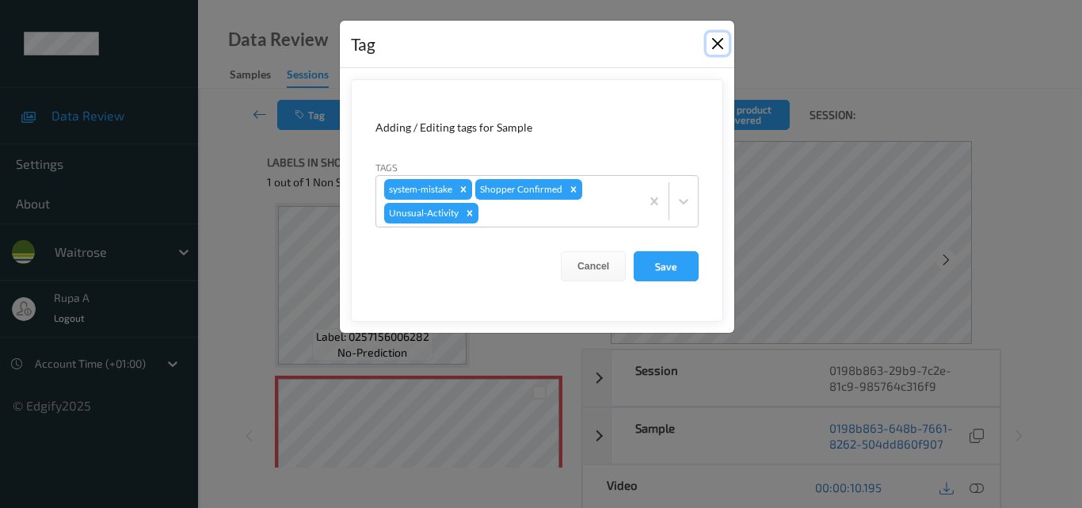
click at [716, 47] on button "Close" at bounding box center [717, 43] width 22 height 22
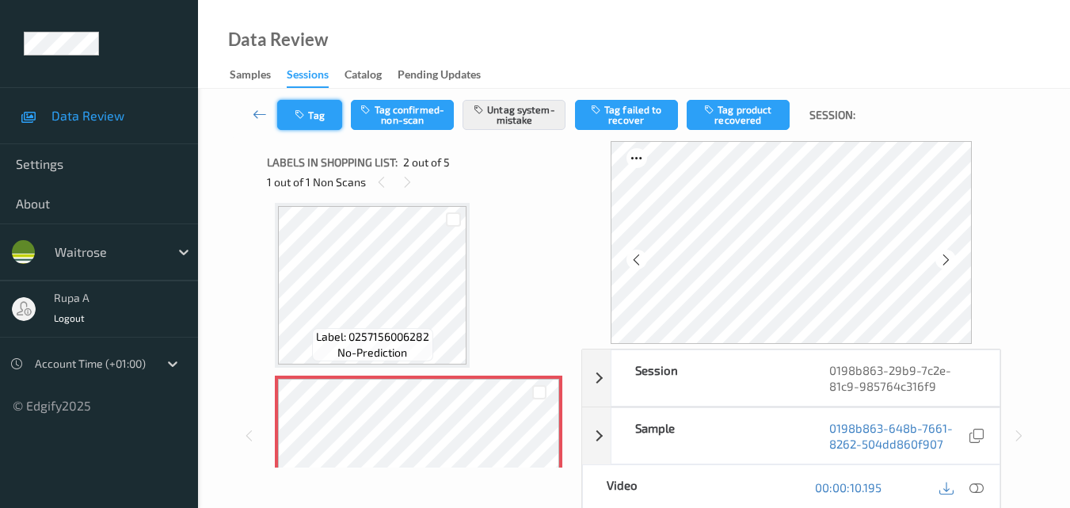
click at [311, 116] on button "Tag" at bounding box center [309, 115] width 65 height 30
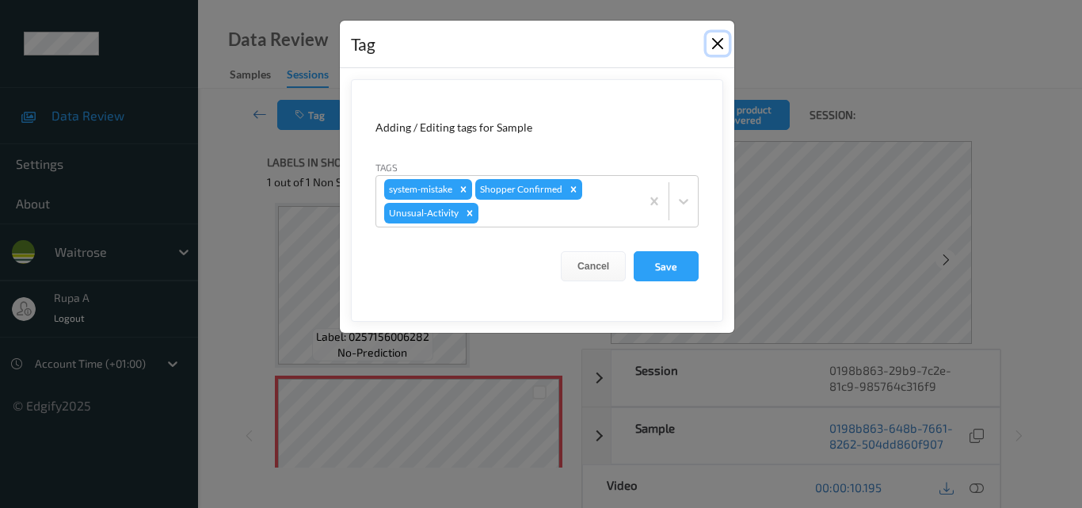
click at [718, 46] on button "Close" at bounding box center [717, 43] width 22 height 22
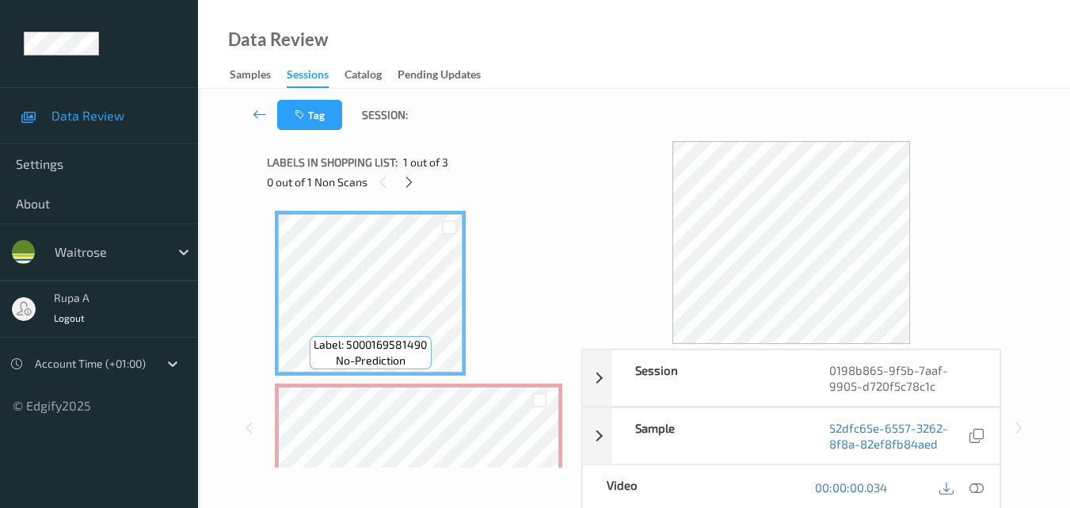
click at [547, 134] on div "Tag Session:" at bounding box center [633, 115] width 807 height 52
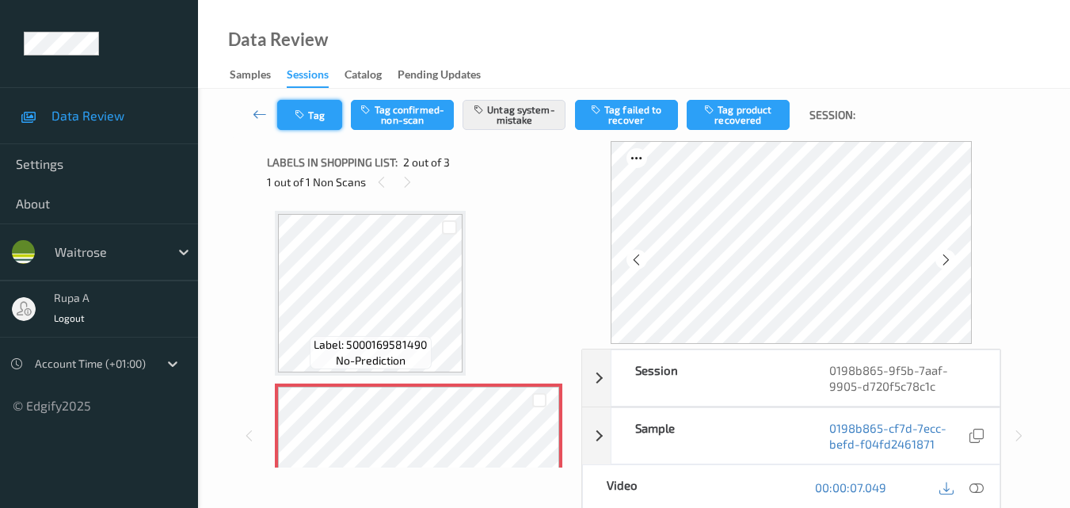
click at [318, 104] on button "Tag" at bounding box center [309, 115] width 65 height 30
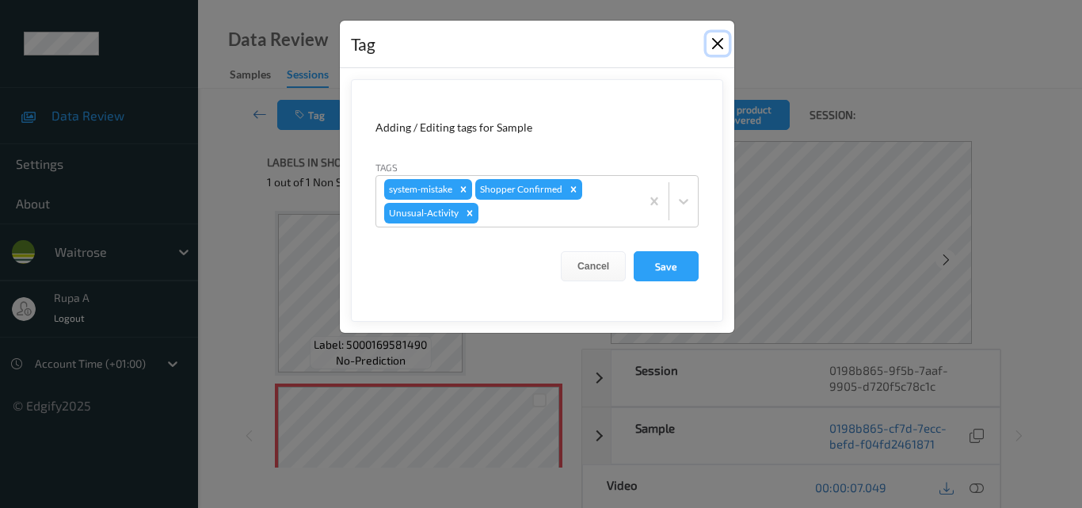
click at [721, 44] on button "Close" at bounding box center [717, 43] width 22 height 22
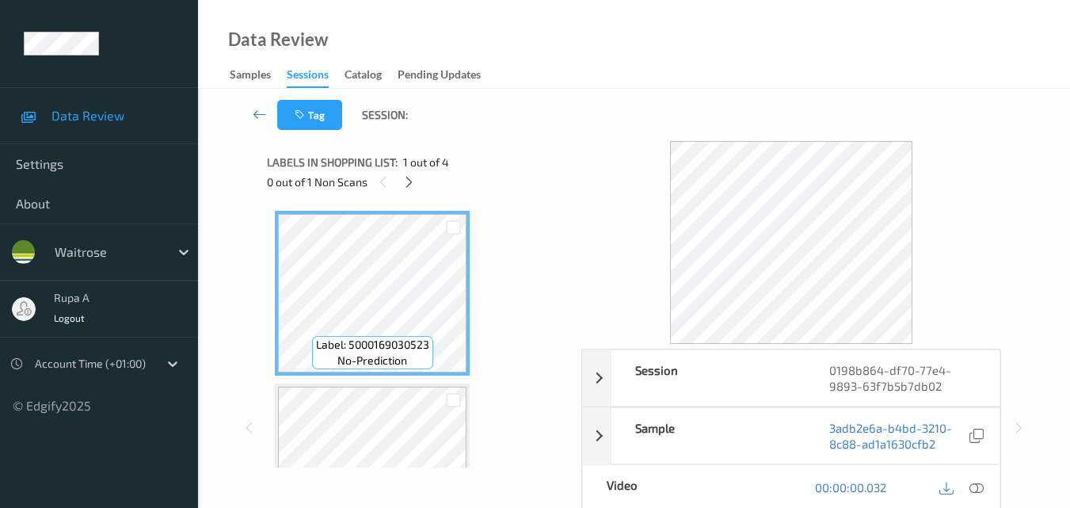
click at [507, 139] on div "Tag Session:" at bounding box center [633, 115] width 807 height 52
click at [409, 189] on div at bounding box center [409, 182] width 20 height 20
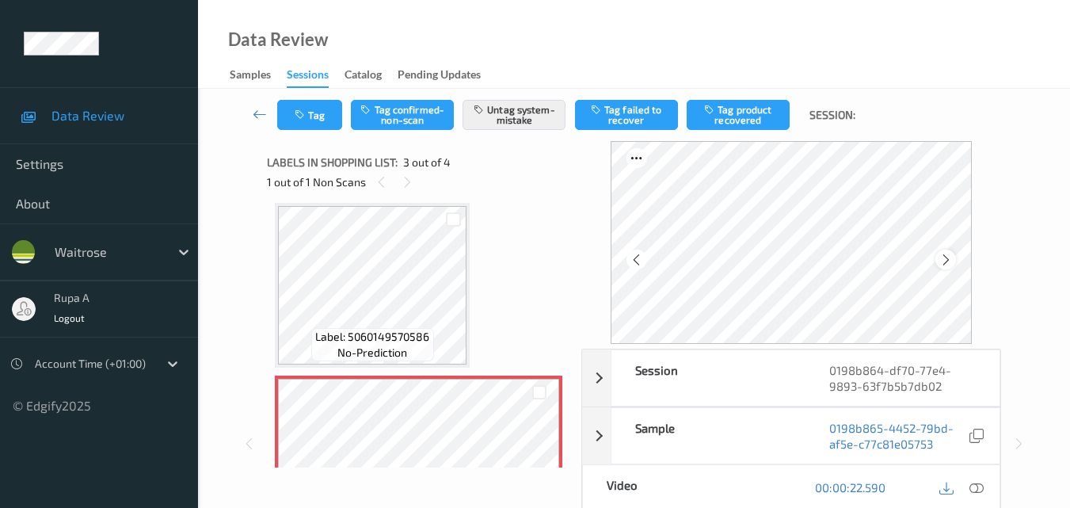
click at [953, 254] on icon at bounding box center [945, 260] width 13 height 14
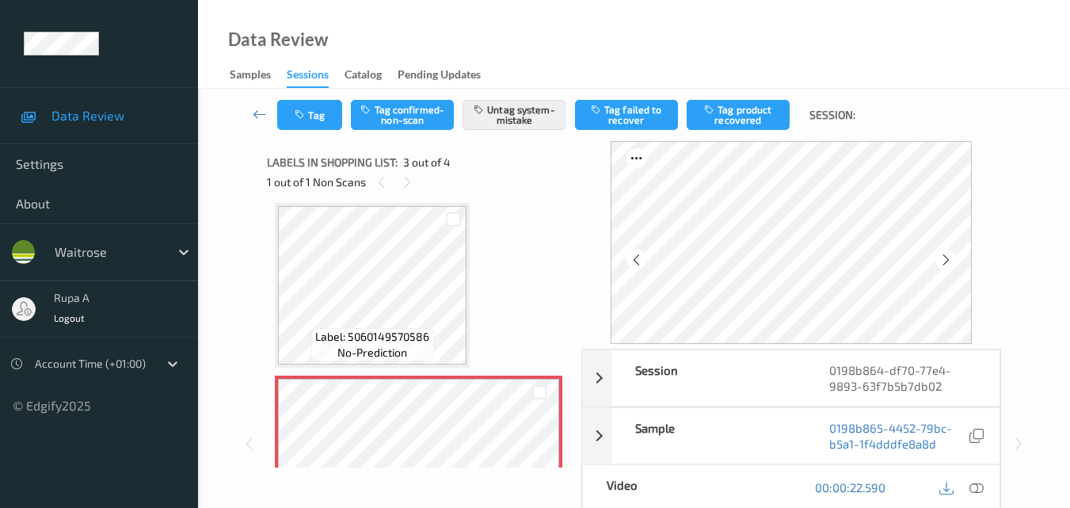
click at [953, 254] on icon at bounding box center [945, 260] width 13 height 14
click at [977, 496] on div at bounding box center [976, 487] width 21 height 21
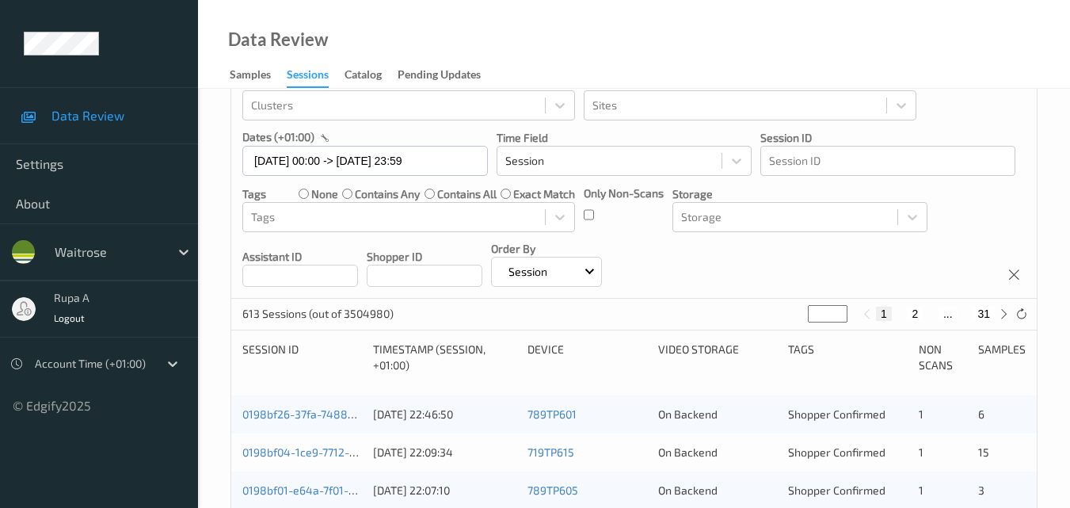
scroll to position [255, 0]
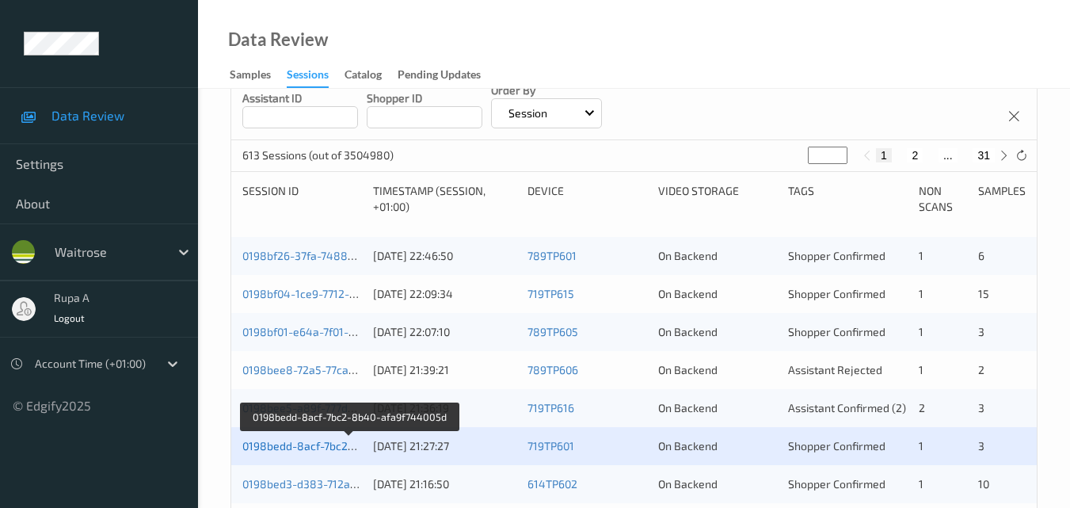
click at [321, 451] on link "0198bedd-8acf-7bc2-8b40-afa9f744005d" at bounding box center [349, 445] width 214 height 13
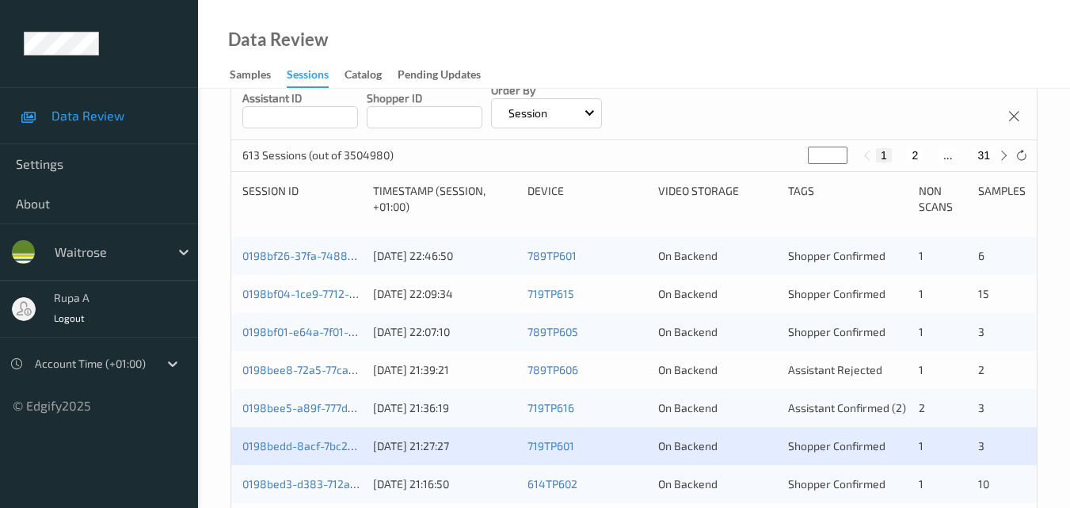
scroll to position [334, 0]
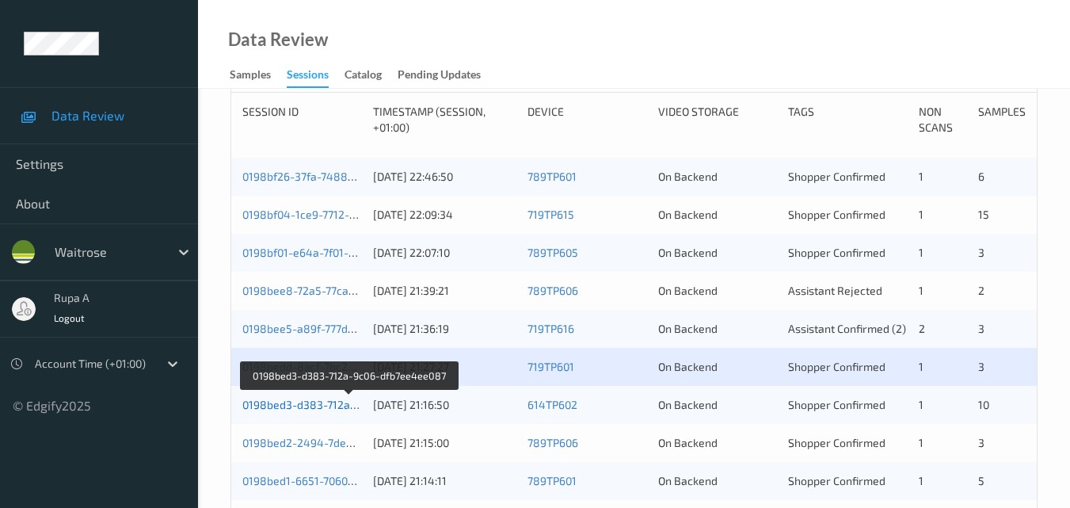
click at [298, 404] on link "0198bed3-d383-712a-9c06-dfb7ee4ee087" at bounding box center [349, 403] width 215 height 13
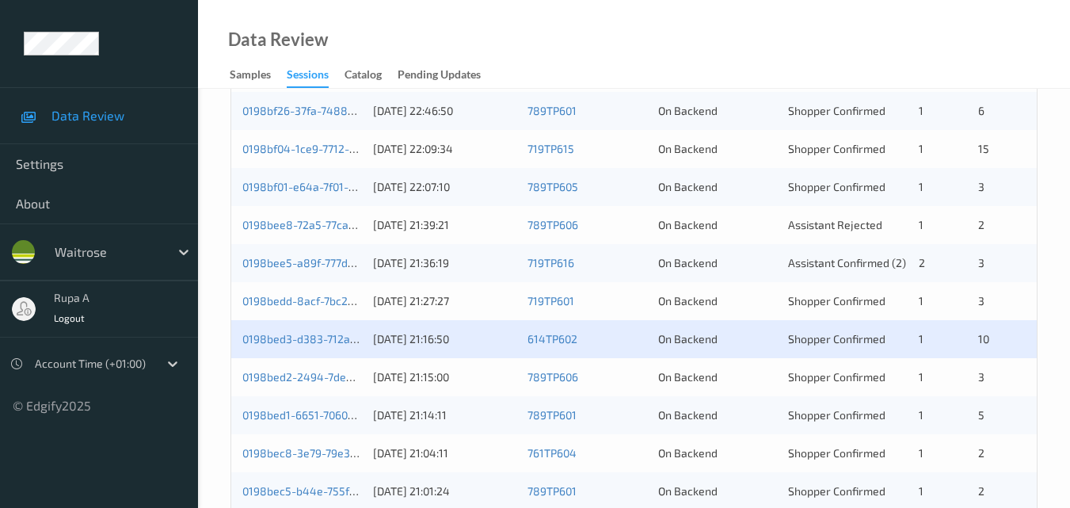
scroll to position [492, 0]
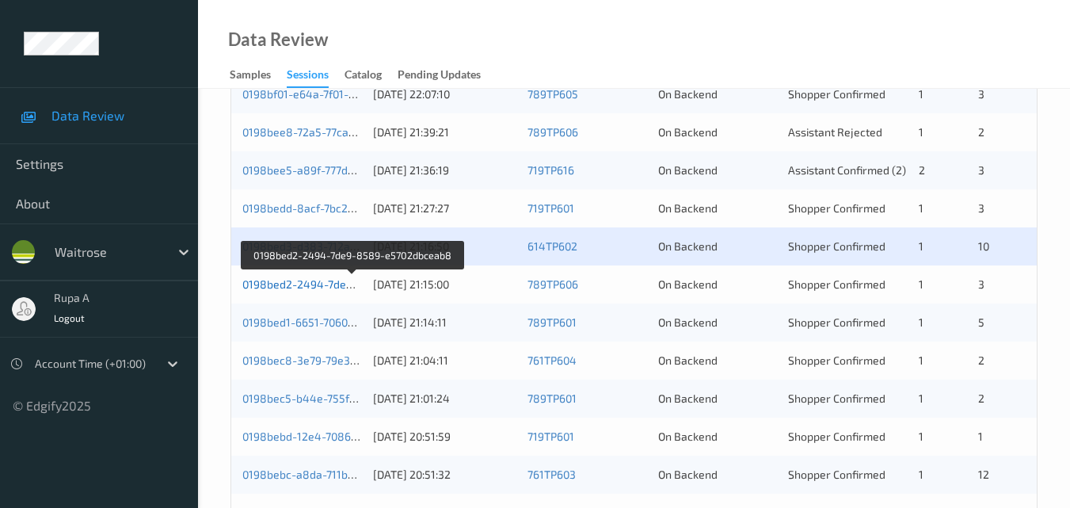
click at [328, 287] on link "0198bed2-2494-7de9-8589-e5702dbceab8" at bounding box center [353, 283] width 222 height 13
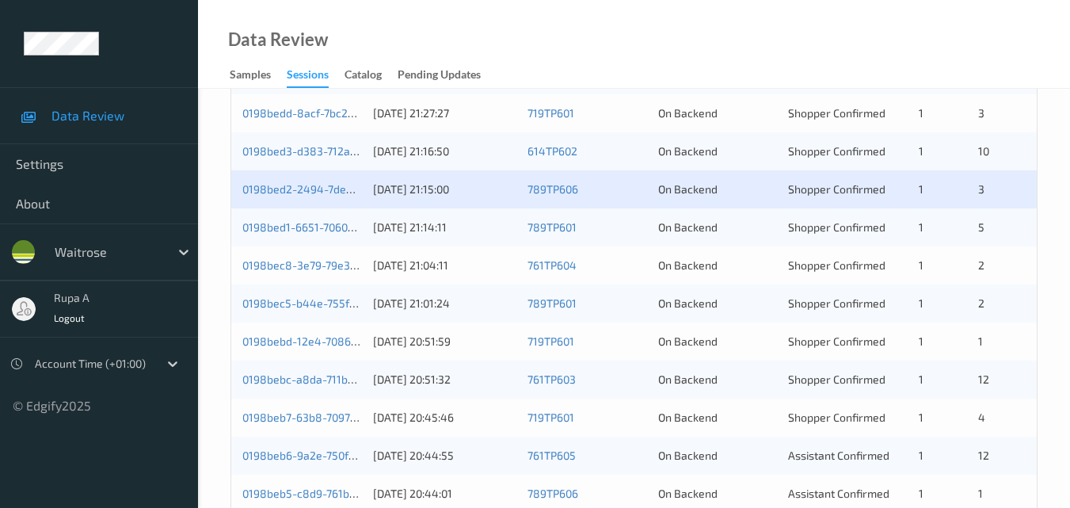
scroll to position [651, 0]
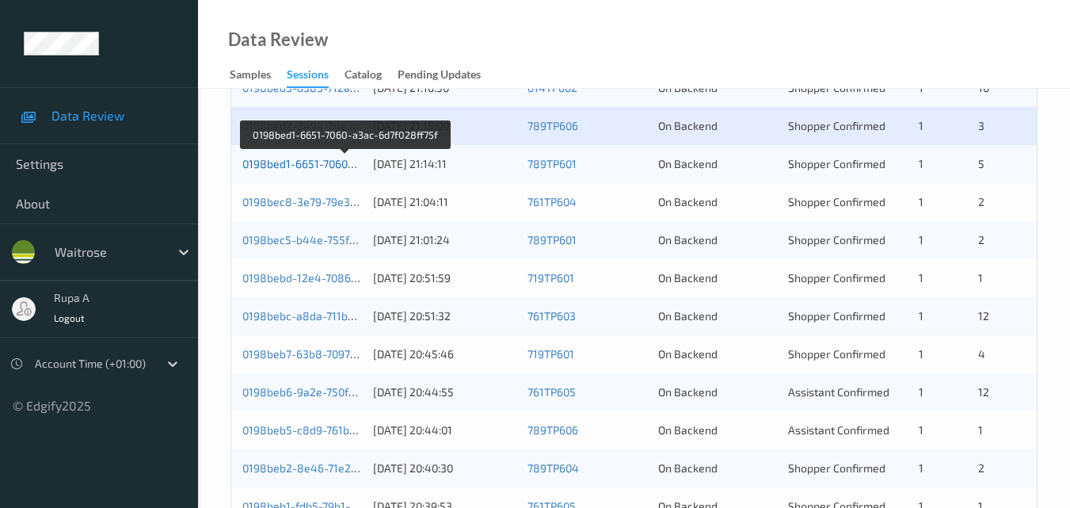
click at [291, 166] on link "0198bed1-6651-7060-a3ac-6d7f028ff75f" at bounding box center [344, 163] width 205 height 13
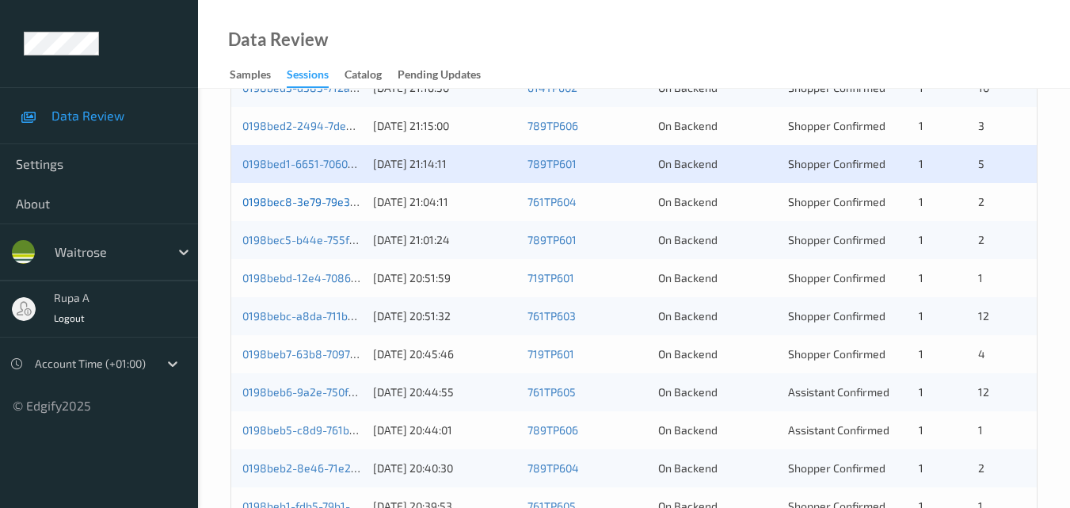
click at [289, 205] on link "0198bec8-3e79-79e3-9738-311c4c5e85b8" at bounding box center [350, 201] width 216 height 13
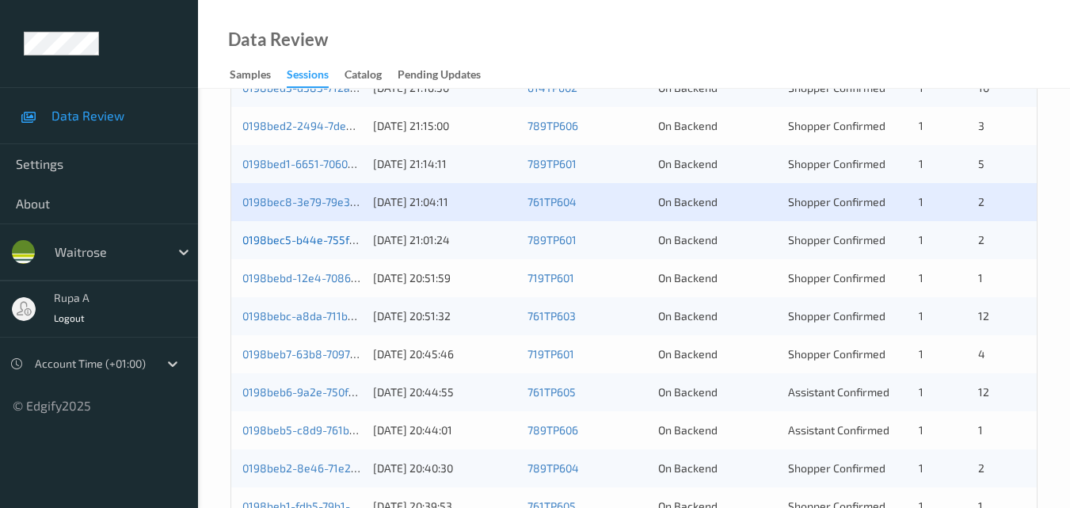
click at [322, 238] on link "0198bec5-b44e-755f-9a5e-a97ae2388b49" at bounding box center [351, 239] width 219 height 13
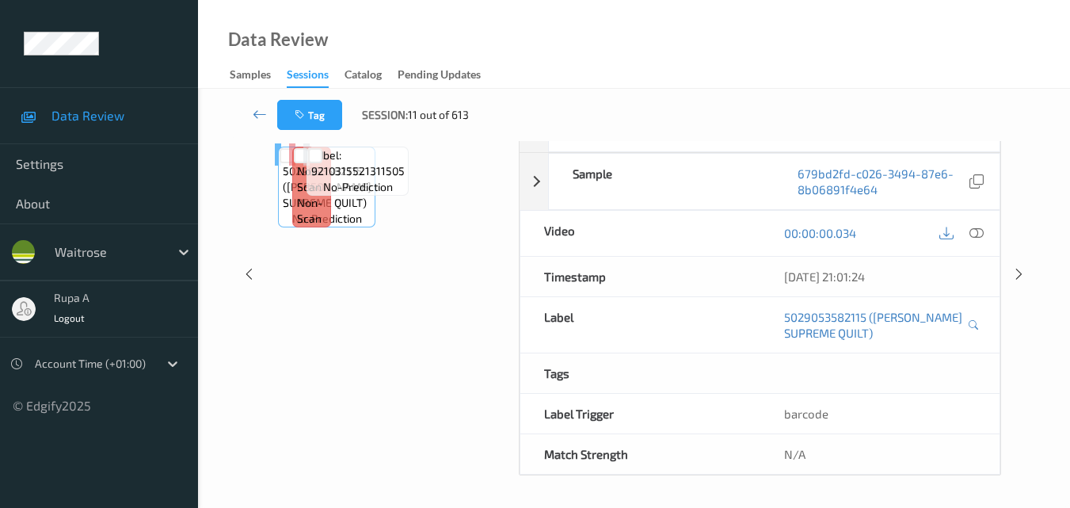
scroll to position [254, 0]
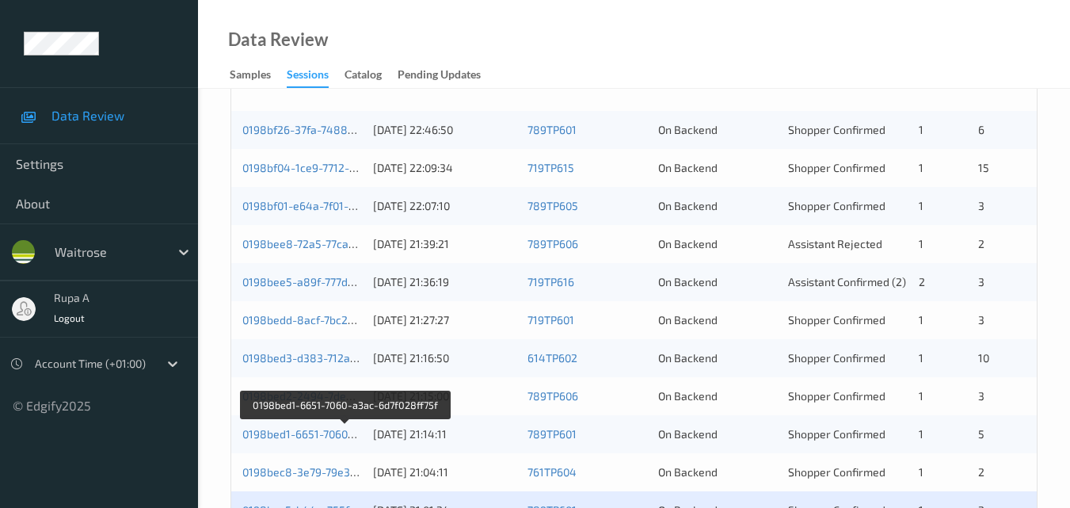
scroll to position [413, 0]
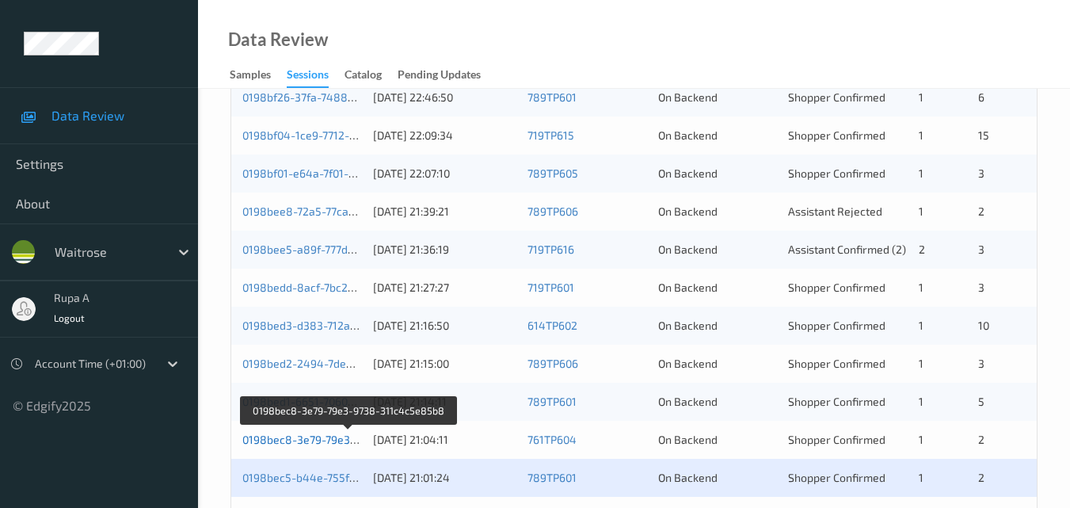
click at [300, 442] on link "0198bec8-3e79-79e3-9738-311c4c5e85b8" at bounding box center [350, 438] width 216 height 13
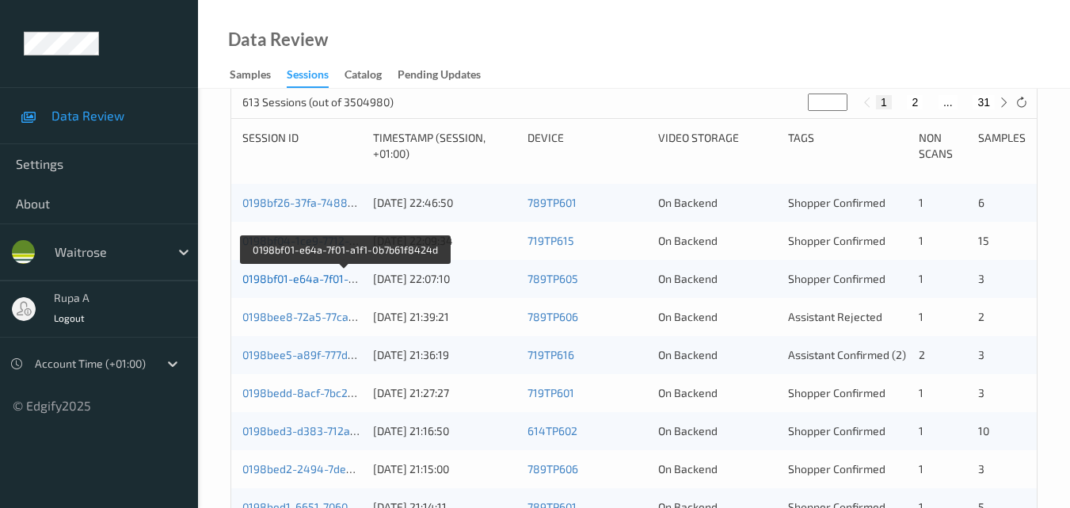
scroll to position [176, 0]
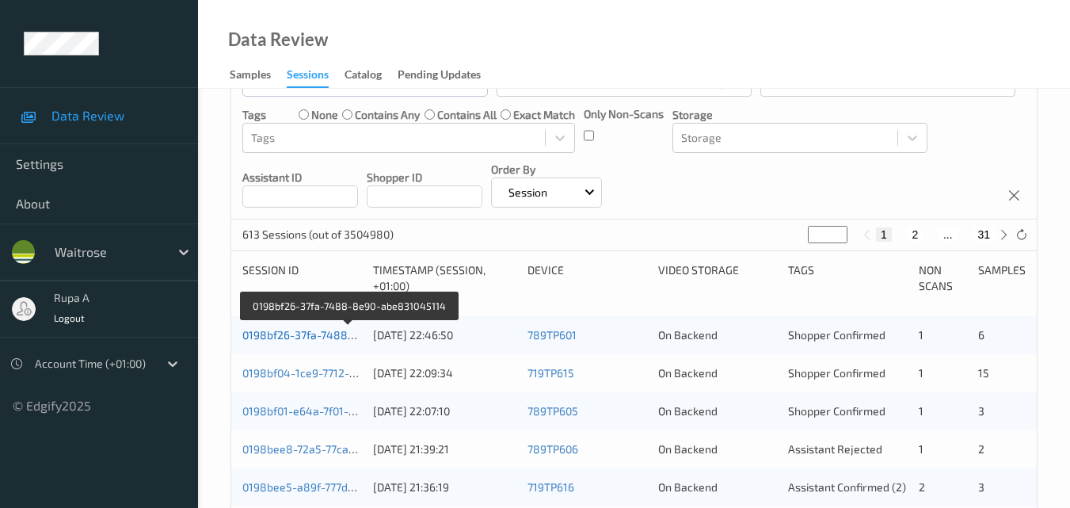
click at [316, 340] on link "0198bf26-37fa-7488-8e90-abe831045114" at bounding box center [349, 334] width 215 height 13
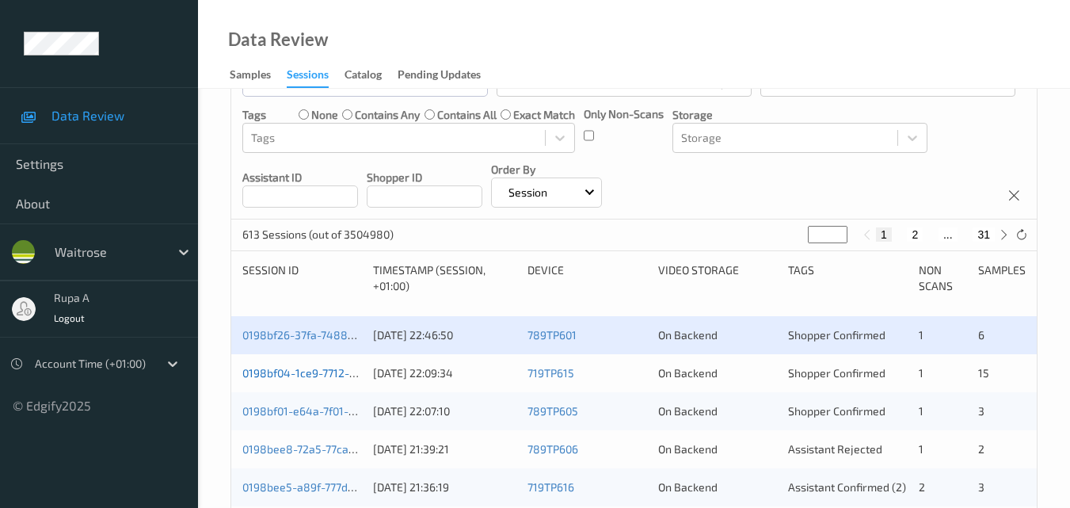
click at [308, 378] on link "0198bf04-1ce9-7712-aebc-3be16e5d31b5" at bounding box center [346, 372] width 209 height 13
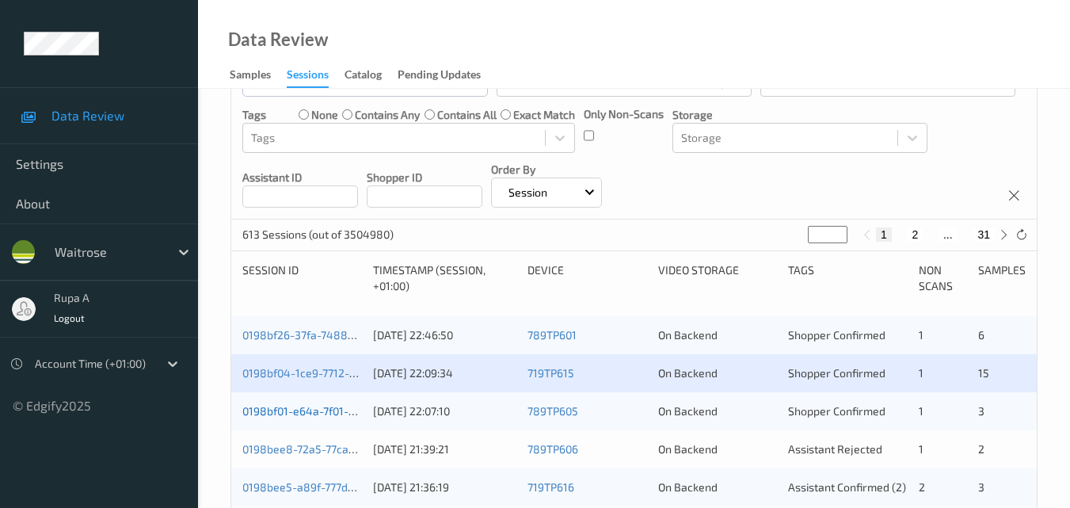
click at [305, 413] on link "0198bf01-e64a-7f01-a1f1-0b7b61f8424d" at bounding box center [344, 410] width 204 height 13
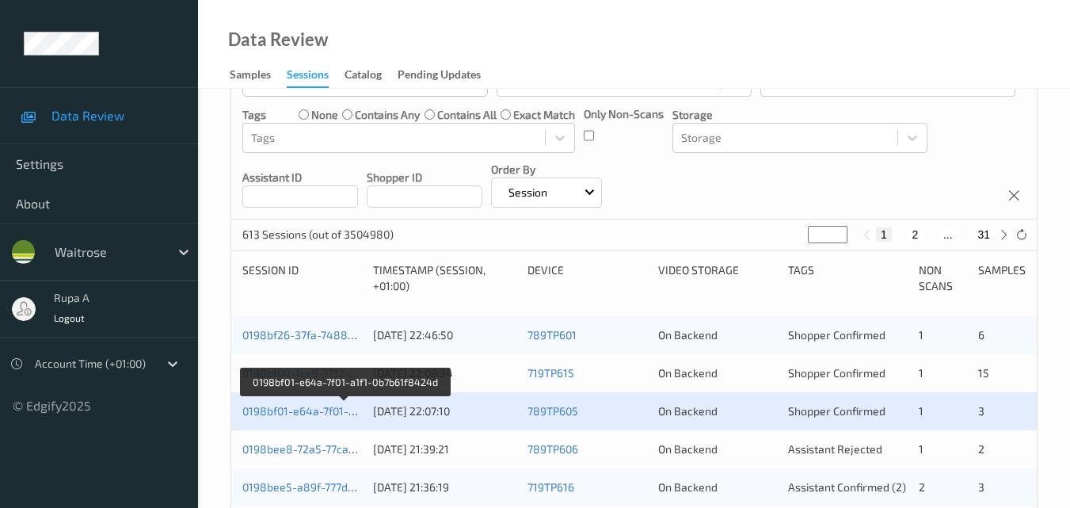
scroll to position [334, 0]
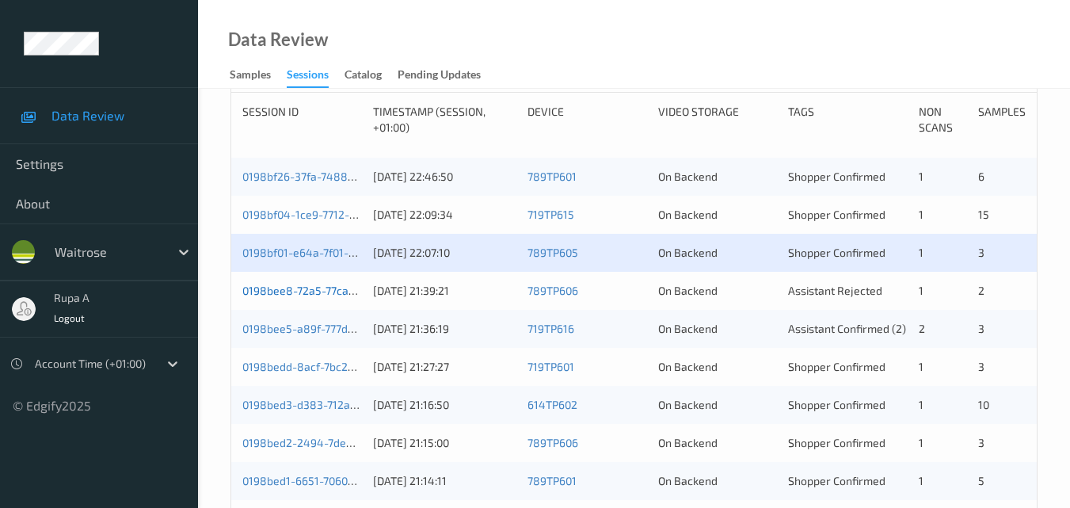
click at [317, 295] on link "0198bee8-72a5-77ca-ae21-4b7d21c67e5b" at bounding box center [348, 289] width 212 height 13
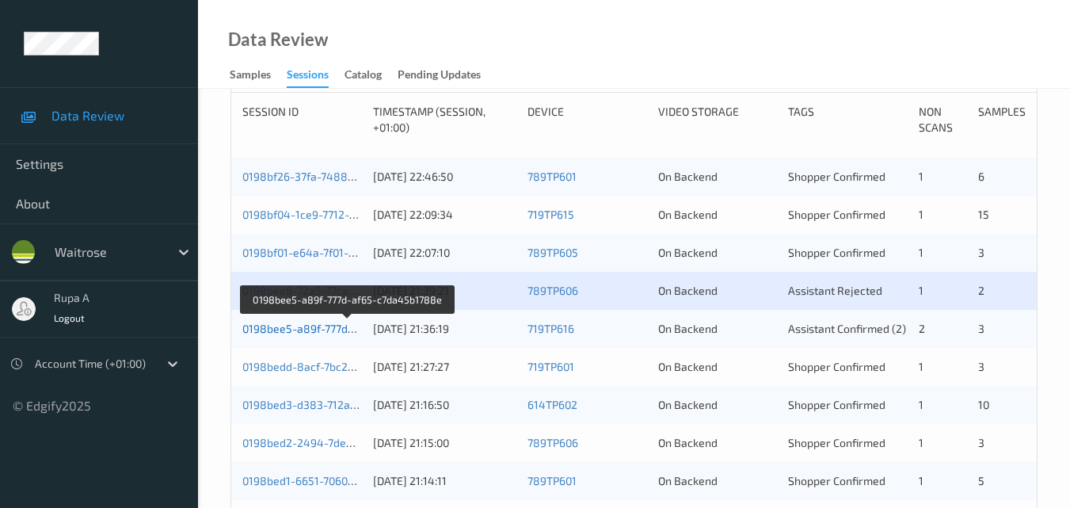
click at [308, 325] on link "0198bee5-a89f-777d-af65-c7da45b1788e" at bounding box center [348, 327] width 212 height 13
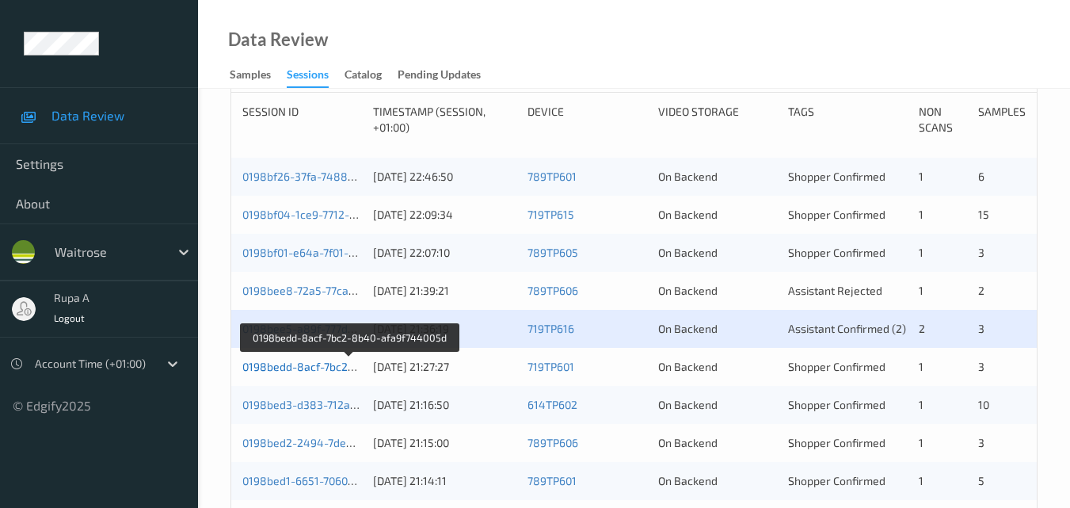
click at [317, 367] on link "0198bedd-8acf-7bc2-8b40-afa9f744005d" at bounding box center [349, 365] width 214 height 13
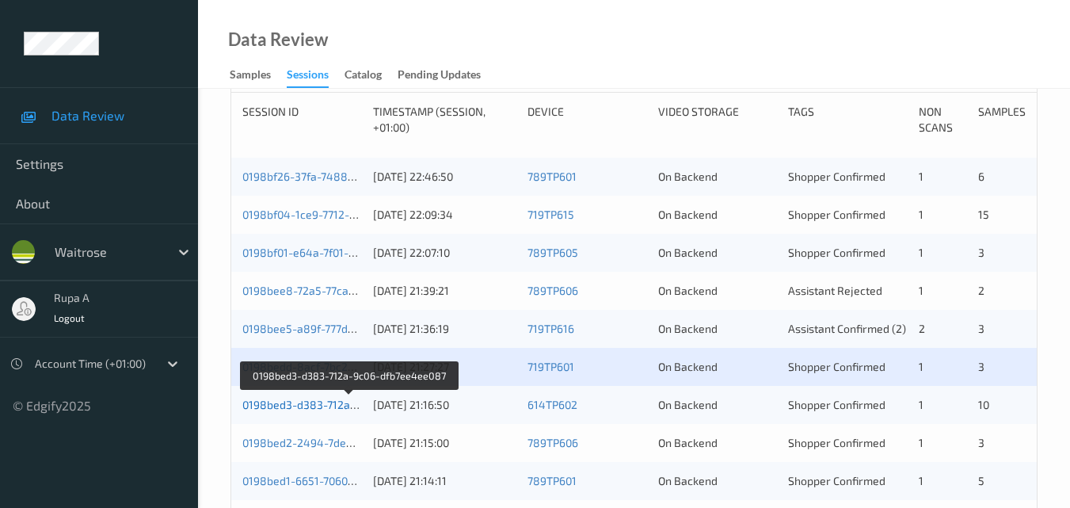
click at [316, 405] on link "0198bed3-d383-712a-9c06-dfb7ee4ee087" at bounding box center [349, 403] width 215 height 13
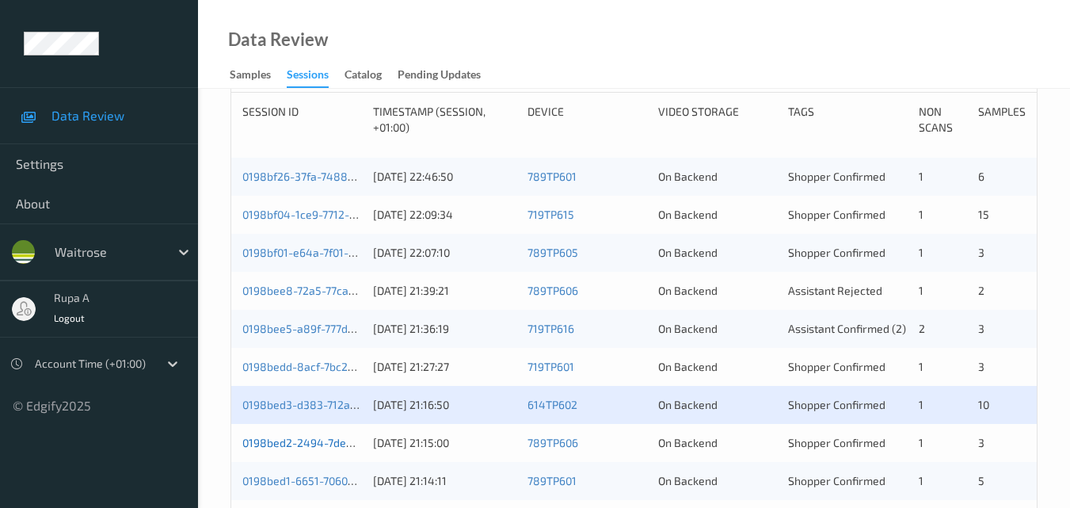
click at [306, 438] on link "0198bed2-2494-7de9-8589-e5702dbceab8" at bounding box center [353, 441] width 222 height 13
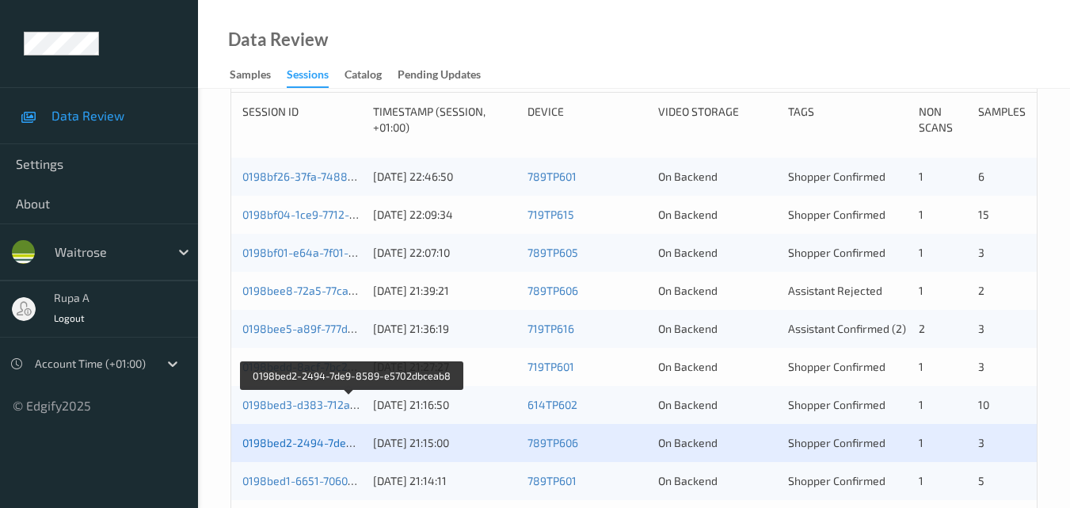
scroll to position [413, 0]
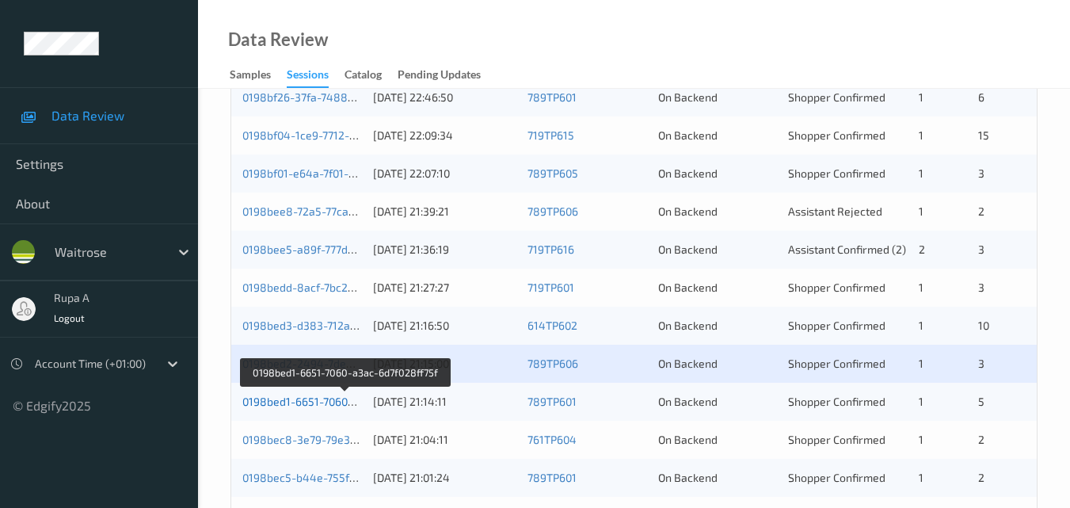
click at [320, 397] on link "0198bed1-6651-7060-a3ac-6d7f028ff75f" at bounding box center [344, 400] width 205 height 13
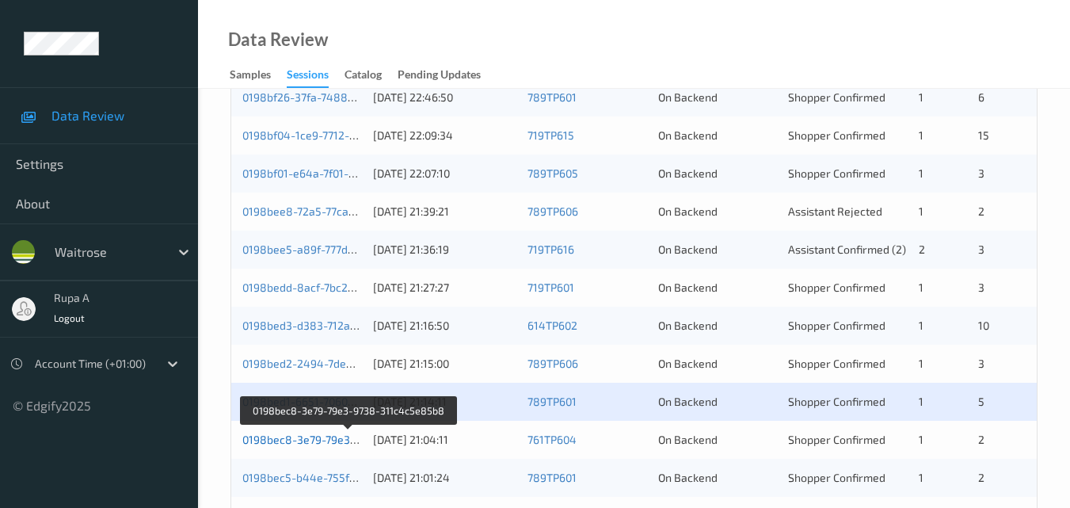
click at [321, 441] on link "0198bec8-3e79-79e3-9738-311c4c5e85b8" at bounding box center [350, 438] width 216 height 13
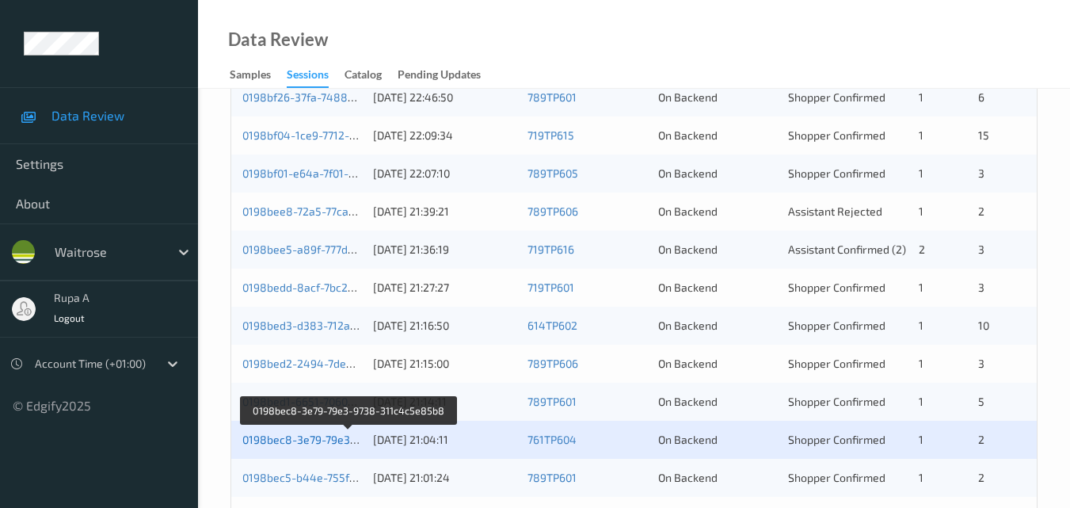
click at [298, 437] on link "0198bec8-3e79-79e3-9738-311c4c5e85b8" at bounding box center [350, 438] width 216 height 13
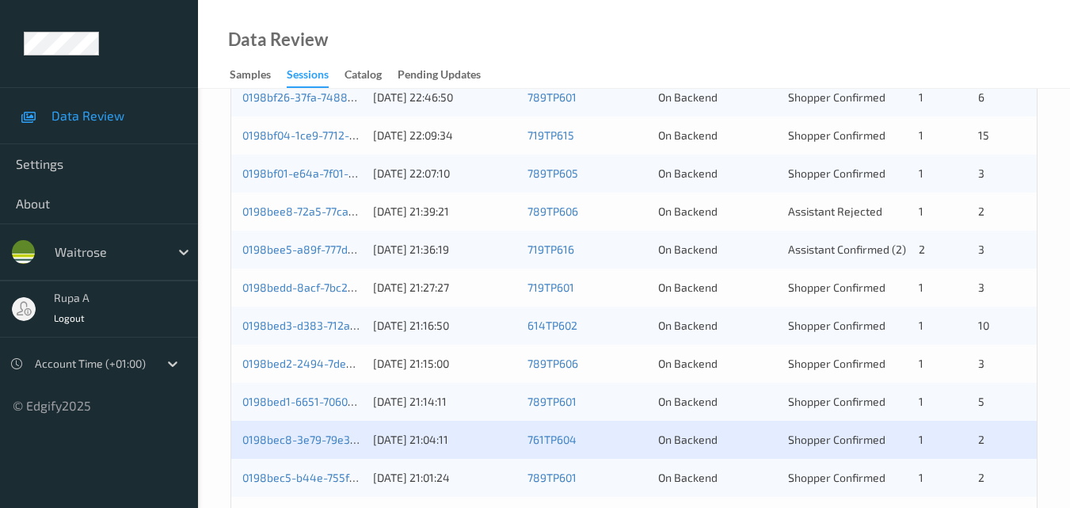
click at [321, 9] on div "Data Review Samples Sessions Catalog Pending Updates" at bounding box center [634, 44] width 872 height 89
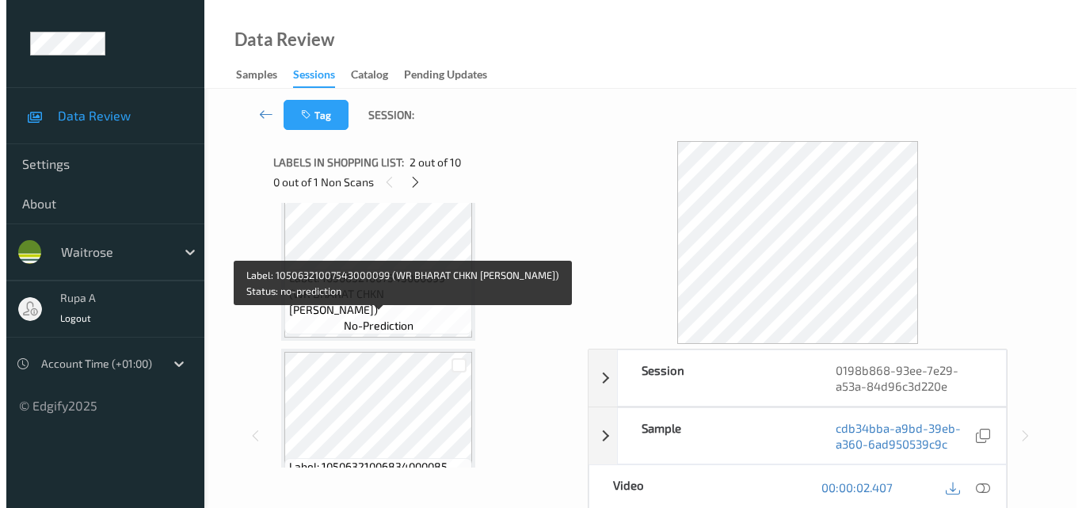
scroll to position [792, 0]
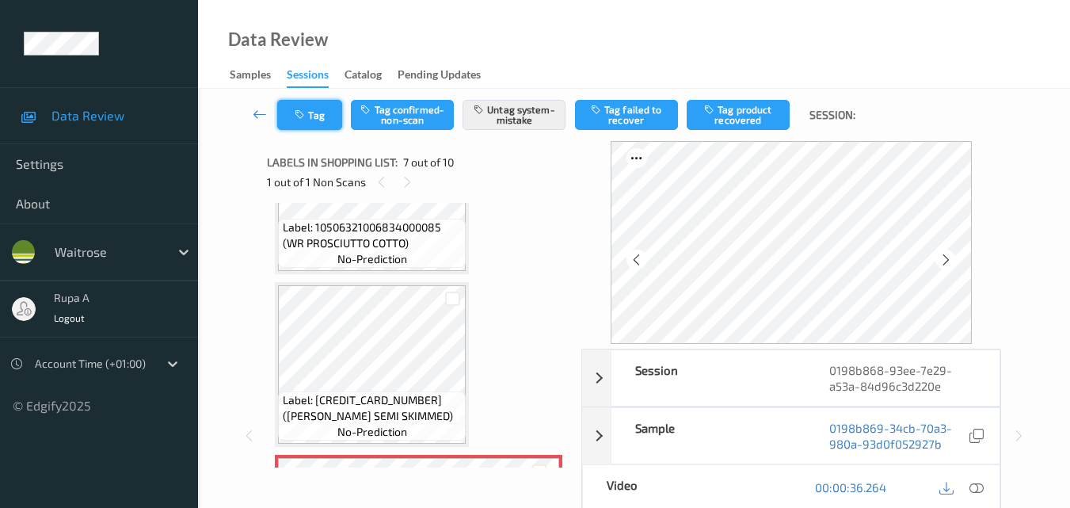
click at [295, 116] on icon "button" at bounding box center [301, 114] width 13 height 11
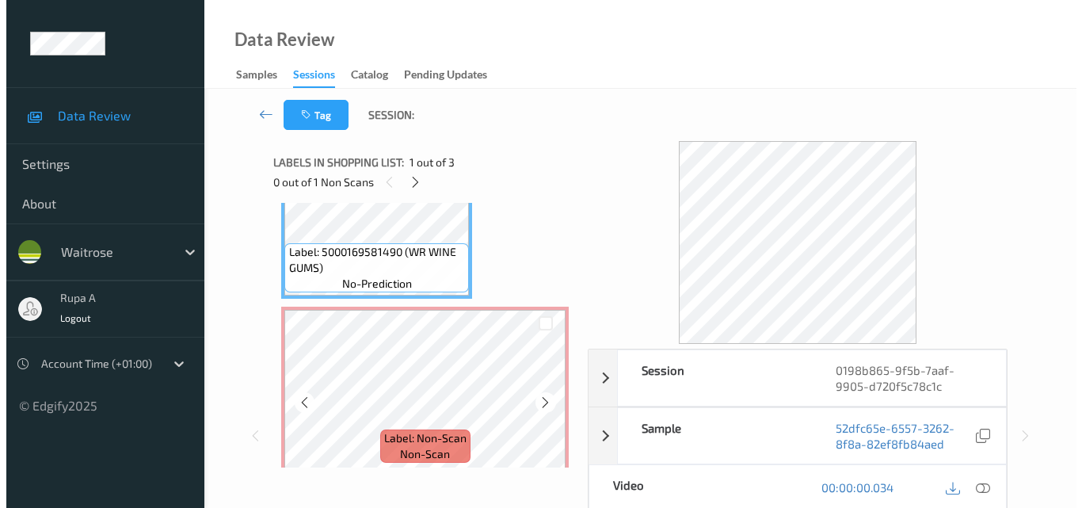
scroll to position [79, 0]
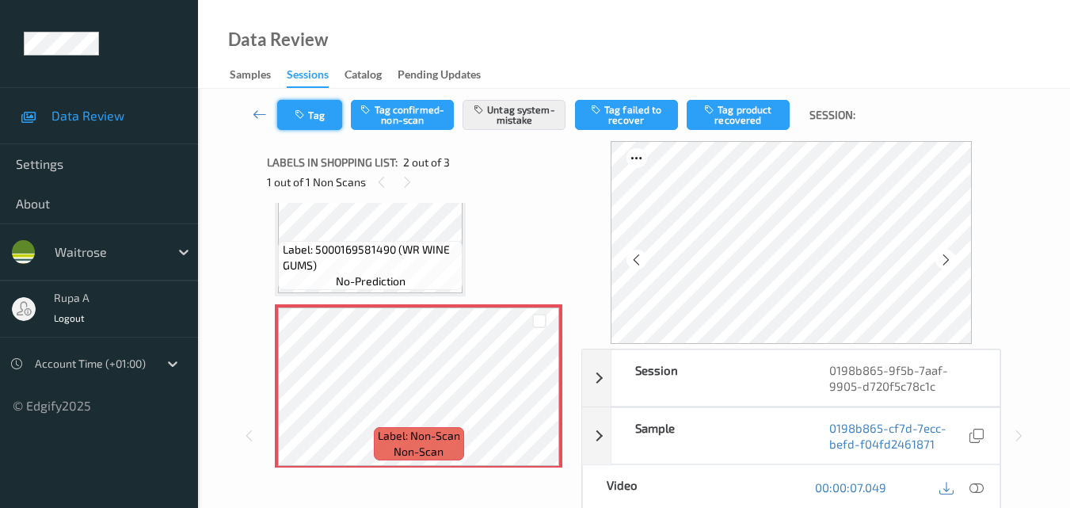
click at [311, 114] on button "Tag" at bounding box center [309, 115] width 65 height 30
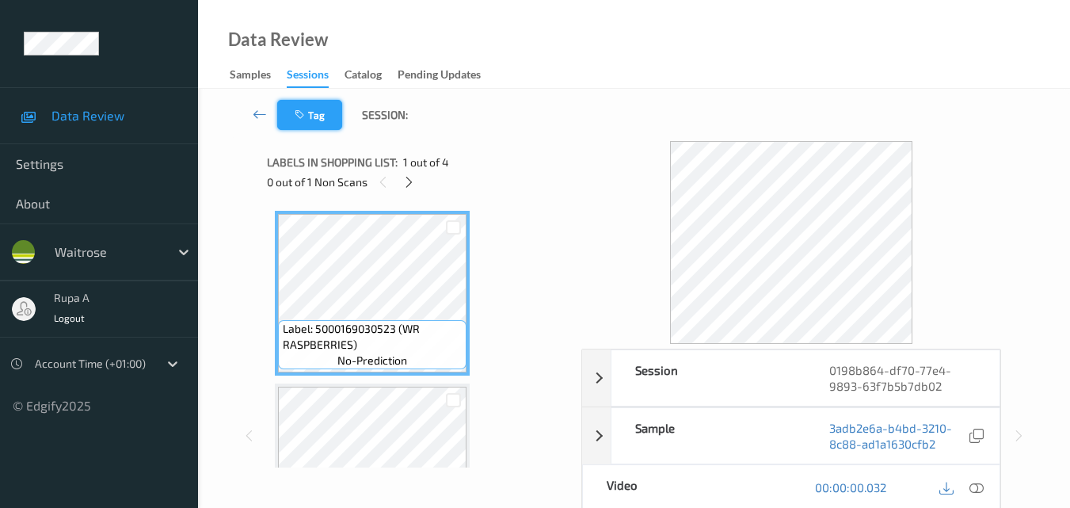
click at [314, 121] on button "Tag" at bounding box center [309, 115] width 65 height 30
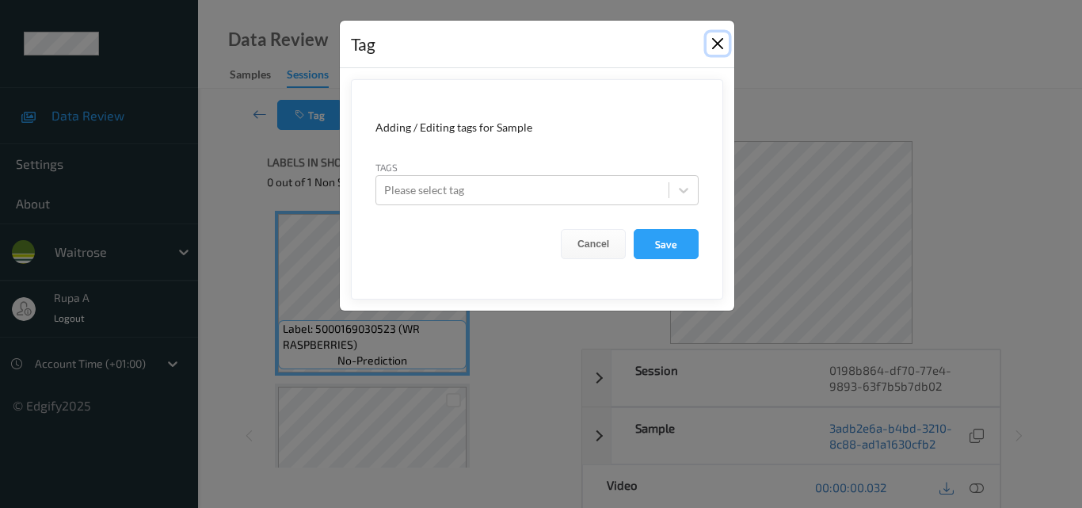
click at [713, 39] on button "Close" at bounding box center [717, 43] width 22 height 22
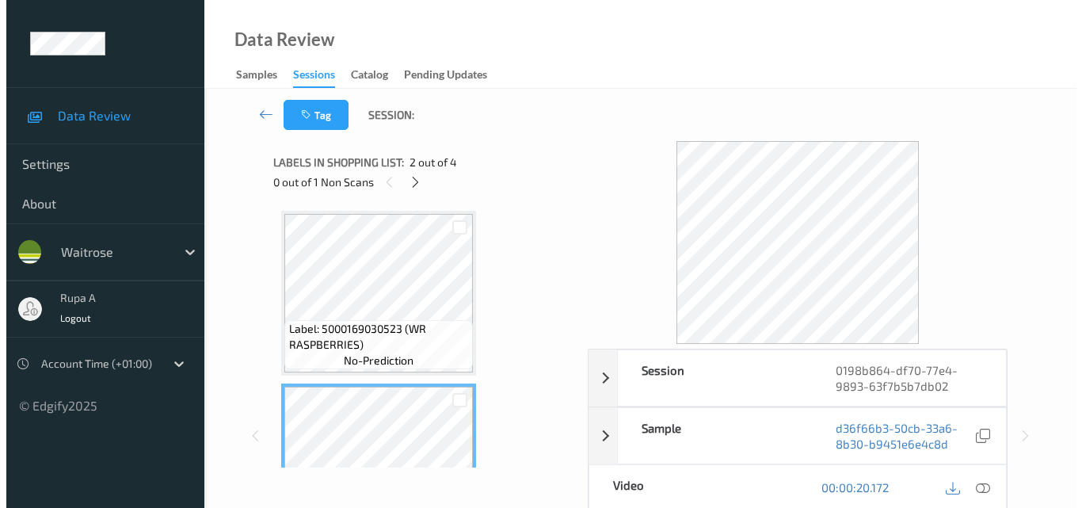
scroll to position [158, 0]
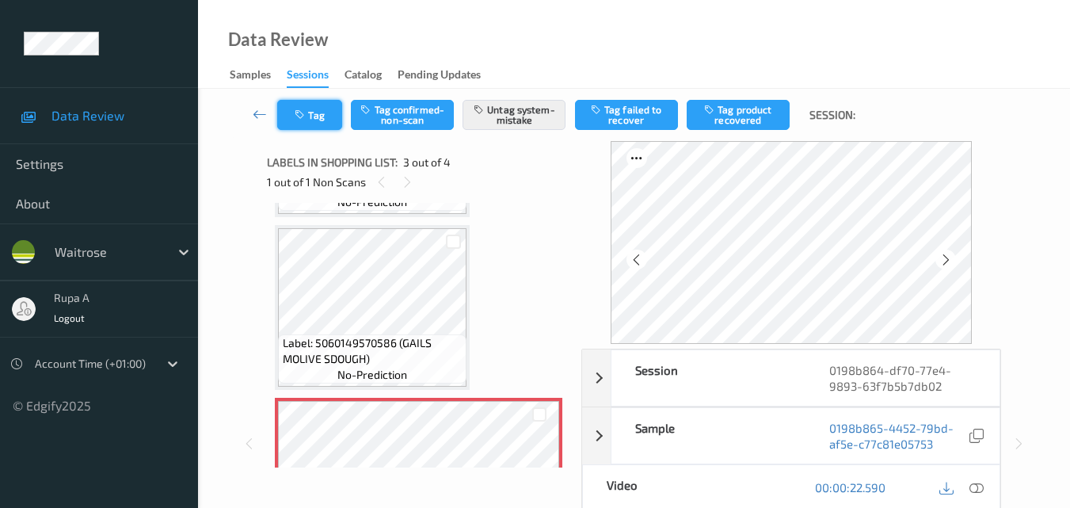
click at [314, 121] on button "Tag" at bounding box center [309, 115] width 65 height 30
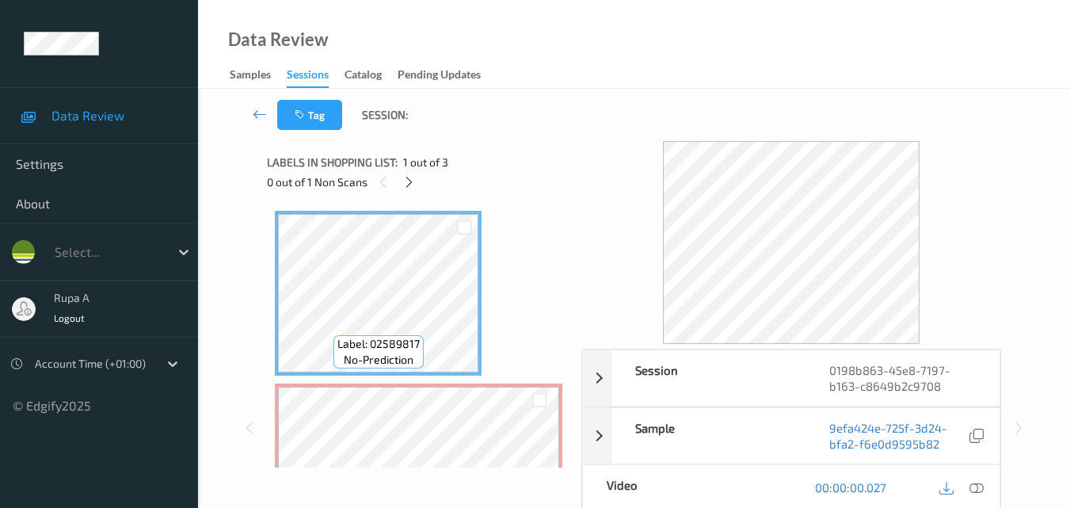
click at [561, 142] on div "Labels in shopping list: 1 out of 3 0 out of 1 Non Scans" at bounding box center [418, 172] width 303 height 62
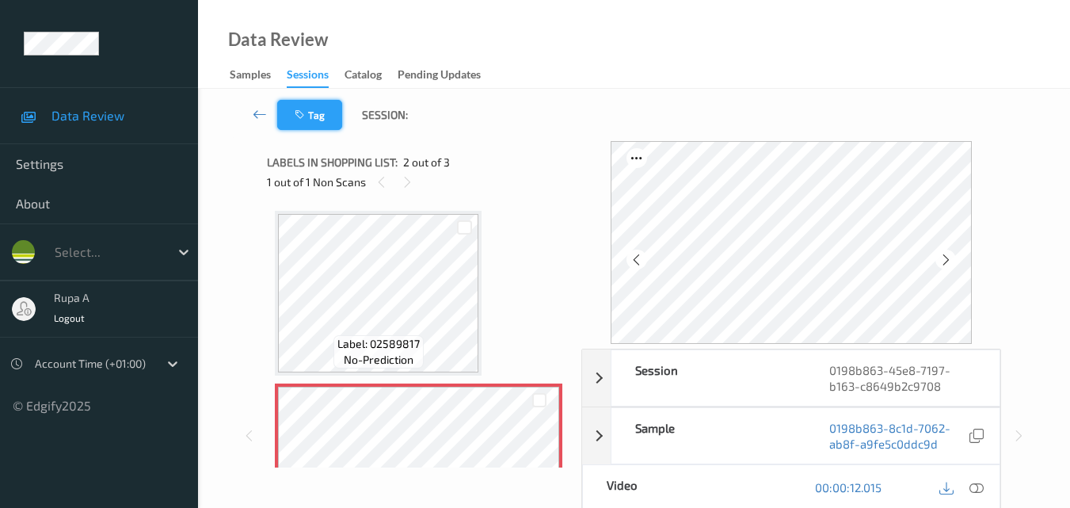
click at [308, 123] on button "Tag" at bounding box center [309, 115] width 65 height 30
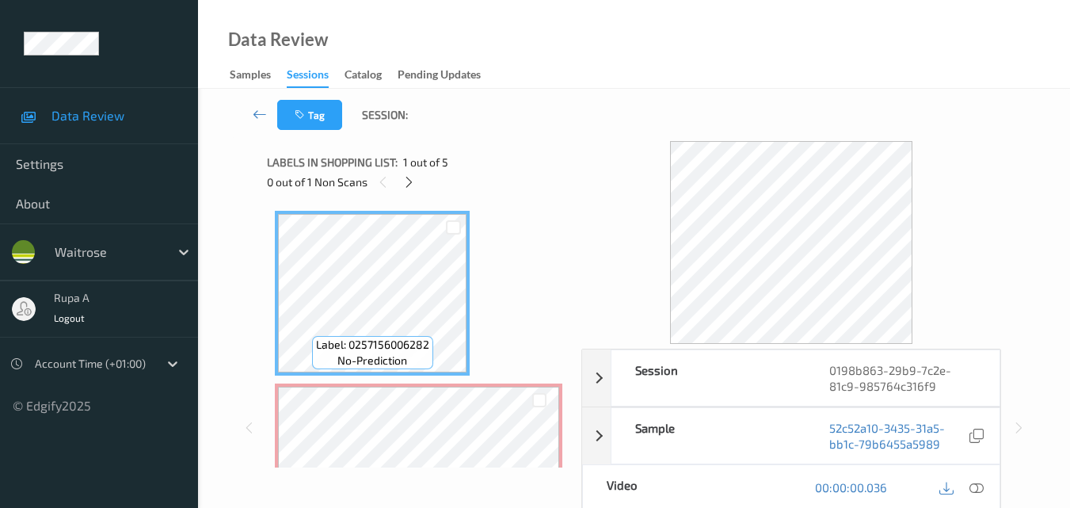
click at [504, 154] on div "Labels in shopping list: 1 out of 5" at bounding box center [418, 162] width 303 height 20
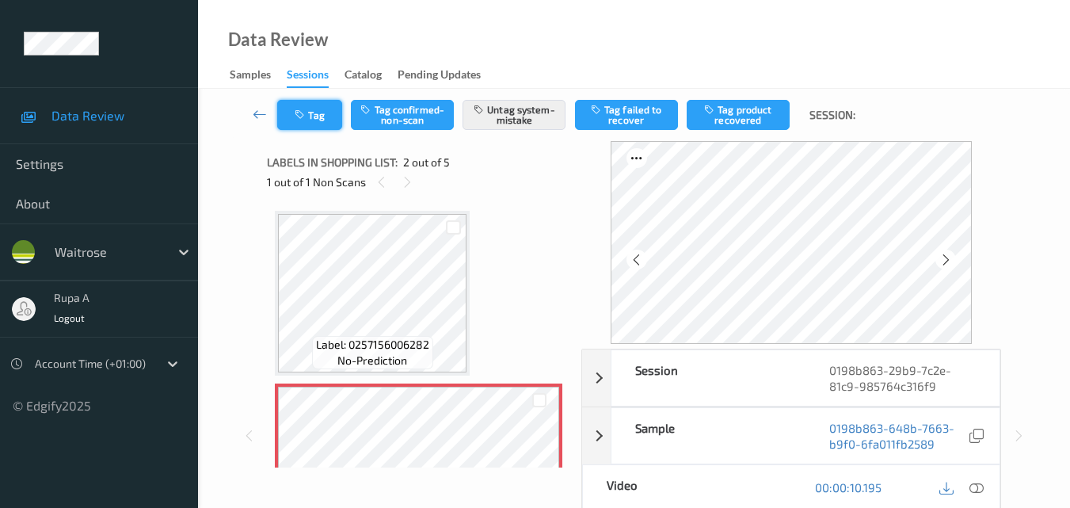
click at [321, 116] on button "Tag" at bounding box center [309, 115] width 65 height 30
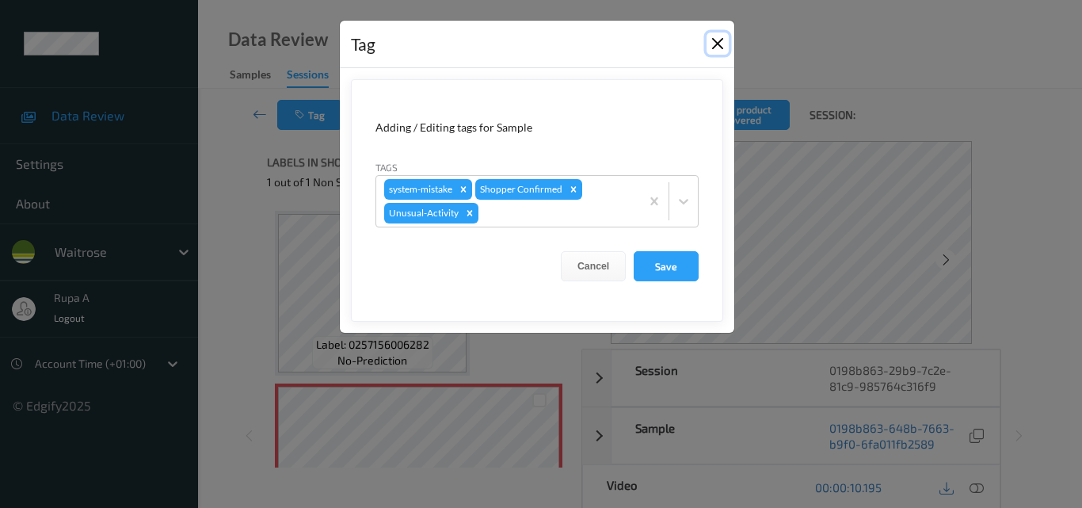
click at [720, 40] on button "Close" at bounding box center [717, 43] width 22 height 22
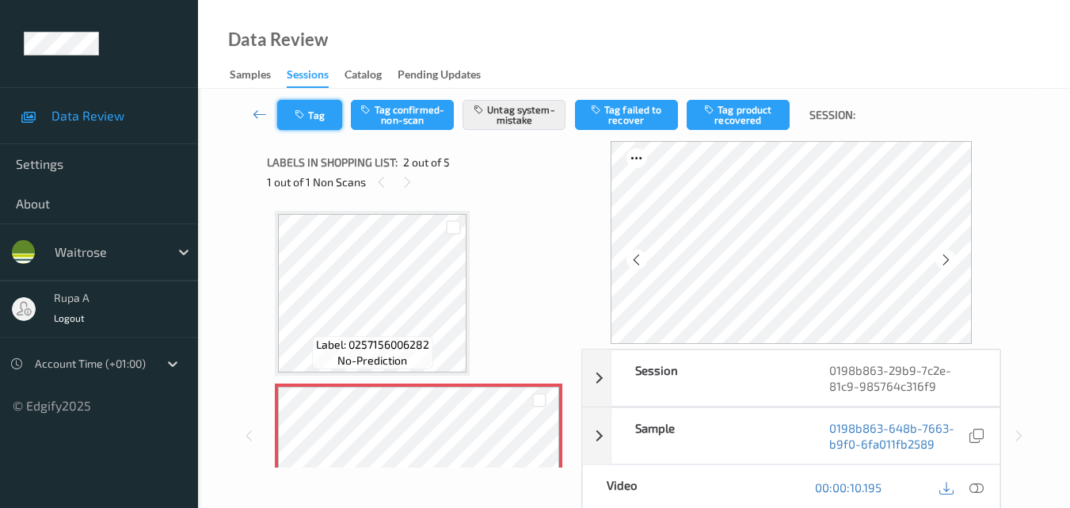
click at [302, 113] on icon "button" at bounding box center [301, 114] width 13 height 11
click at [322, 117] on button "Tag" at bounding box center [309, 115] width 65 height 30
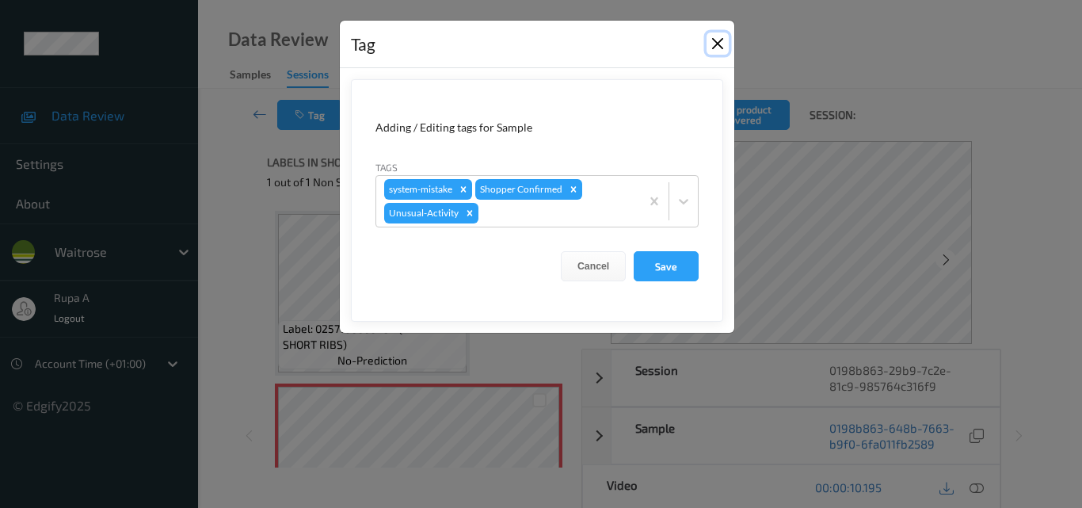
click at [714, 40] on button "Close" at bounding box center [717, 43] width 22 height 22
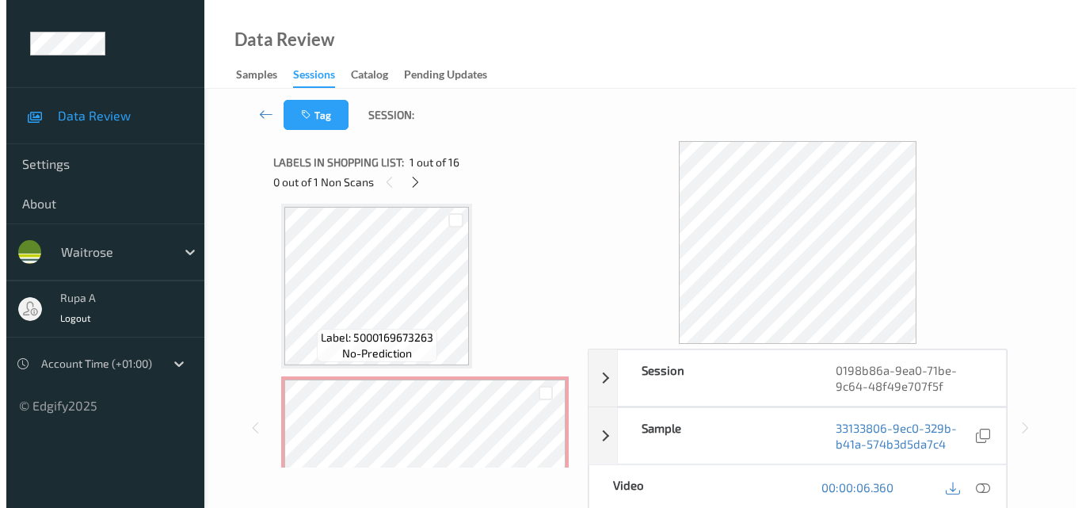
scroll to position [1900, 0]
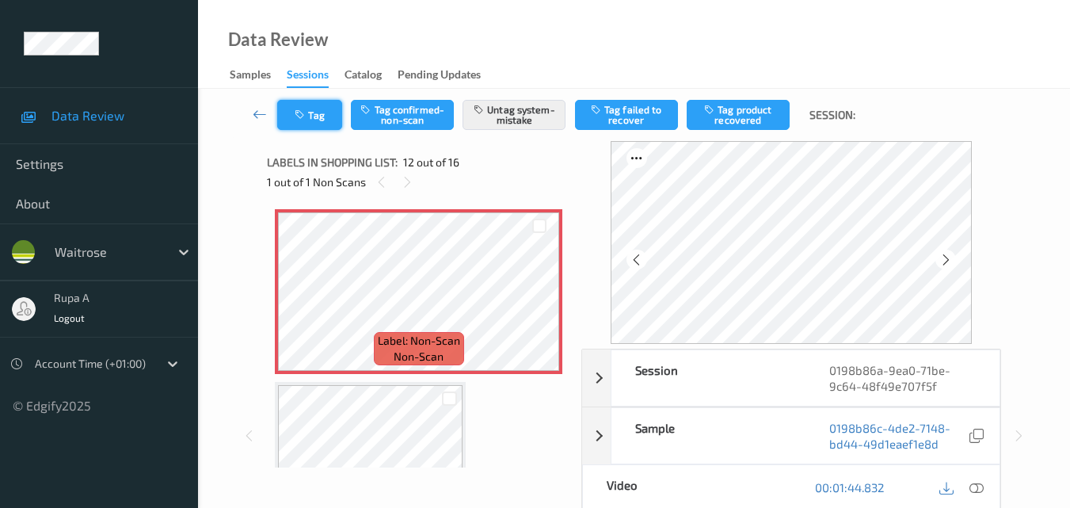
click at [321, 114] on button "Tag" at bounding box center [309, 115] width 65 height 30
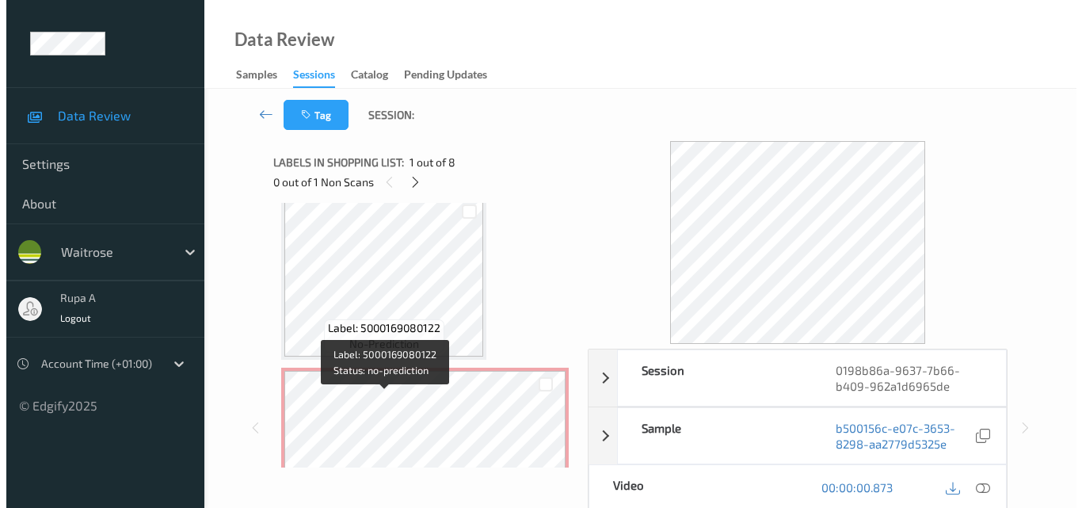
scroll to position [792, 0]
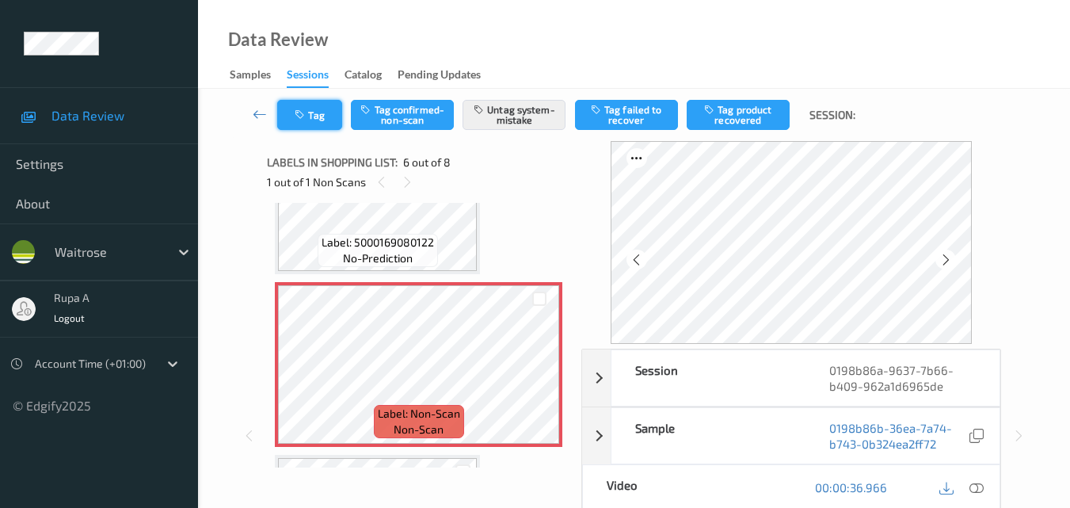
click at [333, 112] on button "Tag" at bounding box center [309, 115] width 65 height 30
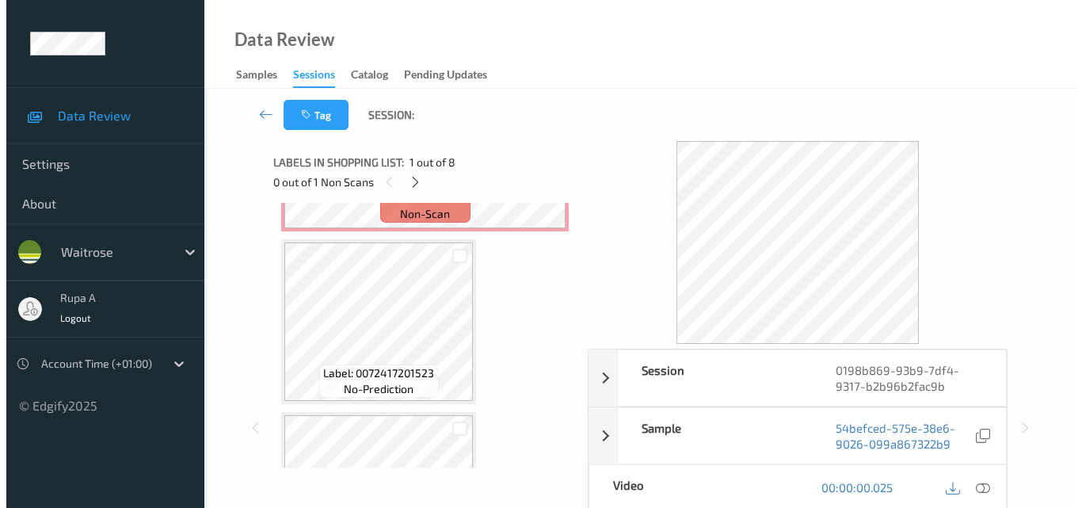
scroll to position [238, 0]
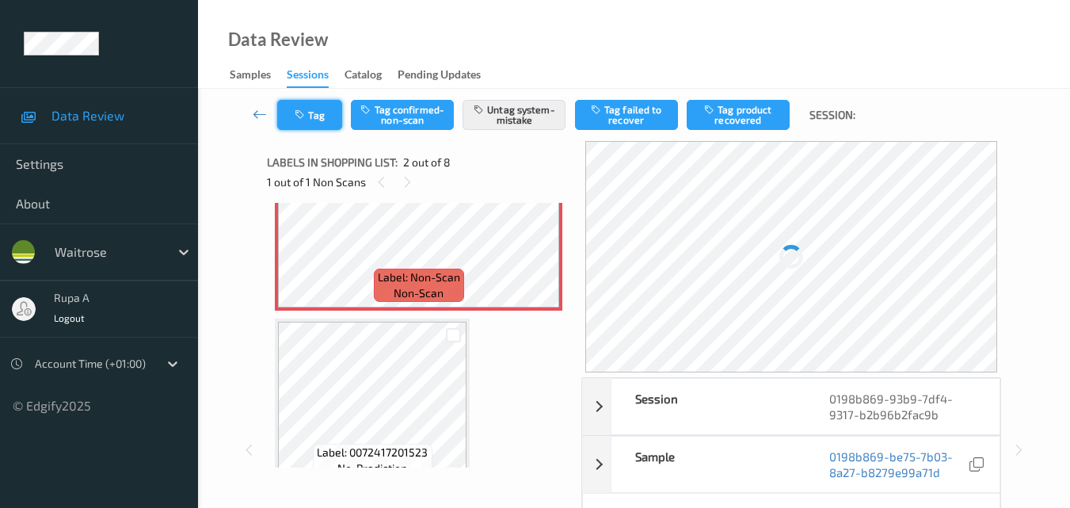
click at [301, 119] on icon "button" at bounding box center [301, 114] width 13 height 11
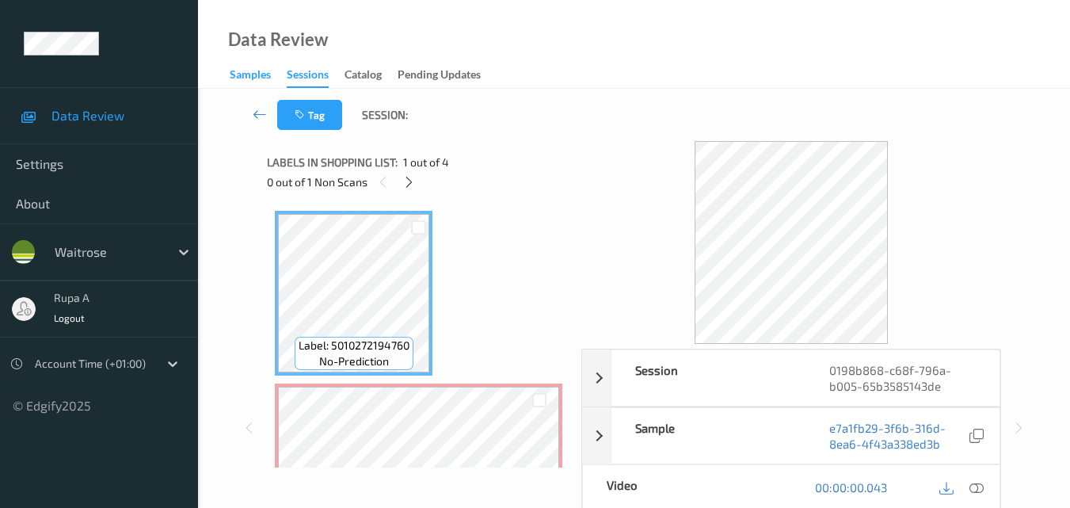
click at [251, 81] on div "Samples" at bounding box center [250, 77] width 41 height 20
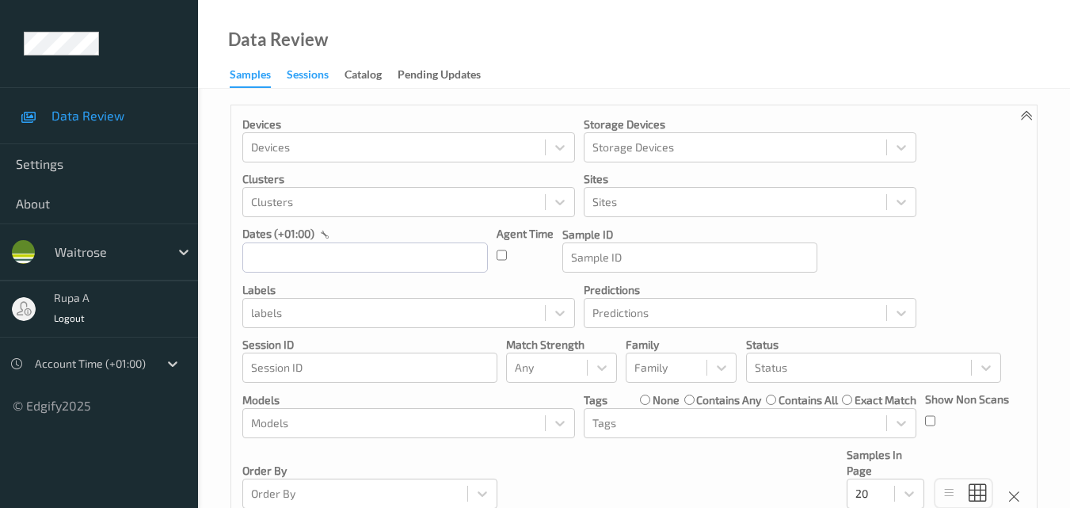
click at [310, 73] on div "Sessions" at bounding box center [308, 77] width 42 height 20
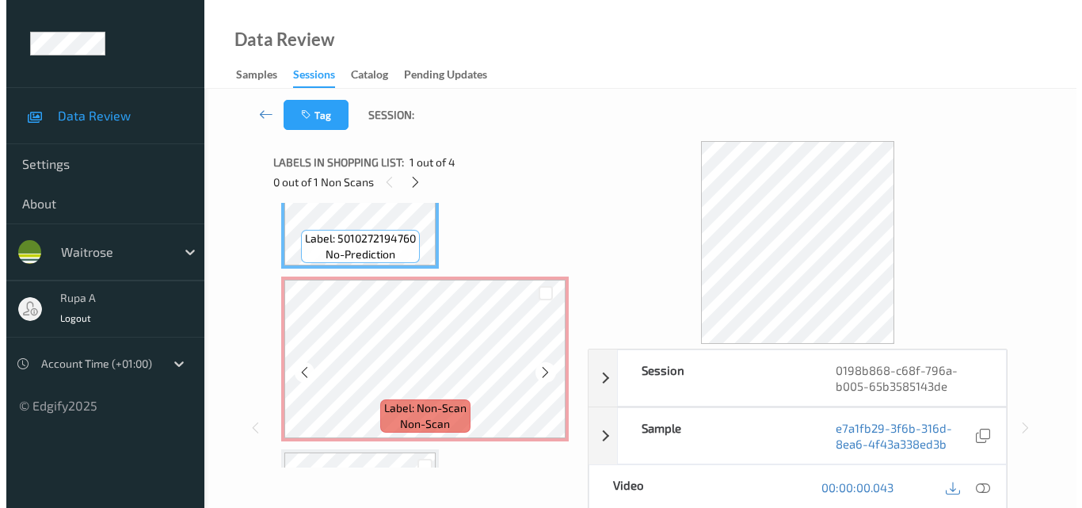
scroll to position [238, 0]
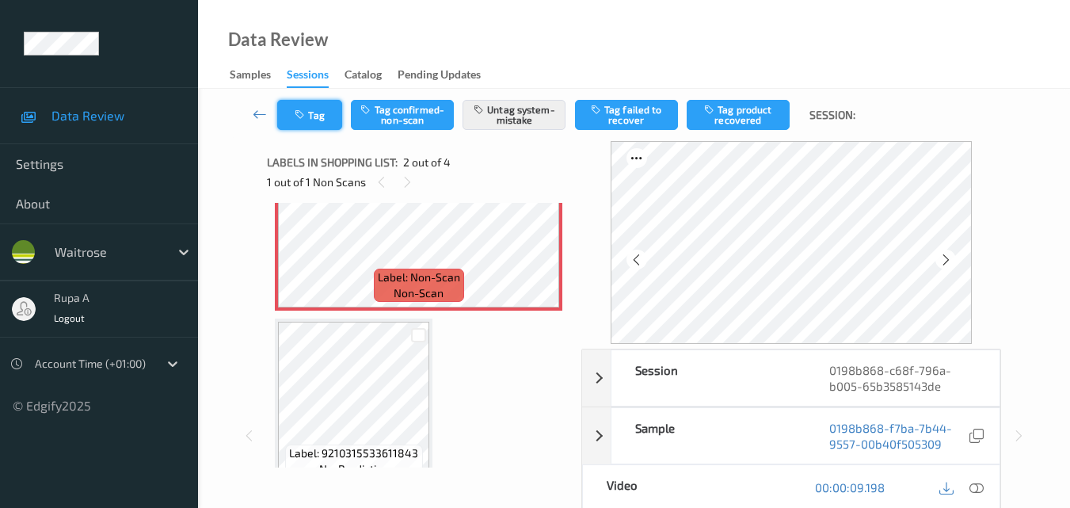
click at [333, 119] on button "Tag" at bounding box center [309, 115] width 65 height 30
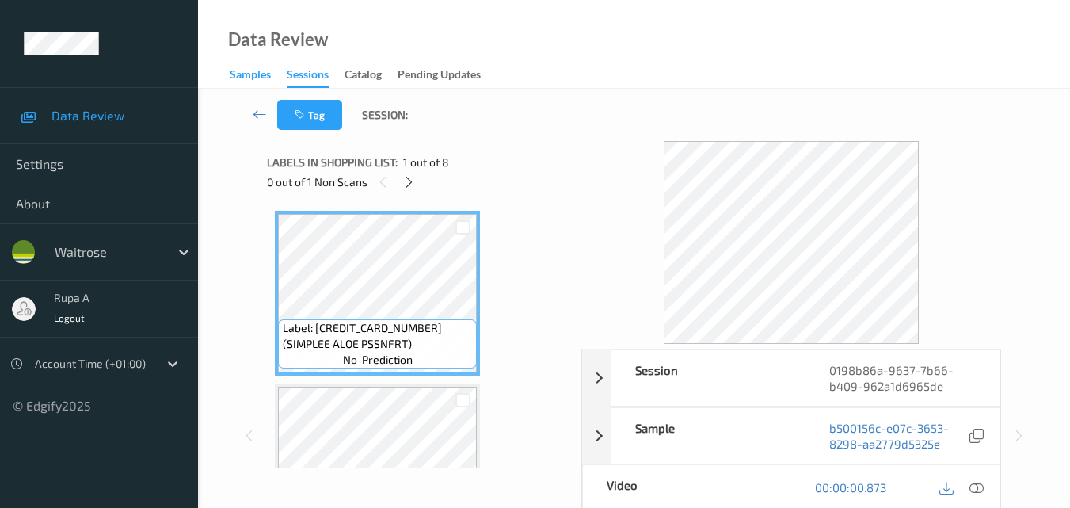
click at [262, 78] on div "Samples" at bounding box center [250, 77] width 41 height 20
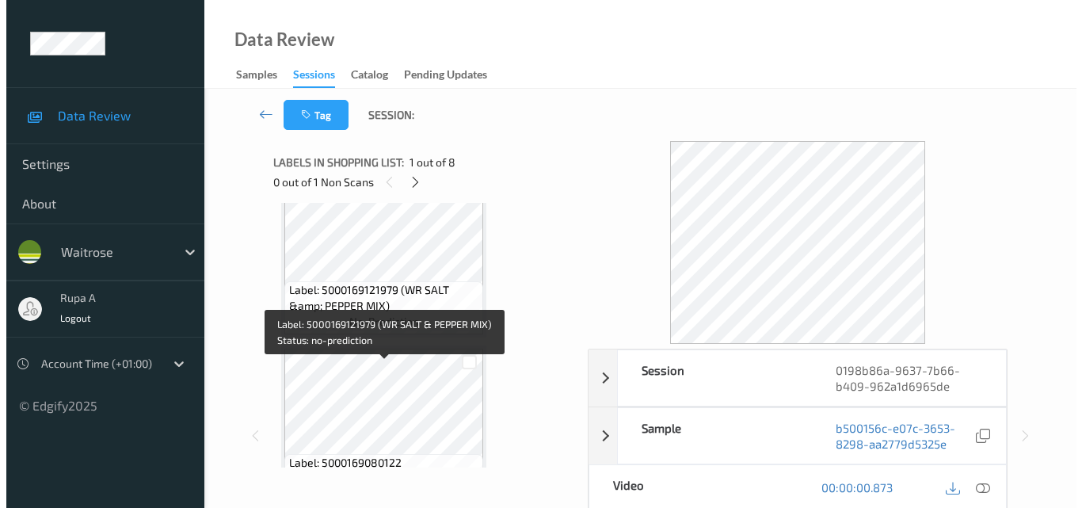
scroll to position [713, 0]
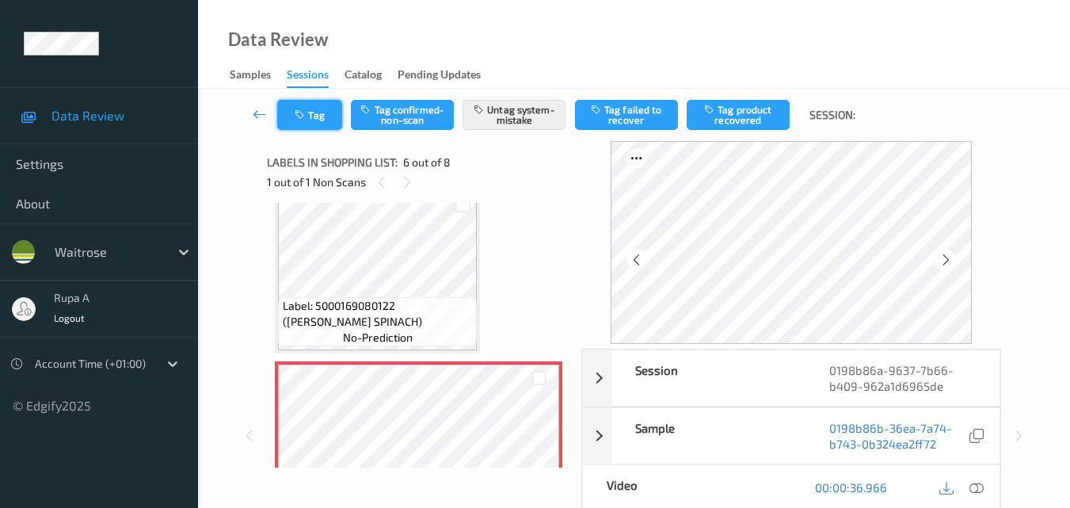
click at [319, 121] on button "Tag" at bounding box center [309, 115] width 65 height 30
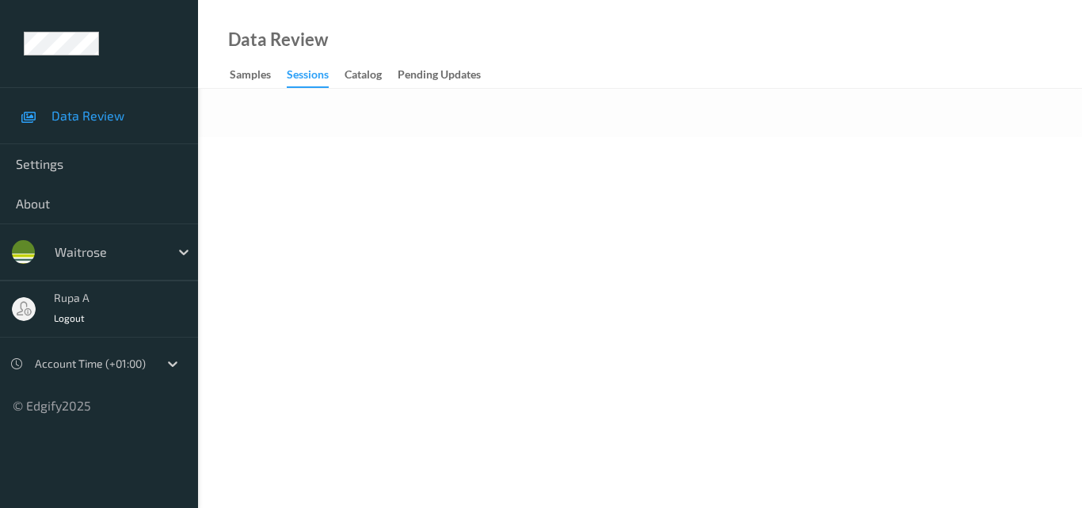
click at [386, 238] on body "Data Review Settings About waitrose rupa a Logout Account Time (+01:00) © Edgif…" at bounding box center [541, 254] width 1082 height 508
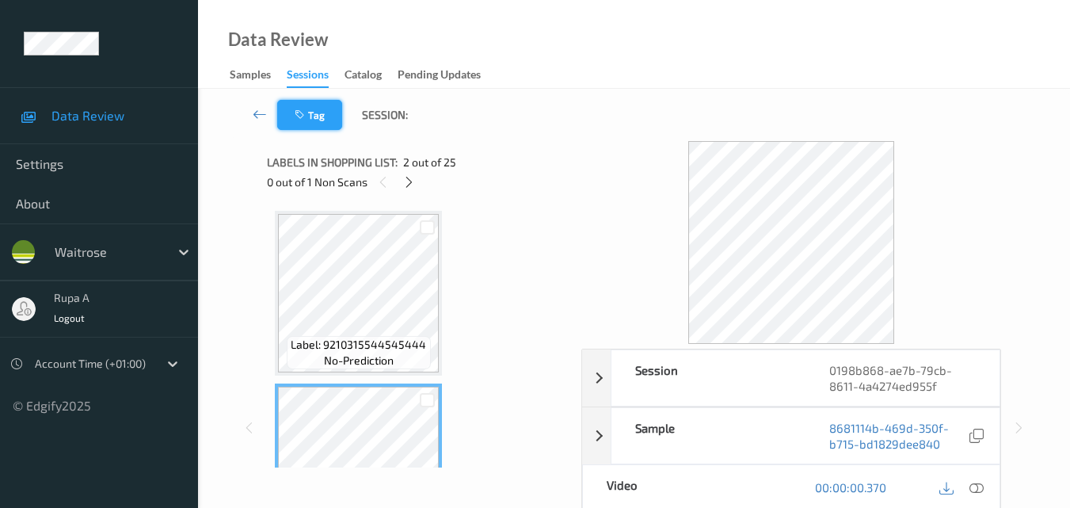
click at [281, 116] on button "Tag" at bounding box center [309, 115] width 65 height 30
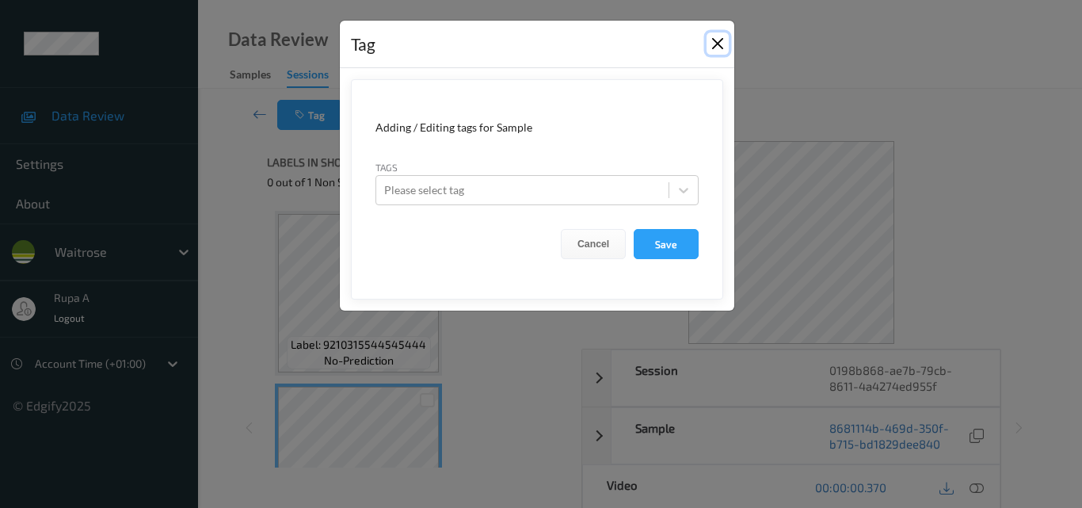
click at [722, 46] on button "Close" at bounding box center [717, 43] width 22 height 22
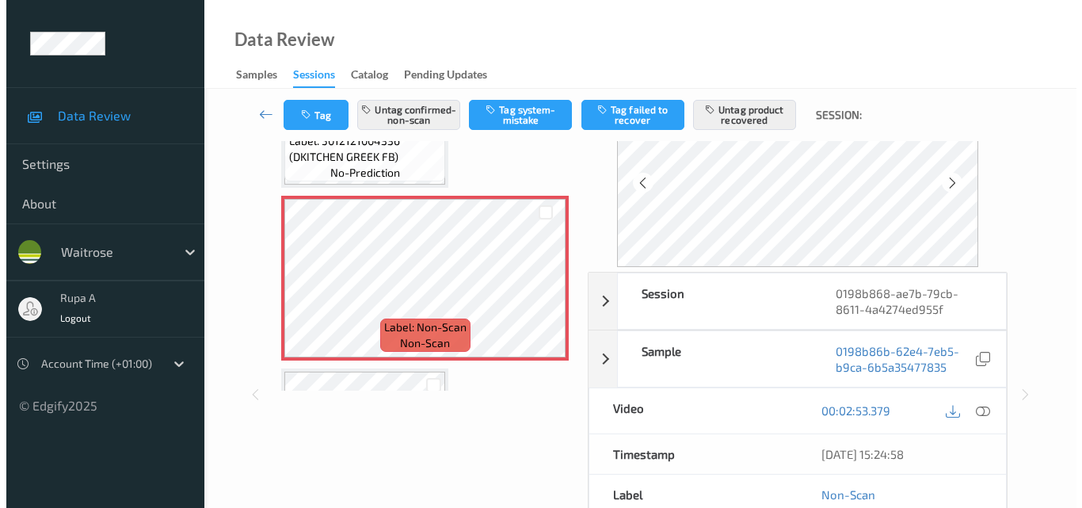
scroll to position [158, 0]
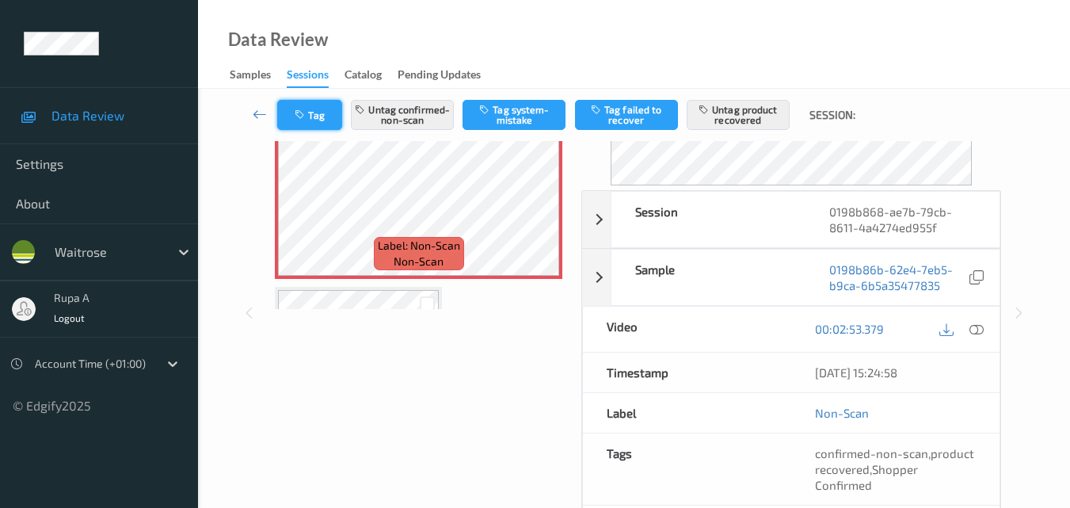
click at [306, 119] on icon "button" at bounding box center [301, 114] width 13 height 11
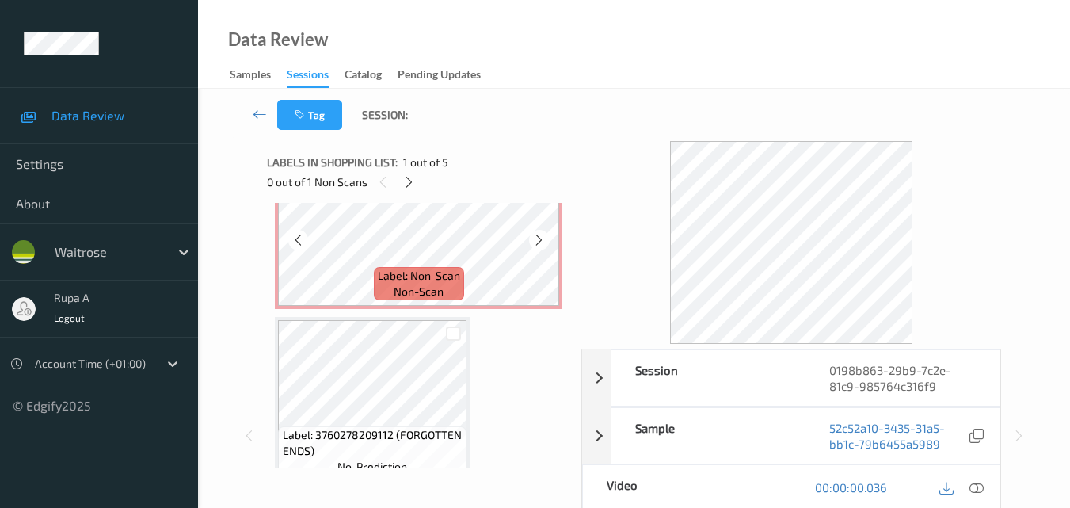
scroll to position [238, 0]
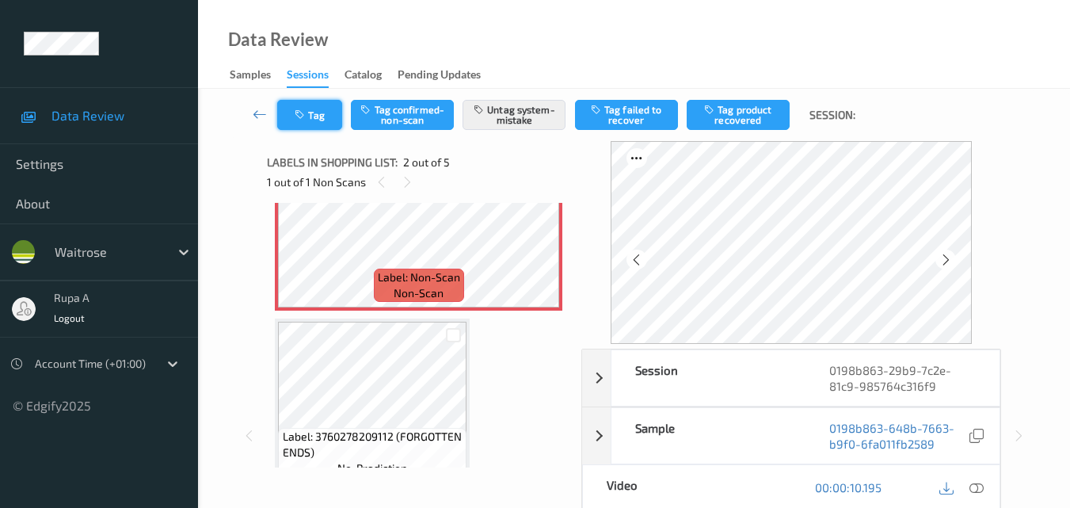
click at [327, 112] on button "Tag" at bounding box center [309, 115] width 65 height 30
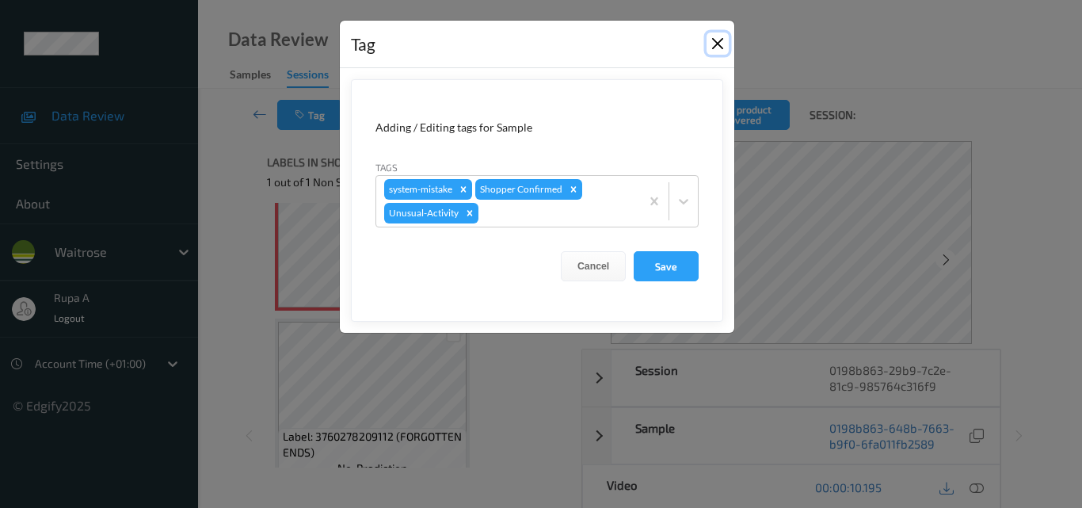
click at [721, 44] on button "Close" at bounding box center [717, 43] width 22 height 22
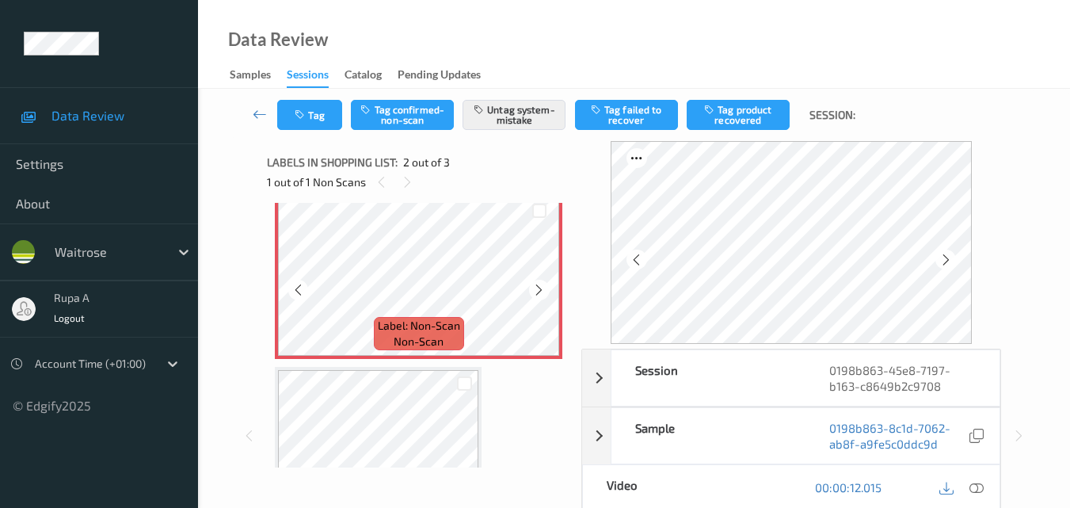
scroll to position [158, 0]
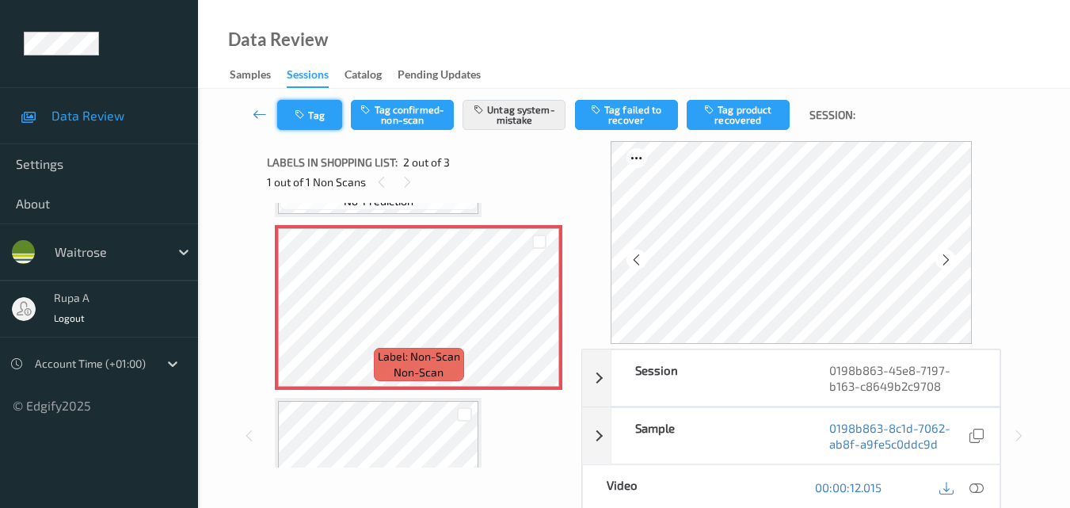
click at [301, 120] on button "Tag" at bounding box center [309, 115] width 65 height 30
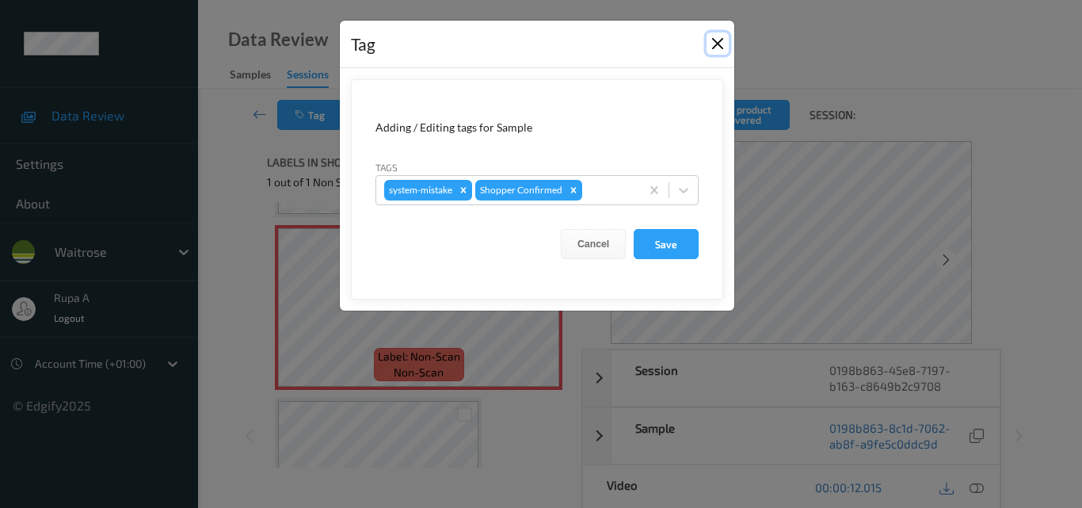
click at [717, 43] on button "Close" at bounding box center [717, 43] width 22 height 22
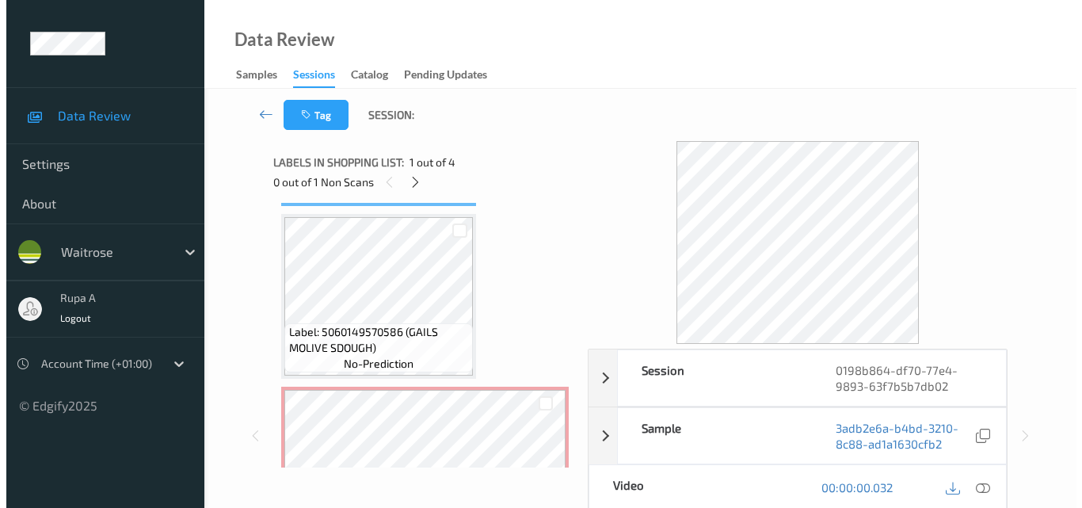
scroll to position [317, 0]
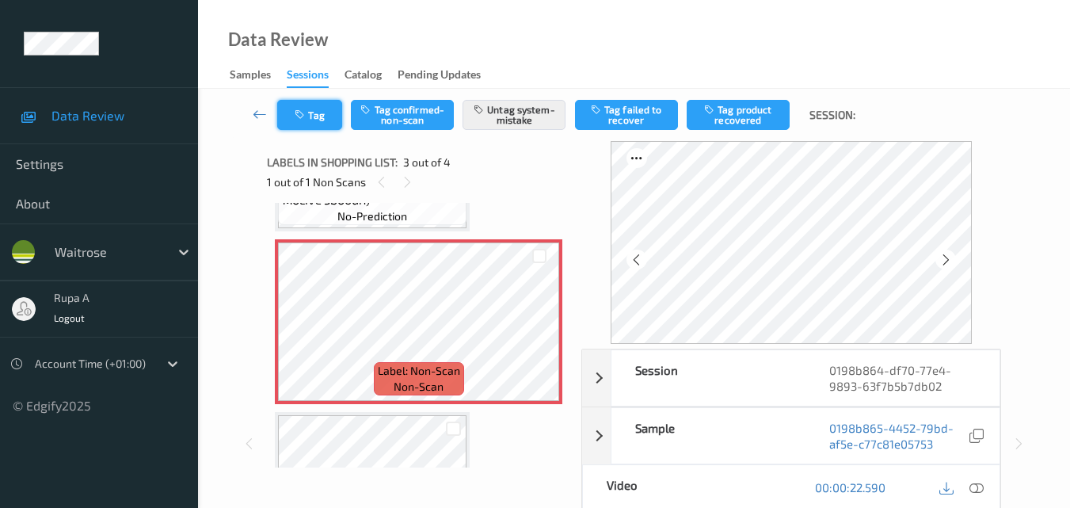
click at [314, 115] on button "Tag" at bounding box center [309, 115] width 65 height 30
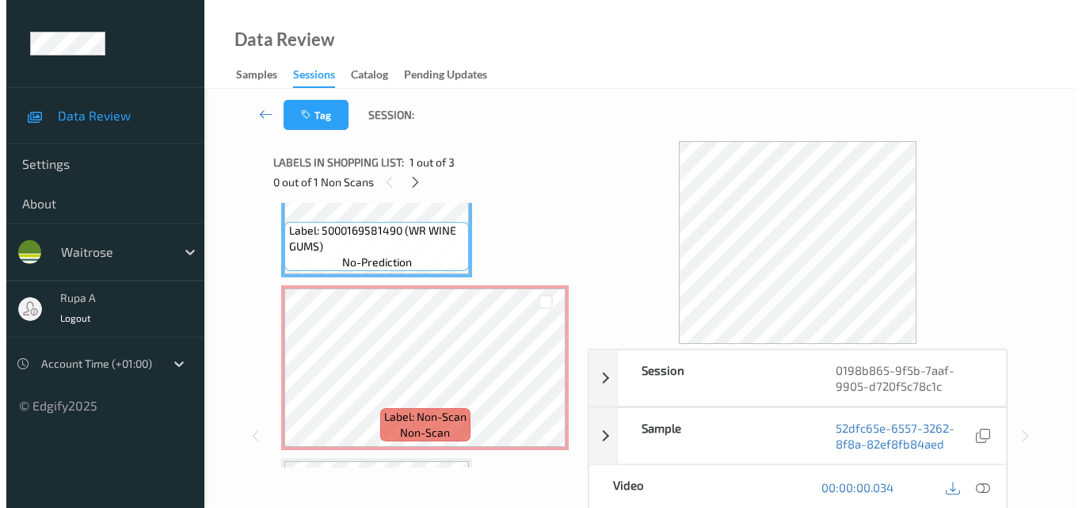
scroll to position [238, 0]
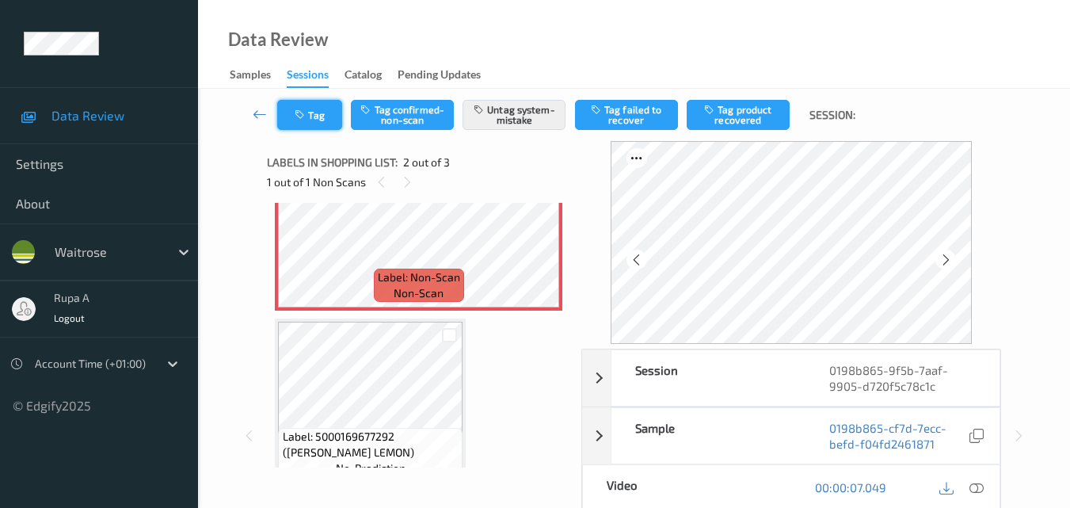
click at [310, 114] on button "Tag" at bounding box center [309, 115] width 65 height 30
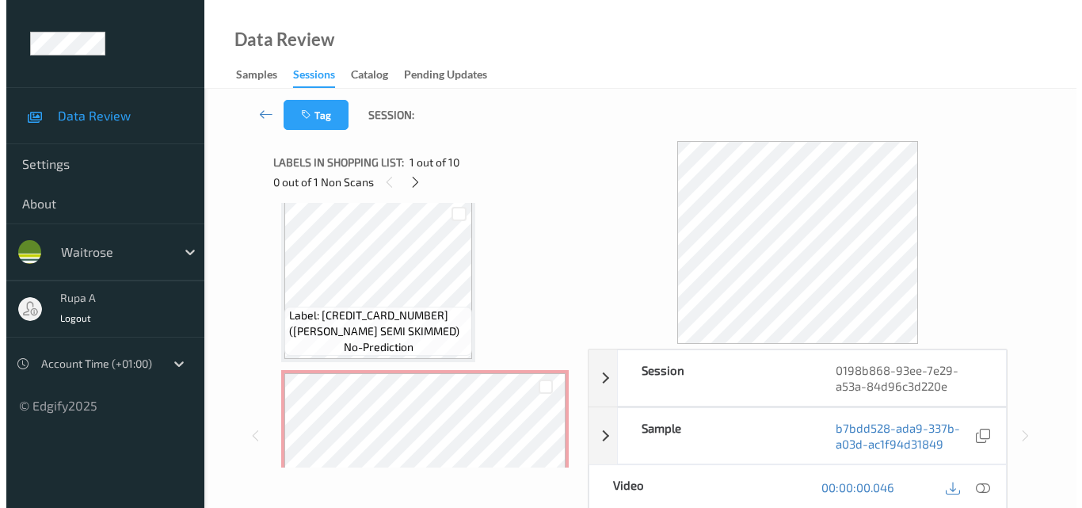
scroll to position [1029, 0]
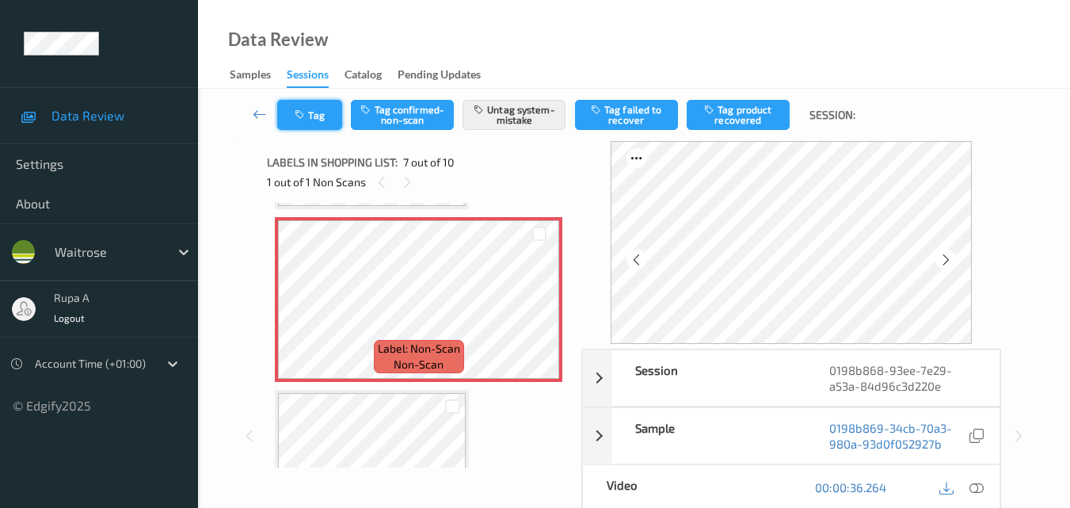
click at [329, 126] on button "Tag" at bounding box center [309, 115] width 65 height 30
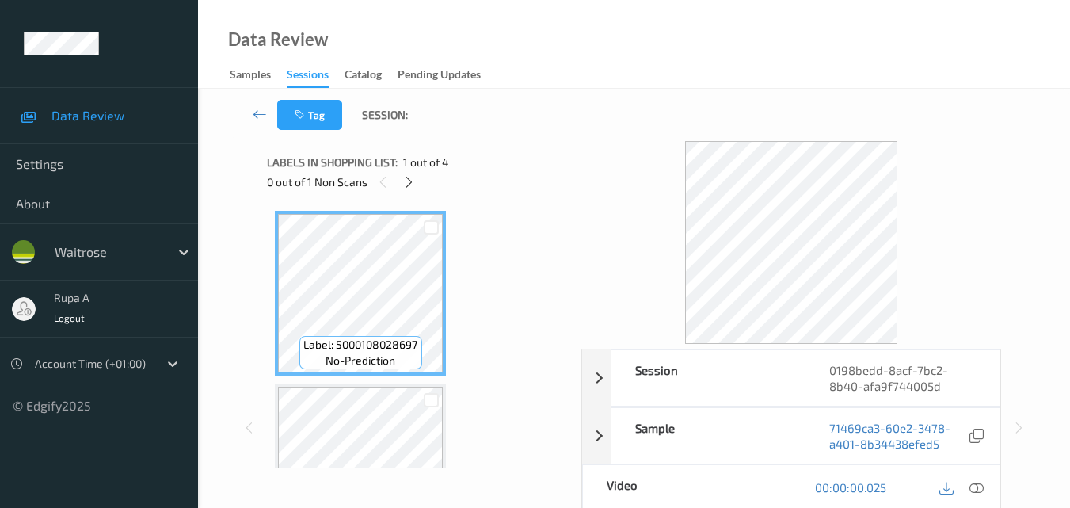
click at [531, 181] on div "0 out of 1 Non Scans" at bounding box center [418, 182] width 303 height 20
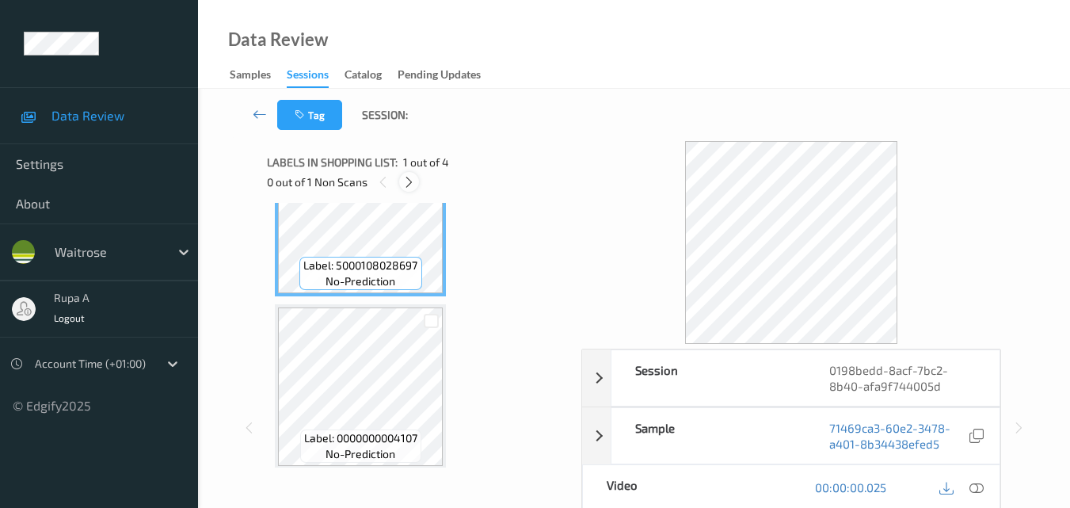
click at [412, 185] on icon at bounding box center [408, 182] width 13 height 14
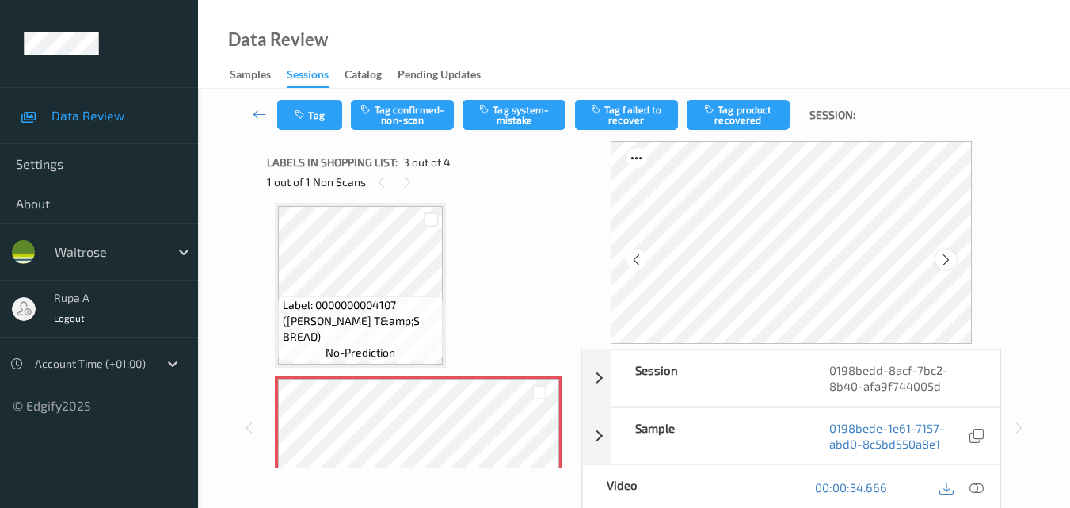
scroll to position [260, 0]
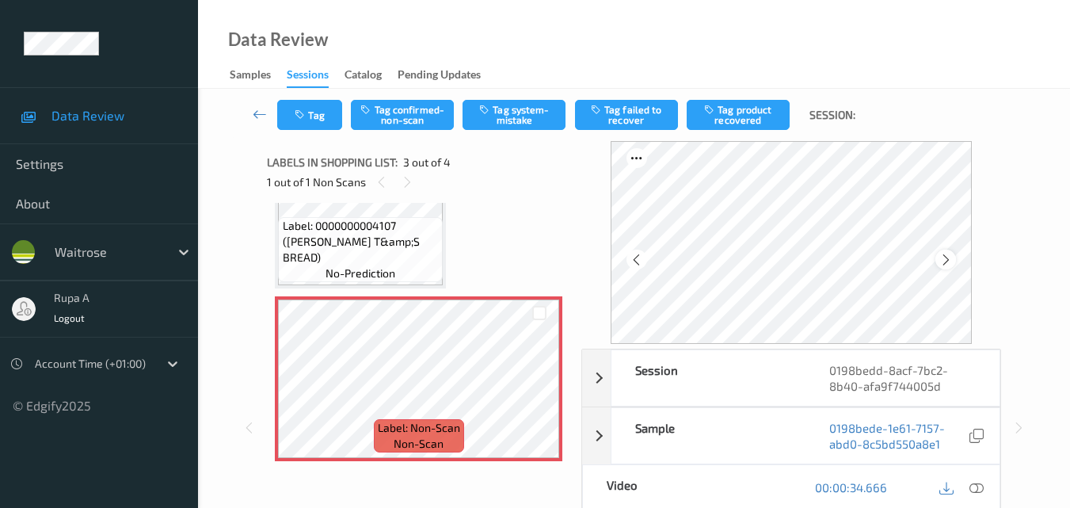
click at [953, 256] on icon at bounding box center [945, 260] width 13 height 14
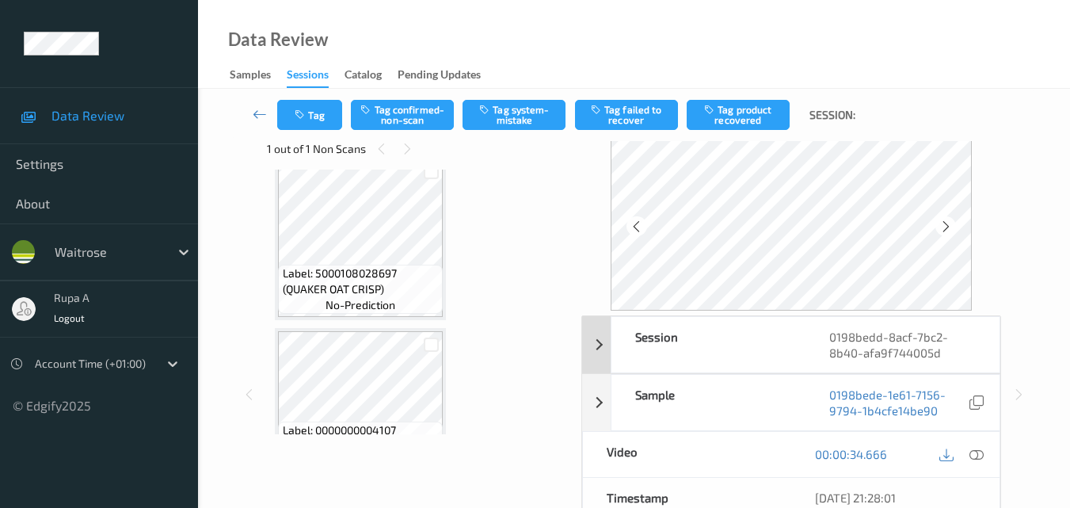
scroll to position [0, 0]
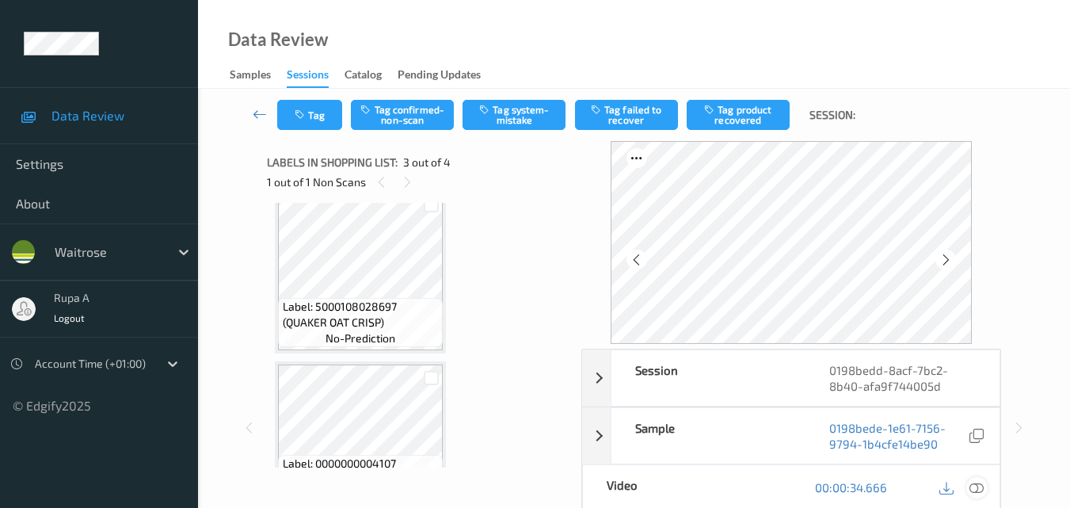
click at [979, 492] on icon at bounding box center [976, 487] width 14 height 14
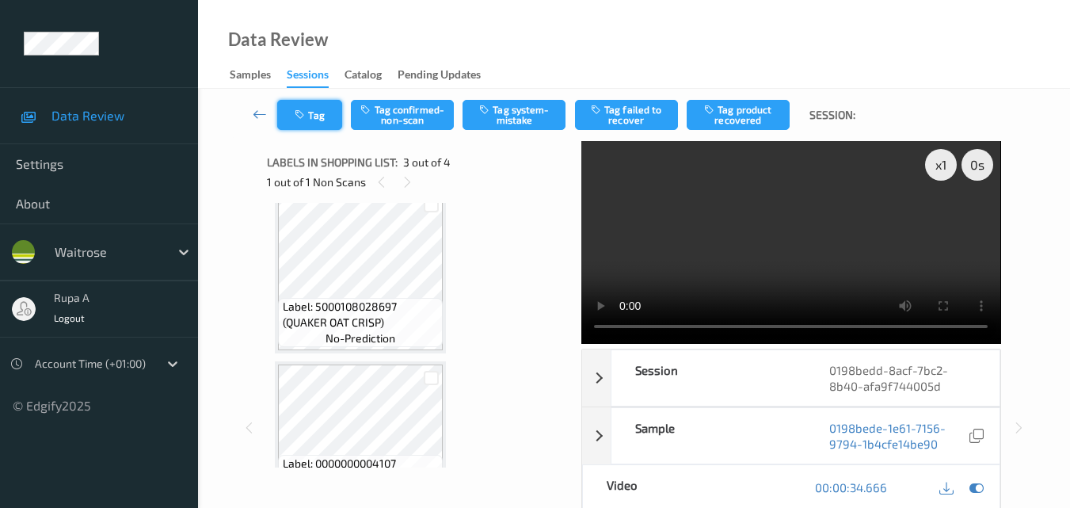
click at [328, 119] on button "Tag" at bounding box center [309, 115] width 65 height 30
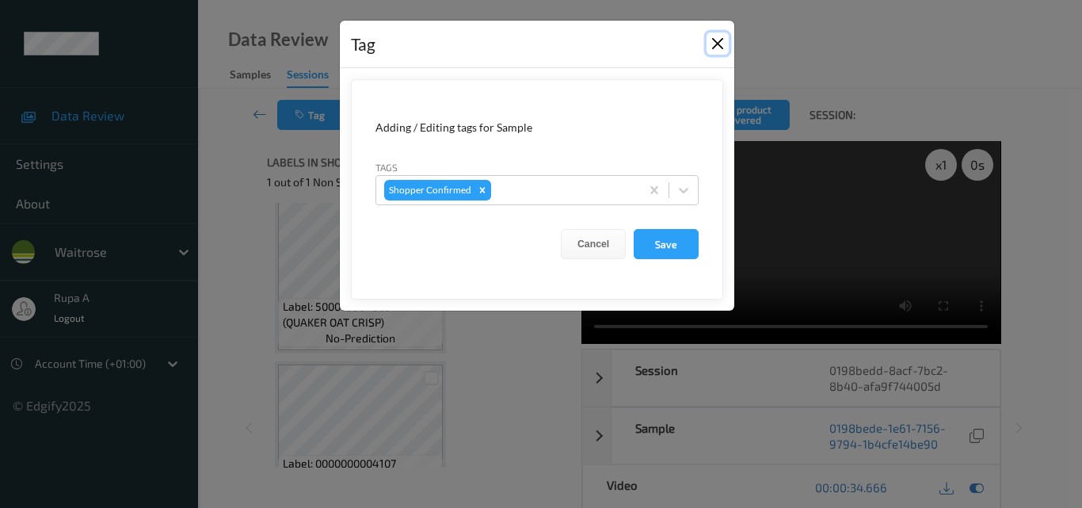
click at [715, 48] on button "Close" at bounding box center [717, 43] width 22 height 22
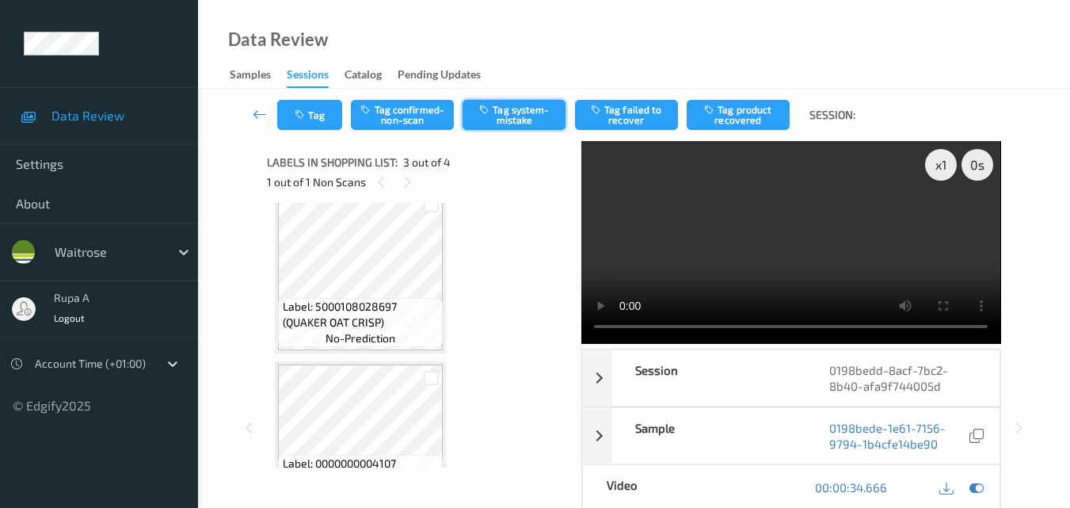
click at [510, 124] on button "Tag system-mistake" at bounding box center [513, 115] width 103 height 30
click at [321, 120] on button "Tag" at bounding box center [309, 115] width 65 height 30
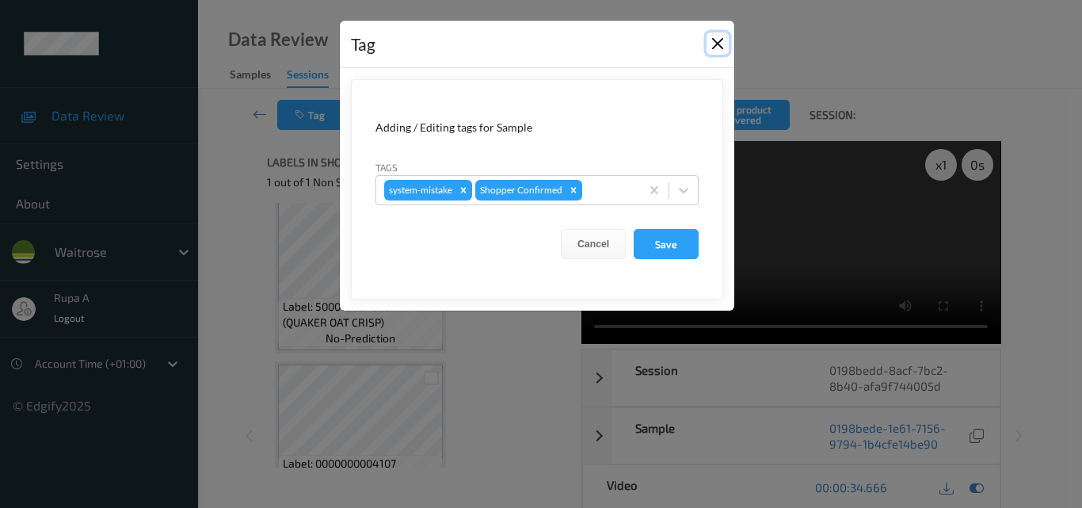
click at [717, 45] on button "Close" at bounding box center [717, 43] width 22 height 22
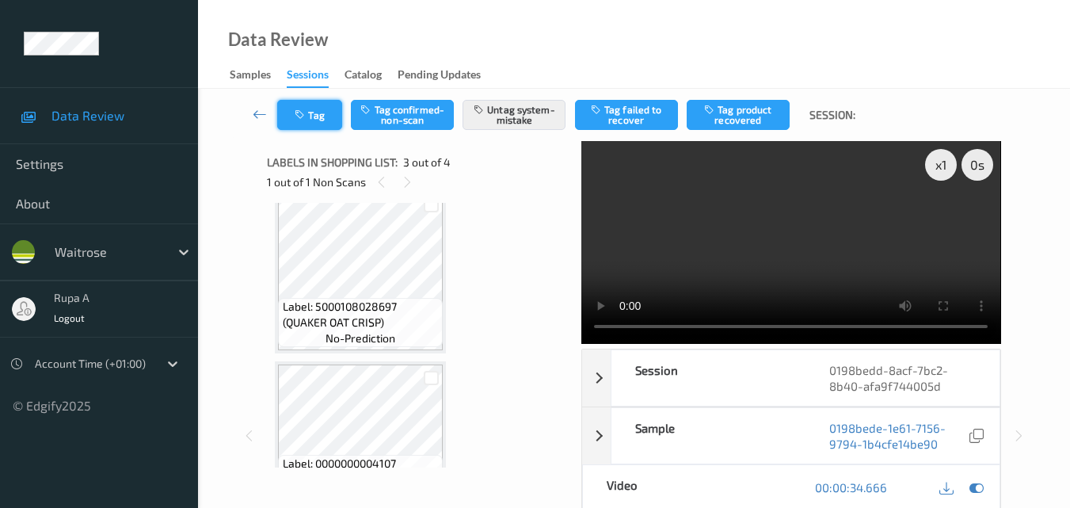
click at [315, 119] on button "Tag" at bounding box center [309, 115] width 65 height 30
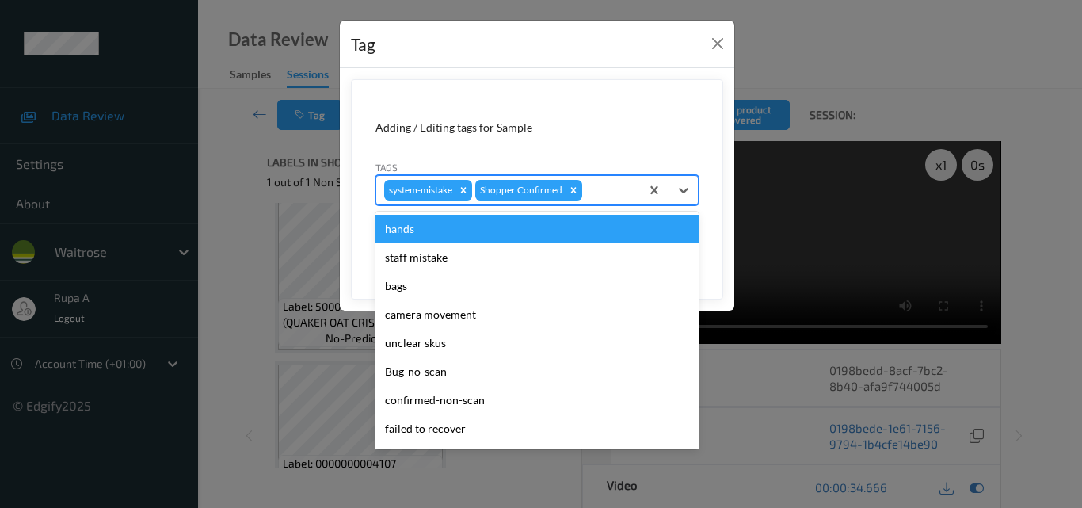
click at [607, 184] on div at bounding box center [608, 190] width 47 height 19
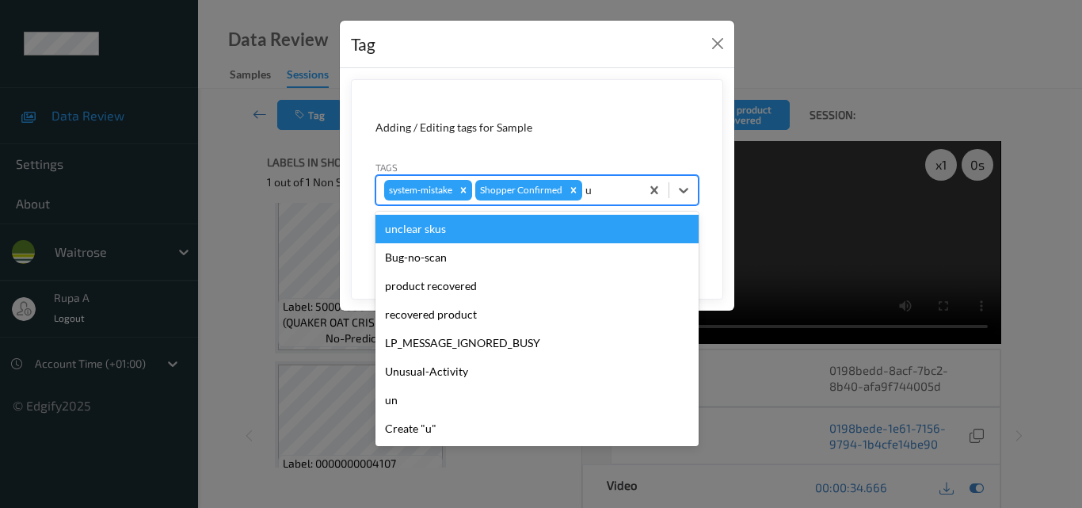
type input "un"
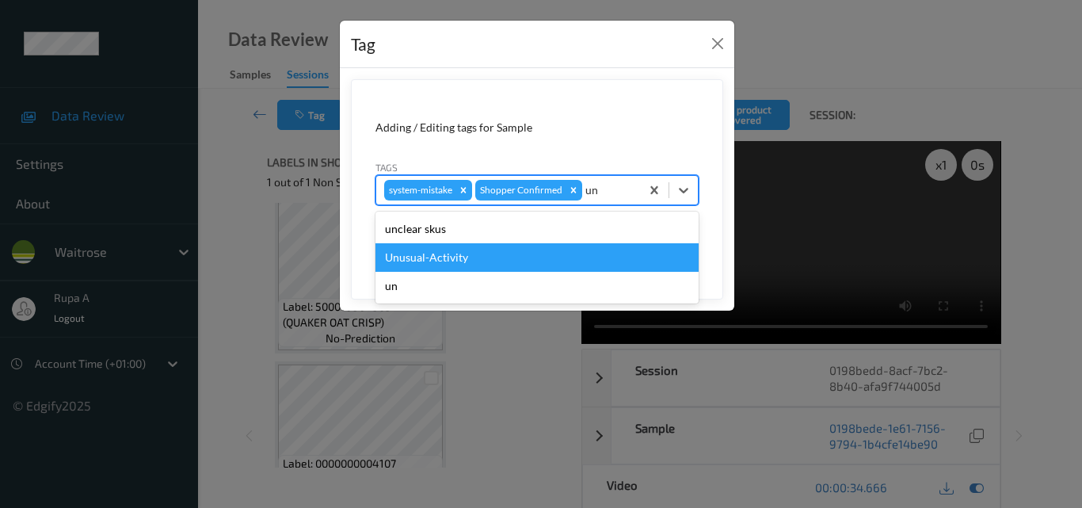
click at [518, 250] on div "Unusual-Activity" at bounding box center [536, 257] width 323 height 29
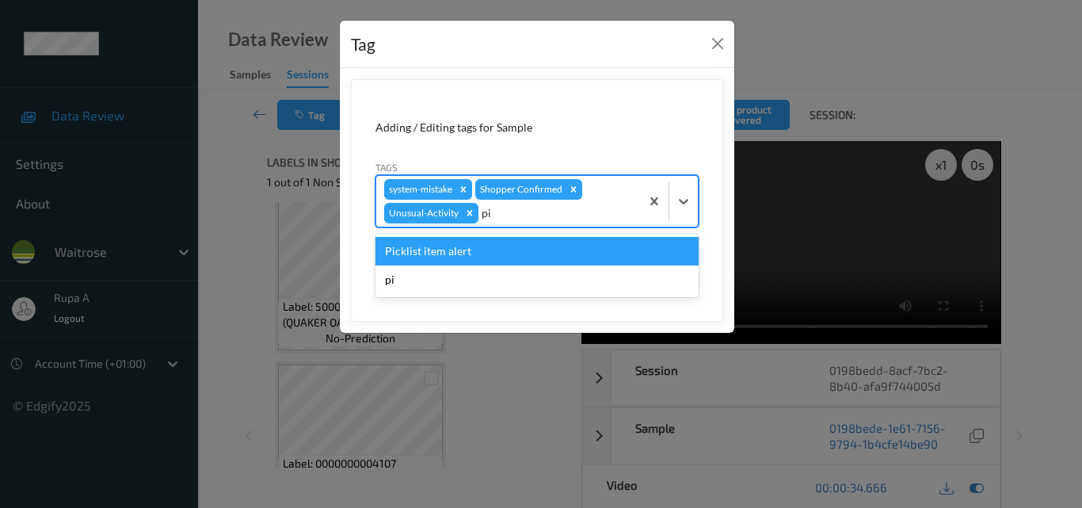
type input "pic"
click at [508, 250] on div "Picklist item alert" at bounding box center [536, 251] width 323 height 29
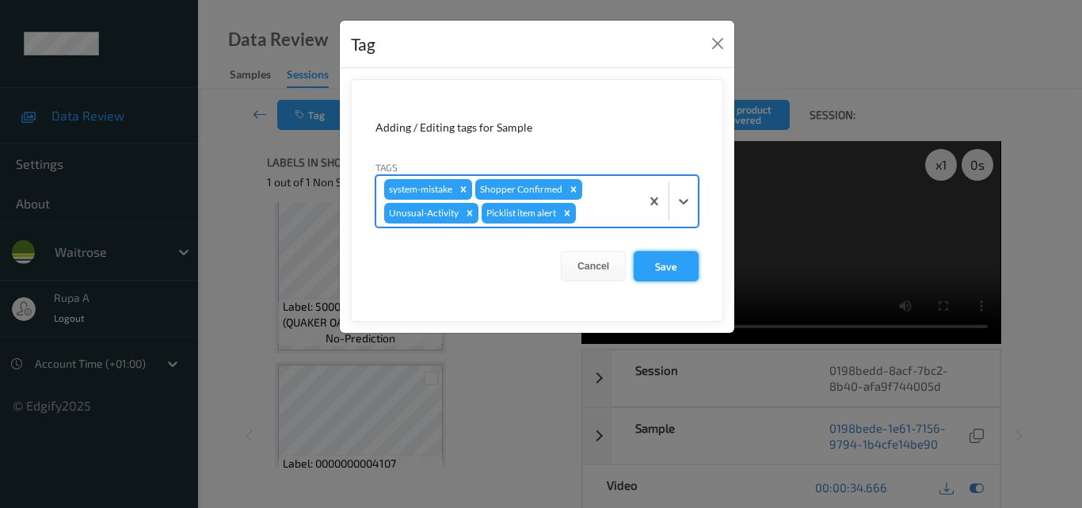
click at [689, 260] on button "Save" at bounding box center [665, 266] width 65 height 30
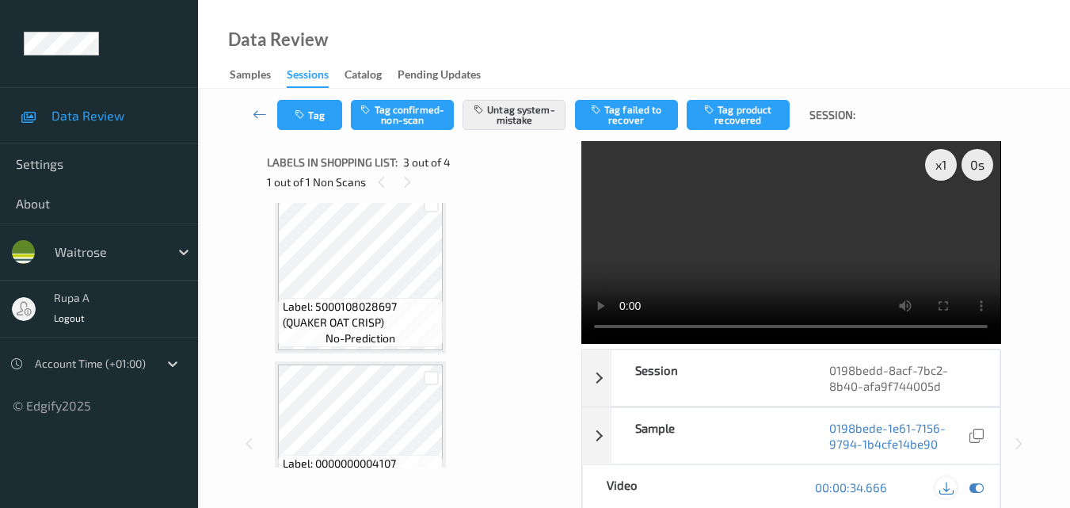
click at [949, 491] on icon at bounding box center [946, 487] width 14 height 14
click at [307, 110] on icon "button" at bounding box center [301, 114] width 13 height 11
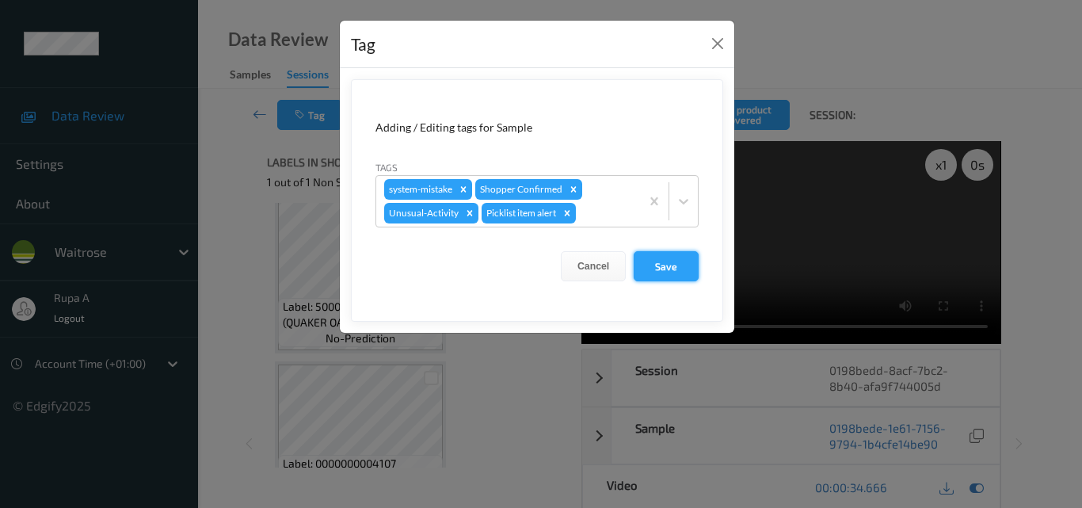
click at [663, 258] on button "Save" at bounding box center [665, 266] width 65 height 30
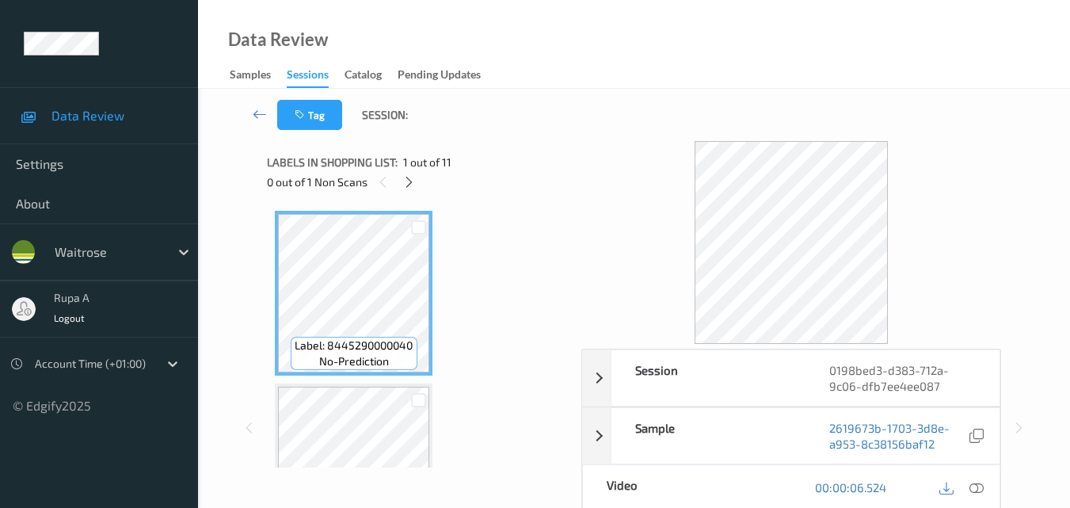
click at [527, 146] on div "Labels in shopping list: 1 out of 11 0 out of 1 Non Scans" at bounding box center [418, 172] width 303 height 62
click at [410, 184] on icon at bounding box center [408, 182] width 13 height 14
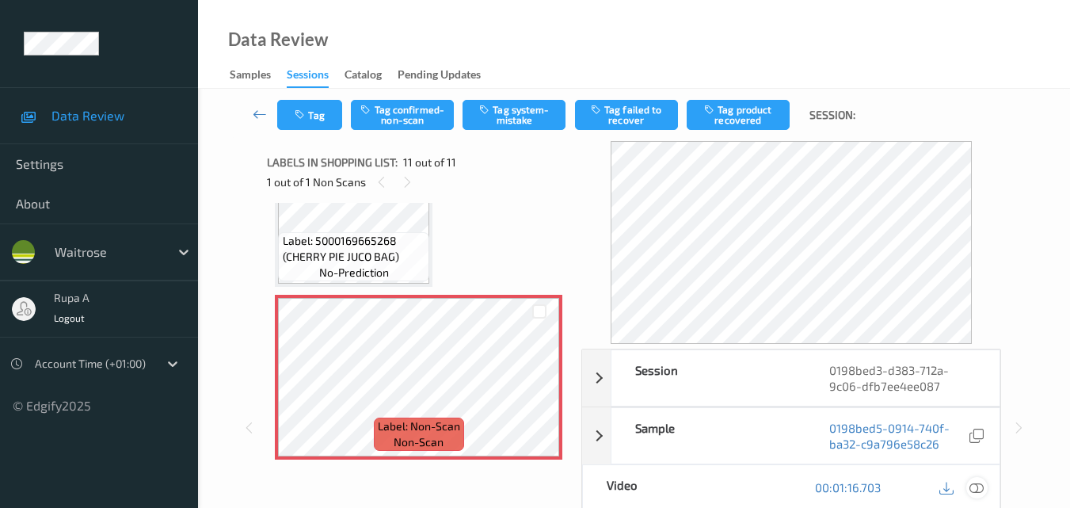
click at [976, 487] on icon at bounding box center [976, 487] width 14 height 14
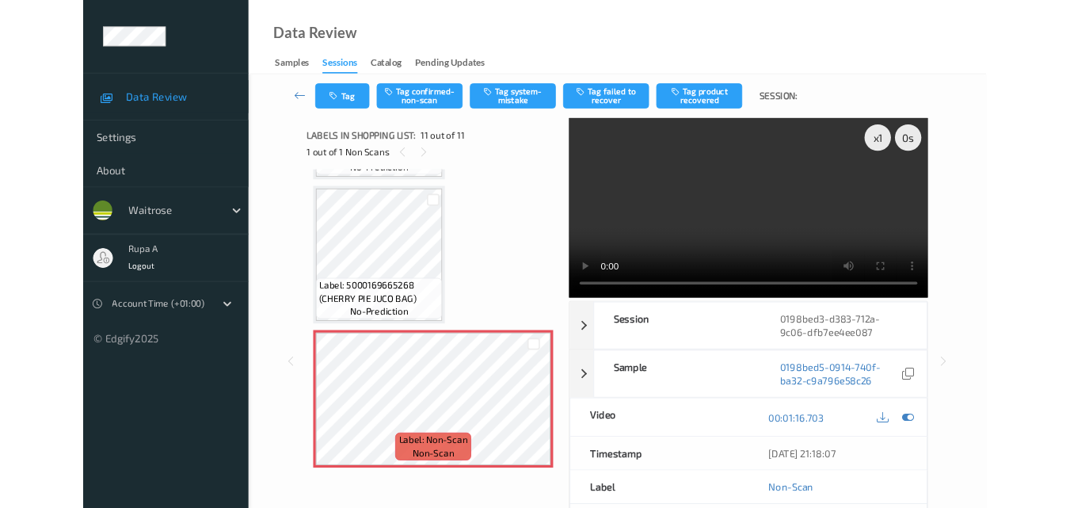
scroll to position [1542, 0]
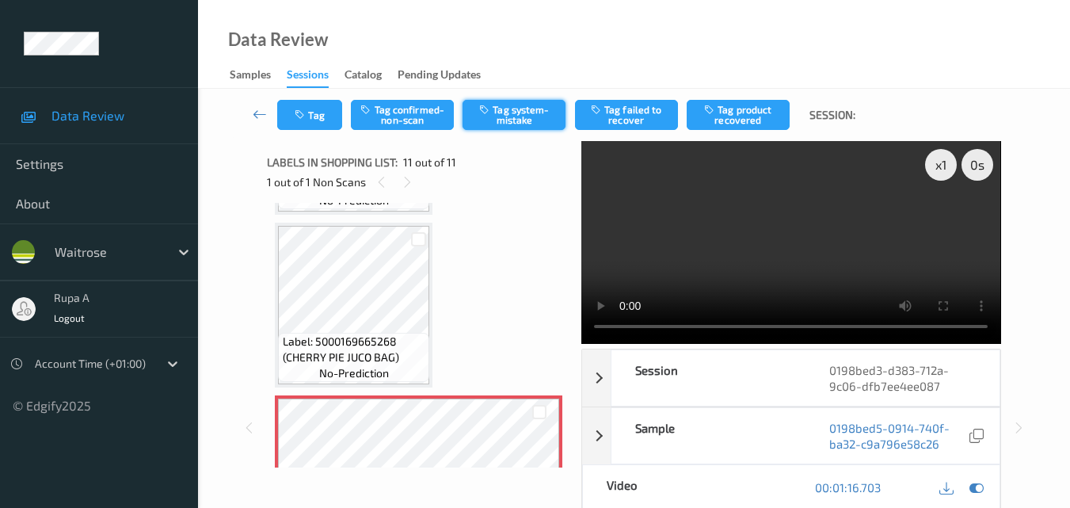
click at [486, 113] on icon "button" at bounding box center [485, 109] width 13 height 11
click at [318, 112] on button "Tag" at bounding box center [309, 115] width 65 height 30
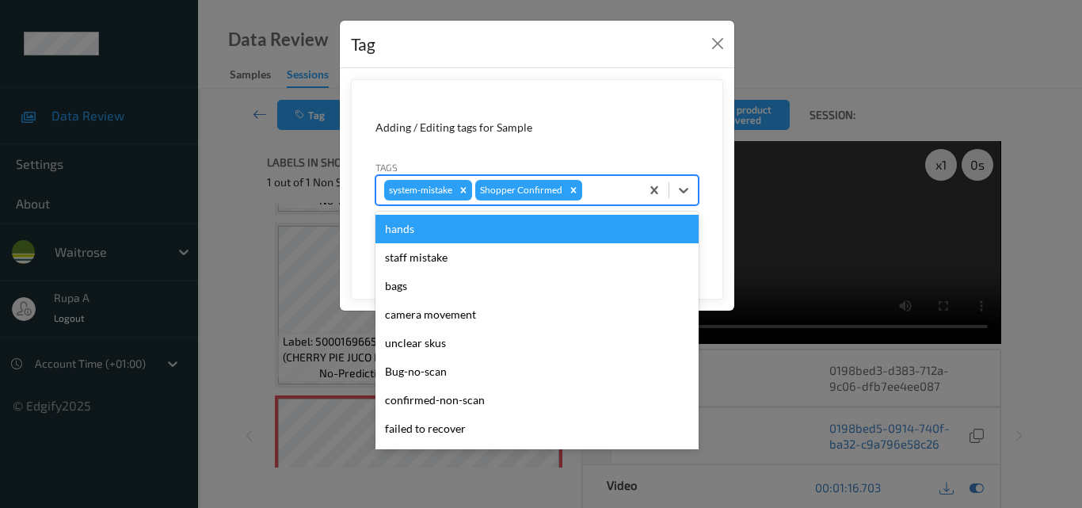
click at [620, 192] on div at bounding box center [608, 190] width 47 height 19
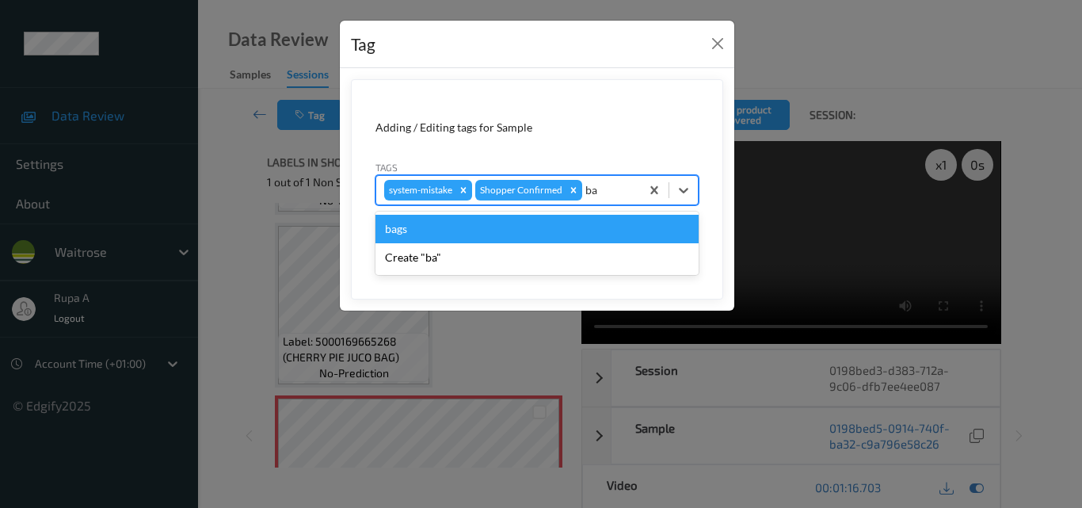
type input "bag"
click at [556, 228] on div "bags" at bounding box center [536, 229] width 323 height 29
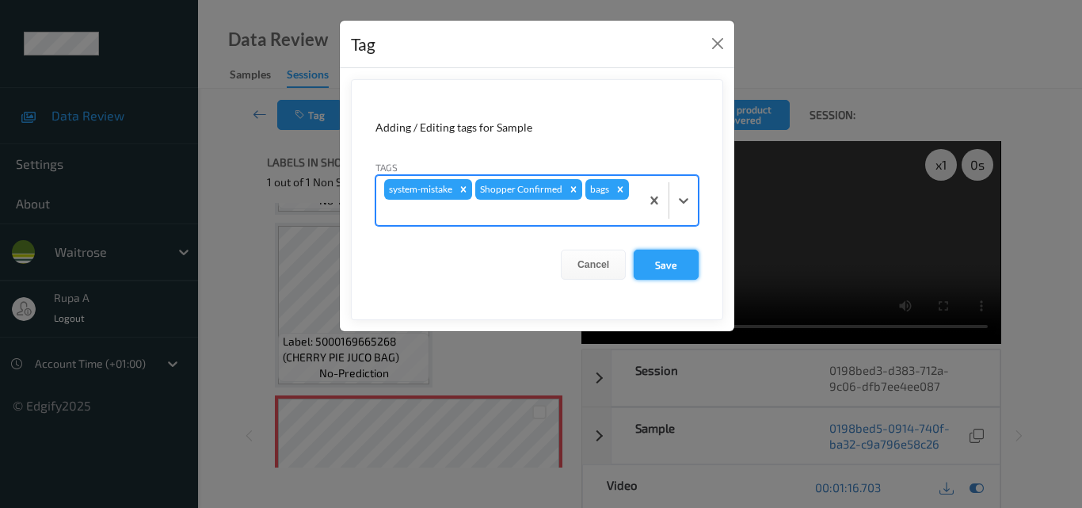
click at [666, 270] on button "Save" at bounding box center [665, 264] width 65 height 30
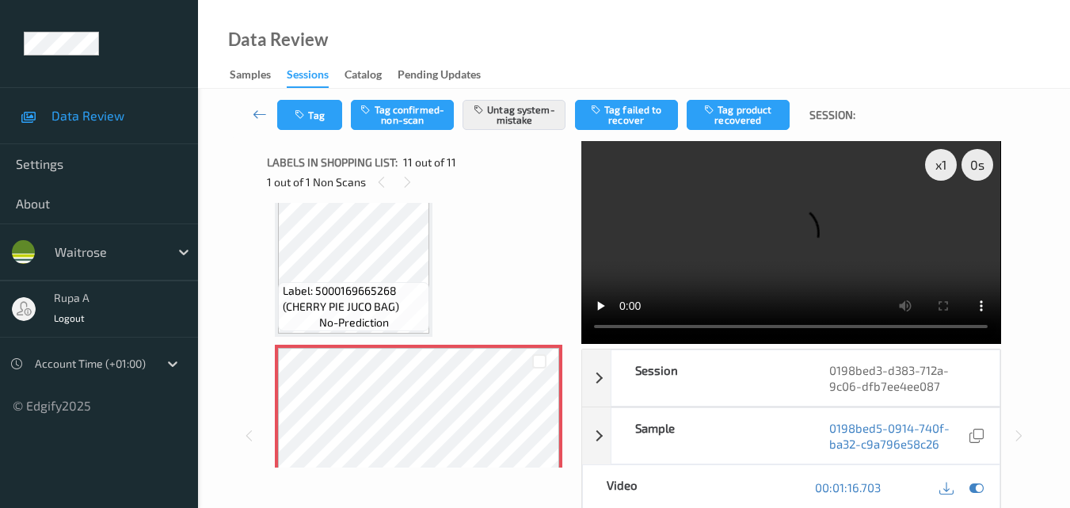
scroll to position [1621, 0]
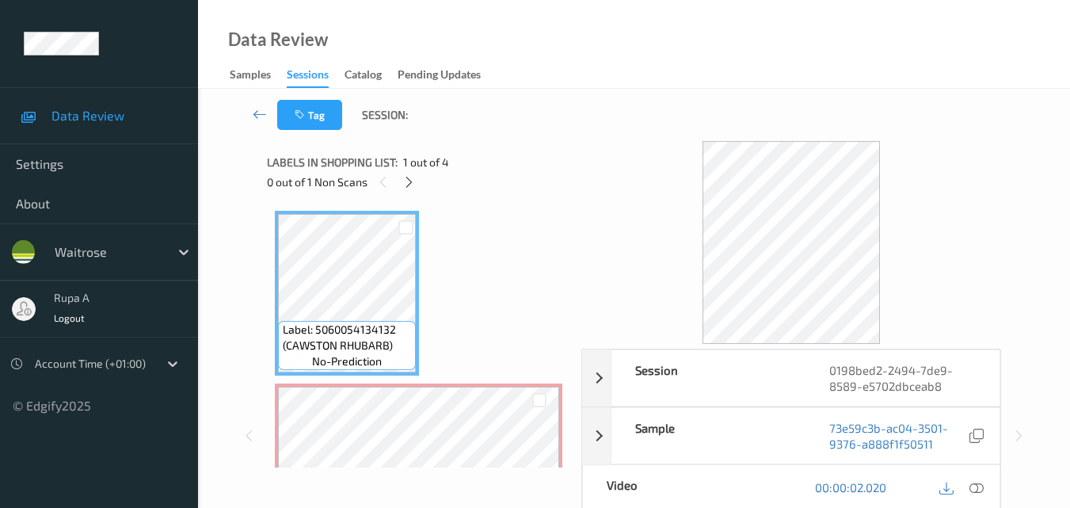
click at [456, 205] on div "Label: 5060054134132 (CAWSTON RHUBARB) no-prediction Label: Non-Scan non-scan L…" at bounding box center [418, 335] width 303 height 264
click at [401, 181] on div at bounding box center [409, 182] width 20 height 20
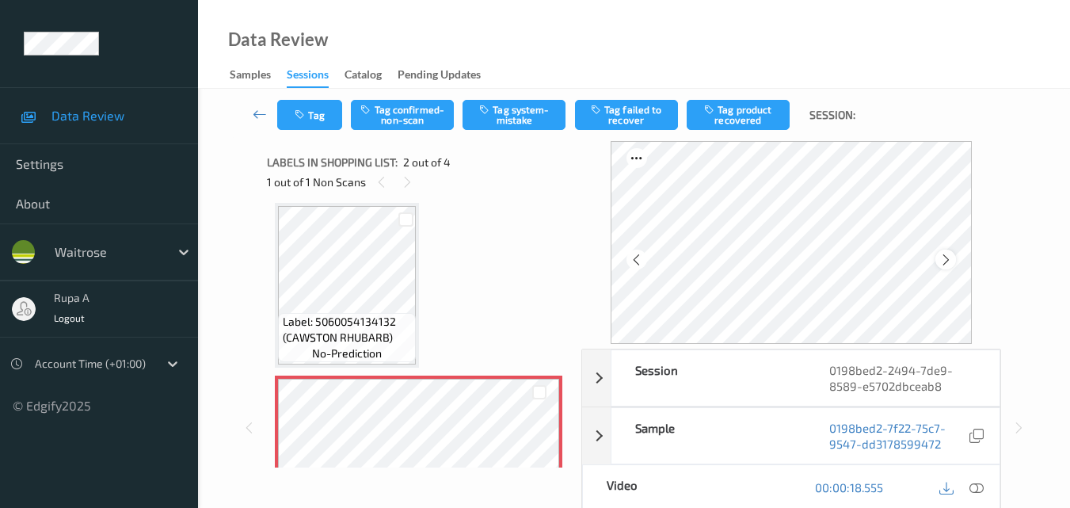
click at [942, 265] on icon at bounding box center [945, 260] width 13 height 14
click at [977, 489] on icon at bounding box center [976, 487] width 14 height 14
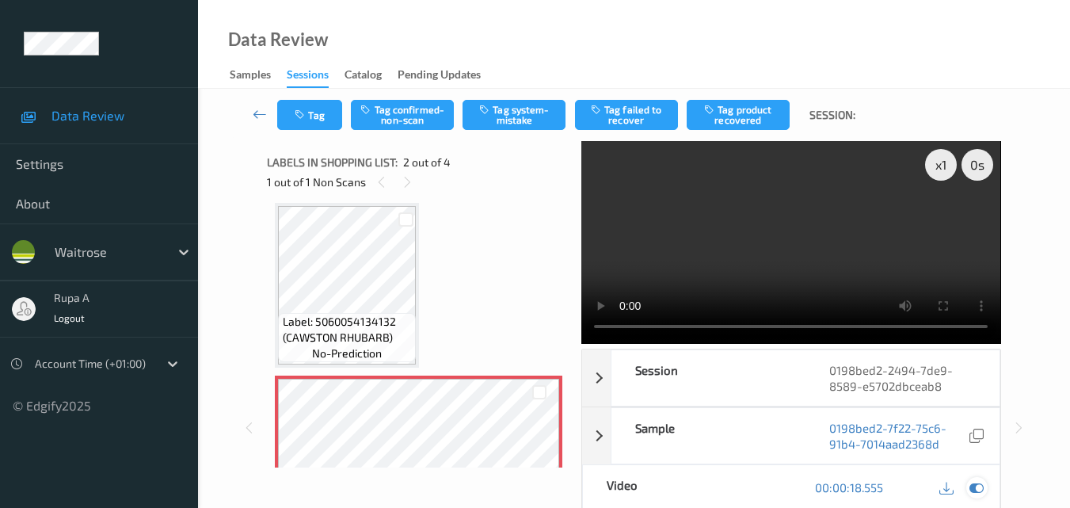
click at [973, 488] on icon at bounding box center [976, 487] width 14 height 14
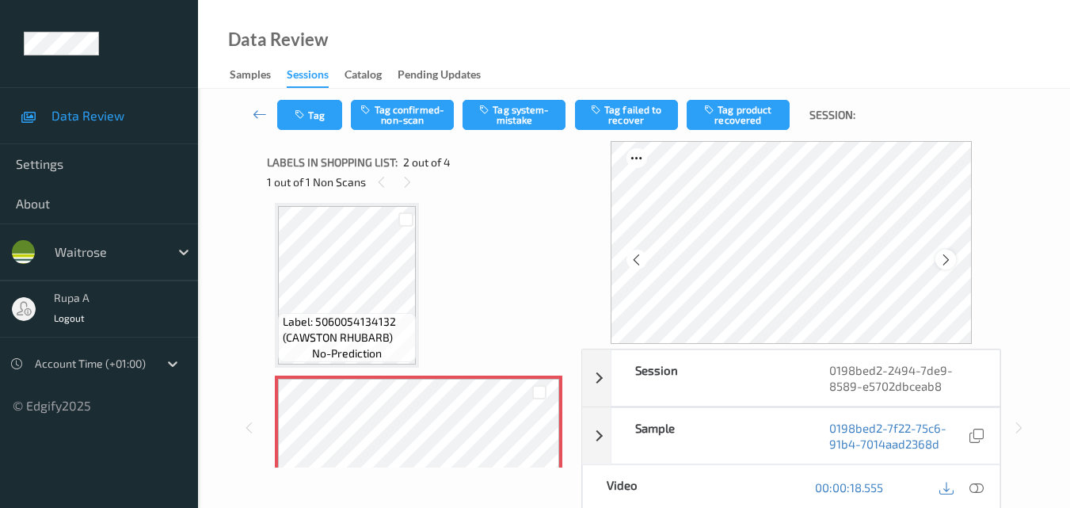
click at [947, 260] on icon at bounding box center [945, 260] width 13 height 14
click at [949, 263] on icon at bounding box center [945, 260] width 13 height 14
click at [967, 486] on div at bounding box center [976, 487] width 21 height 21
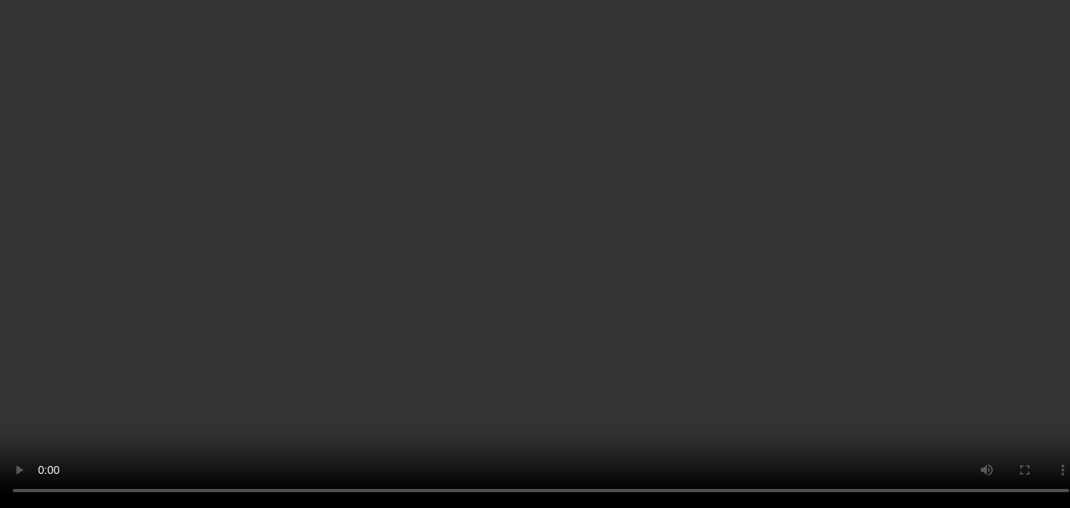
scroll to position [166, 0]
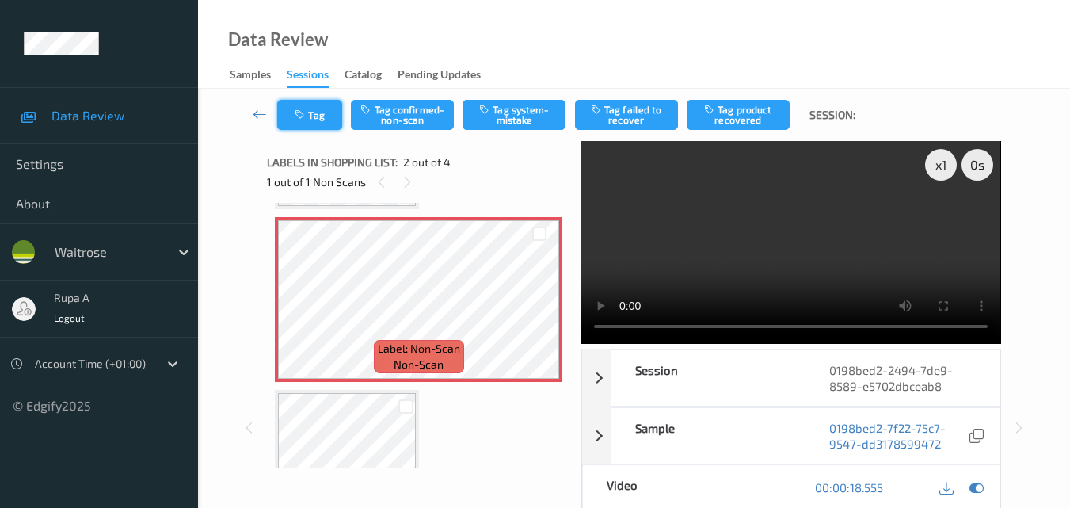
click at [320, 122] on button "Tag" at bounding box center [309, 115] width 65 height 30
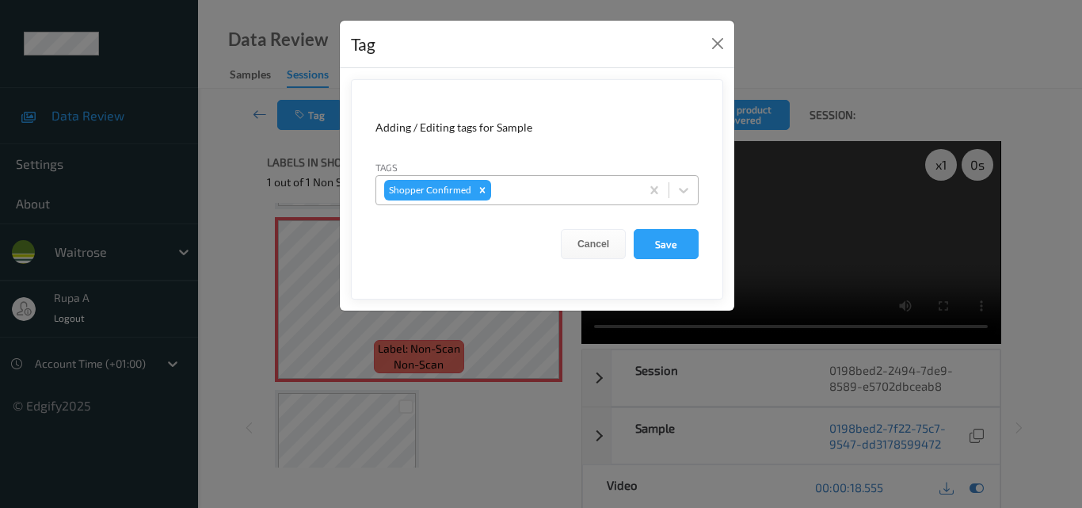
click at [538, 189] on div at bounding box center [563, 190] width 138 height 19
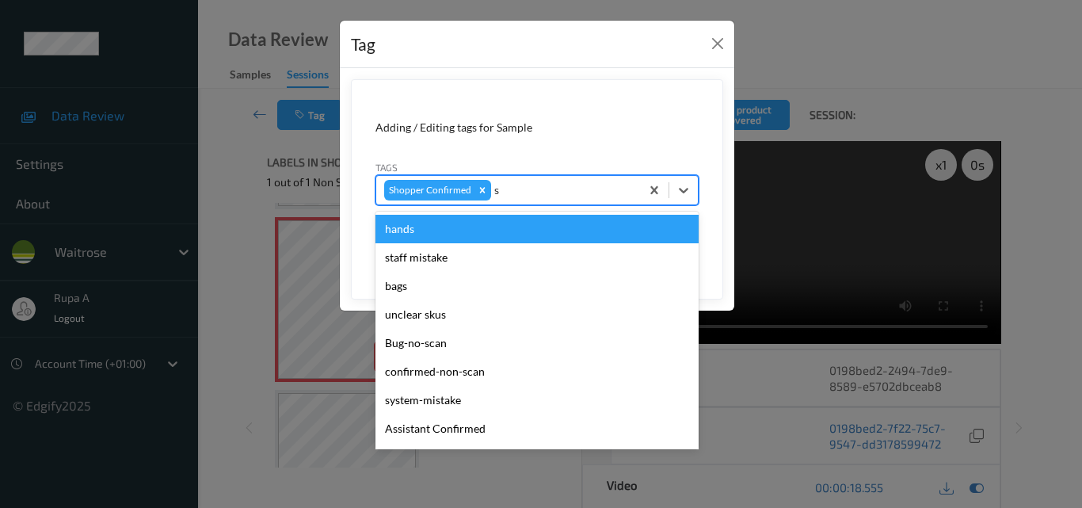
type input "sy"
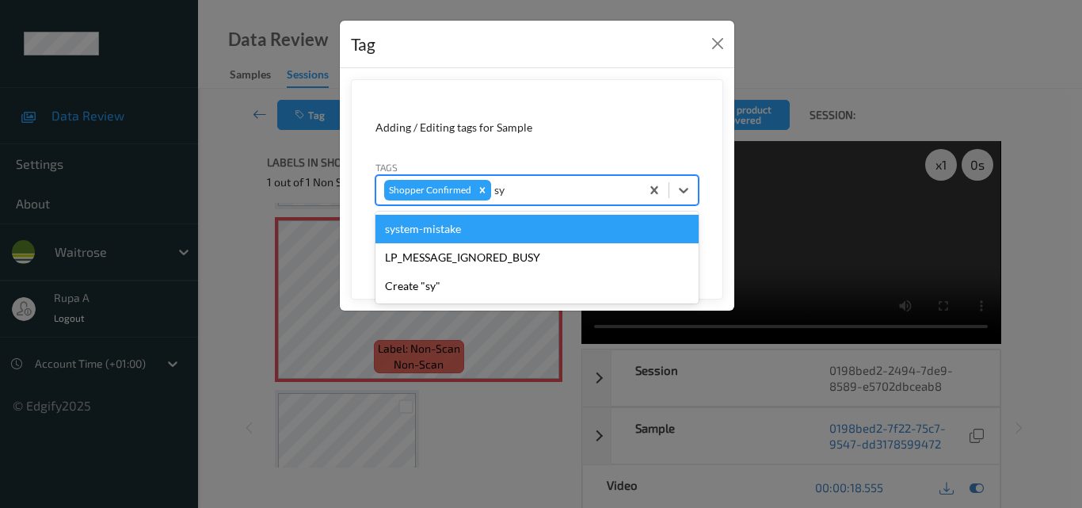
click at [512, 225] on div "system-mistake" at bounding box center [536, 229] width 323 height 29
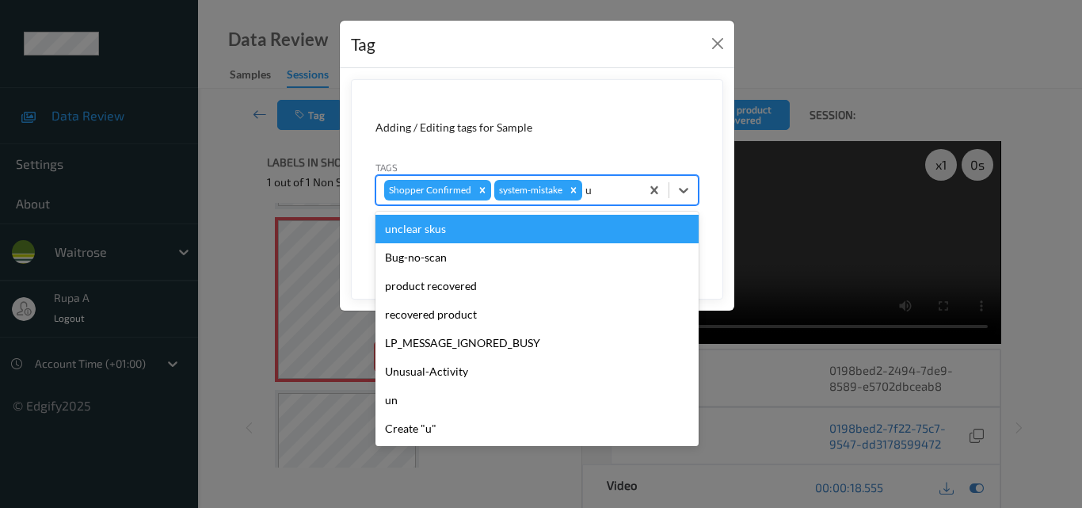
type input "un"
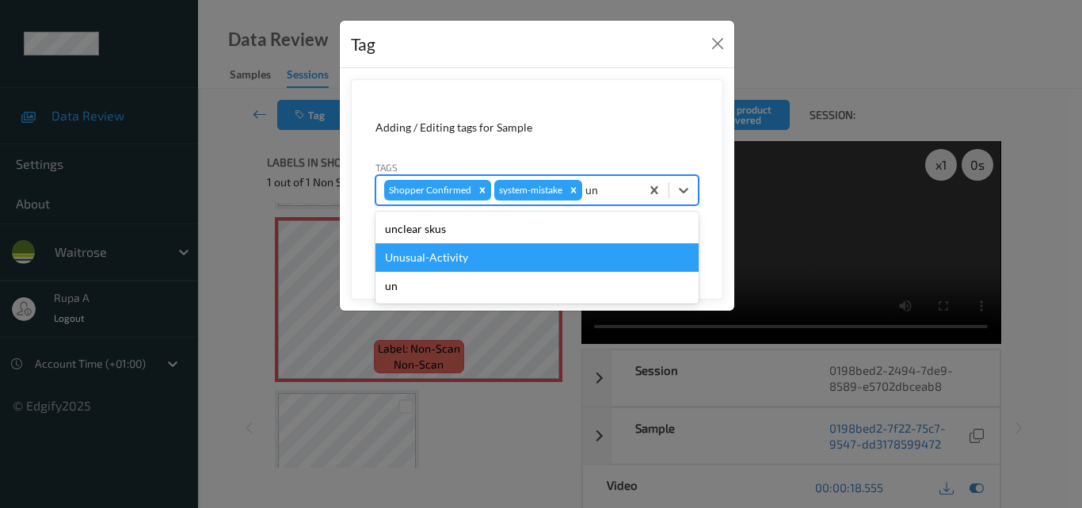
click at [515, 262] on div "Unusual-Activity" at bounding box center [536, 257] width 323 height 29
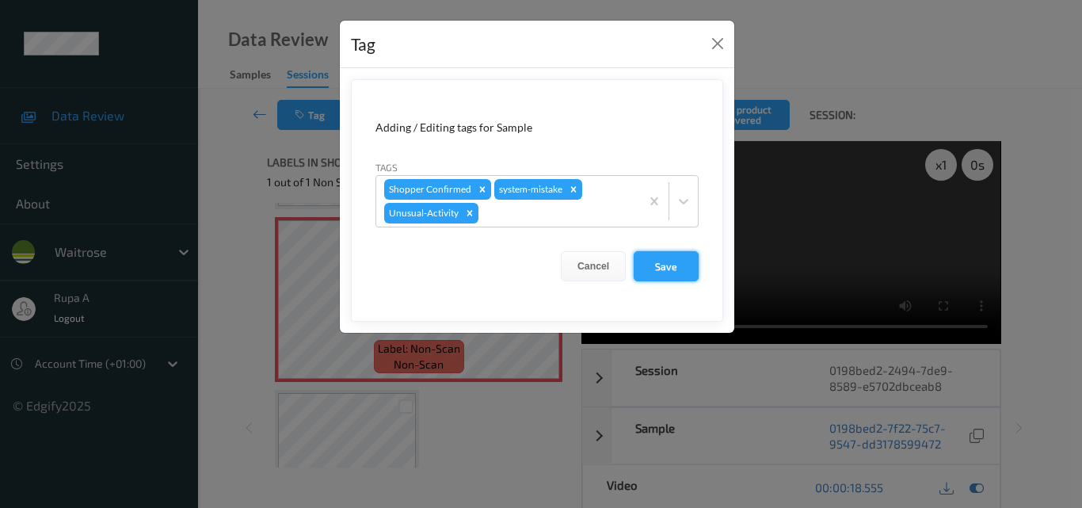
click at [642, 269] on button "Save" at bounding box center [665, 266] width 65 height 30
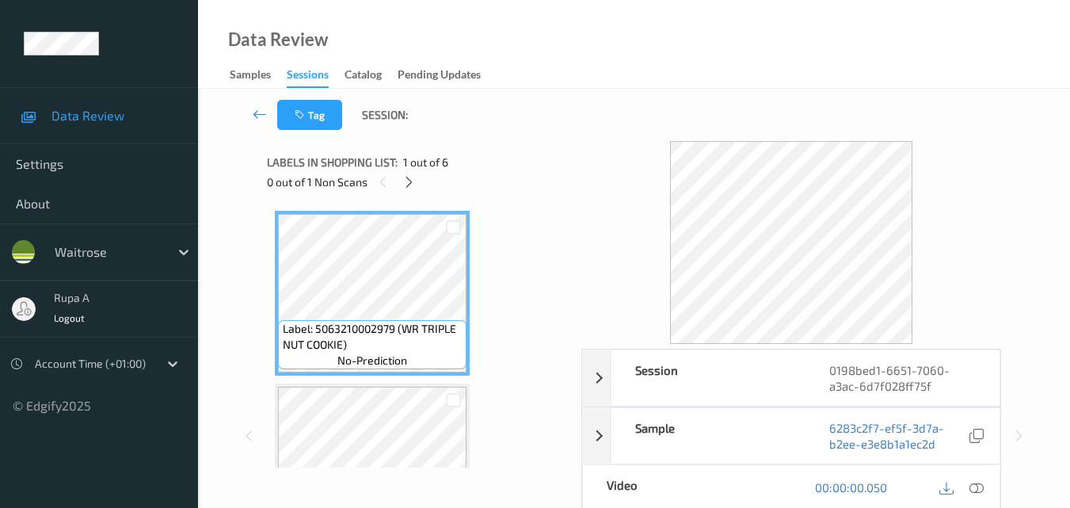
click at [573, 82] on div "Data Review Samples Sessions Catalog Pending Updates" at bounding box center [634, 44] width 872 height 89
click at [406, 184] on icon at bounding box center [408, 182] width 13 height 14
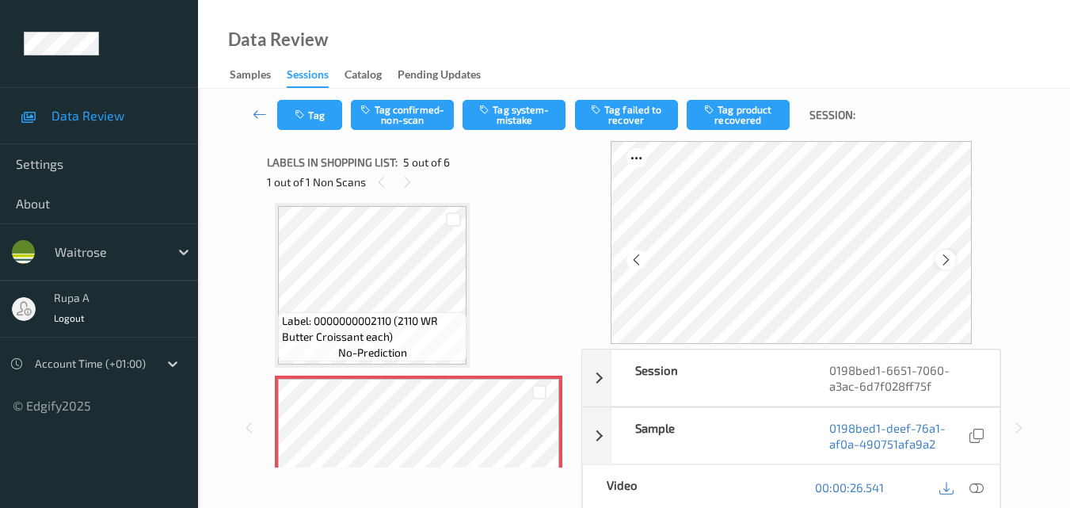
click at [951, 264] on icon at bounding box center [945, 260] width 13 height 14
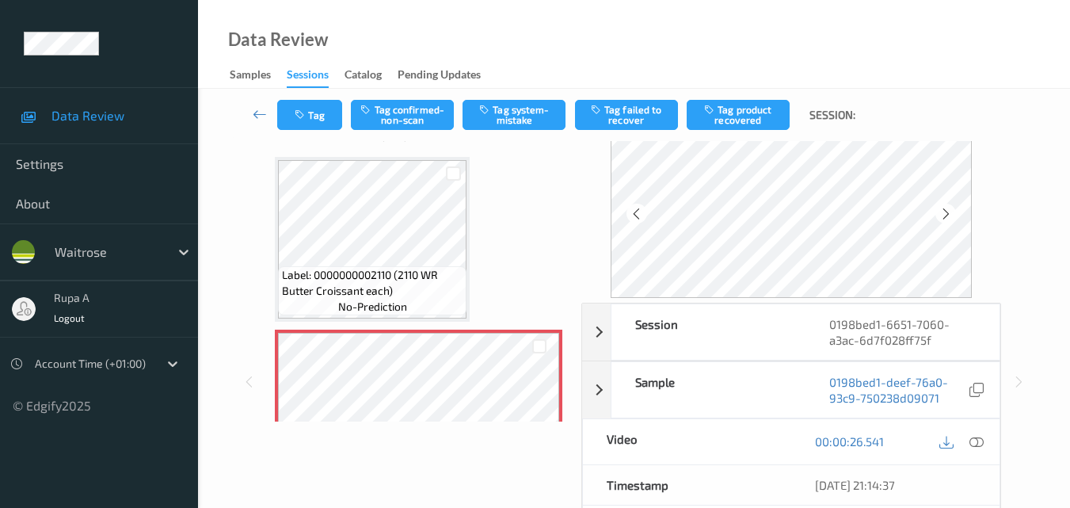
scroll to position [79, 0]
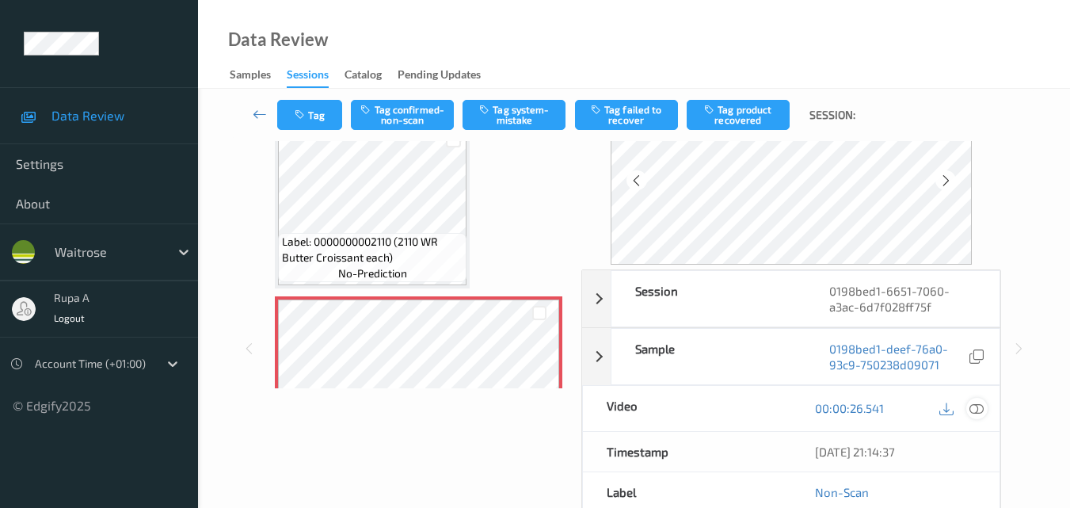
click at [966, 407] on div at bounding box center [976, 407] width 21 height 21
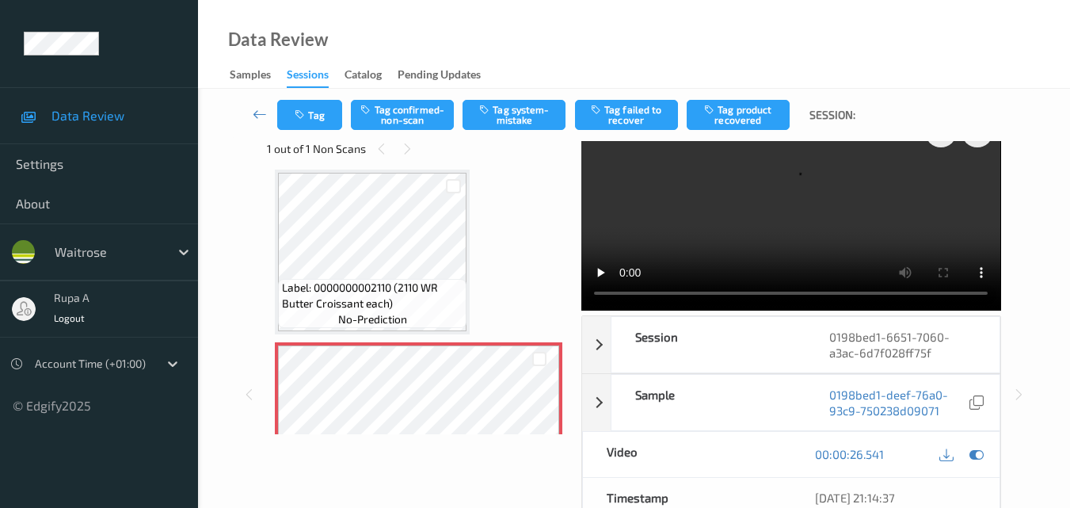
scroll to position [0, 0]
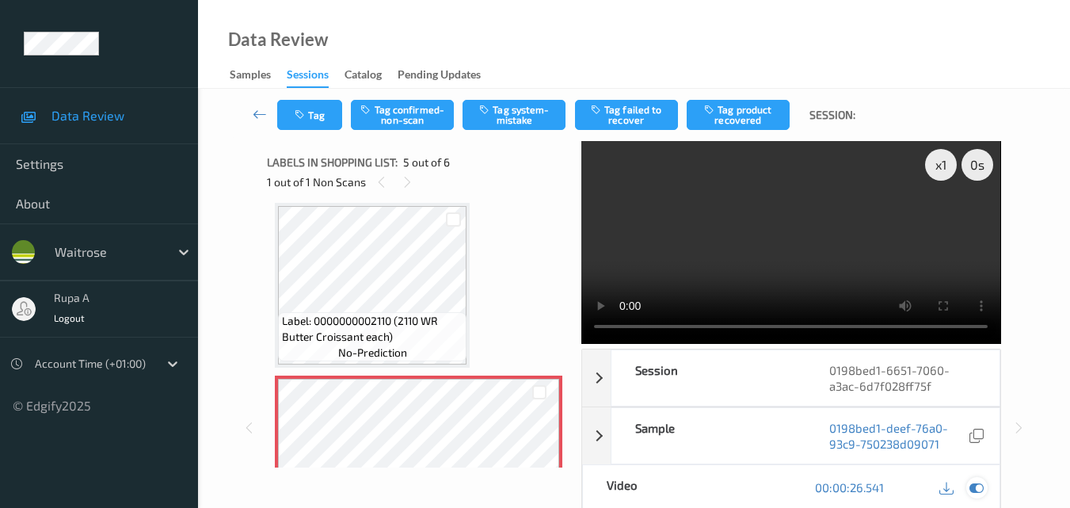
click at [975, 481] on icon at bounding box center [976, 487] width 14 height 14
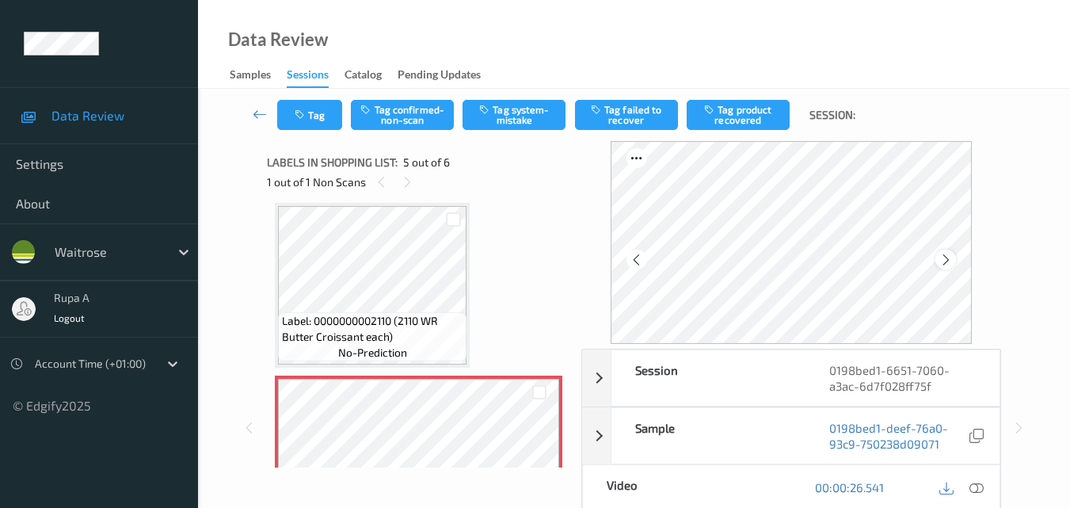
click at [955, 260] on div at bounding box center [945, 259] width 20 height 20
click at [972, 489] on icon at bounding box center [976, 487] width 14 height 14
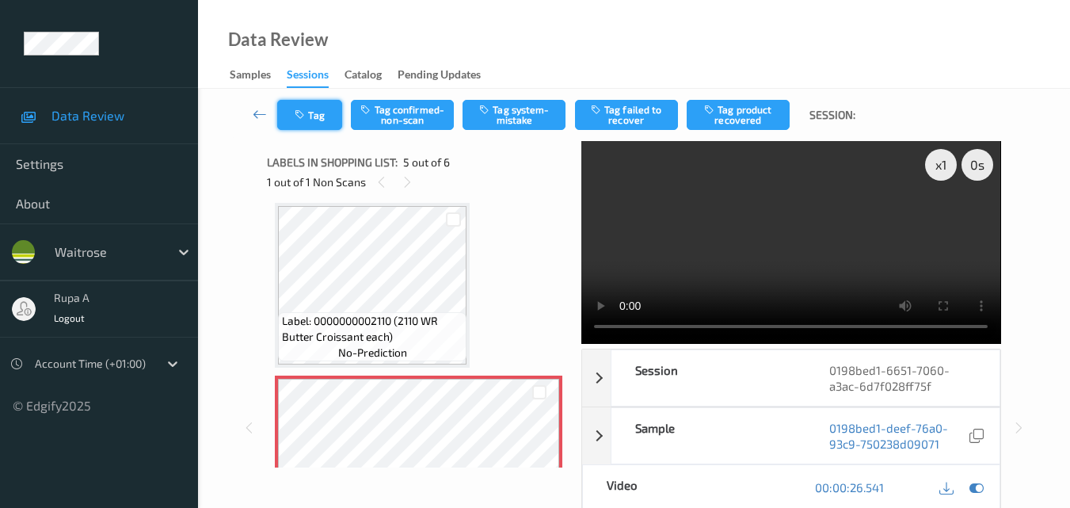
click at [322, 120] on button "Tag" at bounding box center [309, 115] width 65 height 30
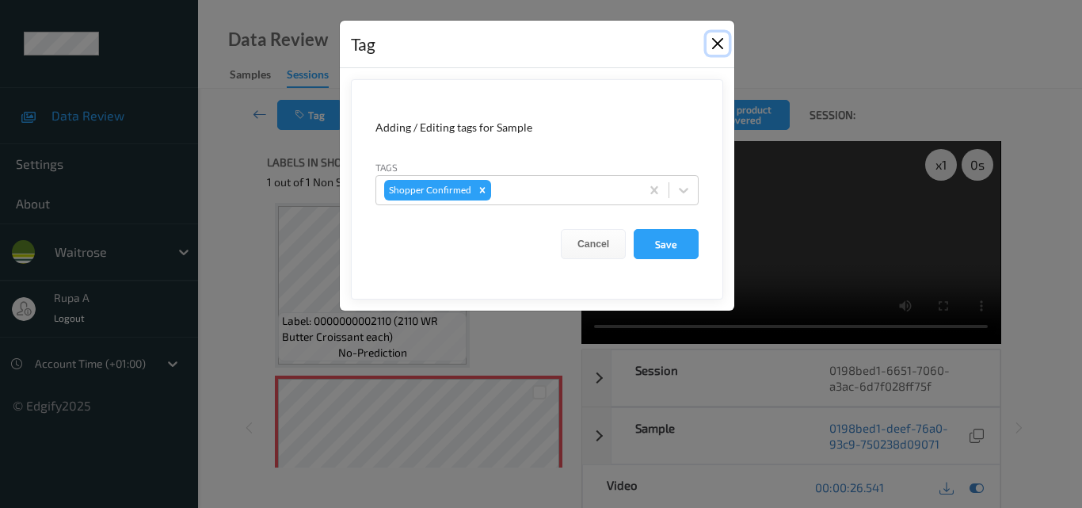
click at [714, 48] on button "Close" at bounding box center [717, 43] width 22 height 22
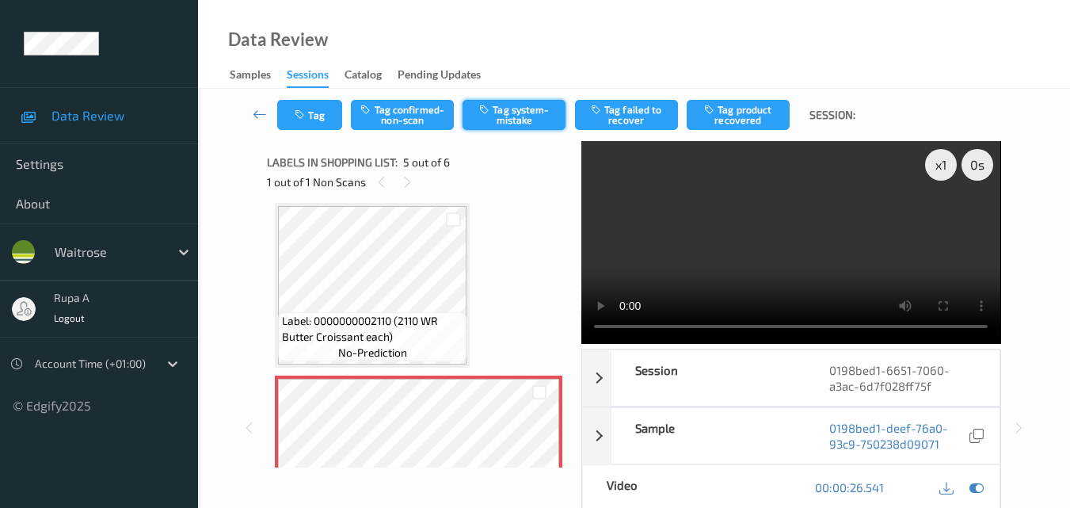
click at [528, 124] on button "Tag system-mistake" at bounding box center [513, 115] width 103 height 30
click at [321, 123] on button "Tag" at bounding box center [309, 115] width 65 height 30
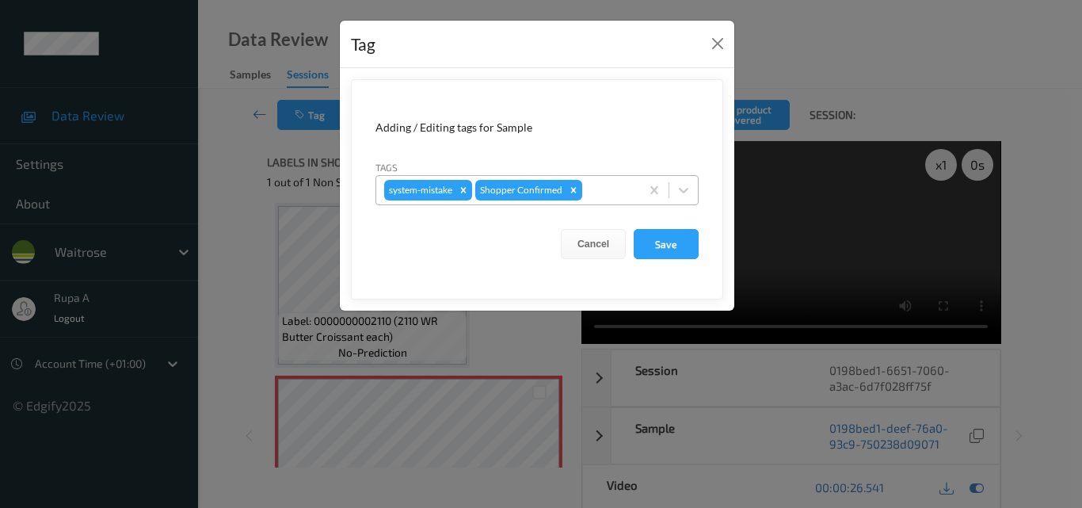
click at [618, 188] on div at bounding box center [608, 190] width 47 height 19
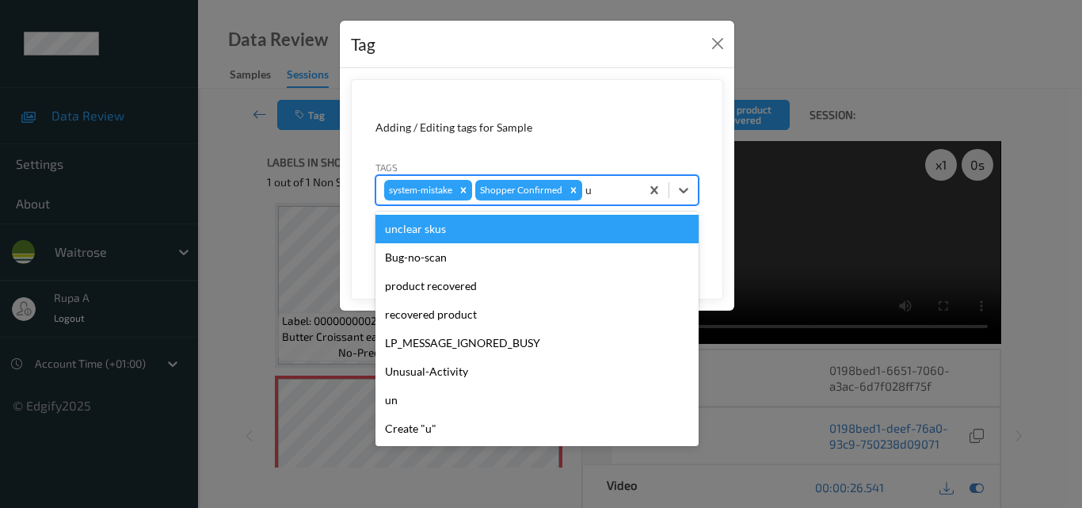
type input "un"
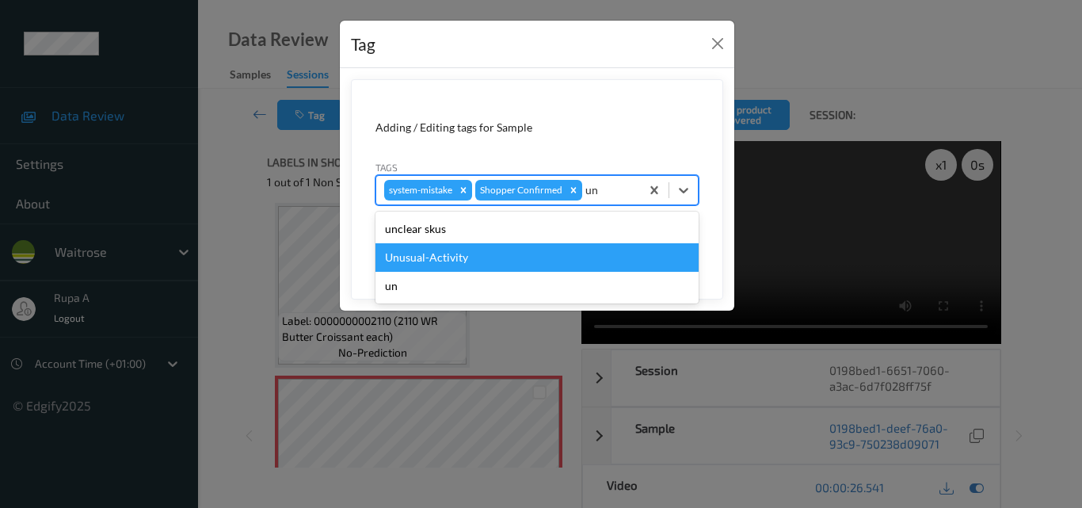
click at [548, 257] on div "Unusual-Activity" at bounding box center [536, 257] width 323 height 29
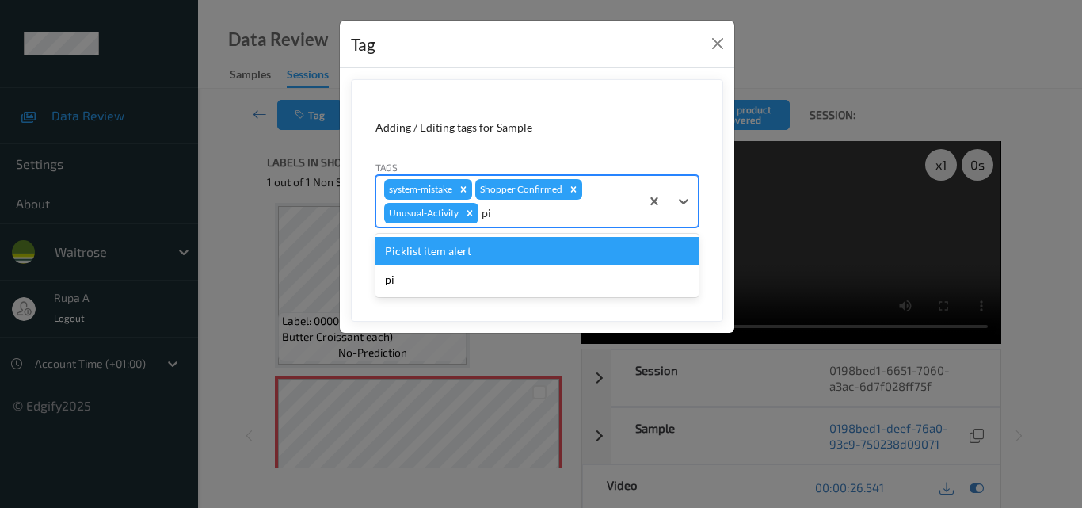
type input "pic"
click at [553, 248] on div "Picklist item alert" at bounding box center [536, 251] width 323 height 29
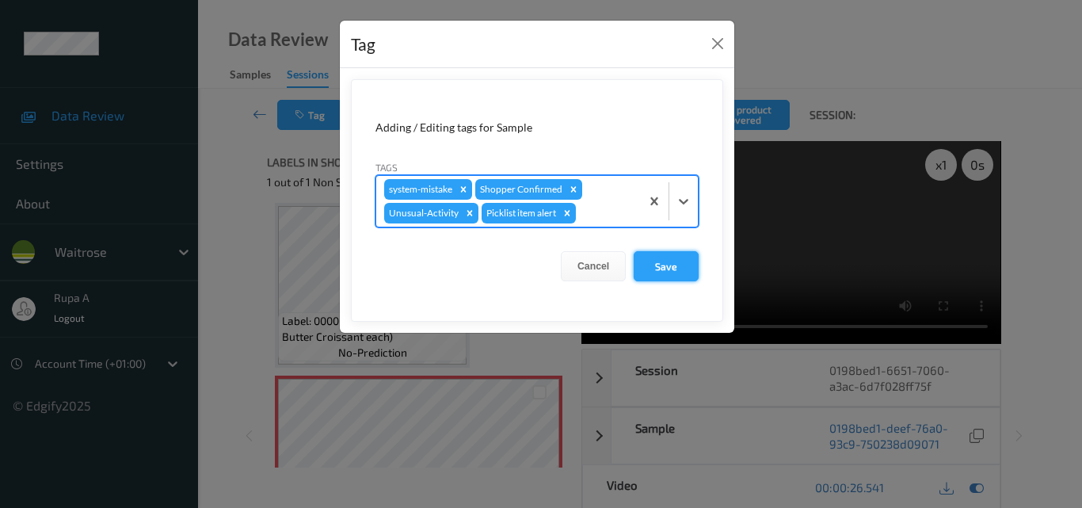
click at [681, 270] on button "Save" at bounding box center [665, 266] width 65 height 30
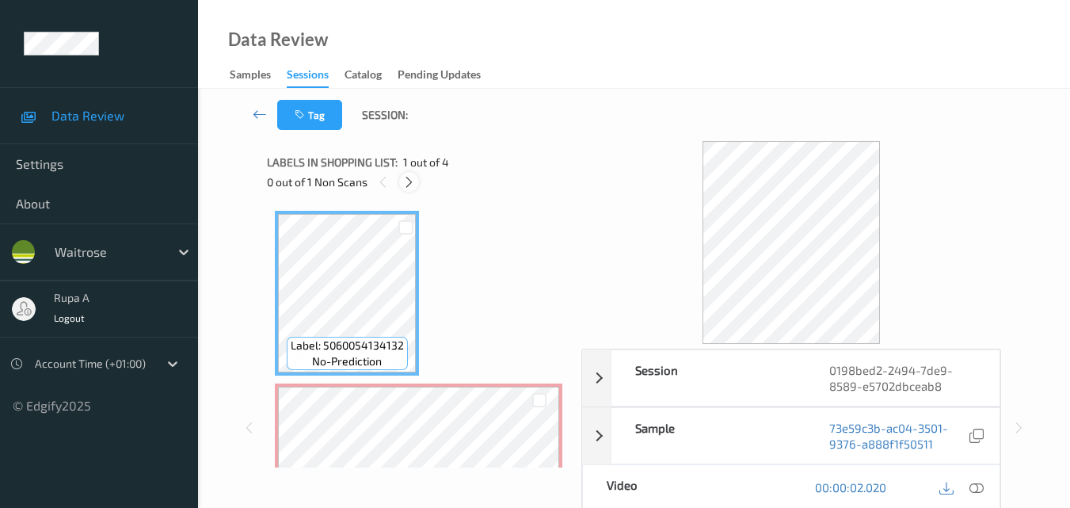
click at [411, 184] on icon at bounding box center [408, 182] width 13 height 14
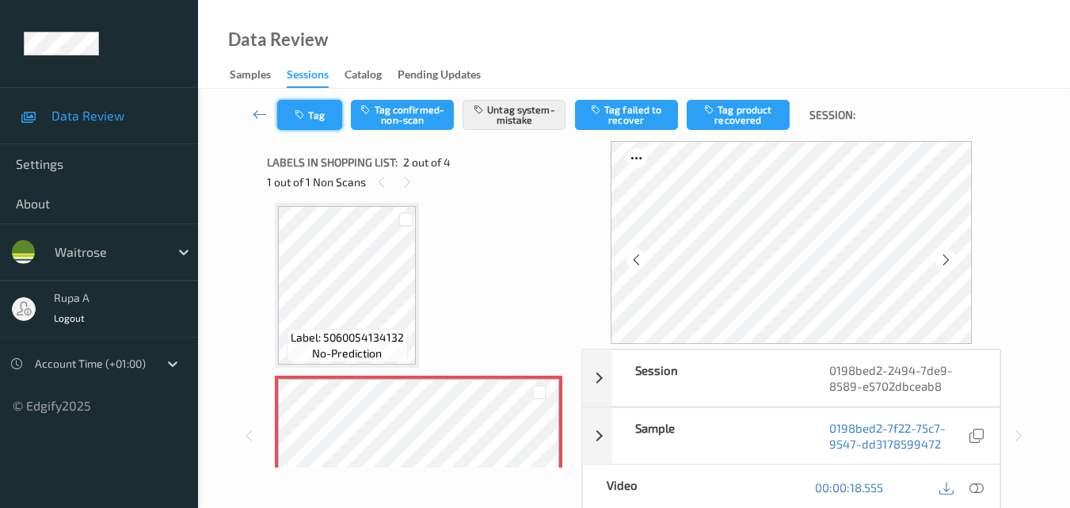
click at [311, 112] on button "Tag" at bounding box center [309, 115] width 65 height 30
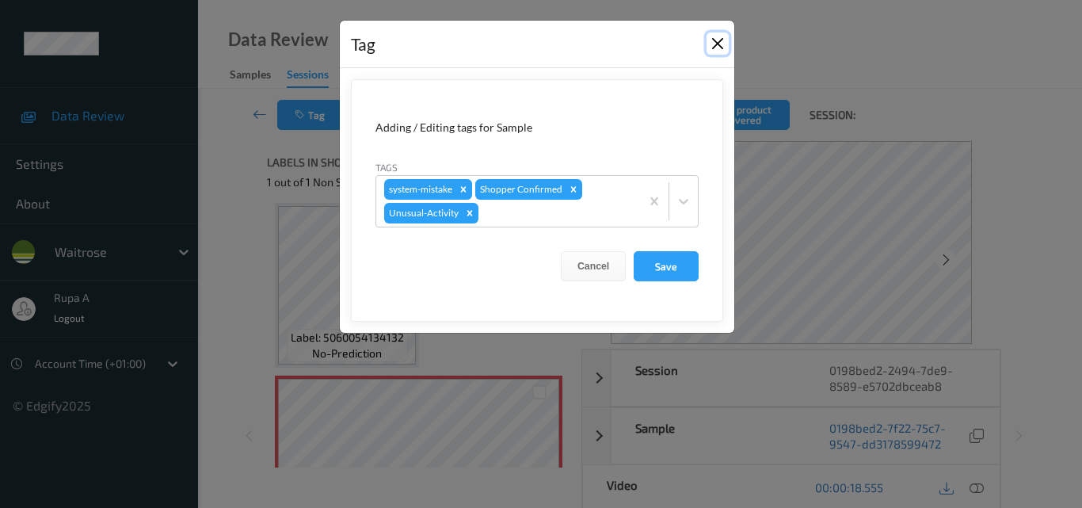
click at [718, 46] on button "Close" at bounding box center [717, 43] width 22 height 22
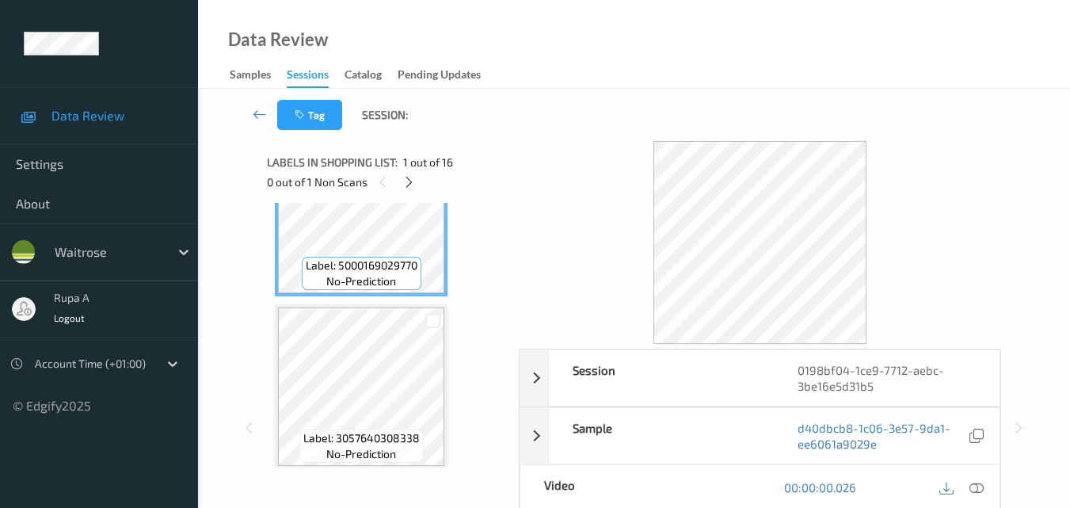
scroll to position [238, 0]
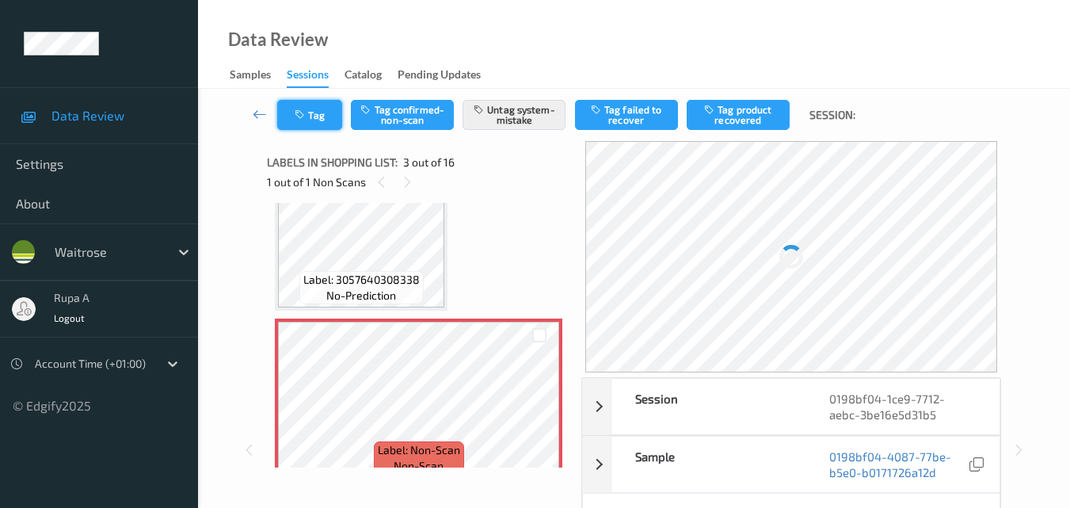
click at [304, 113] on icon "button" at bounding box center [301, 114] width 13 height 11
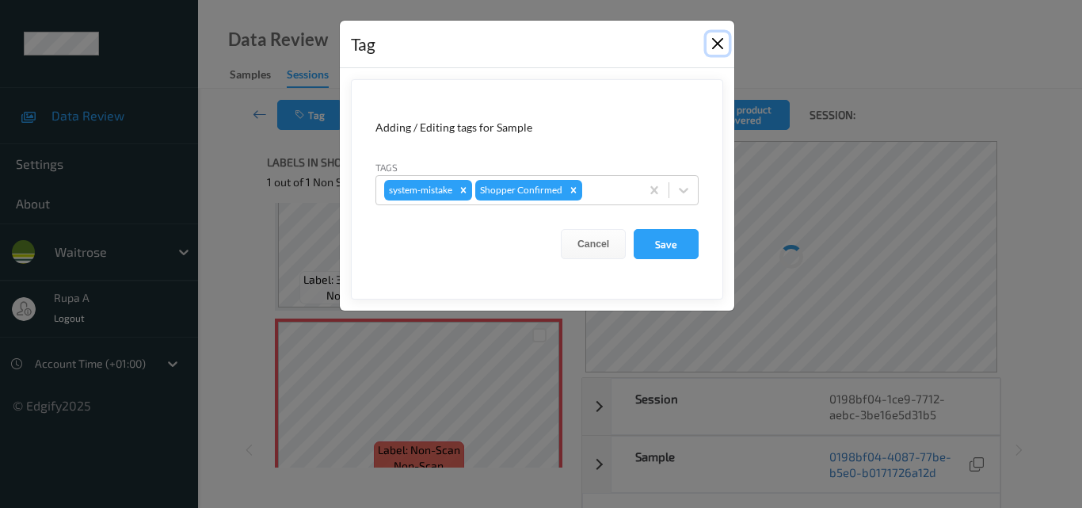
click at [719, 37] on button "Close" at bounding box center [717, 43] width 22 height 22
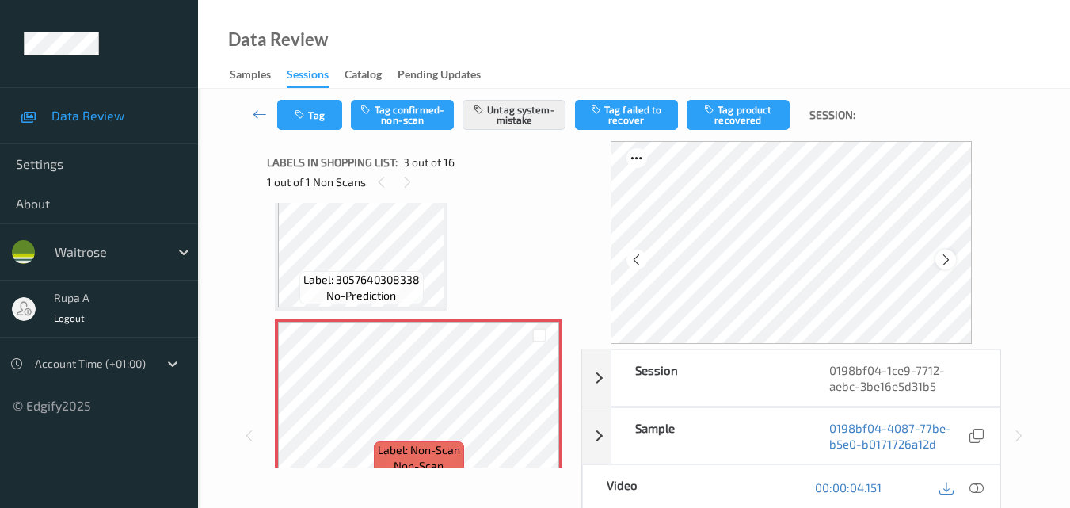
click at [950, 260] on icon at bounding box center [945, 260] width 13 height 14
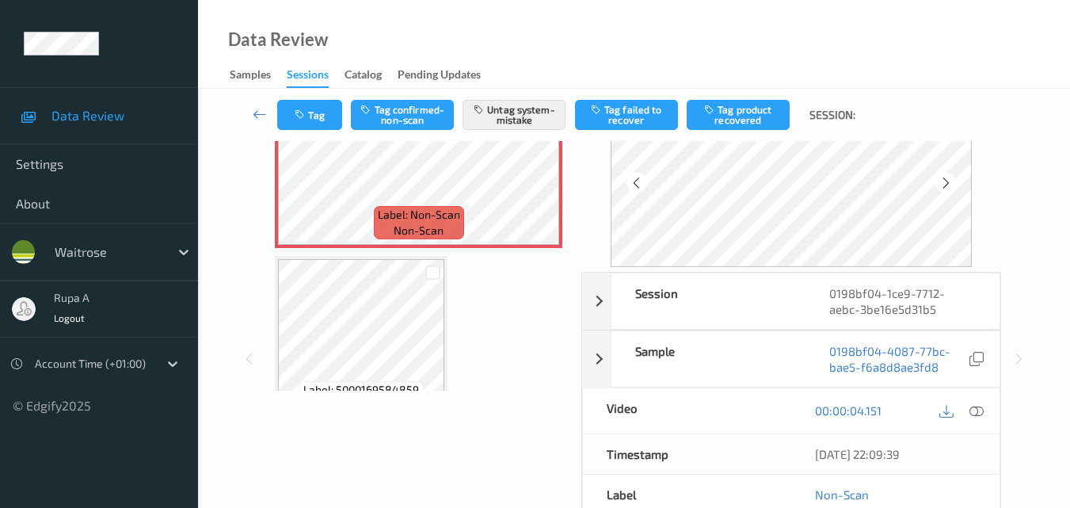
scroll to position [79, 0]
click at [943, 181] on icon at bounding box center [945, 180] width 13 height 14
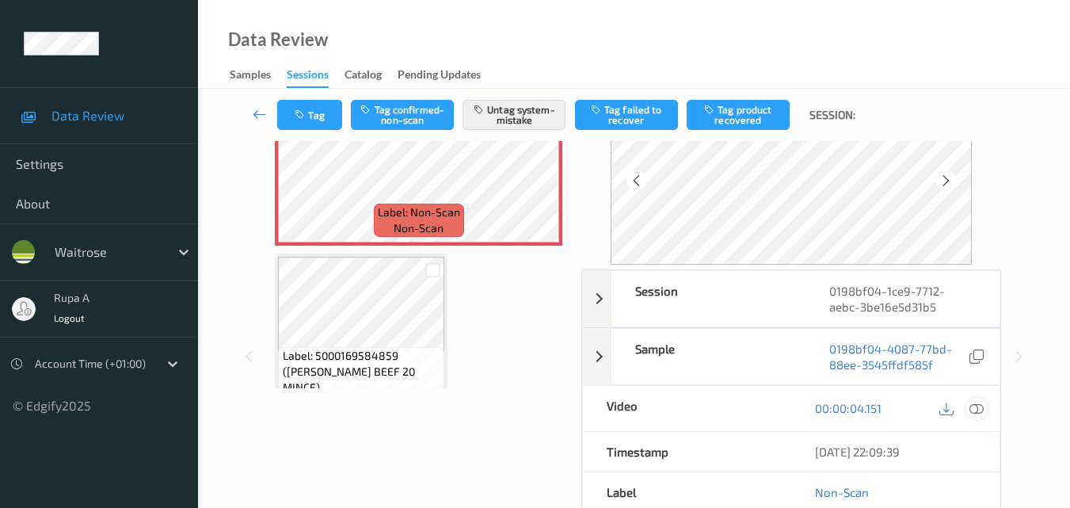
drag, startPoint x: 976, startPoint y: 410, endPoint x: 974, endPoint y: 402, distance: 8.3
click at [977, 410] on icon at bounding box center [976, 408] width 14 height 14
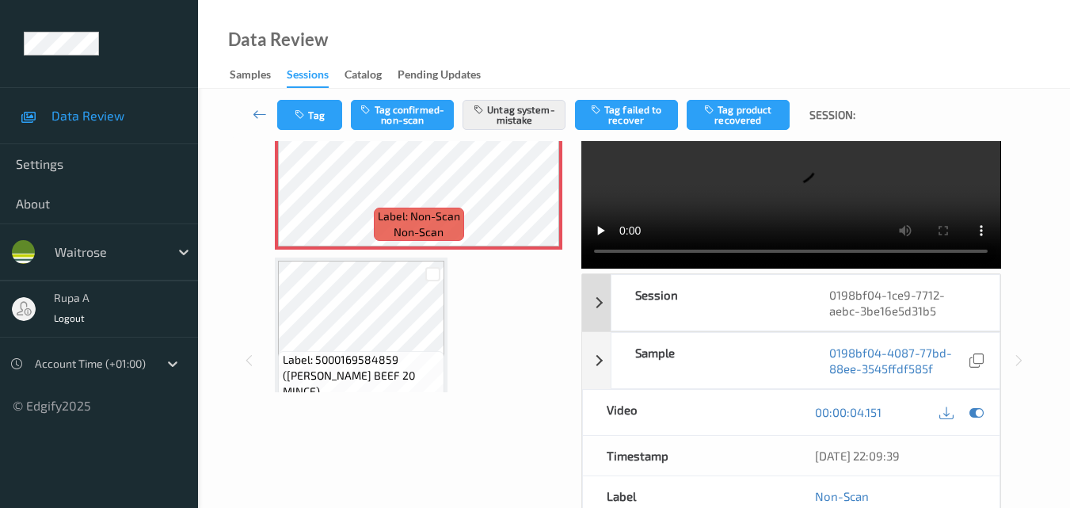
scroll to position [0, 0]
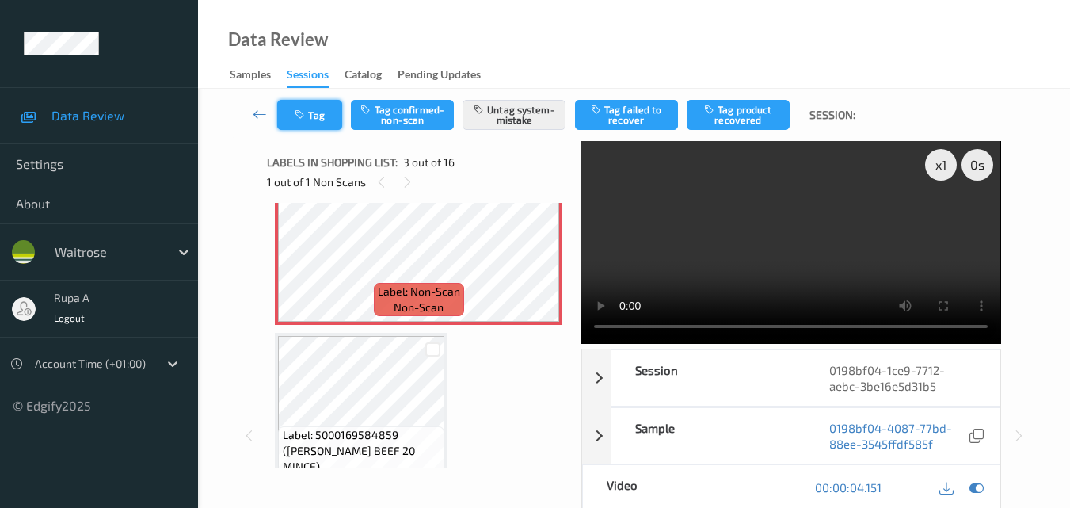
click at [303, 117] on icon "button" at bounding box center [301, 114] width 13 height 11
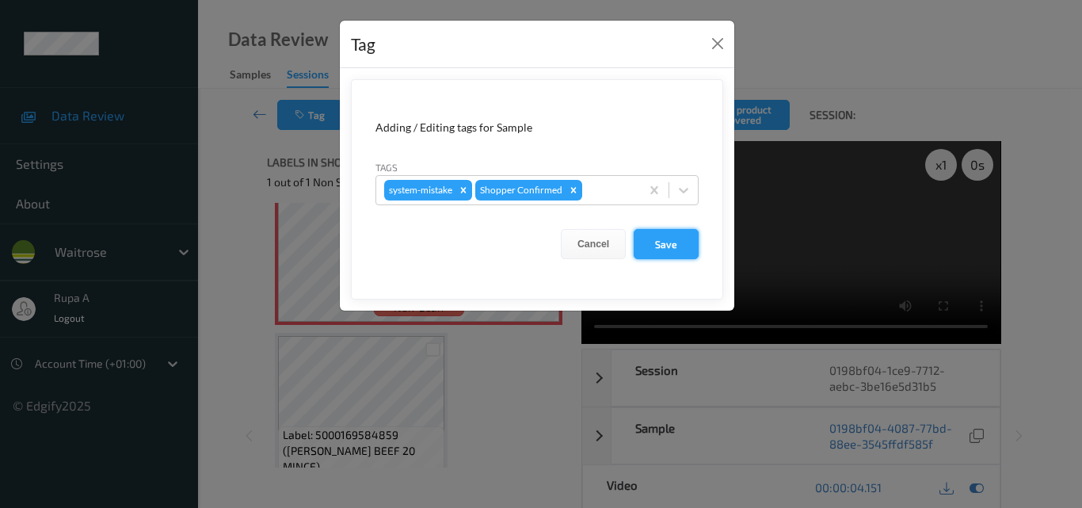
click at [682, 241] on button "Save" at bounding box center [665, 244] width 65 height 30
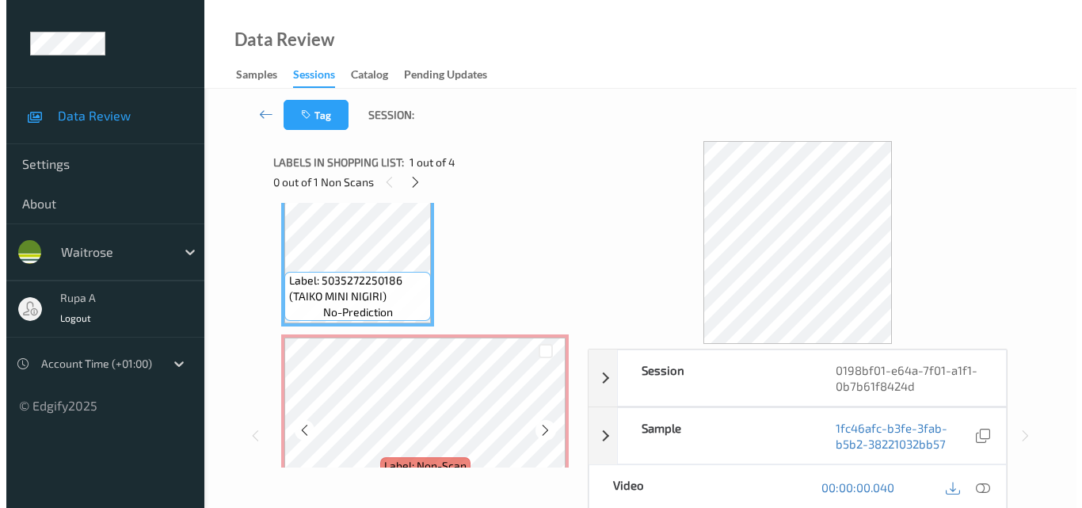
scroll to position [79, 0]
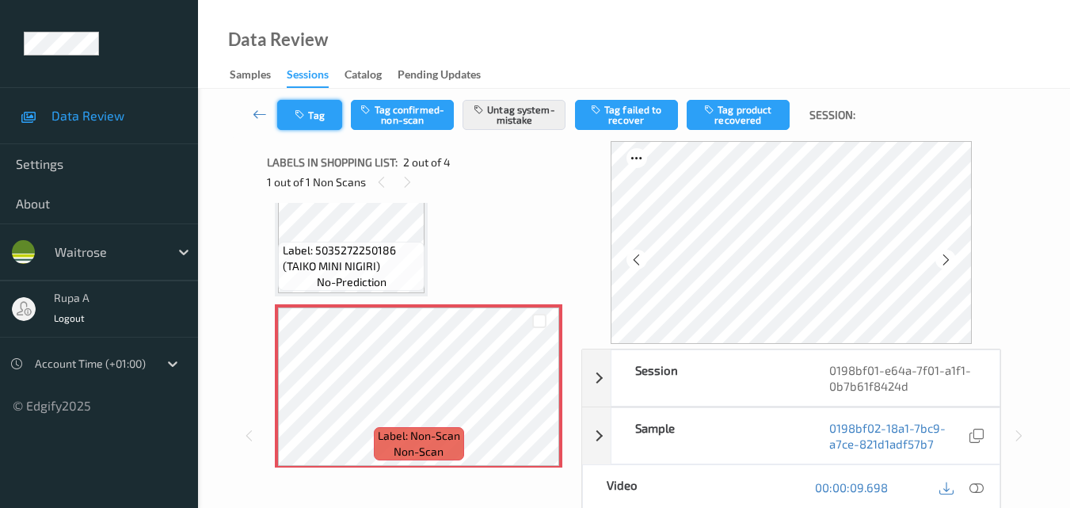
click at [290, 126] on button "Tag" at bounding box center [309, 115] width 65 height 30
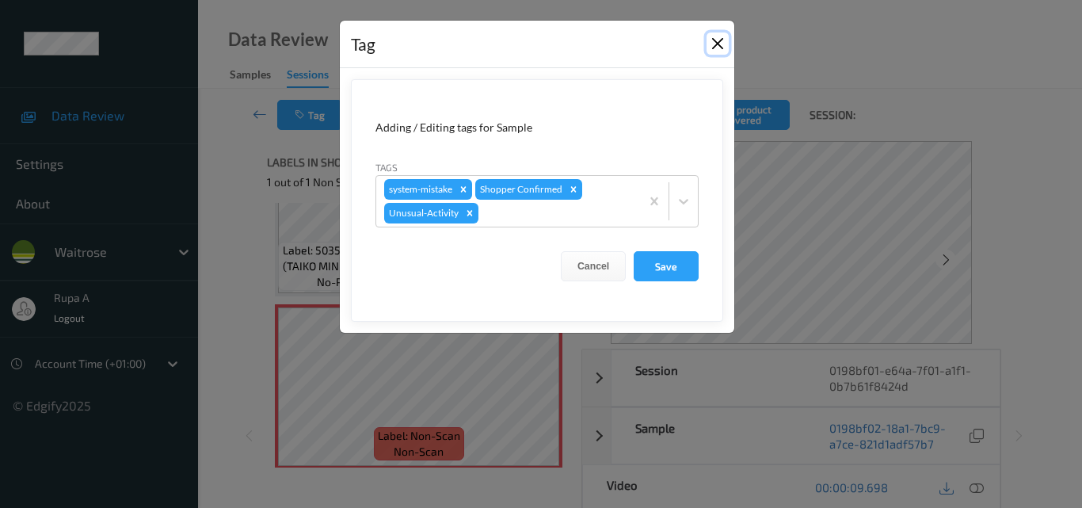
click at [717, 40] on button "Close" at bounding box center [717, 43] width 22 height 22
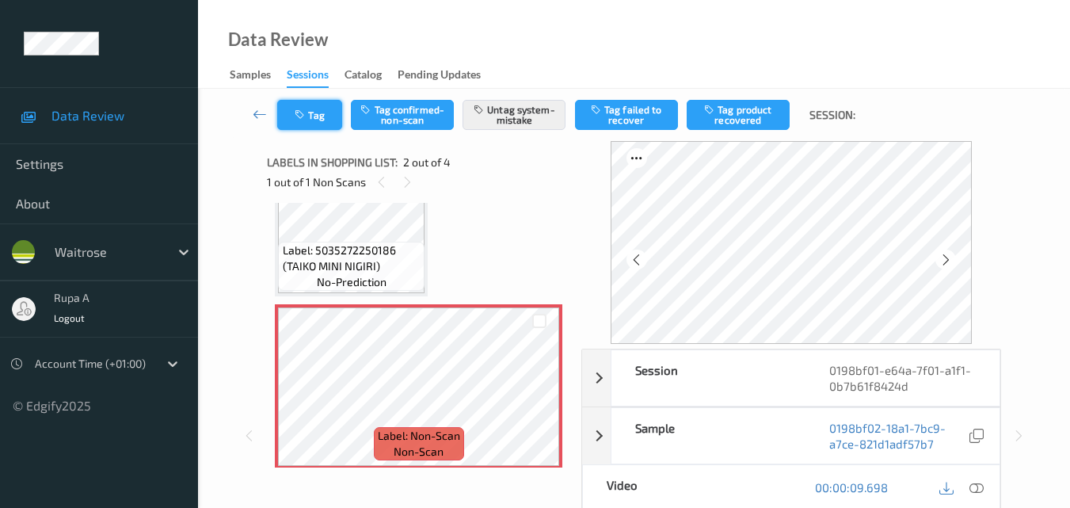
click at [315, 125] on button "Tag" at bounding box center [309, 115] width 65 height 30
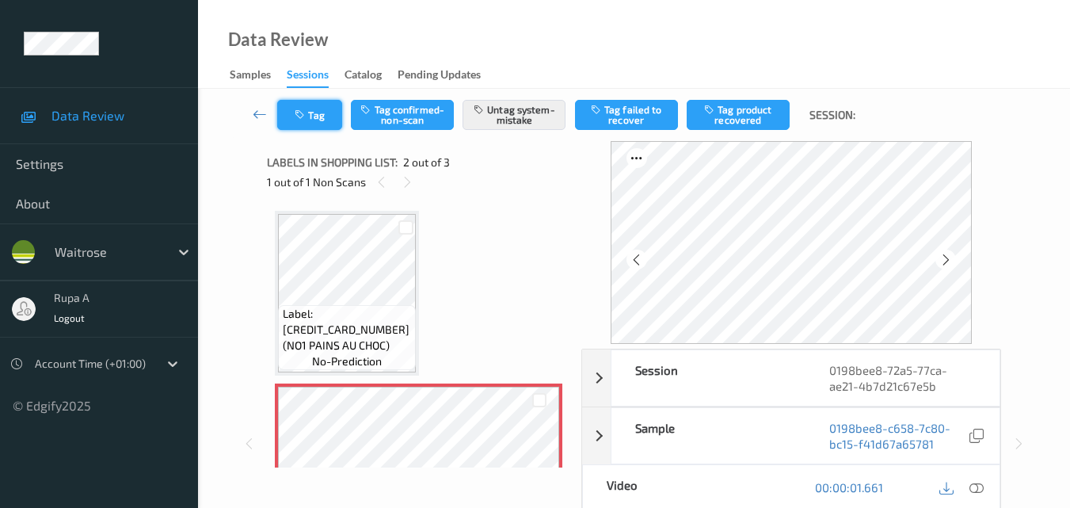
click at [291, 113] on button "Tag" at bounding box center [309, 115] width 65 height 30
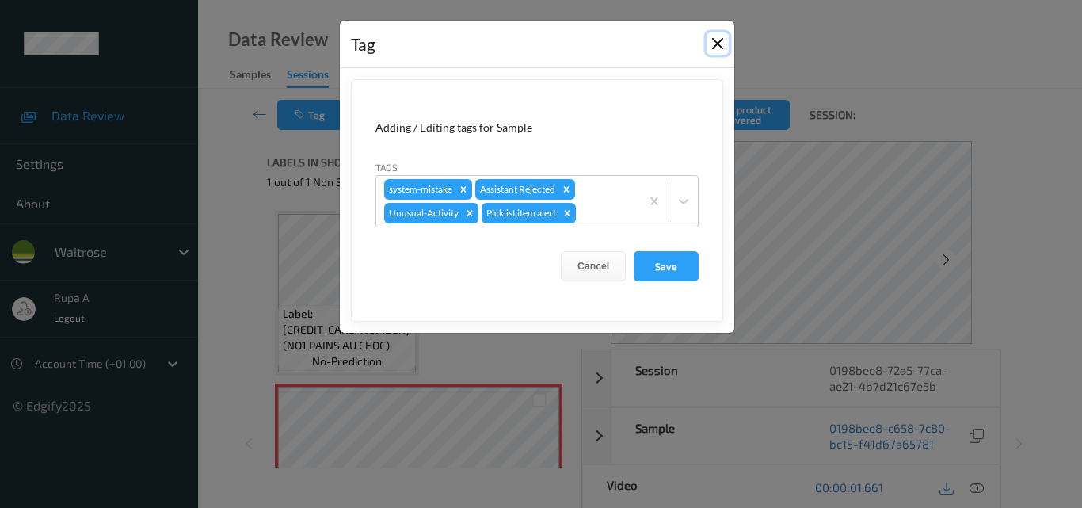
click at [721, 45] on button "Close" at bounding box center [717, 43] width 22 height 22
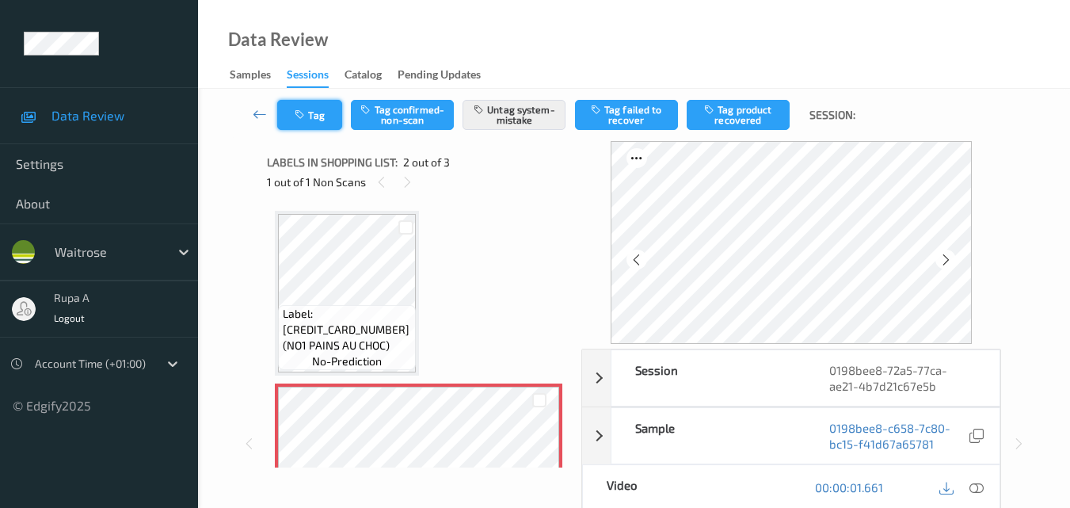
click at [327, 116] on button "Tag" at bounding box center [309, 115] width 65 height 30
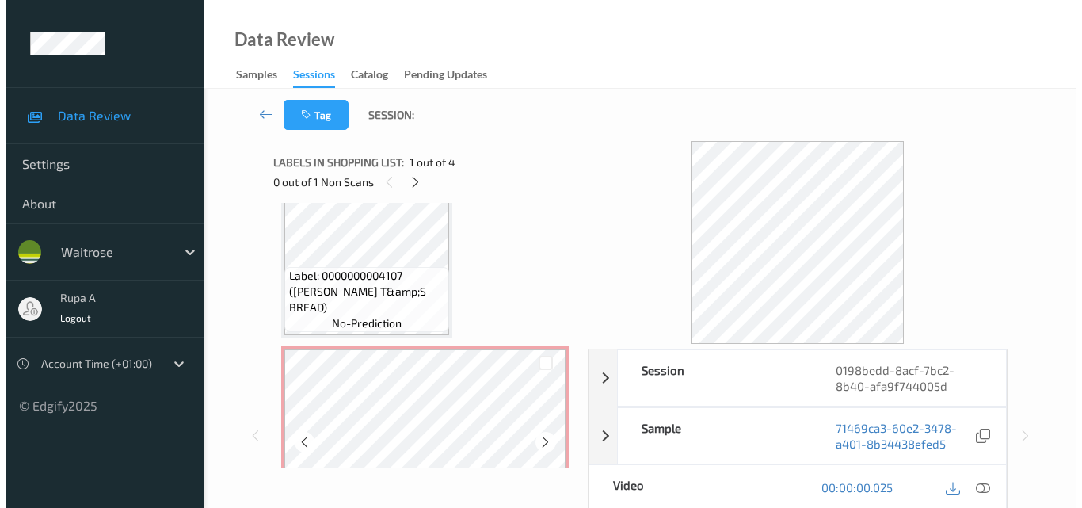
scroll to position [238, 0]
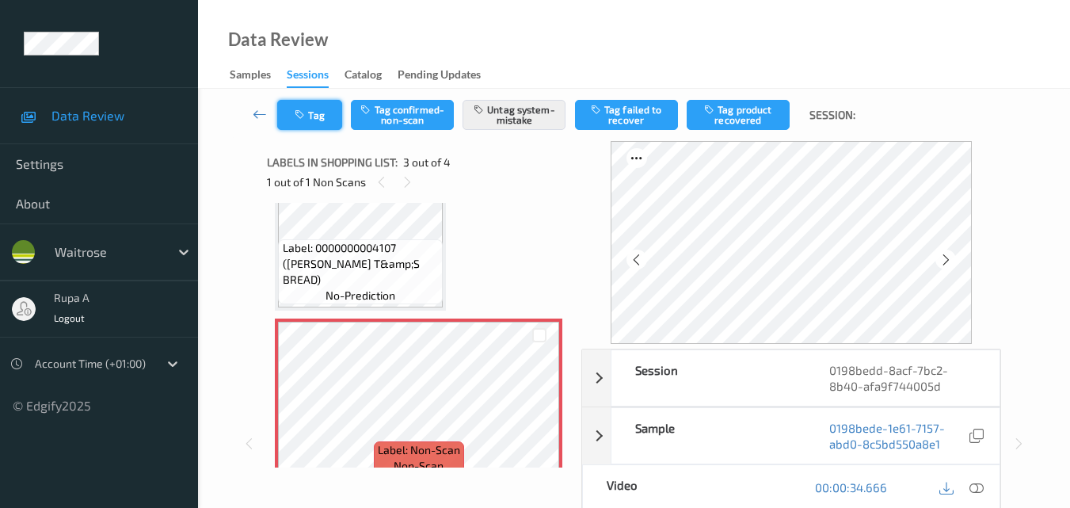
click at [308, 116] on icon "button" at bounding box center [301, 114] width 13 height 11
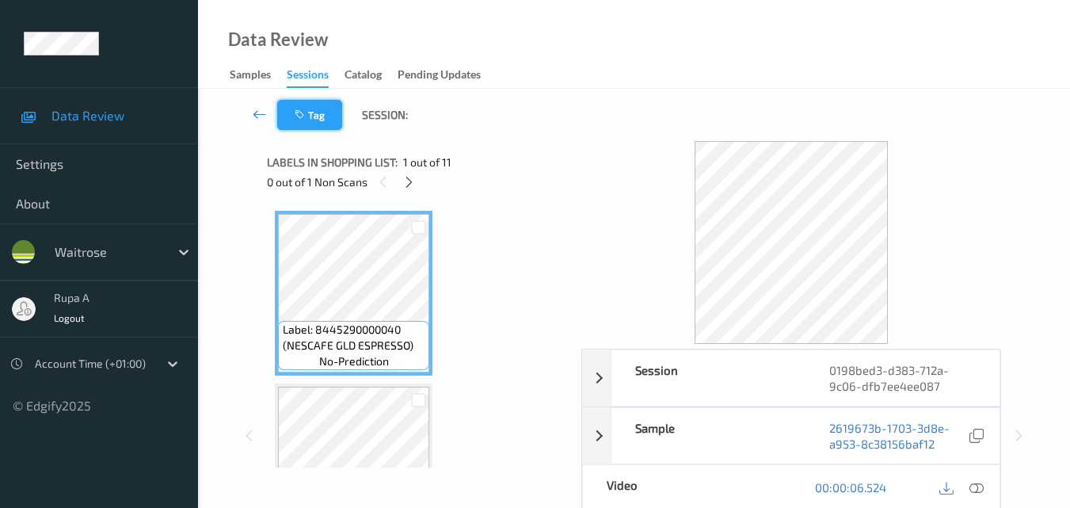
click at [314, 108] on button "Tag" at bounding box center [309, 115] width 65 height 30
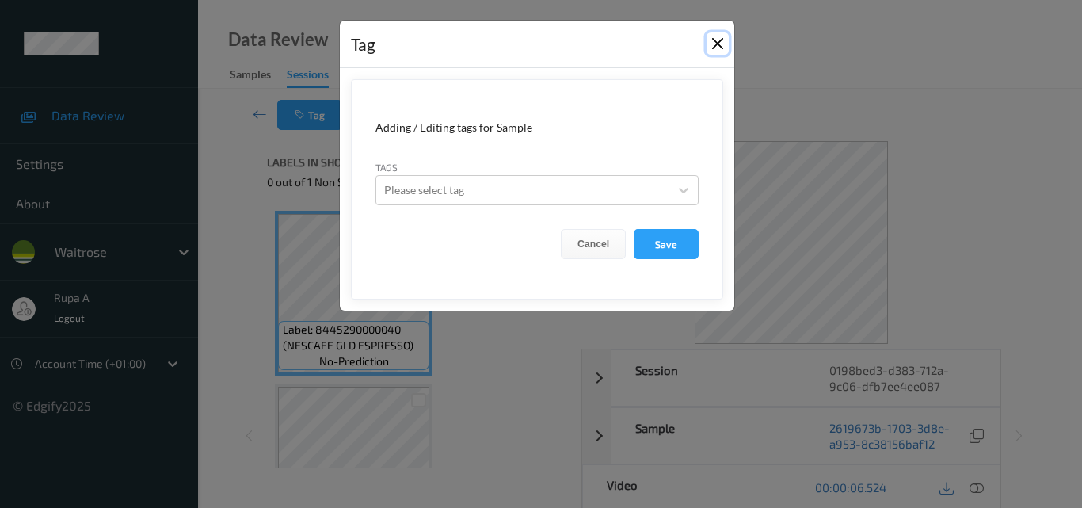
click at [717, 41] on button "Close" at bounding box center [717, 43] width 22 height 22
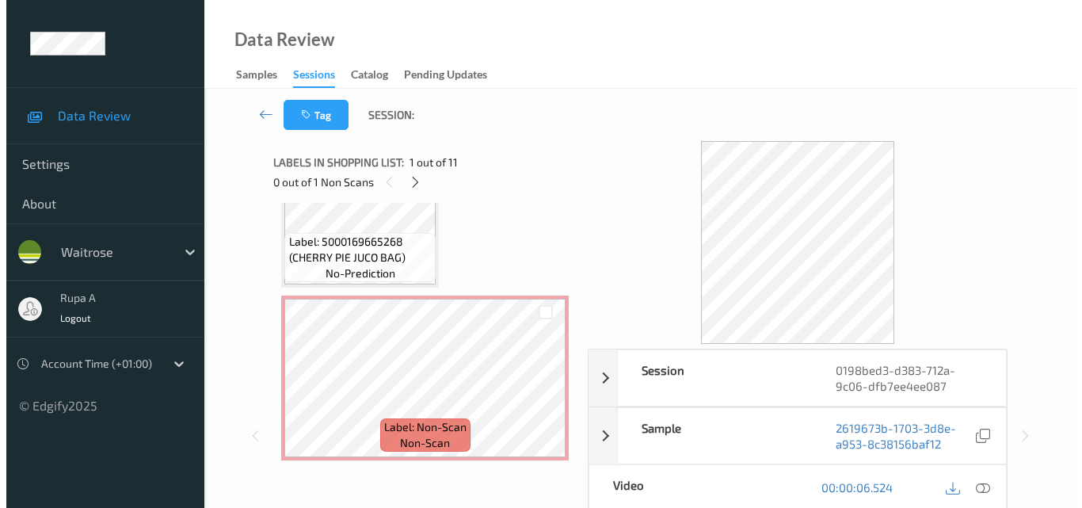
scroll to position [1642, 0]
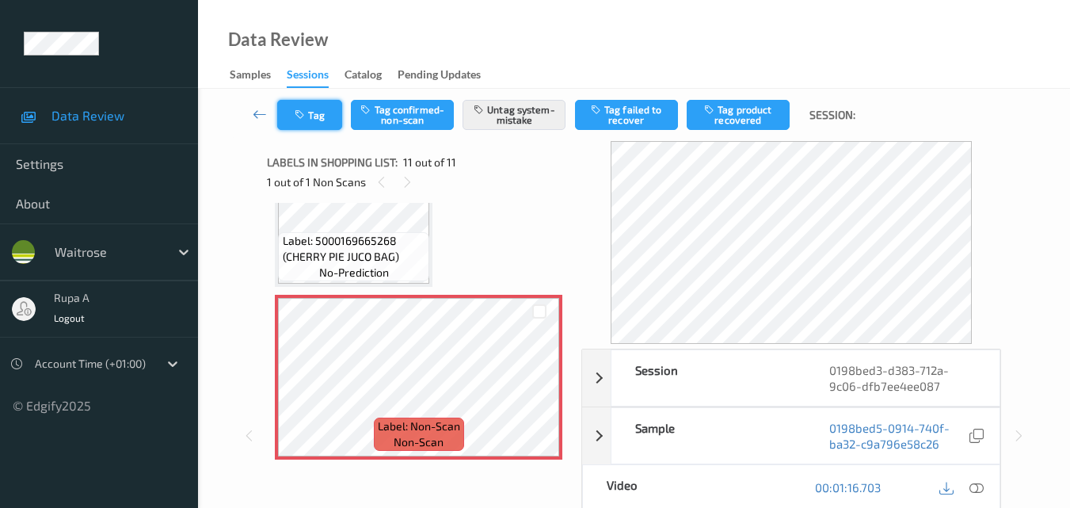
click at [306, 118] on icon "button" at bounding box center [301, 114] width 13 height 11
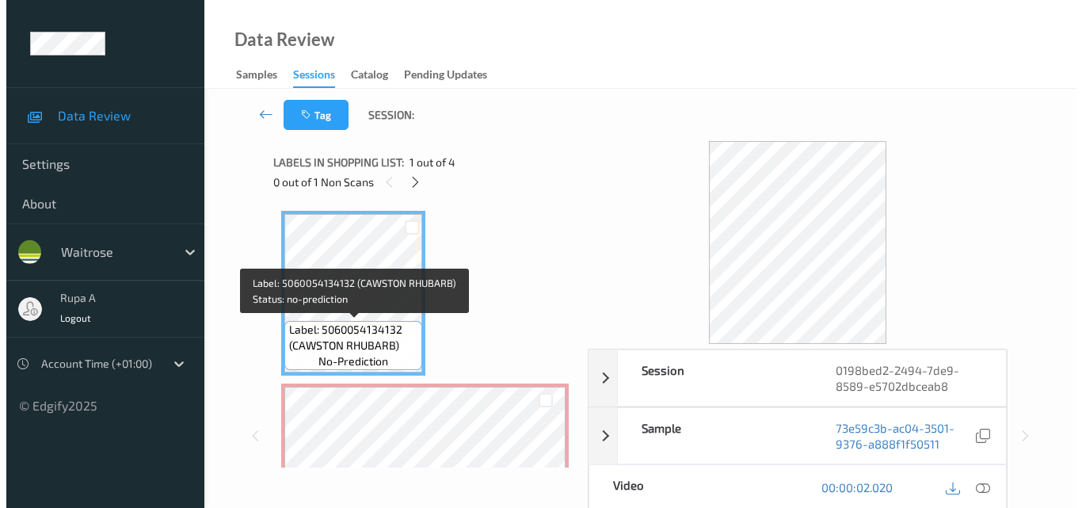
scroll to position [158, 0]
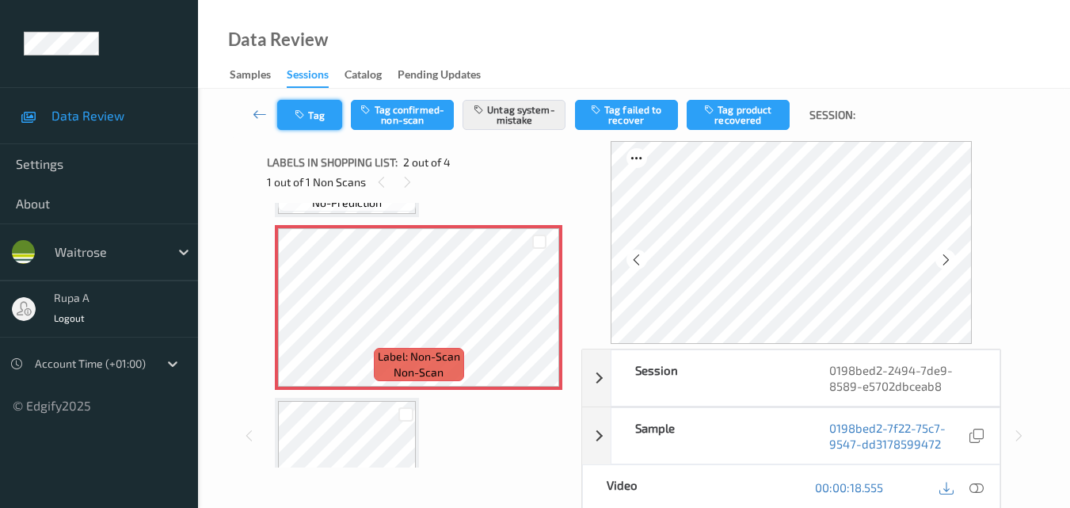
click at [292, 115] on button "Tag" at bounding box center [309, 115] width 65 height 30
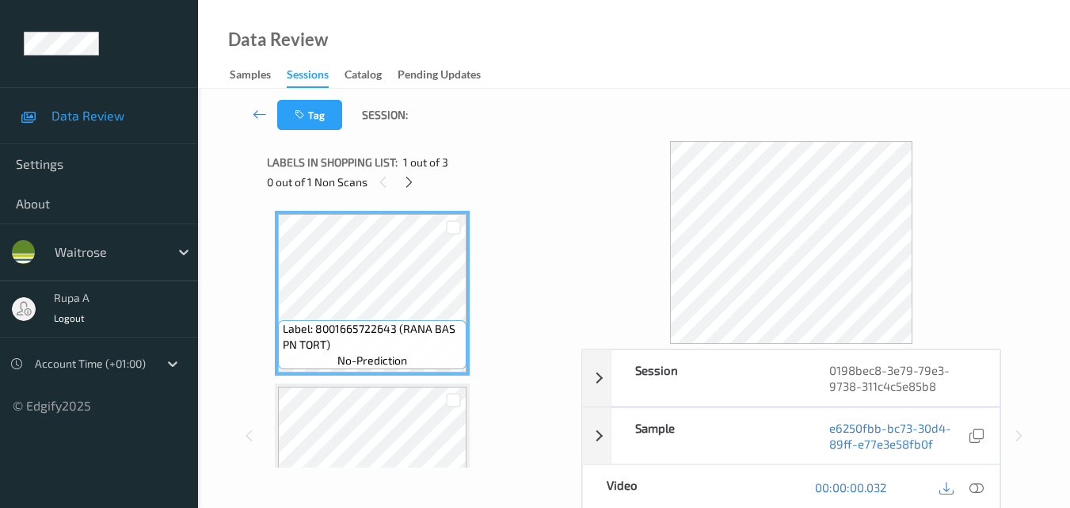
click at [544, 53] on div "Data Review Samples Sessions Catalog Pending Updates" at bounding box center [634, 44] width 872 height 89
click at [407, 187] on icon at bounding box center [408, 182] width 13 height 14
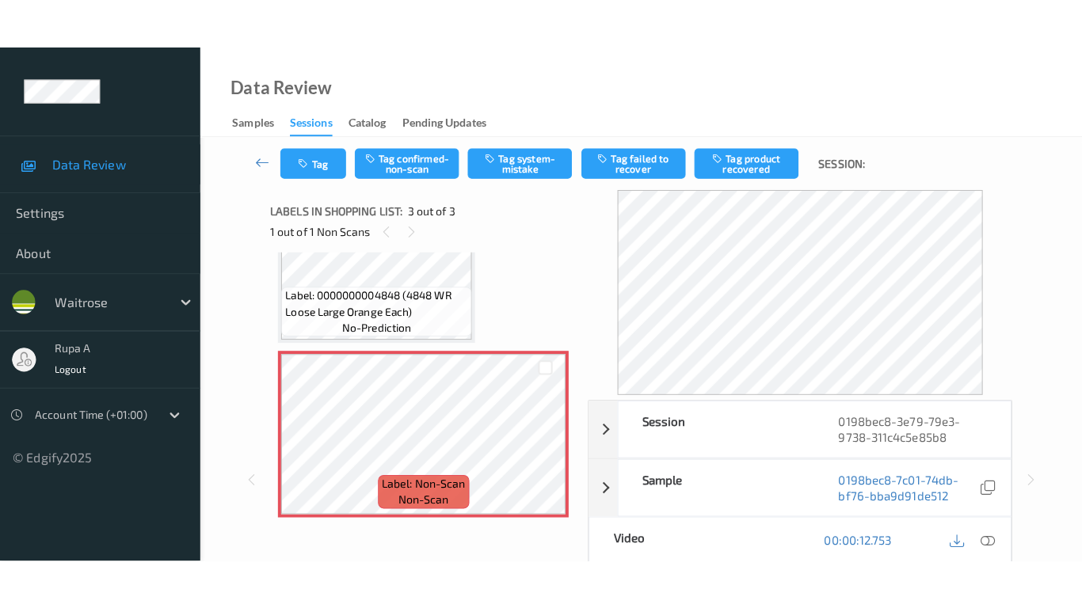
scroll to position [260, 0]
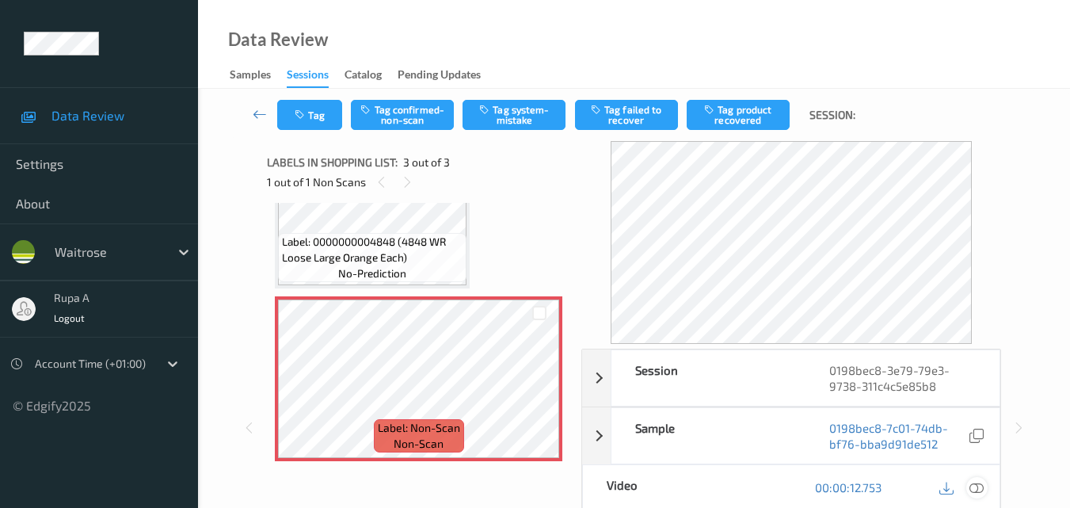
click at [982, 489] on icon at bounding box center [976, 487] width 14 height 14
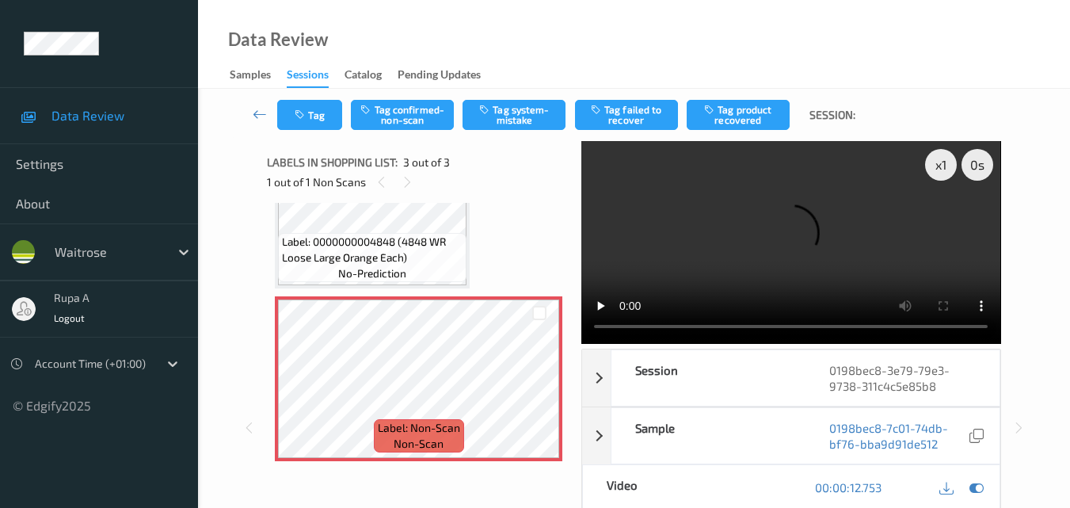
scroll to position [161, 0]
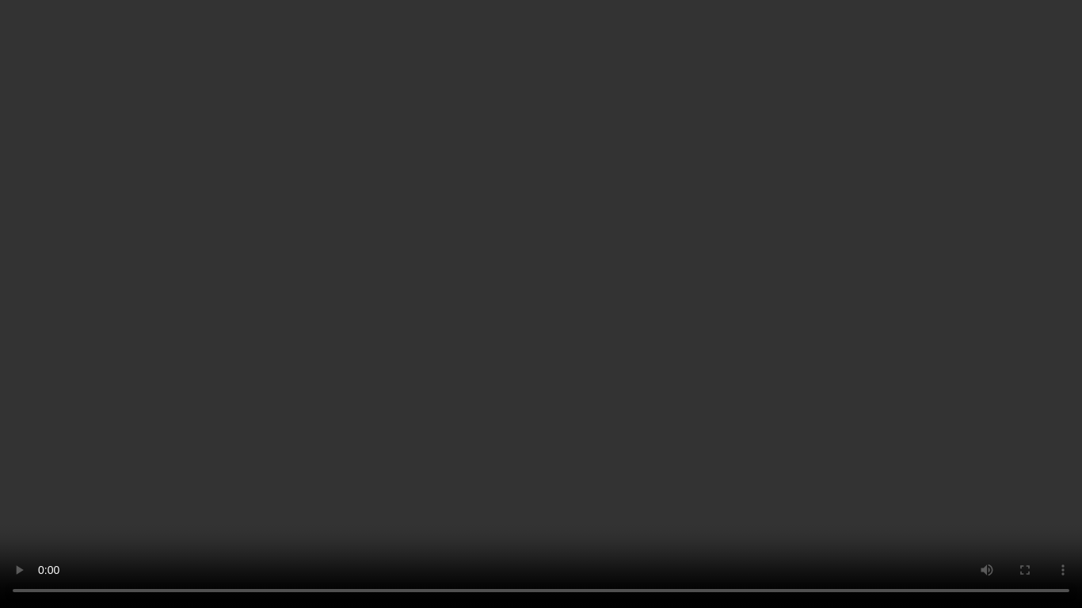
click at [753, 358] on video at bounding box center [541, 304] width 1082 height 608
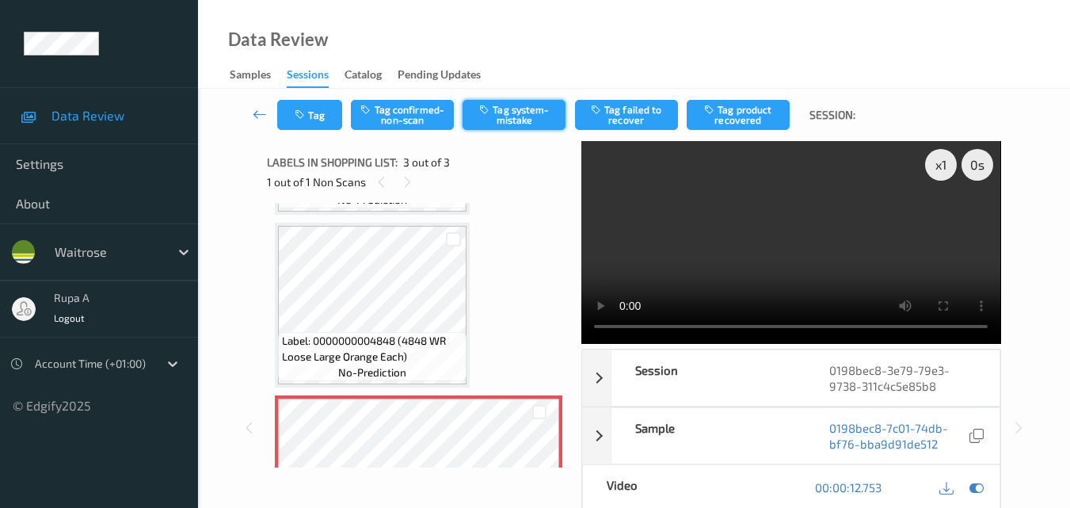
click at [517, 121] on button "Tag system-mistake" at bounding box center [513, 115] width 103 height 30
click at [321, 131] on div "Tag Tag confirmed-non-scan Untag system-mistake Tag failed to recover Tag produ…" at bounding box center [633, 115] width 807 height 52
click at [321, 122] on button "Tag" at bounding box center [309, 115] width 65 height 30
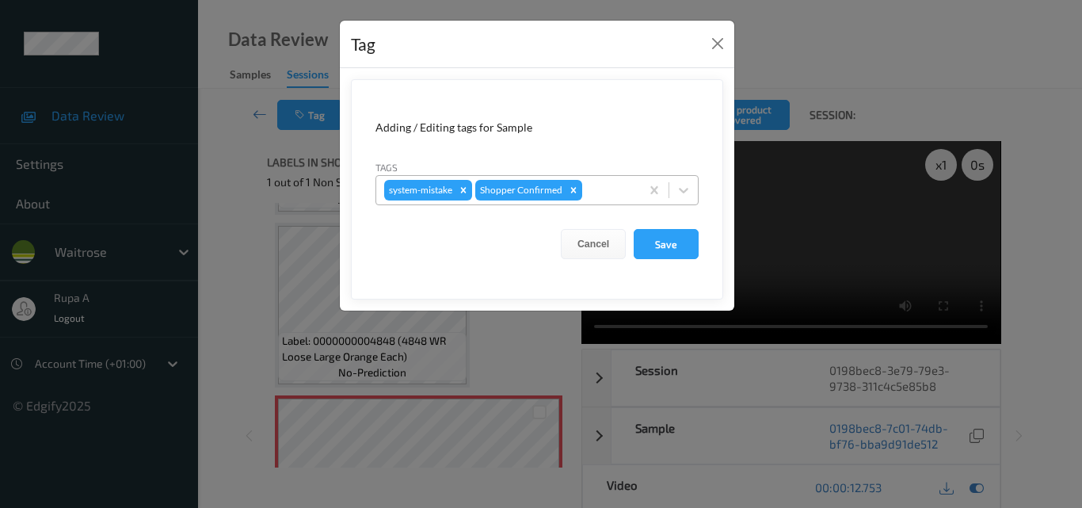
click at [587, 188] on div at bounding box center [608, 190] width 47 height 19
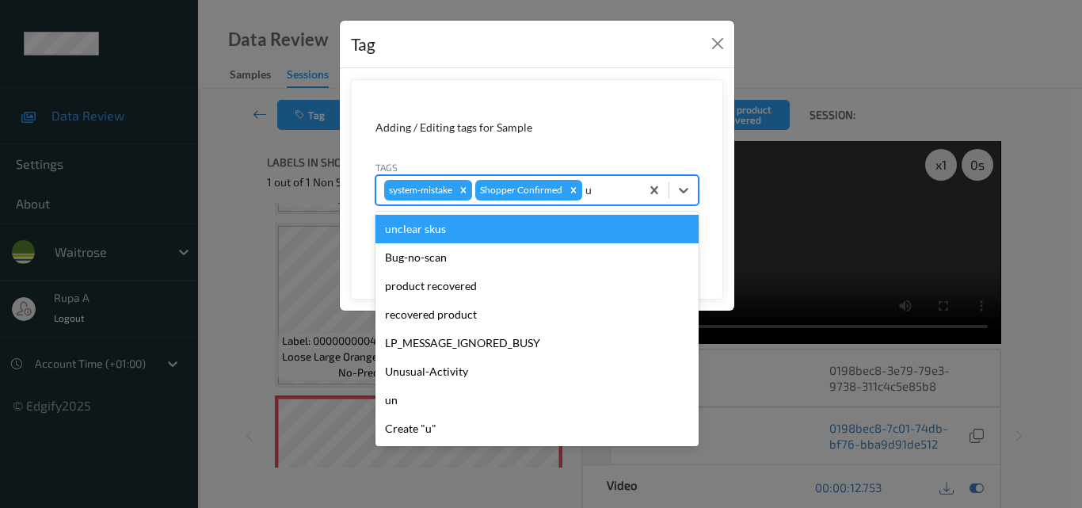
type input "un"
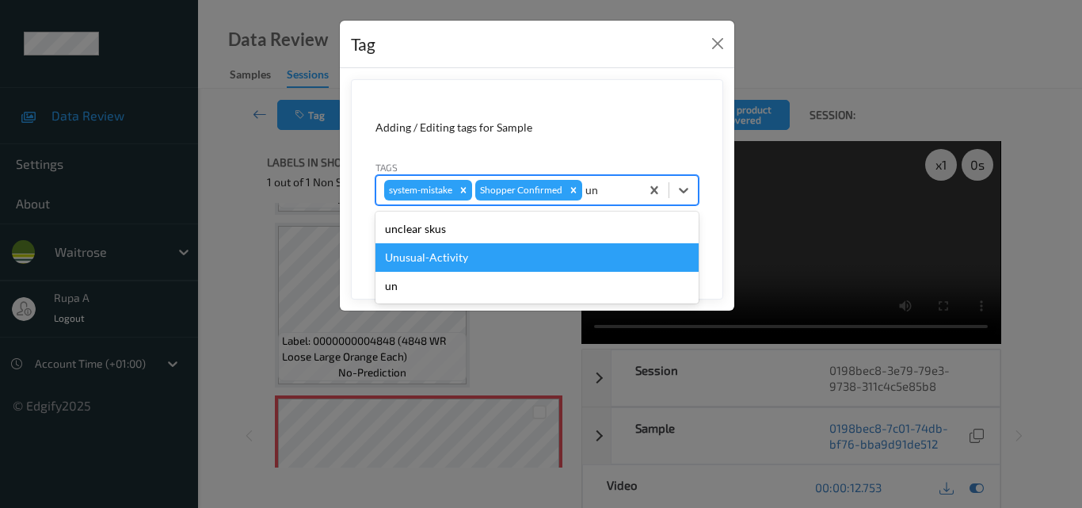
click at [483, 245] on div "Unusual-Activity" at bounding box center [536, 257] width 323 height 29
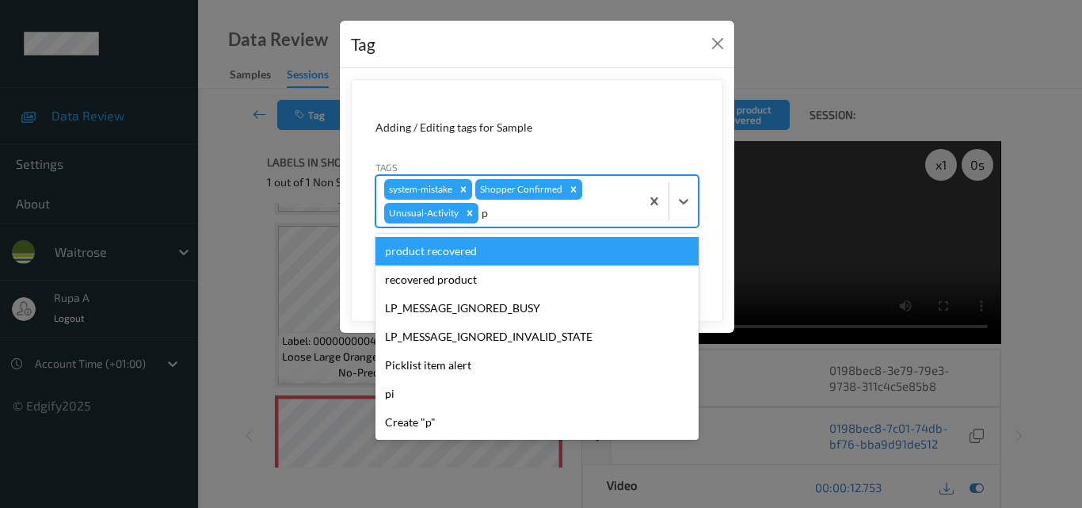
type input "pi"
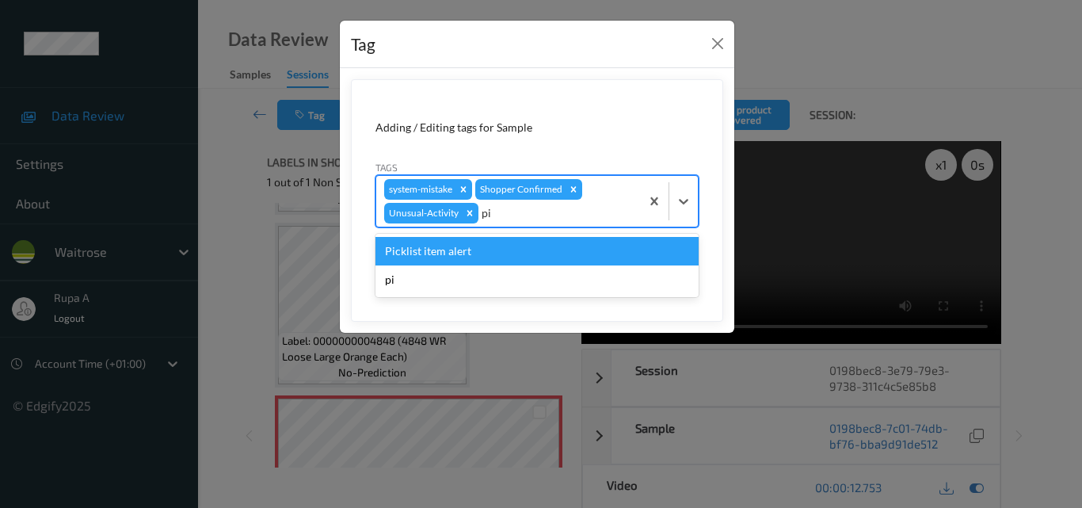
click at [544, 247] on div "Picklist item alert" at bounding box center [536, 251] width 323 height 29
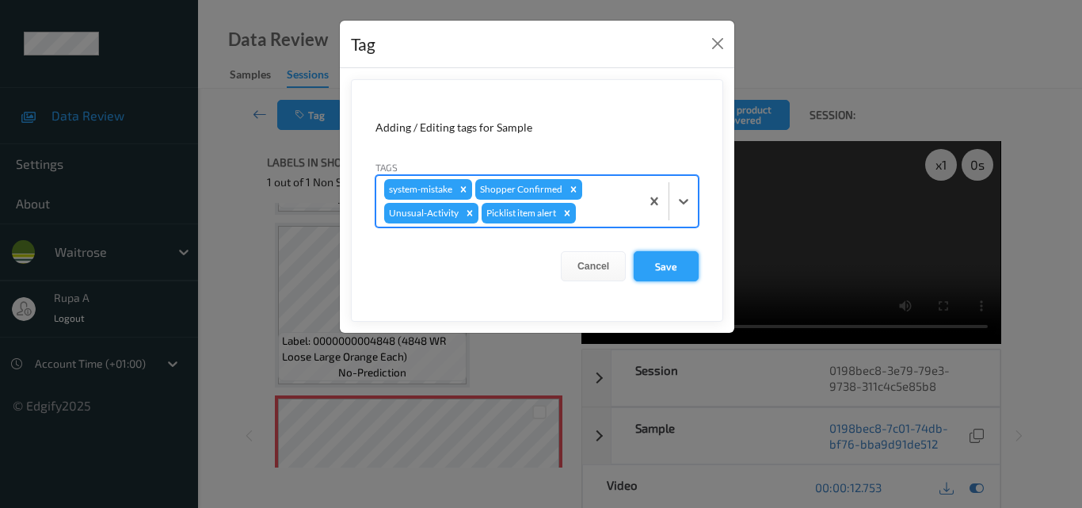
click at [667, 271] on button "Save" at bounding box center [665, 266] width 65 height 30
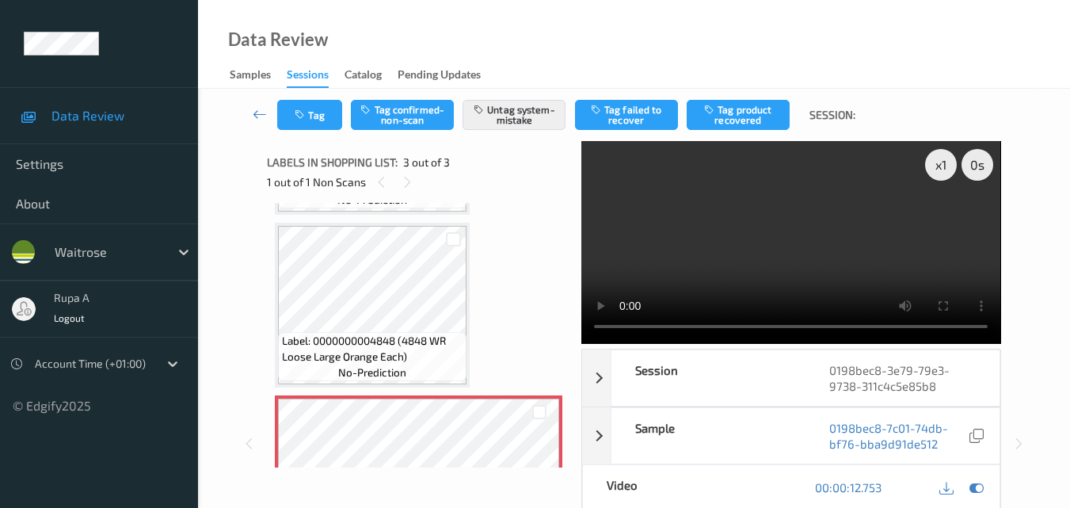
click at [547, 32] on div "Data Review Samples Sessions Catalog Pending Updates" at bounding box center [634, 44] width 872 height 89
click at [307, 124] on button "Tag" at bounding box center [309, 115] width 65 height 30
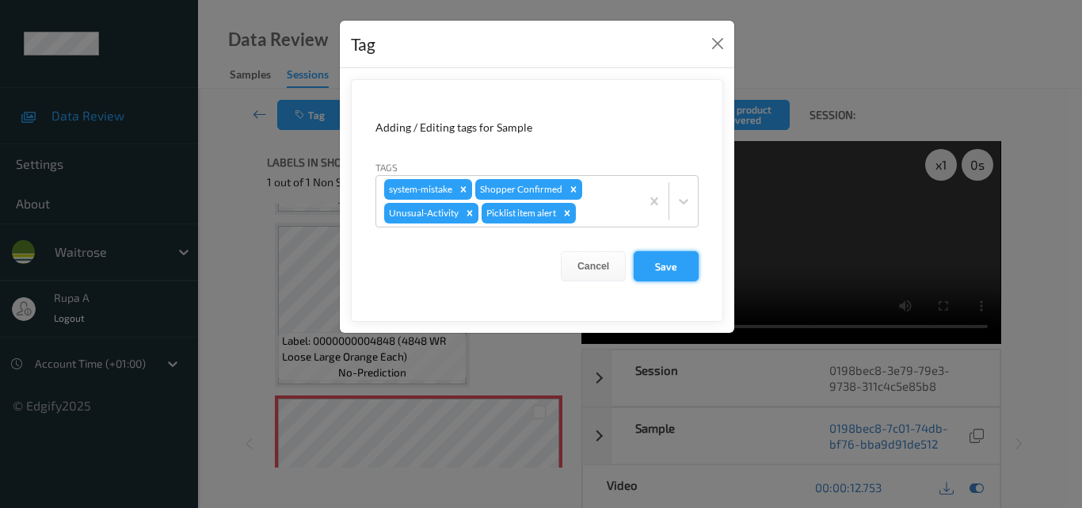
click at [673, 266] on button "Save" at bounding box center [665, 266] width 65 height 30
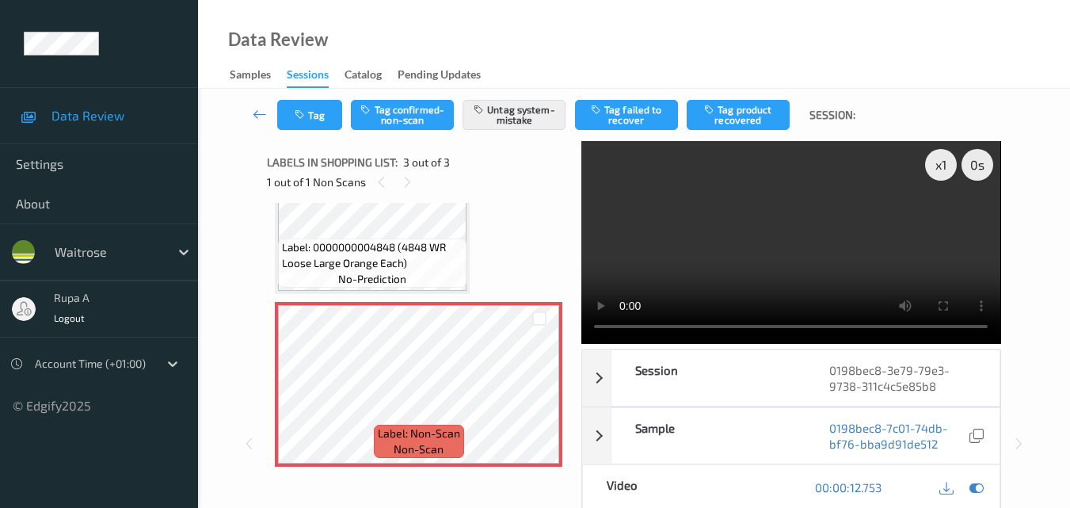
scroll to position [261, 0]
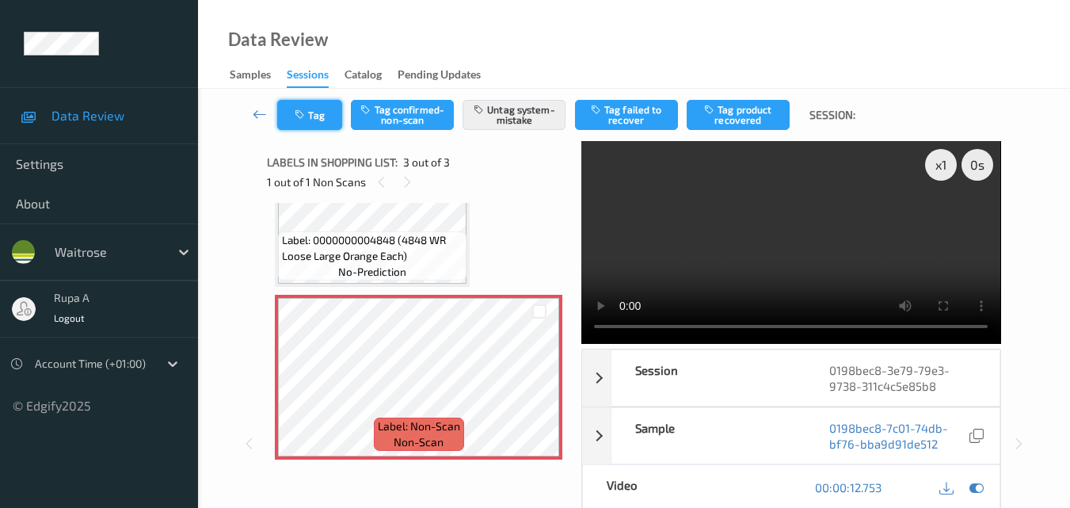
click at [306, 122] on button "Tag" at bounding box center [309, 115] width 65 height 30
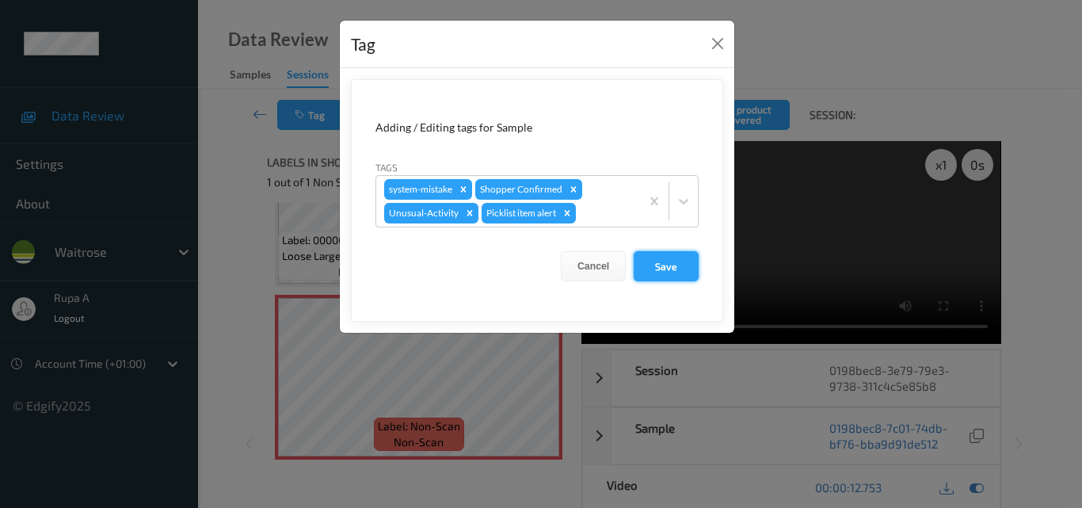
click at [674, 269] on button "Save" at bounding box center [665, 266] width 65 height 30
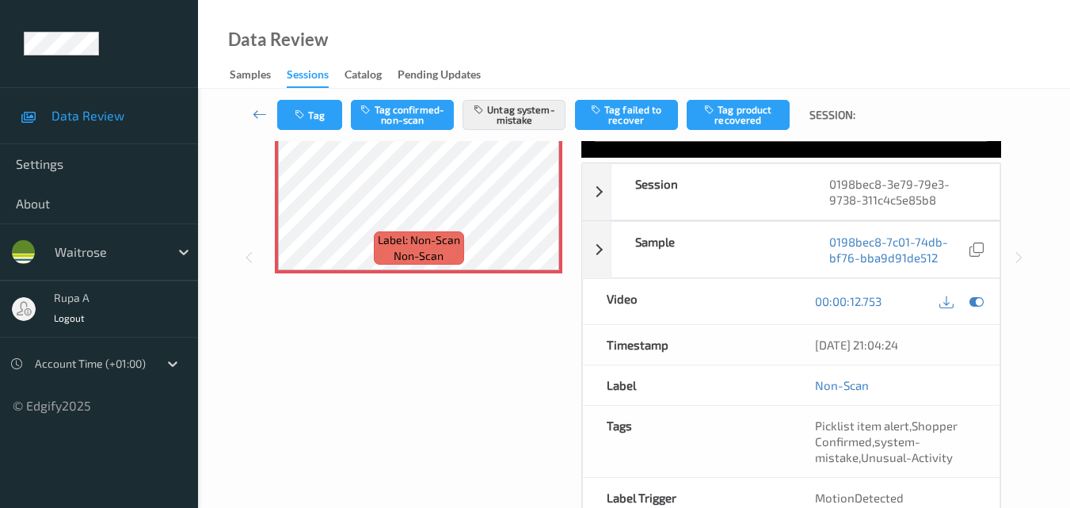
scroll to position [107, 0]
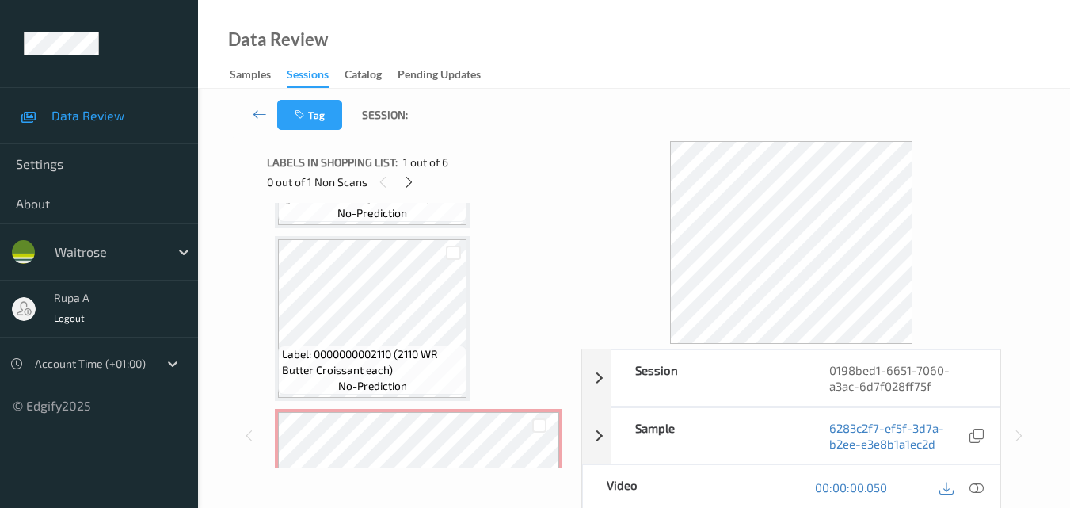
scroll to position [633, 0]
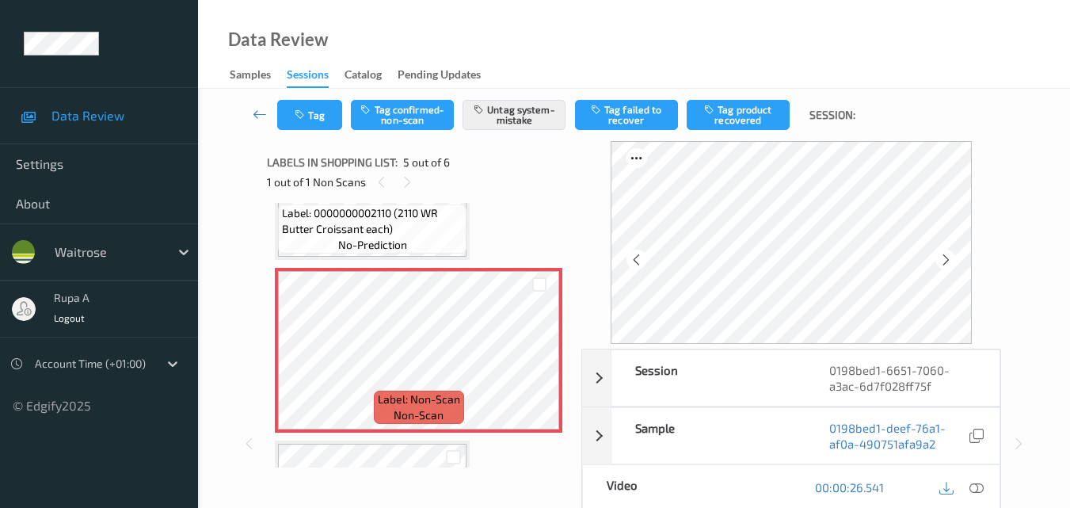
click at [298, 133] on div "Tag Tag confirmed-non-scan Untag system-mistake Tag failed to recover Tag produ…" at bounding box center [633, 115] width 807 height 52
click at [307, 110] on icon "button" at bounding box center [301, 114] width 13 height 11
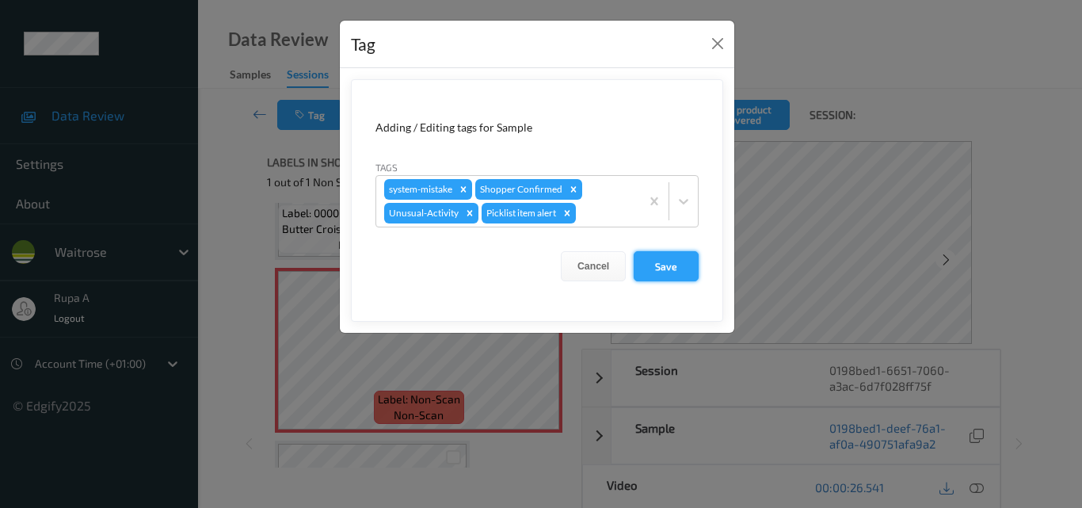
click at [683, 271] on button "Save" at bounding box center [665, 266] width 65 height 30
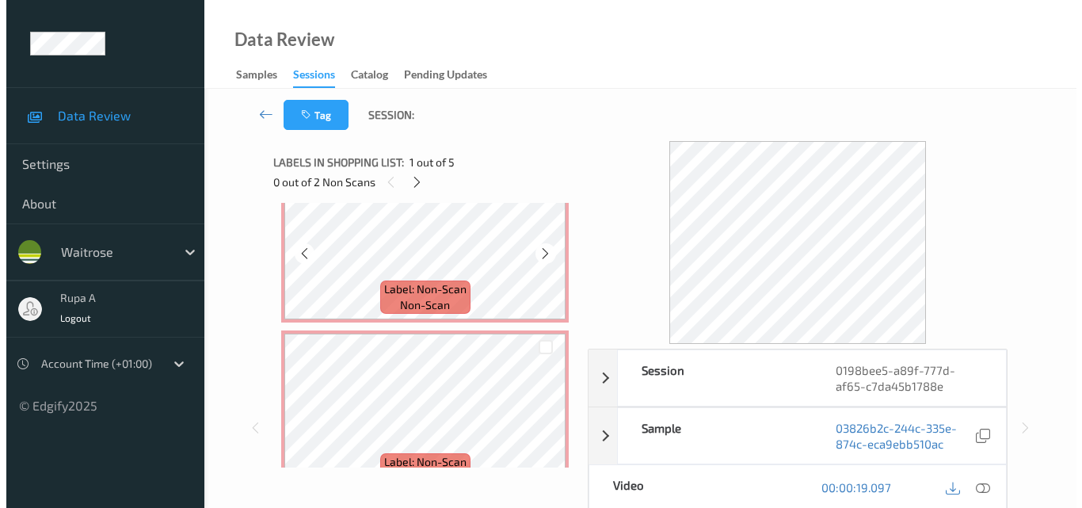
scroll to position [238, 0]
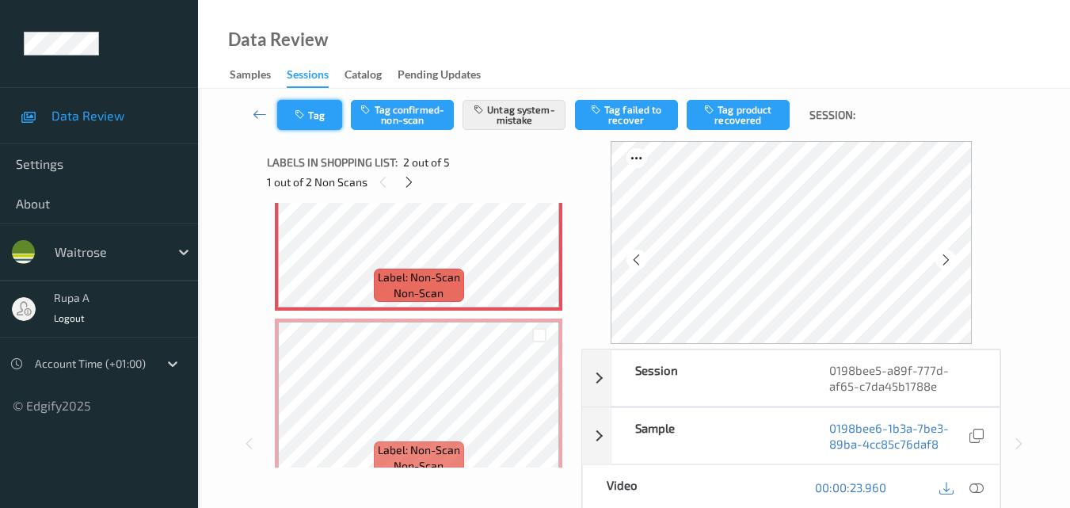
click at [297, 124] on button "Tag" at bounding box center [309, 115] width 65 height 30
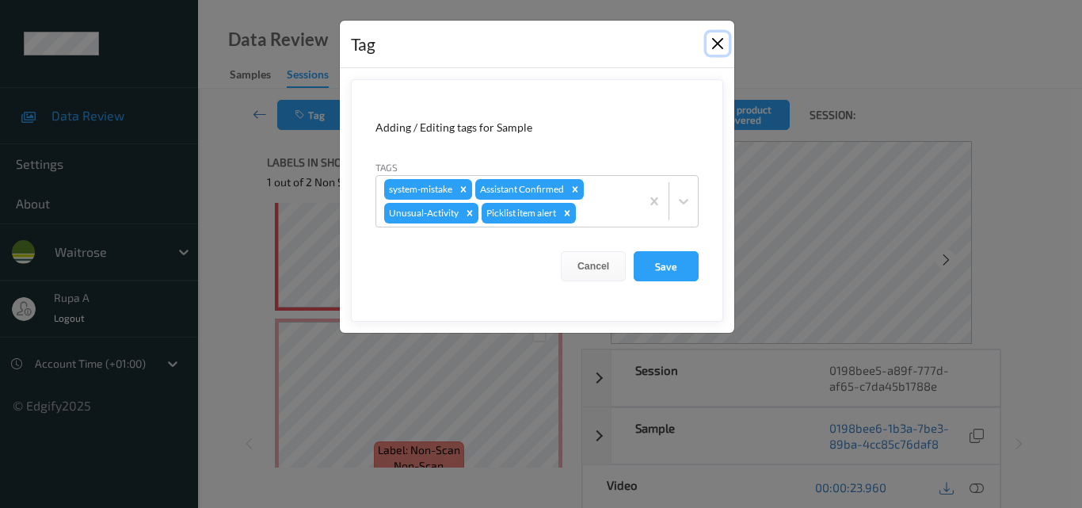
click at [726, 38] on button "Close" at bounding box center [717, 43] width 22 height 22
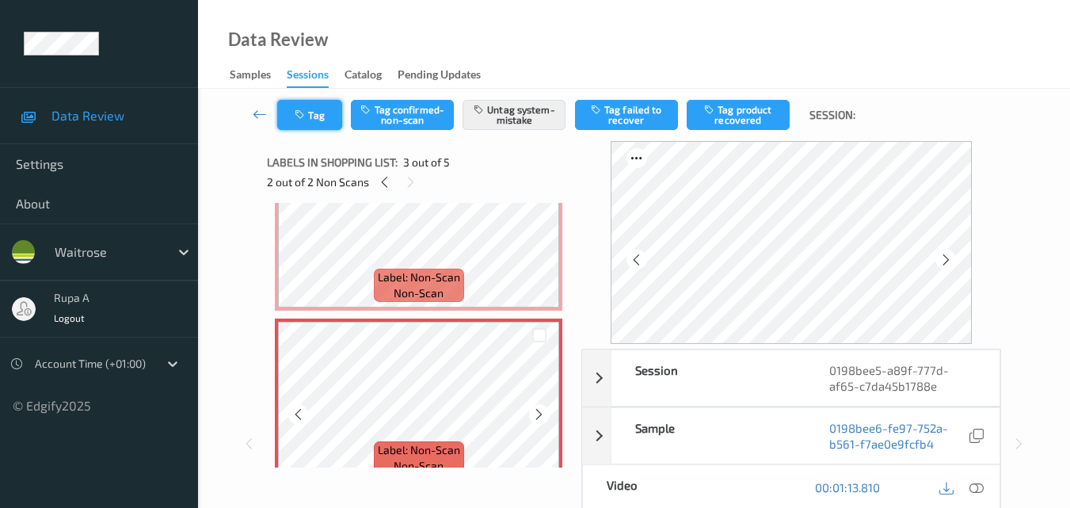
click at [306, 115] on icon "button" at bounding box center [301, 114] width 13 height 11
